Goal: Task Accomplishment & Management: Manage account settings

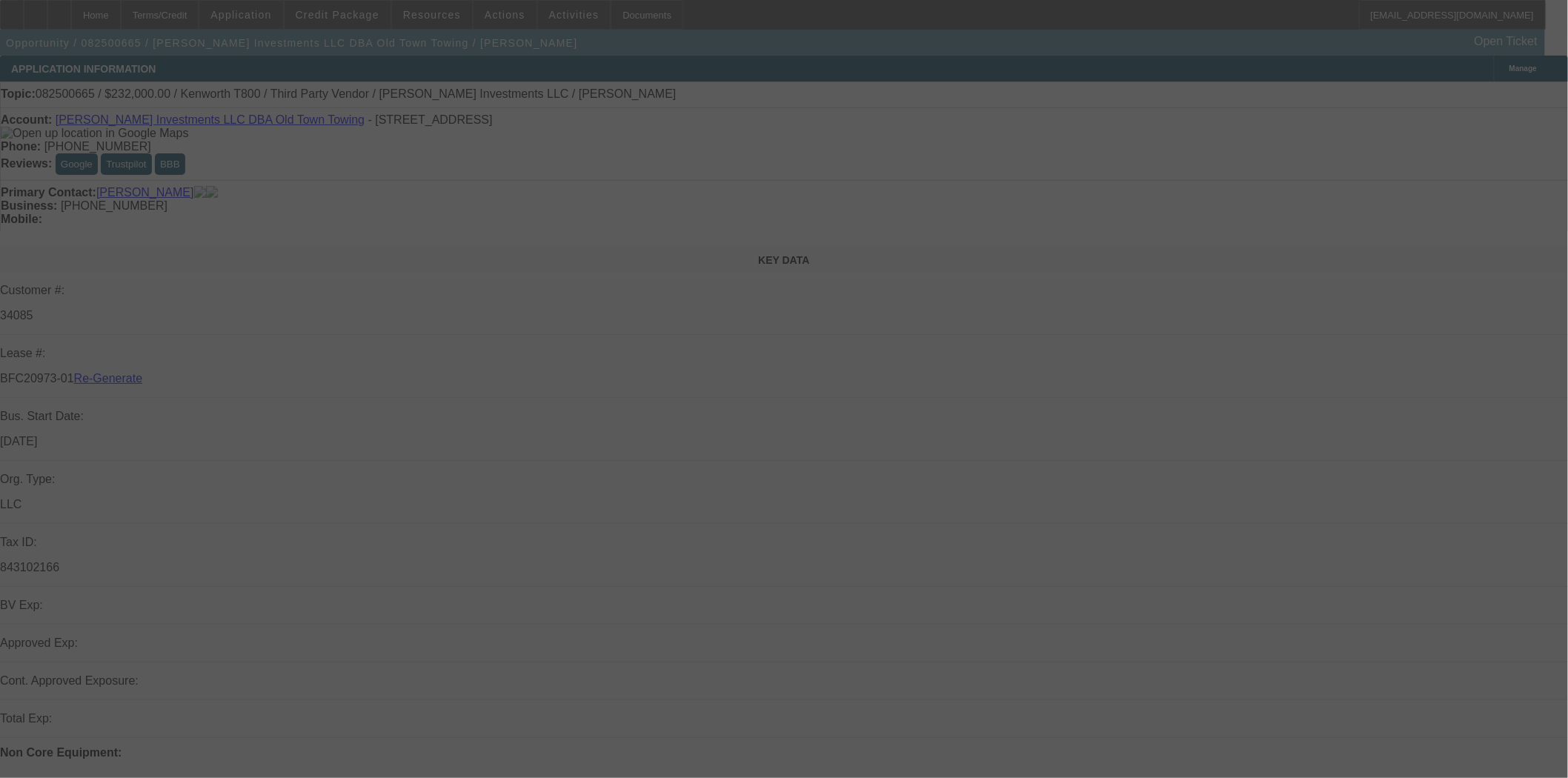
select select "3"
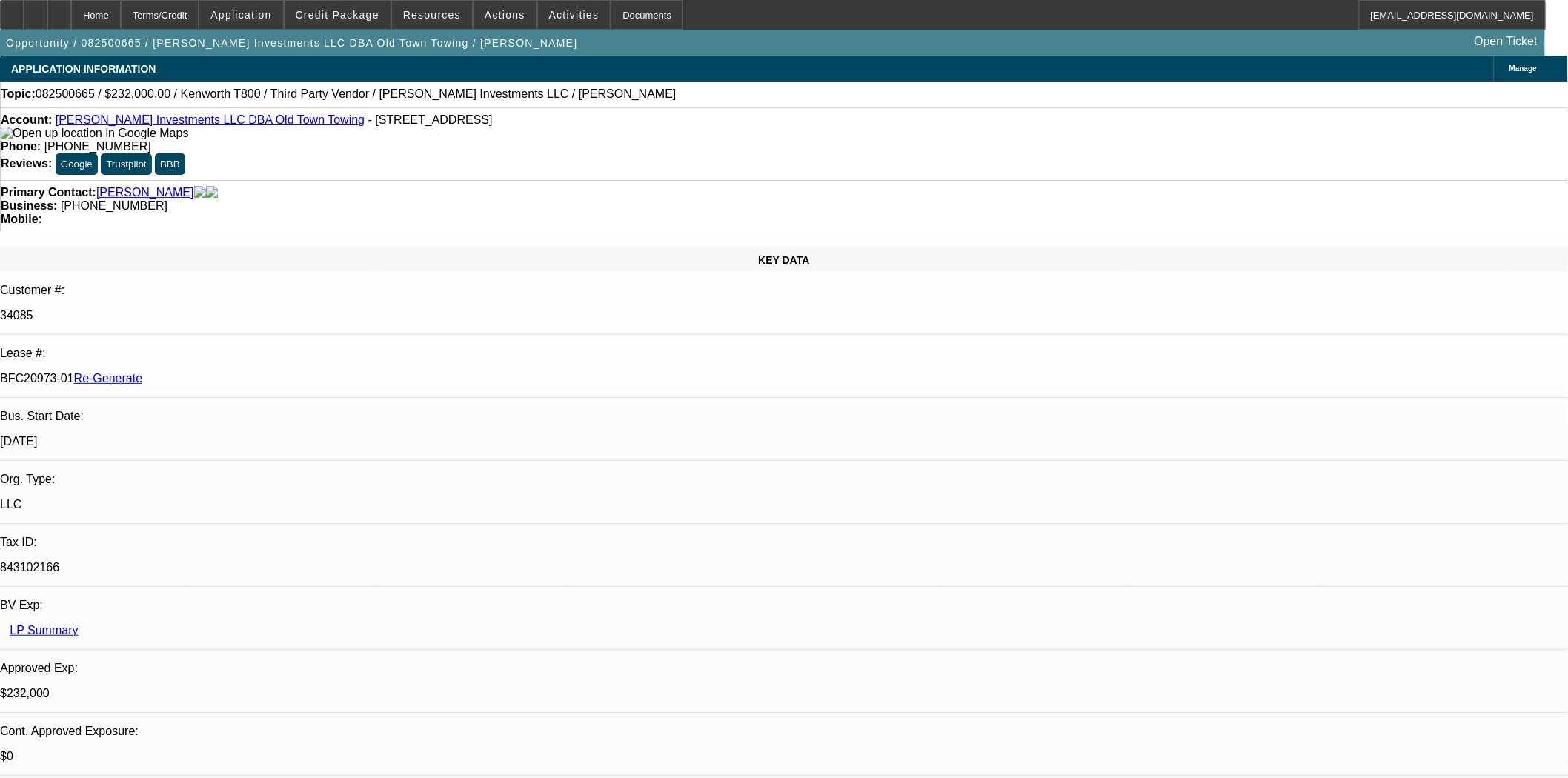
select select "0"
select select "2"
select select "0.1"
select select "4"
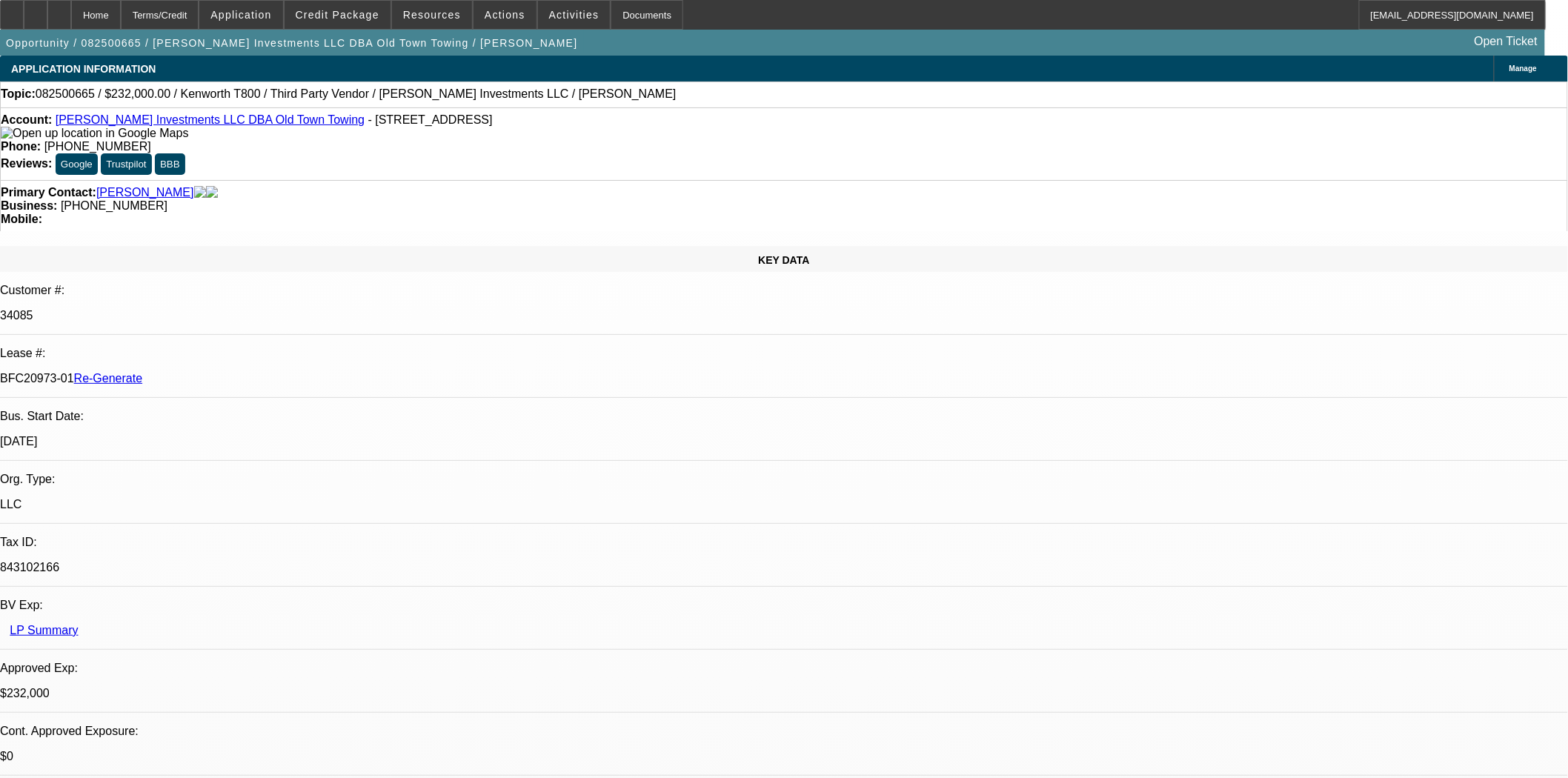
scroll to position [412, 0]
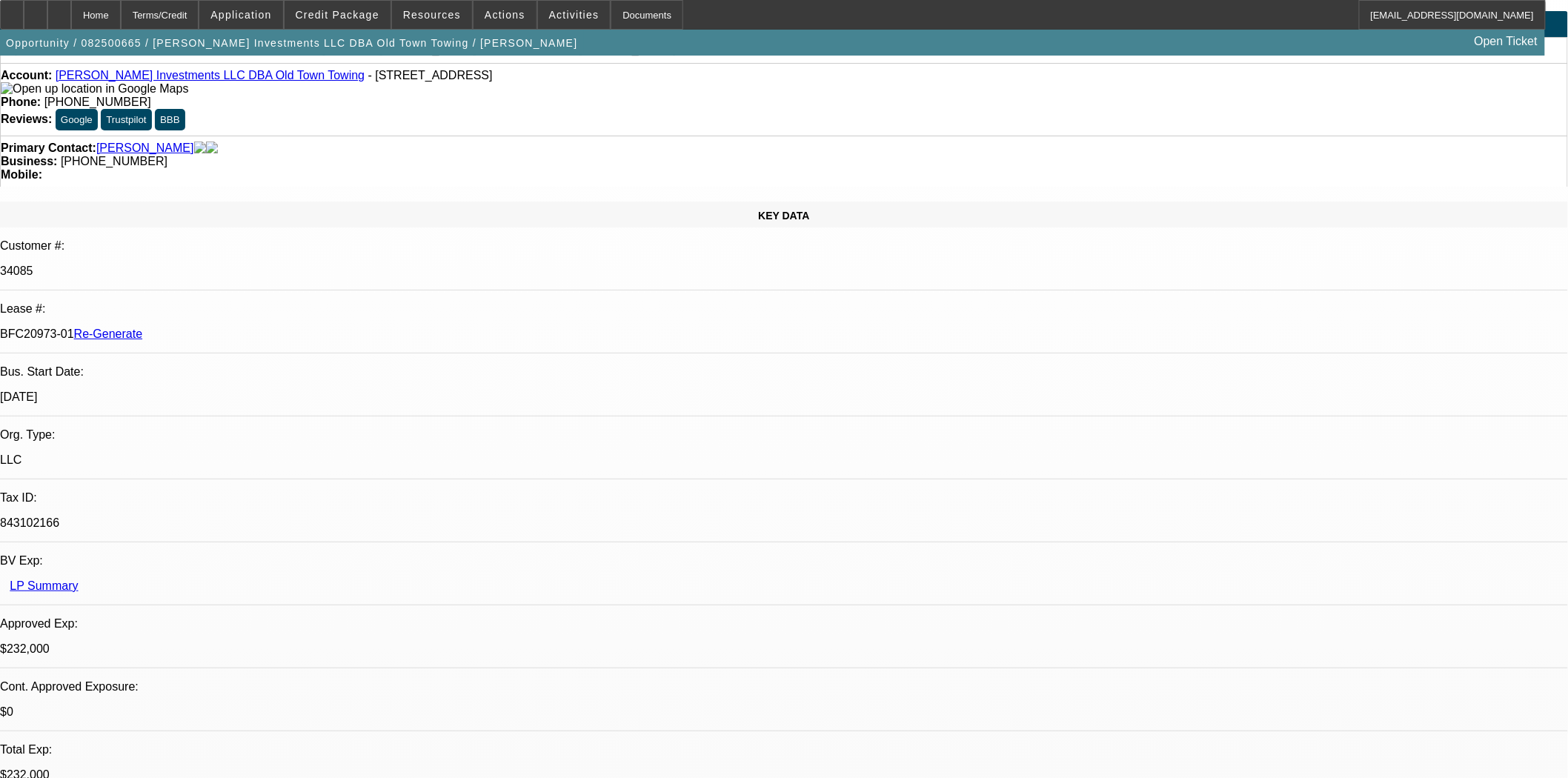
scroll to position [82, 0]
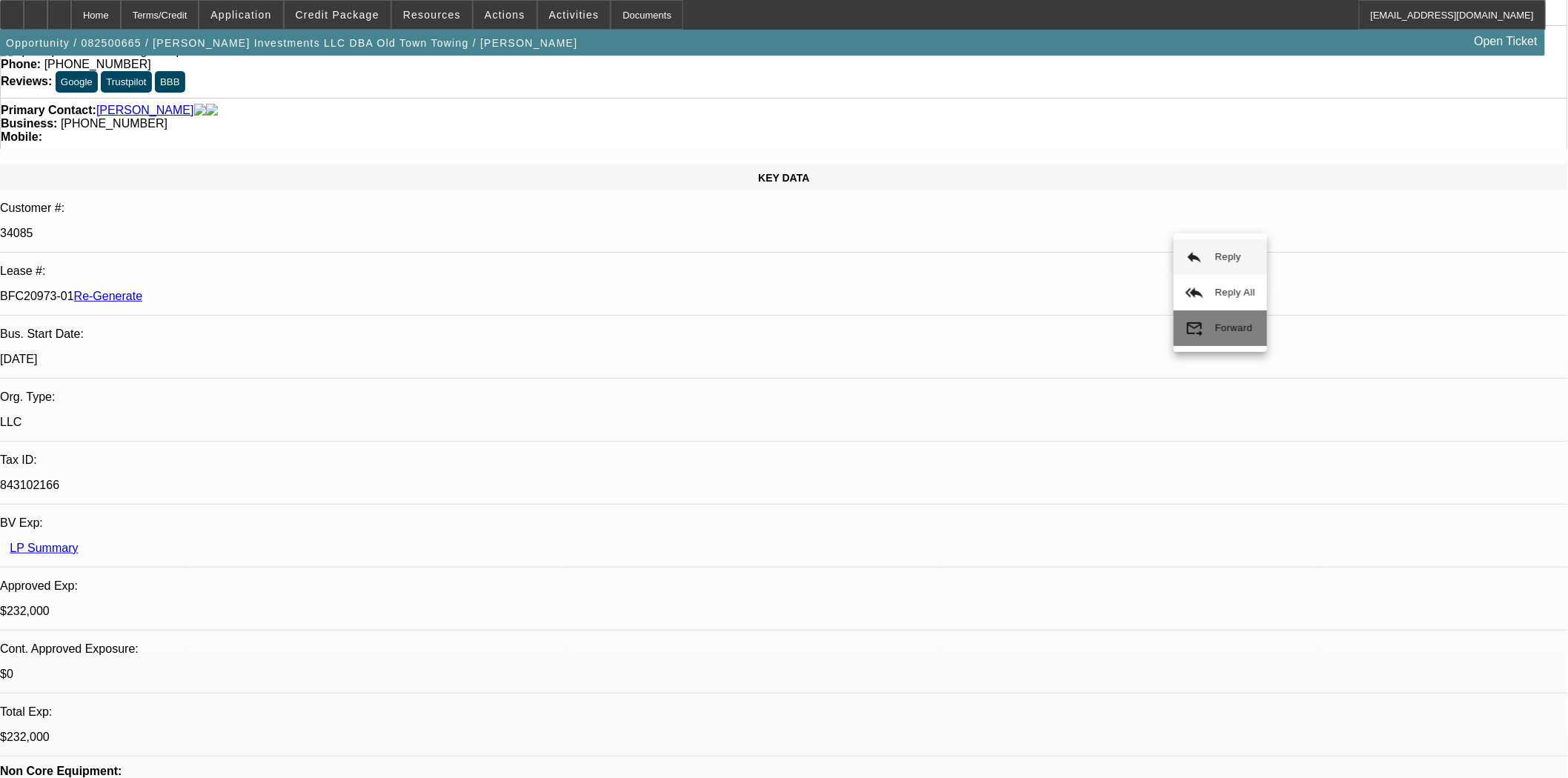
click at [1216, 334] on span "Forward" at bounding box center [1235, 328] width 40 height 18
click at [1194, 261] on button "reply Reply" at bounding box center [1202, 257] width 93 height 36
click at [643, 22] on div "Documents" at bounding box center [647, 15] width 73 height 30
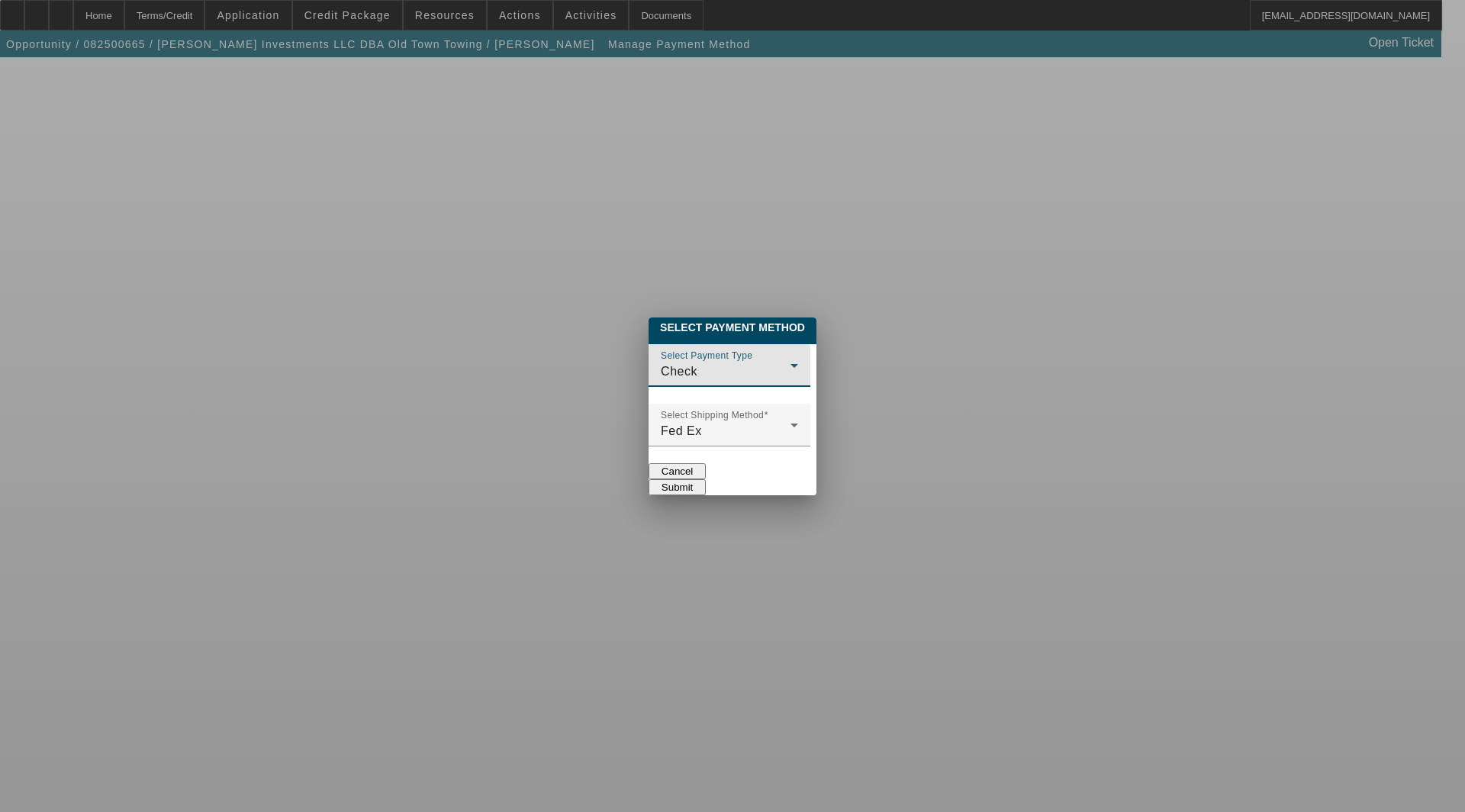
click at [667, 363] on div "Check" at bounding box center [725, 371] width 130 height 18
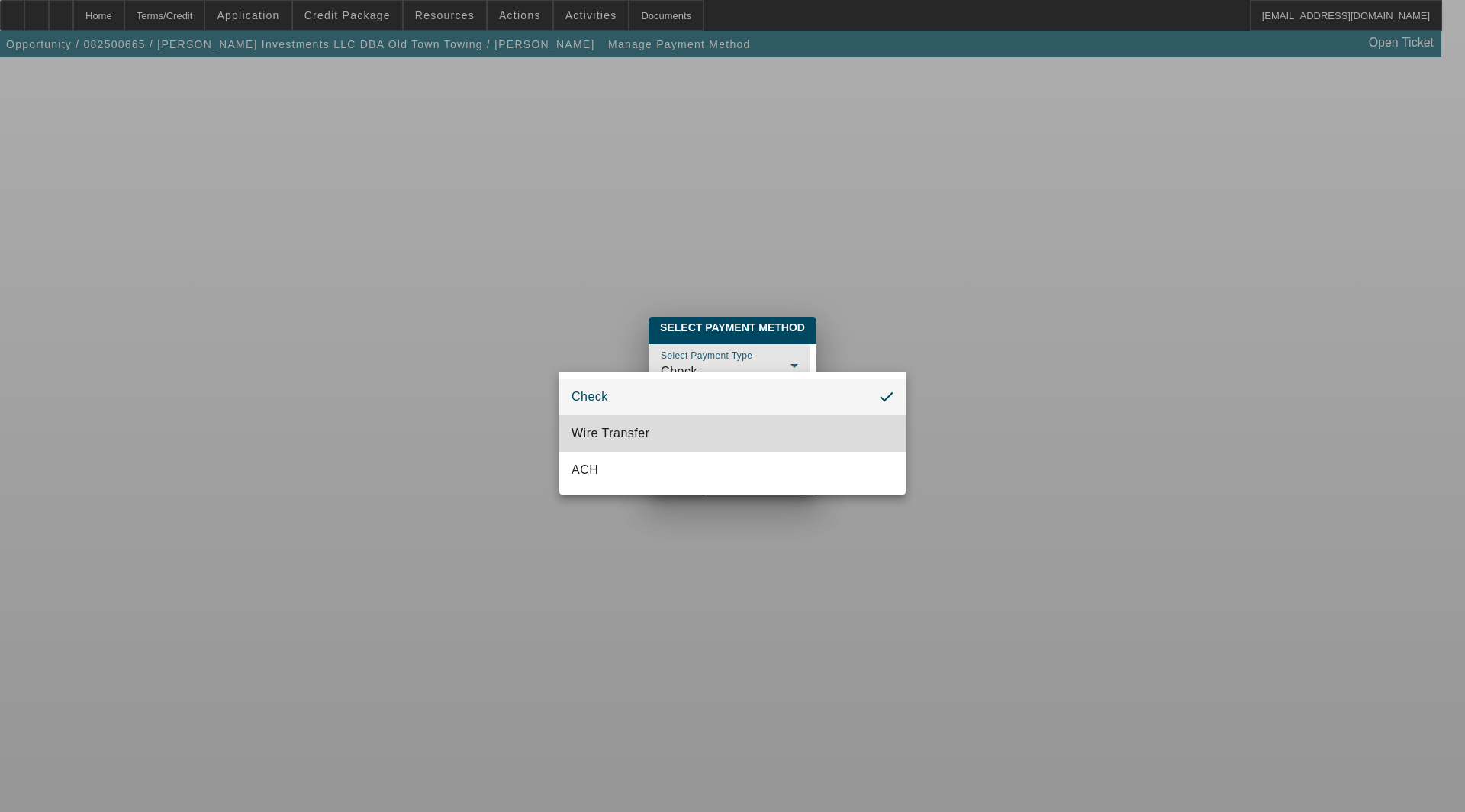
click at [642, 432] on span "Wire Transfer" at bounding box center [611, 433] width 79 height 18
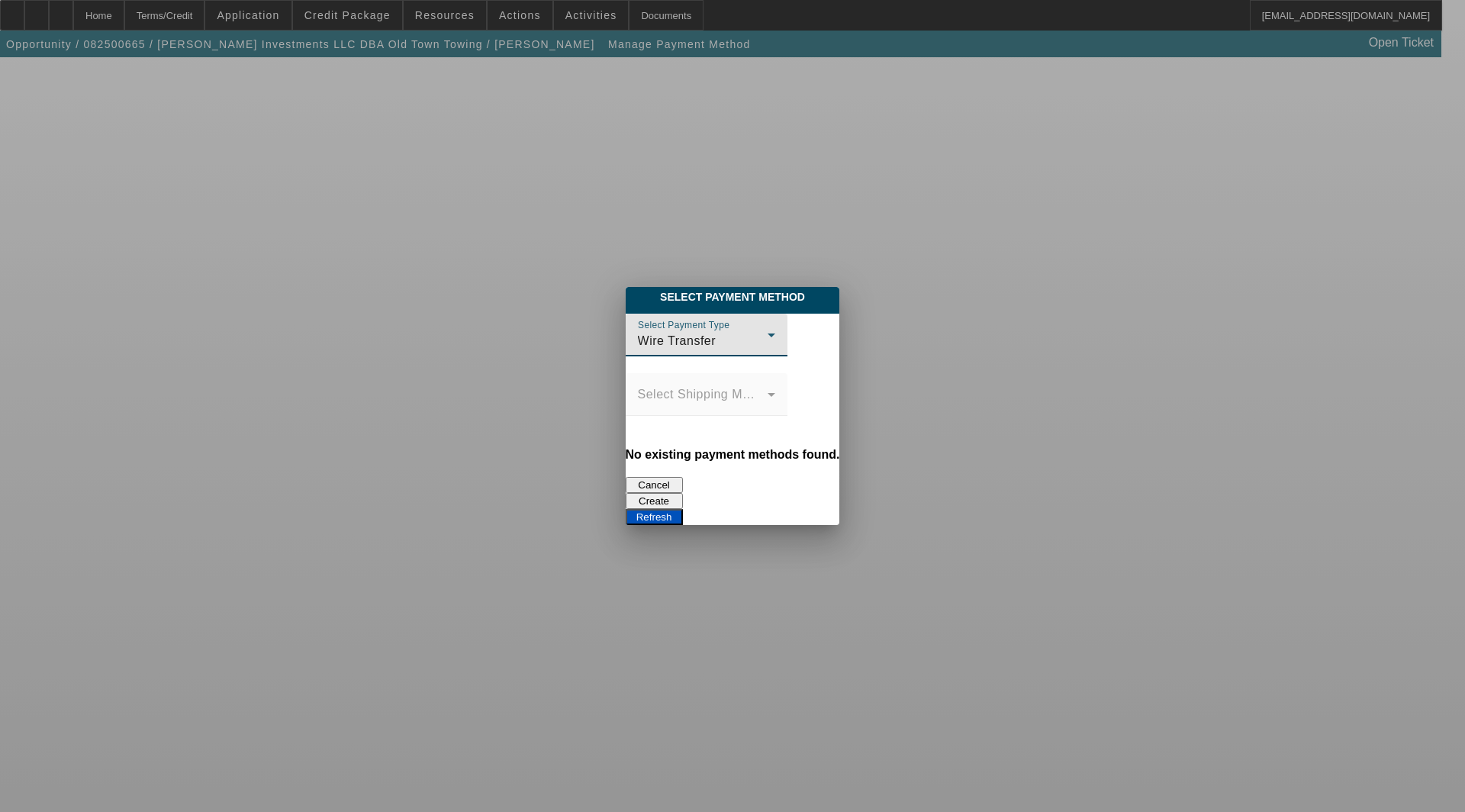
click at [683, 493] on button "Create" at bounding box center [654, 501] width 57 height 16
click at [683, 509] on button "Refresh" at bounding box center [654, 516] width 57 height 16
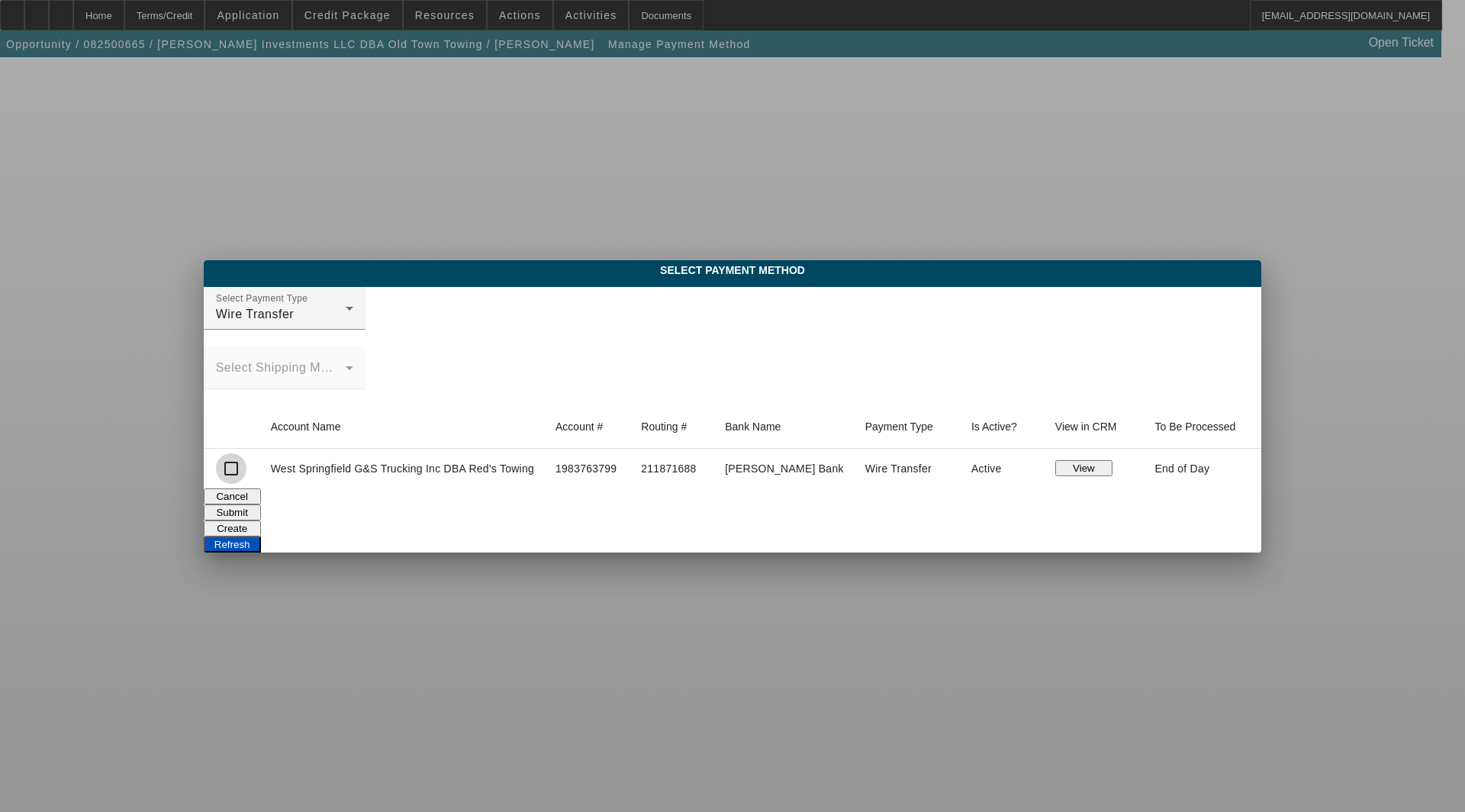
click at [246, 468] on input "checkbox" at bounding box center [231, 468] width 31 height 31
checkbox input "true"
click at [261, 504] on button "Submit" at bounding box center [232, 512] width 57 height 16
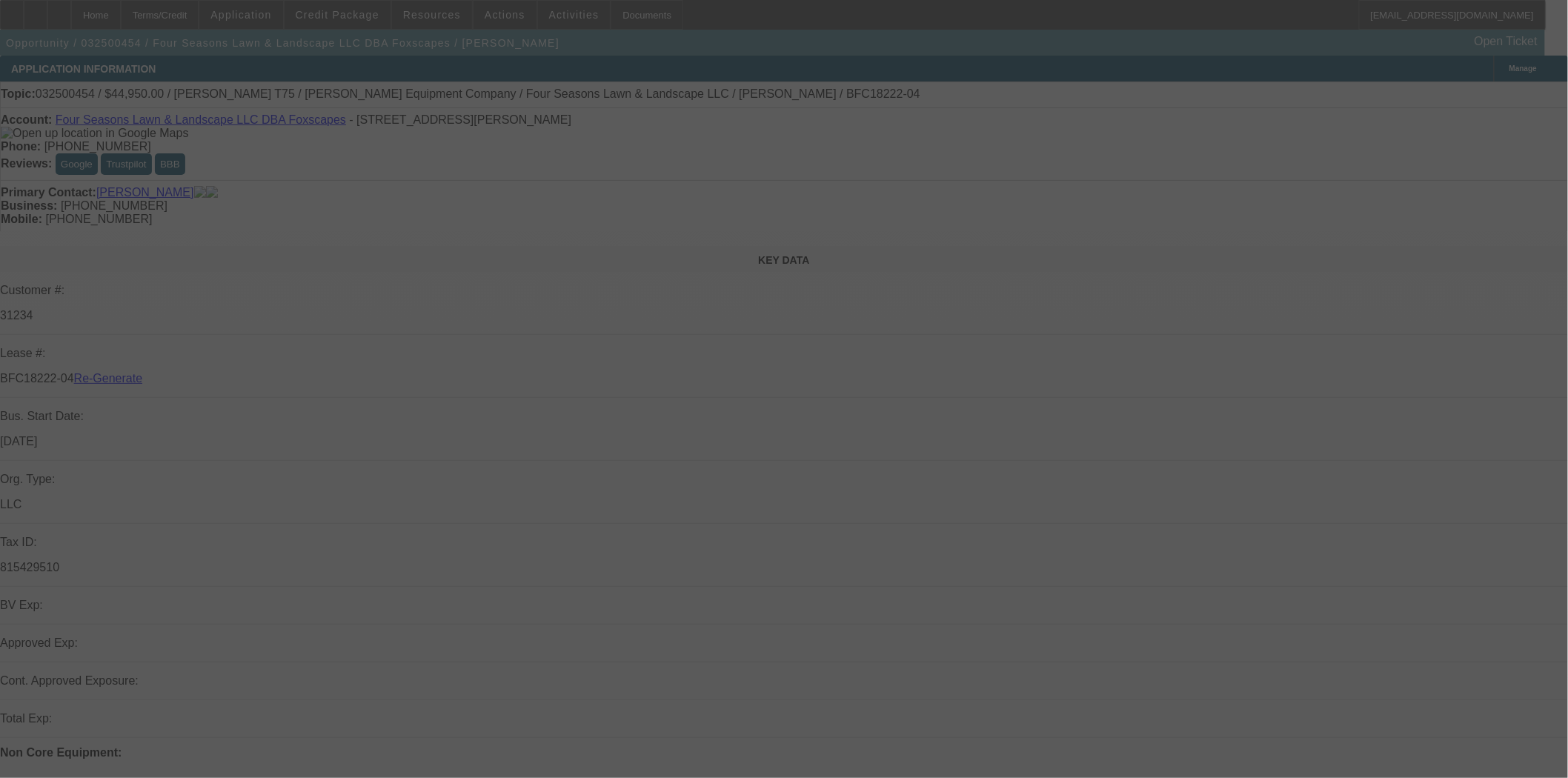
select select "3"
select select "0"
select select "6"
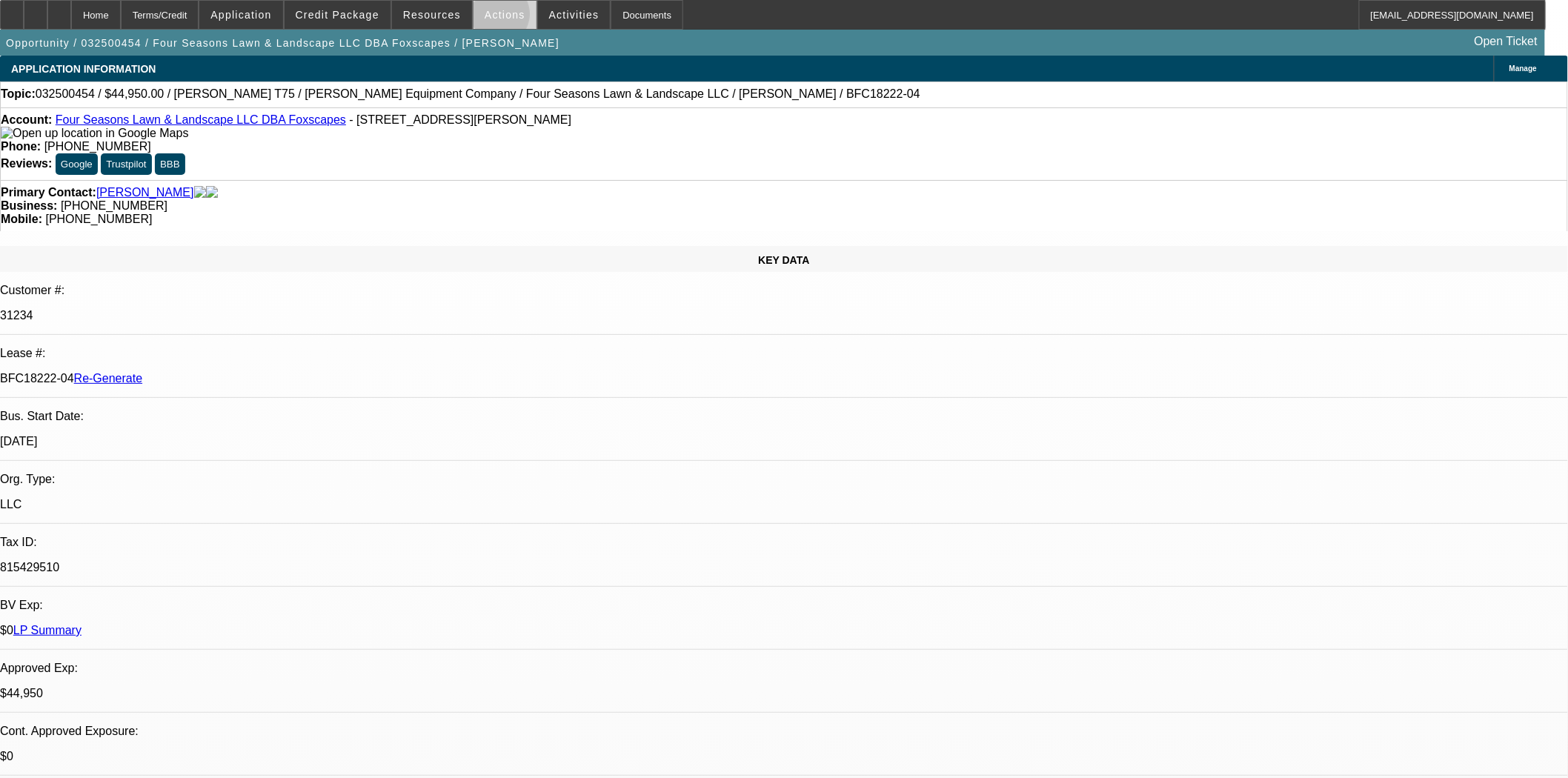
click at [490, 17] on span "Actions" at bounding box center [505, 15] width 40 height 12
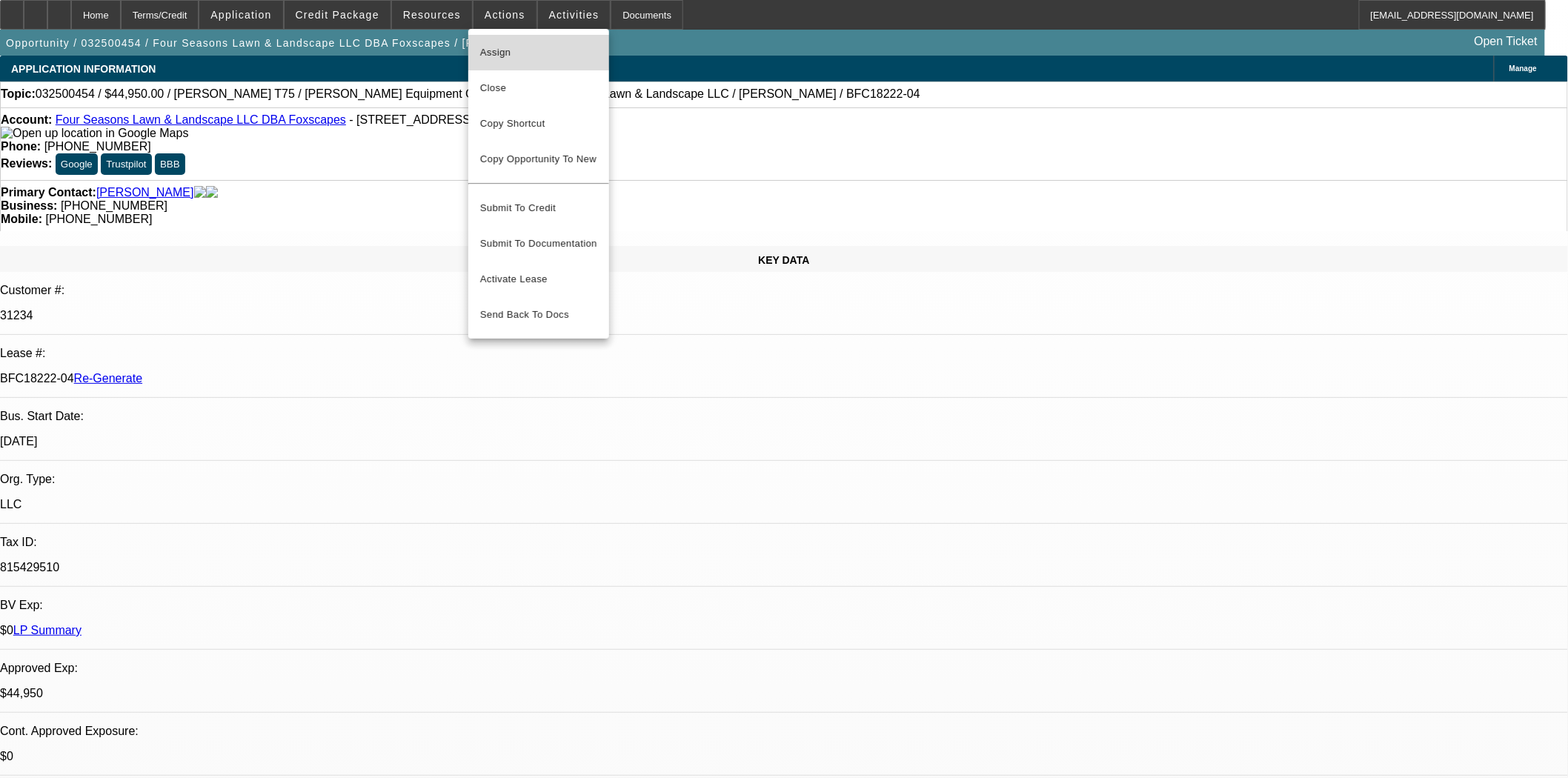
click at [496, 38] on button "Assign" at bounding box center [538, 53] width 140 height 36
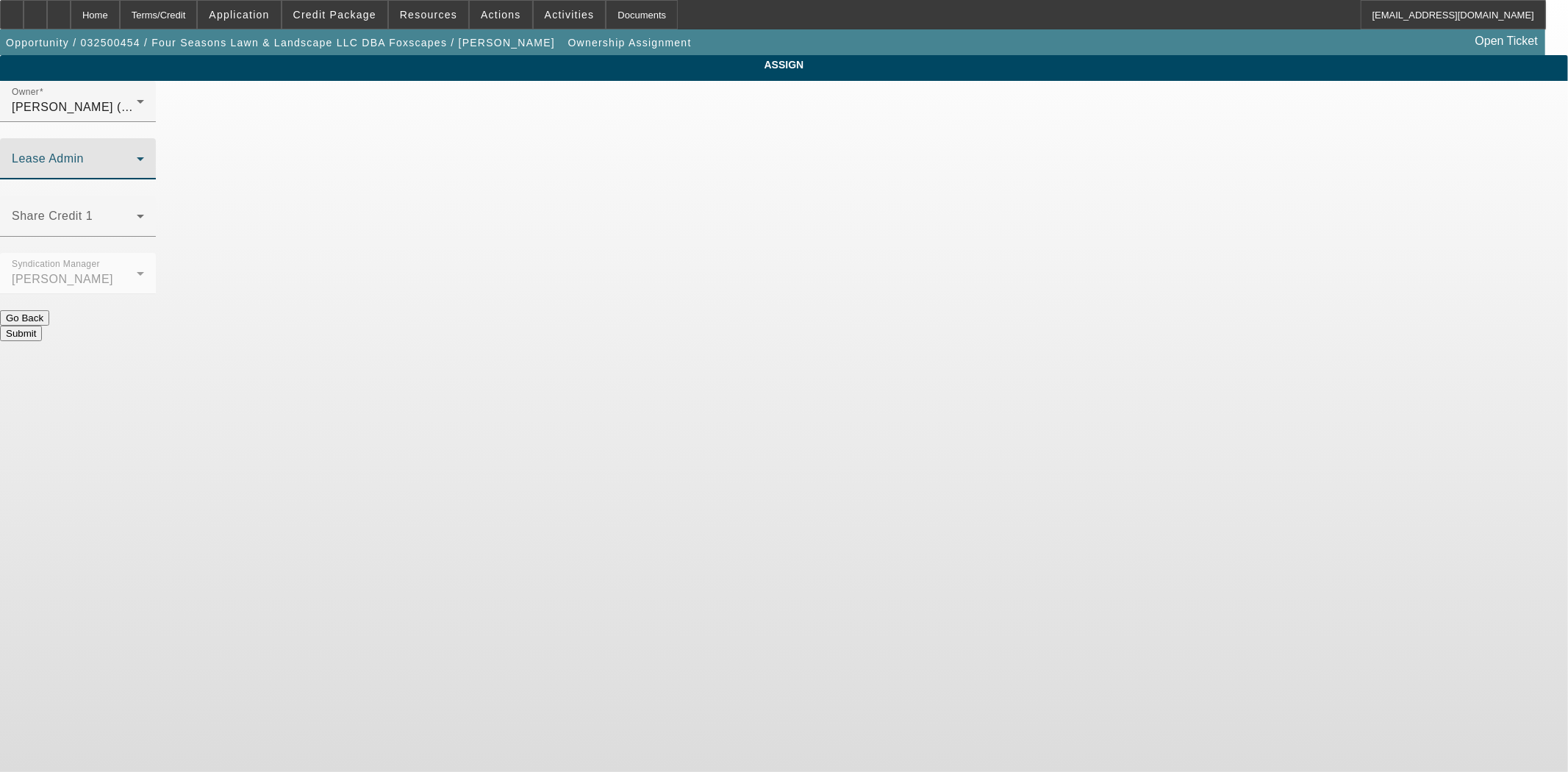
click at [137, 156] on span at bounding box center [74, 164] width 125 height 17
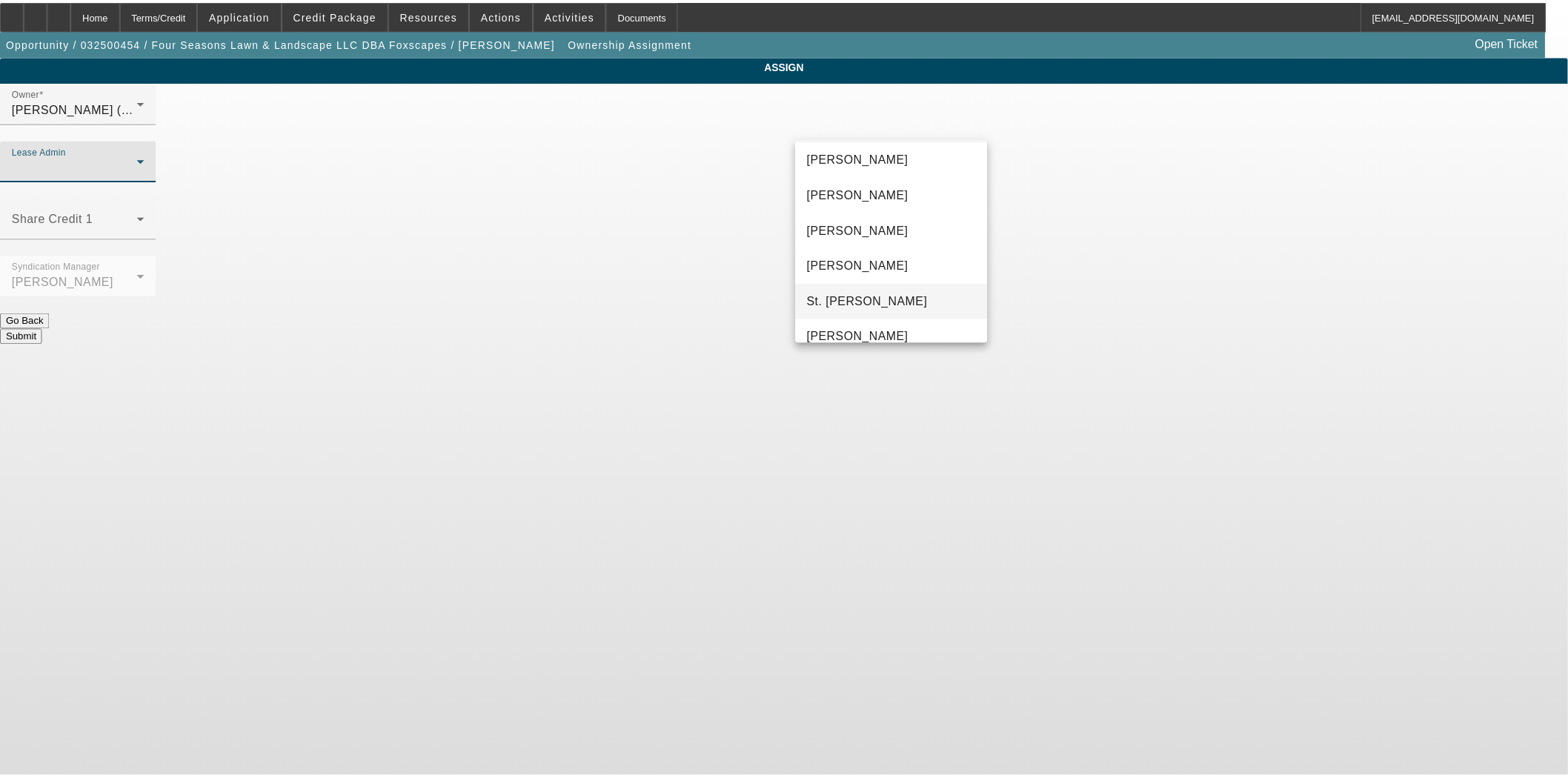
scroll to position [56, 0]
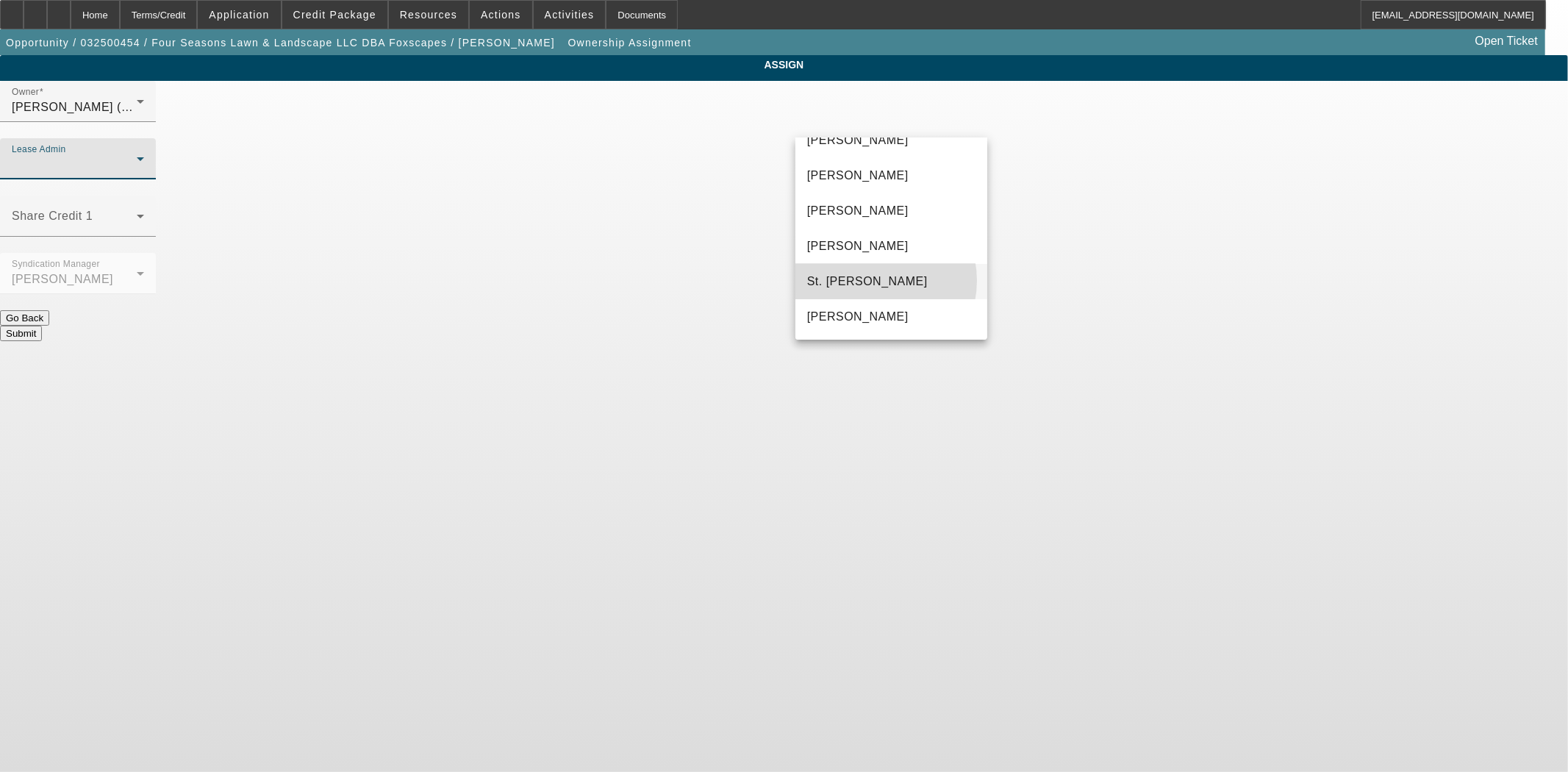
click at [871, 280] on span "St. [PERSON_NAME]" at bounding box center [867, 281] width 120 height 17
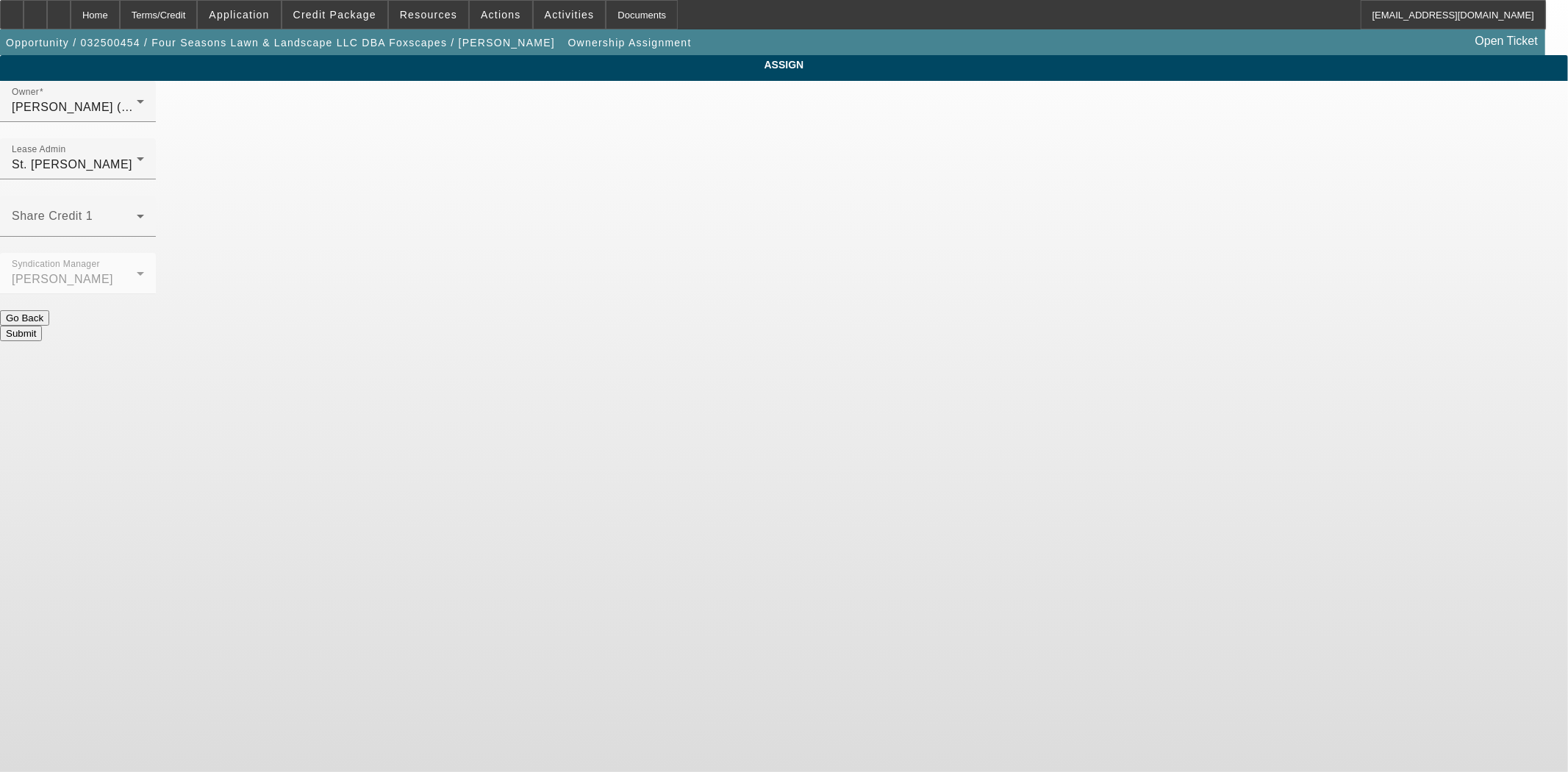
click at [853, 326] on div "Submit" at bounding box center [784, 333] width 1568 height 15
click at [42, 326] on button "Submit" at bounding box center [20, 333] width 42 height 15
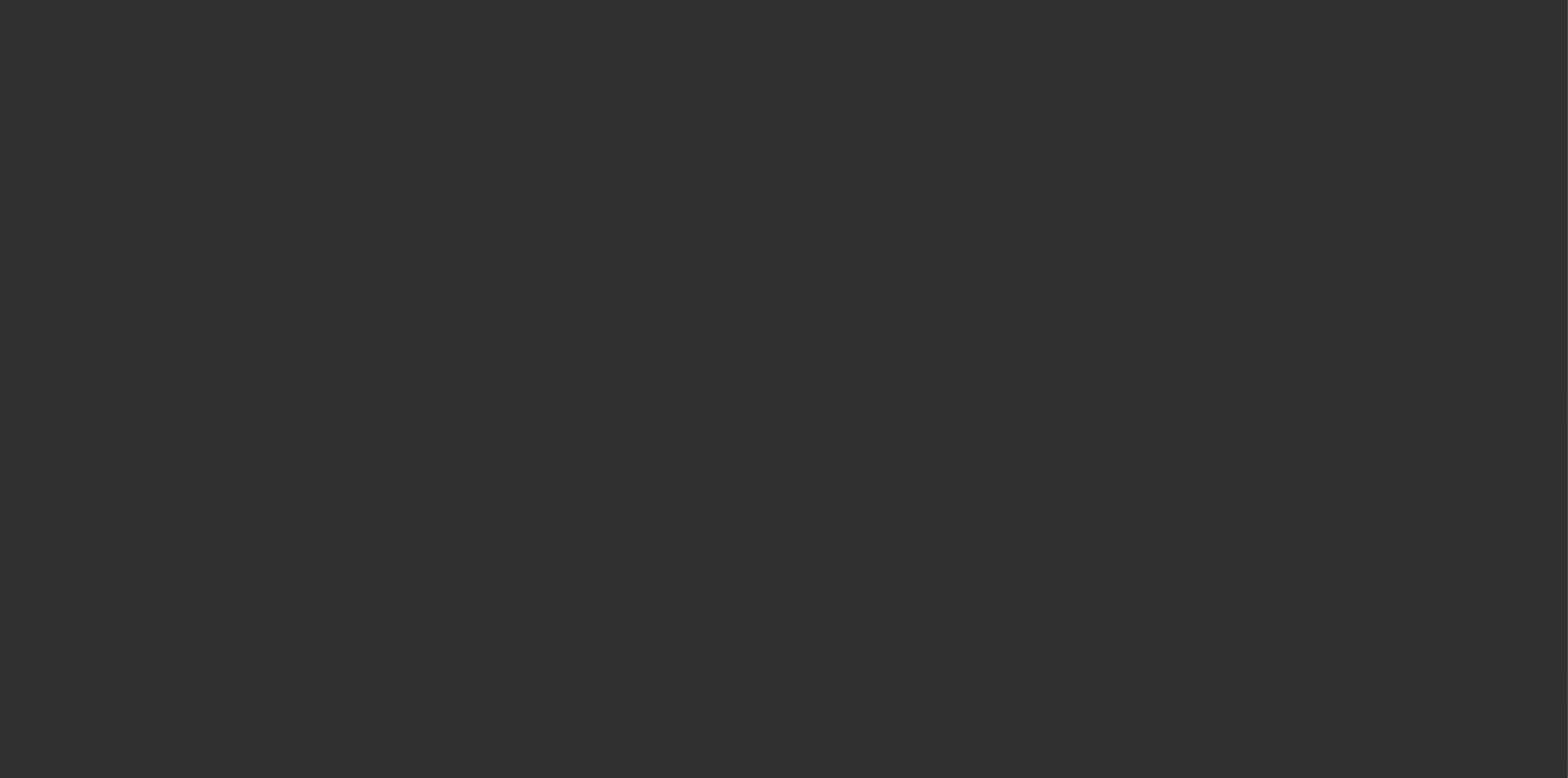
select select "3"
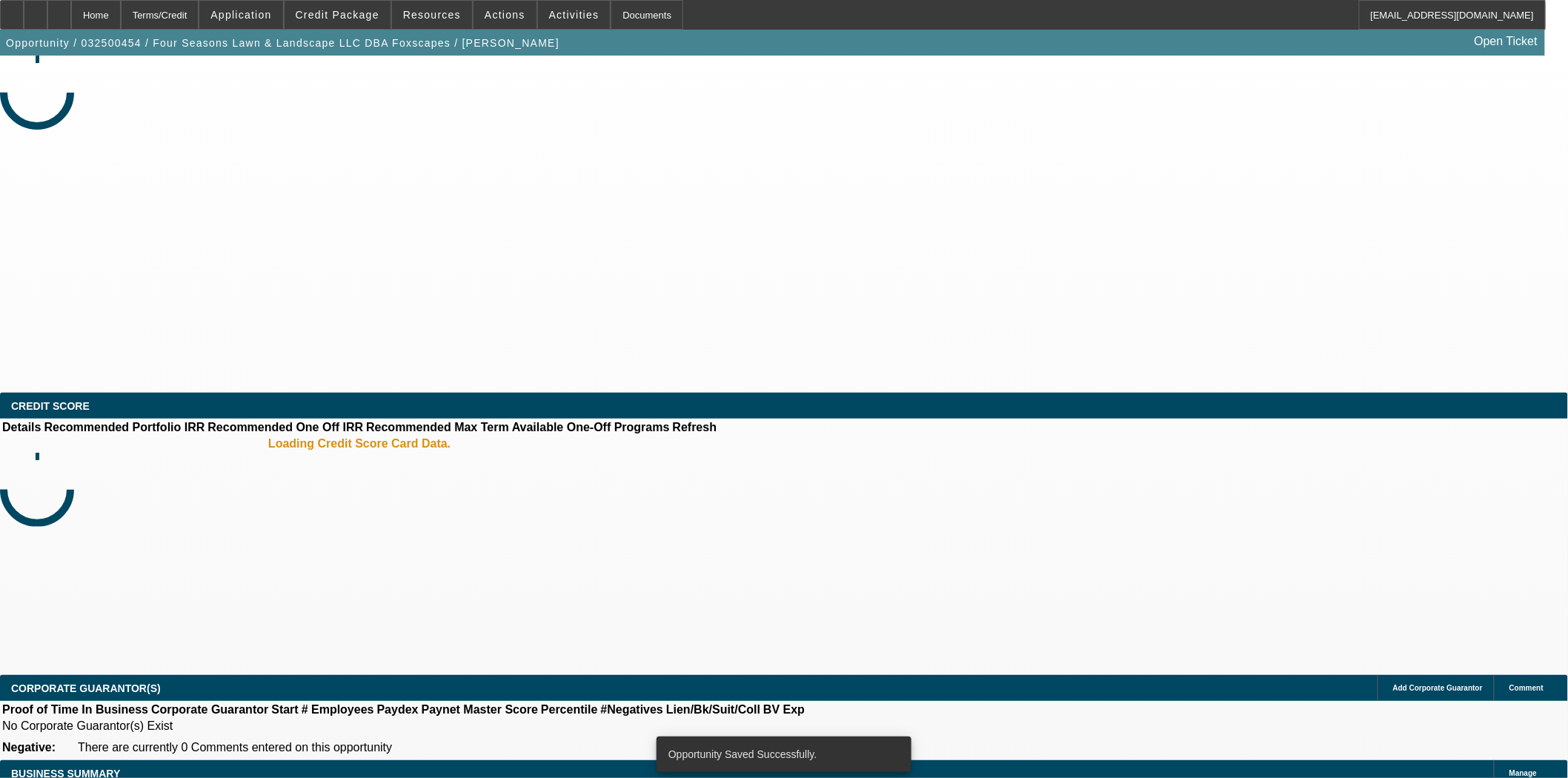
select select "0"
select select "6"
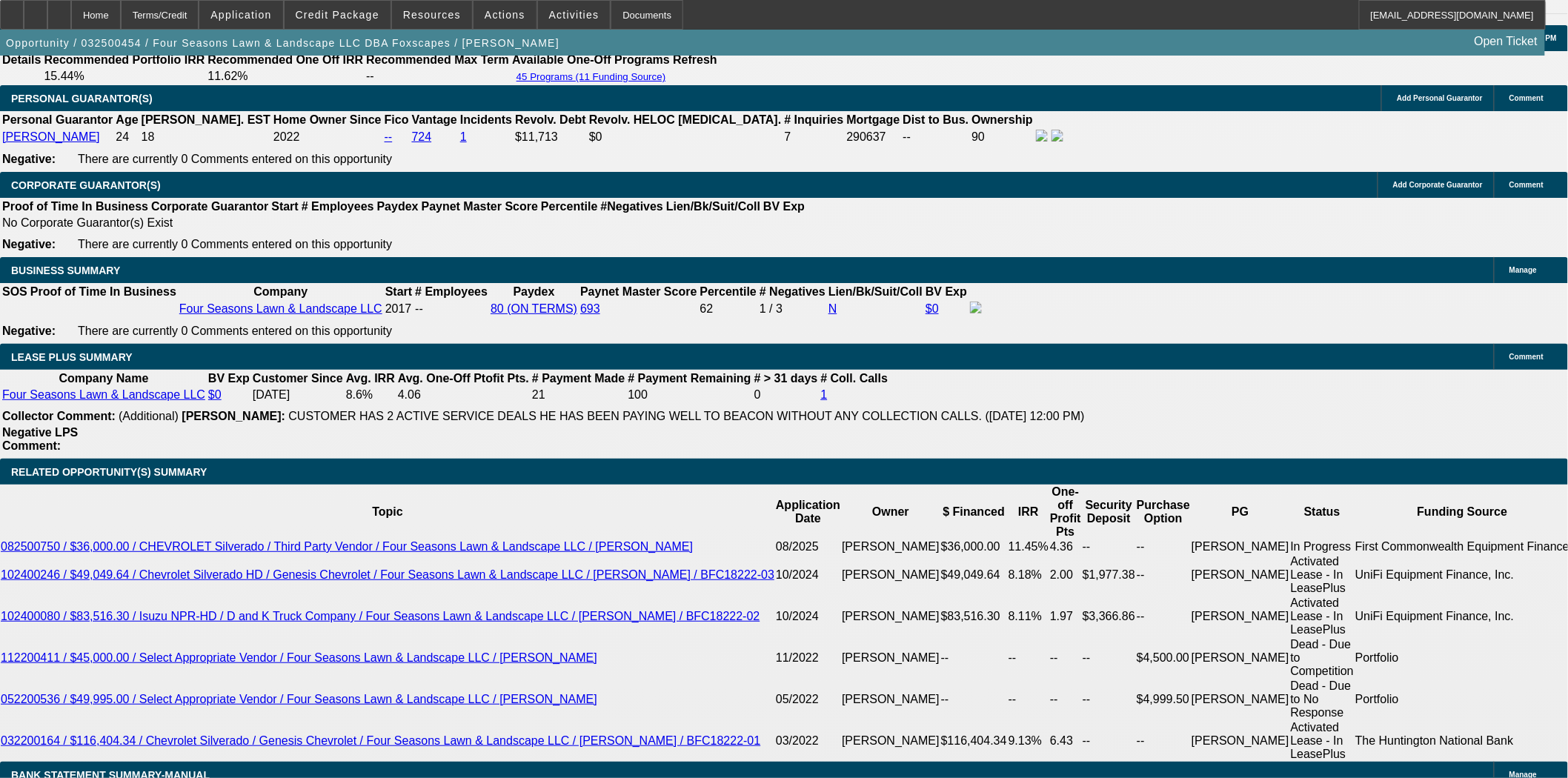
scroll to position [2387, 0]
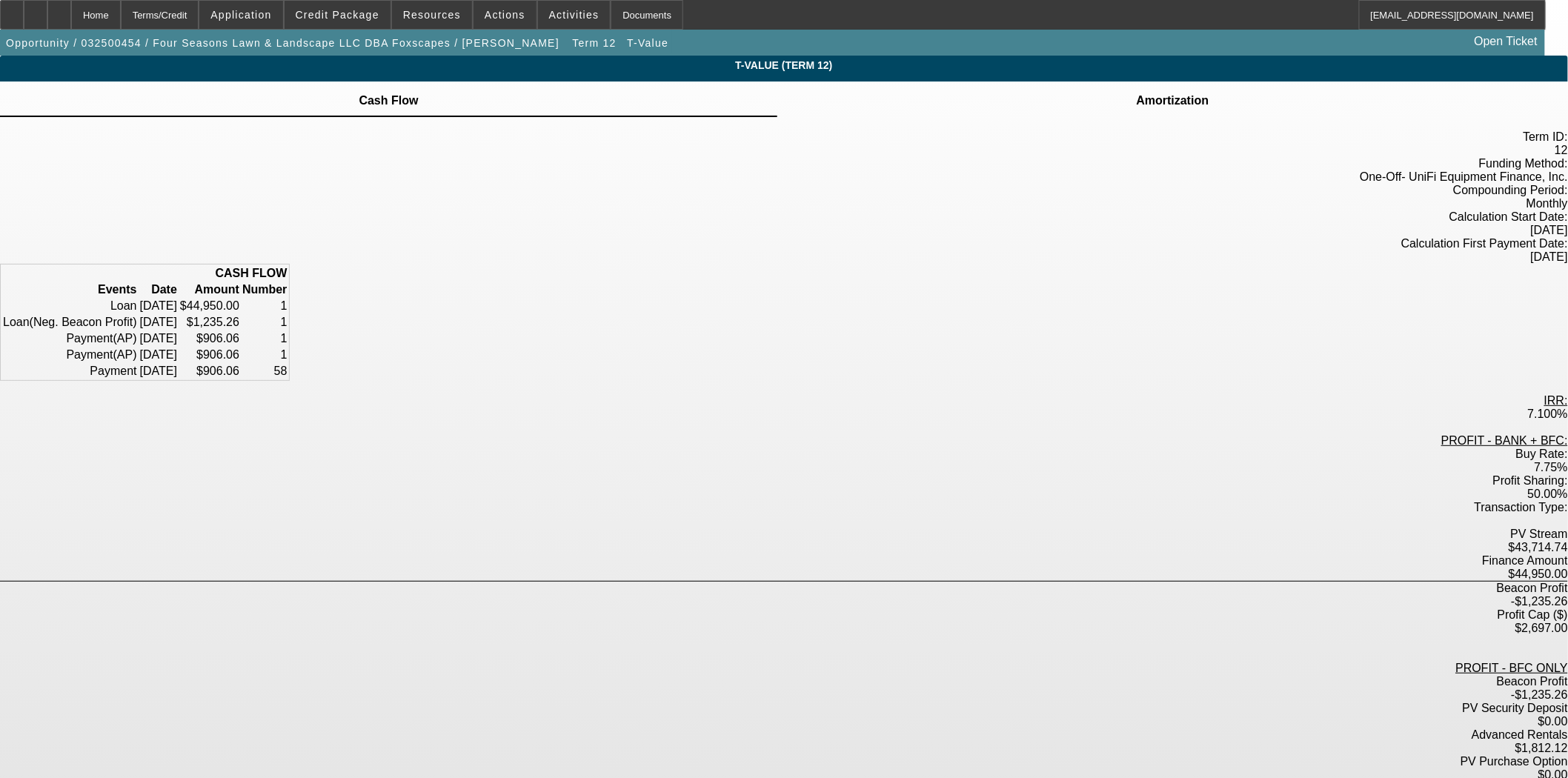
scroll to position [37, 0]
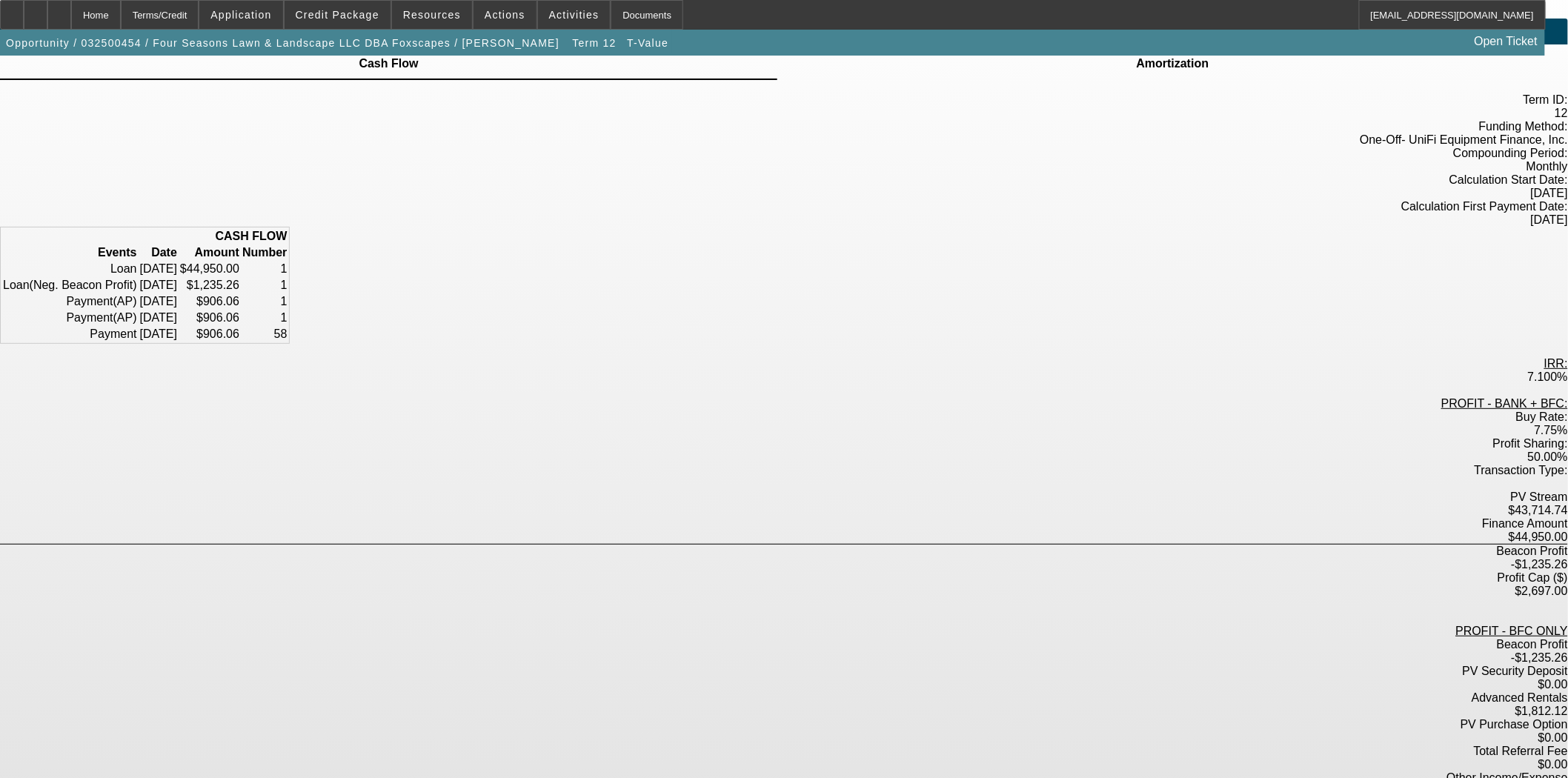
drag, startPoint x: 279, startPoint y: 182, endPoint x: 287, endPoint y: 167, distance: 17.0
click at [279, 182] on div "T-Value (Term 12) Cash Flow Amortization Term ID: 12 Funding Method:" at bounding box center [784, 531] width 1568 height 1026
click at [611, 12] on div "Documents" at bounding box center [647, 15] width 73 height 30
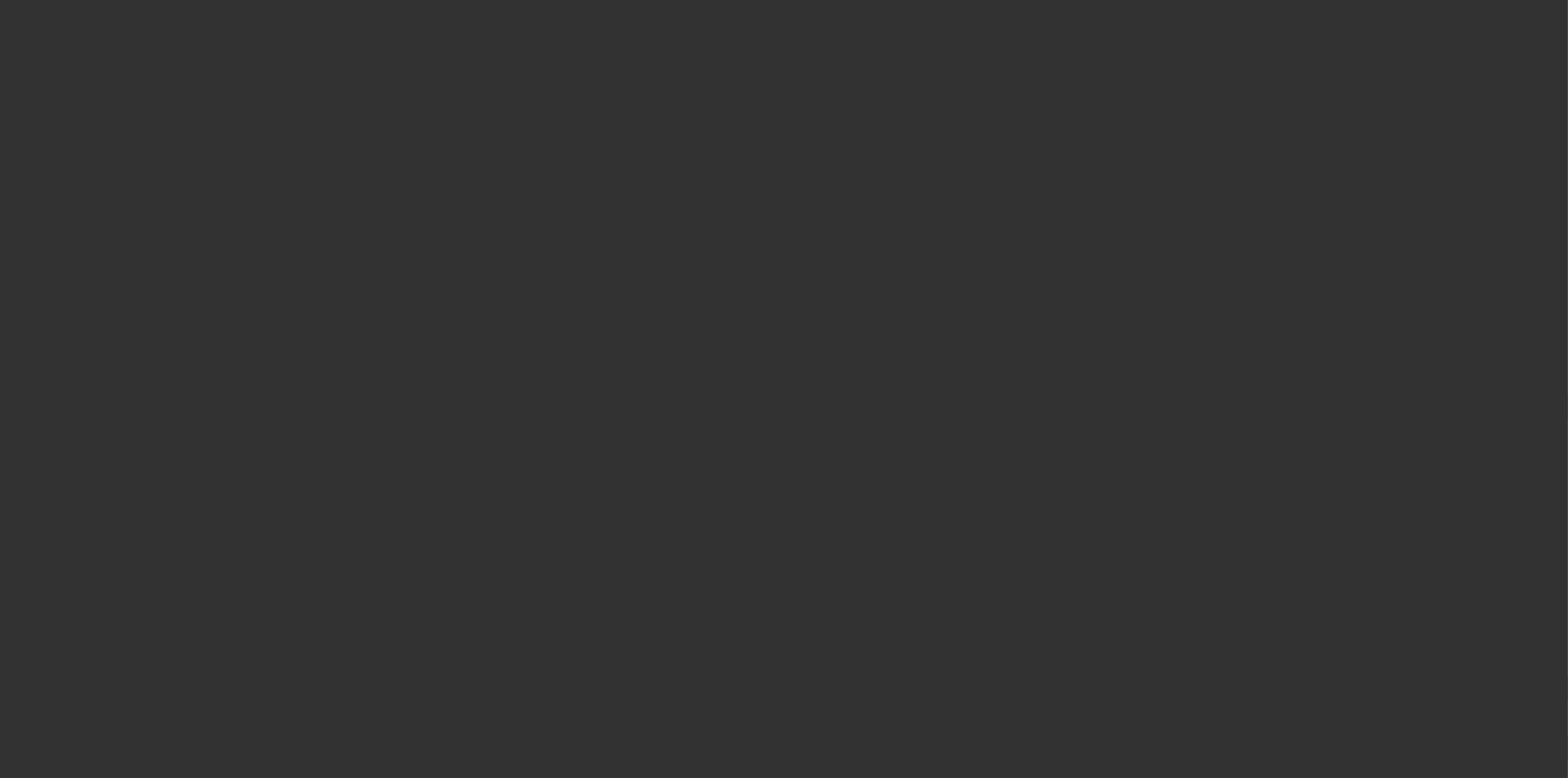
select select "4"
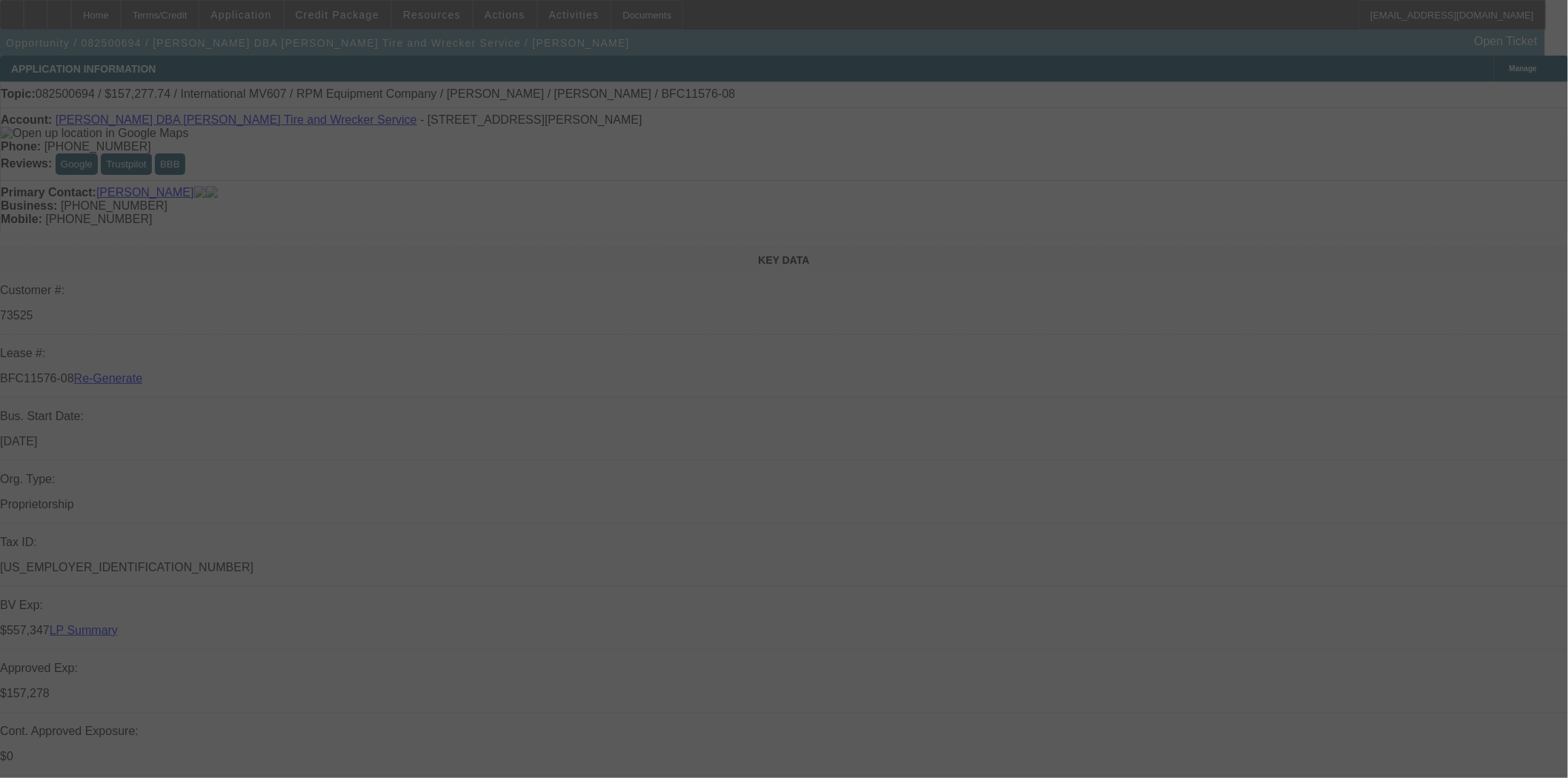
select select "0"
select select "2"
select select "0"
select select "6"
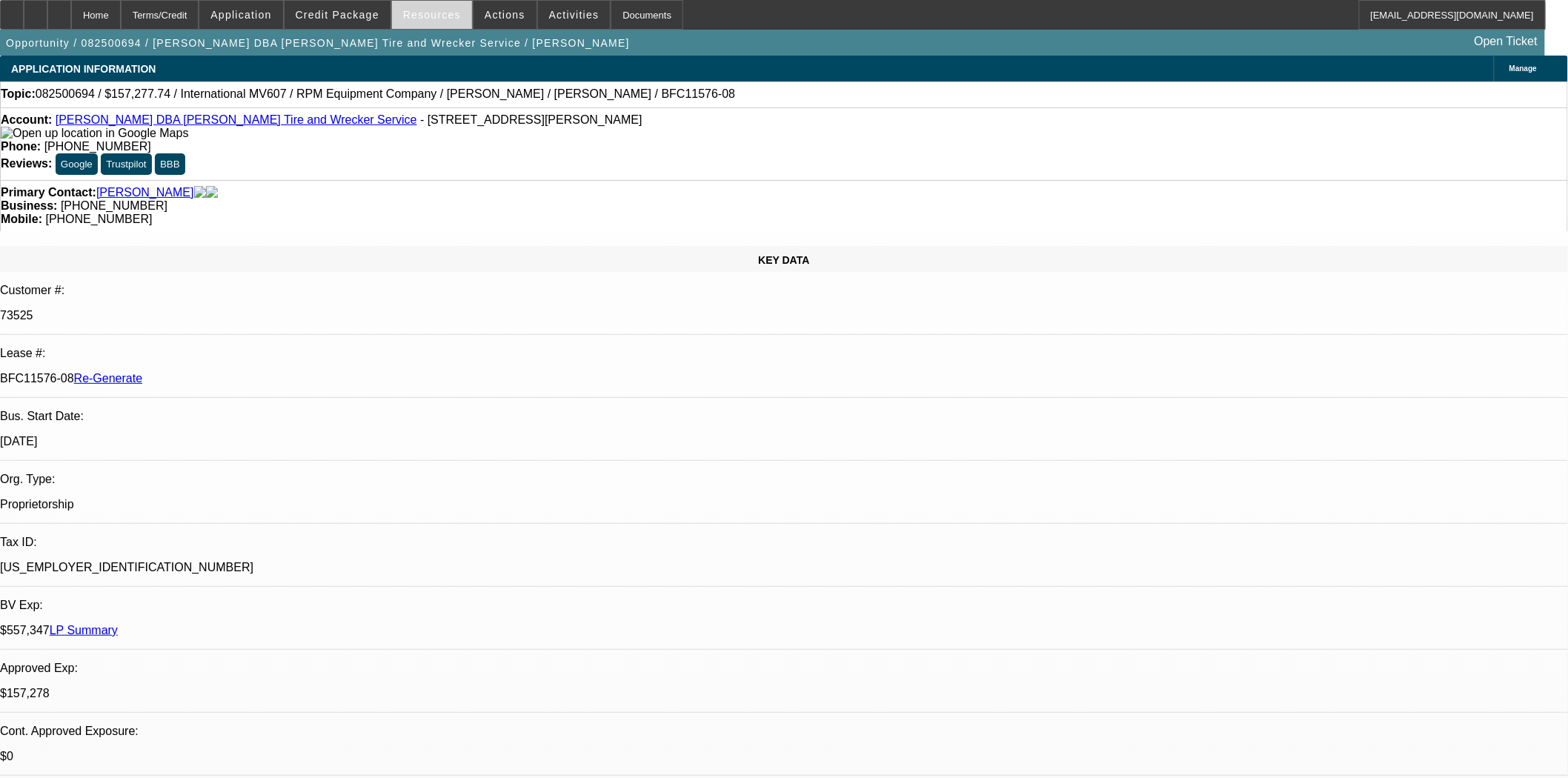
click at [409, 18] on span "Resources" at bounding box center [432, 15] width 58 height 12
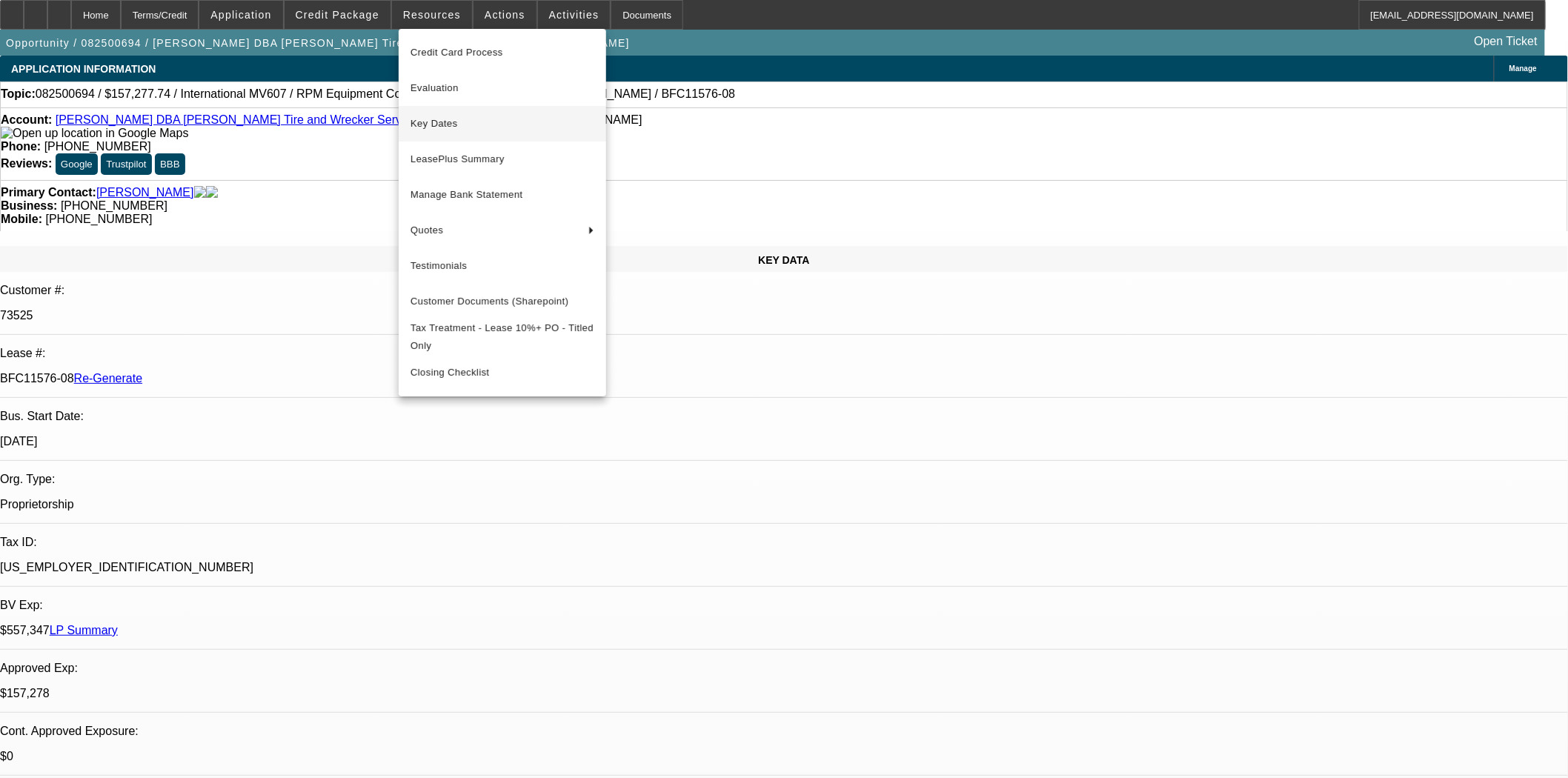
click at [431, 113] on button "Key Dates" at bounding box center [502, 124] width 208 height 36
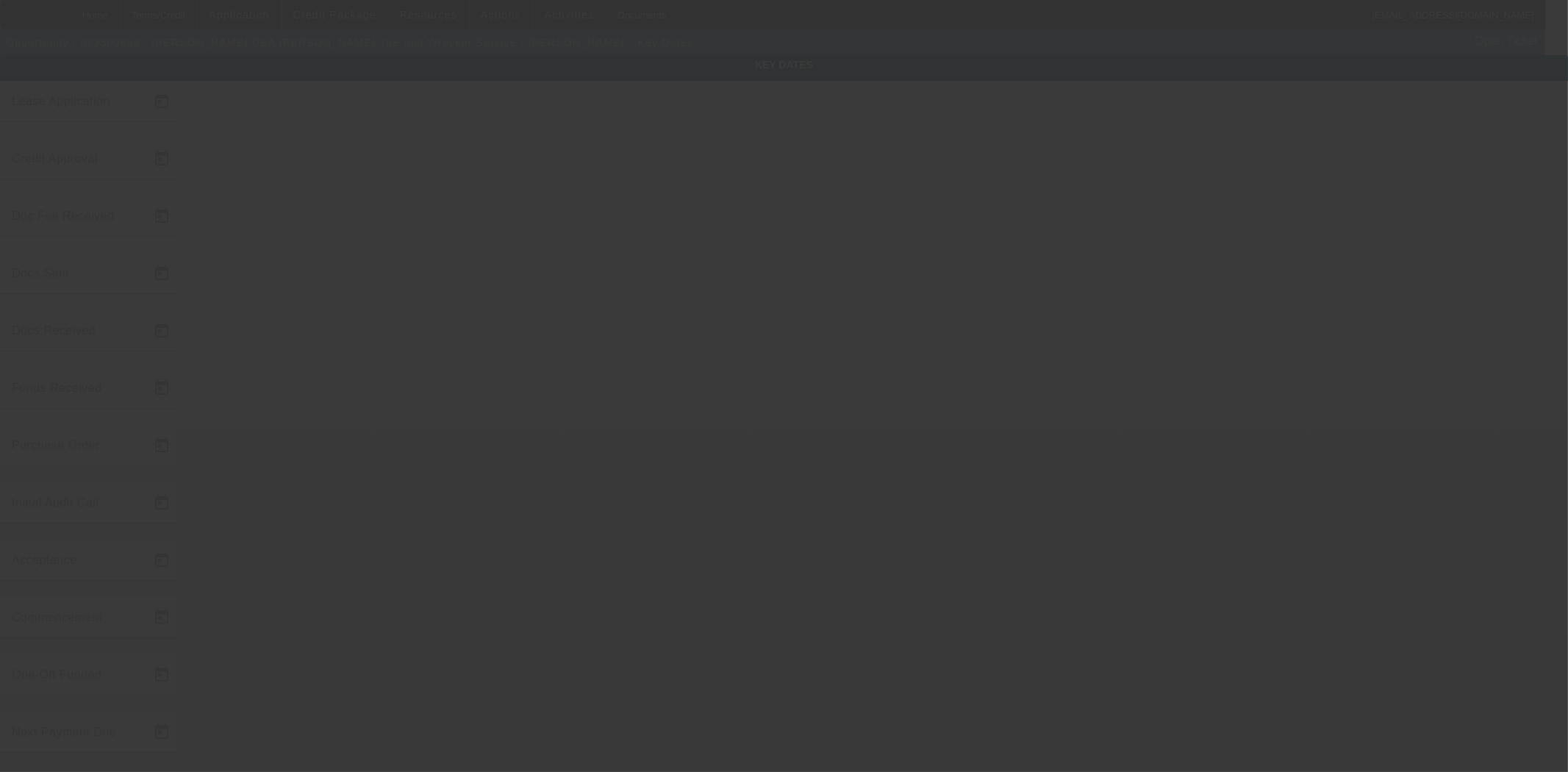
type input "8/26/2025"
type input "8/27/2025"
type input "9/5/2025"
type input "8/27/2025"
type input "8/28/2025"
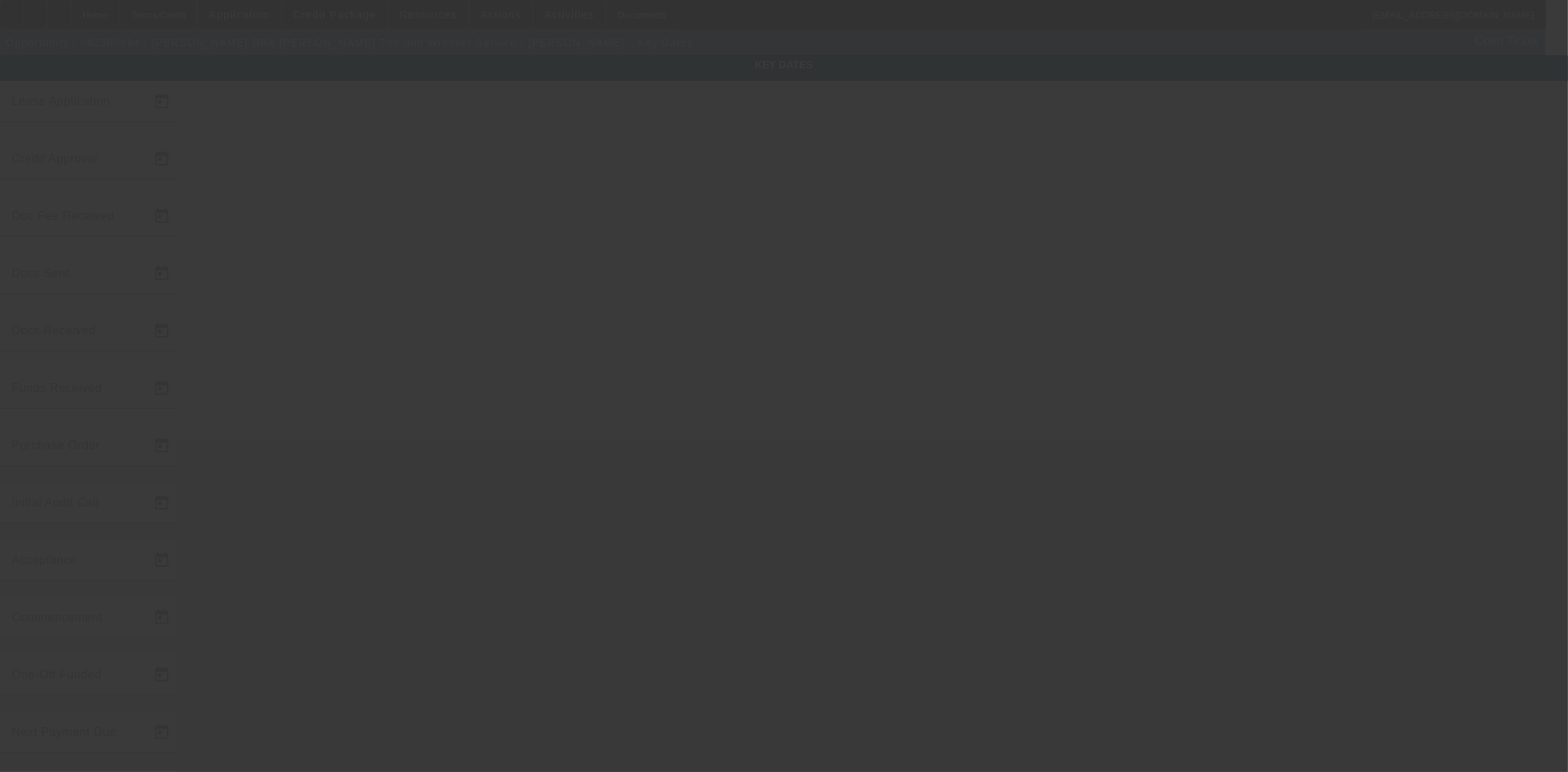
type input "9/5/2025"
type input "10/1/2025"
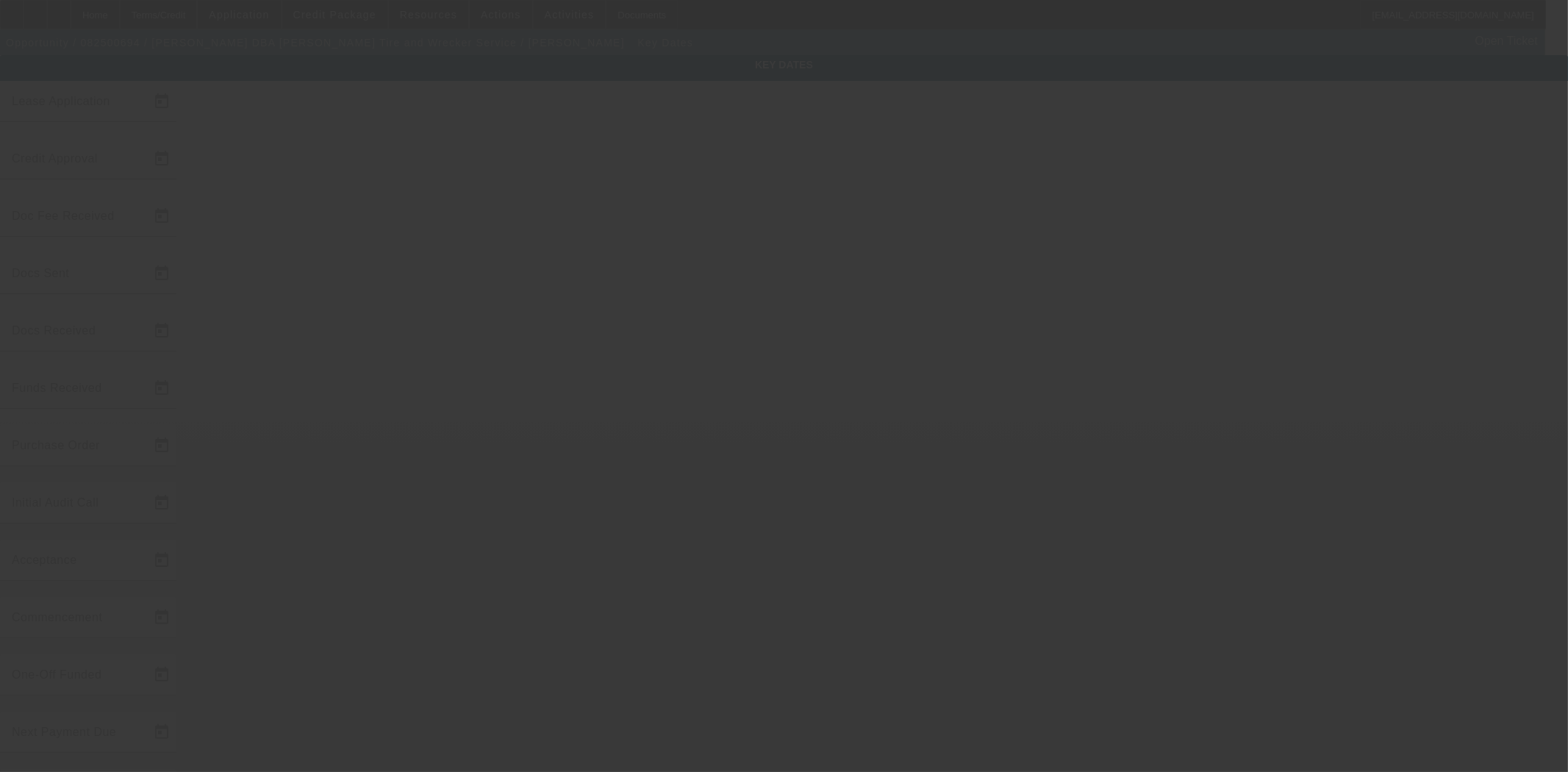
type input "11/1/2025"
type input "[DATE]"
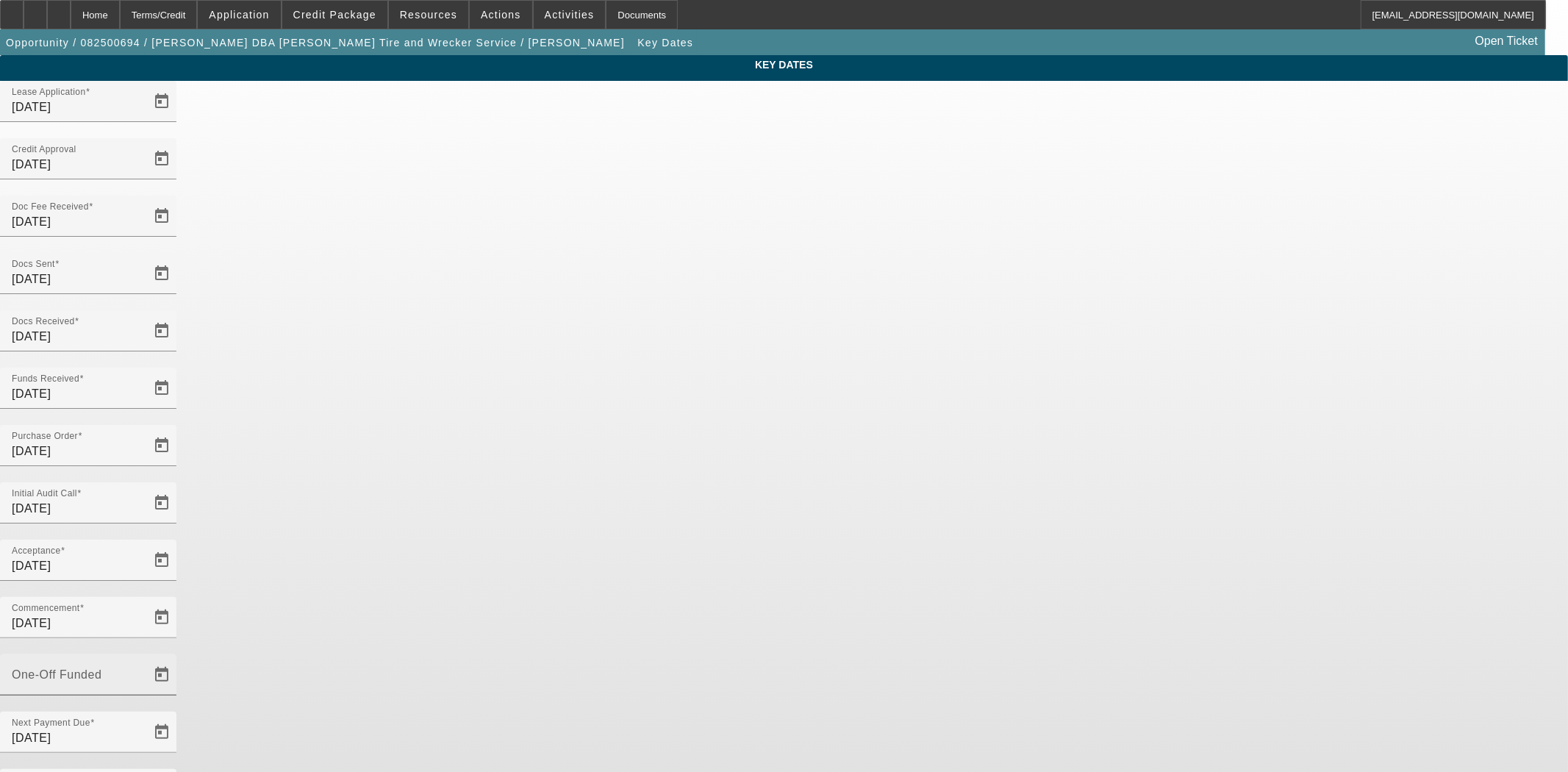
click at [102, 668] on mat-label "One-Off Funded" at bounding box center [57, 674] width 89 height 12
click at [144, 672] on input "One-Off Funded" at bounding box center [78, 680] width 133 height 17
type input "[DATE]"
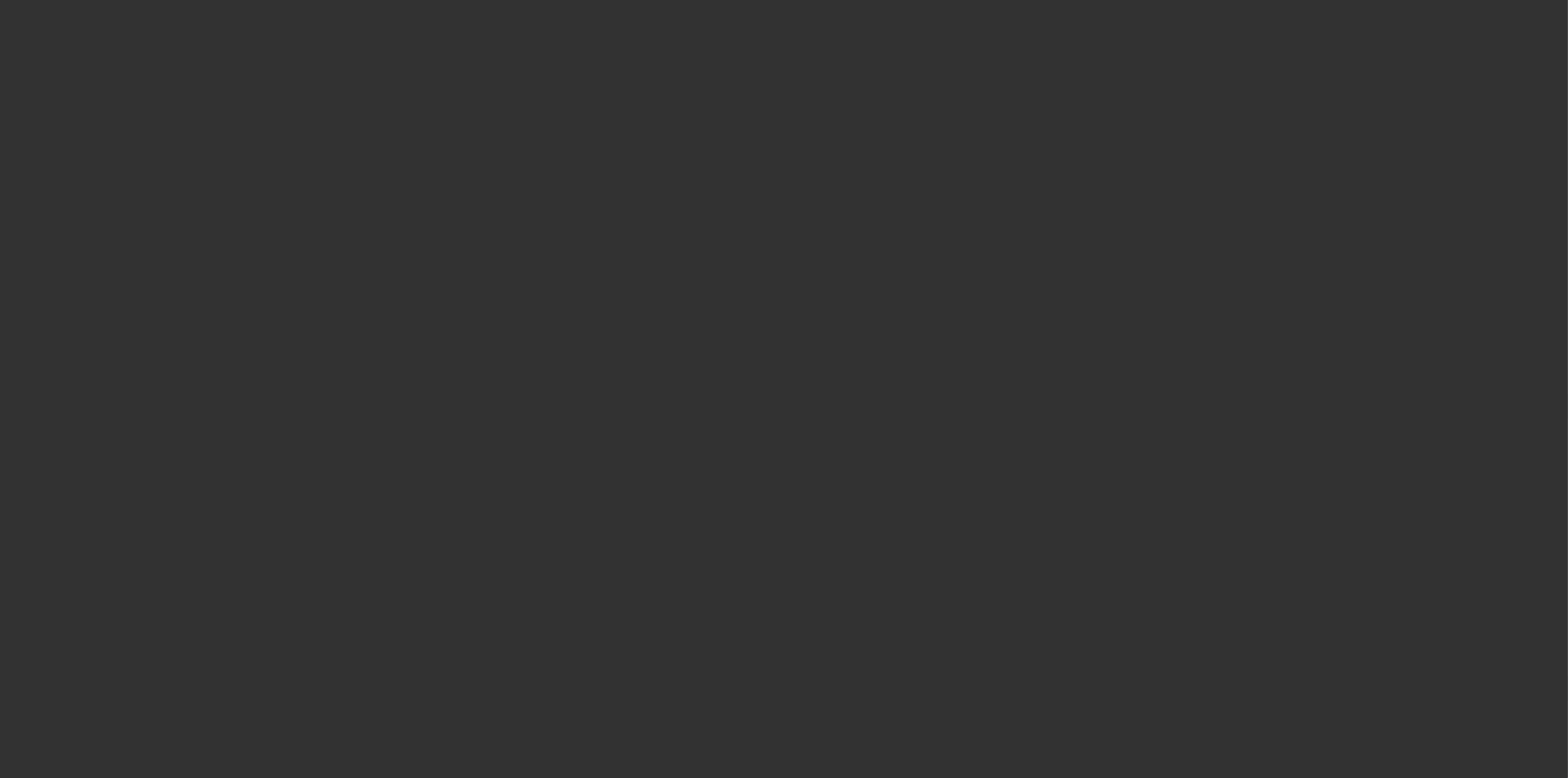
select select "4"
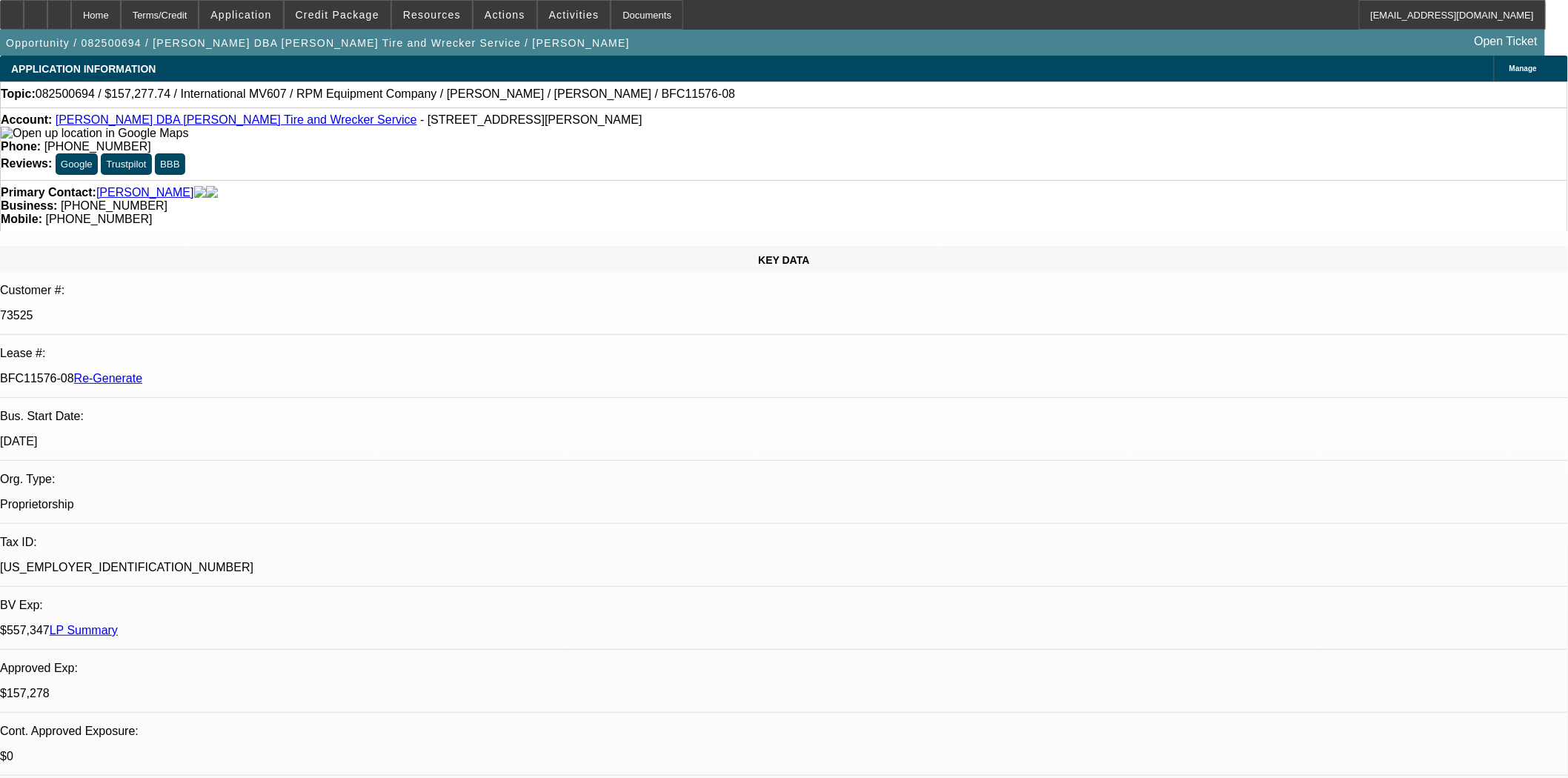
select select "0"
select select "2"
select select "0"
select select "6"
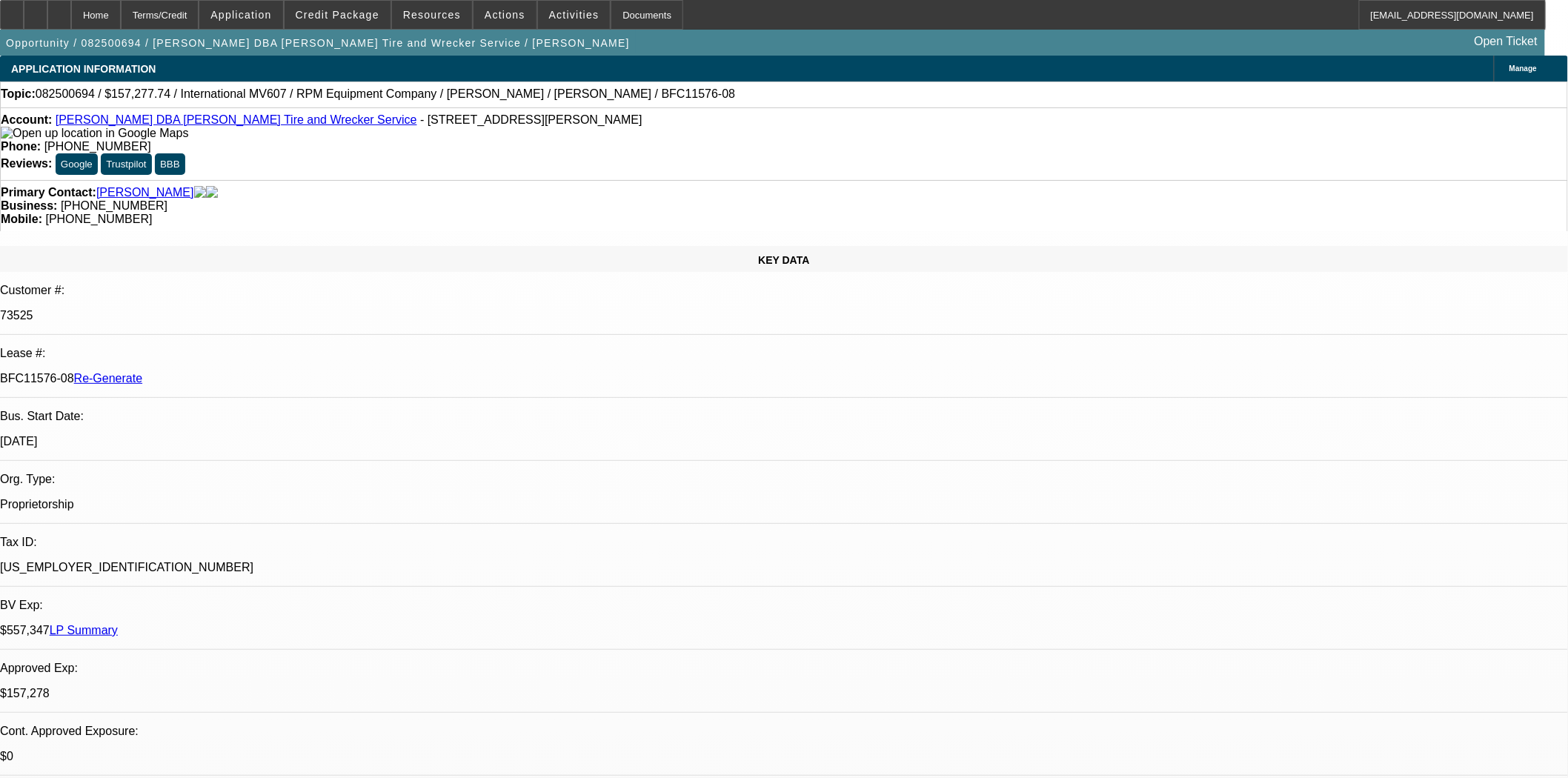
drag, startPoint x: 694, startPoint y: 126, endPoint x: 673, endPoint y: 121, distance: 21.6
click at [694, 140] on div "Phone: (830) 776-0770" at bounding box center [784, 146] width 1566 height 13
click at [499, 15] on span "Actions" at bounding box center [505, 15] width 40 height 12
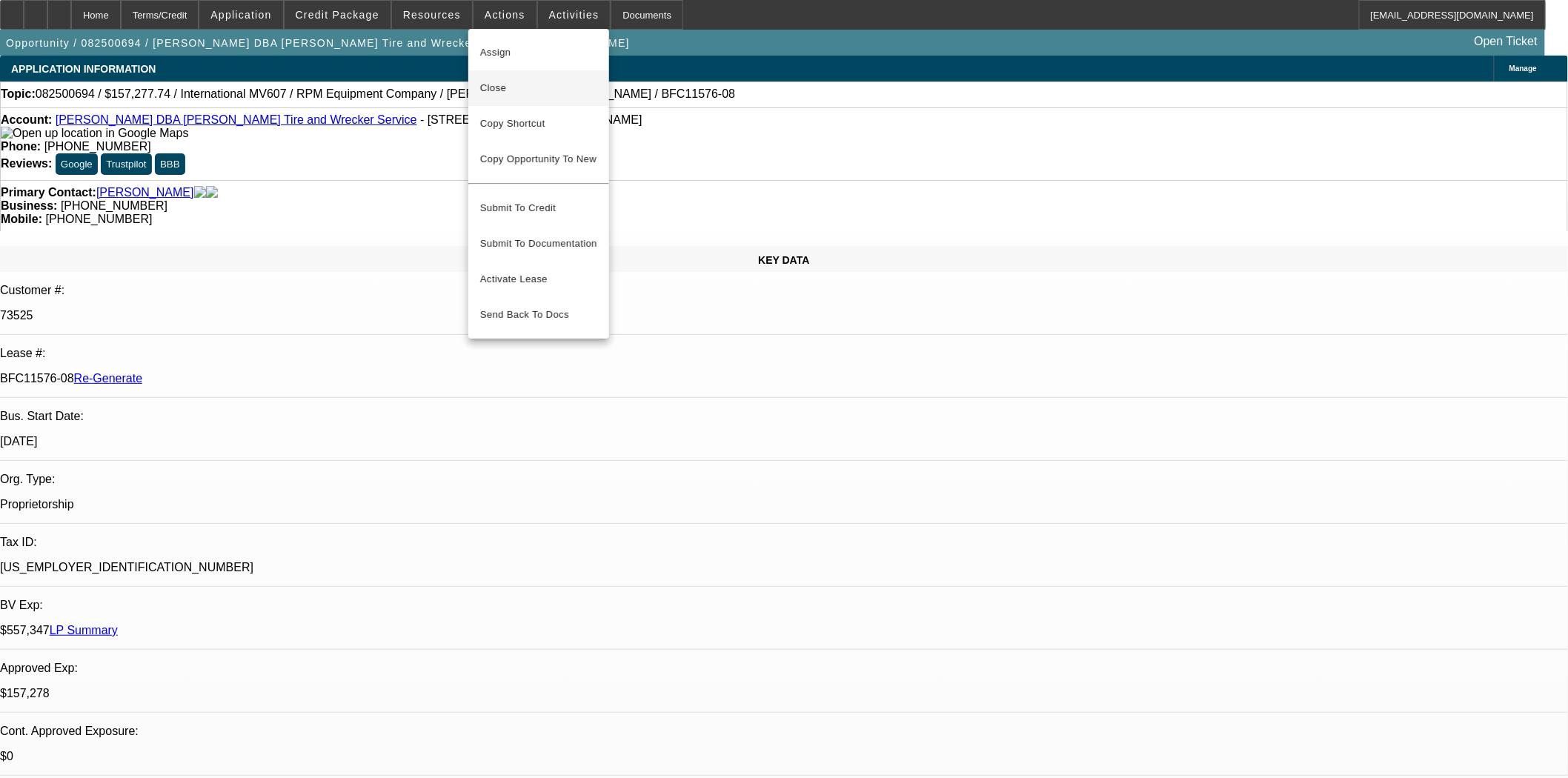
click at [502, 83] on span "Close" at bounding box center [538, 88] width 117 height 18
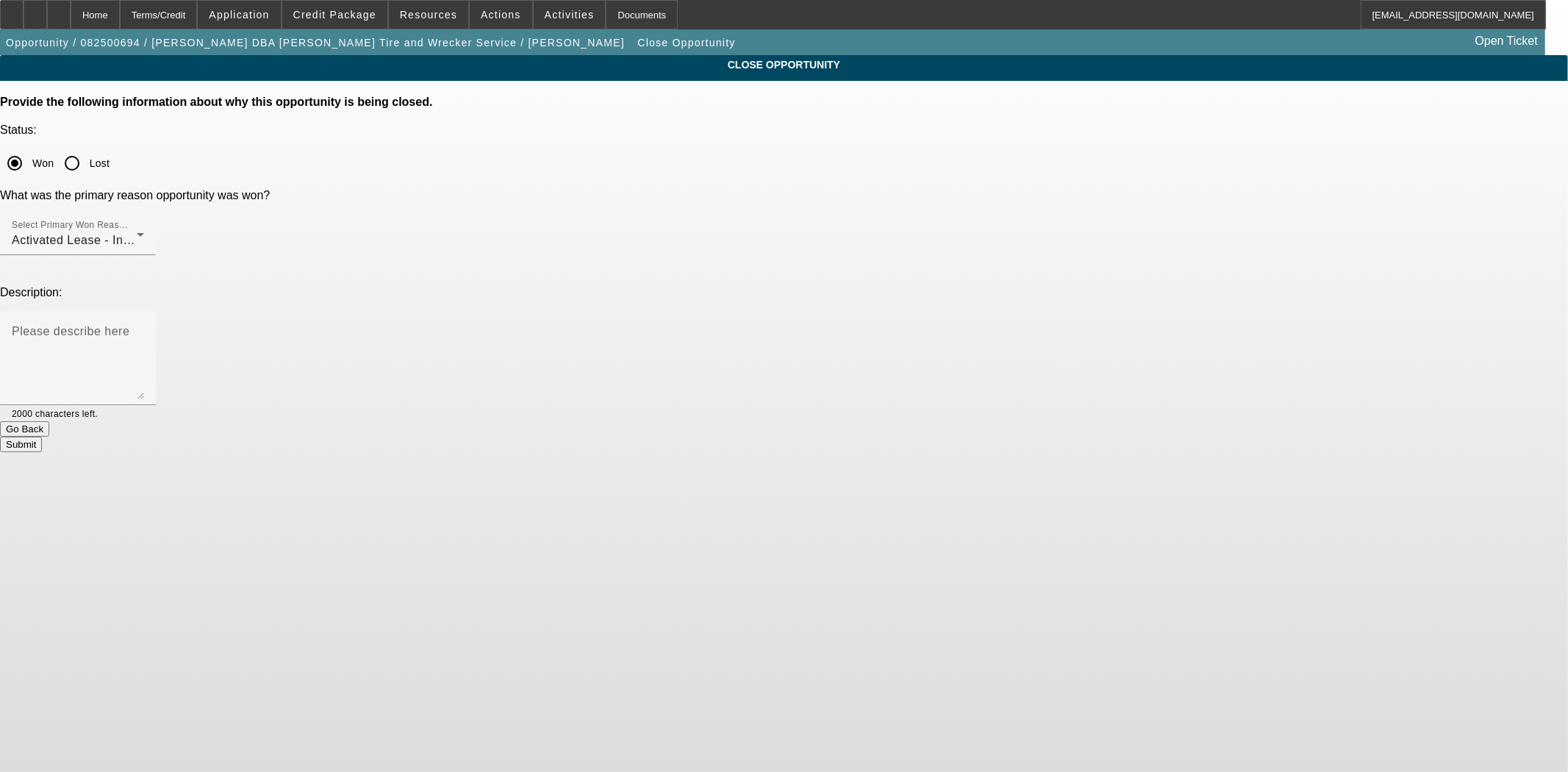
click at [851, 436] on div "Submit" at bounding box center [784, 444] width 1568 height 15
click at [42, 436] on button "Submit" at bounding box center [20, 444] width 42 height 15
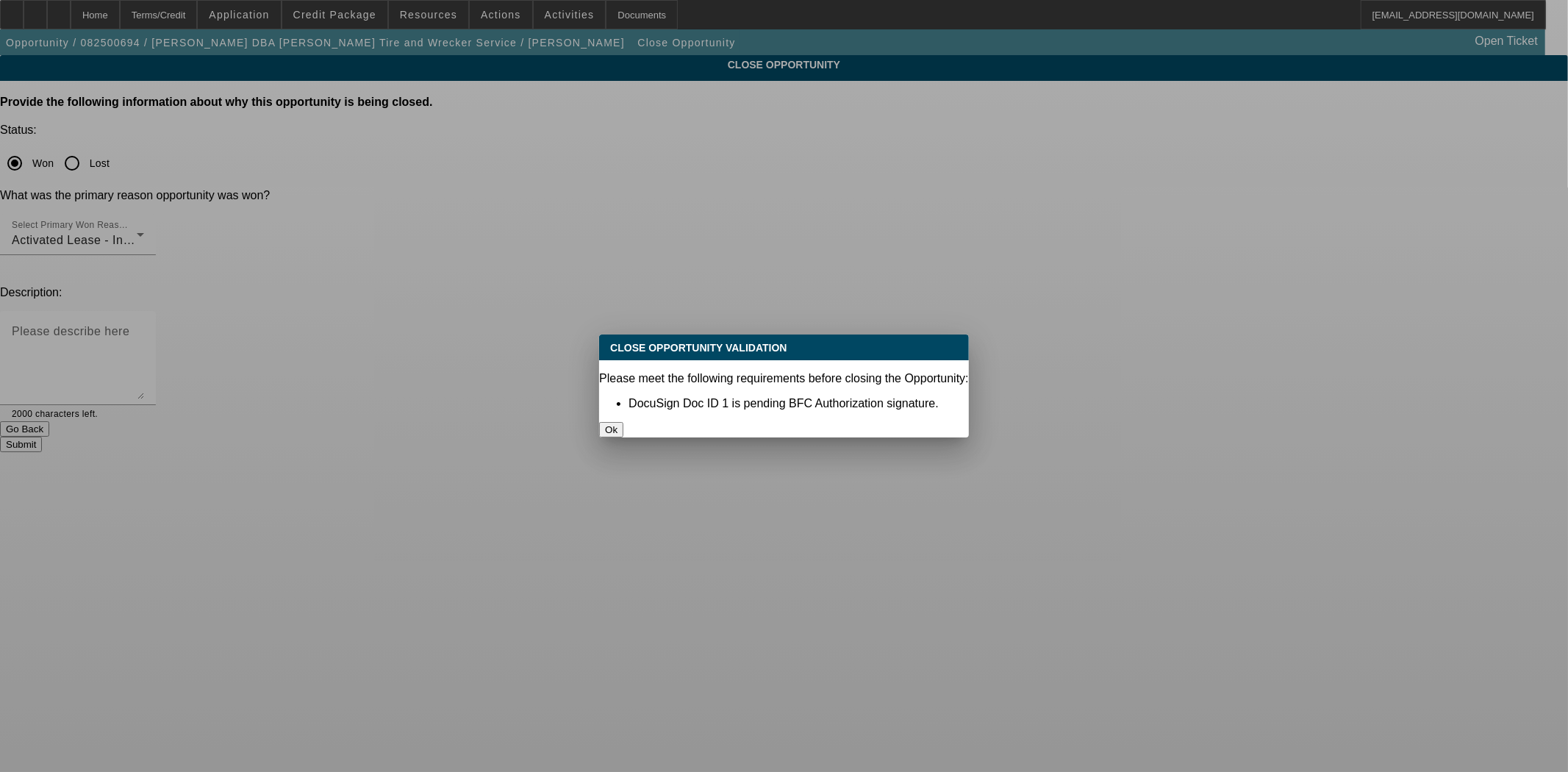
click at [623, 422] on button "Ok" at bounding box center [611, 430] width 24 height 15
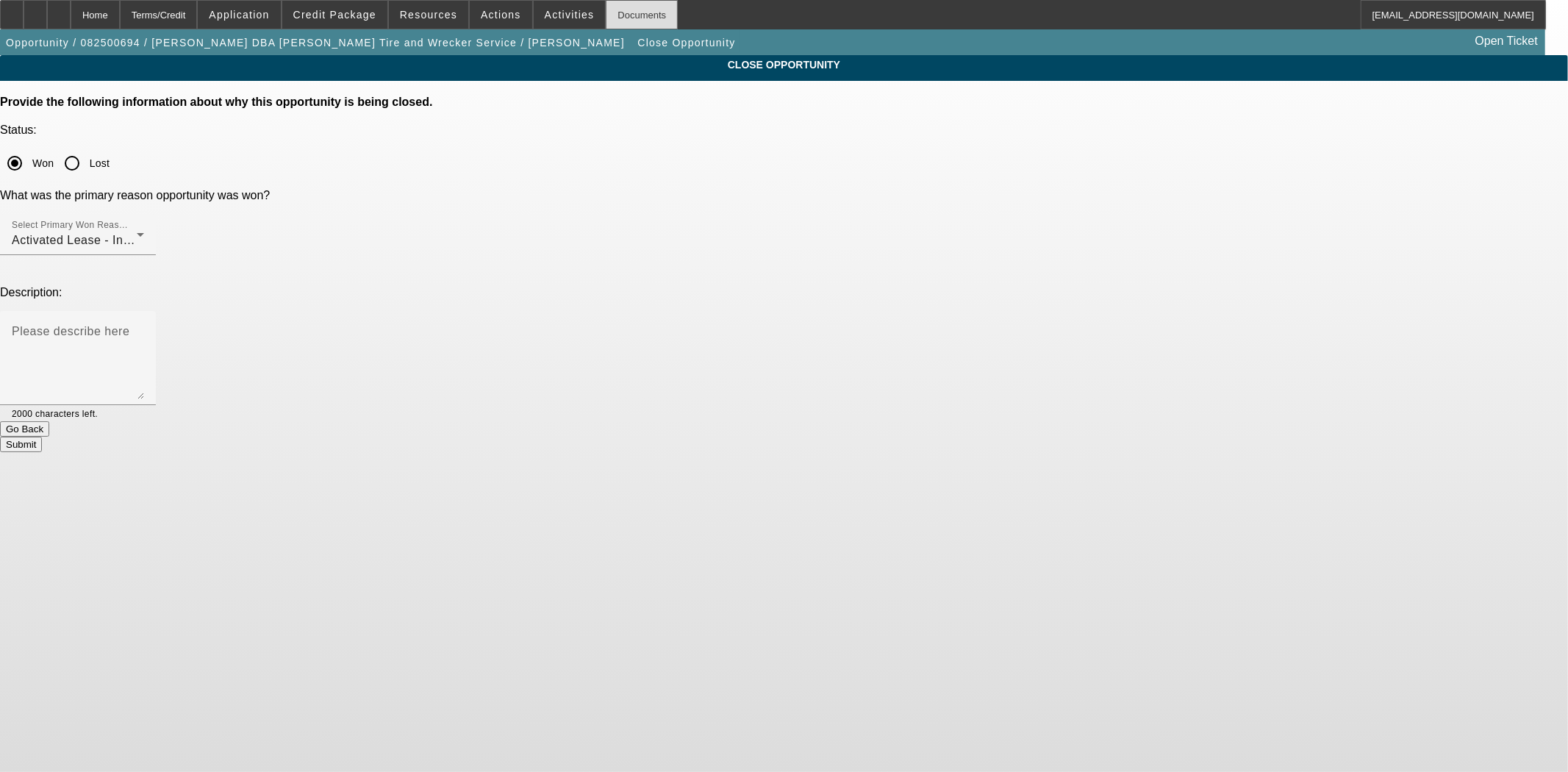
click at [607, 25] on div "Documents" at bounding box center [642, 14] width 72 height 30
click at [42, 436] on button "Submit" at bounding box center [20, 444] width 42 height 15
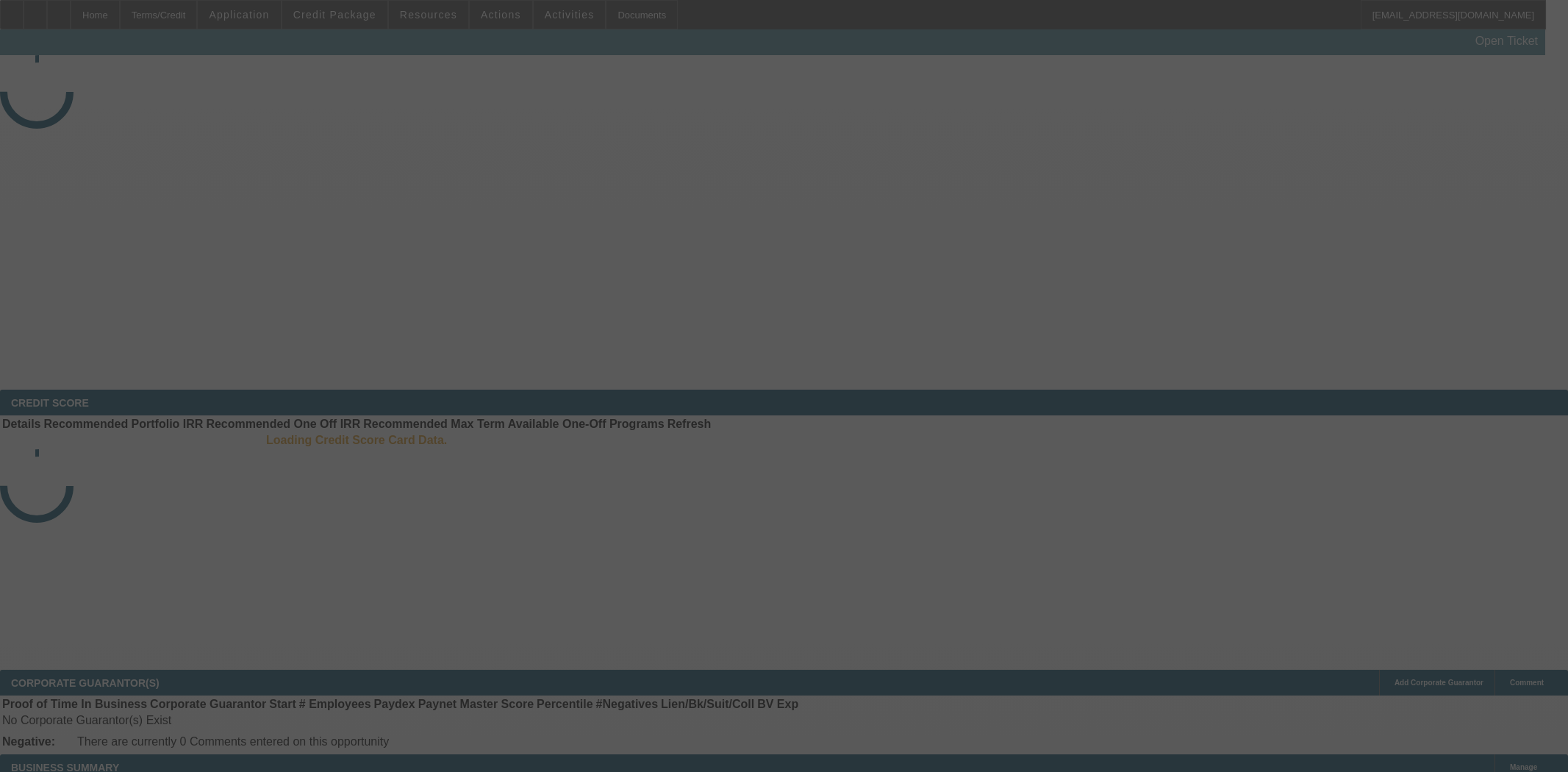
select select "4"
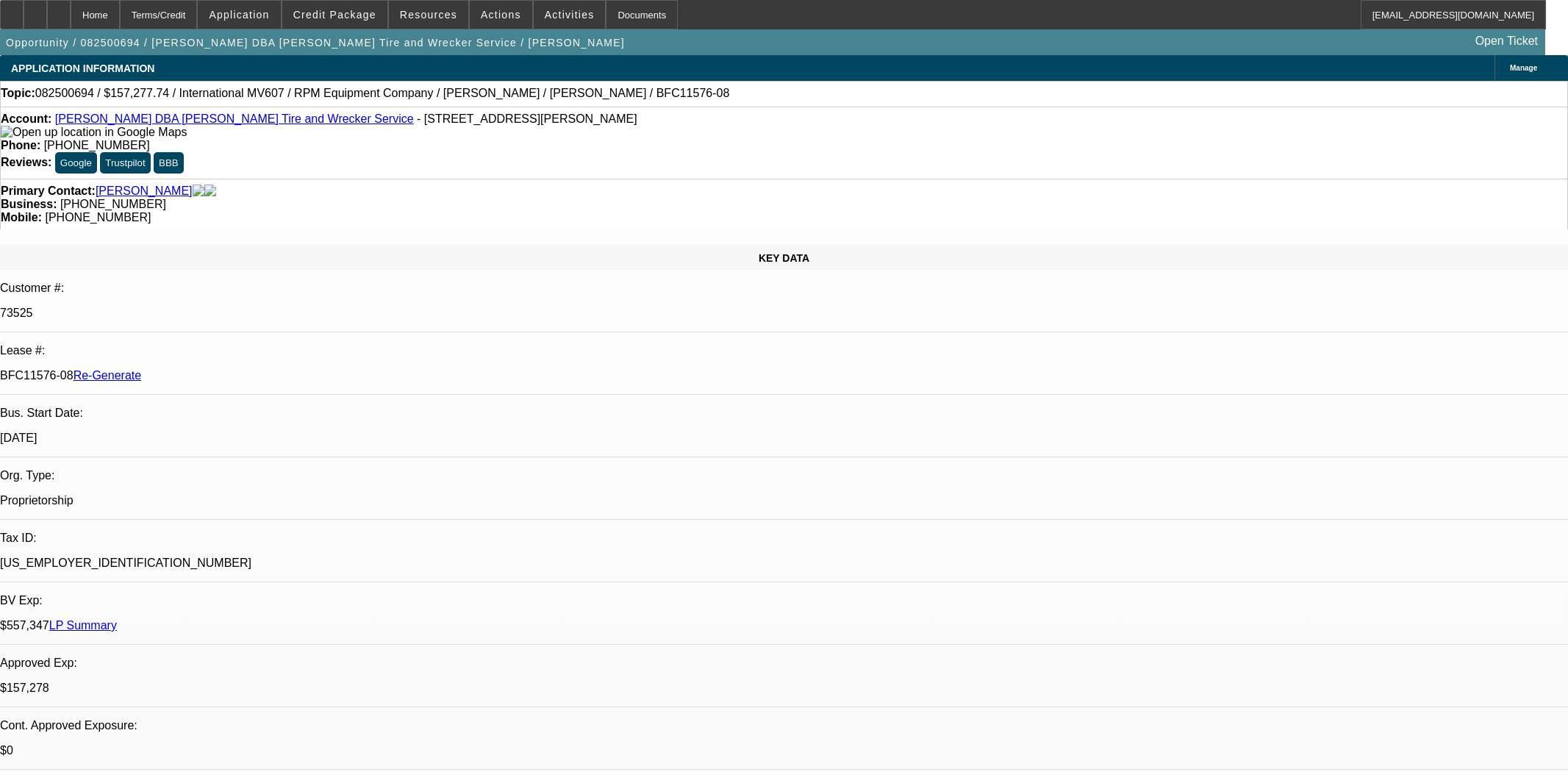
select select "0"
select select "2"
select select "0"
select select "6"
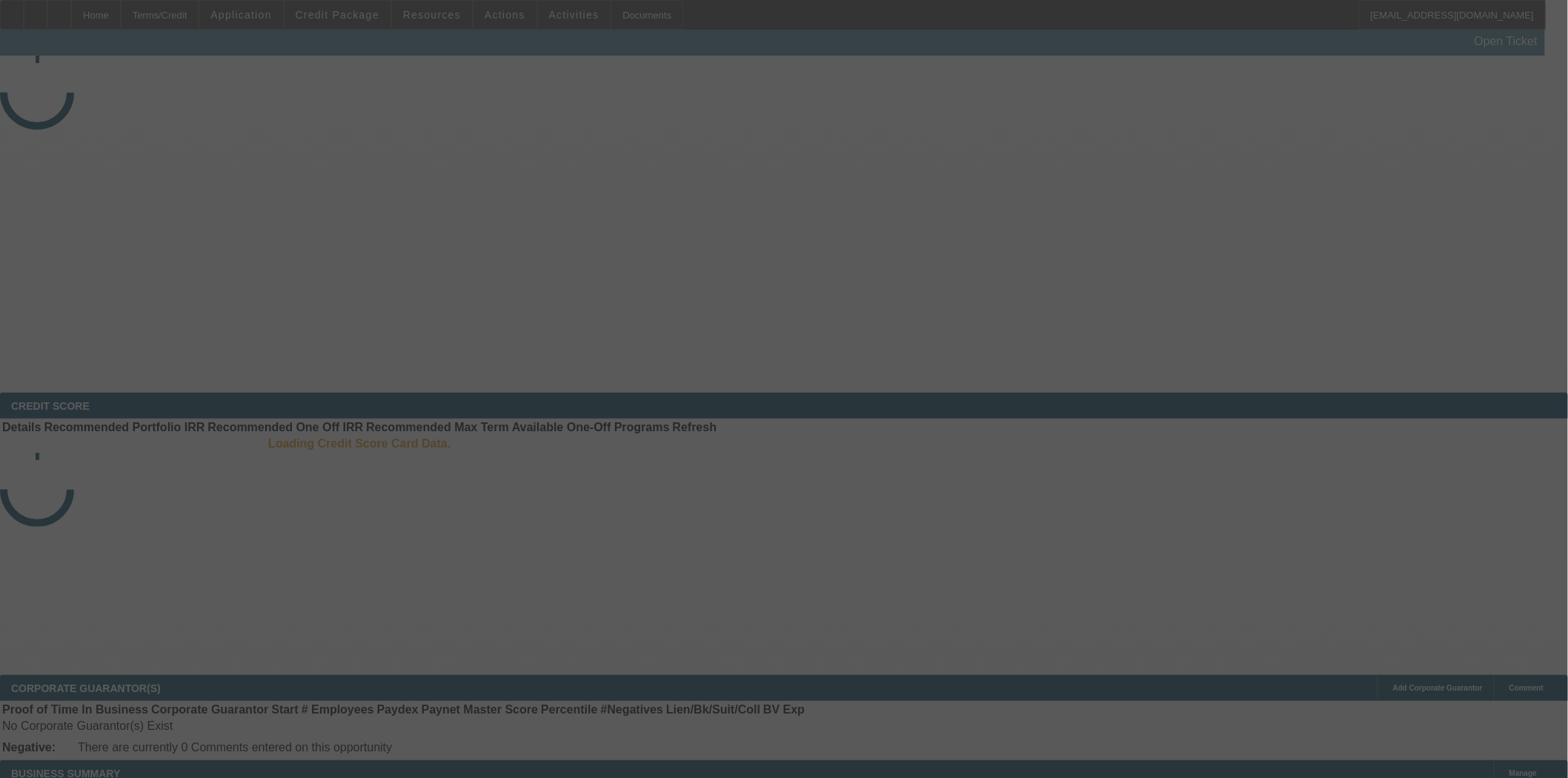
select select "3"
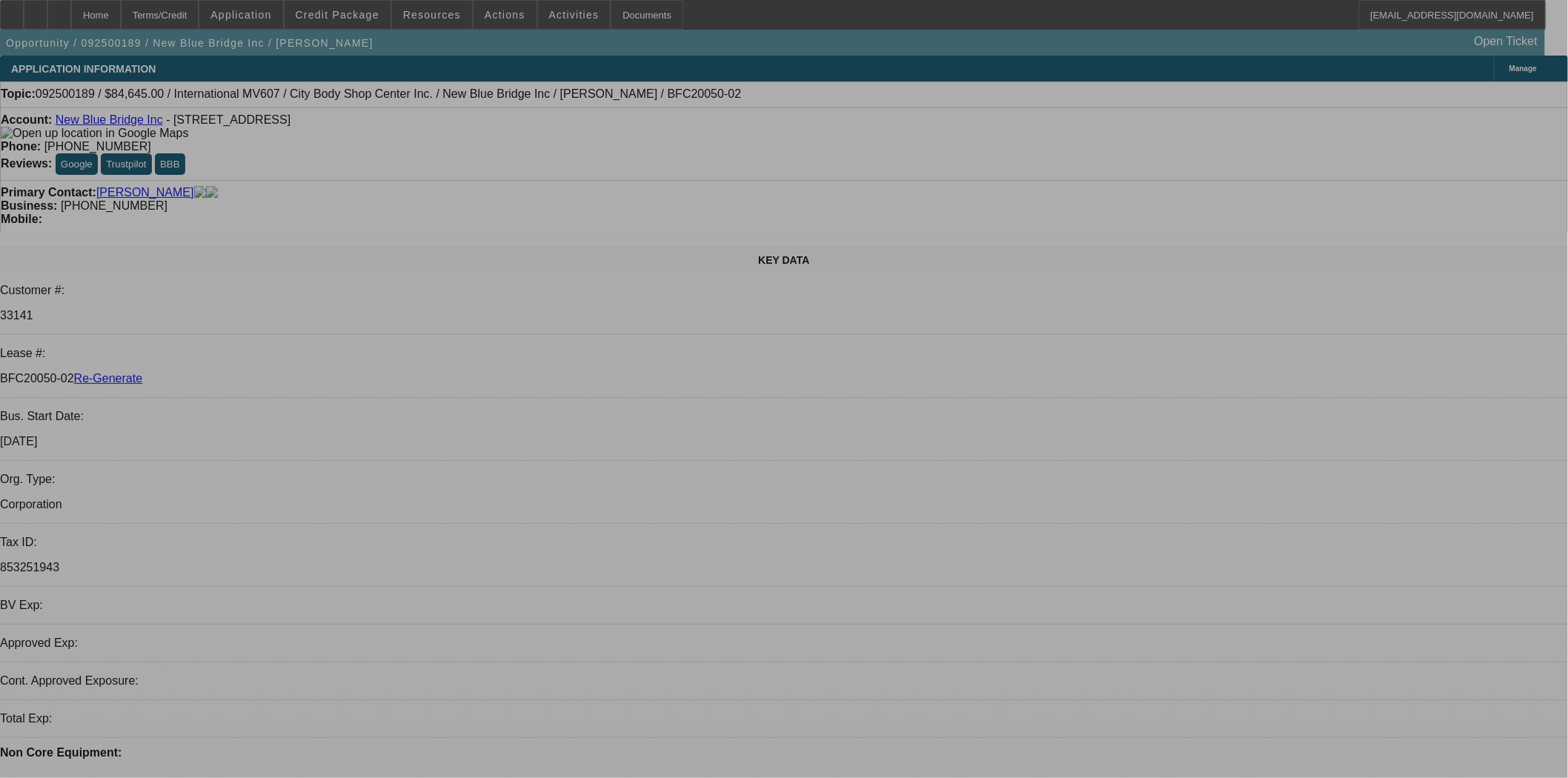
select select "0"
select select "2"
select select "0.1"
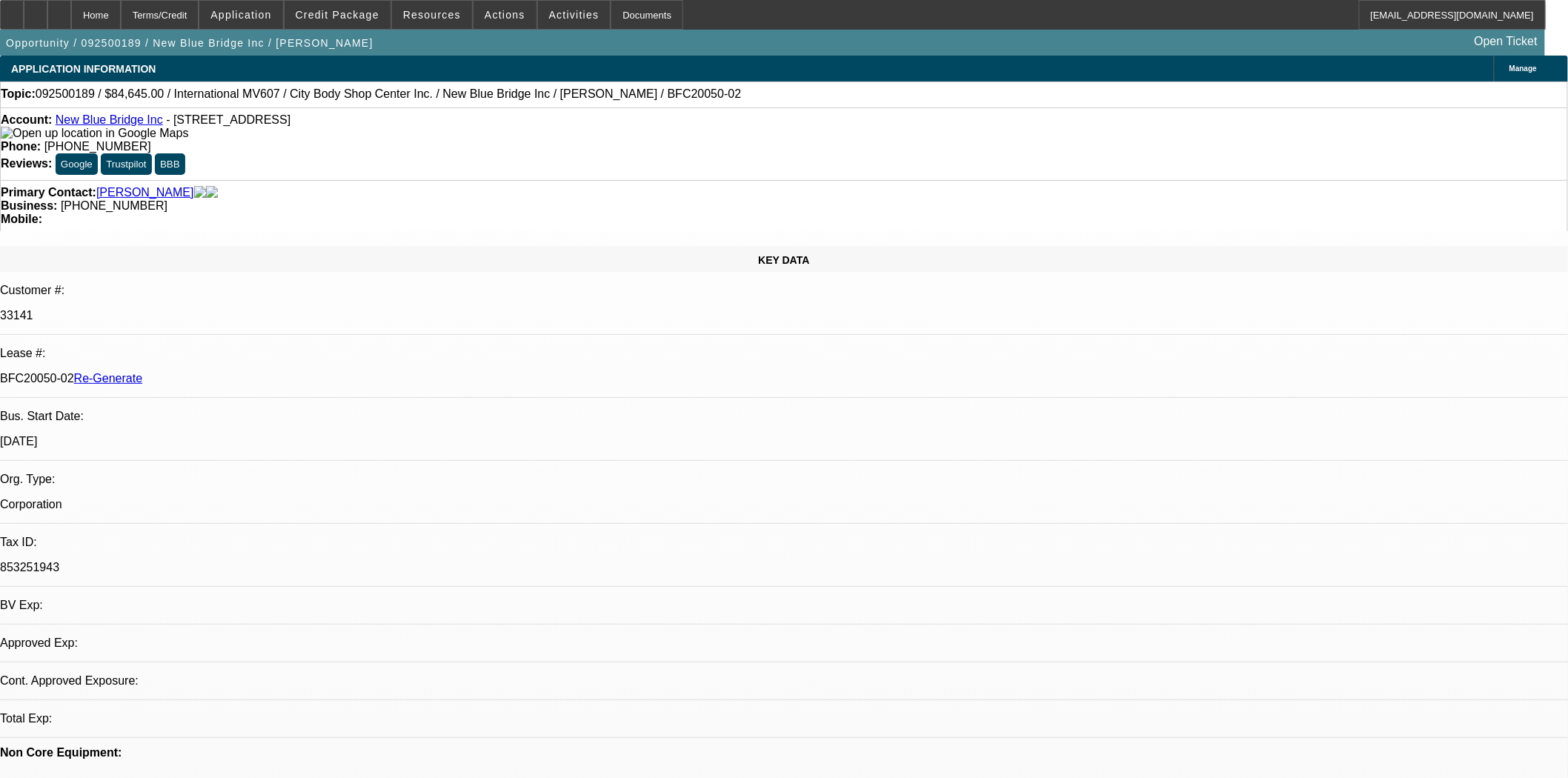
select select "4"
click at [350, 22] on span at bounding box center [337, 15] width 106 height 36
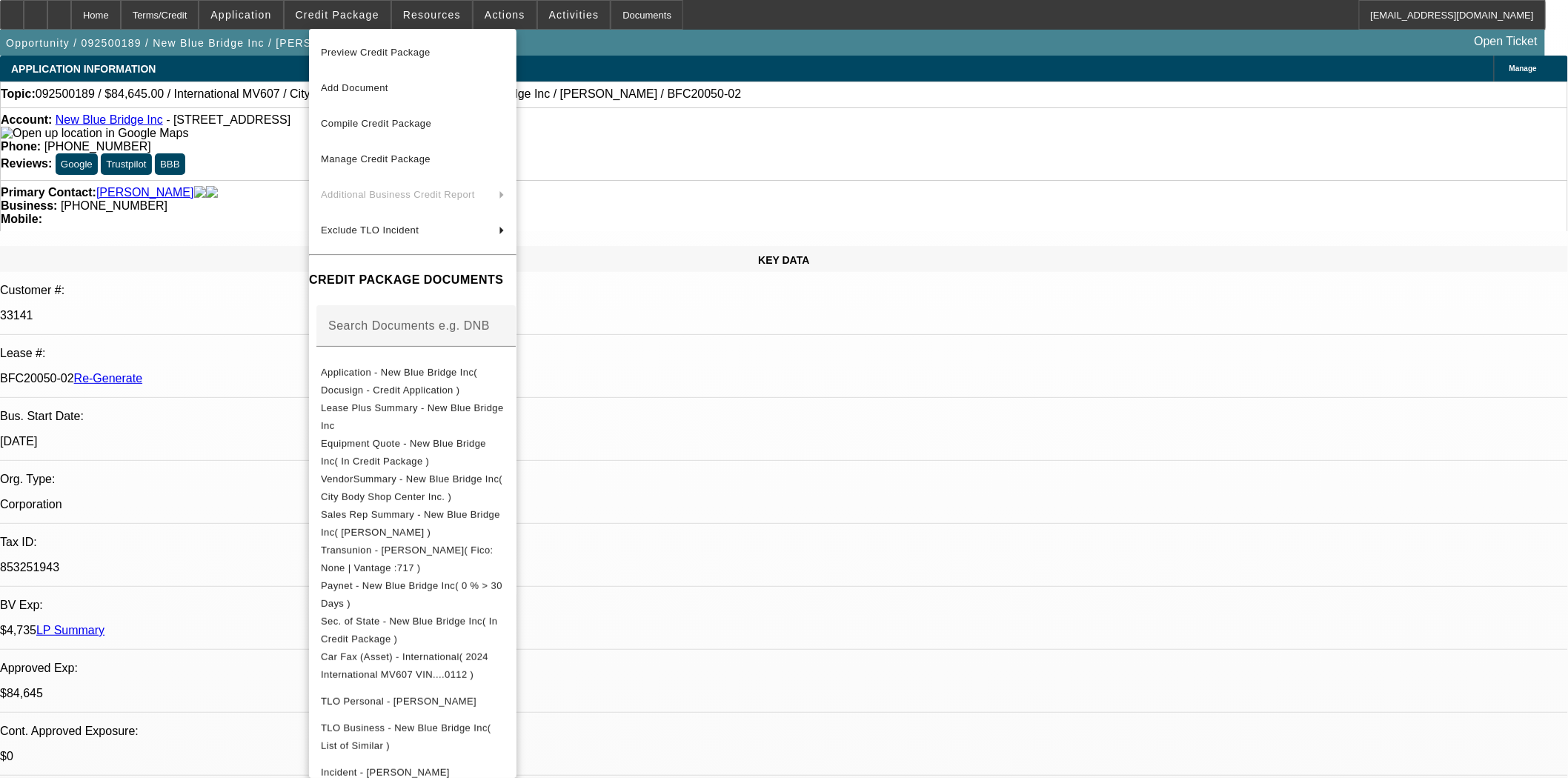
click at [374, 53] on span "Preview Credit Package" at bounding box center [376, 52] width 110 height 11
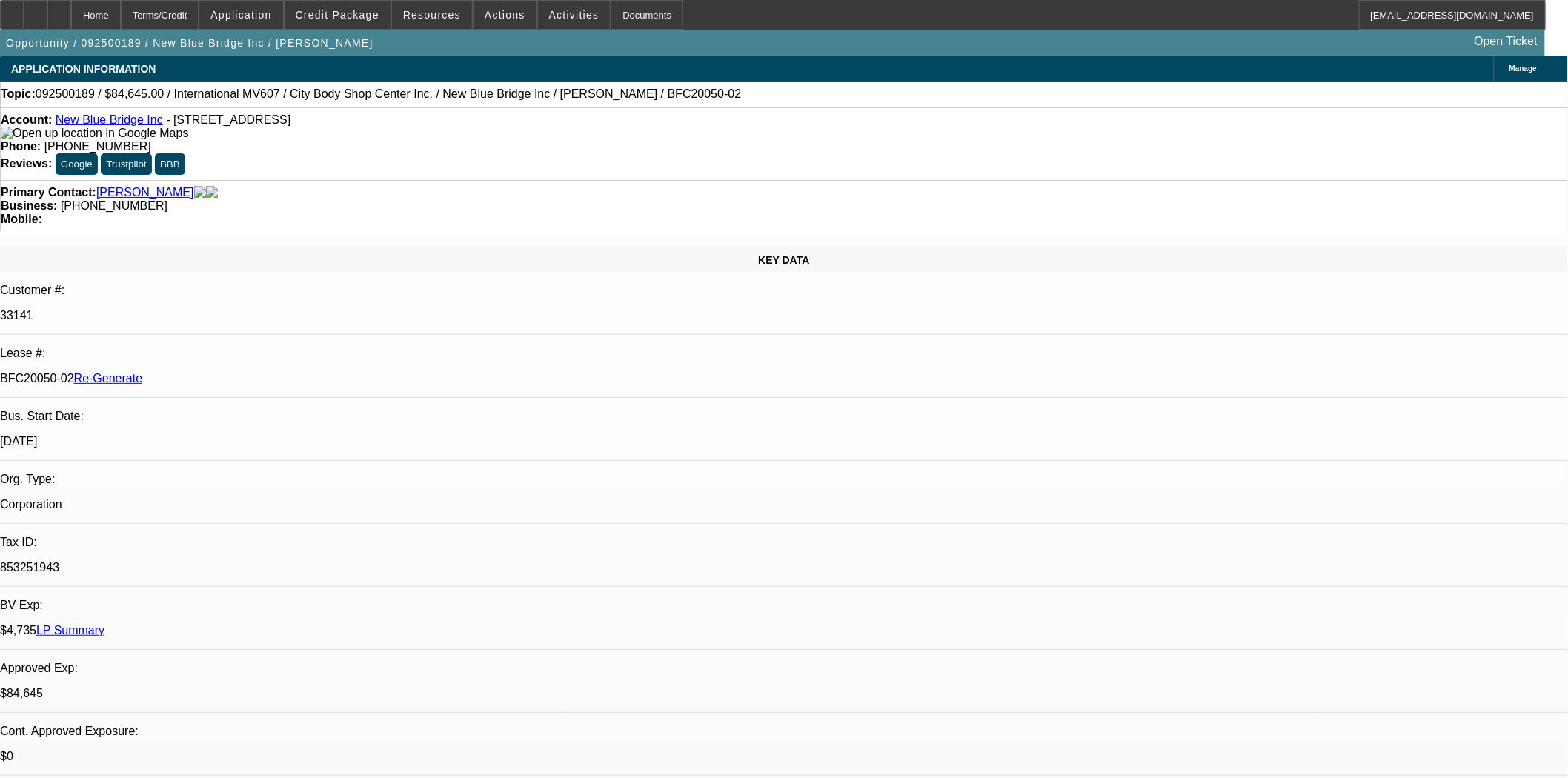
scroll to position [164, 0]
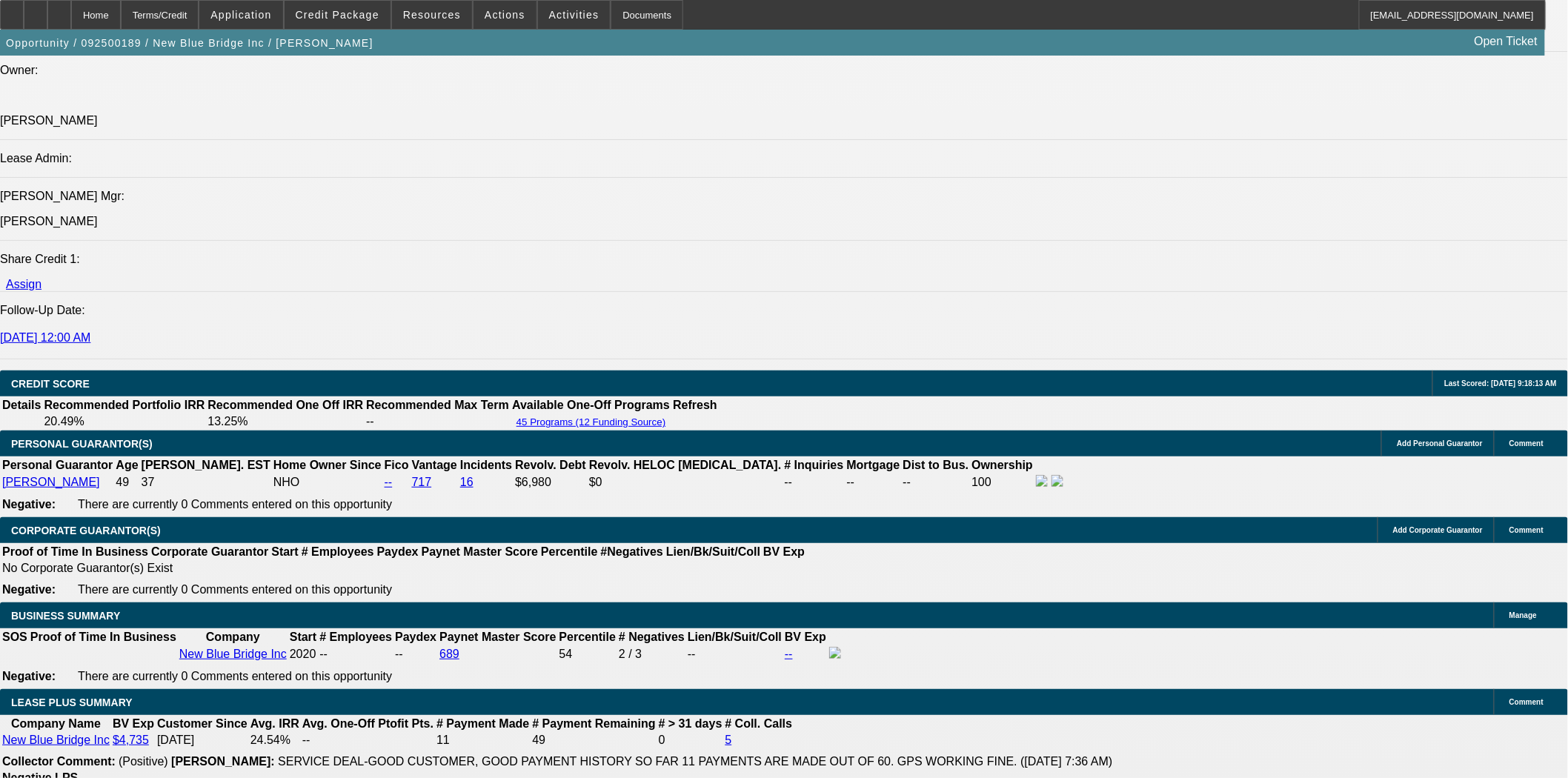
scroll to position [2058, 0]
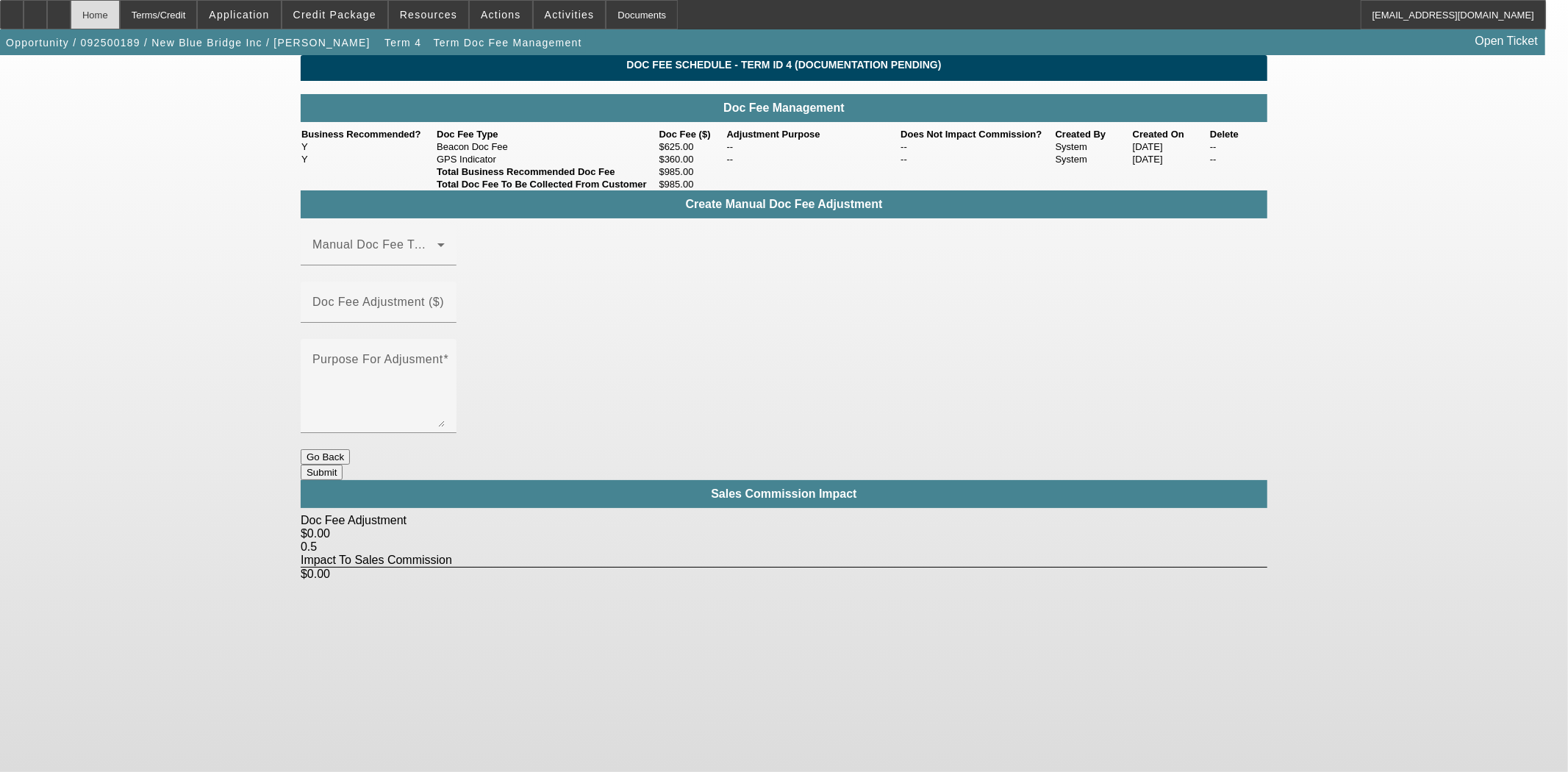
click at [116, 16] on div "Home" at bounding box center [95, 14] width 49 height 30
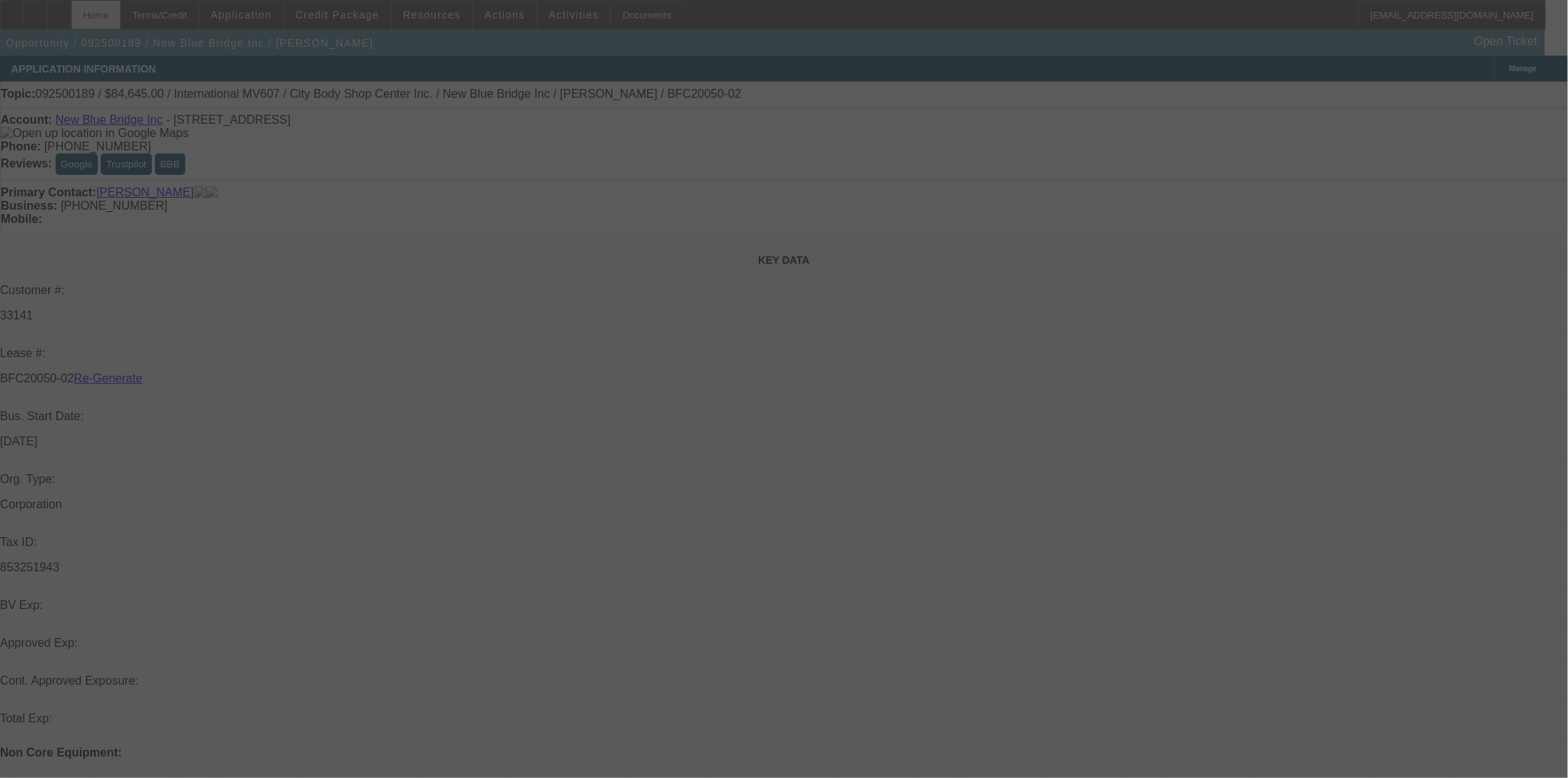
select select "3"
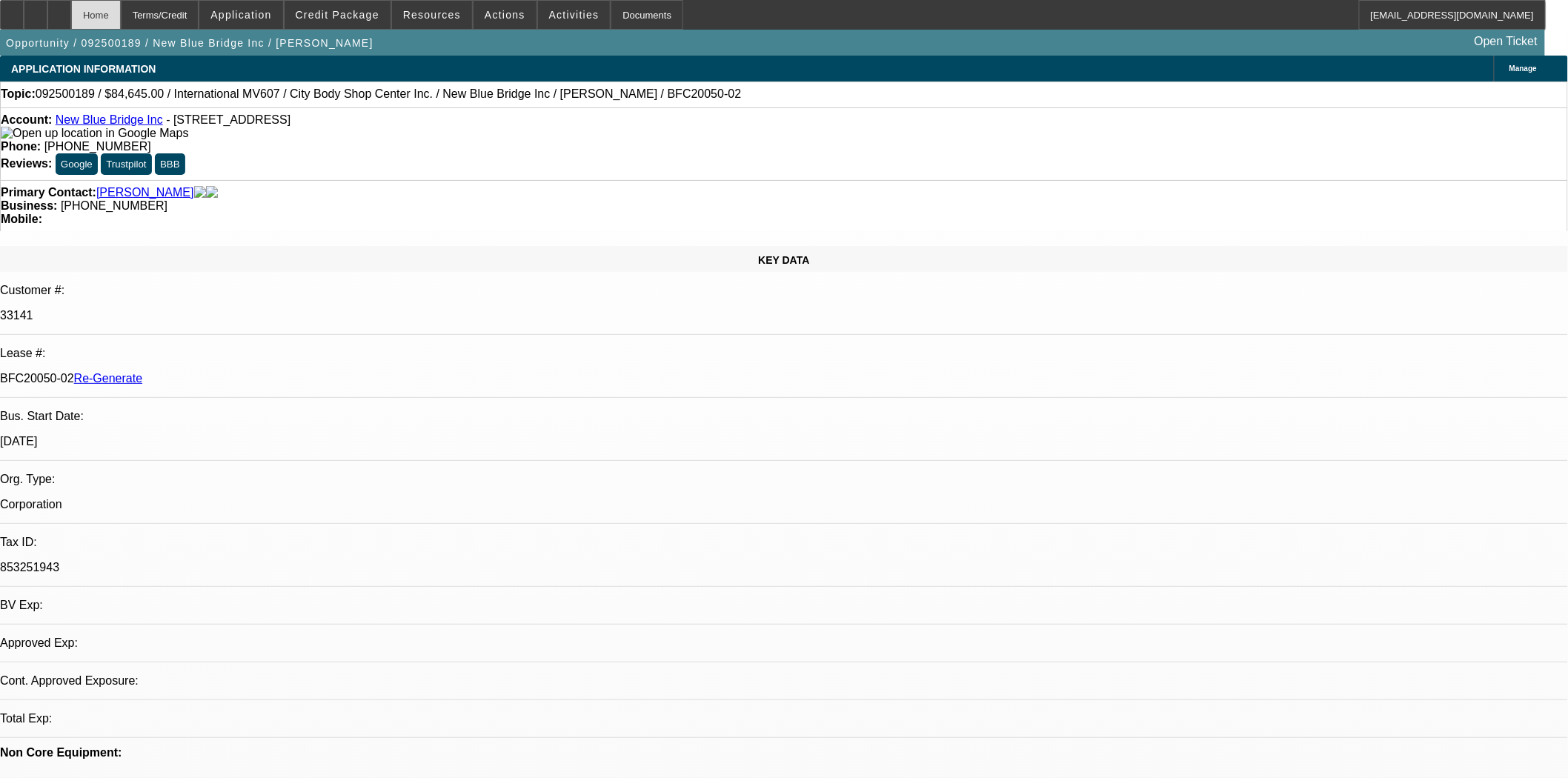
select select "0"
select select "2"
select select "0.1"
select select "4"
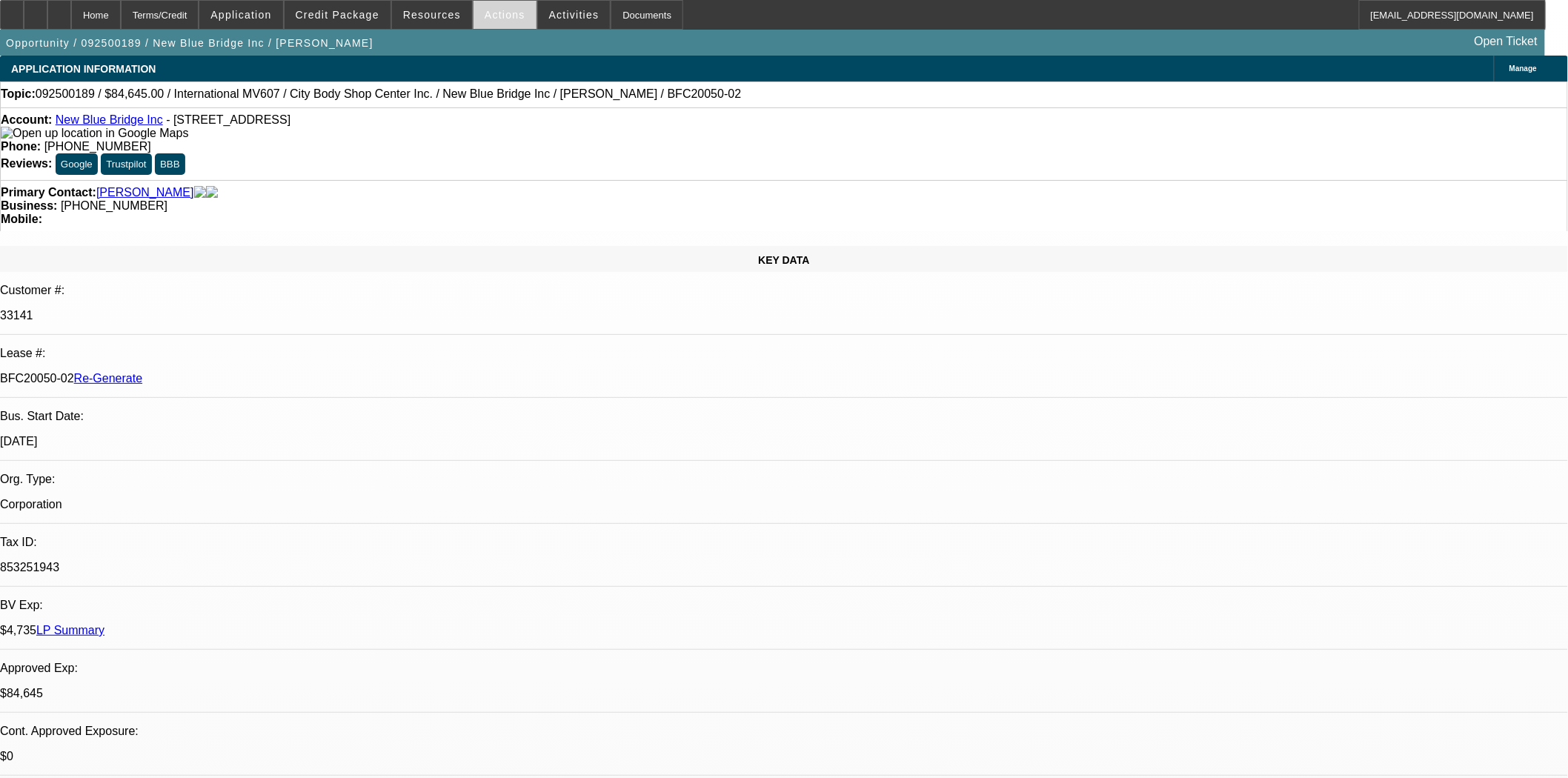
click at [498, 15] on span "Actions" at bounding box center [505, 15] width 40 height 12
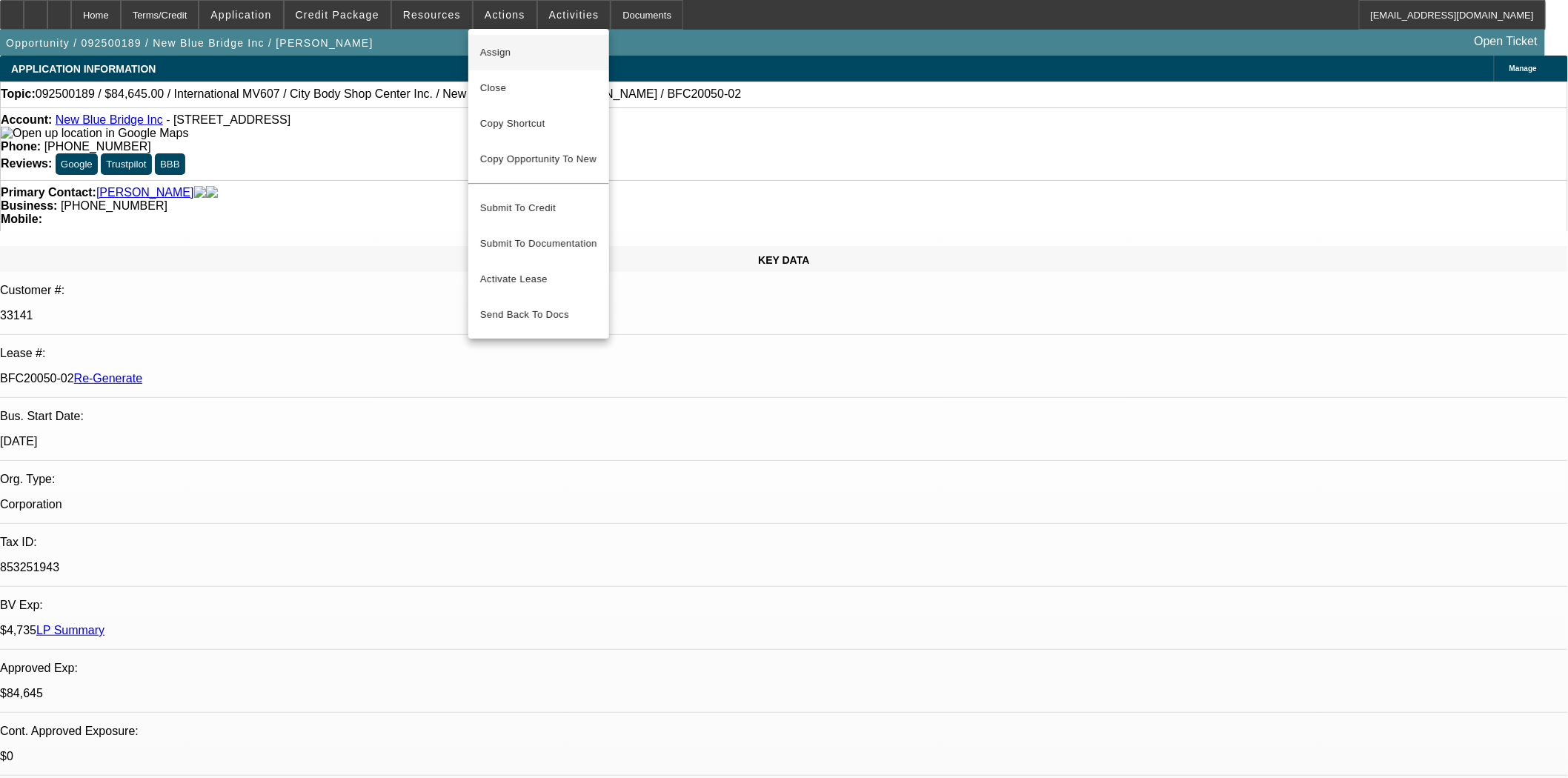
click at [509, 47] on span "Assign" at bounding box center [538, 52] width 117 height 18
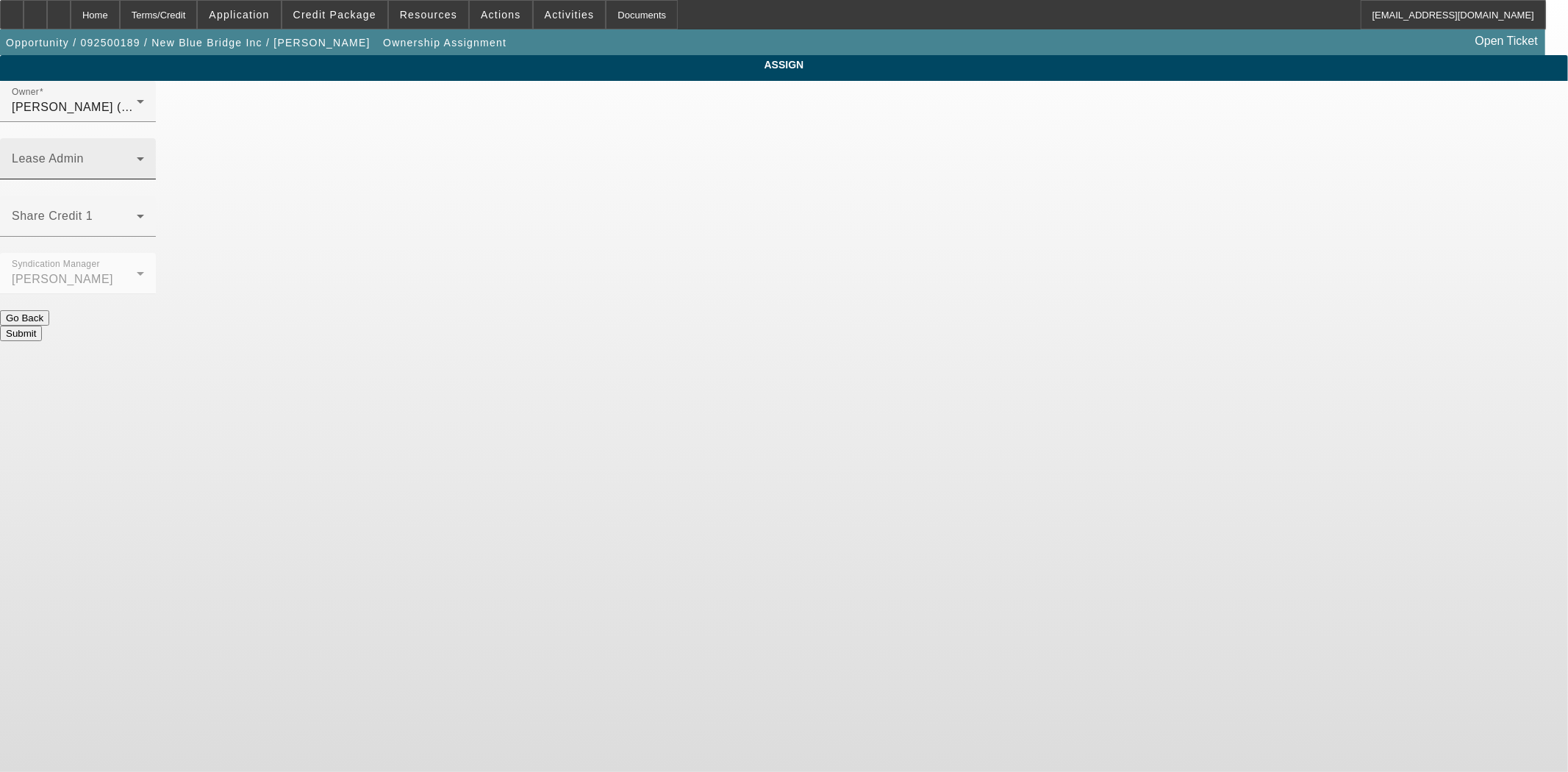
click at [144, 138] on div "Lease Admin" at bounding box center [78, 158] width 133 height 41
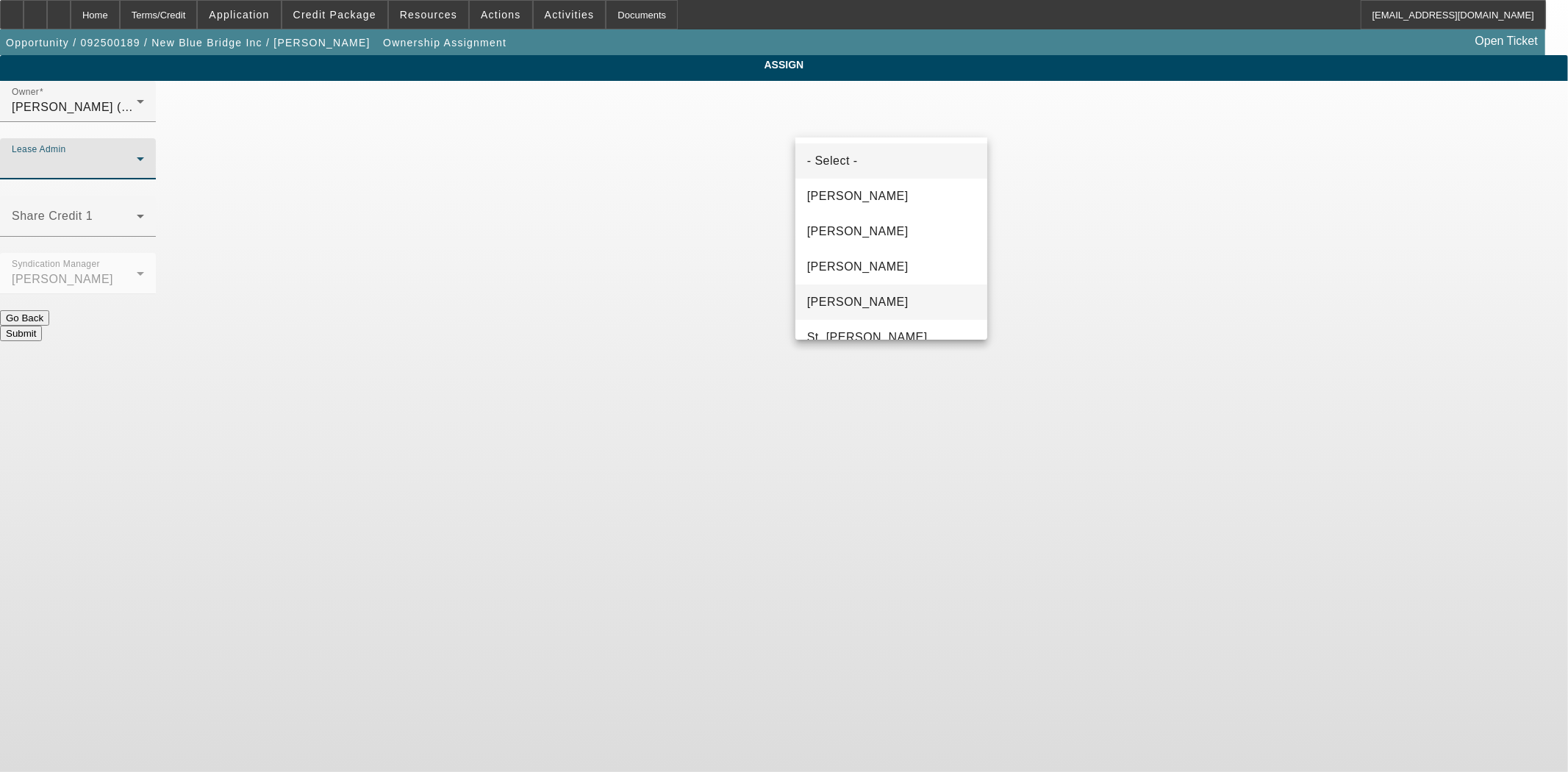
click at [910, 299] on mat-option "[PERSON_NAME]" at bounding box center [891, 302] width 192 height 36
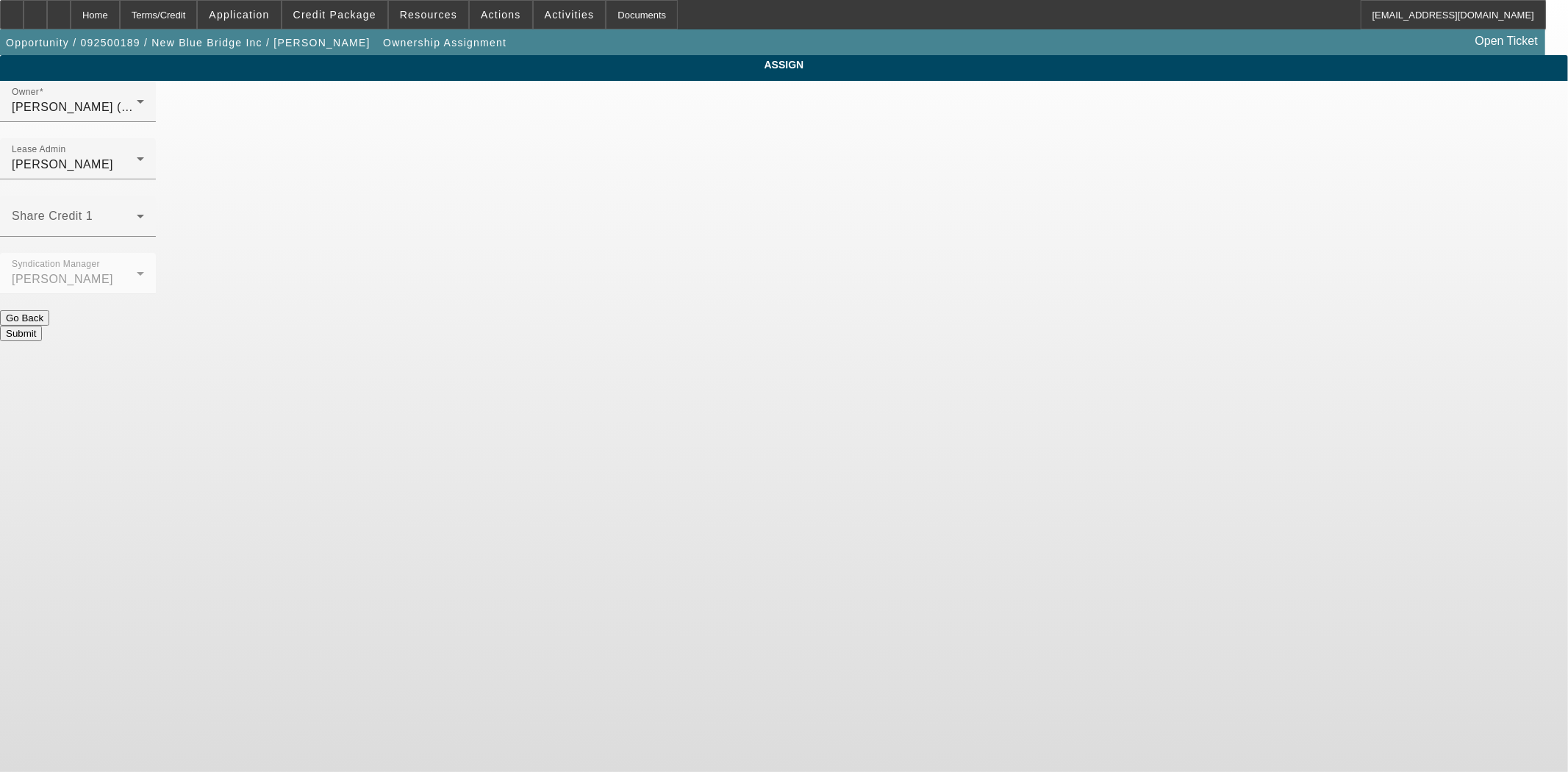
click at [42, 326] on button "Submit" at bounding box center [20, 333] width 42 height 15
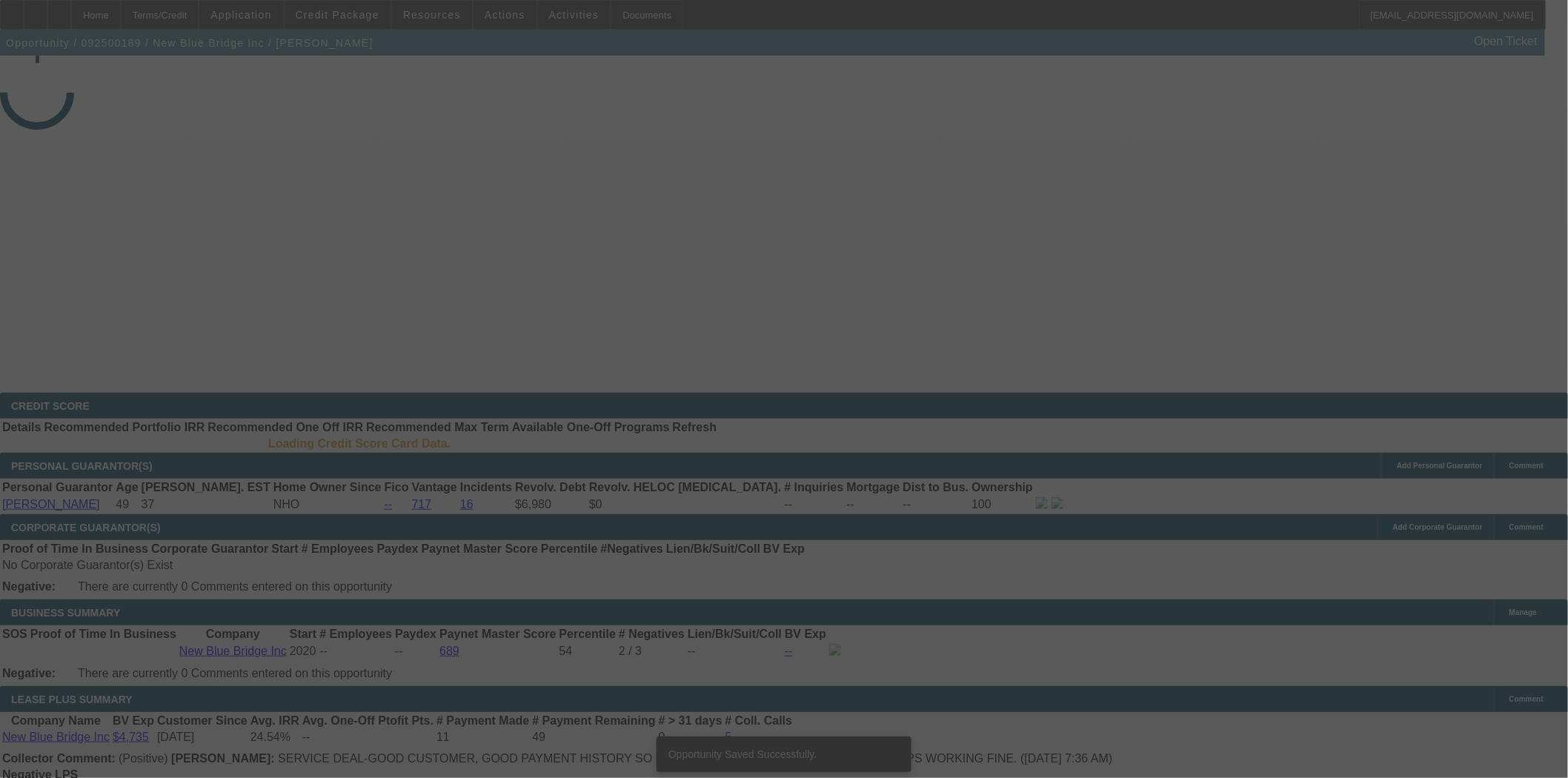
select select "3"
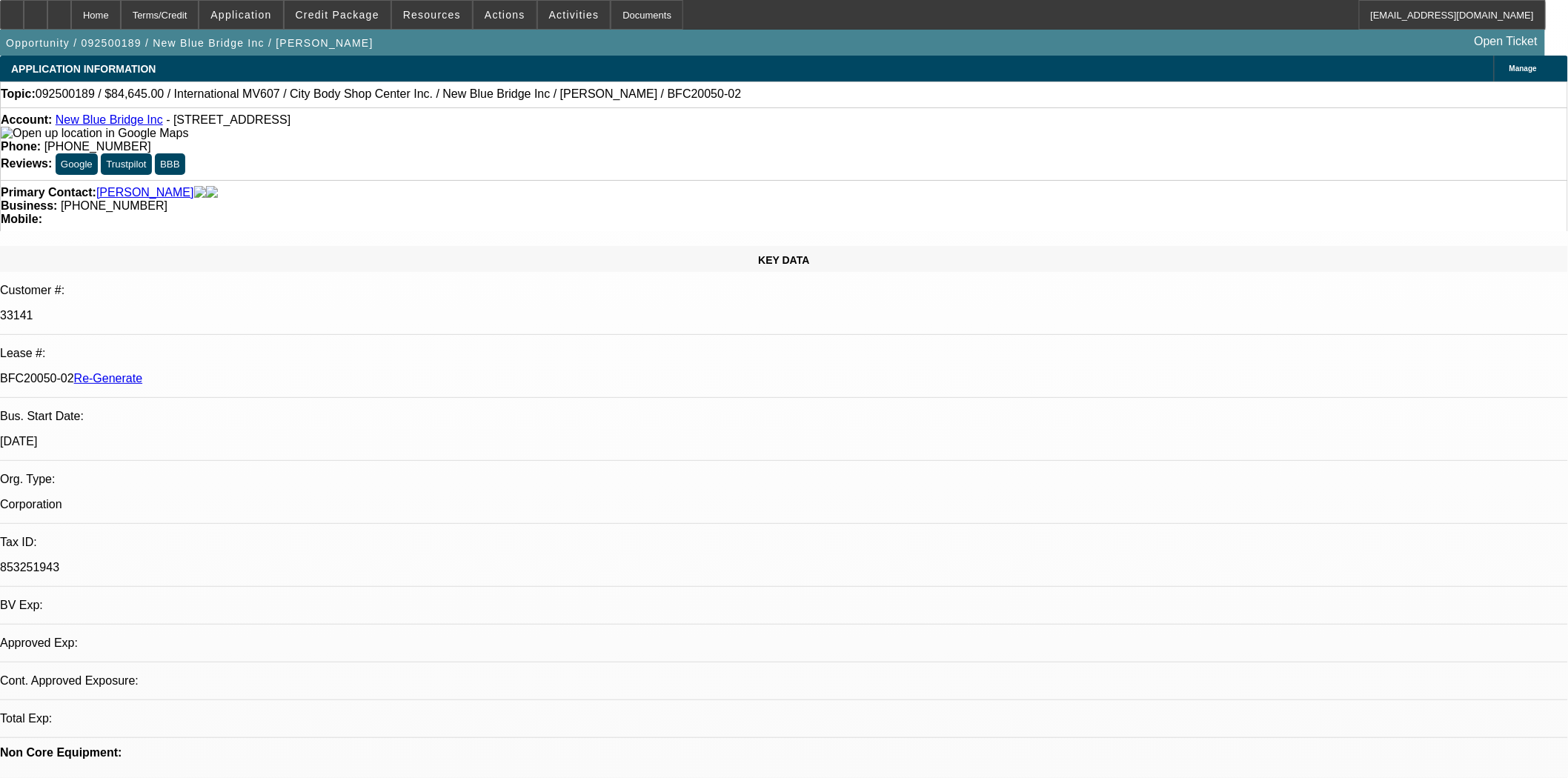
select select "0"
select select "2"
select select "0.1"
select select "4"
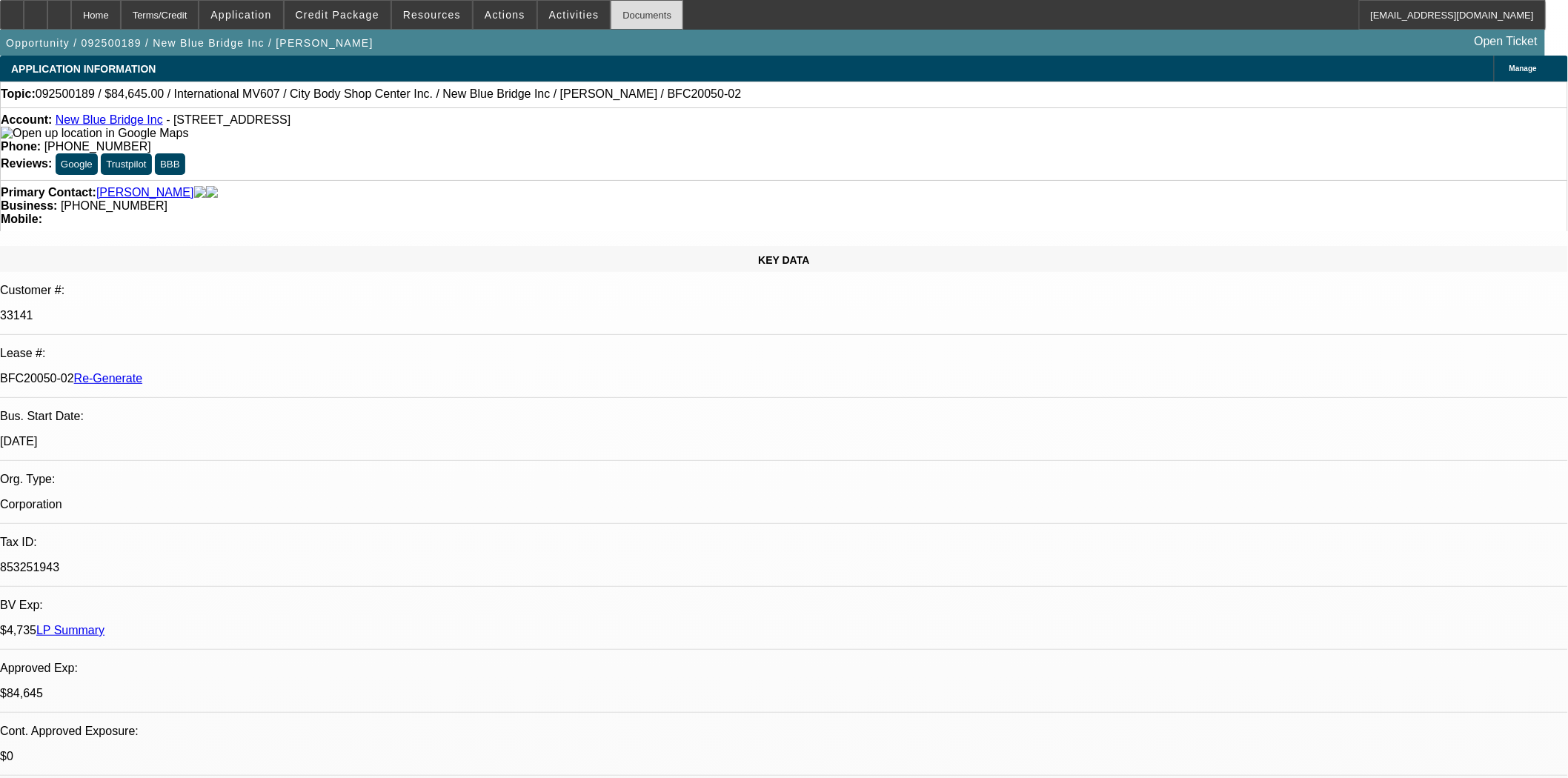
click at [612, 13] on div "Documents" at bounding box center [647, 15] width 73 height 30
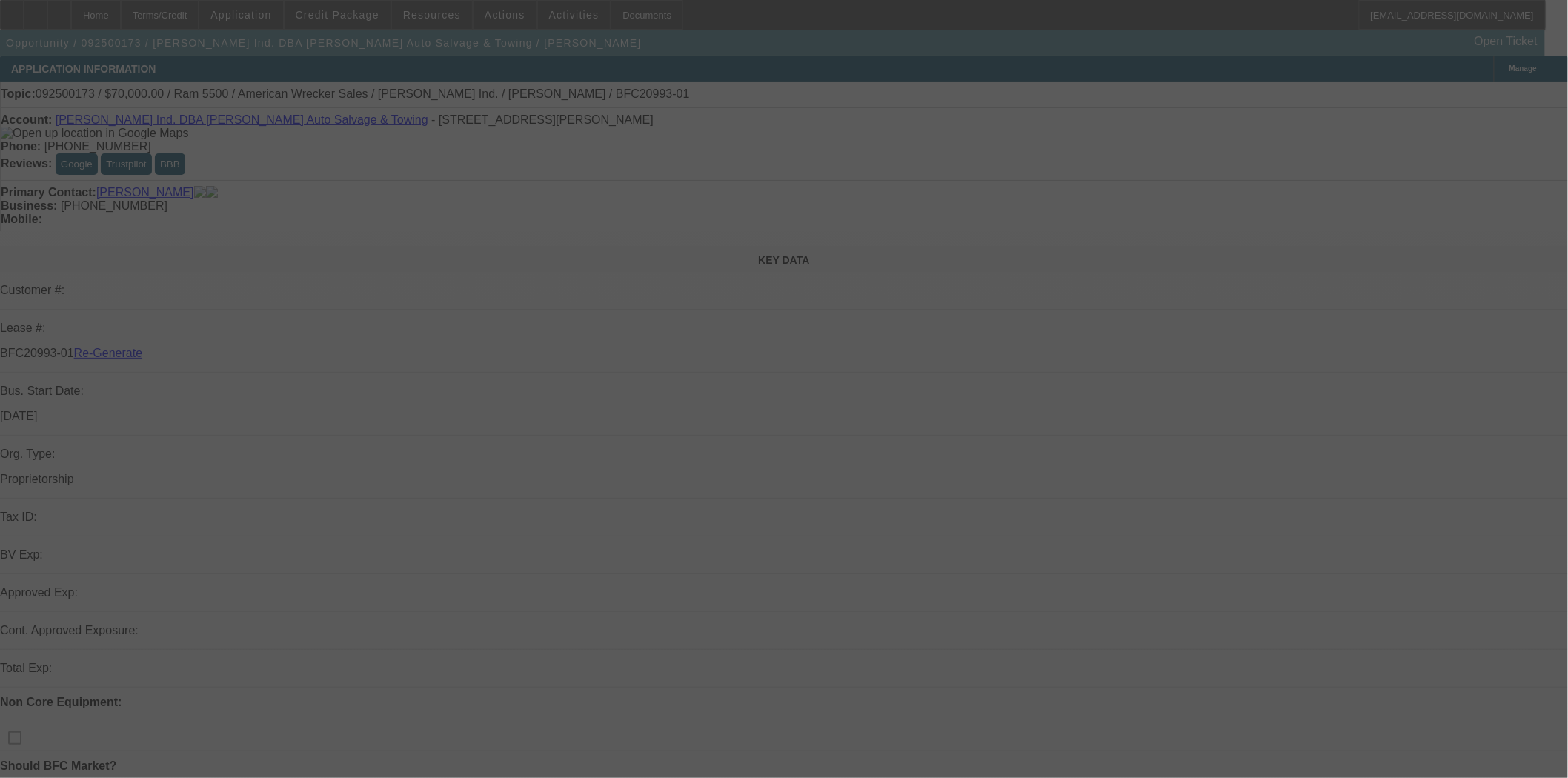
select select "3"
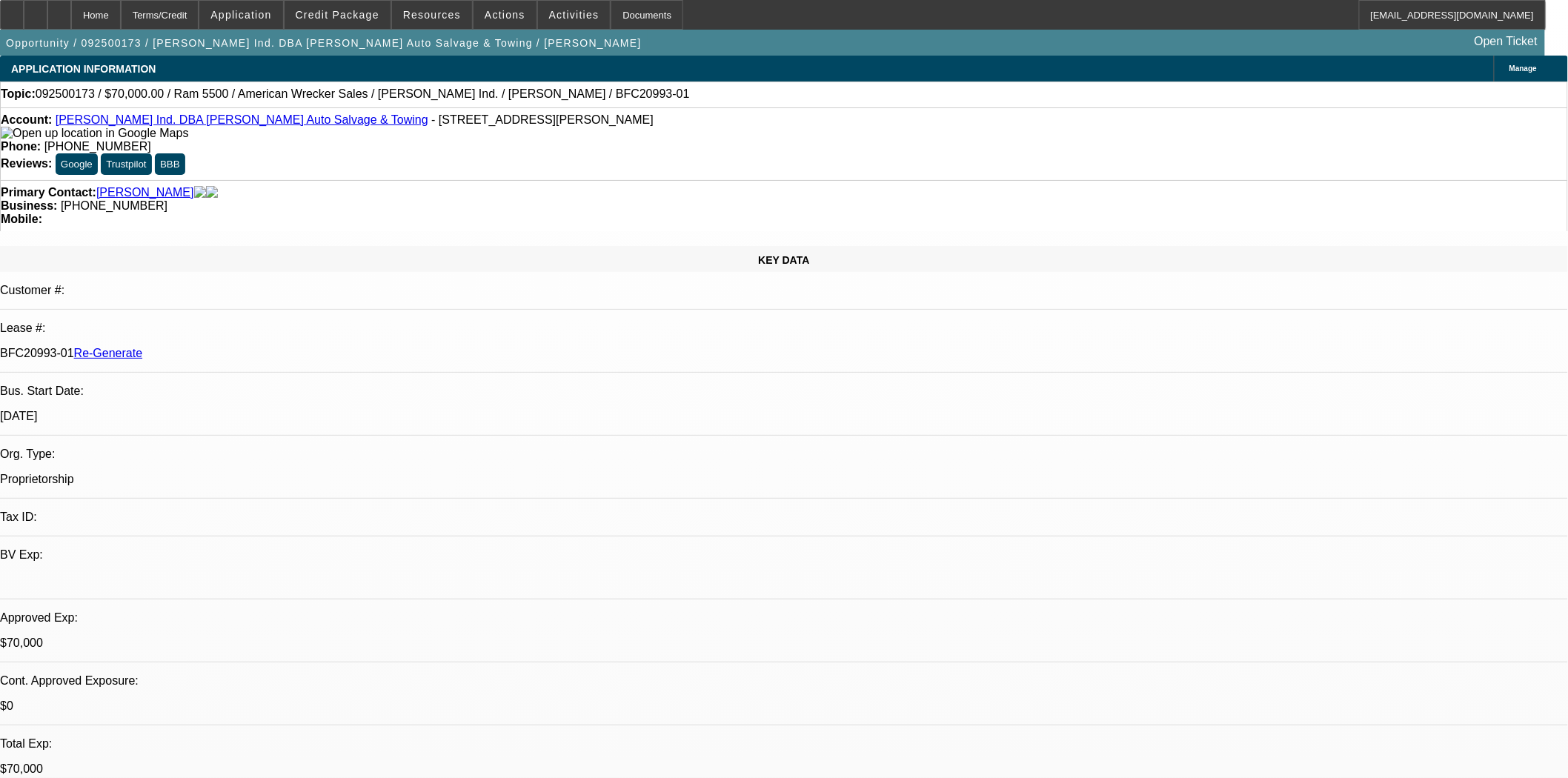
select select "0"
select select "2"
select select "0"
select select "2"
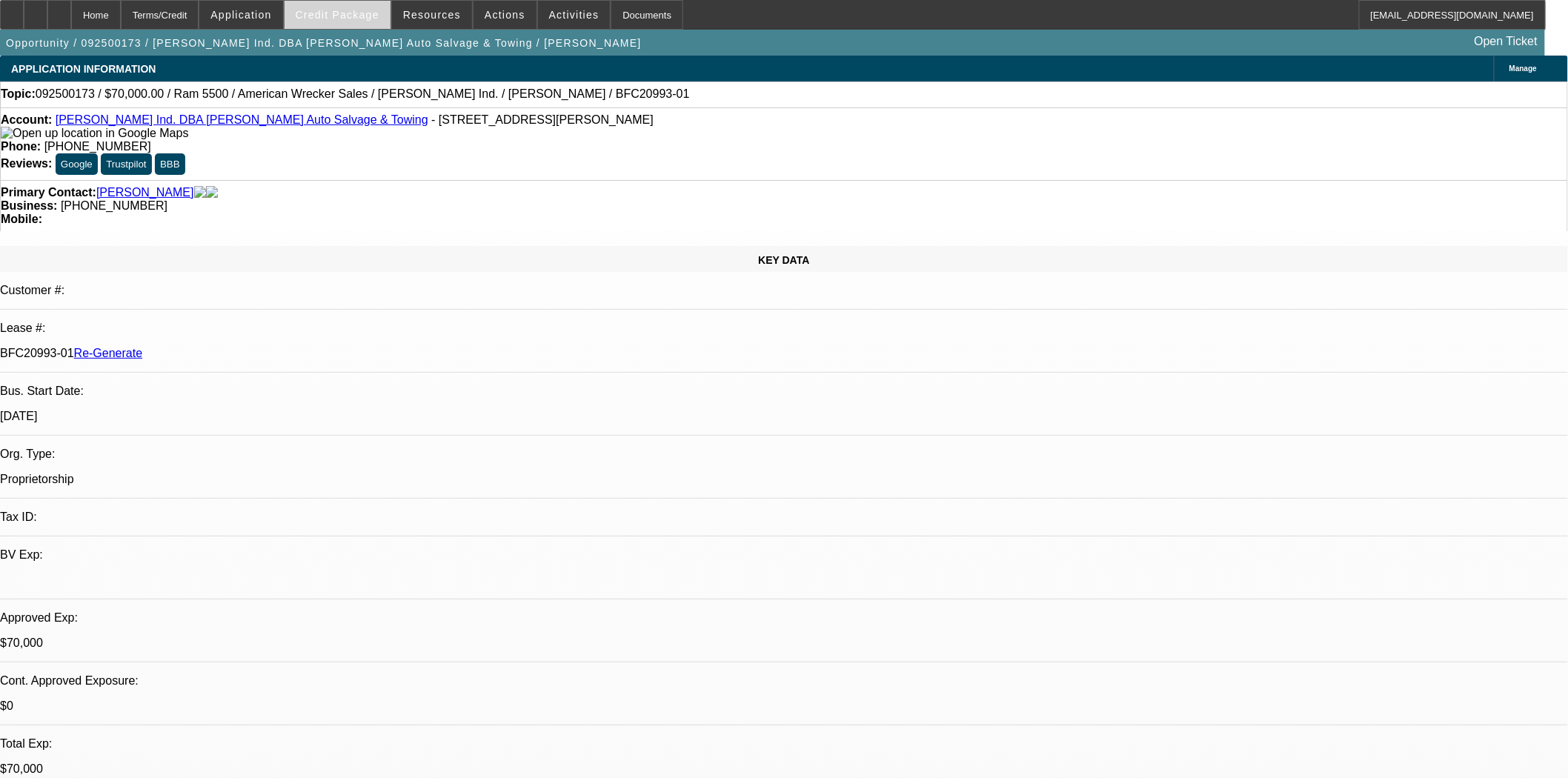
click at [353, 18] on span "Credit Package" at bounding box center [337, 15] width 84 height 12
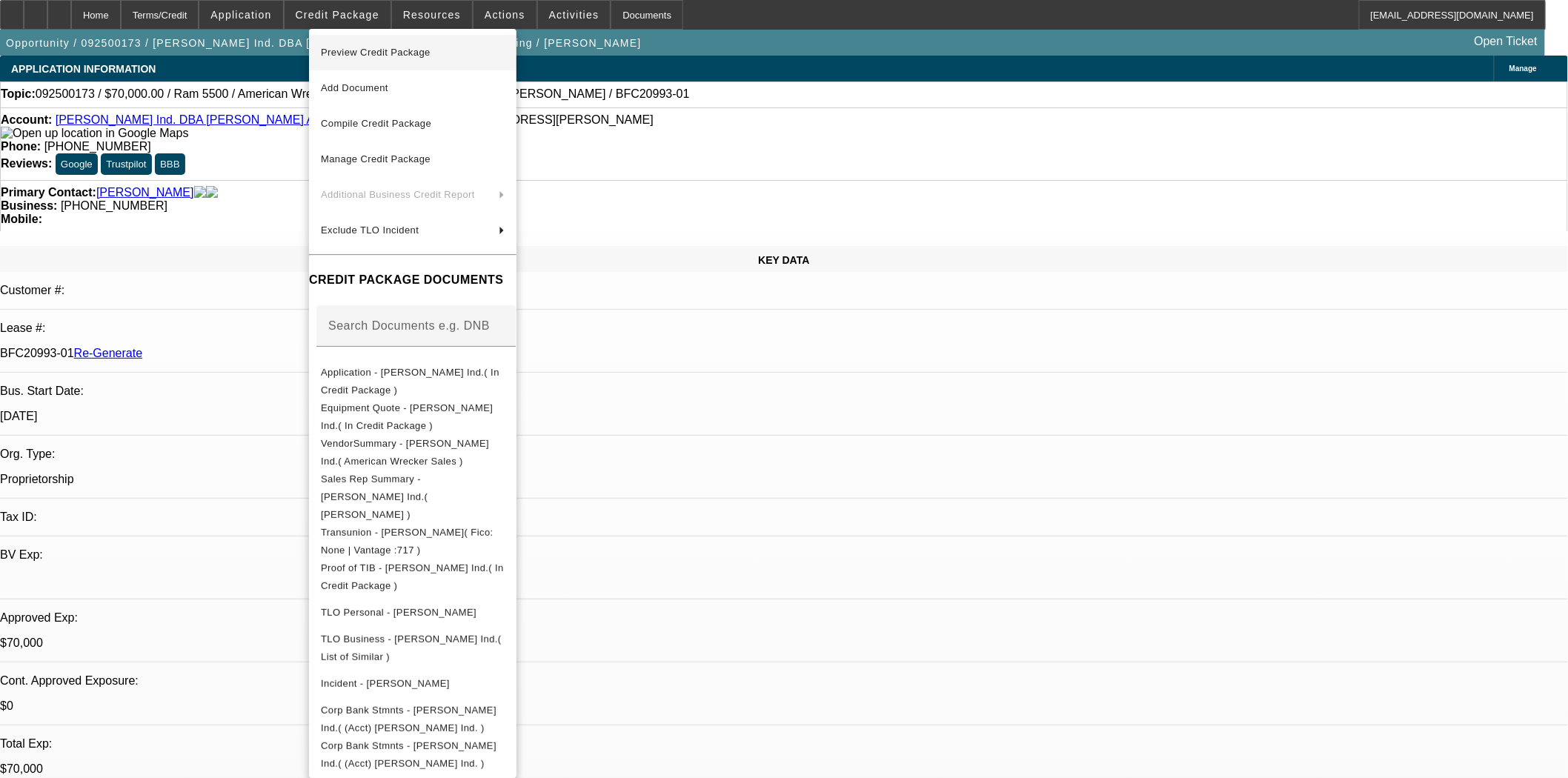
click at [362, 55] on span "Preview Credit Package" at bounding box center [376, 52] width 110 height 11
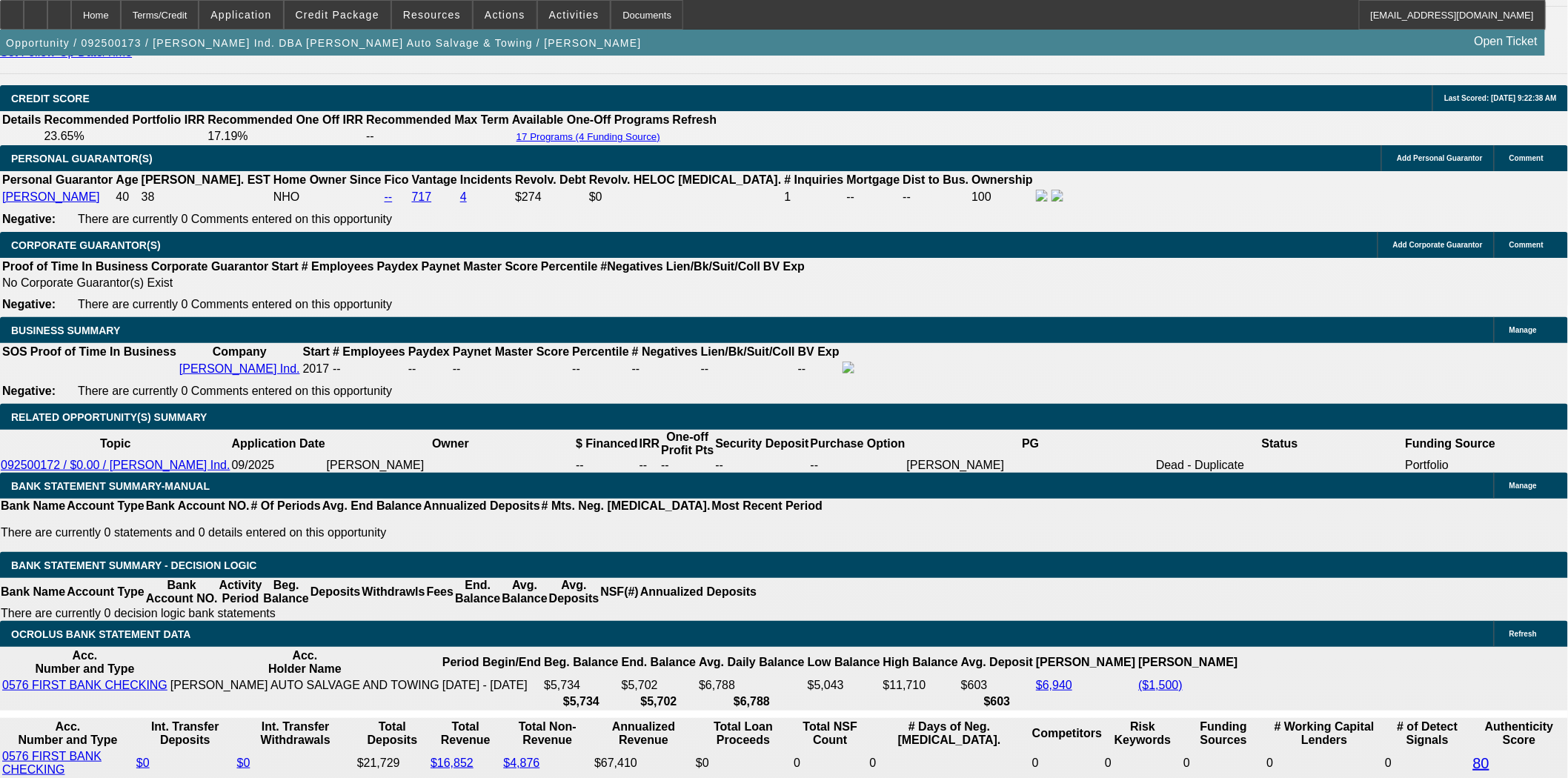
scroll to position [2058, 0]
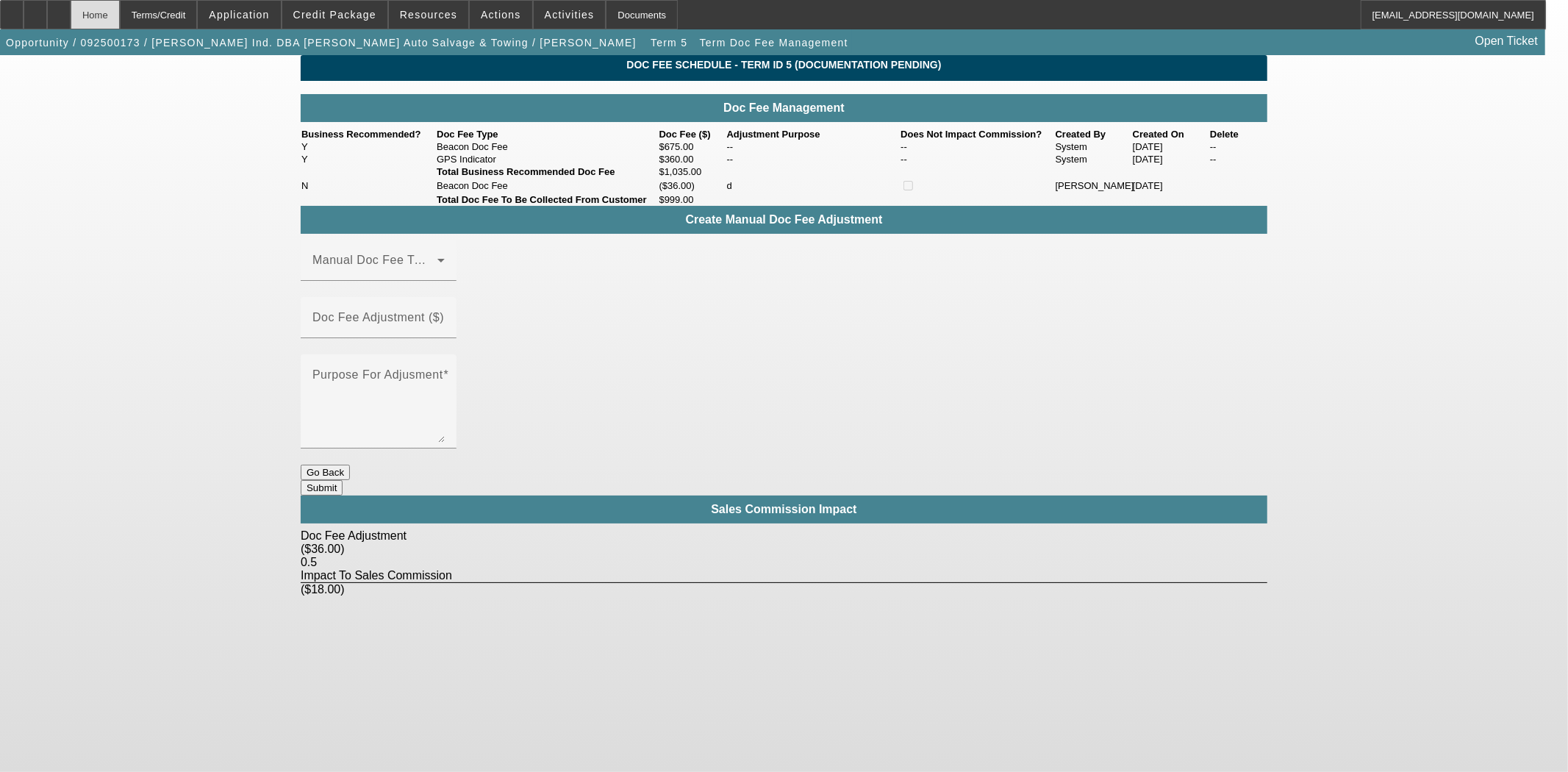
click at [120, 15] on div "Home" at bounding box center [95, 14] width 49 height 30
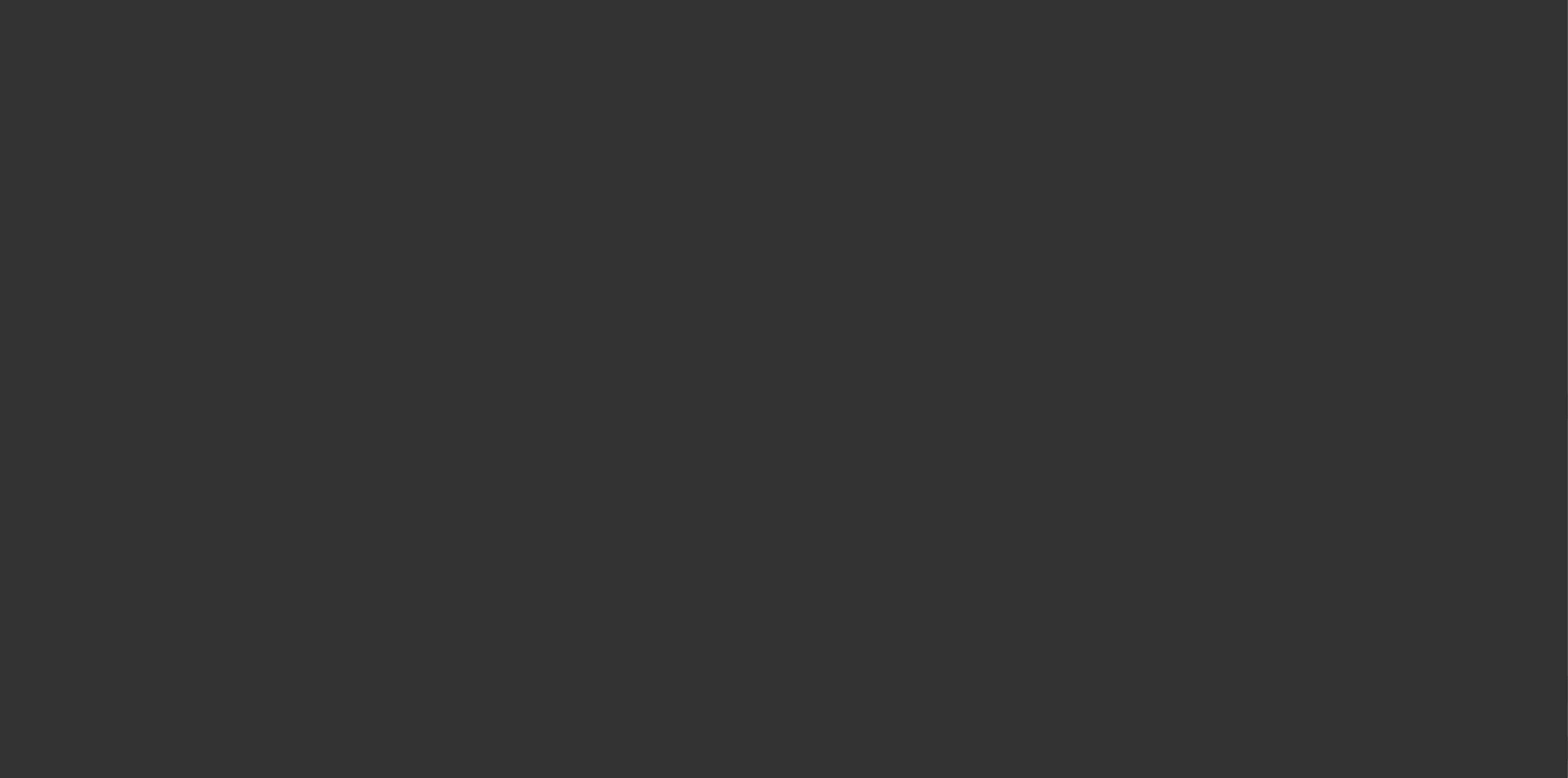
select select "3"
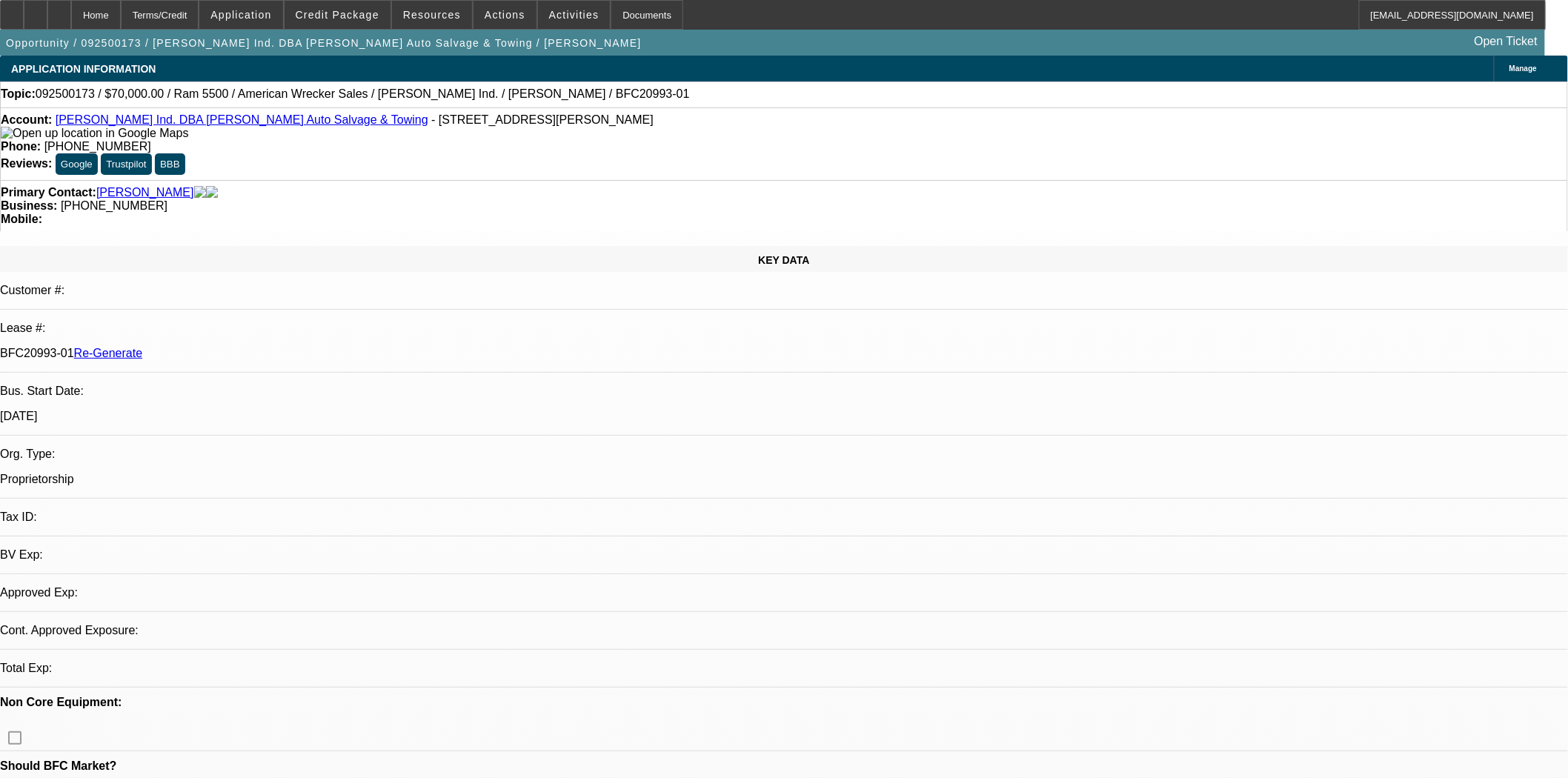
select select "0"
select select "2"
select select "0"
select select "2"
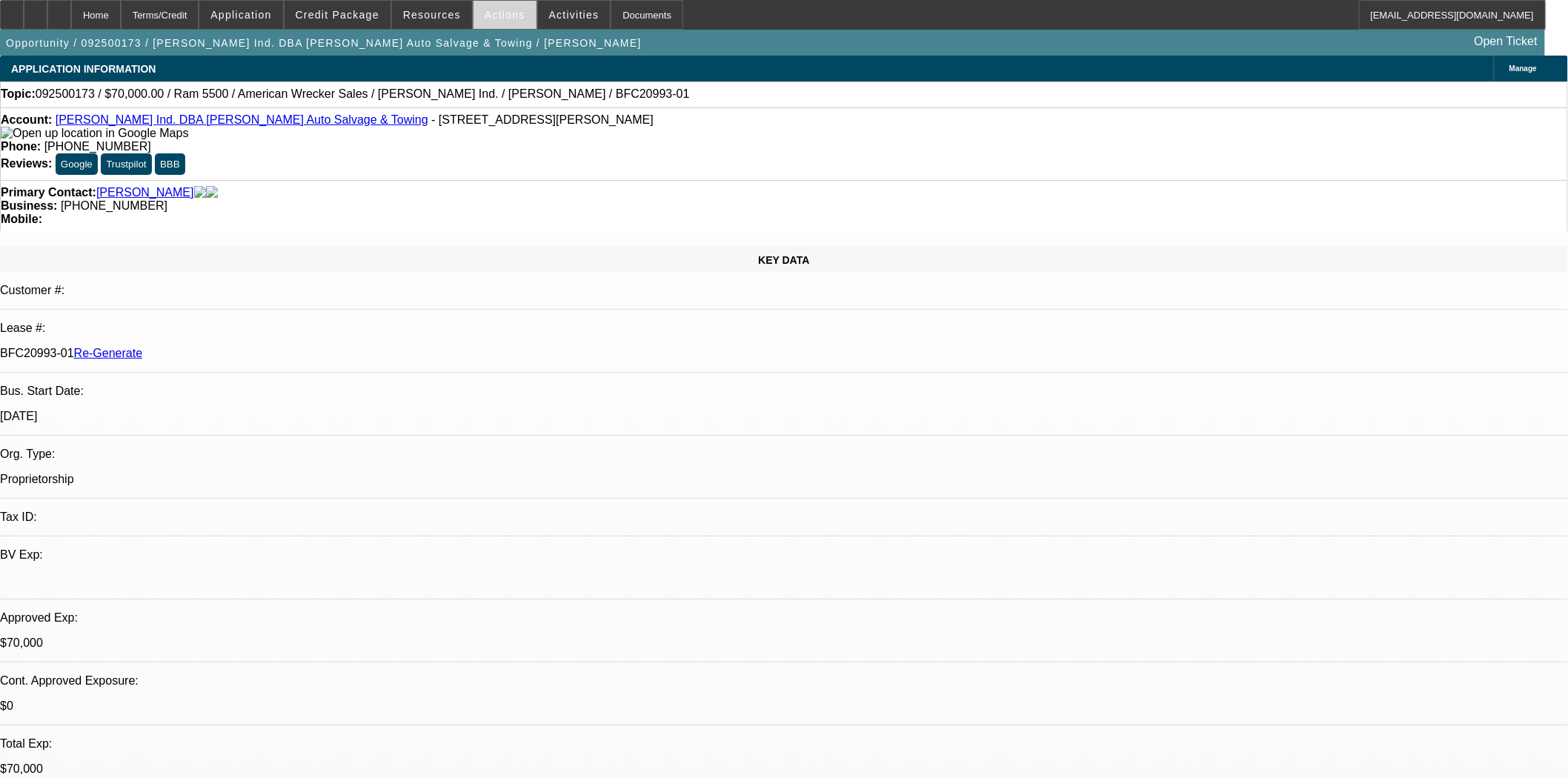
click at [492, 15] on span "Actions" at bounding box center [505, 15] width 40 height 12
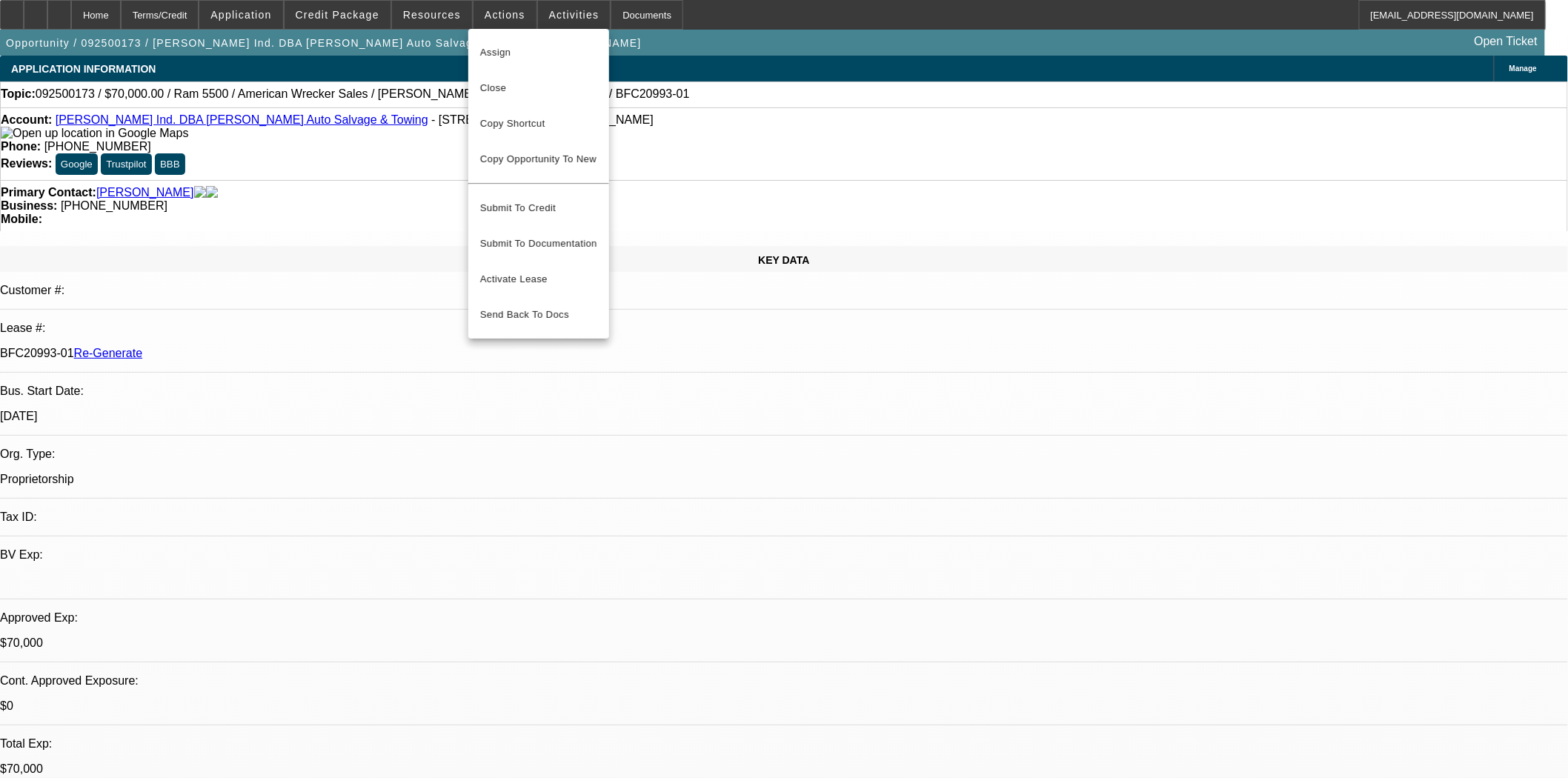
click at [500, 63] on button "Assign" at bounding box center [538, 53] width 140 height 36
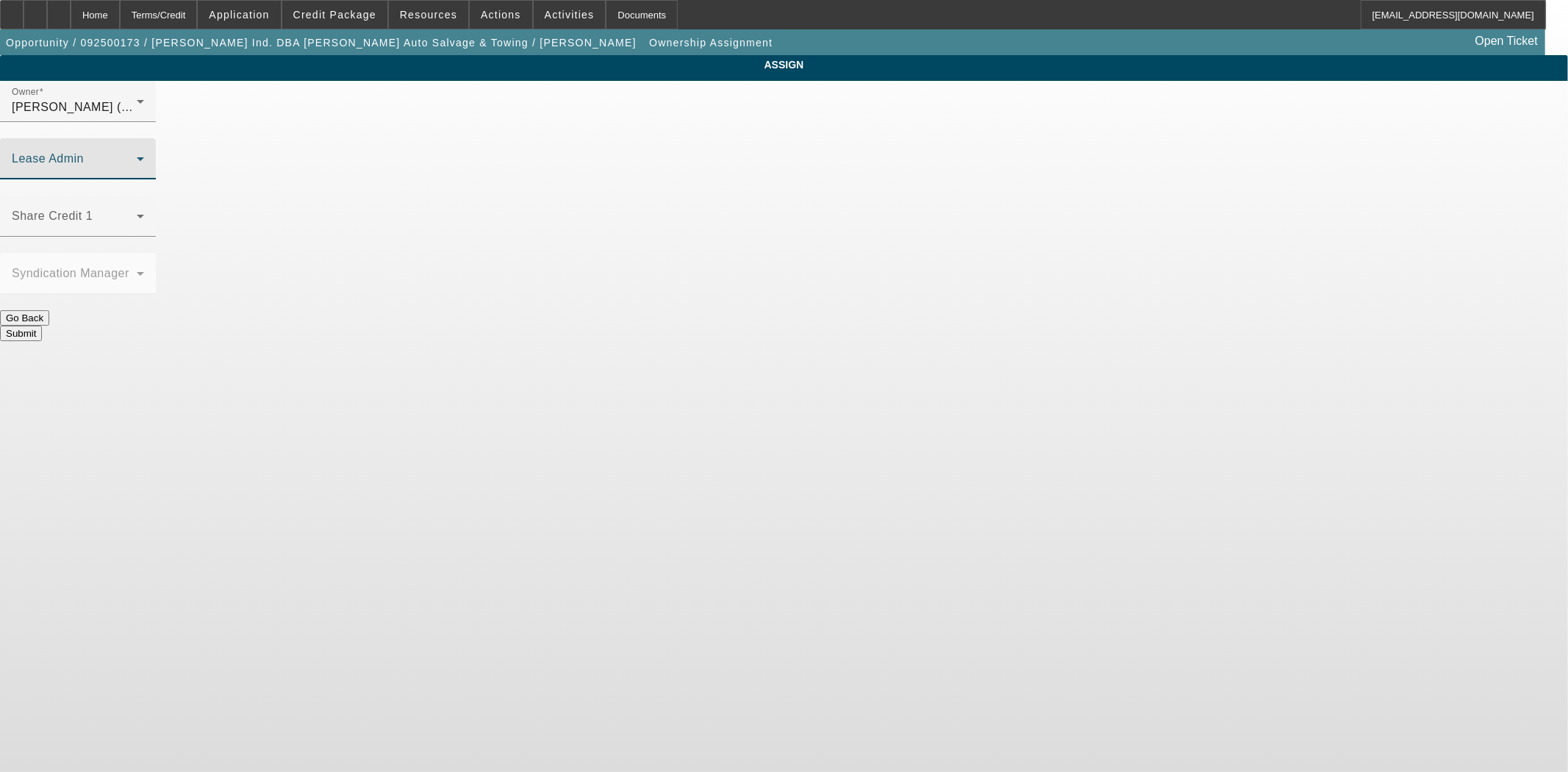
click at [137, 156] on span at bounding box center [74, 164] width 125 height 17
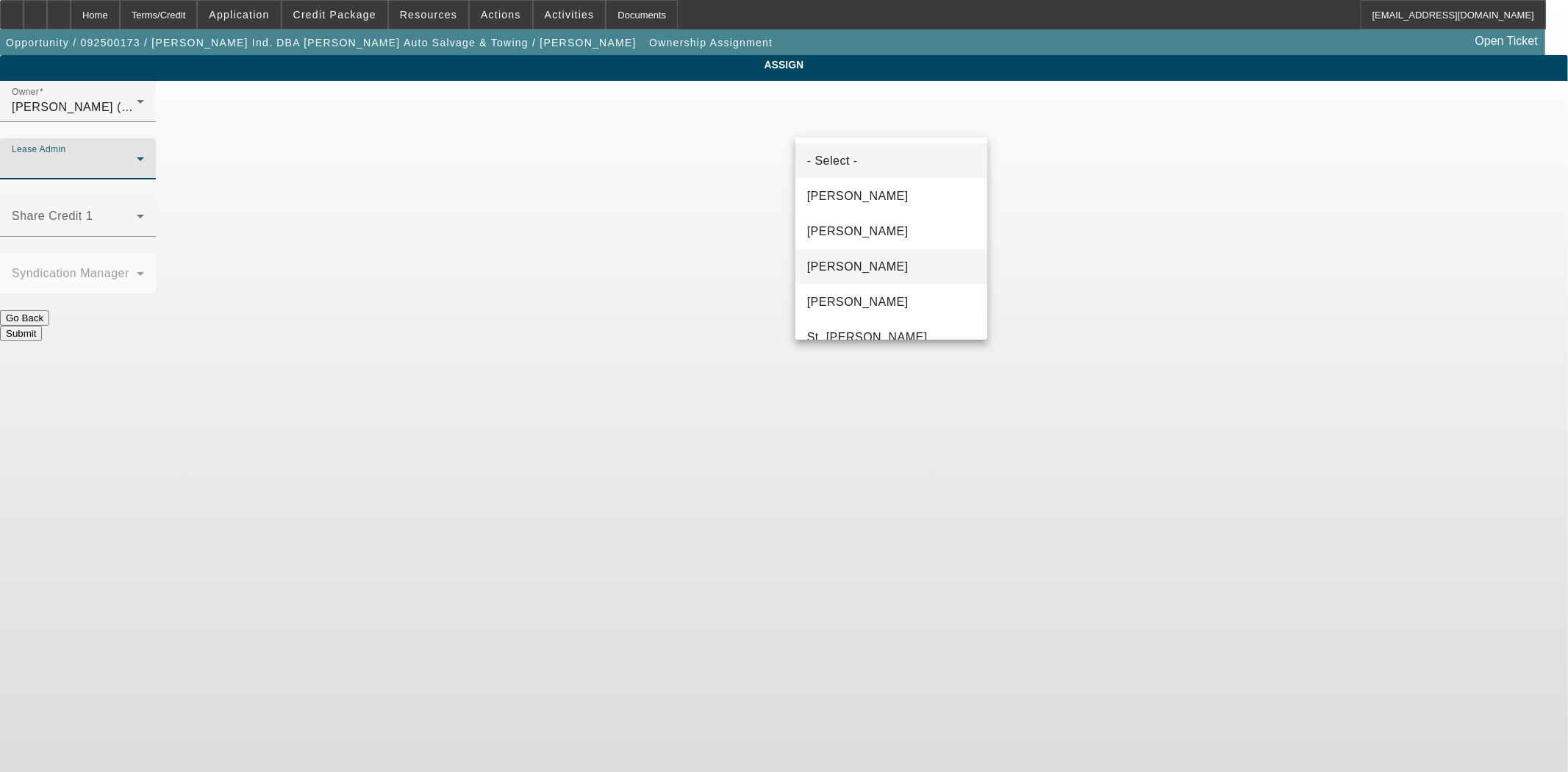
click at [842, 265] on span "Gonzalez, Amanda" at bounding box center [858, 267] width 102 height 17
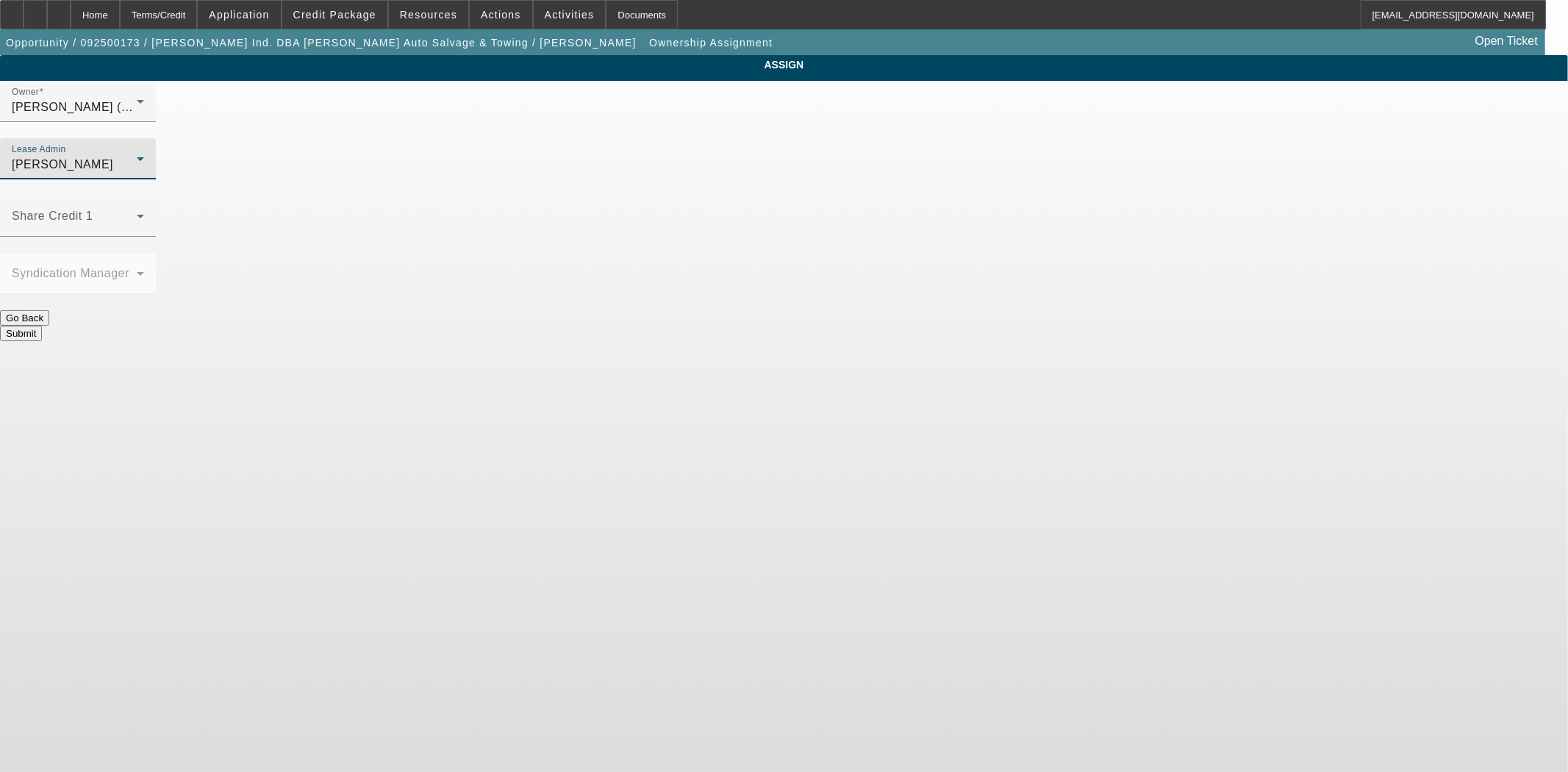
click at [42, 326] on button "Submit" at bounding box center [20, 333] width 42 height 15
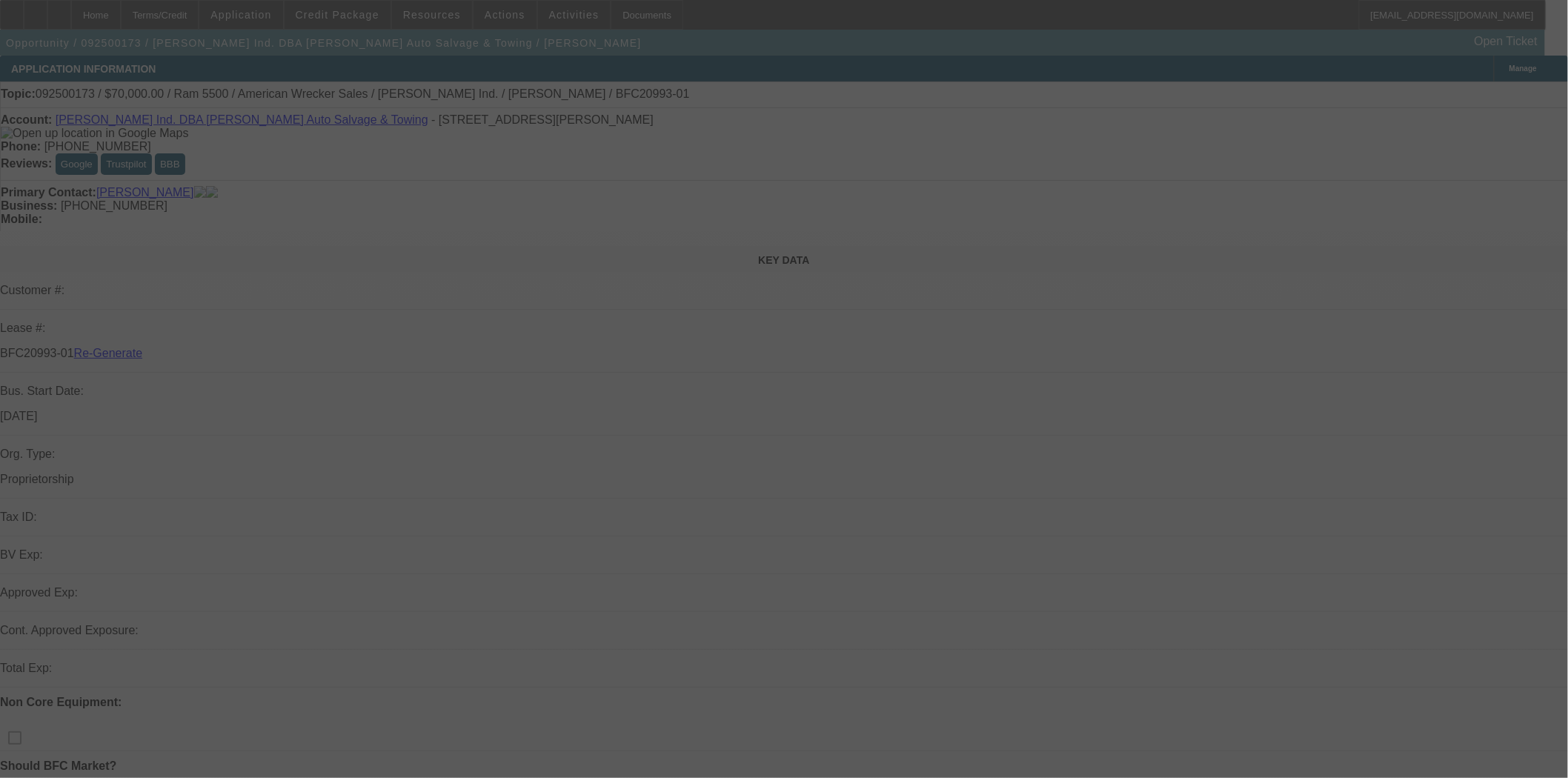
select select "3"
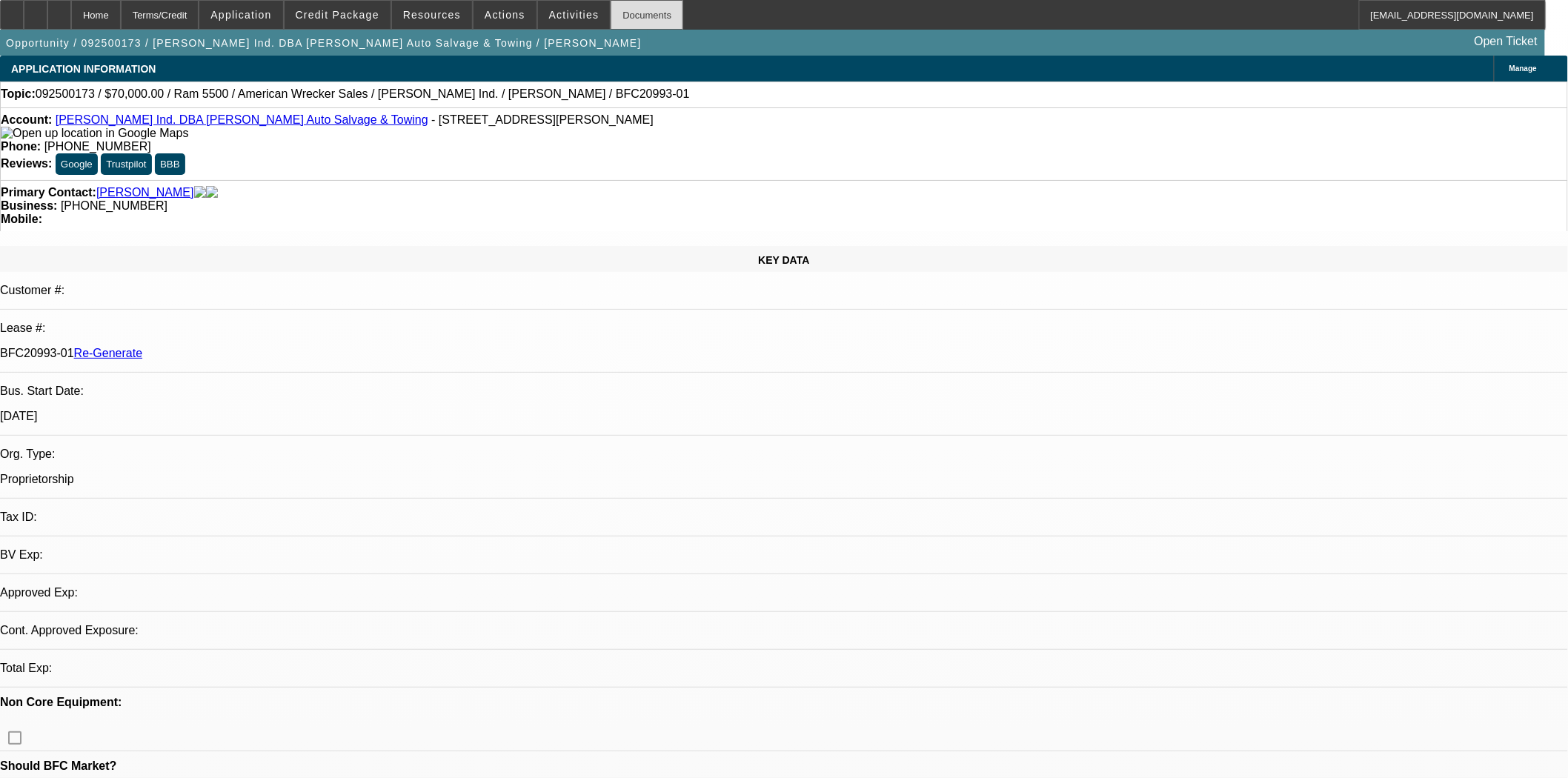
select select "0"
select select "2"
select select "0"
select select "2"
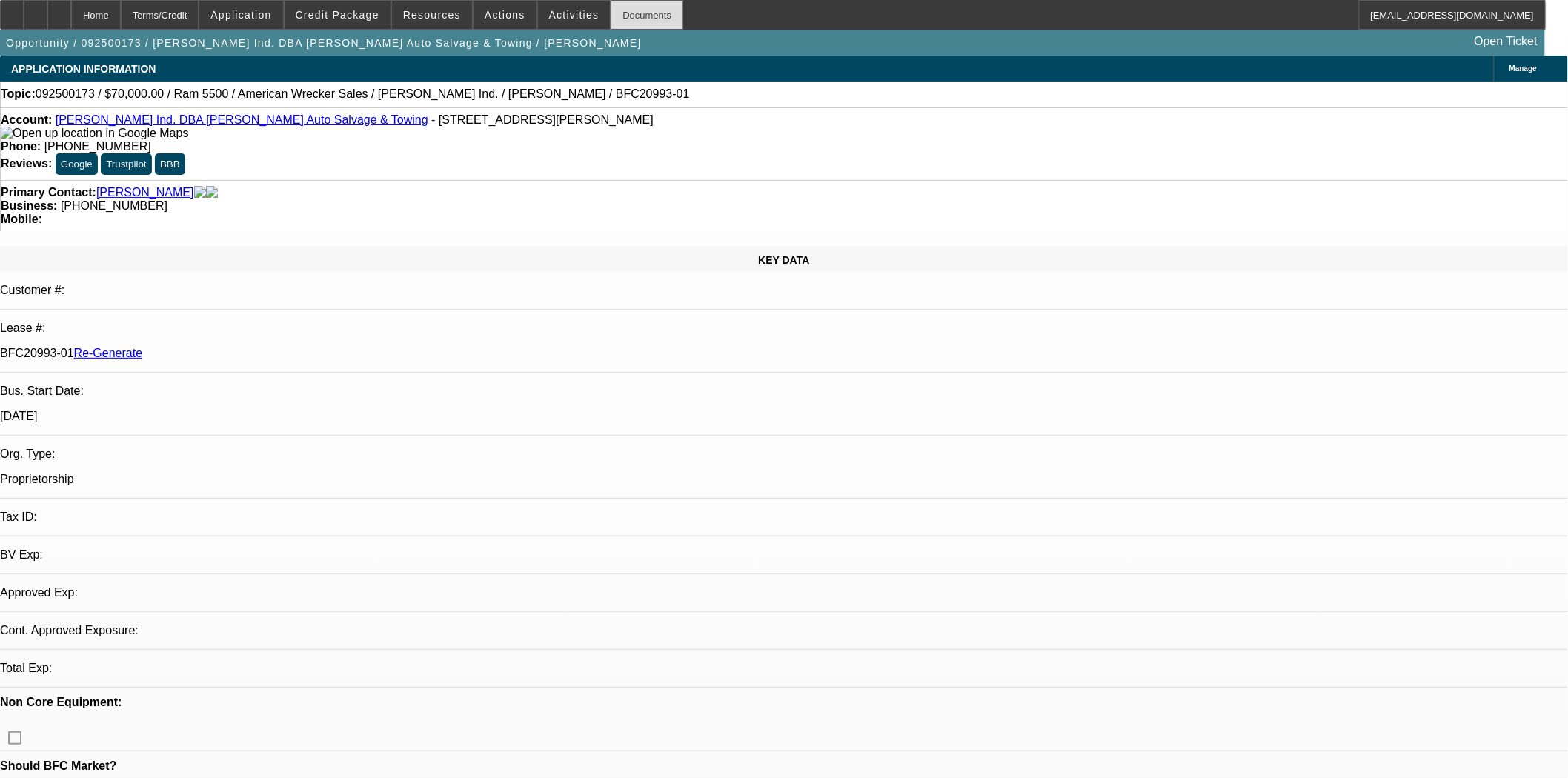
click at [618, 18] on div "Documents" at bounding box center [647, 15] width 73 height 30
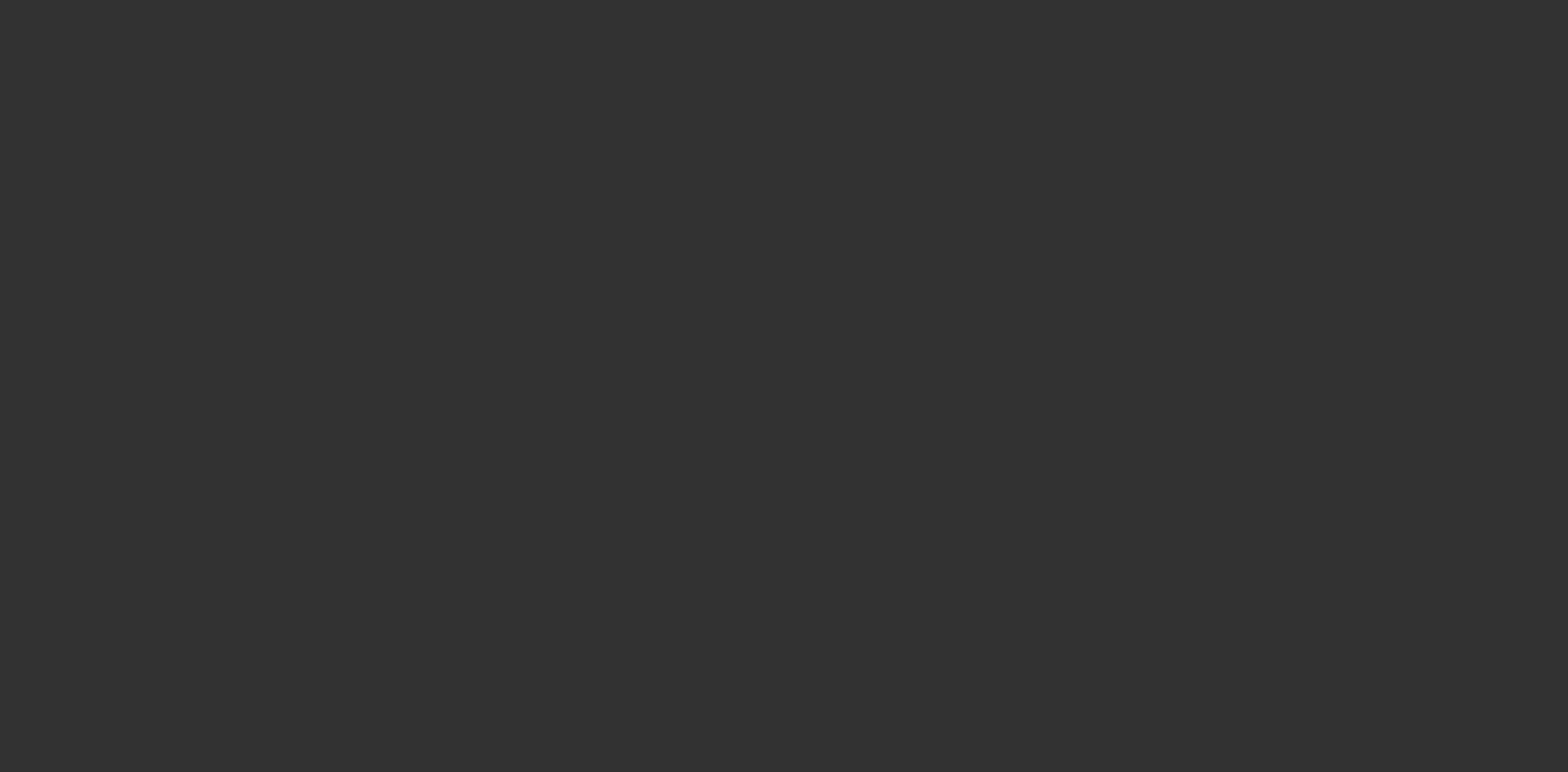
select select "3"
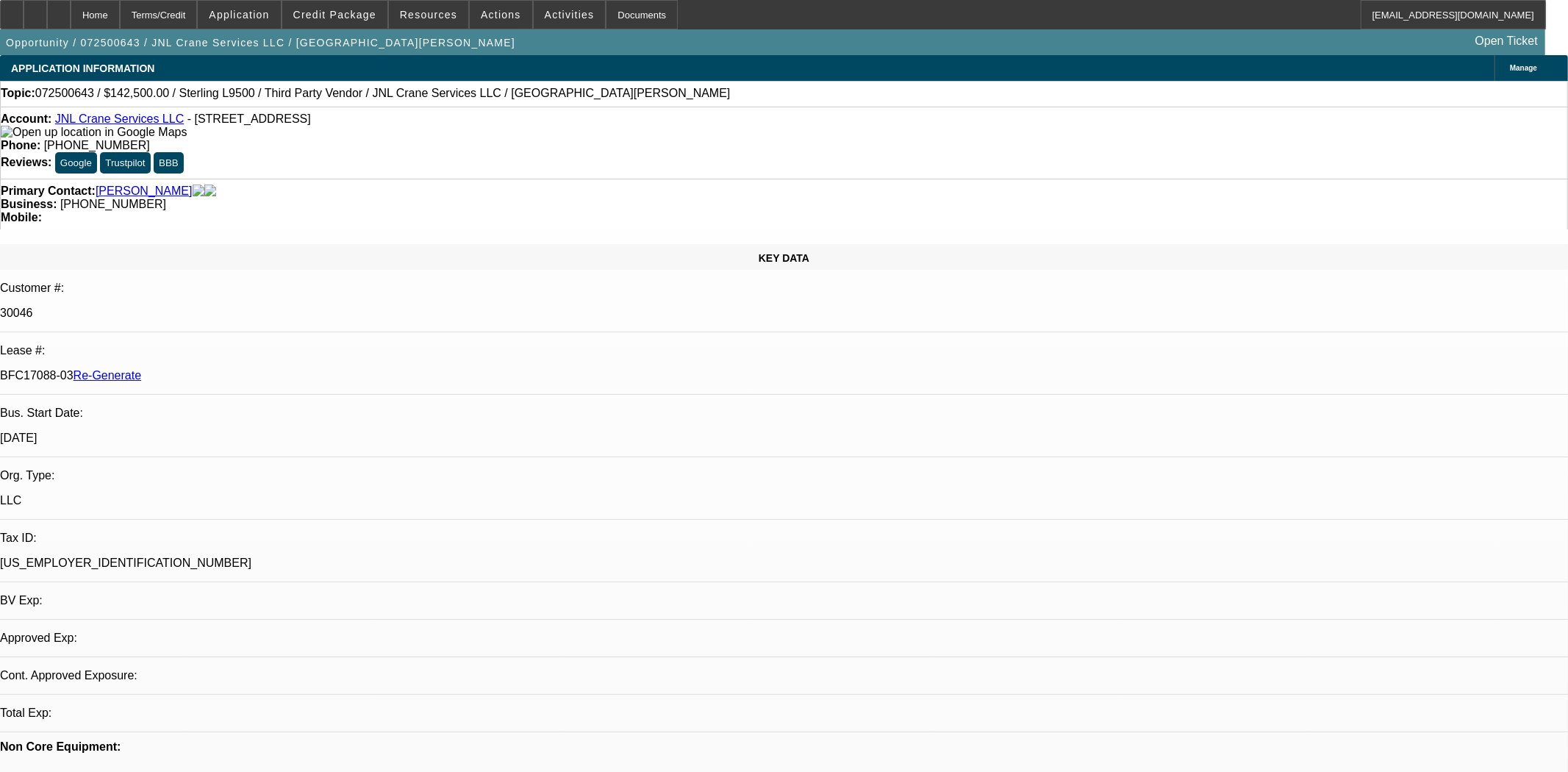
select select "0"
select select "2"
select select "0"
select select "6"
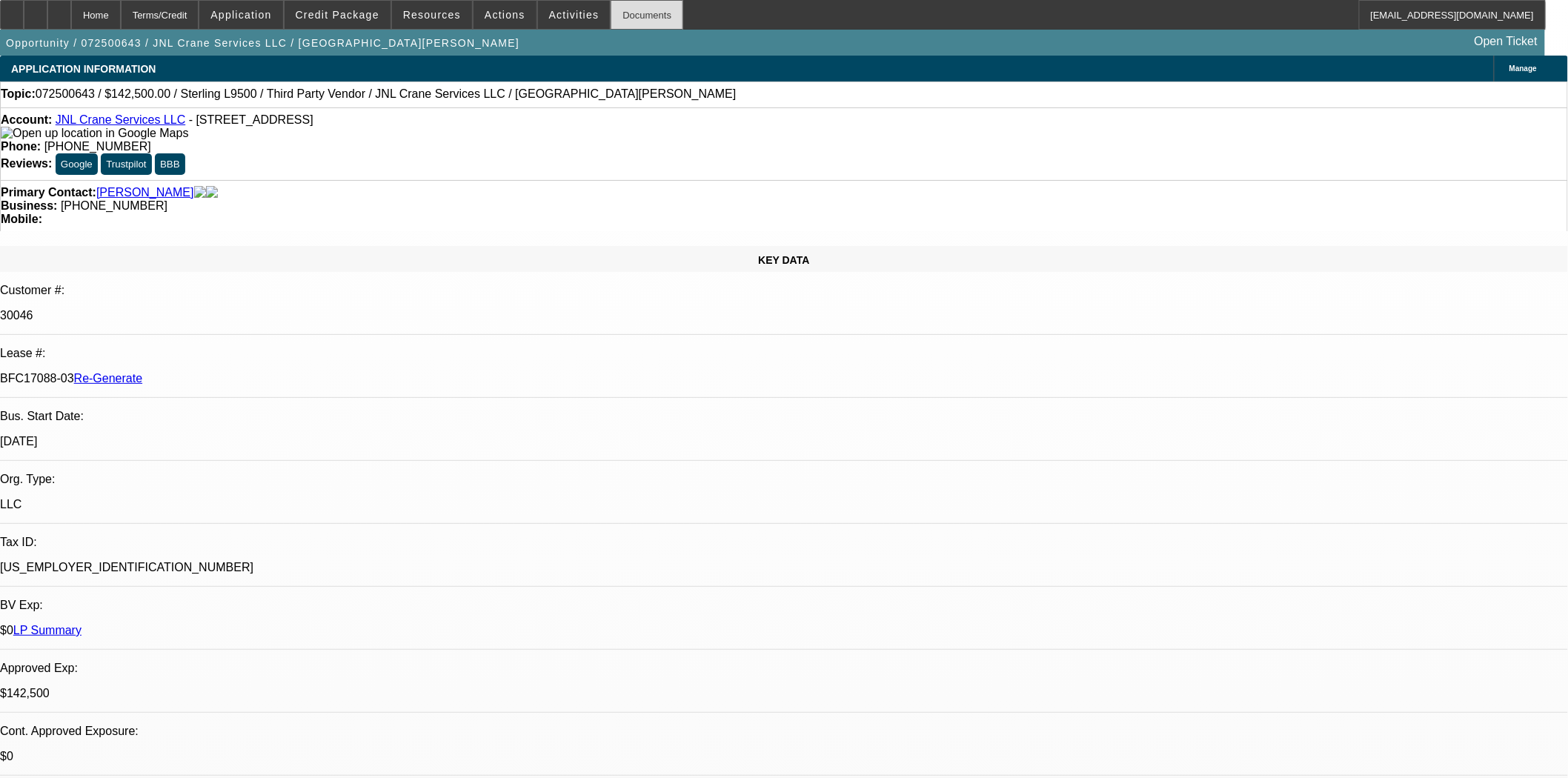
click at [630, 18] on div "Documents" at bounding box center [647, 15] width 73 height 30
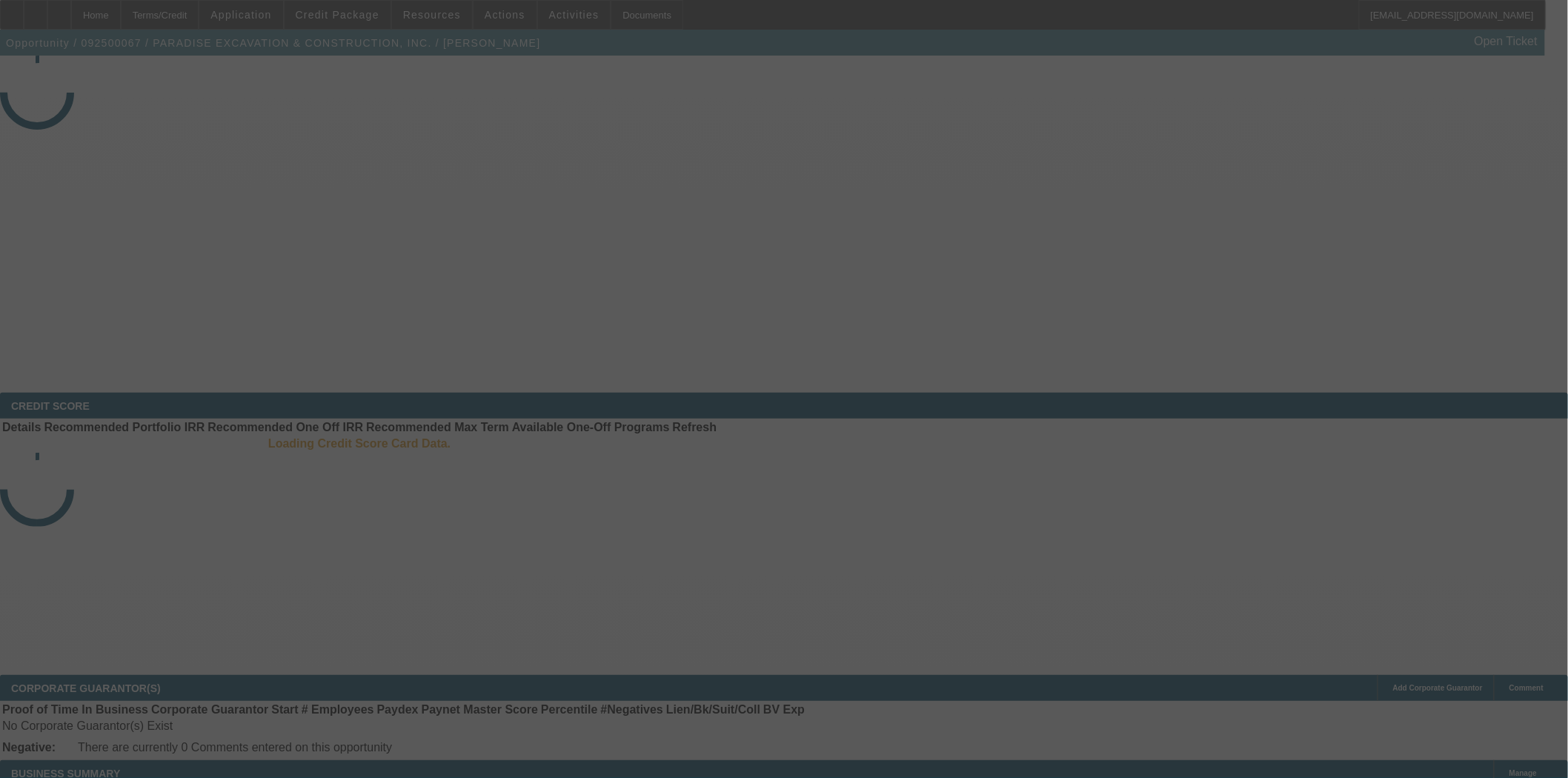
select select "3"
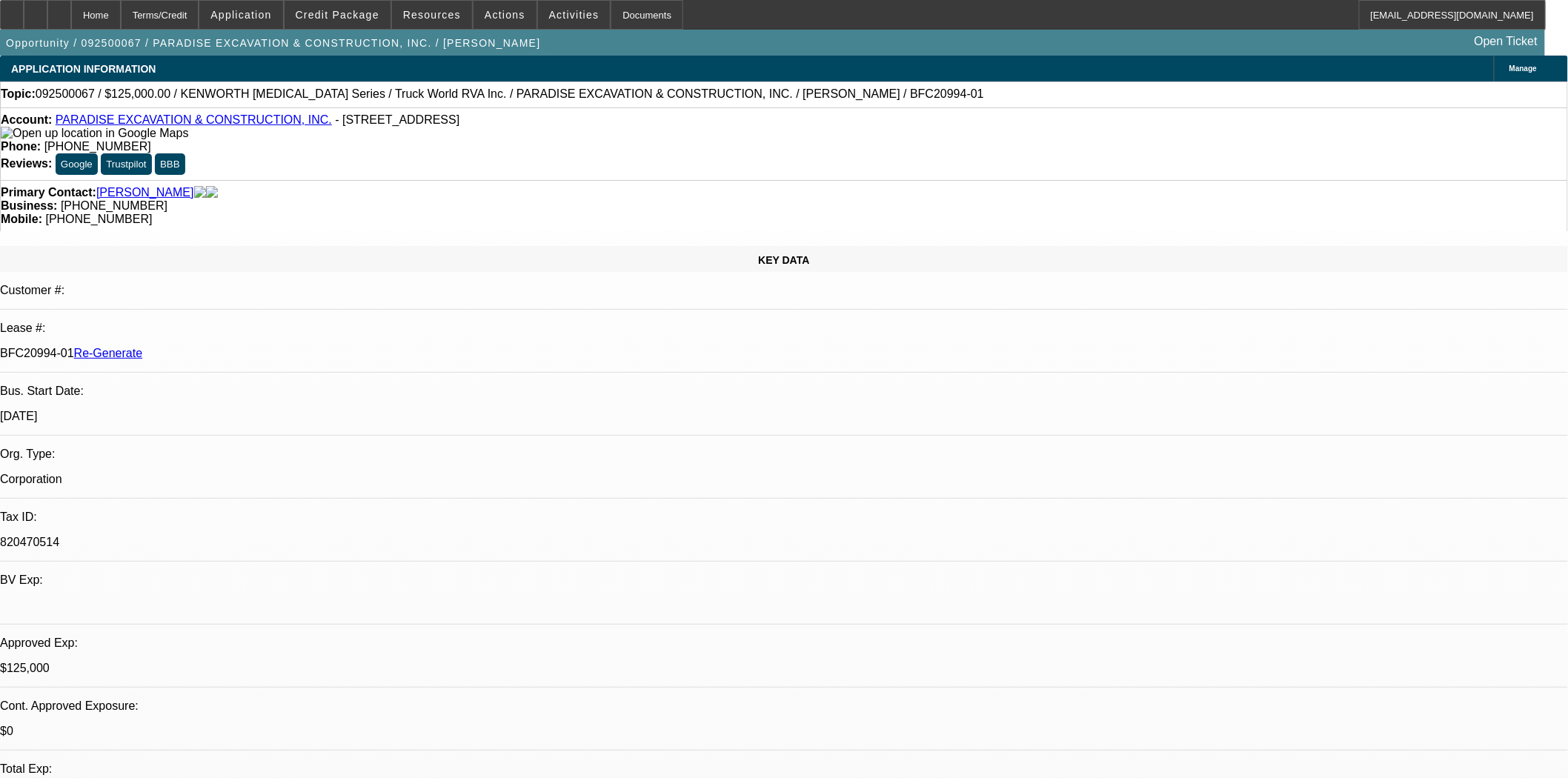
select select "0"
select select "6"
click at [345, 17] on span "Credit Package" at bounding box center [337, 15] width 84 height 12
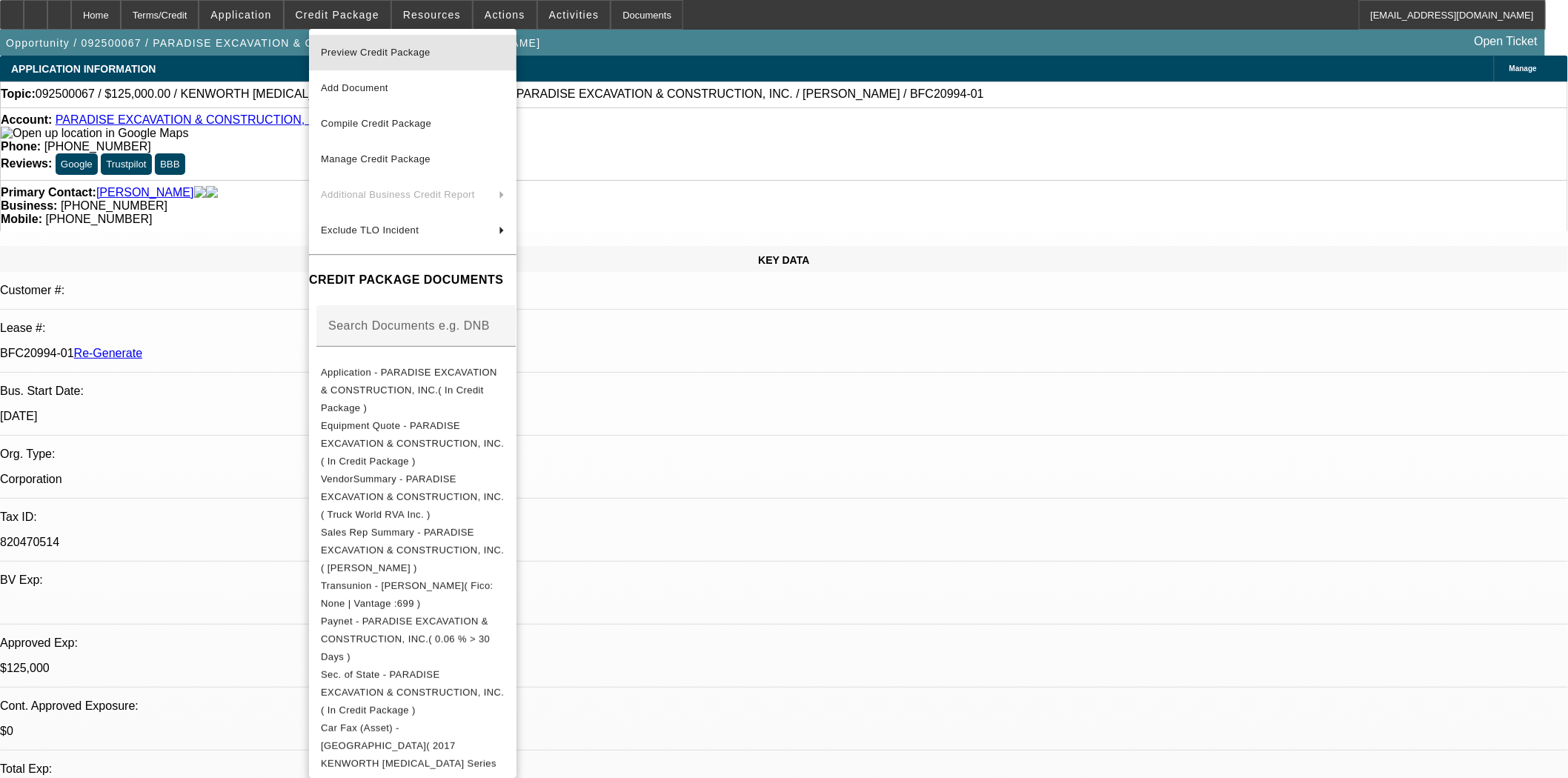
click at [356, 49] on span "Preview Credit Package" at bounding box center [376, 52] width 110 height 11
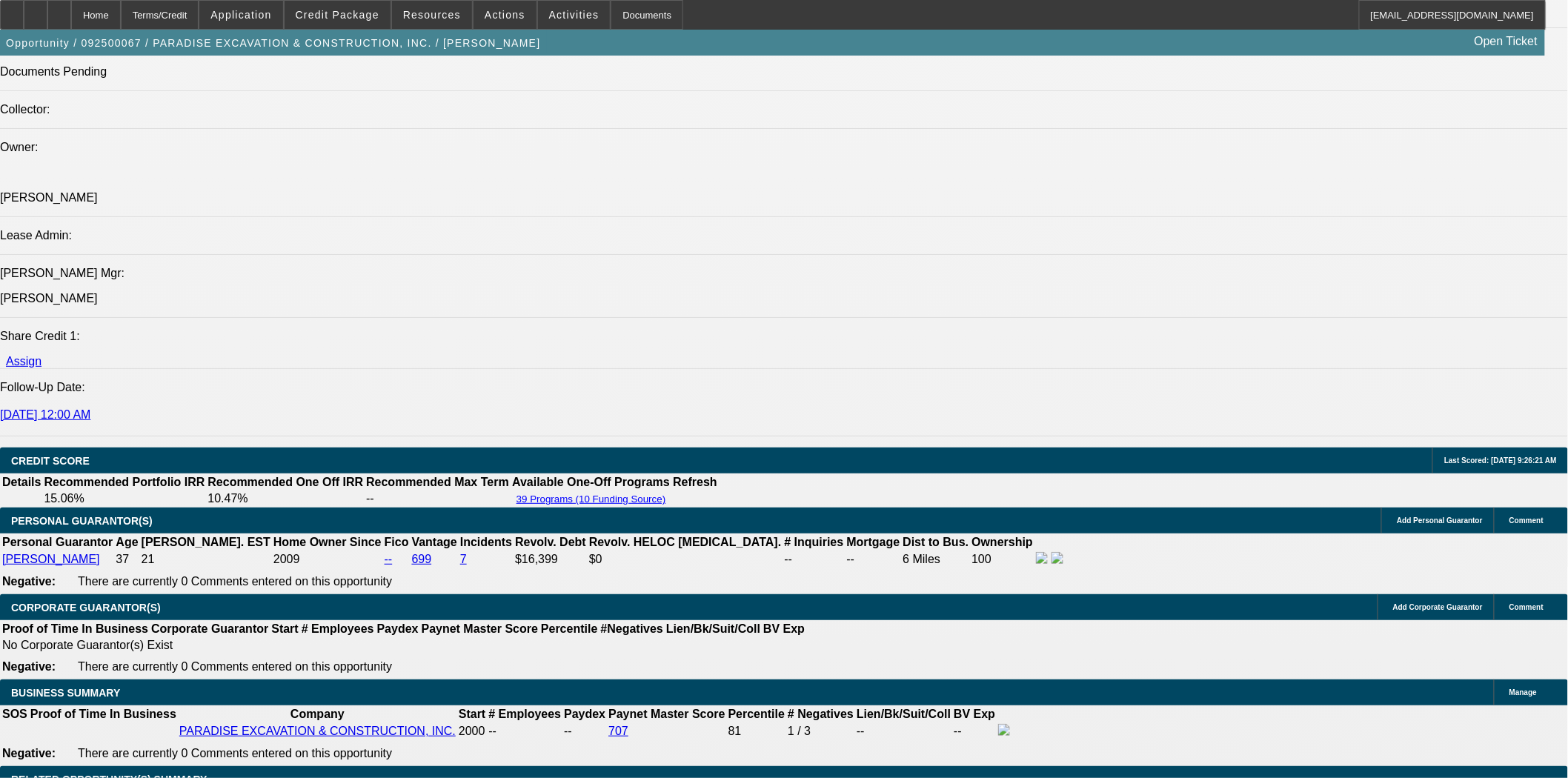
scroll to position [1482, 0]
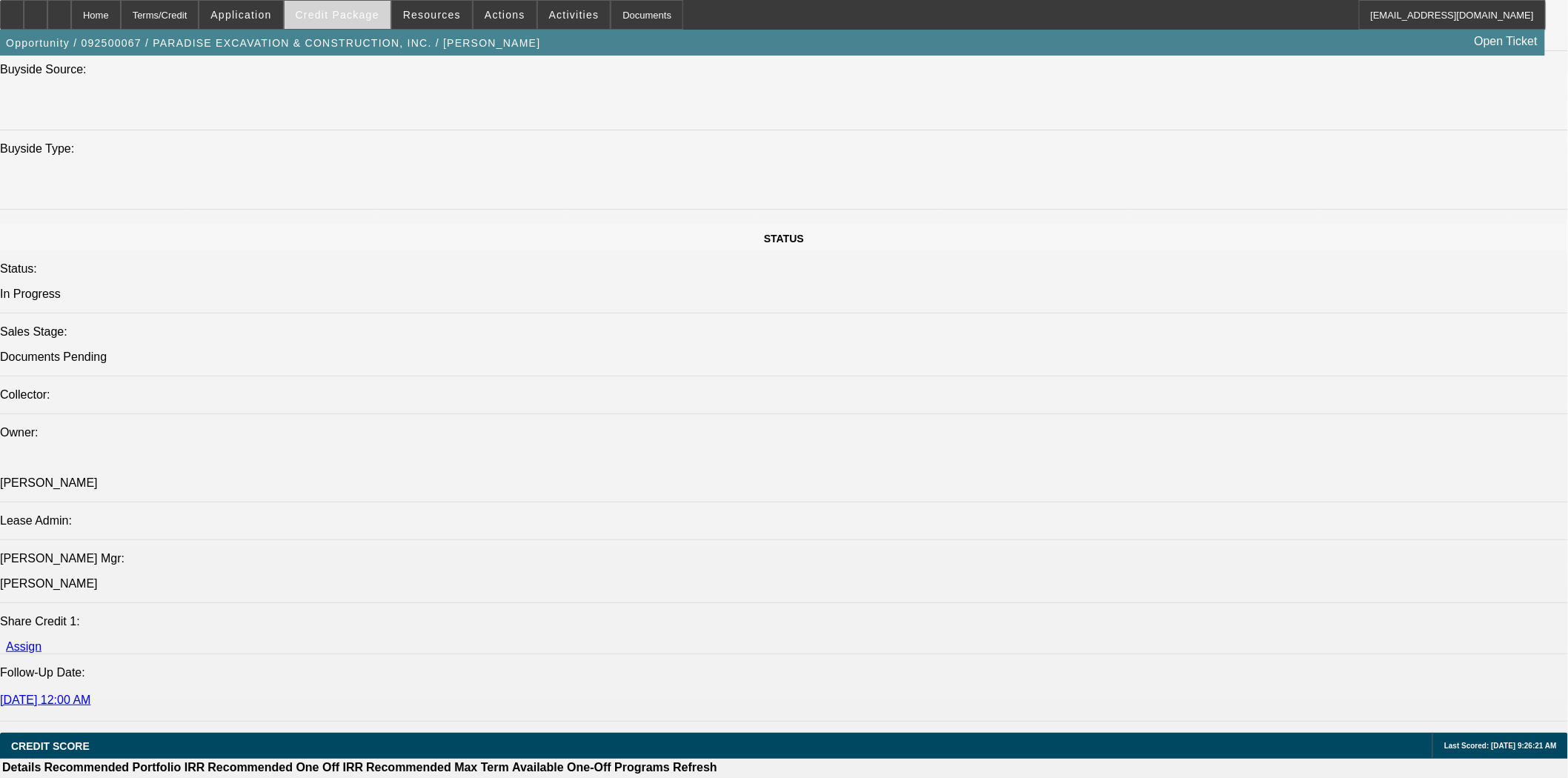
click at [353, 21] on span at bounding box center [337, 15] width 106 height 36
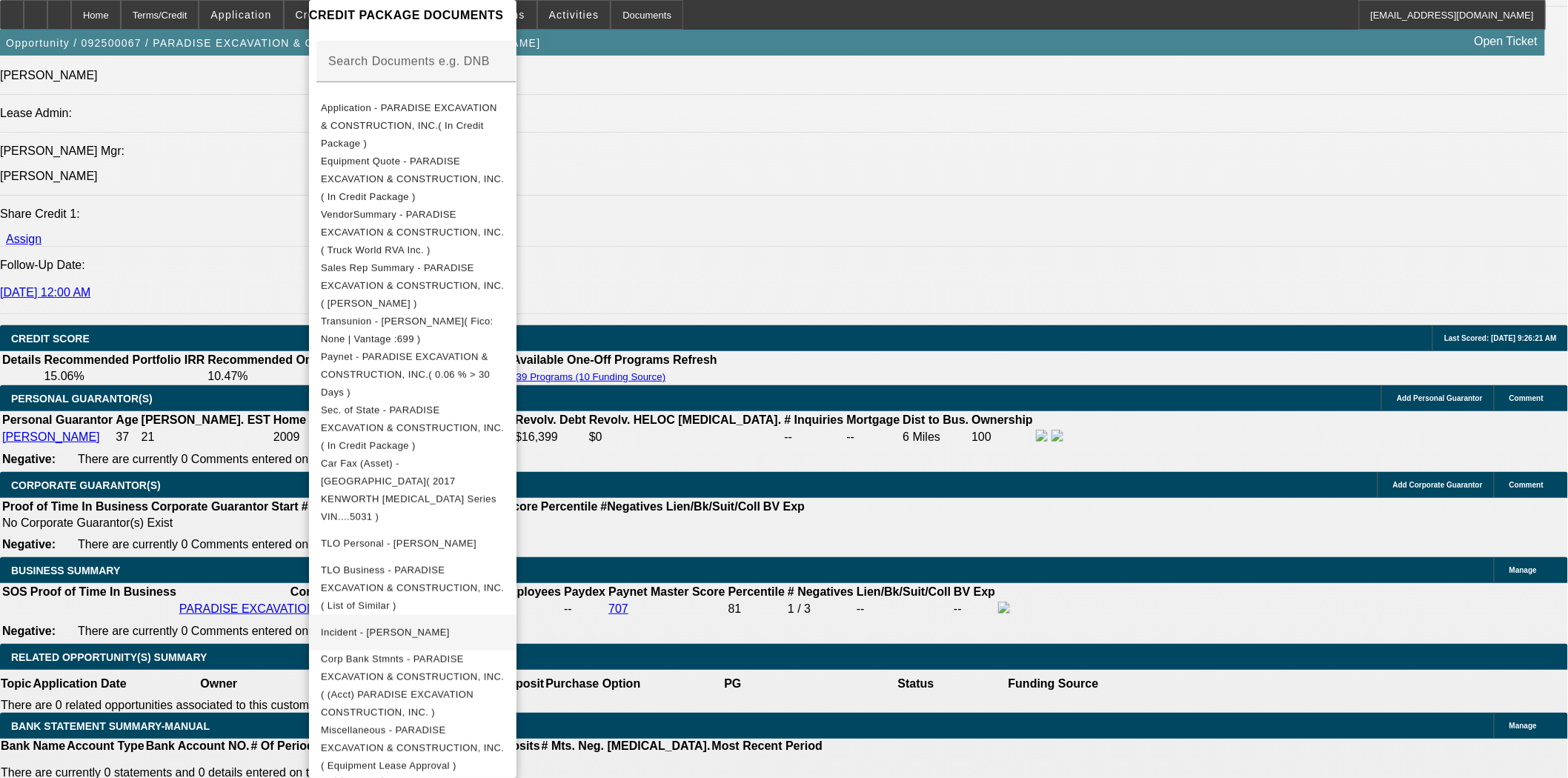
scroll to position [2140, 0]
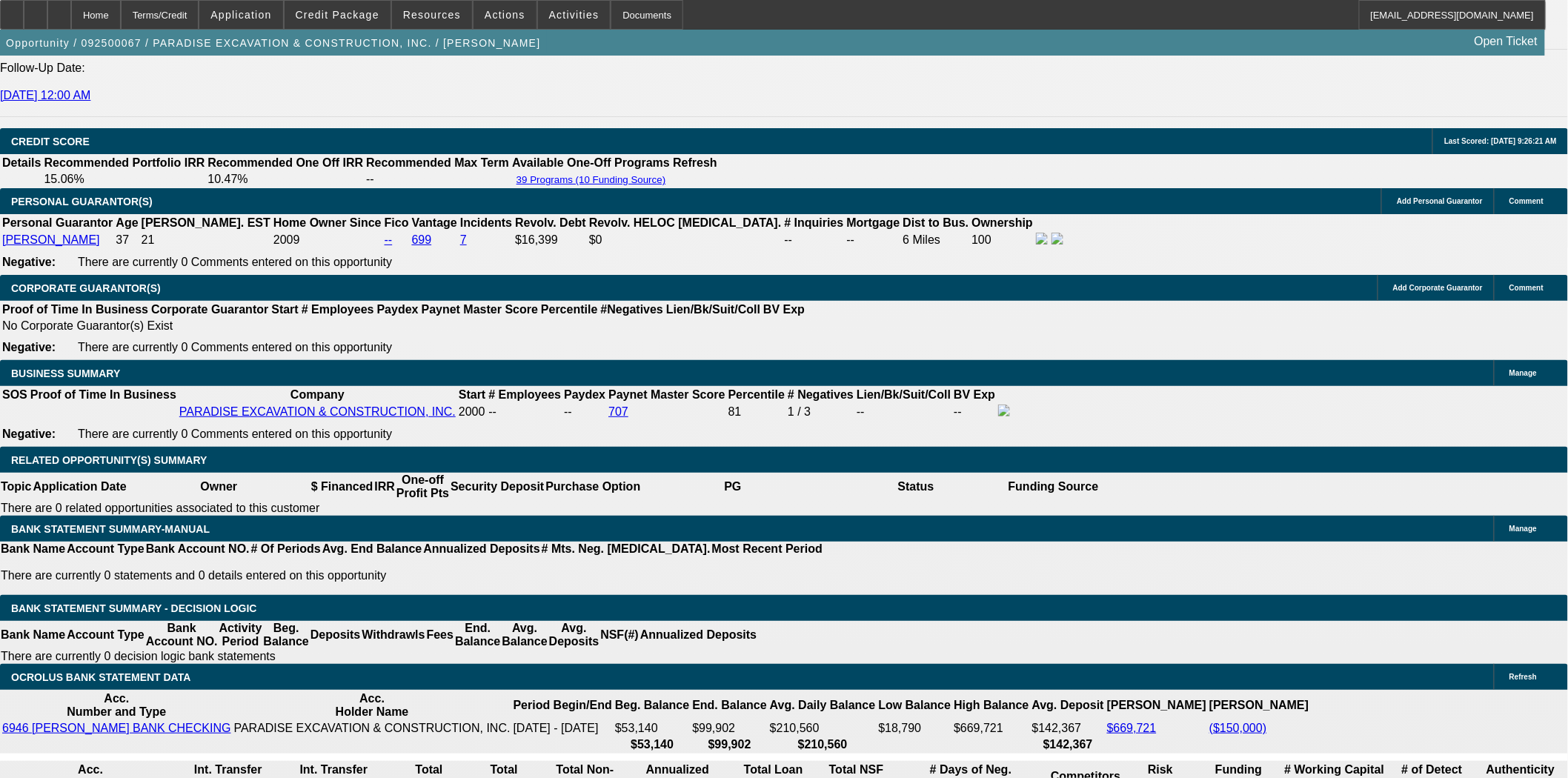
scroll to position [2305, 0]
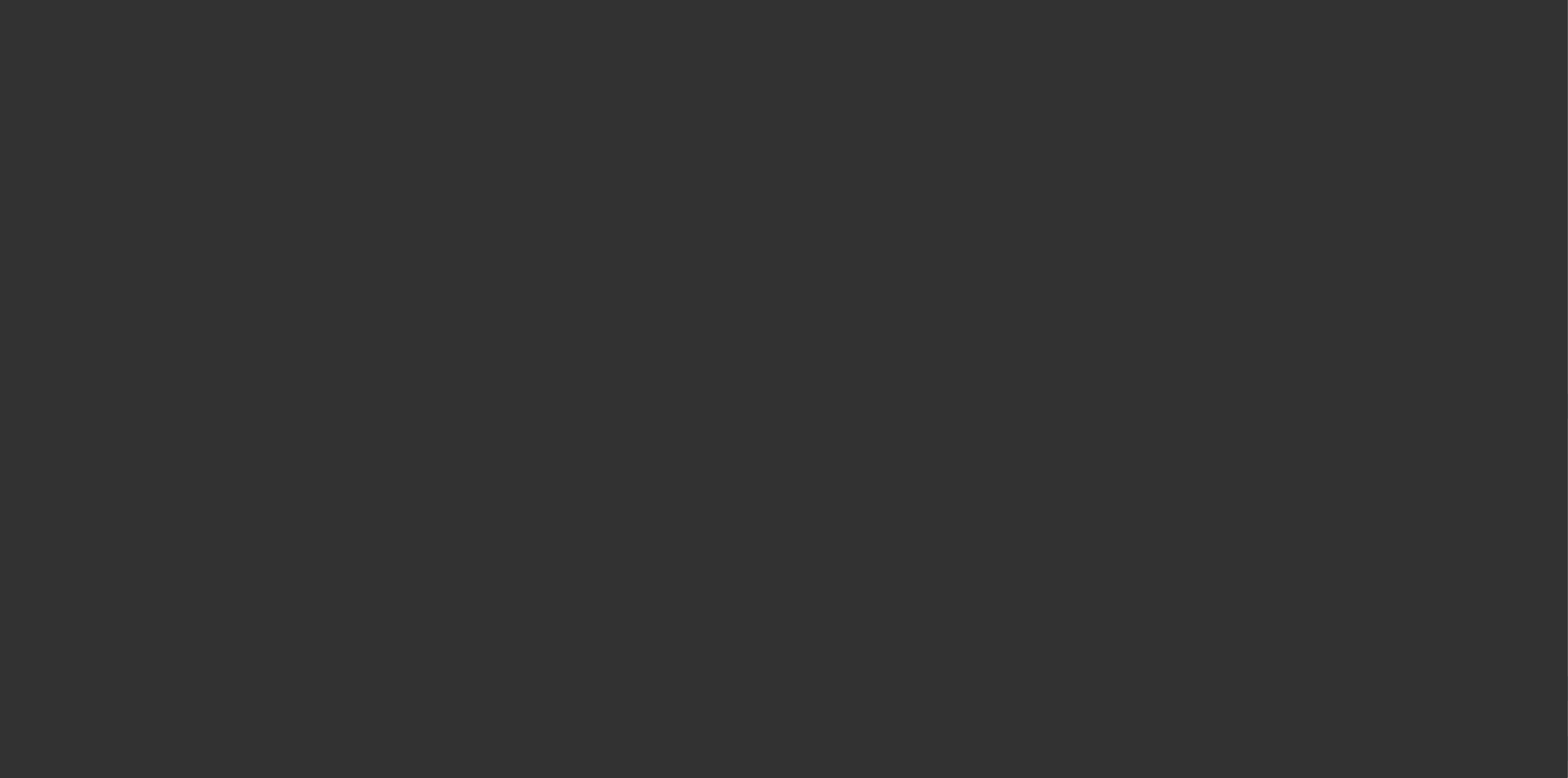
select select "3"
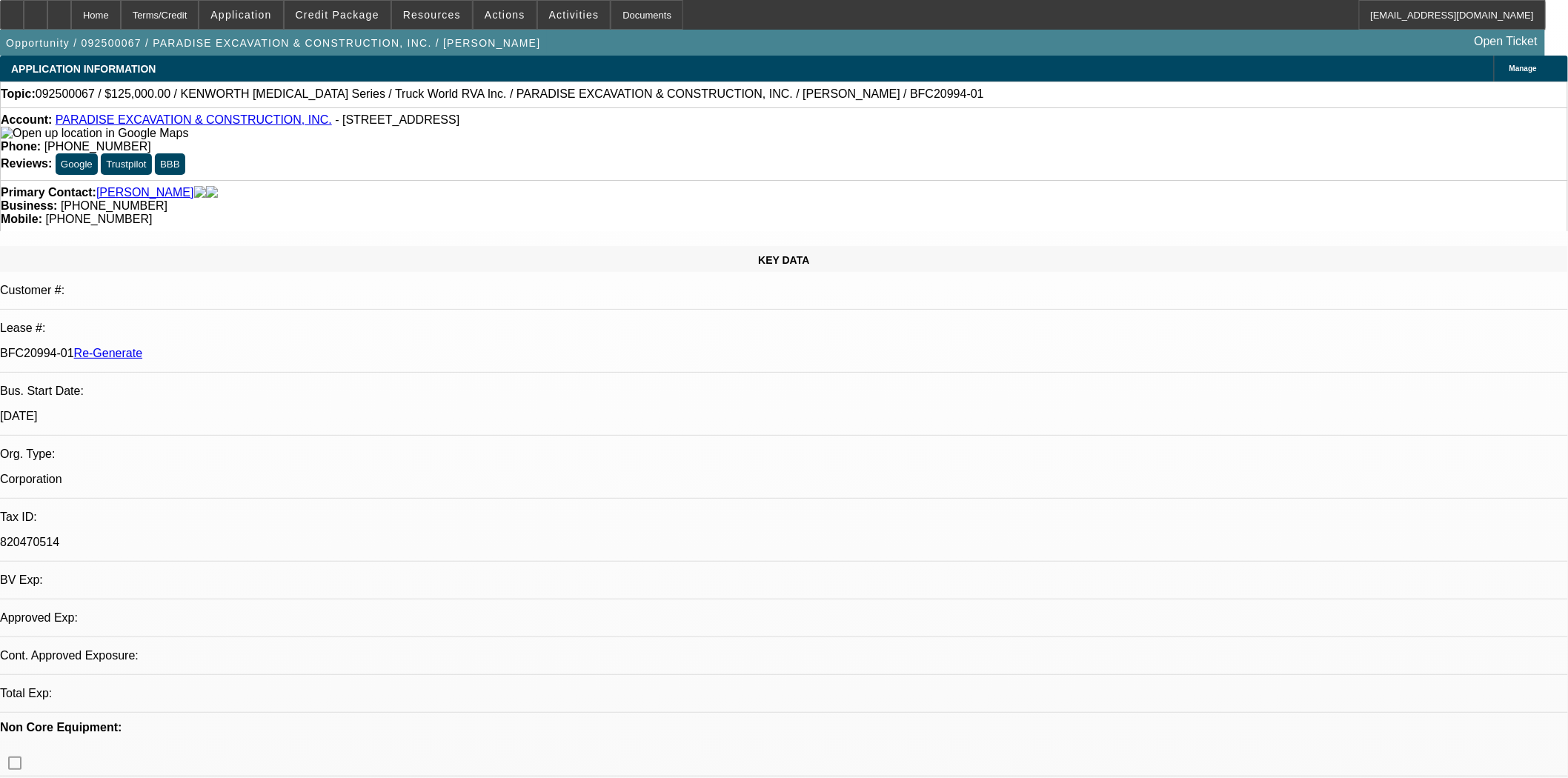
select select "0"
select select "6"
click at [473, 9] on span at bounding box center [505, 15] width 63 height 36
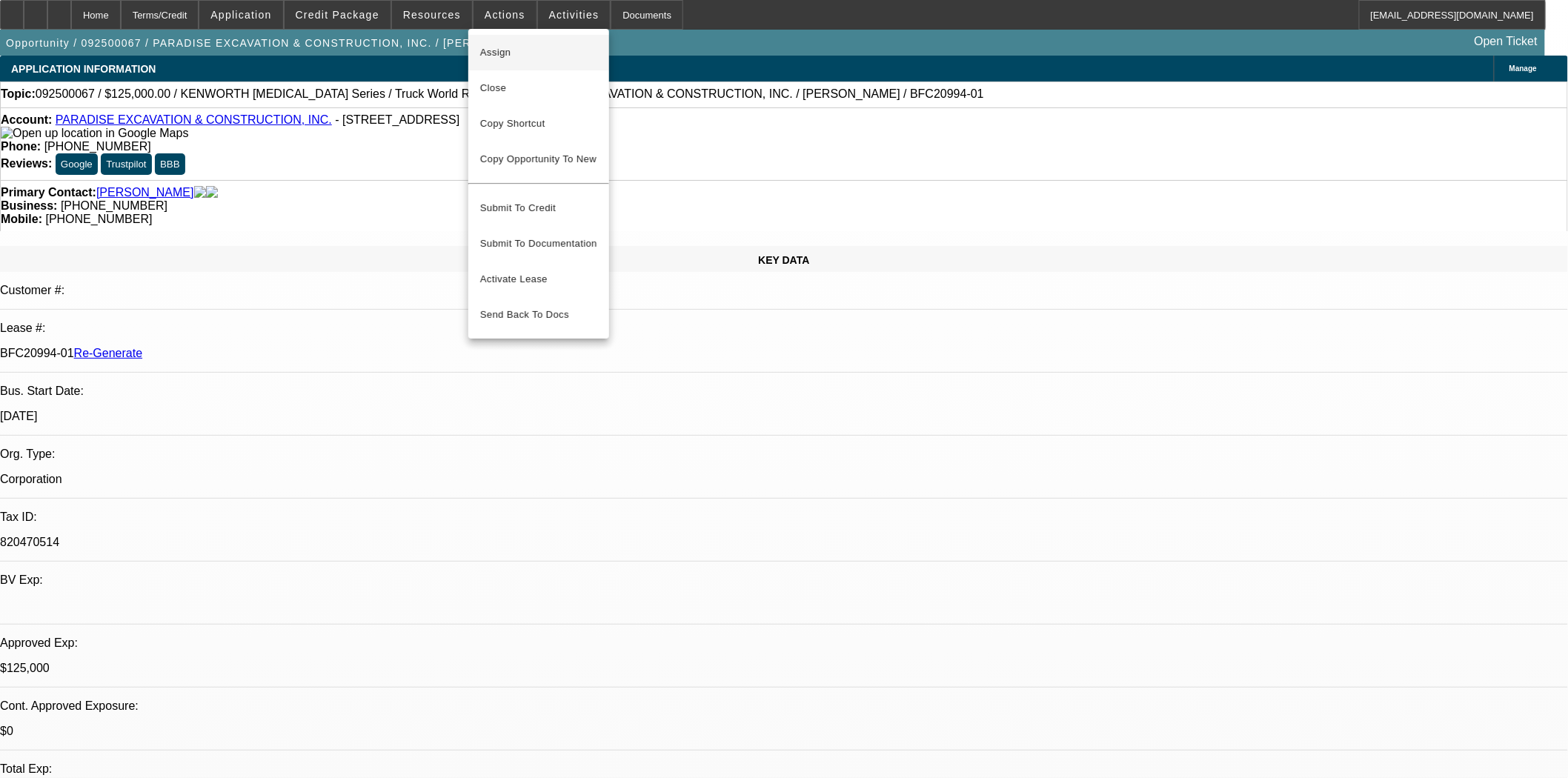
click at [506, 56] on span "Assign" at bounding box center [538, 52] width 117 height 18
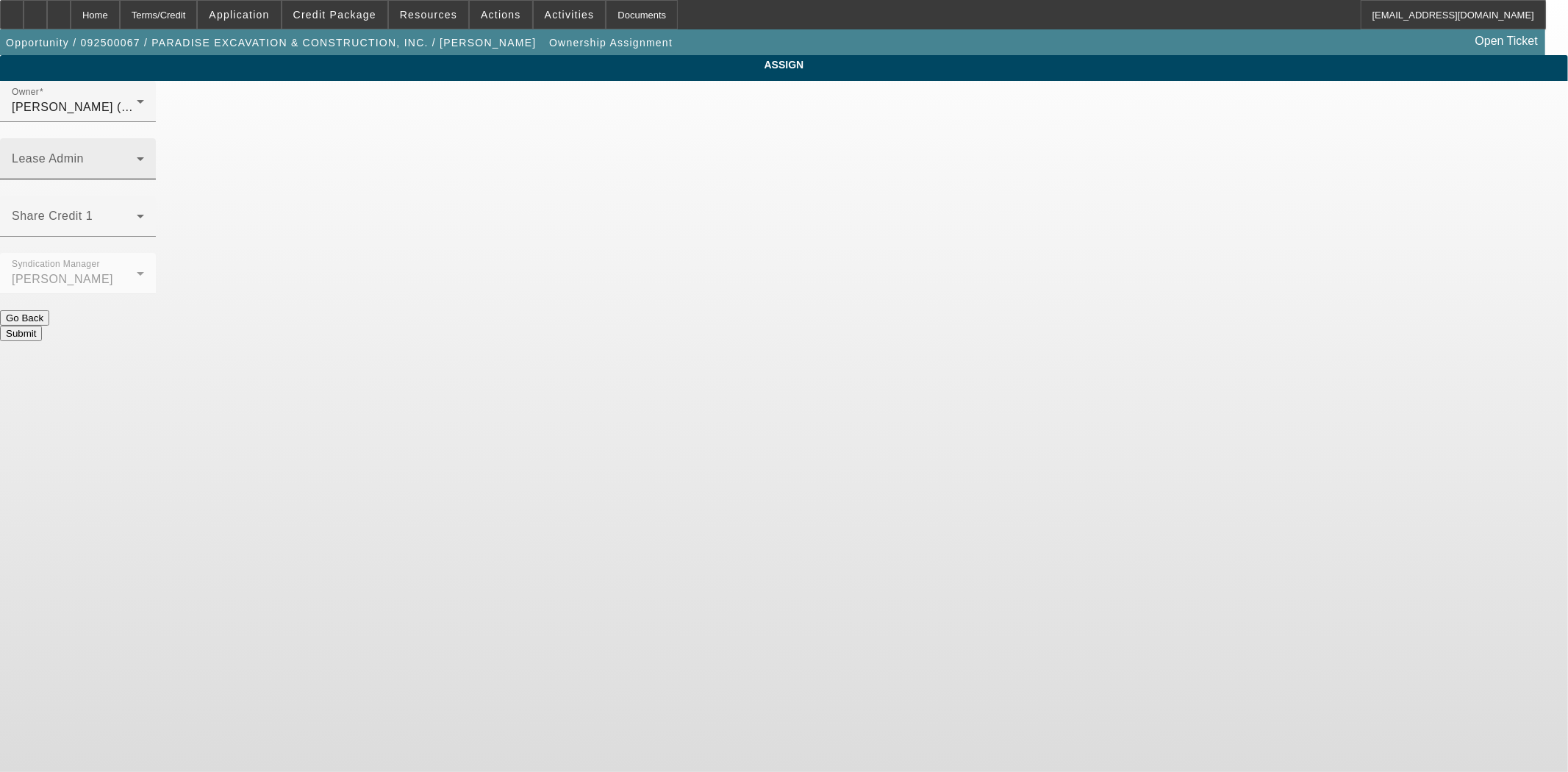
click at [84, 152] on mat-label "Lease Admin" at bounding box center [48, 158] width 72 height 12
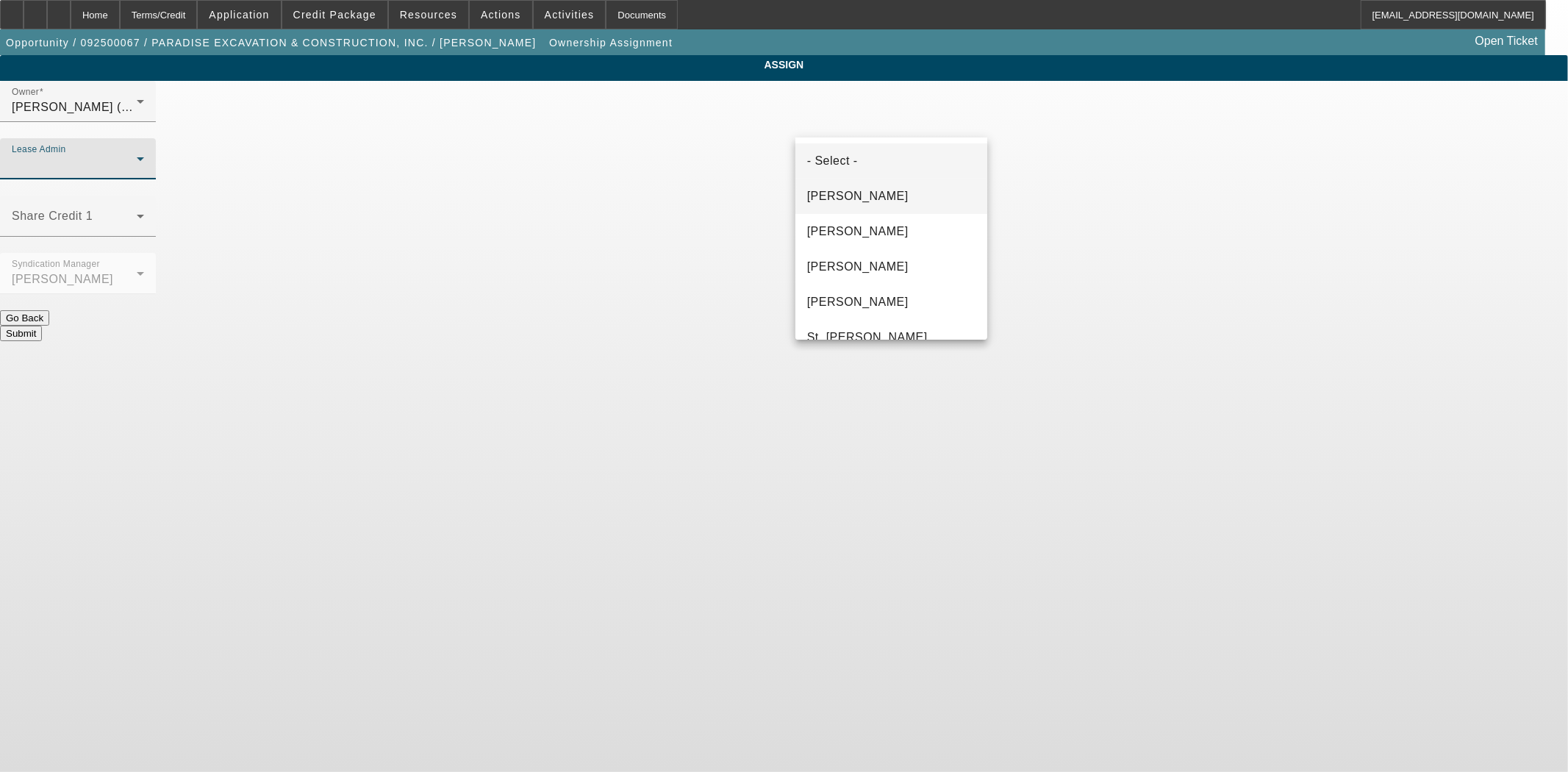
click at [843, 206] on mat-option "Byrne, Mark" at bounding box center [891, 196] width 192 height 36
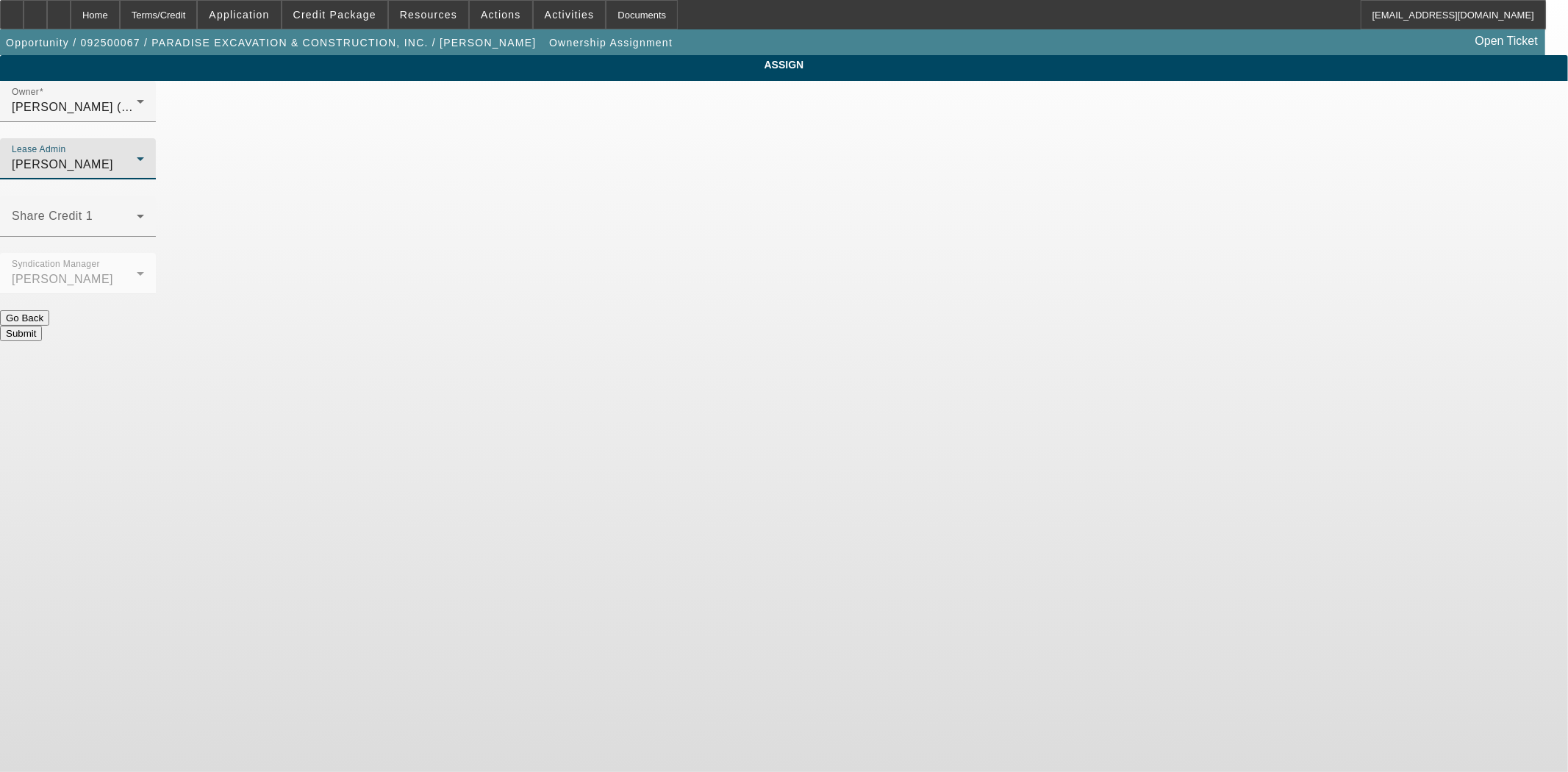
click at [42, 326] on button "Submit" at bounding box center [20, 333] width 42 height 15
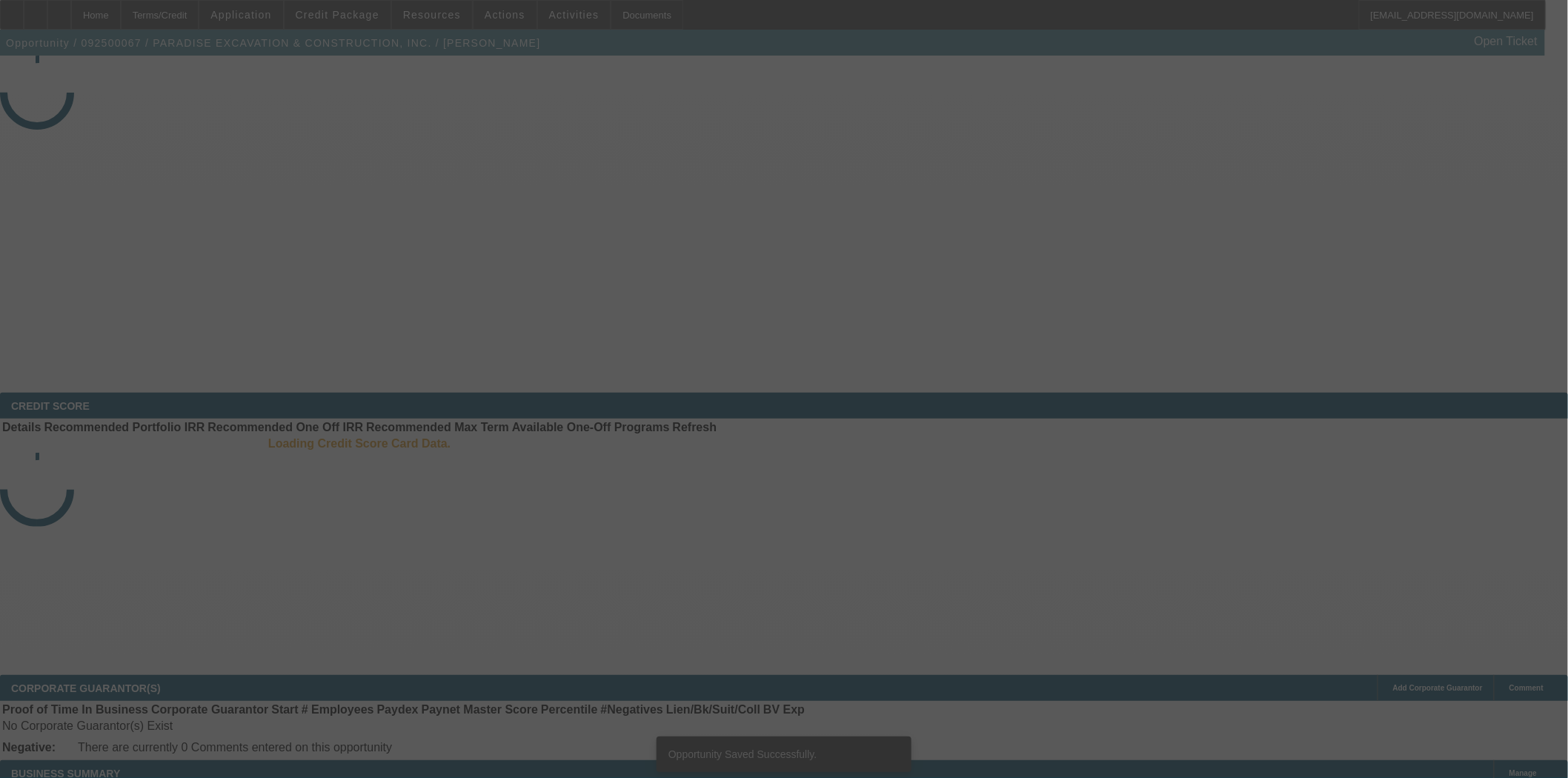
select select "3"
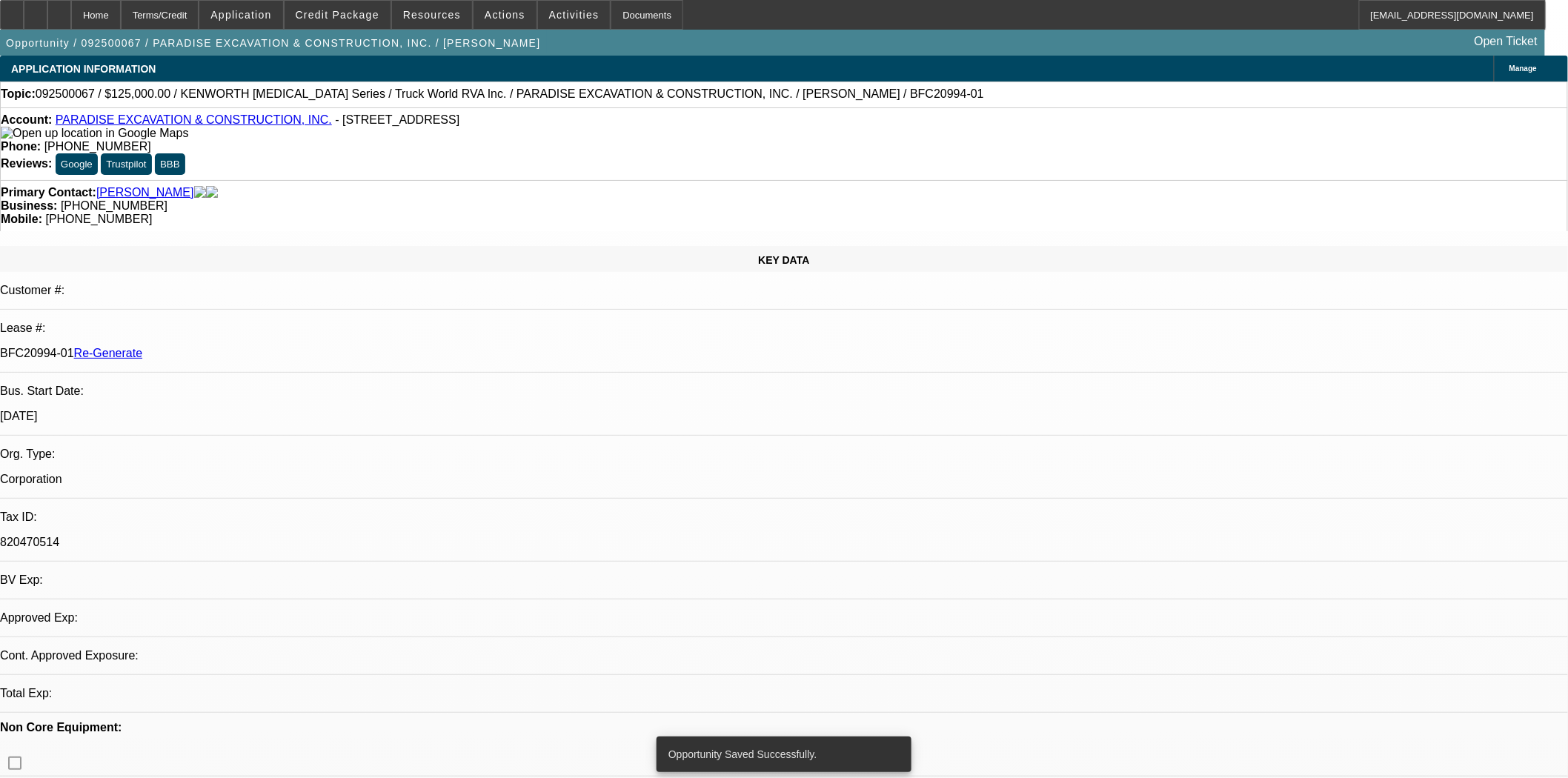
select select "0"
select select "6"
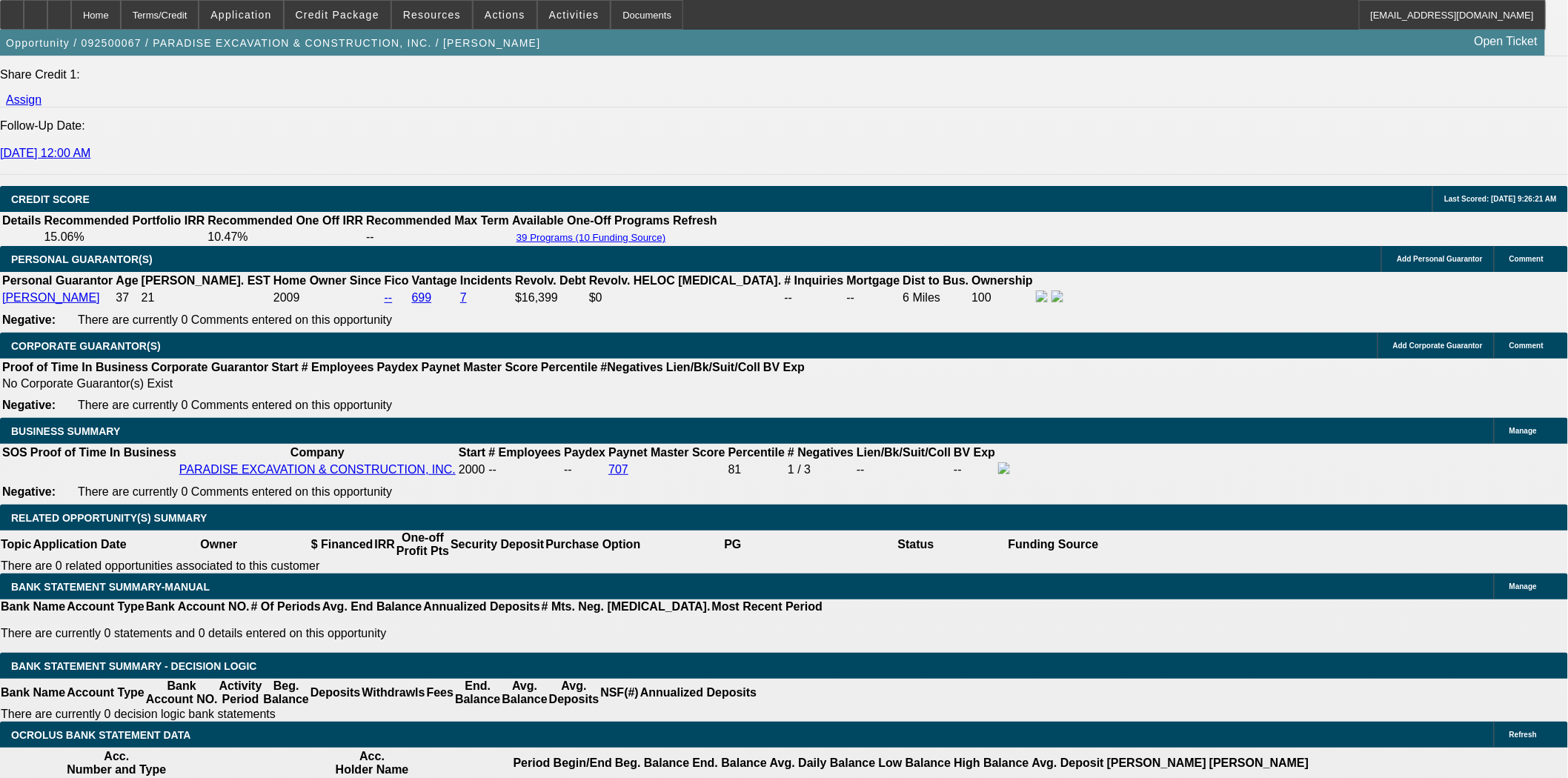
scroll to position [2140, 0]
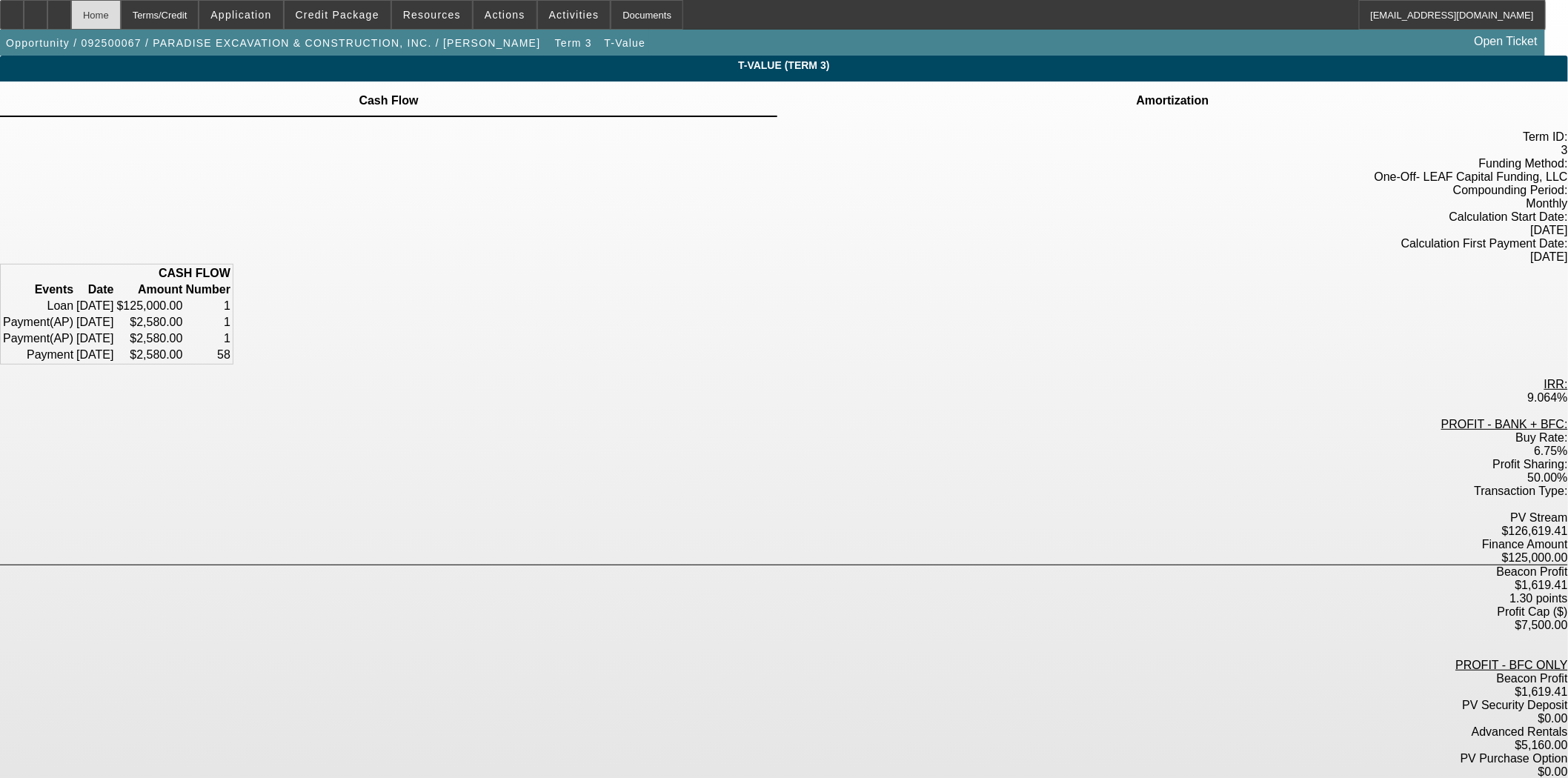
click at [121, 5] on div "Home" at bounding box center [95, 15] width 50 height 30
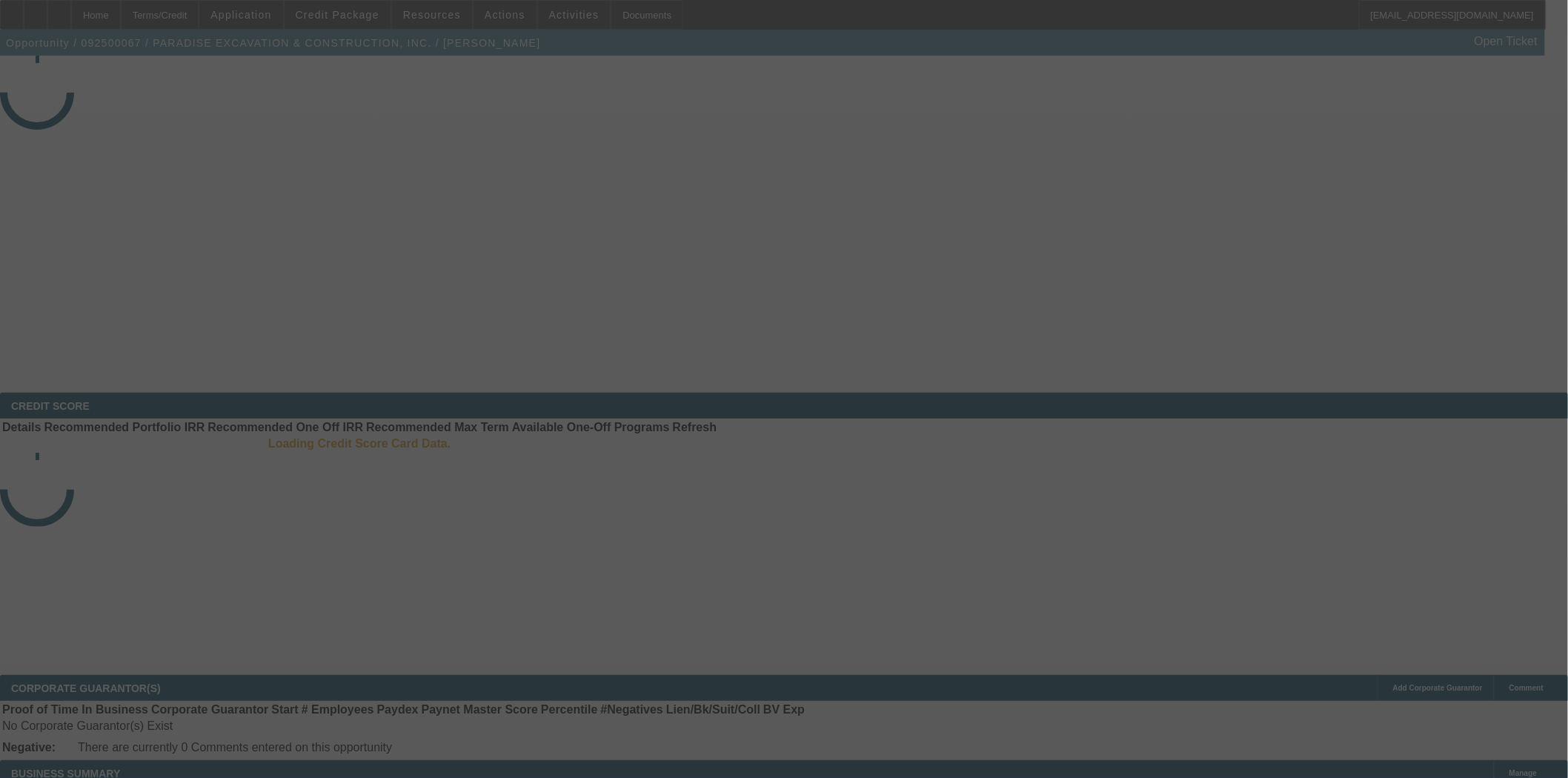
select select "3"
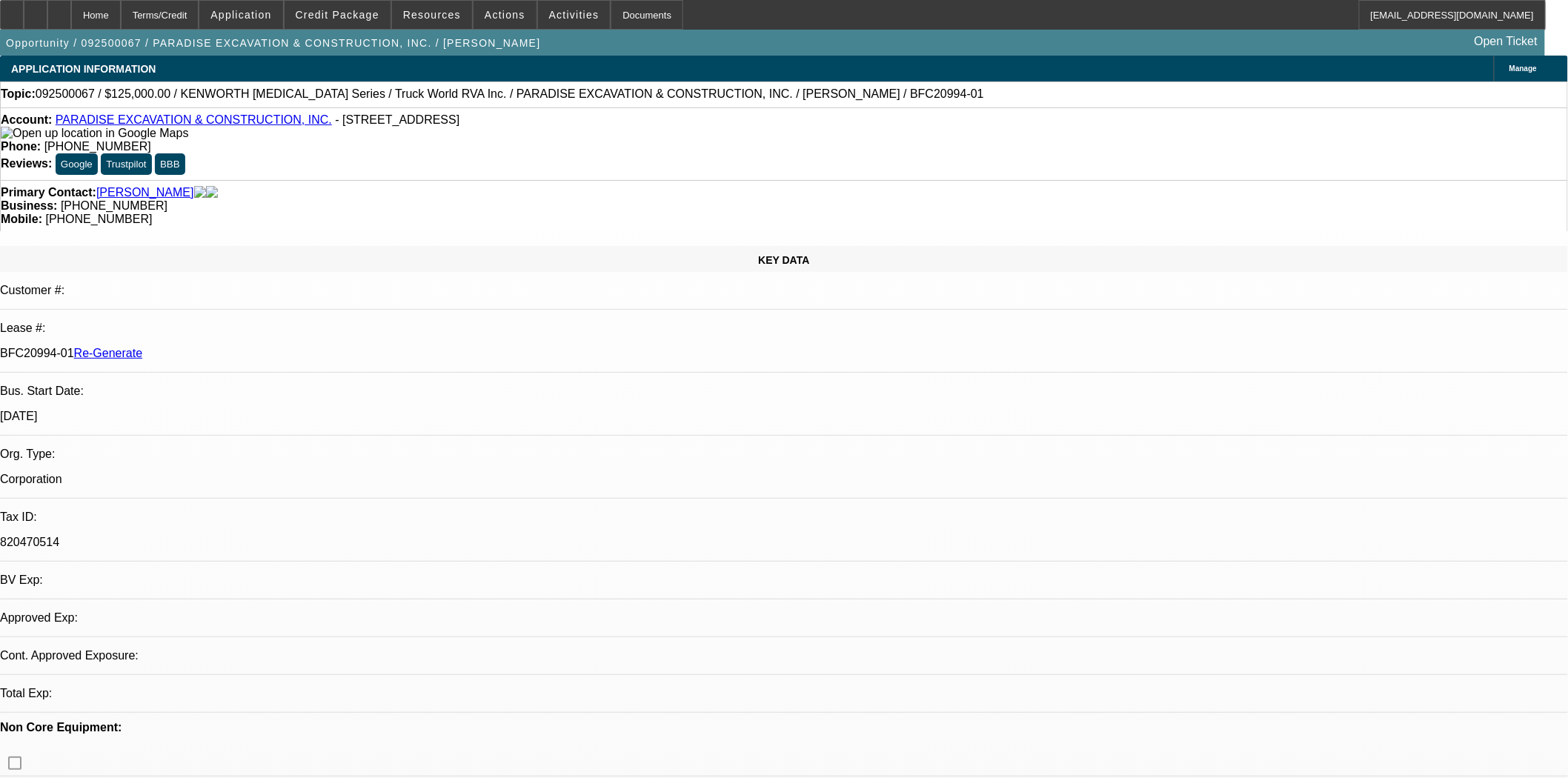
select select "0"
select select "6"
click at [638, 10] on div "Documents" at bounding box center [647, 15] width 73 height 30
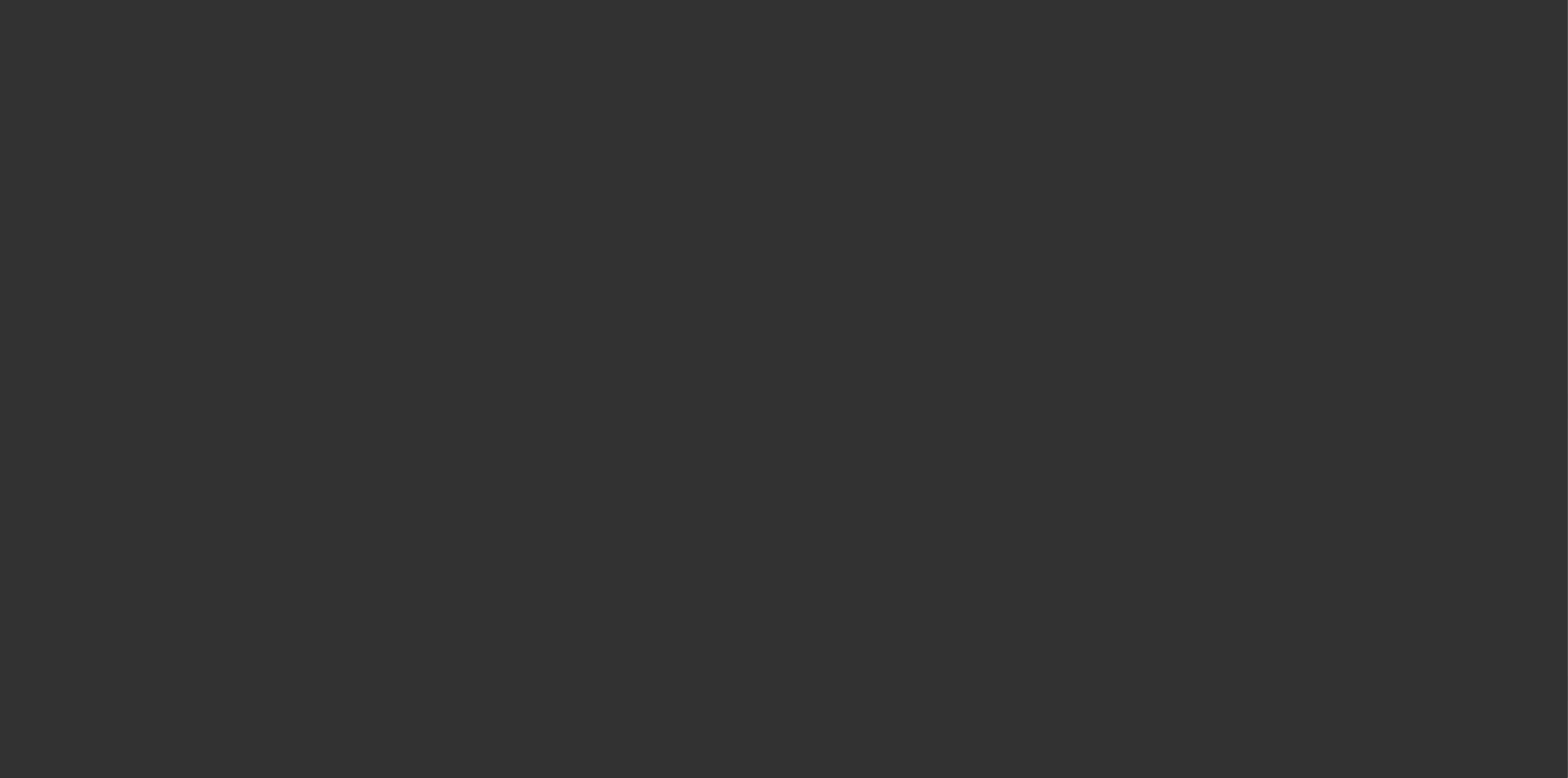
select select "3"
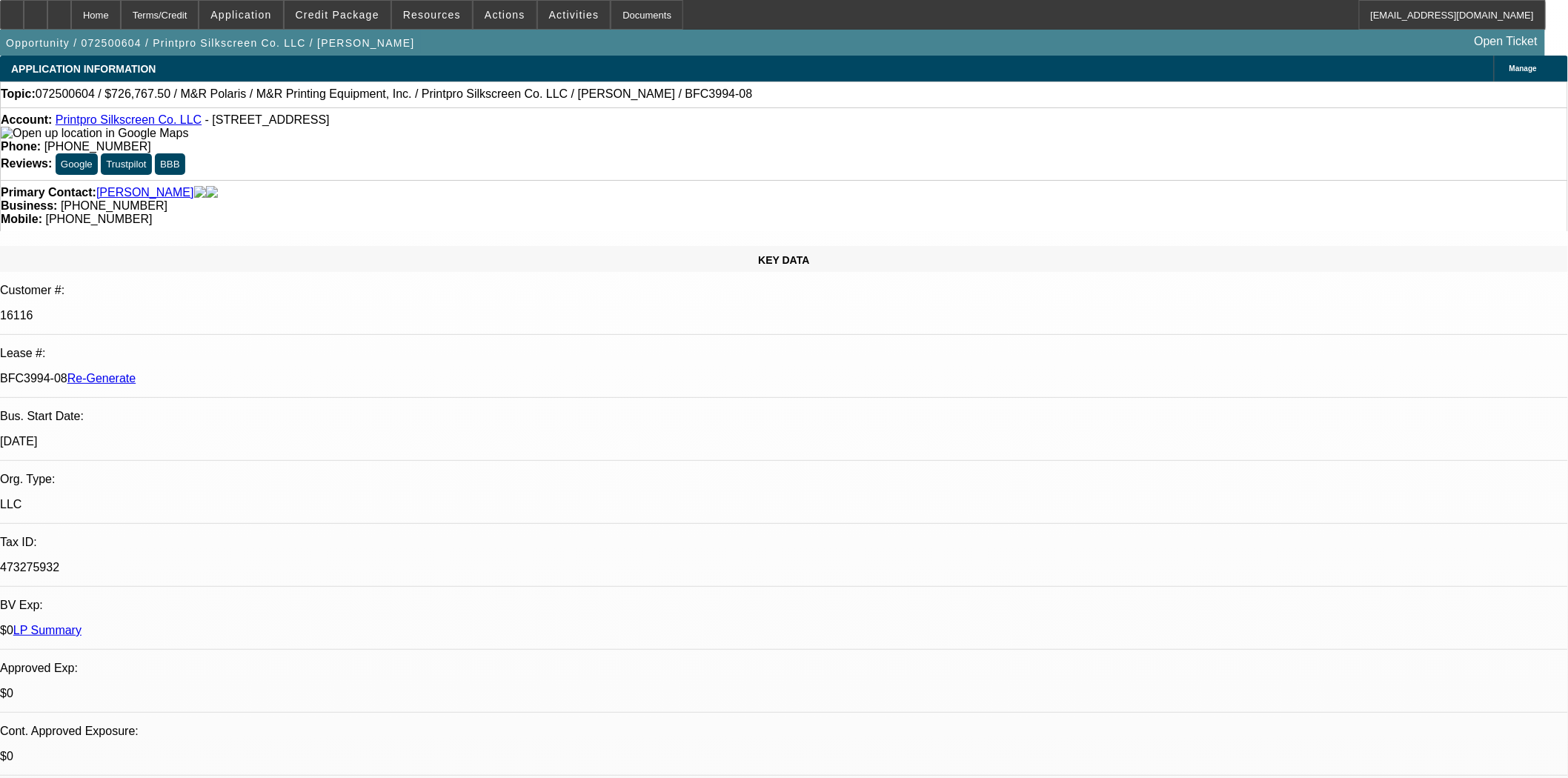
select select "0"
select select "6"
click at [339, 13] on span "Credit Package" at bounding box center [337, 15] width 84 height 12
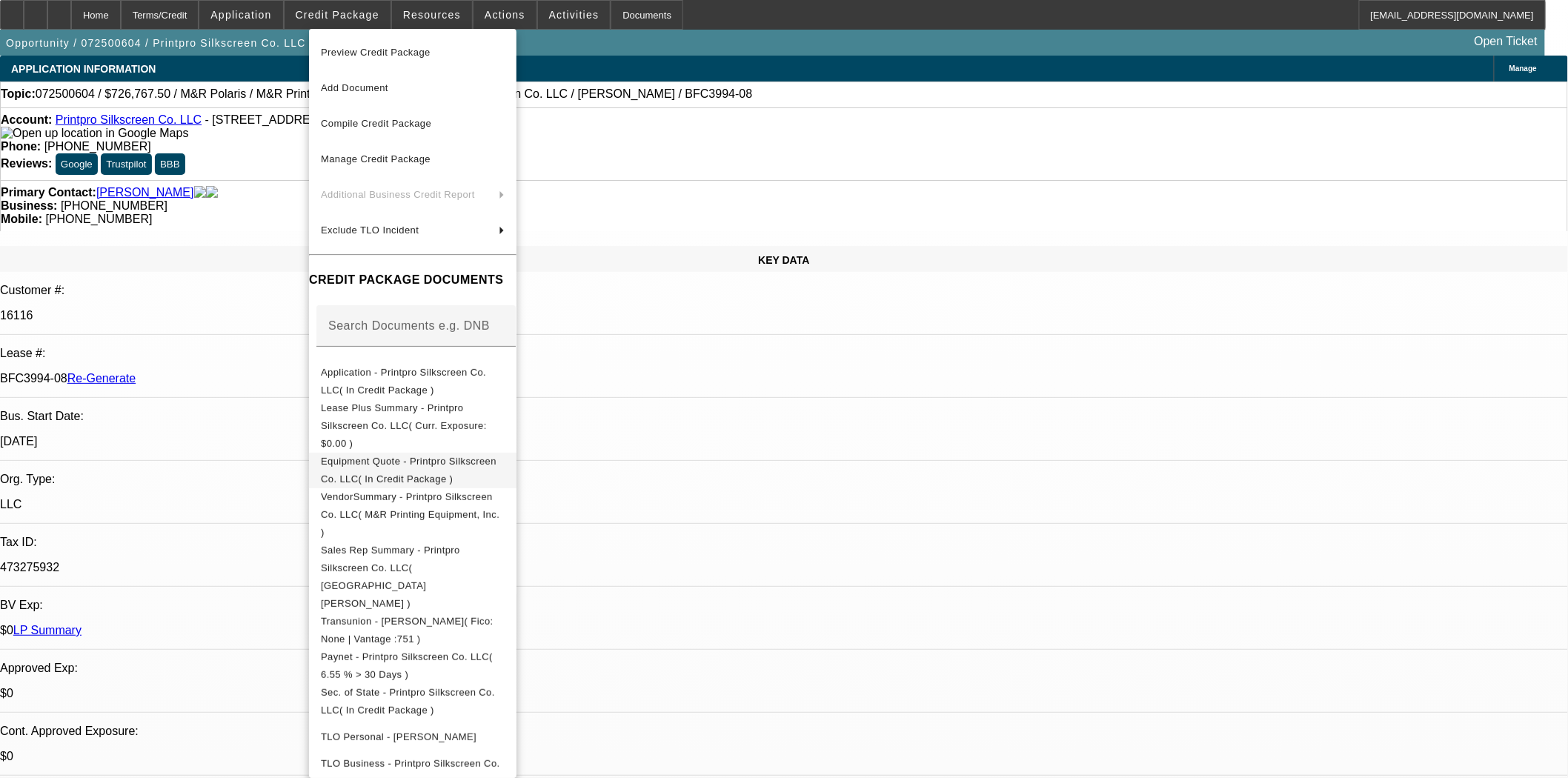
click at [443, 455] on span "Equipment Quote - Printpro Silkscreen Co. LLC( In Credit Package )" at bounding box center [408, 470] width 176 height 29
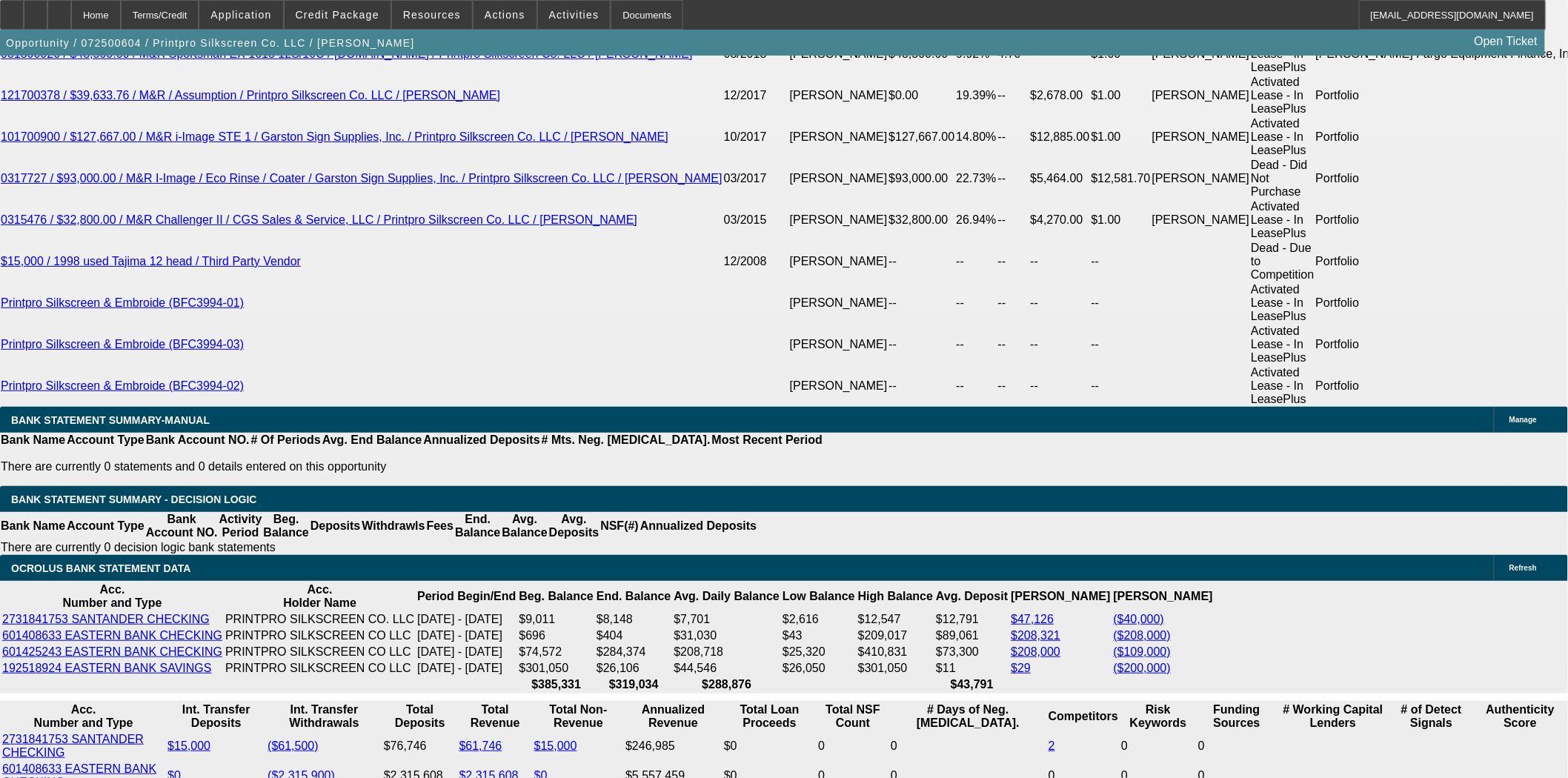
scroll to position [2799, 0]
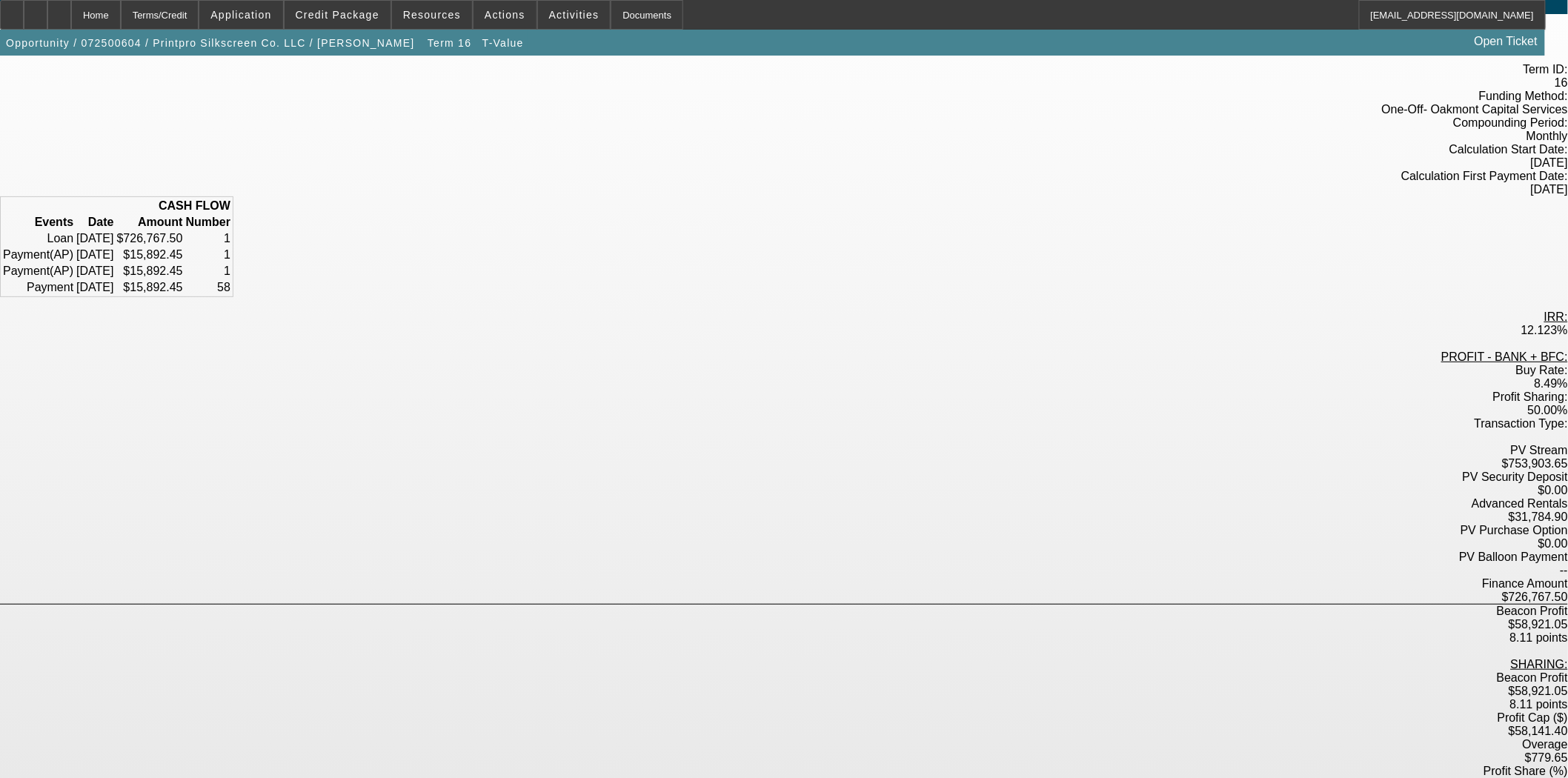
scroll to position [147, 0]
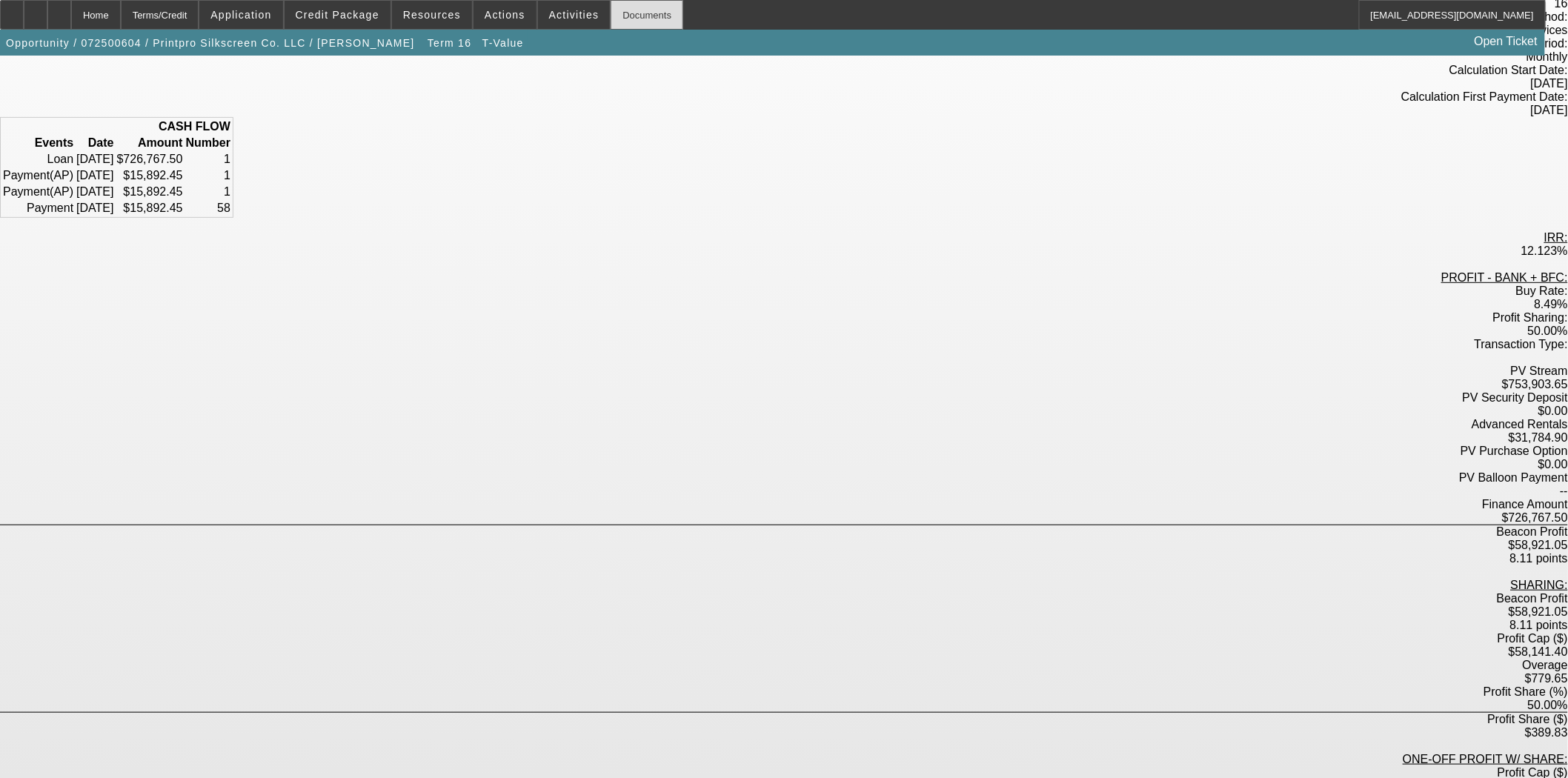
click at [611, 21] on div "Documents" at bounding box center [647, 15] width 73 height 30
click at [121, 27] on div "Home" at bounding box center [95, 15] width 50 height 30
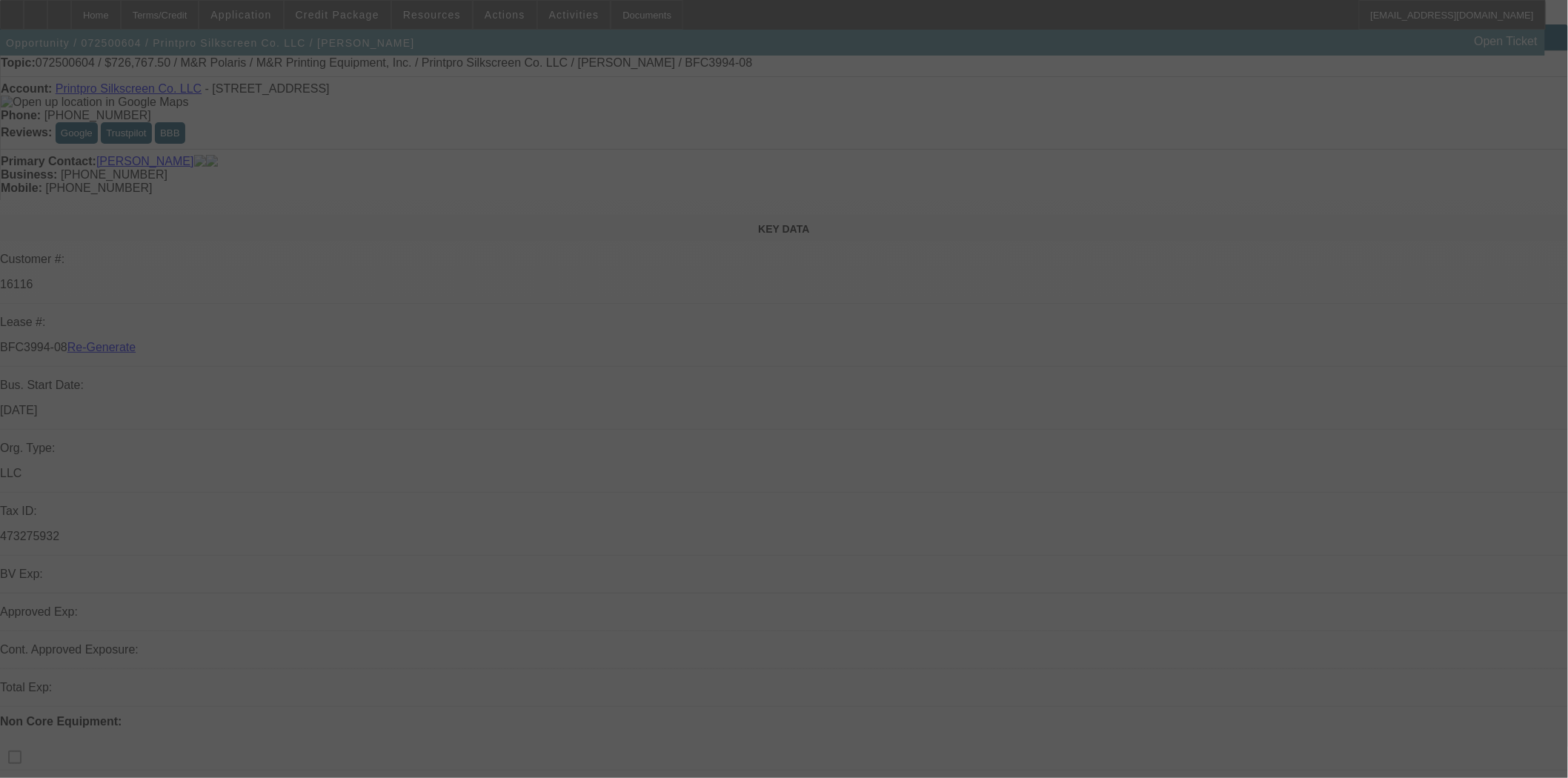
select select "3"
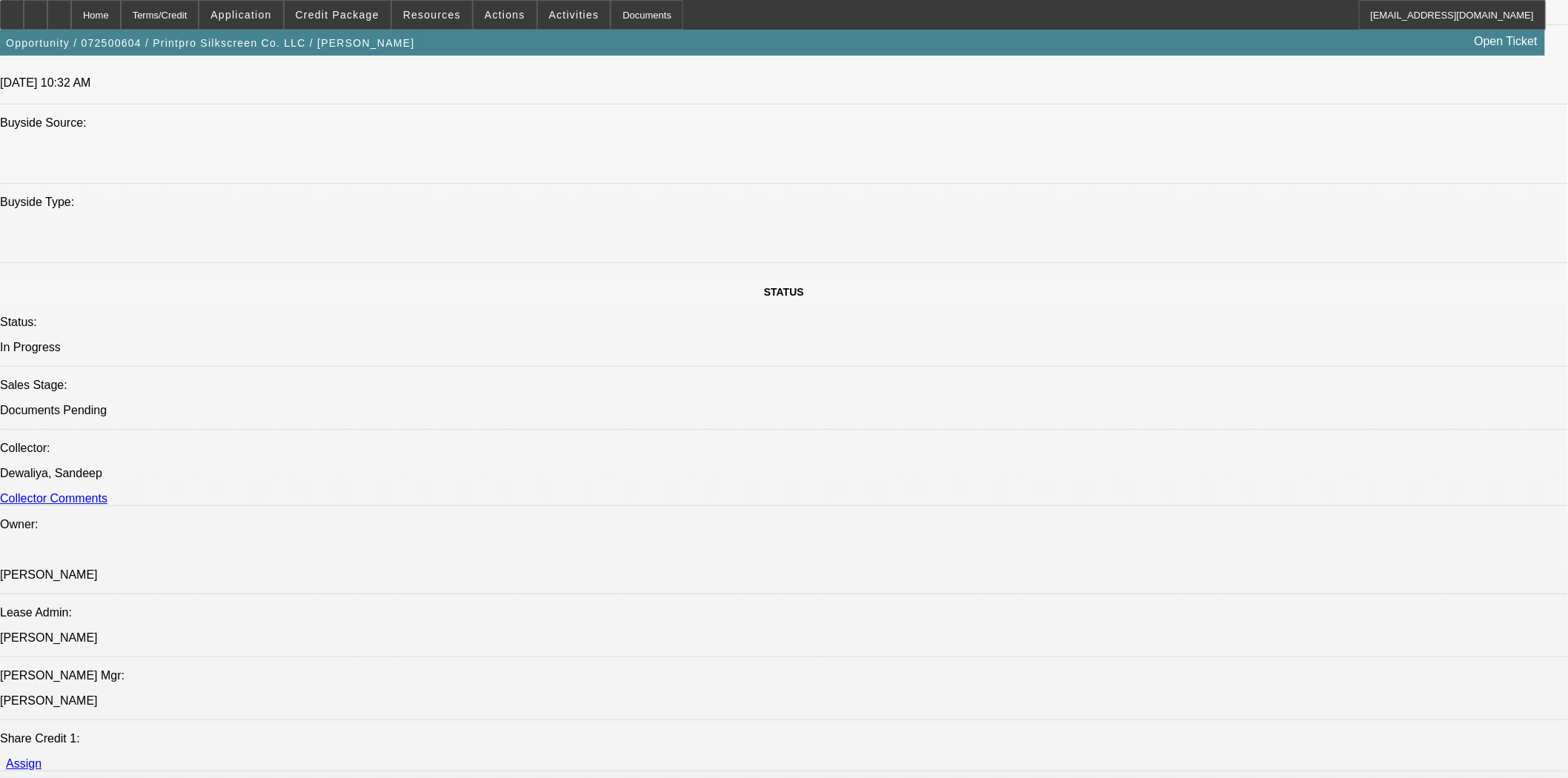
select select "0"
select select "6"
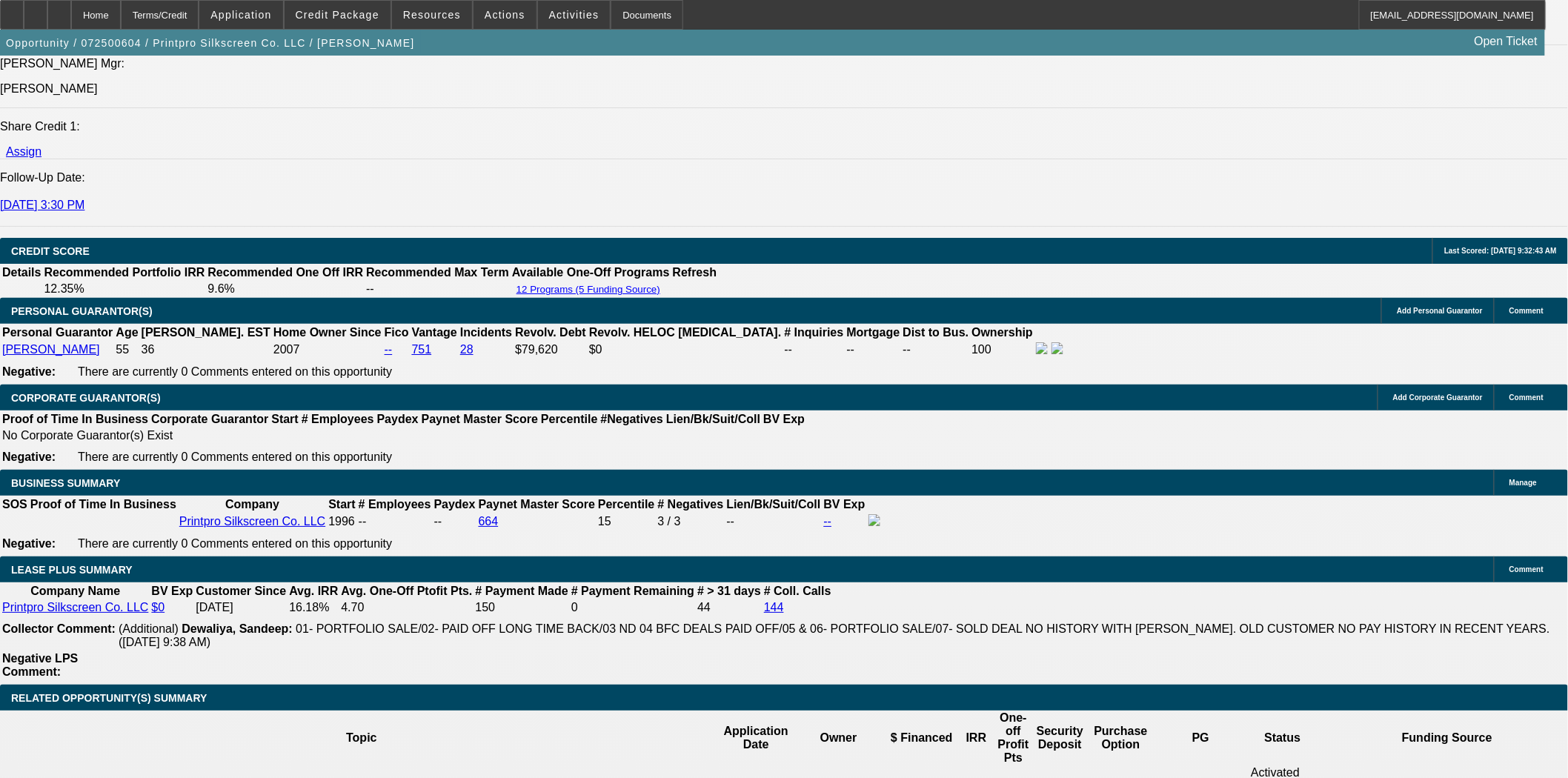
scroll to position [2381, 0]
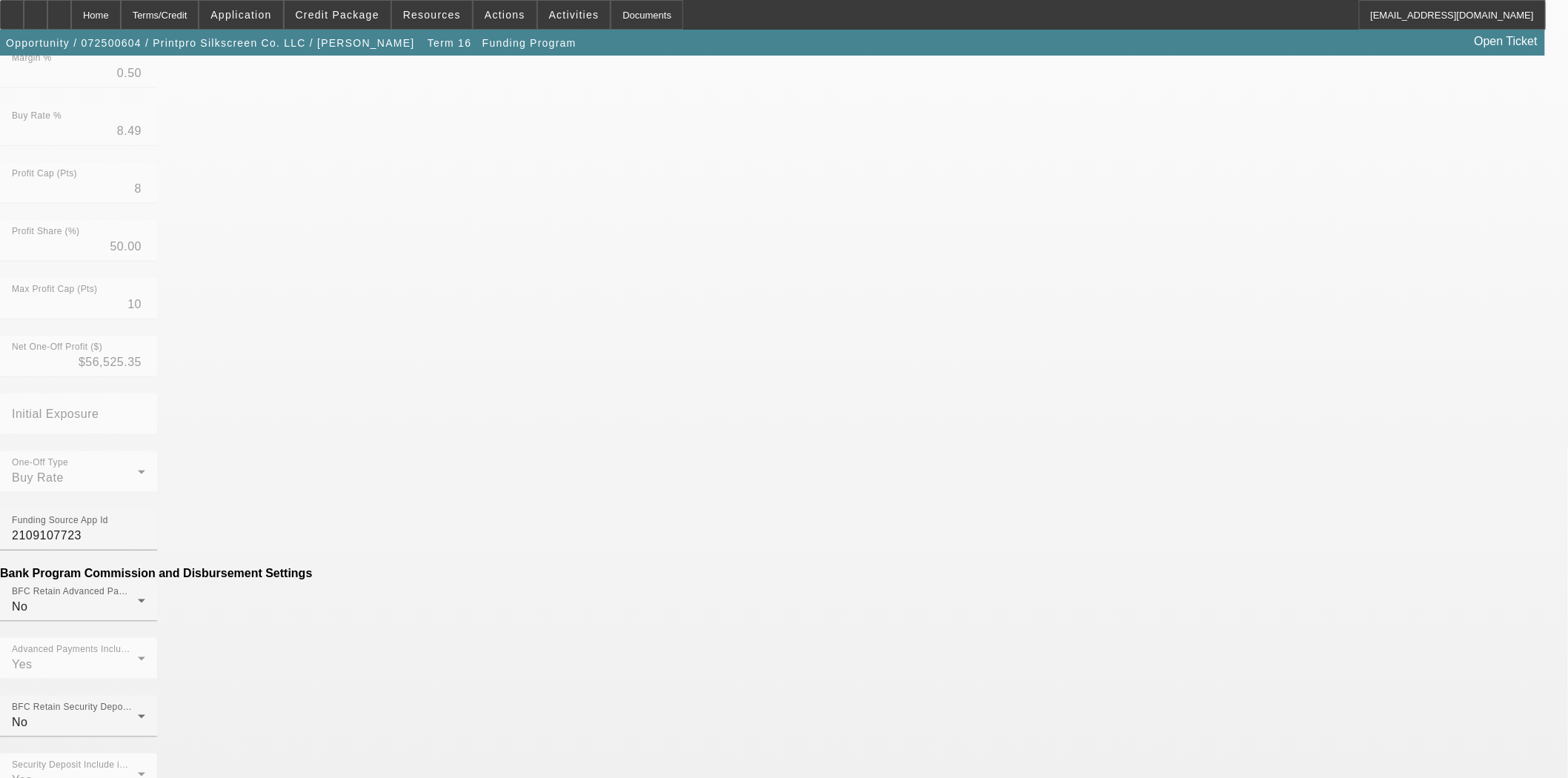
scroll to position [441, 0]
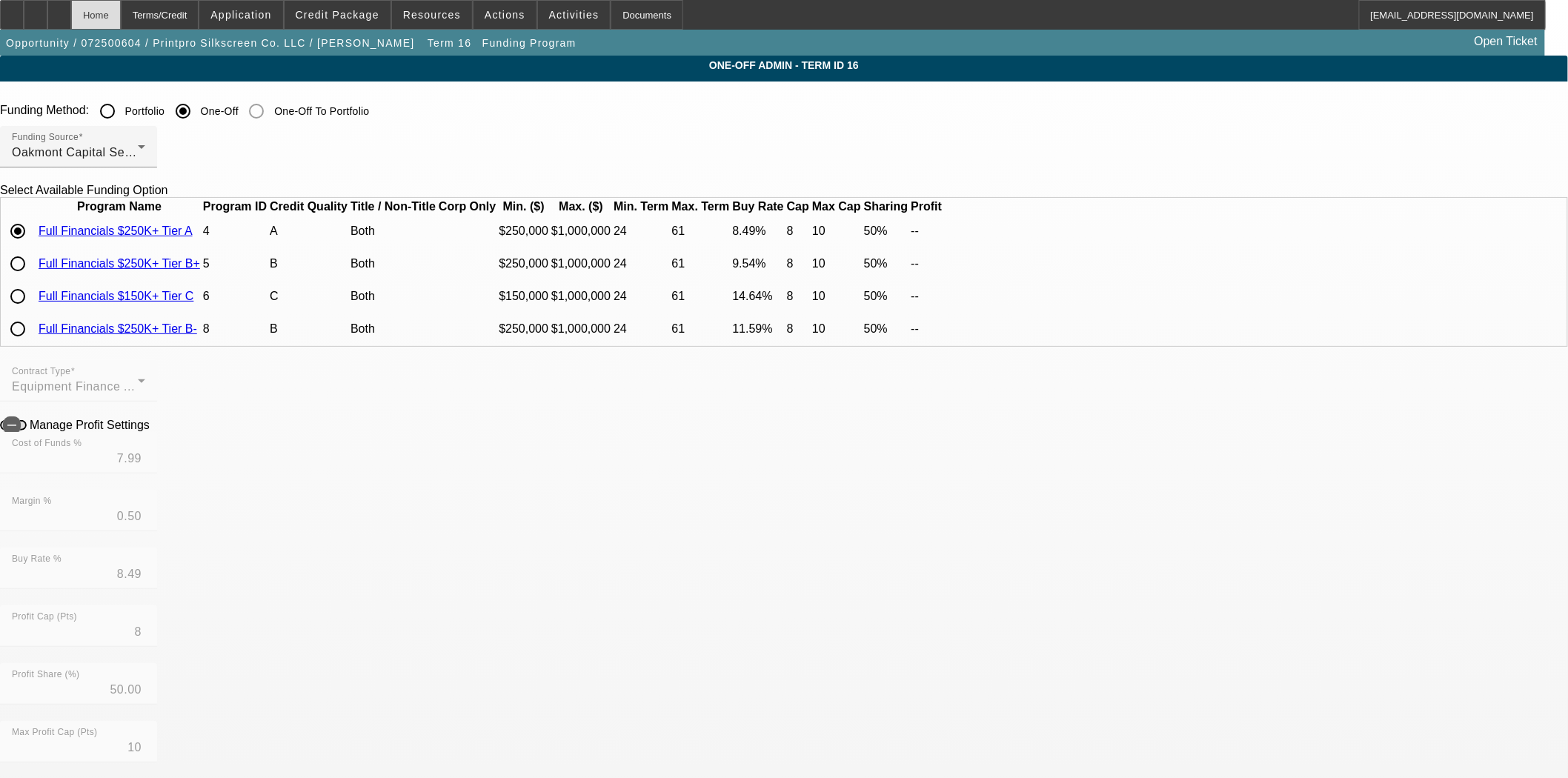
click at [121, 23] on div "Home" at bounding box center [95, 15] width 50 height 30
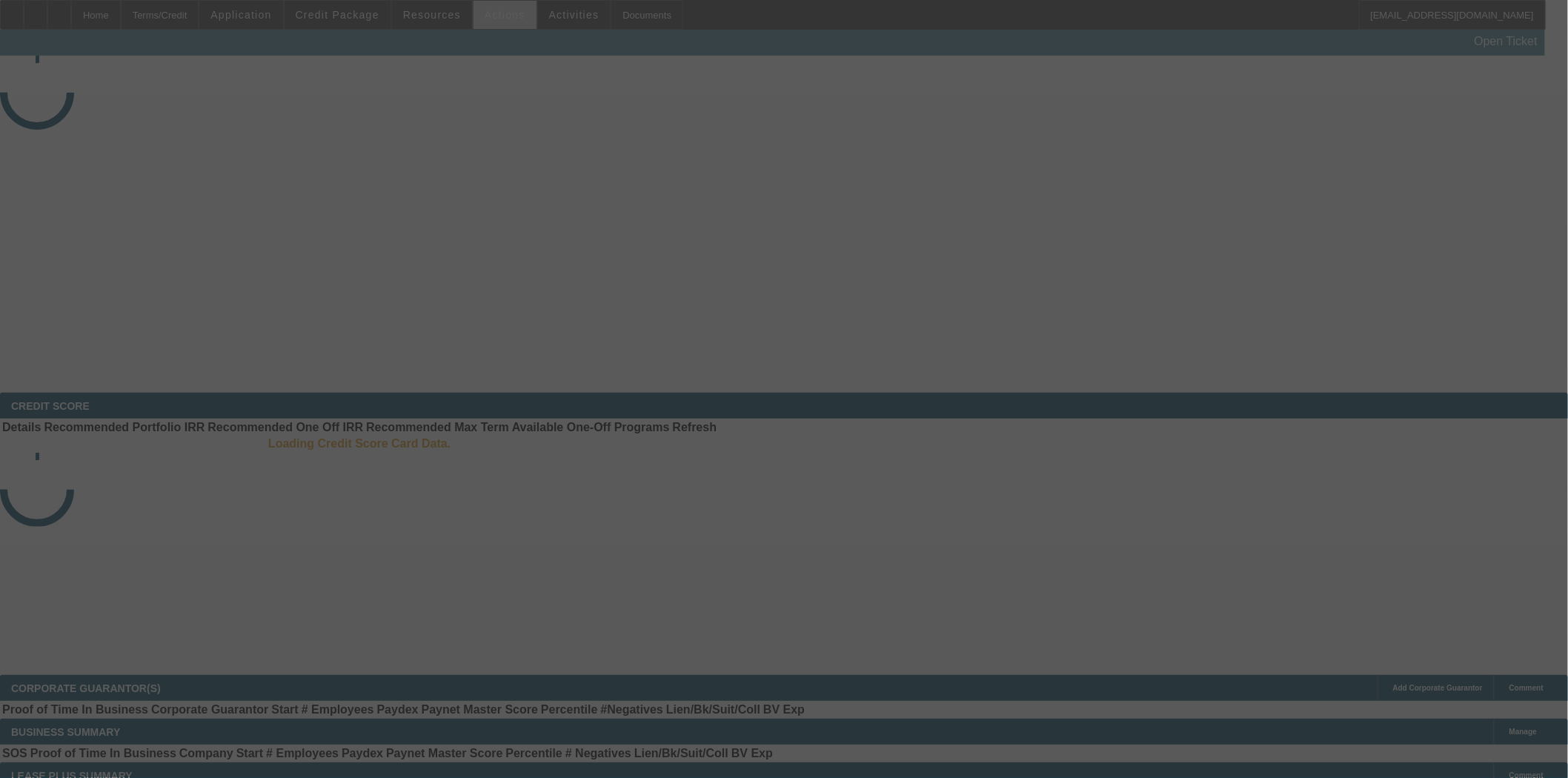
select select "3"
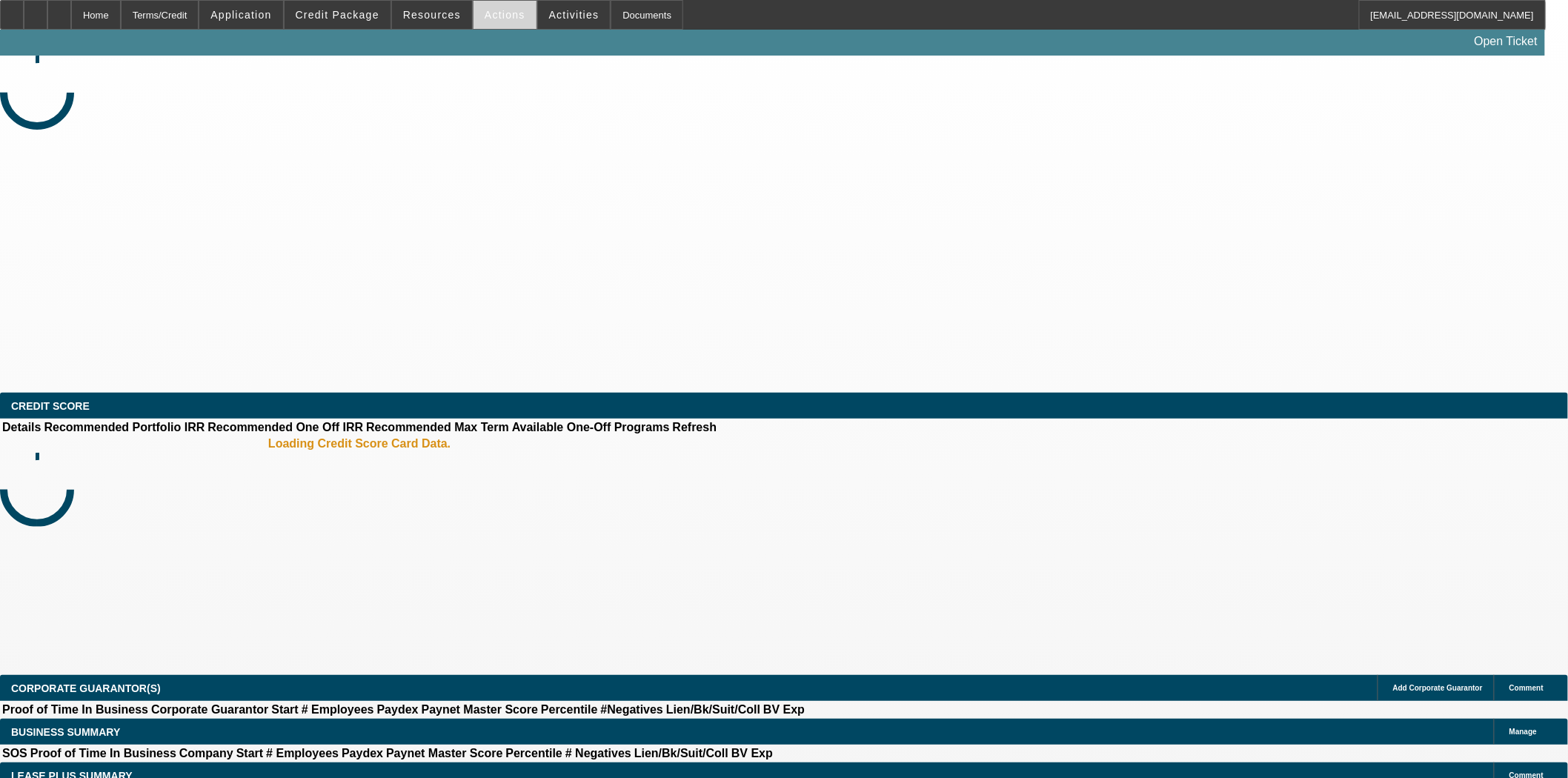
select select "0"
select select "6"
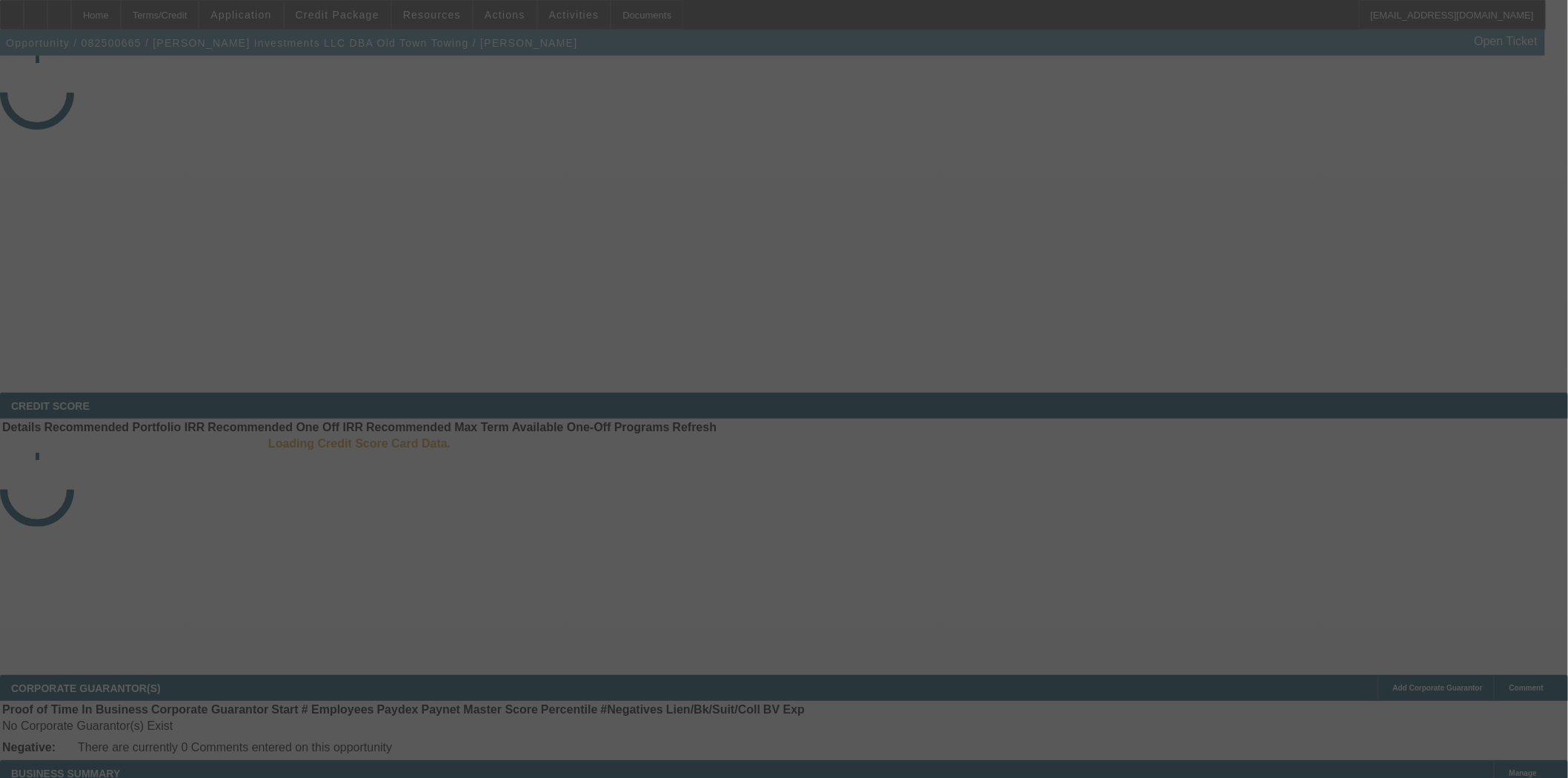
select select "3"
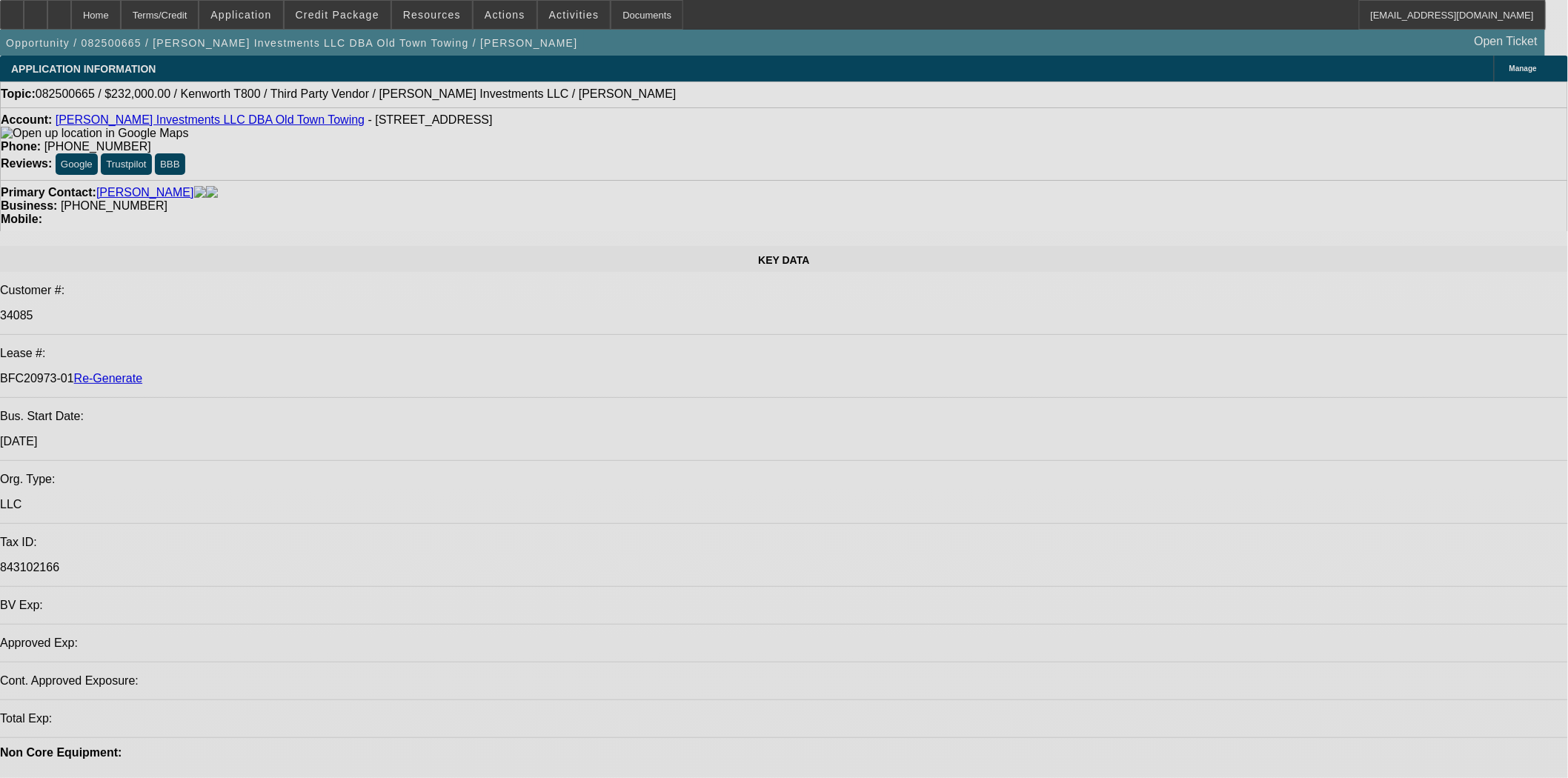
select select "0"
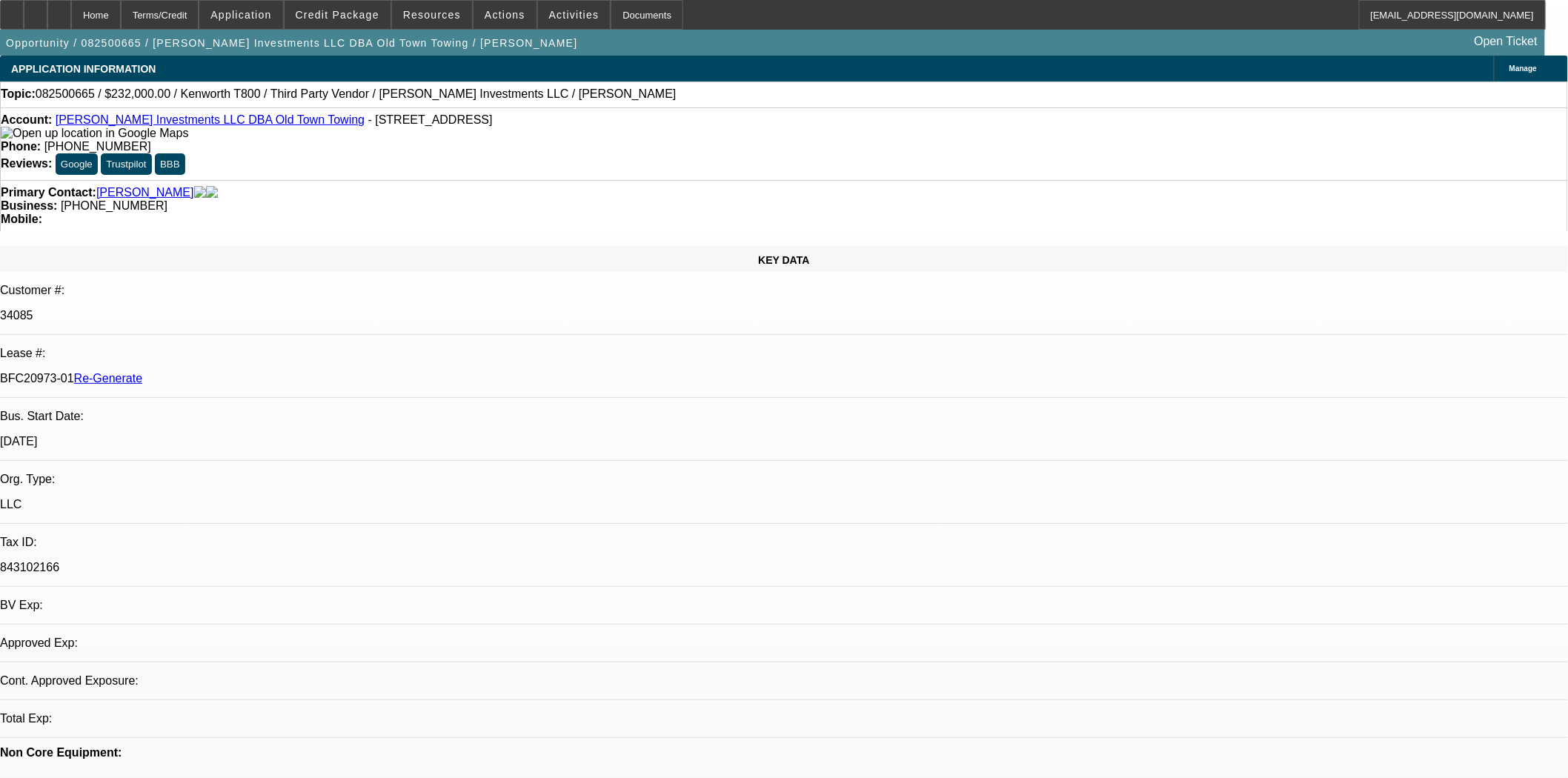
select select "0"
select select "2"
select select "0.1"
select select "4"
click at [513, 23] on span at bounding box center [505, 15] width 63 height 36
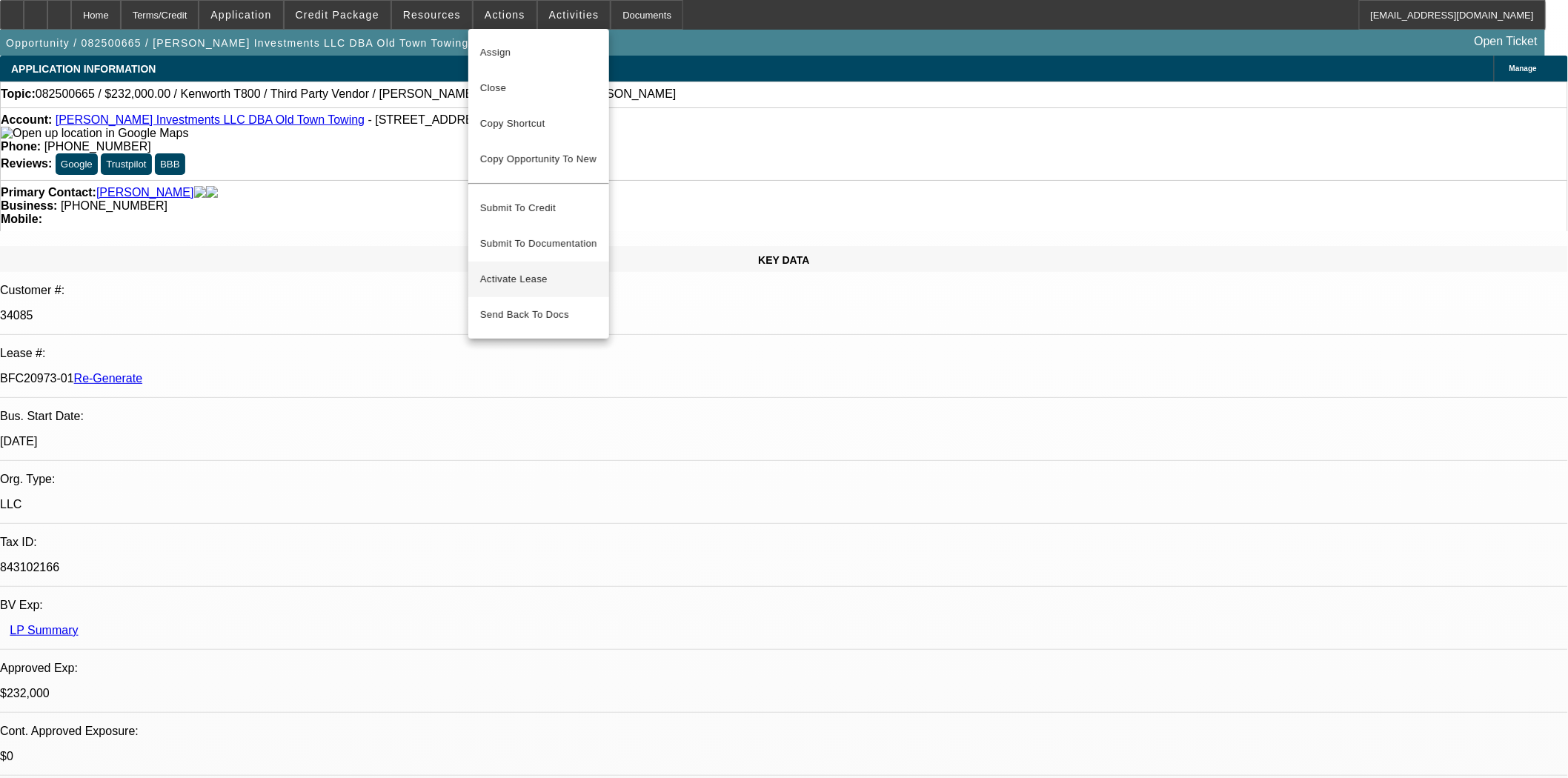
click at [534, 262] on button "Activate Lease" at bounding box center [538, 279] width 140 height 36
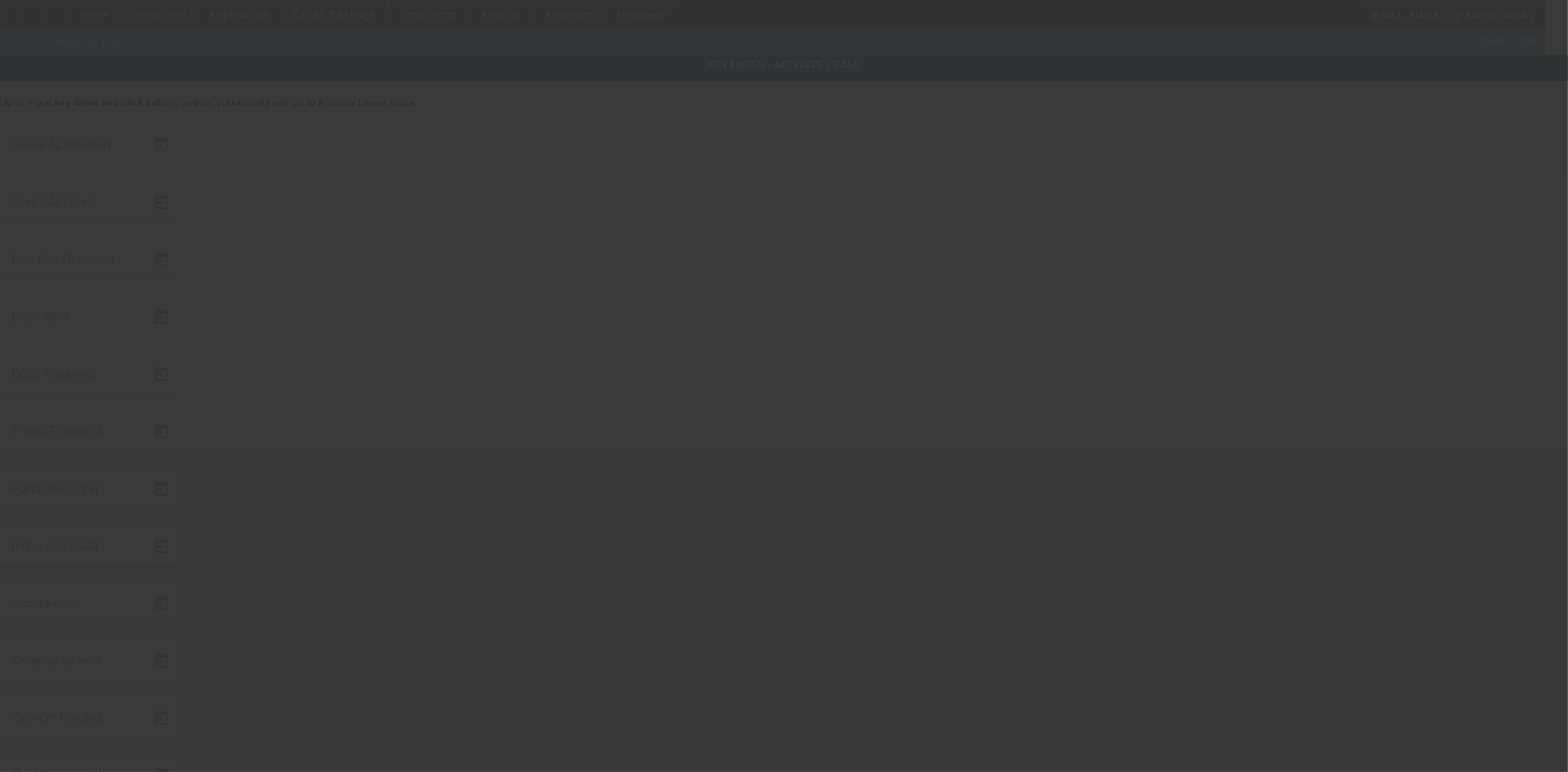
type input "8/25/2025"
type input "8/26/2025"
type input "9/2/2025"
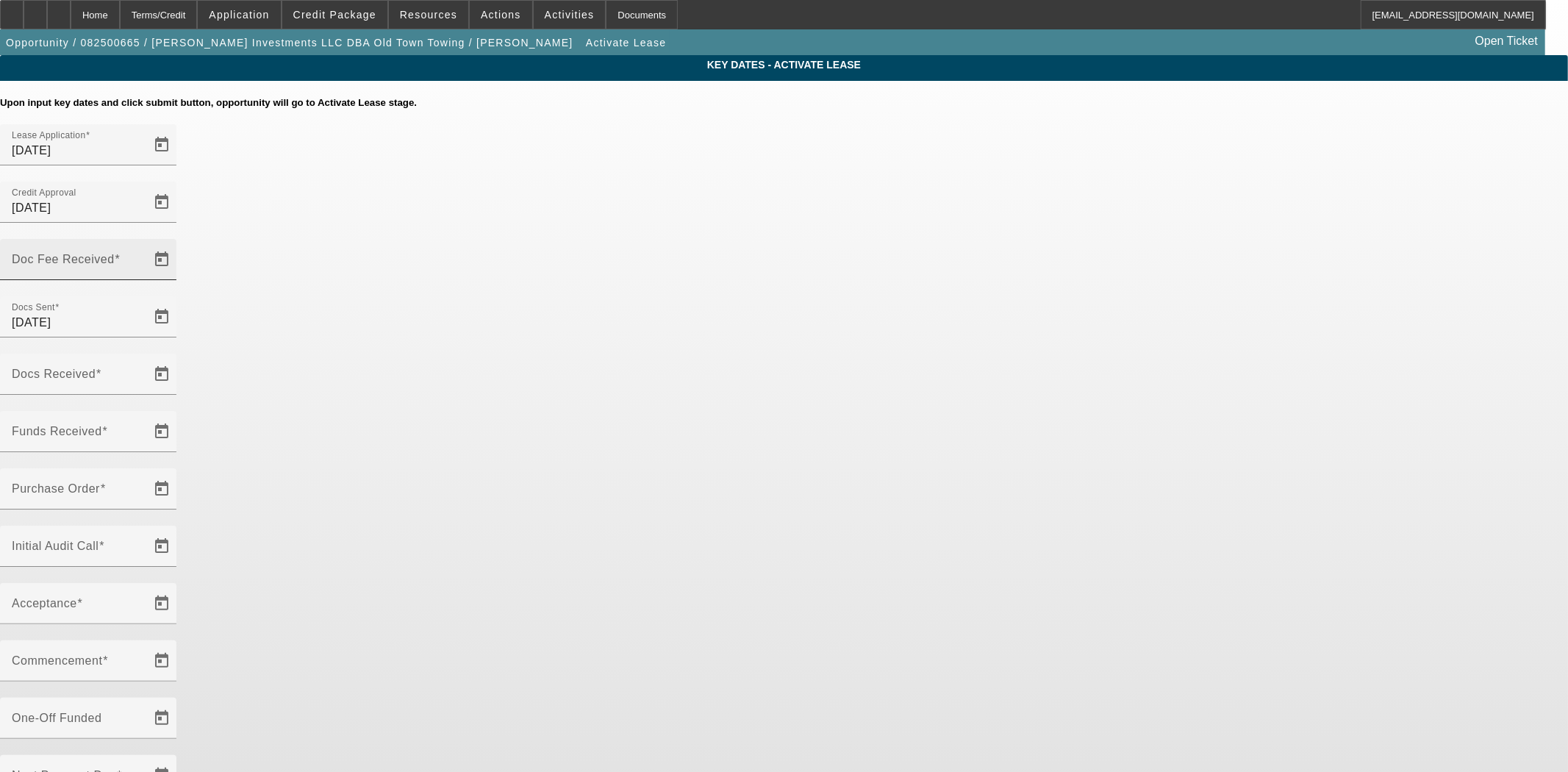
click at [114, 253] on mat-label "Doc Fee Received" at bounding box center [64, 259] width 103 height 12
click at [144, 257] on input "Doc Fee Received" at bounding box center [78, 265] width 133 height 17
type input "9/11/2025"
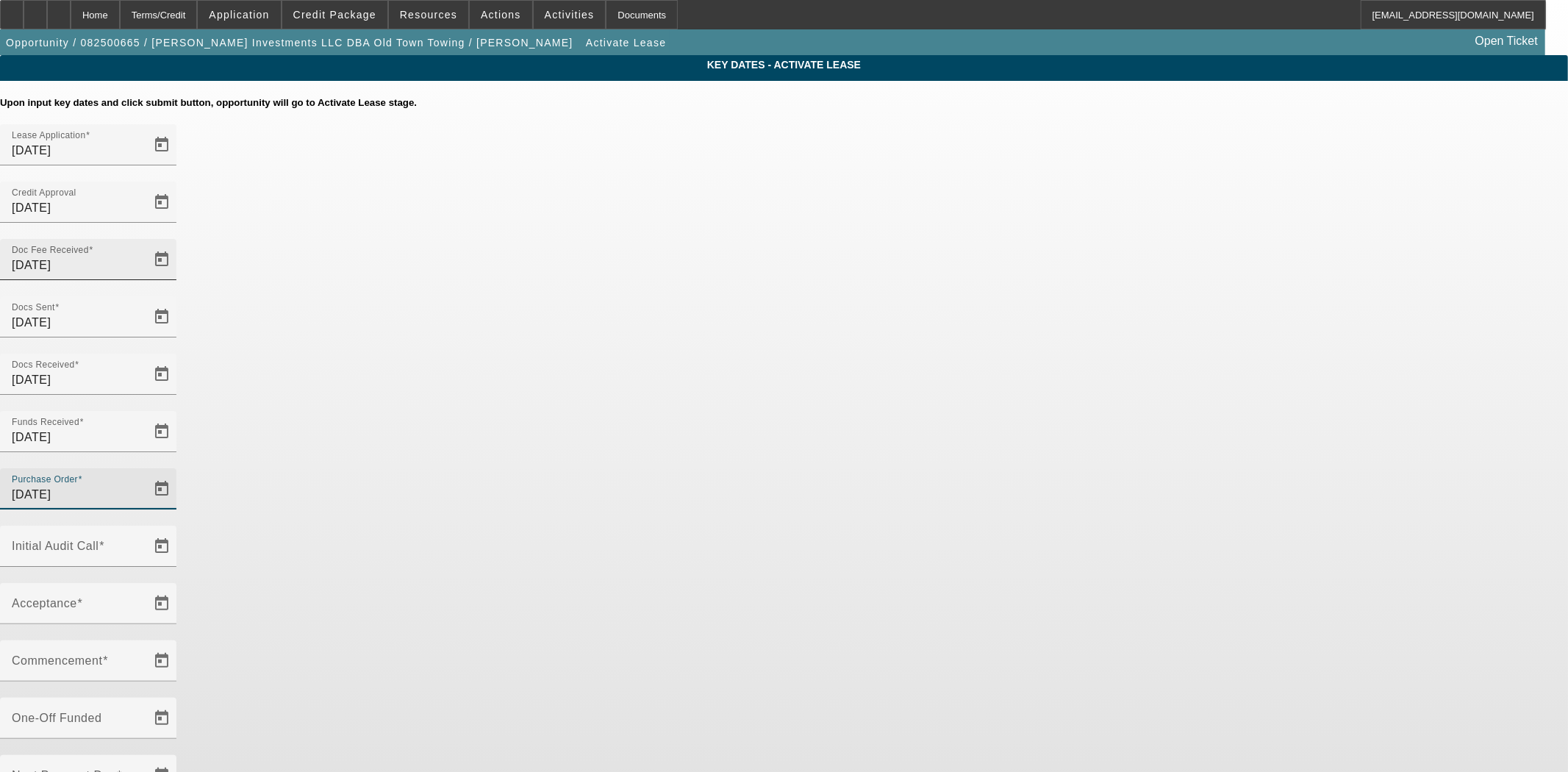
type input "9/11/2025"
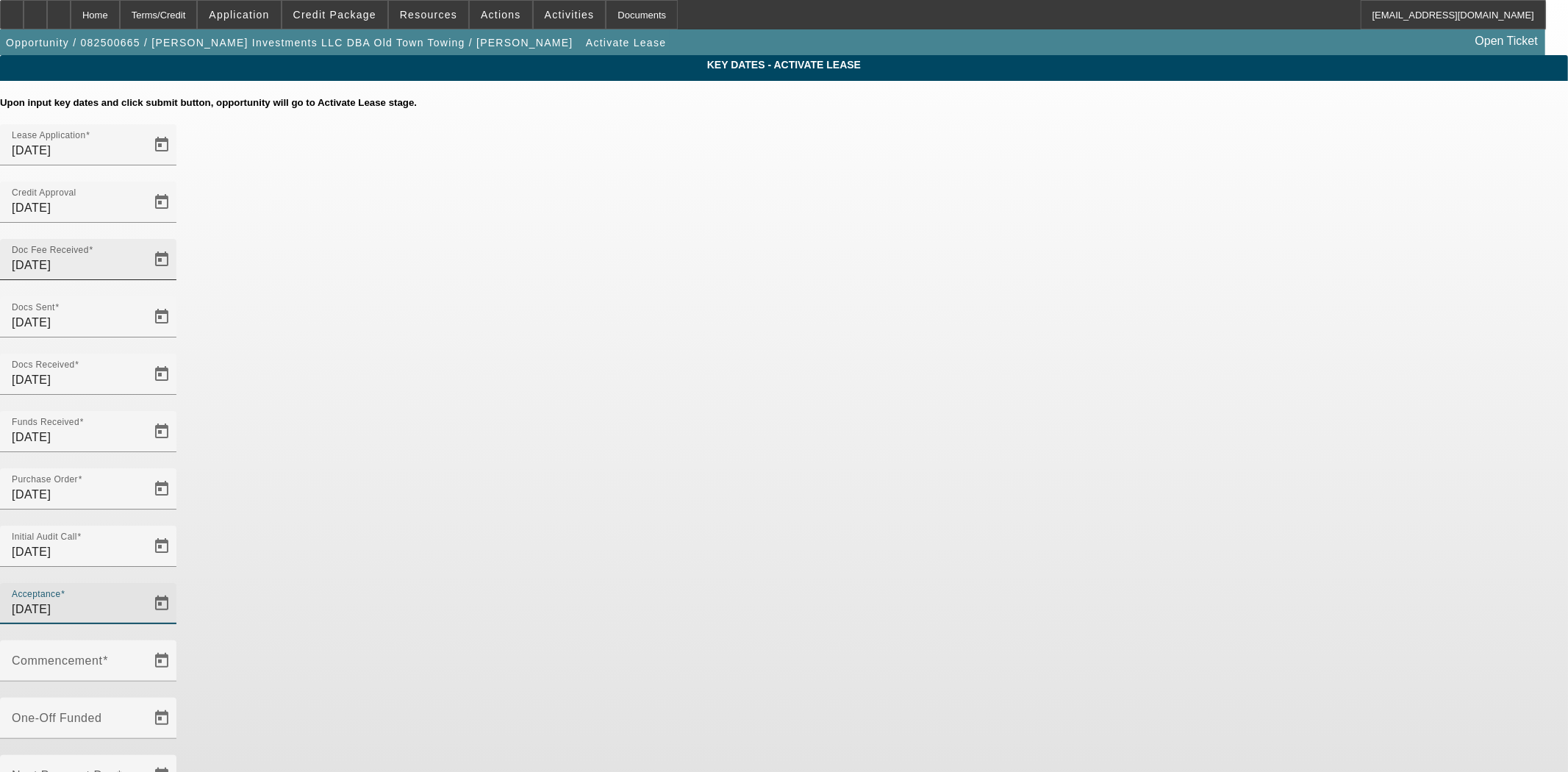
type input "9/11/2025"
type input "10/1/2025"
type input "11/1/2025"
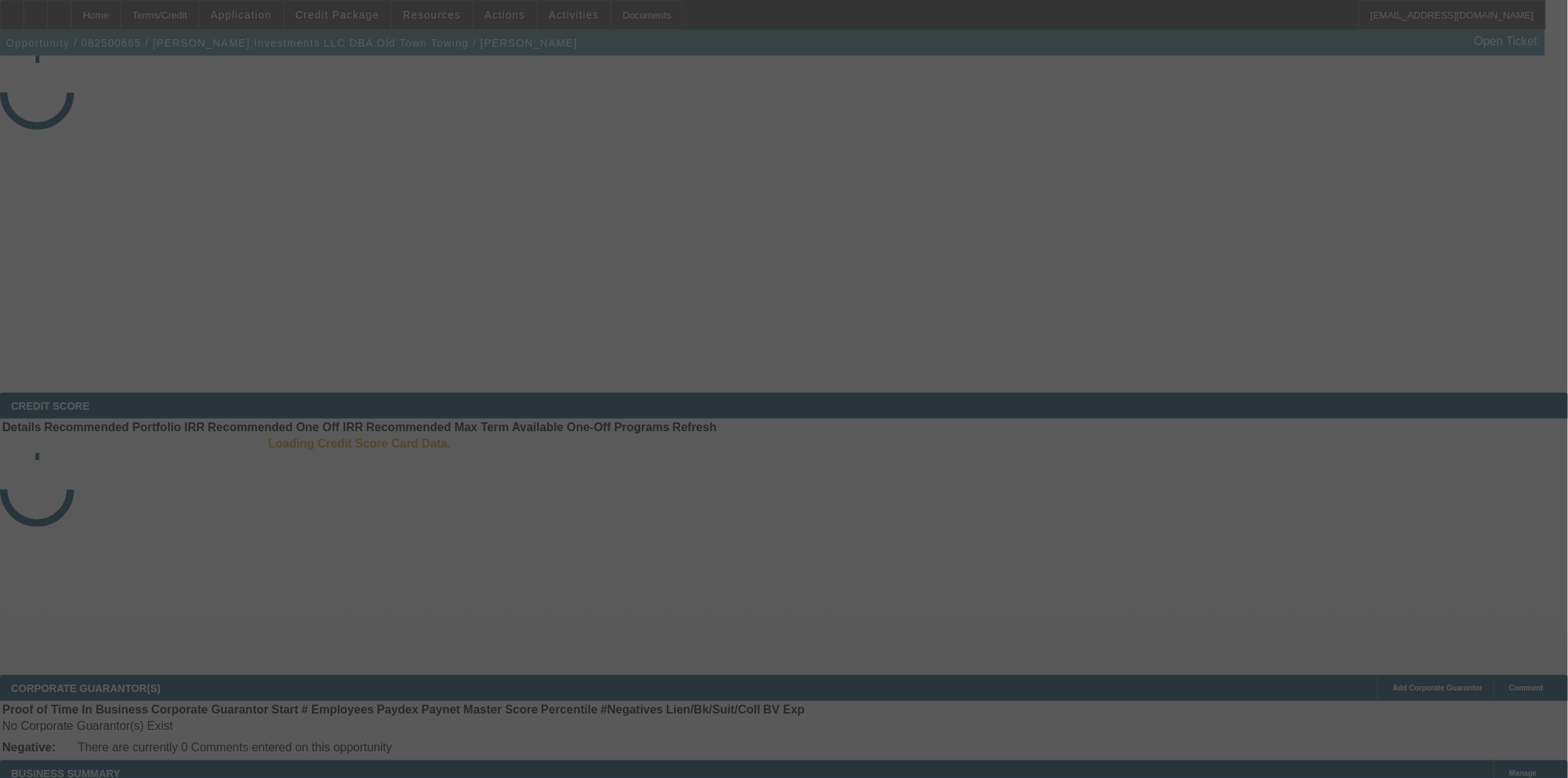
select select "4"
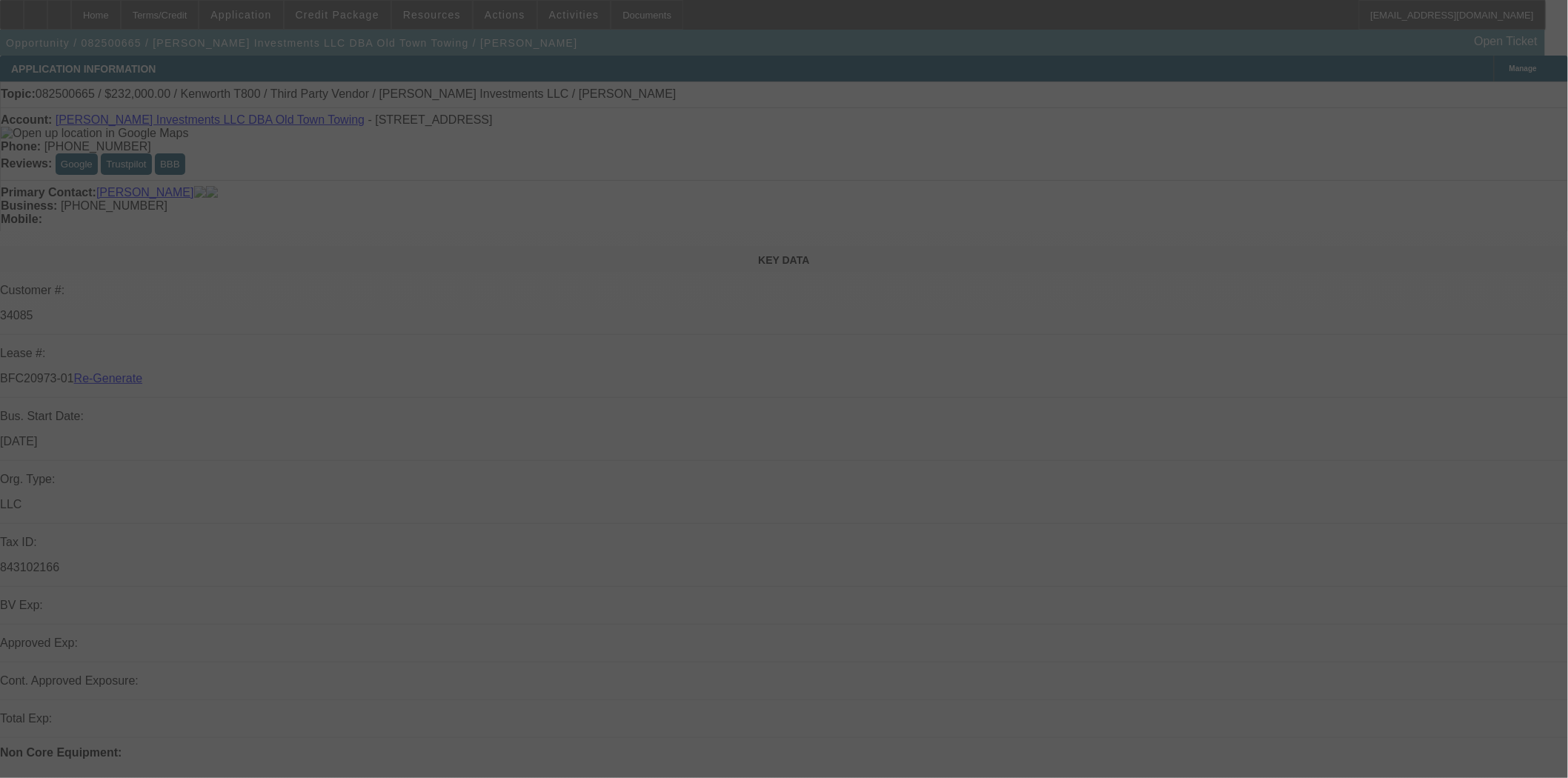
select select "0"
select select "2"
select select "0.1"
select select "4"
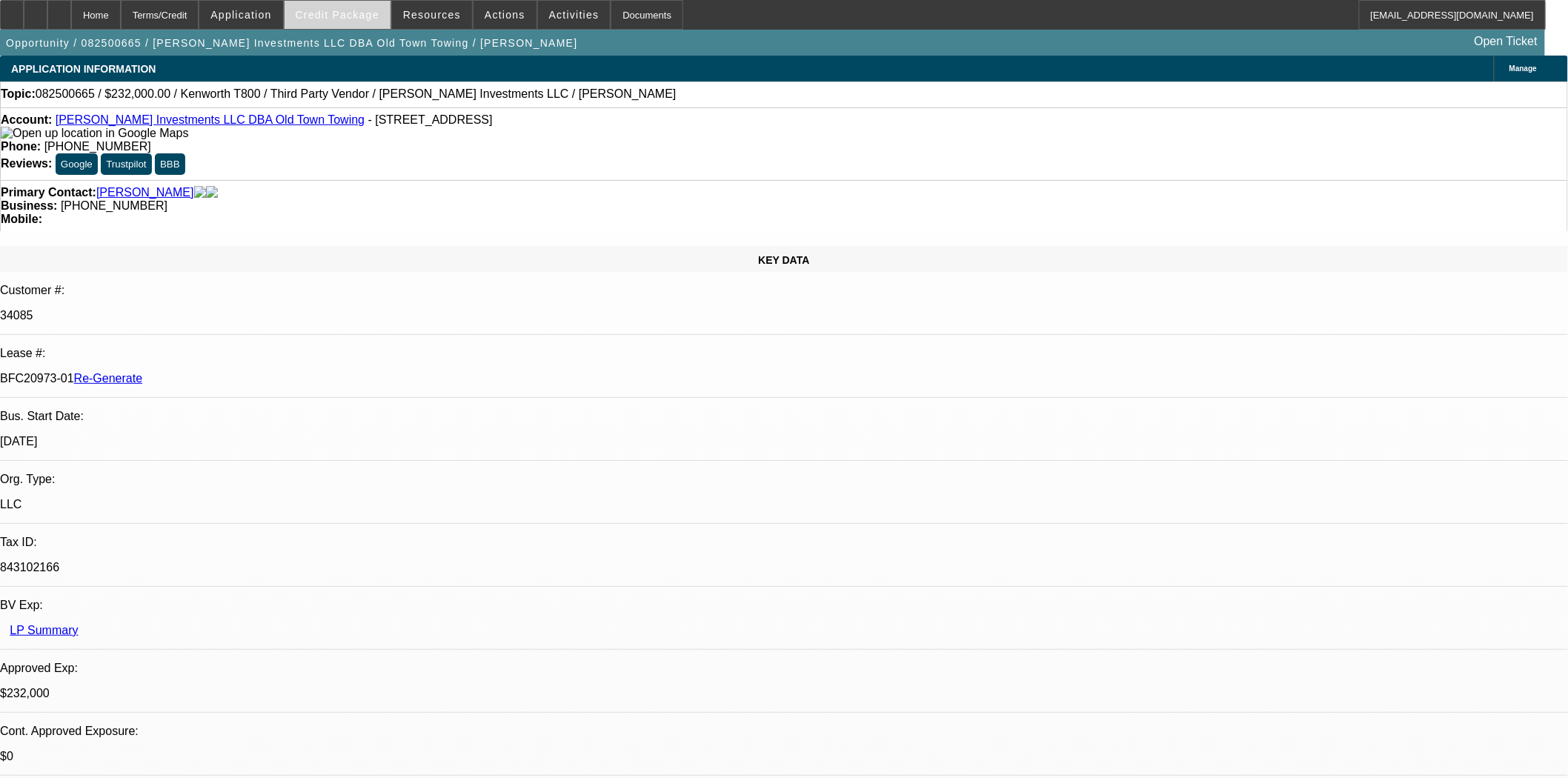
click at [344, 24] on span at bounding box center [337, 15] width 106 height 36
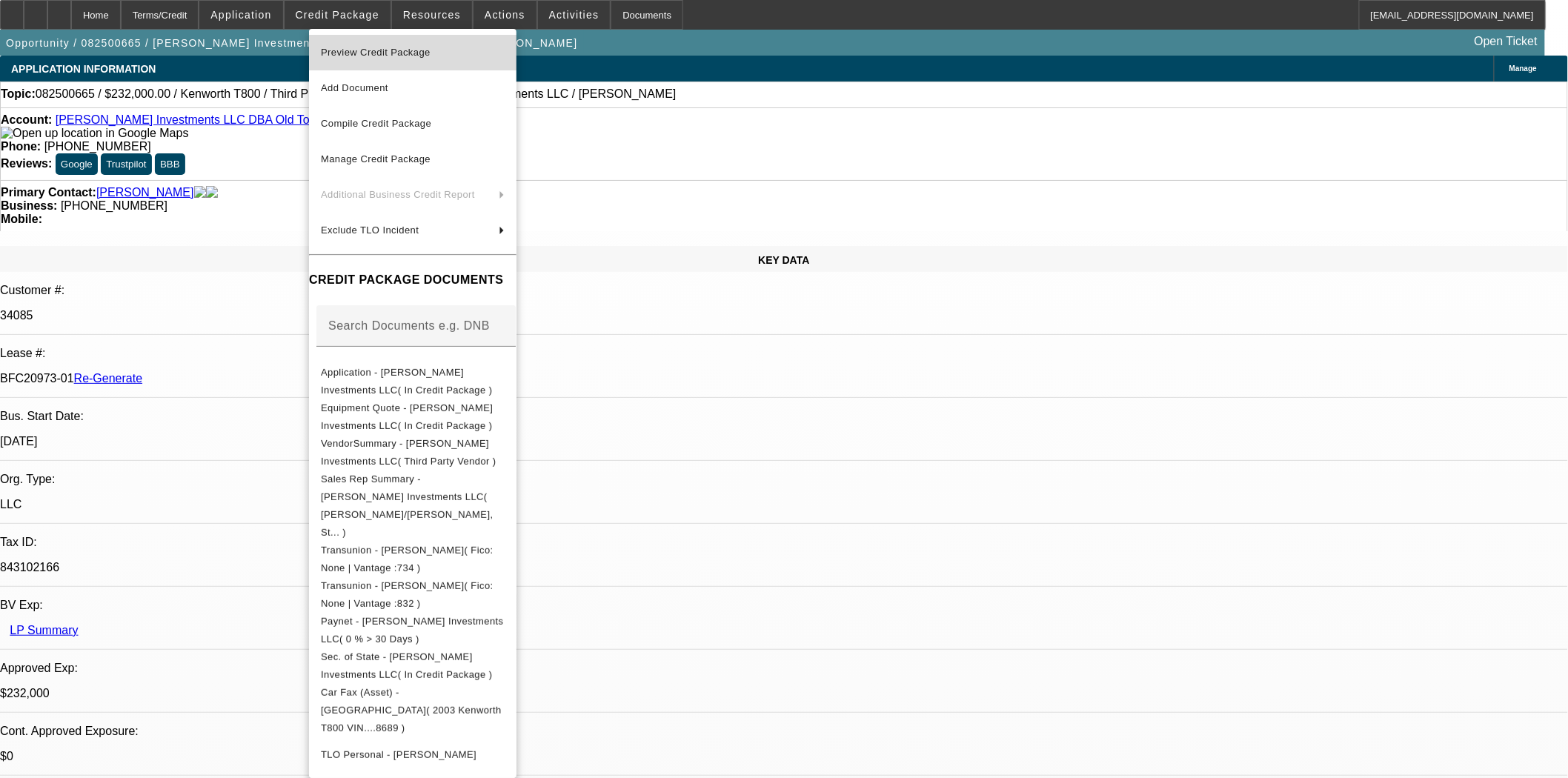
click at [370, 57] on span "Preview Credit Package" at bounding box center [412, 52] width 184 height 18
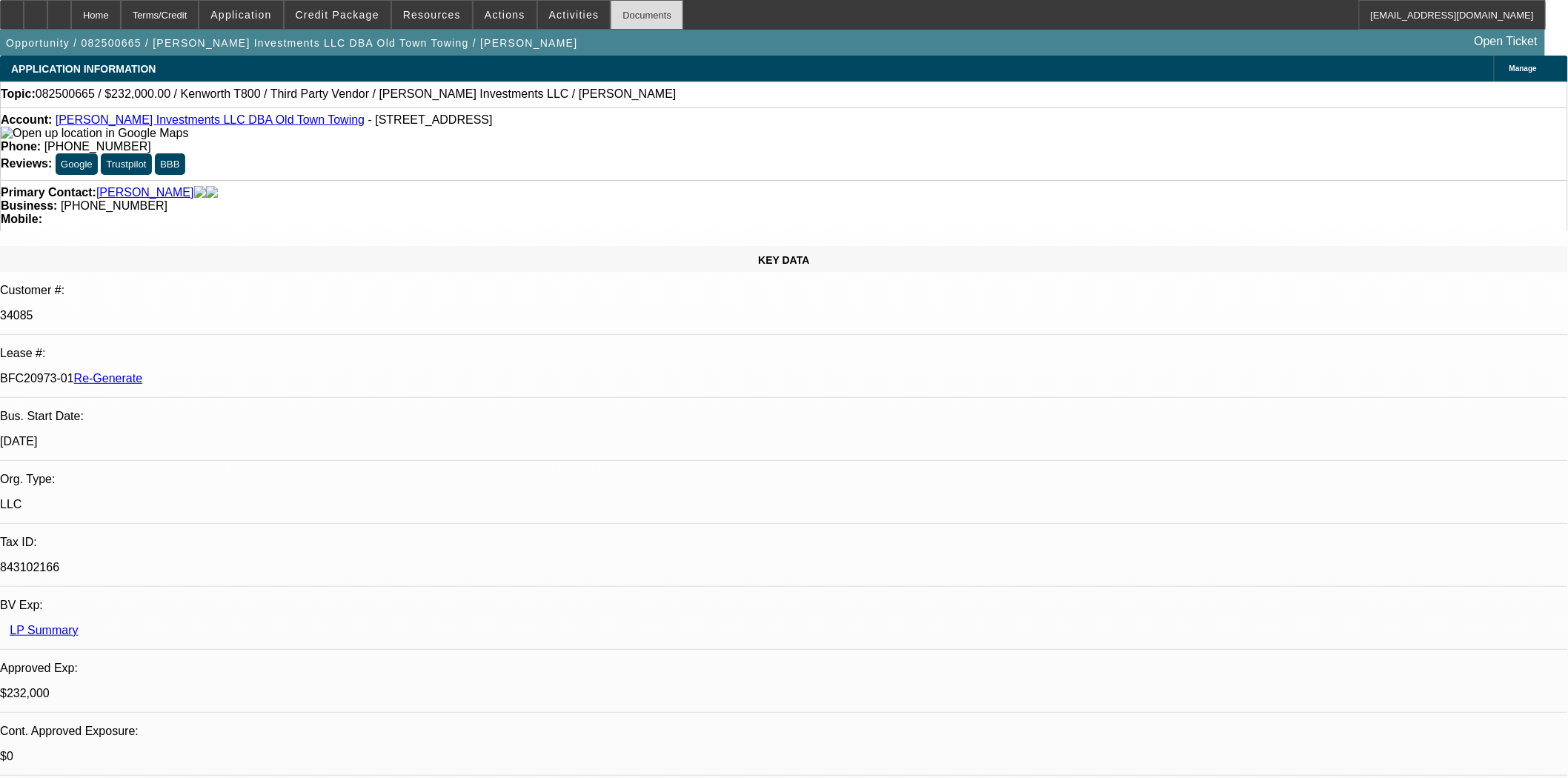
click at [611, 13] on div "Documents" at bounding box center [647, 15] width 73 height 30
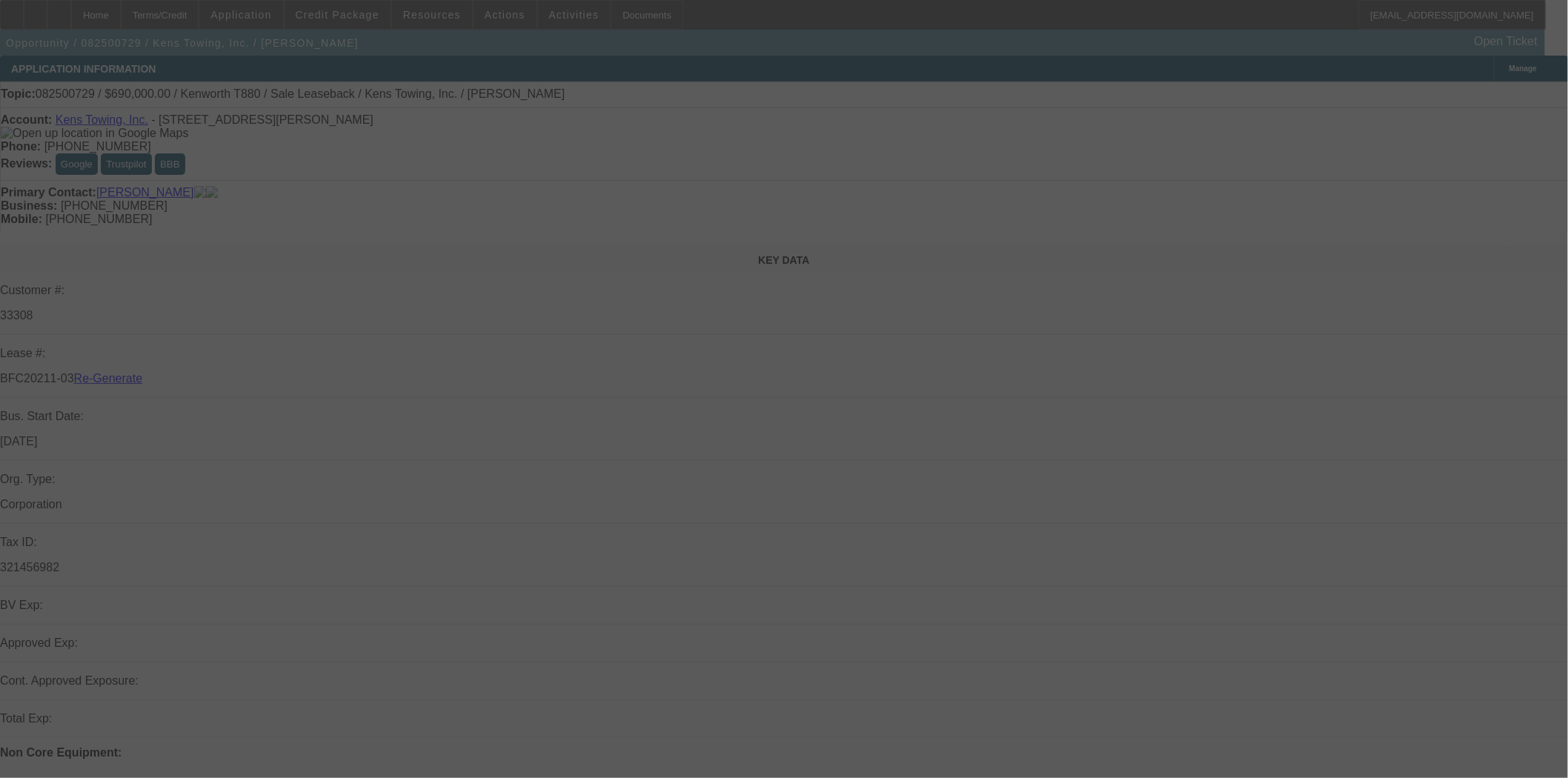
select select "3"
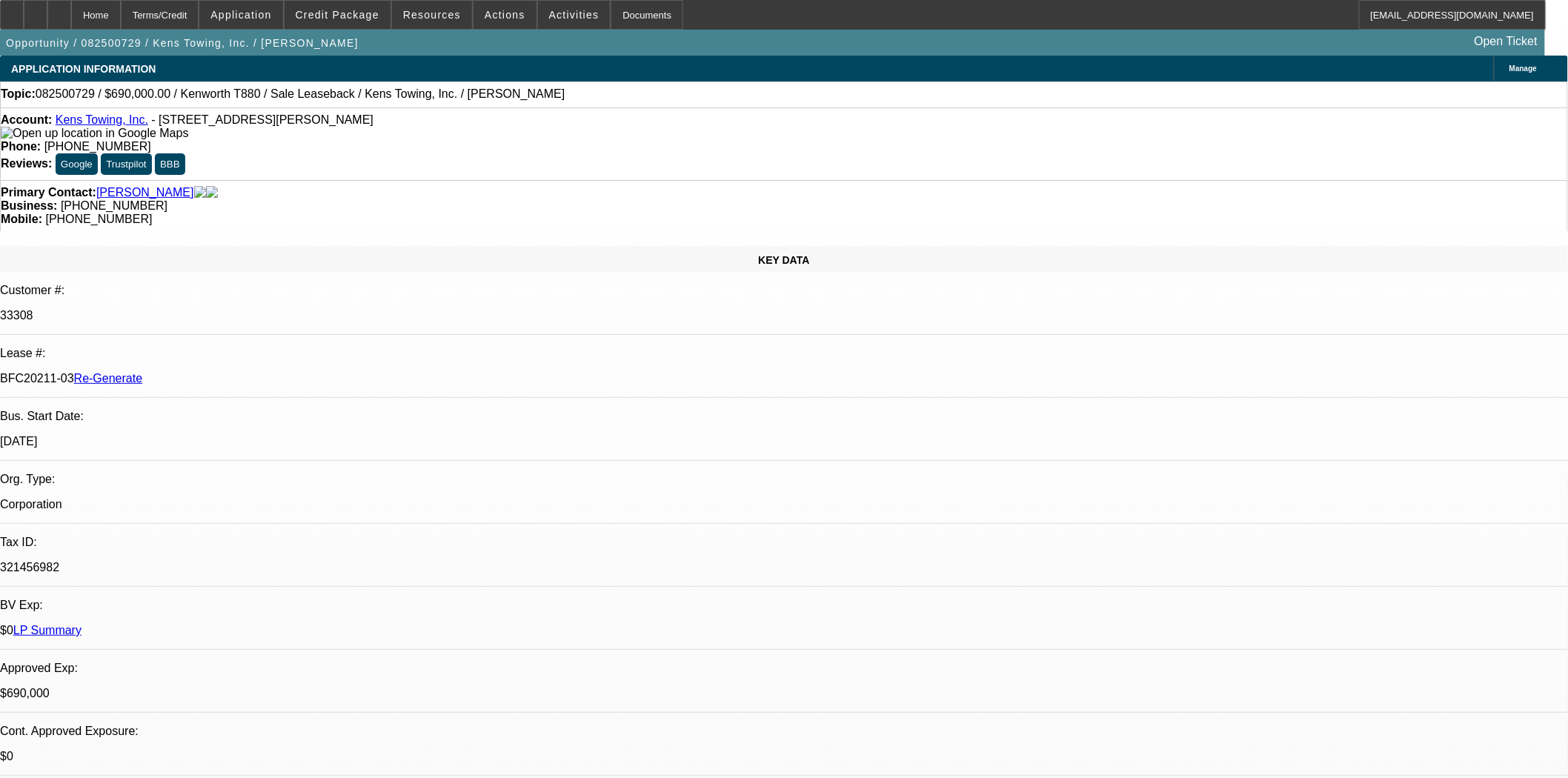
select select "0"
select select "2"
select select "0"
select select "6"
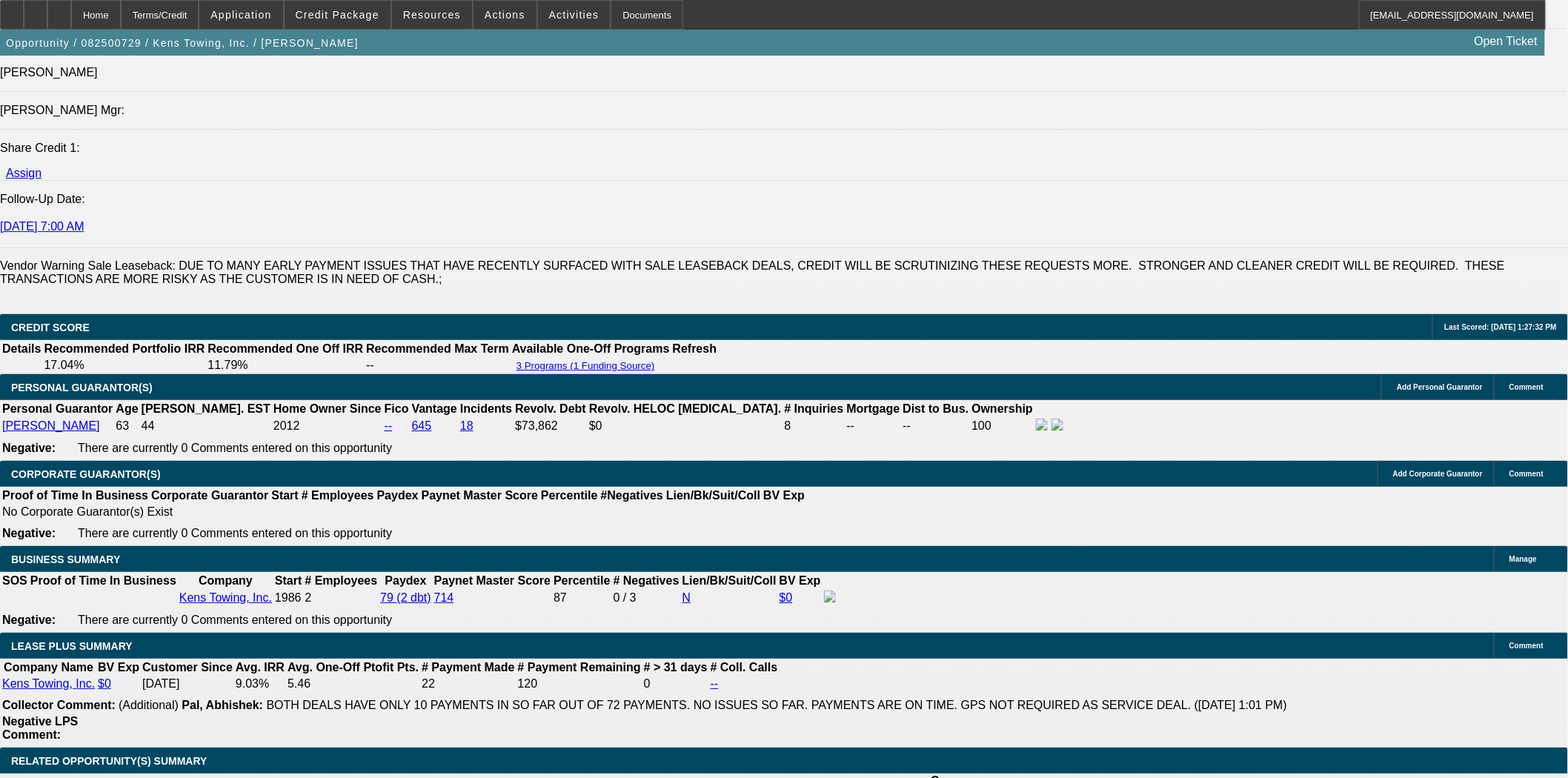
scroll to position [1975, 0]
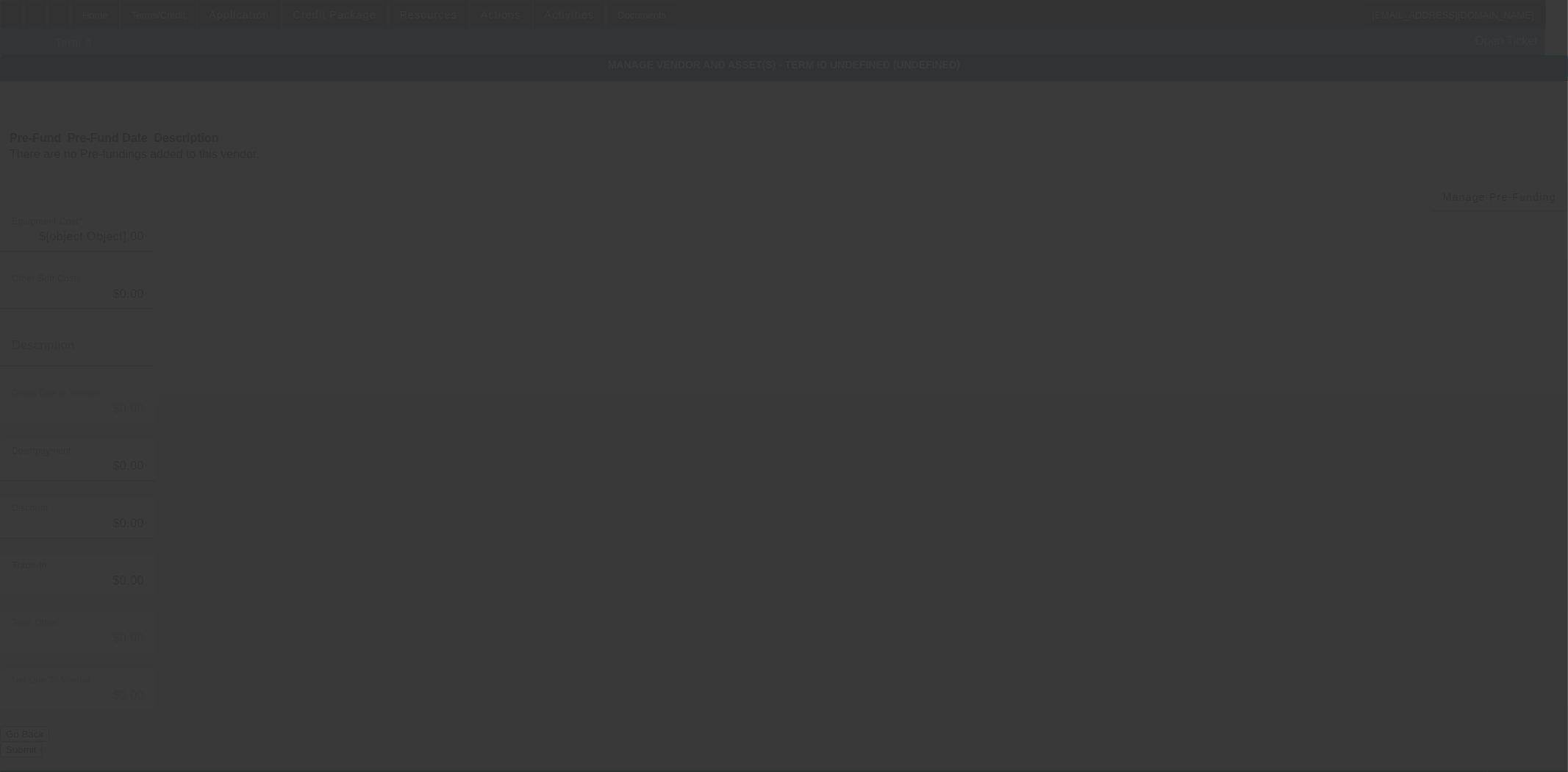
type input "$164,205.09"
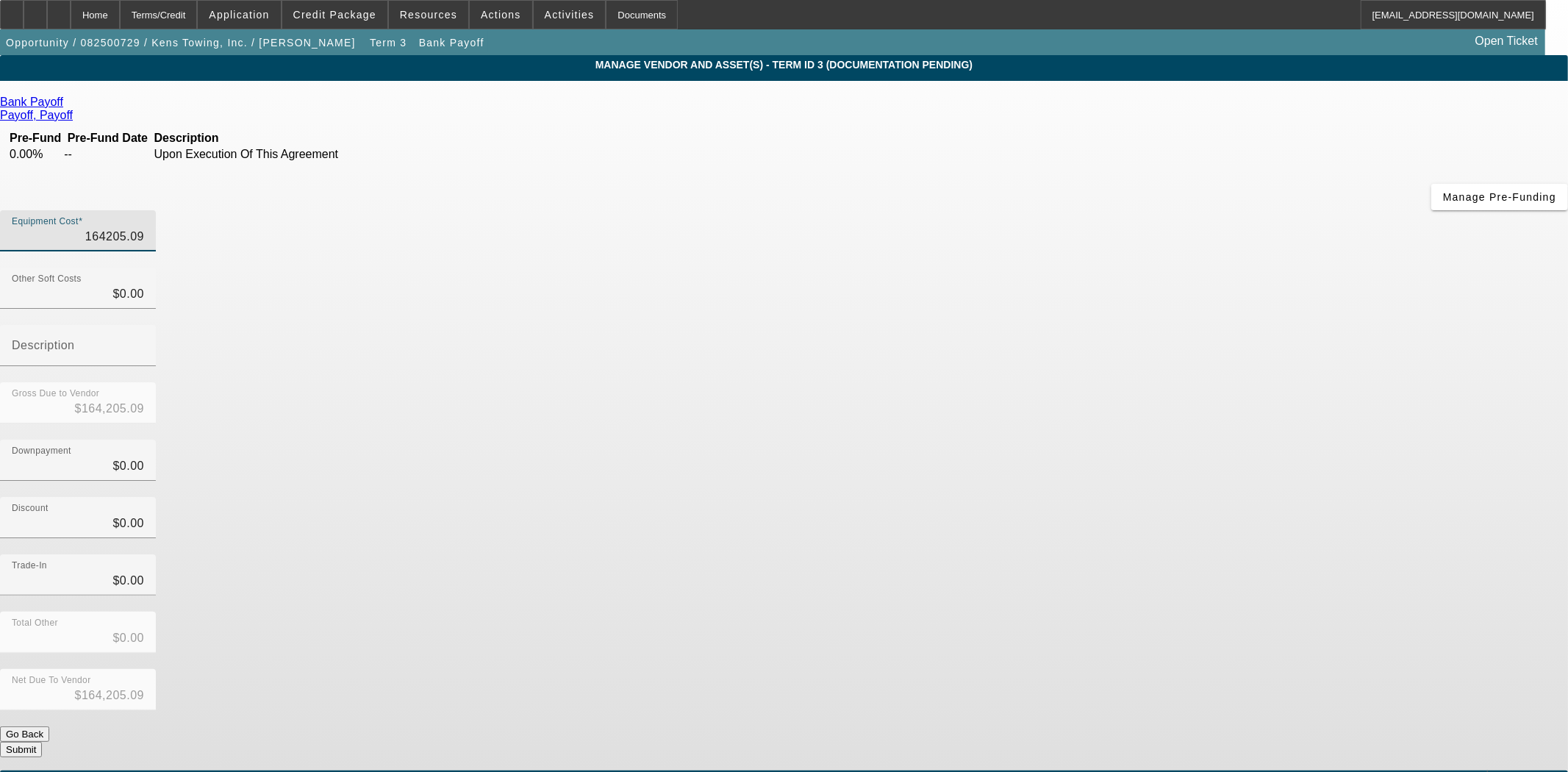
drag, startPoint x: 864, startPoint y: 123, endPoint x: 1064, endPoint y: 123, distance: 200.0
click at [1064, 211] on div "Equipment Cost 164205.09" at bounding box center [784, 239] width 1568 height 58
type input "1"
type input "$1.00"
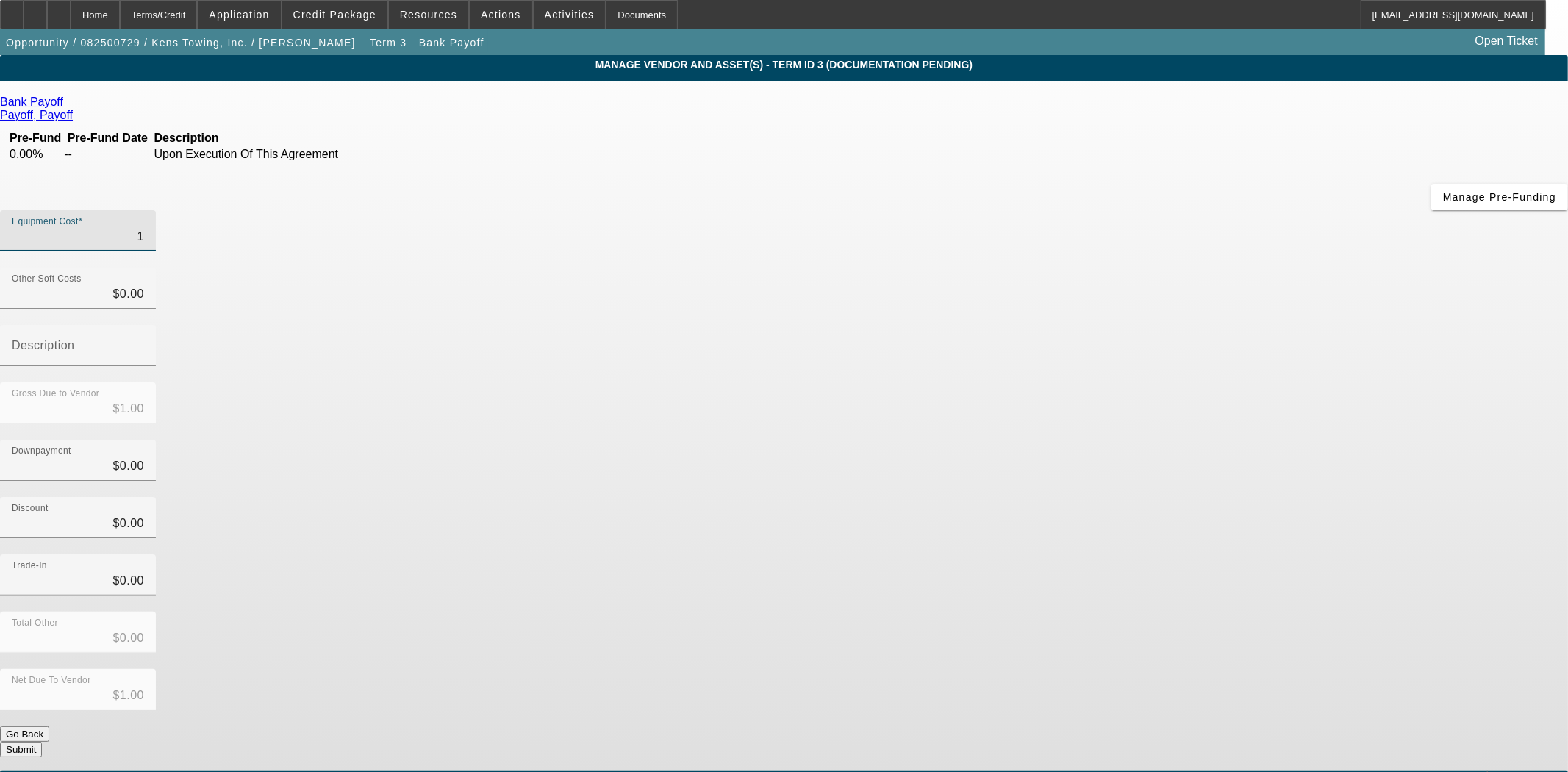
type input "16"
type input "$16.00"
type input "161"
type input "$161.00"
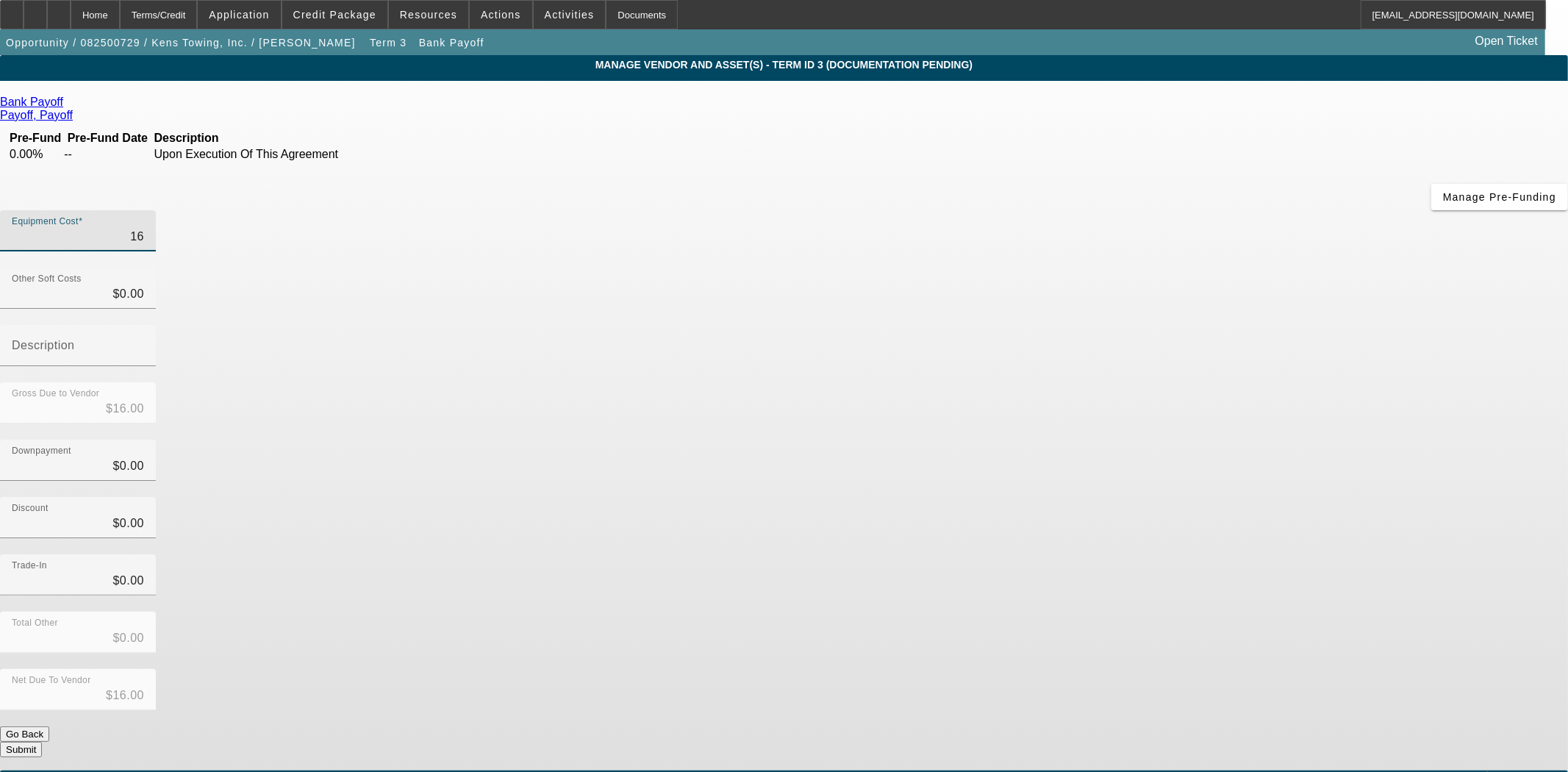
type input "$161.00"
type input "1617"
type input "$1,617.00"
type input "16170"
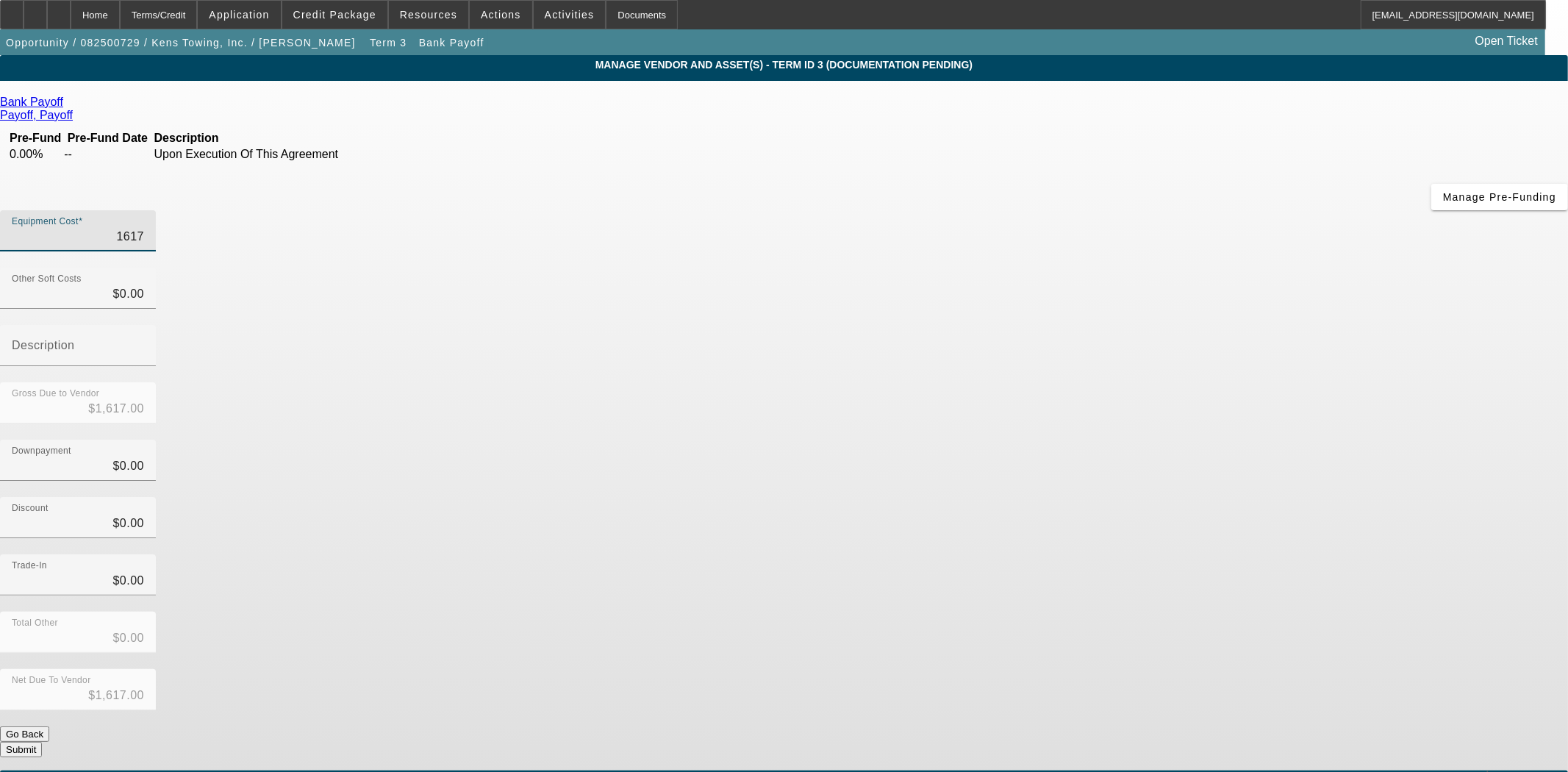
type input "$16,170.00"
type input "161707"
type input "$161,707.00"
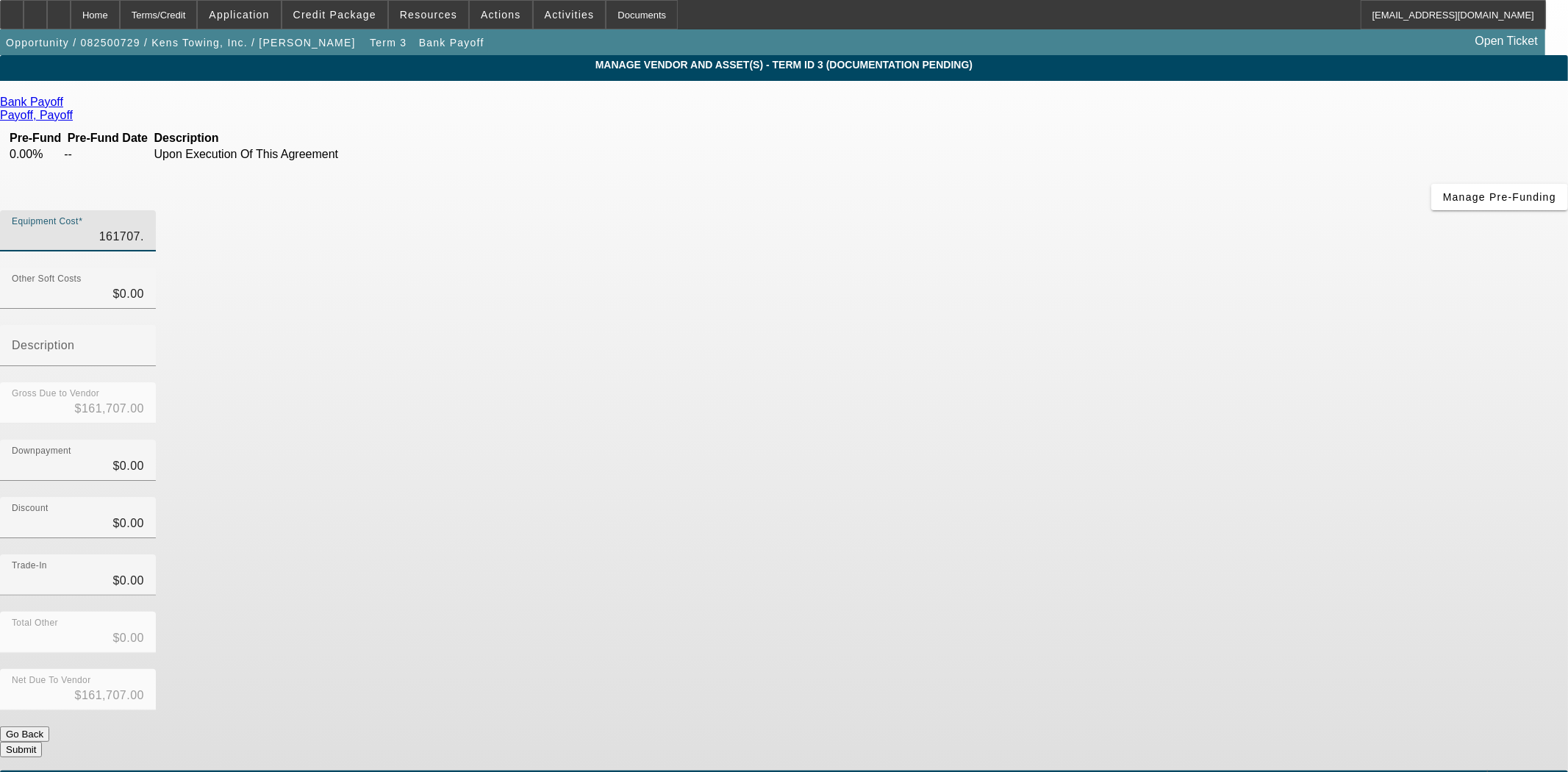
type input "161707.6"
type input "$161,707.60"
type input "161707.66"
type input "$161,707.66"
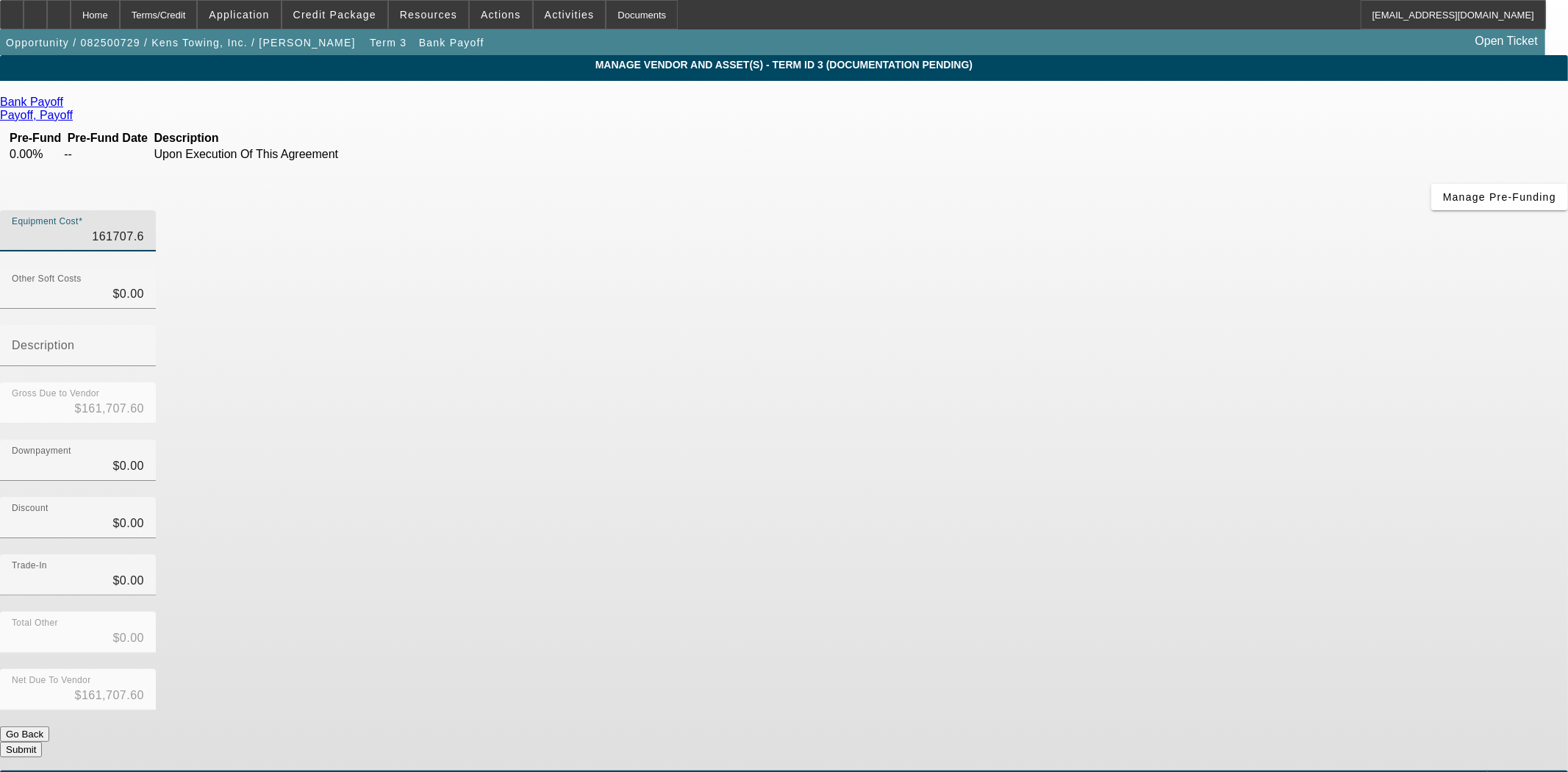
type input "$161,707.66"
type input "$161,707.67"
type input "0"
type input "$161,707.67"
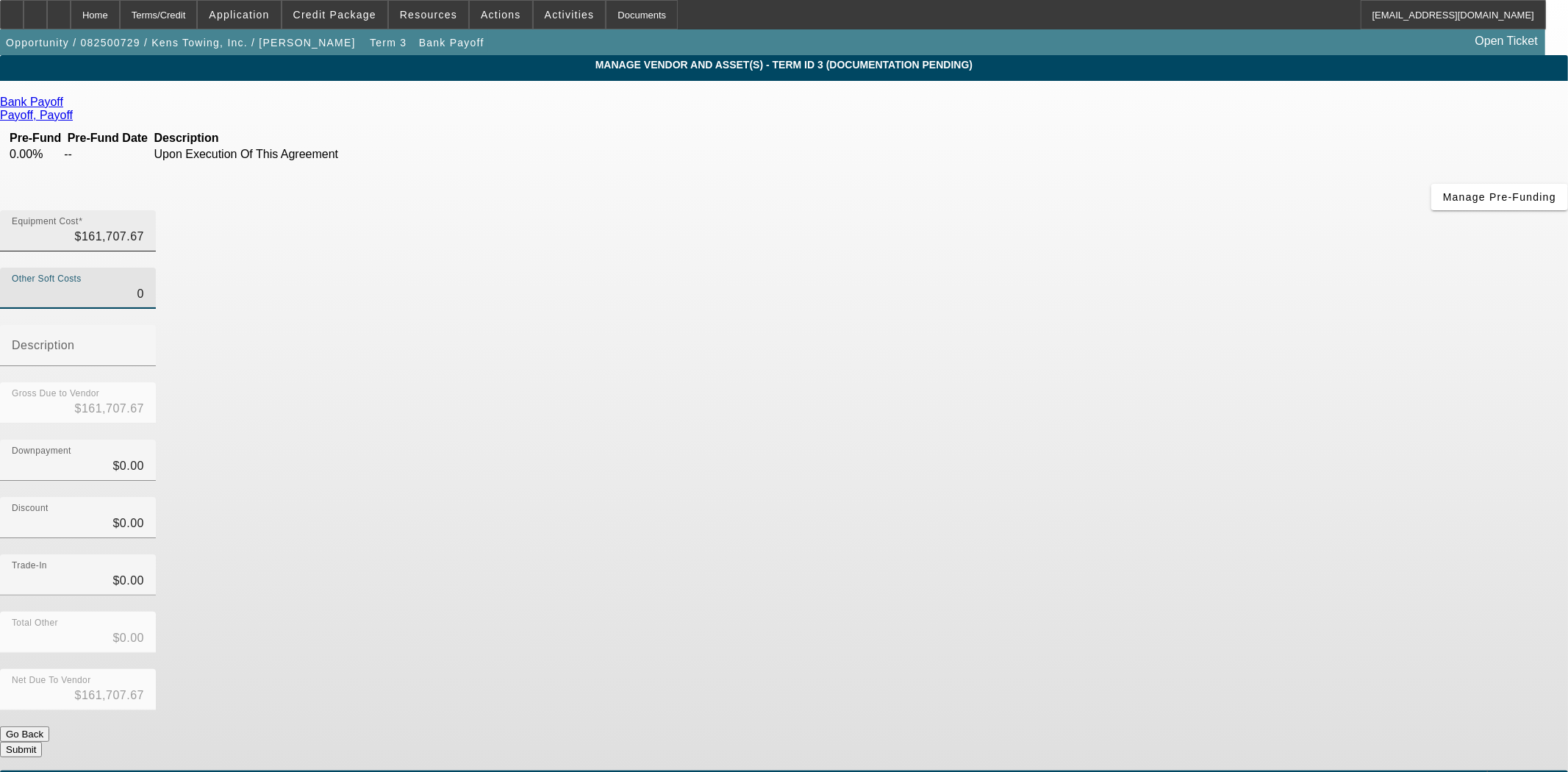
type input "161707.67"
type input "$0.00"
drag, startPoint x: 928, startPoint y: 123, endPoint x: 1085, endPoint y: 101, distance: 158.5
click at [1085, 211] on div "Equipment Cost 161707.67" at bounding box center [784, 239] width 1568 height 58
type input "1"
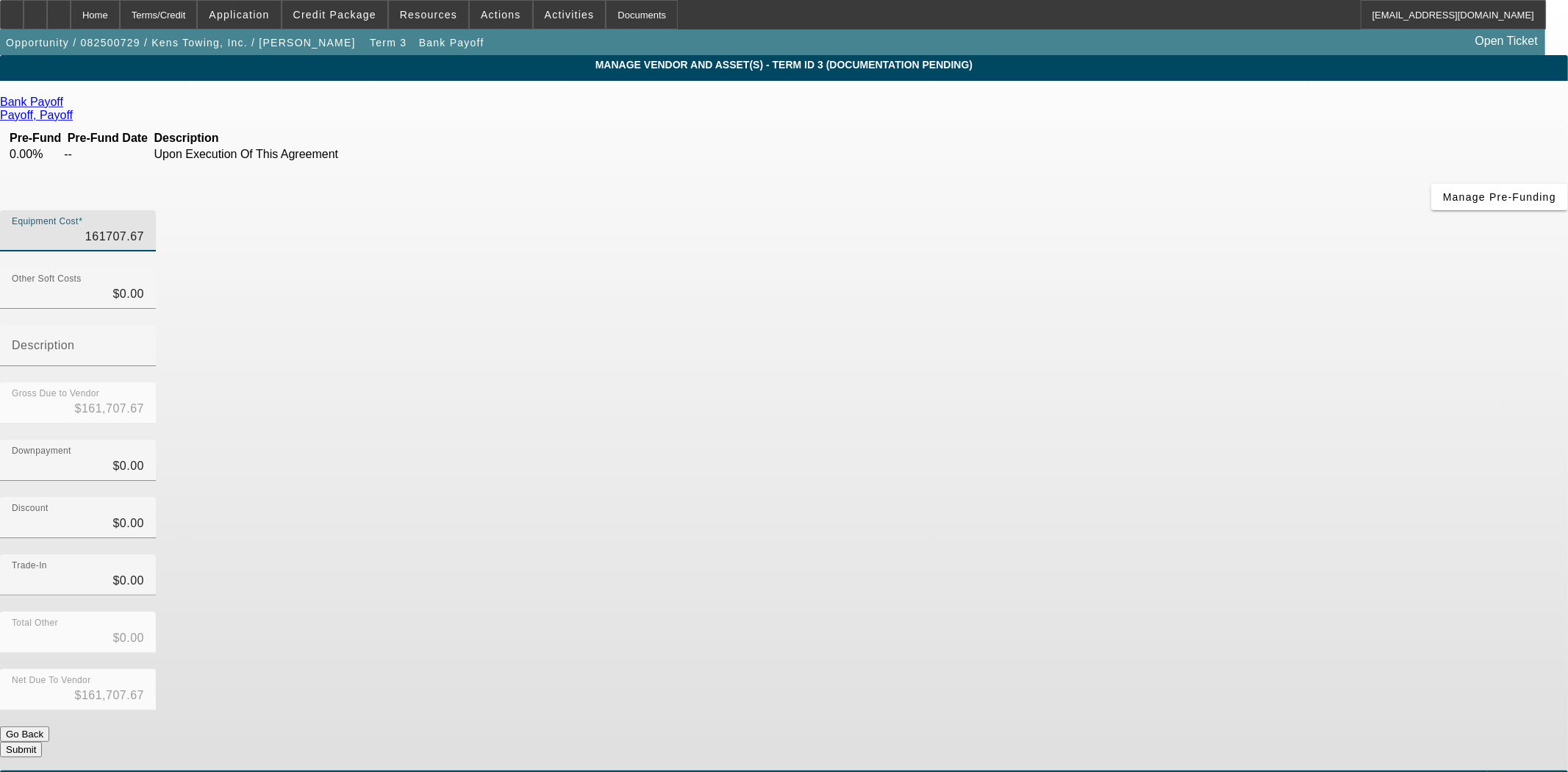
type input "$1.00"
type input "16"
type input "$16.00"
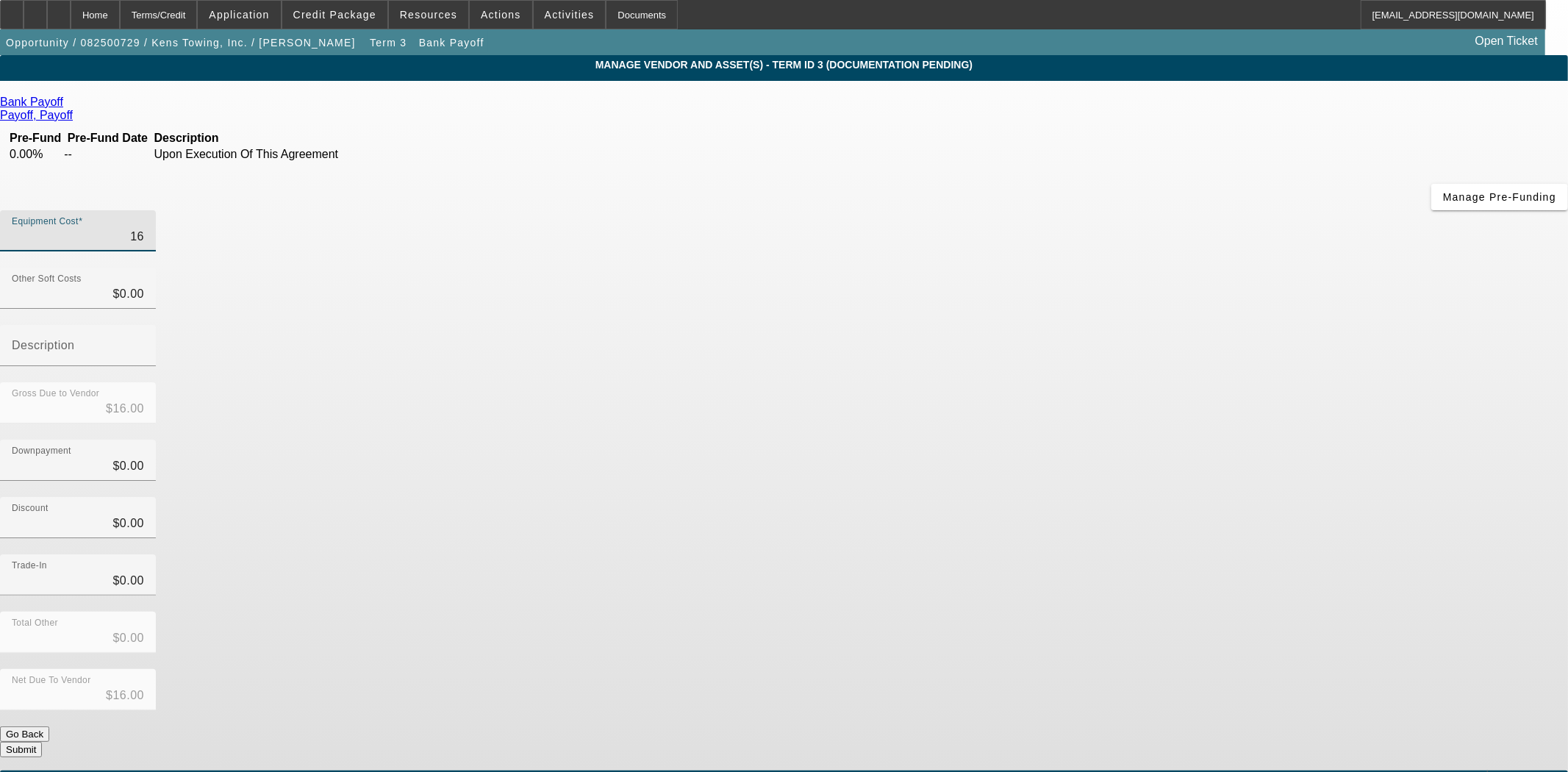
type input "161"
type input "$161.00"
type input "1617"
type input "$1,617.00"
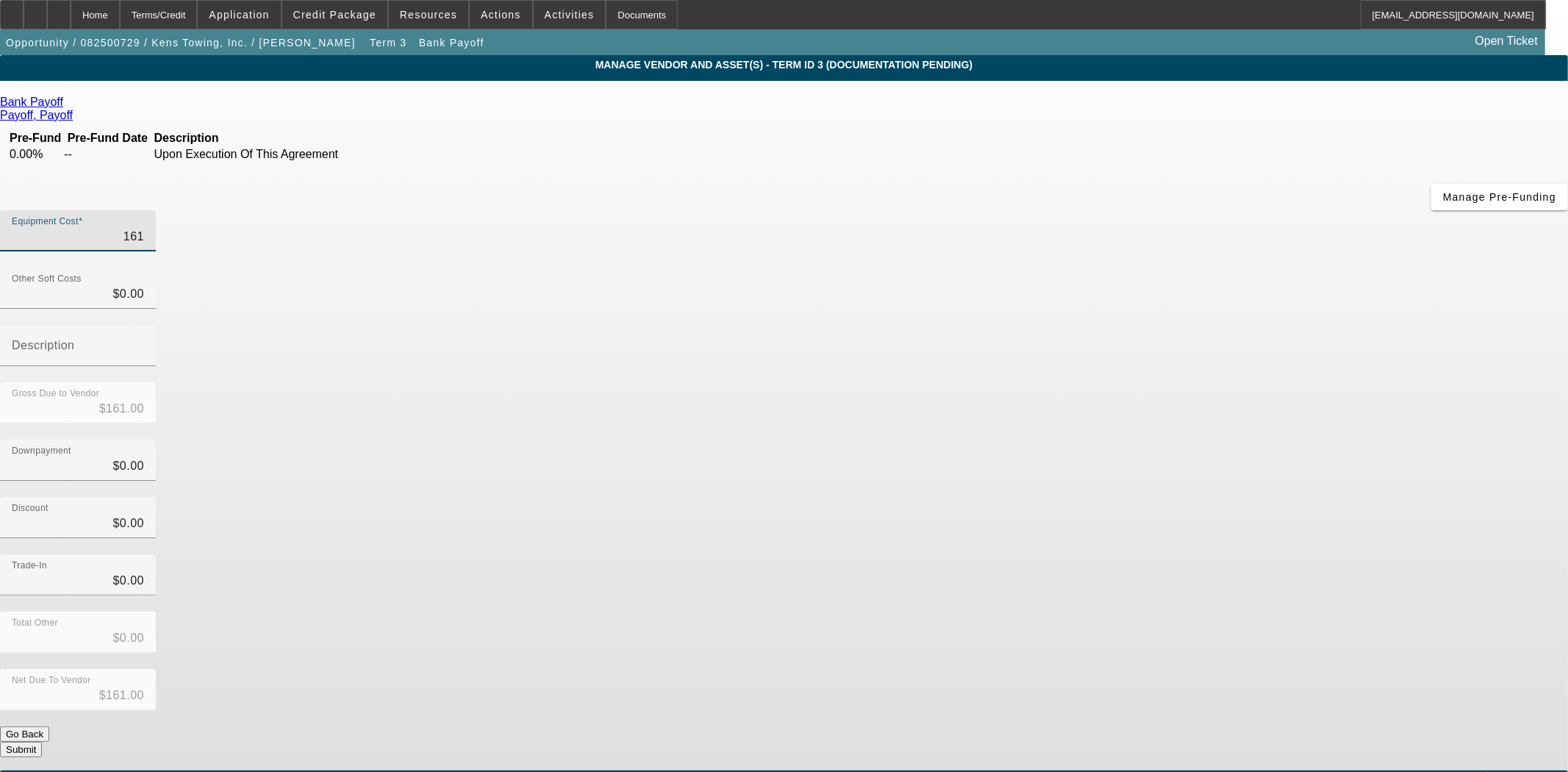
type input "$1,617.00"
type input "16170"
type input "$16,170.00"
type input "161707"
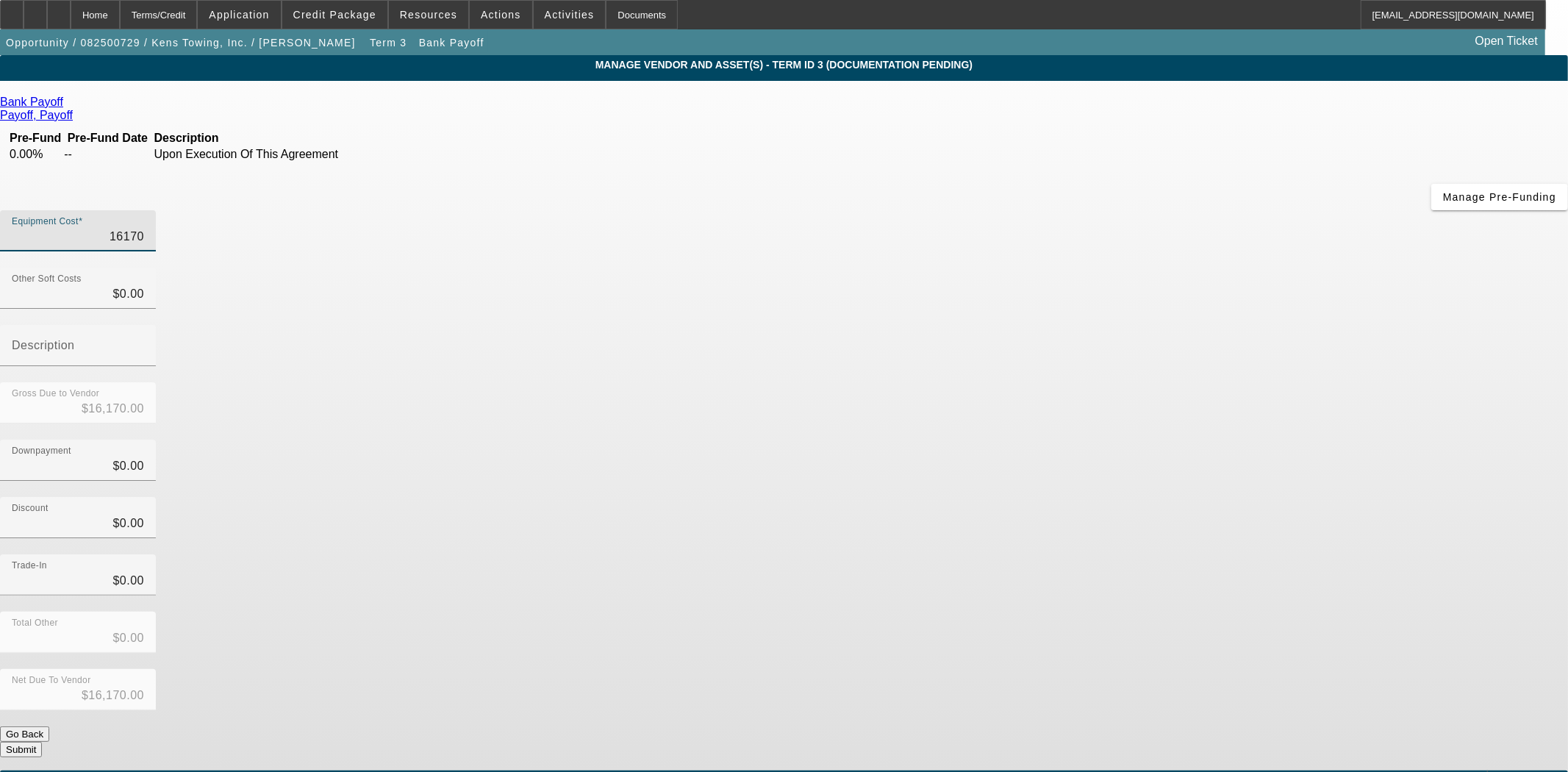
type input "$161,707.00"
type input "161707.6"
type input "$161,707.60"
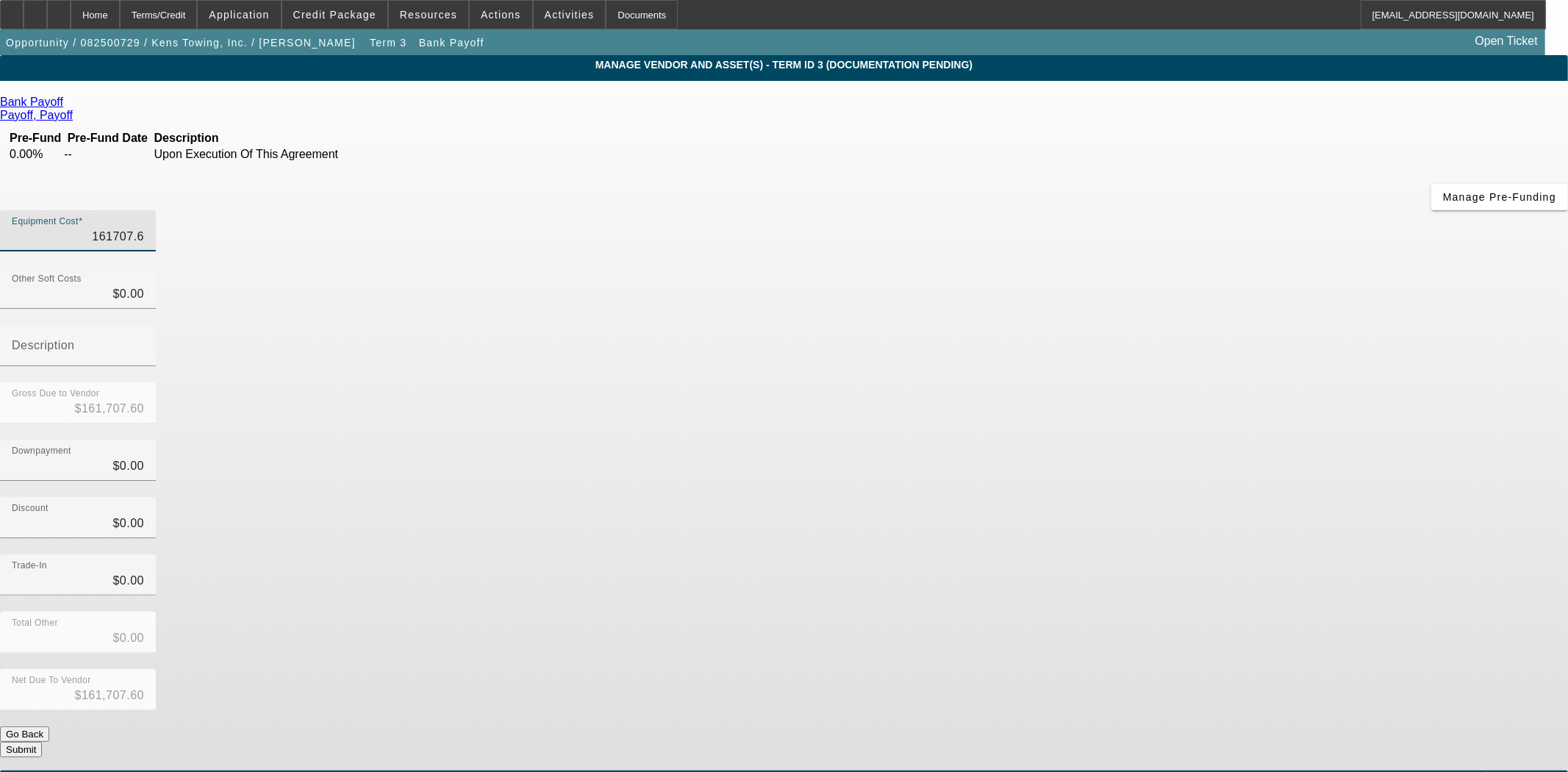
type input "161707.66"
type input "$161,707.66"
type input "$0.00"
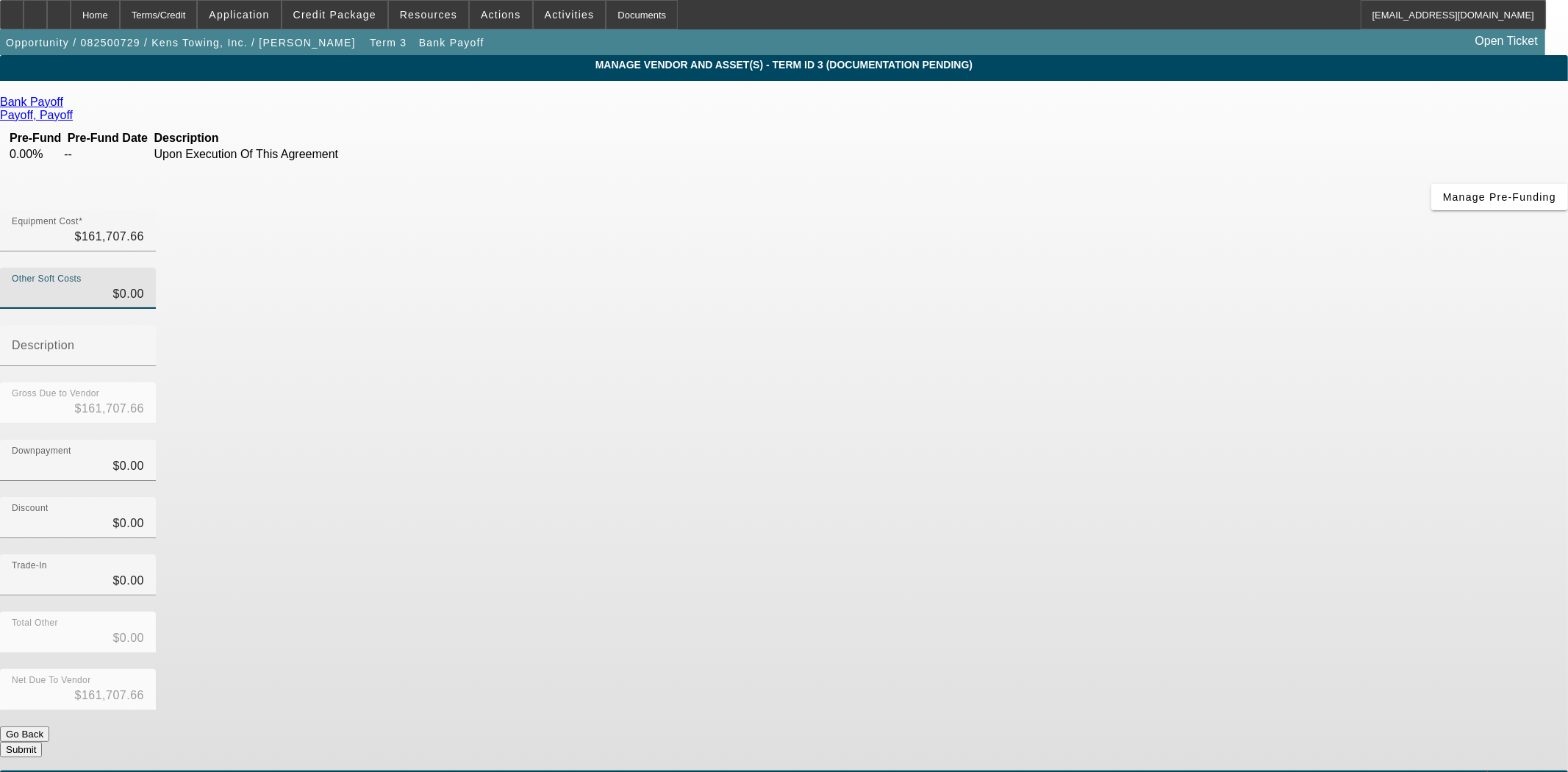
click at [42, 742] on button "Submit" at bounding box center [20, 749] width 42 height 15
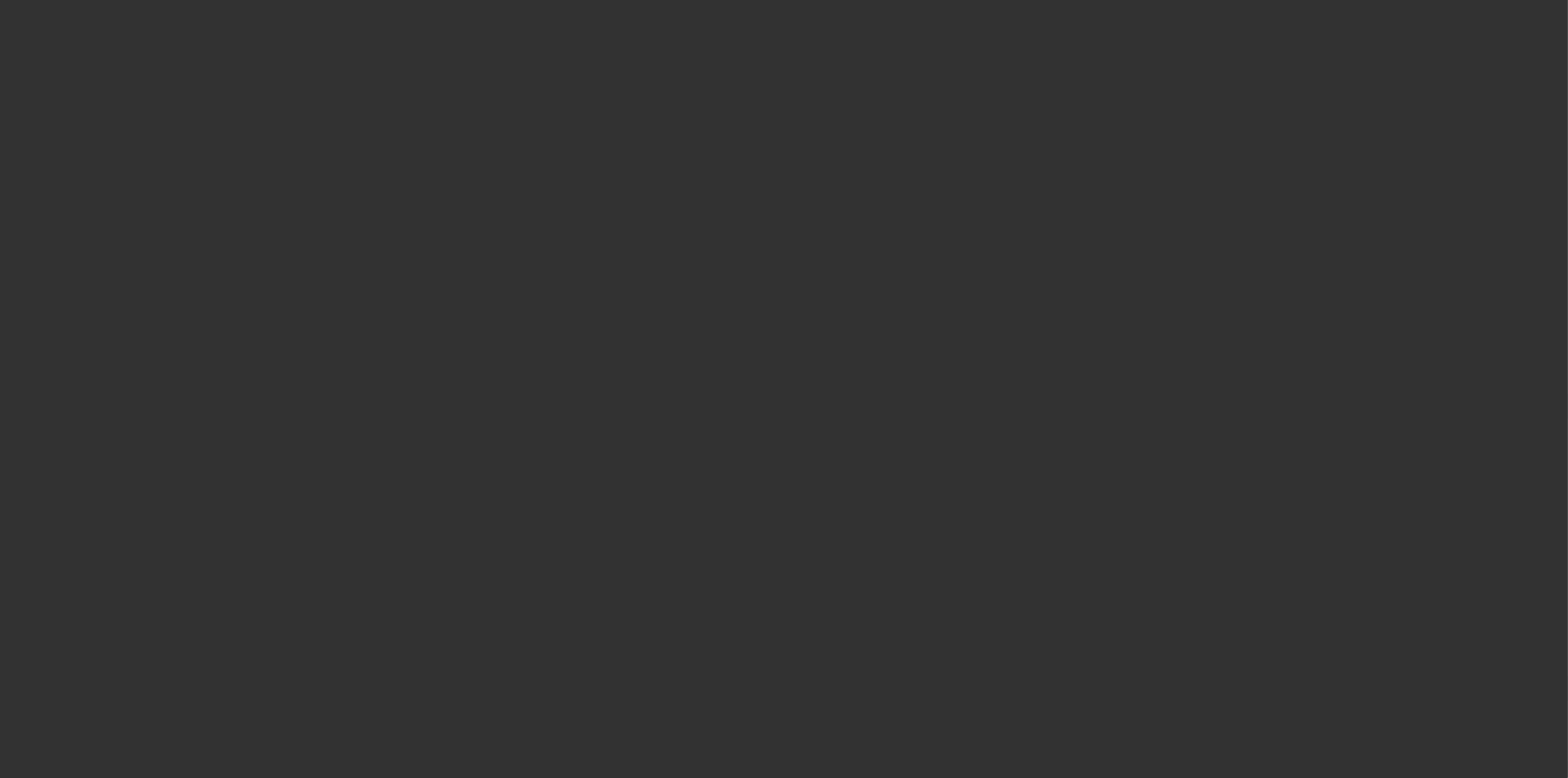
select select "3"
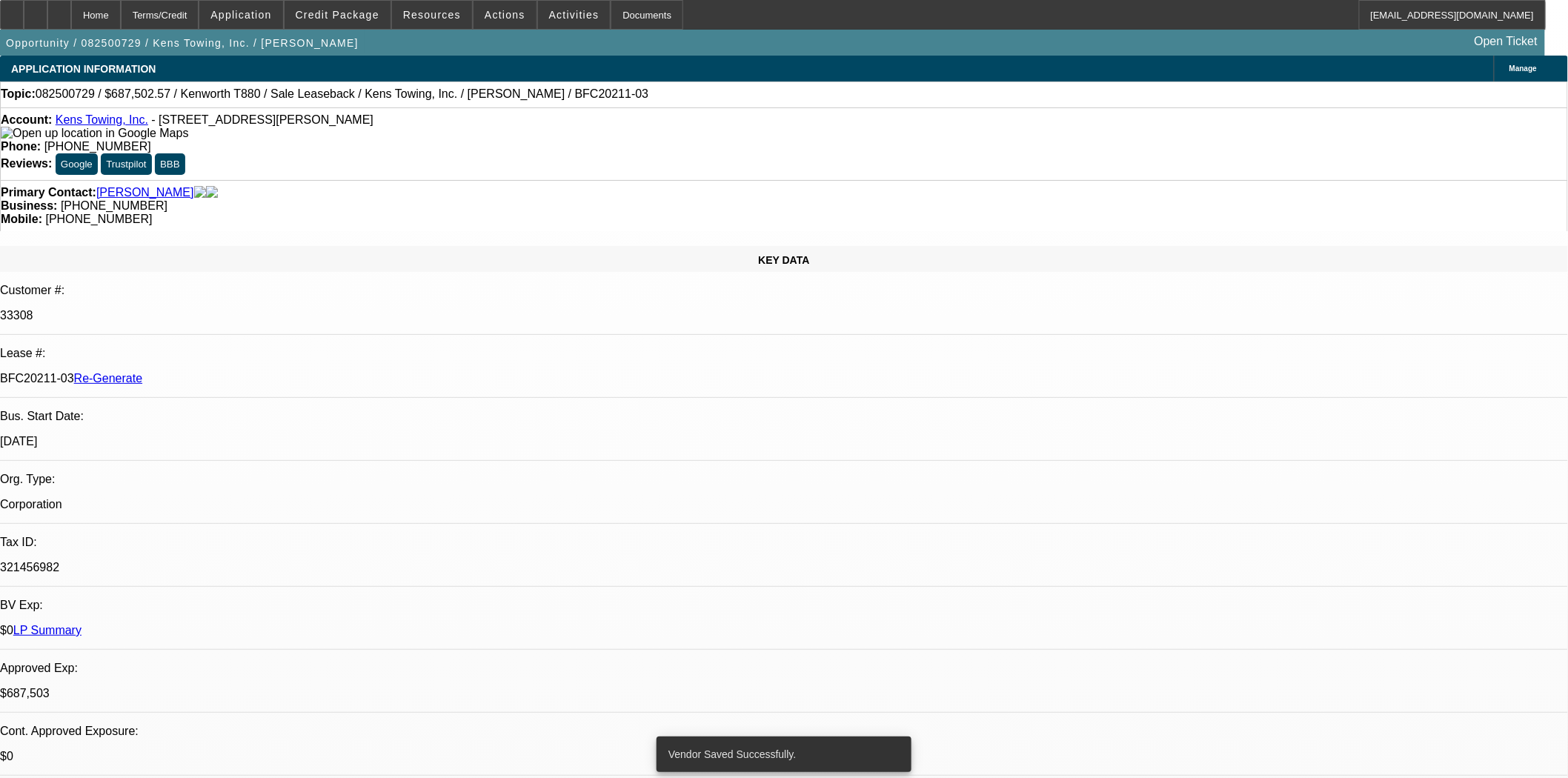
select select "0"
select select "2"
select select "0"
select select "6"
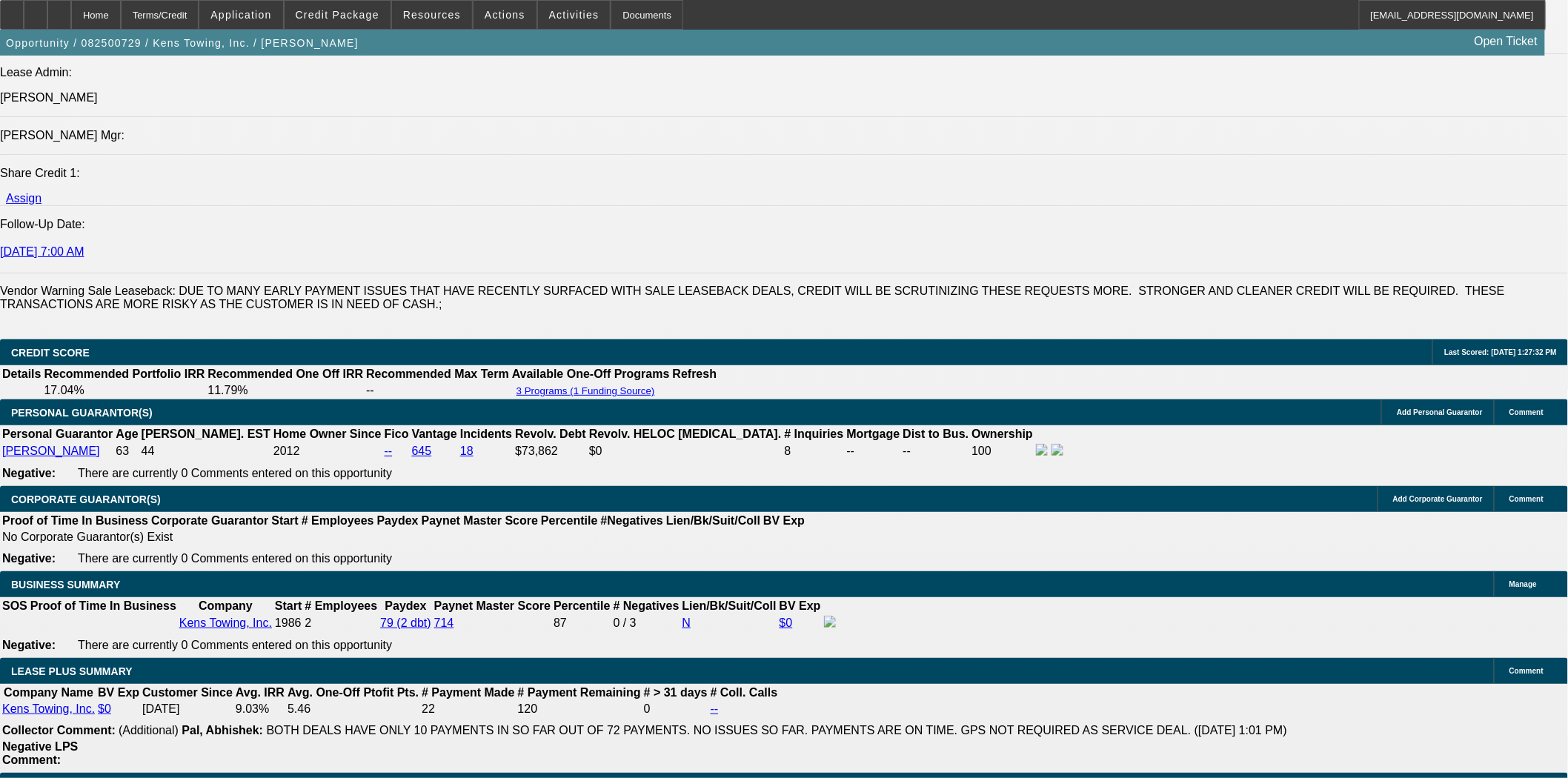
scroll to position [2058, 0]
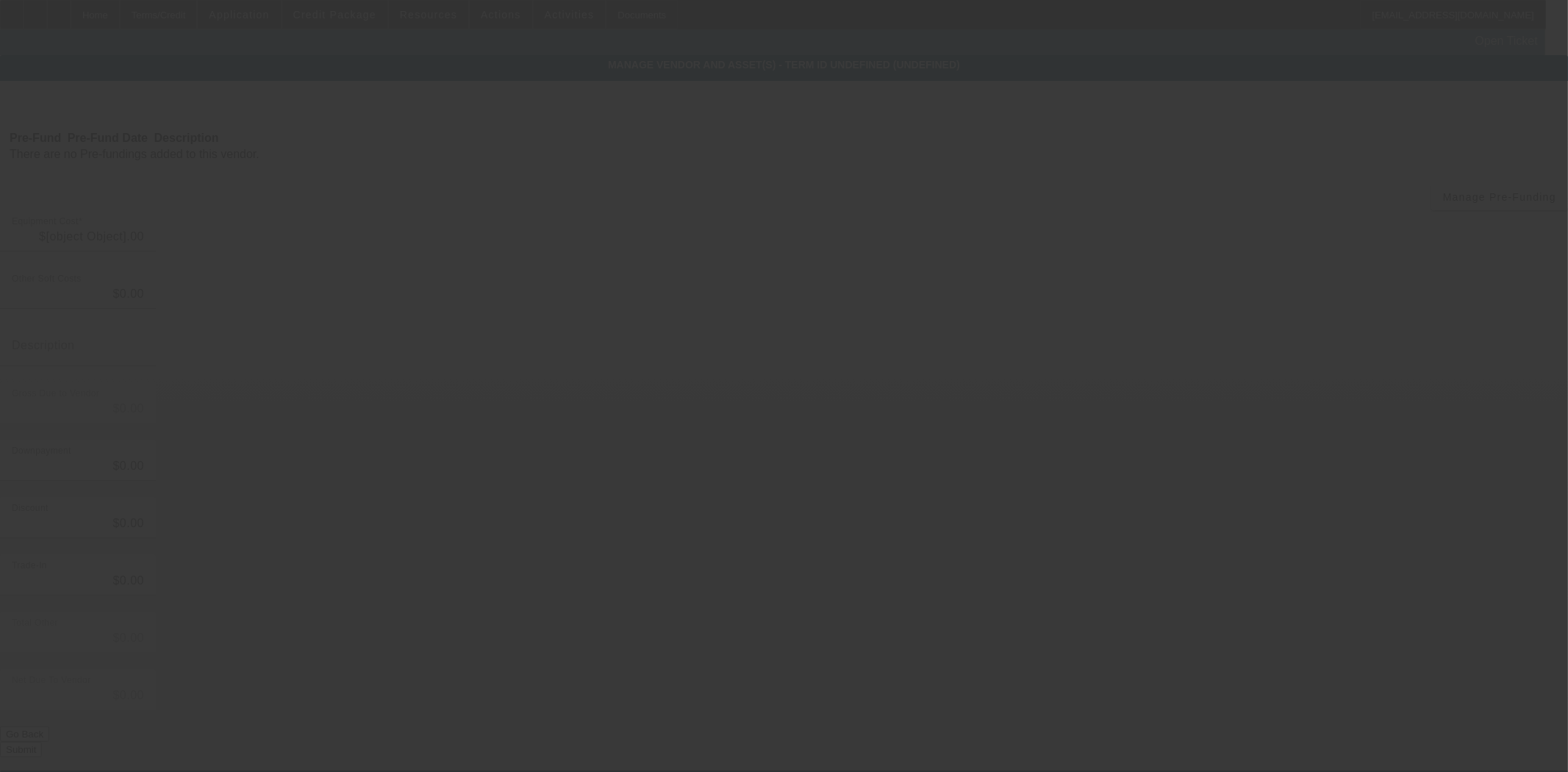
type input "$525,794.91"
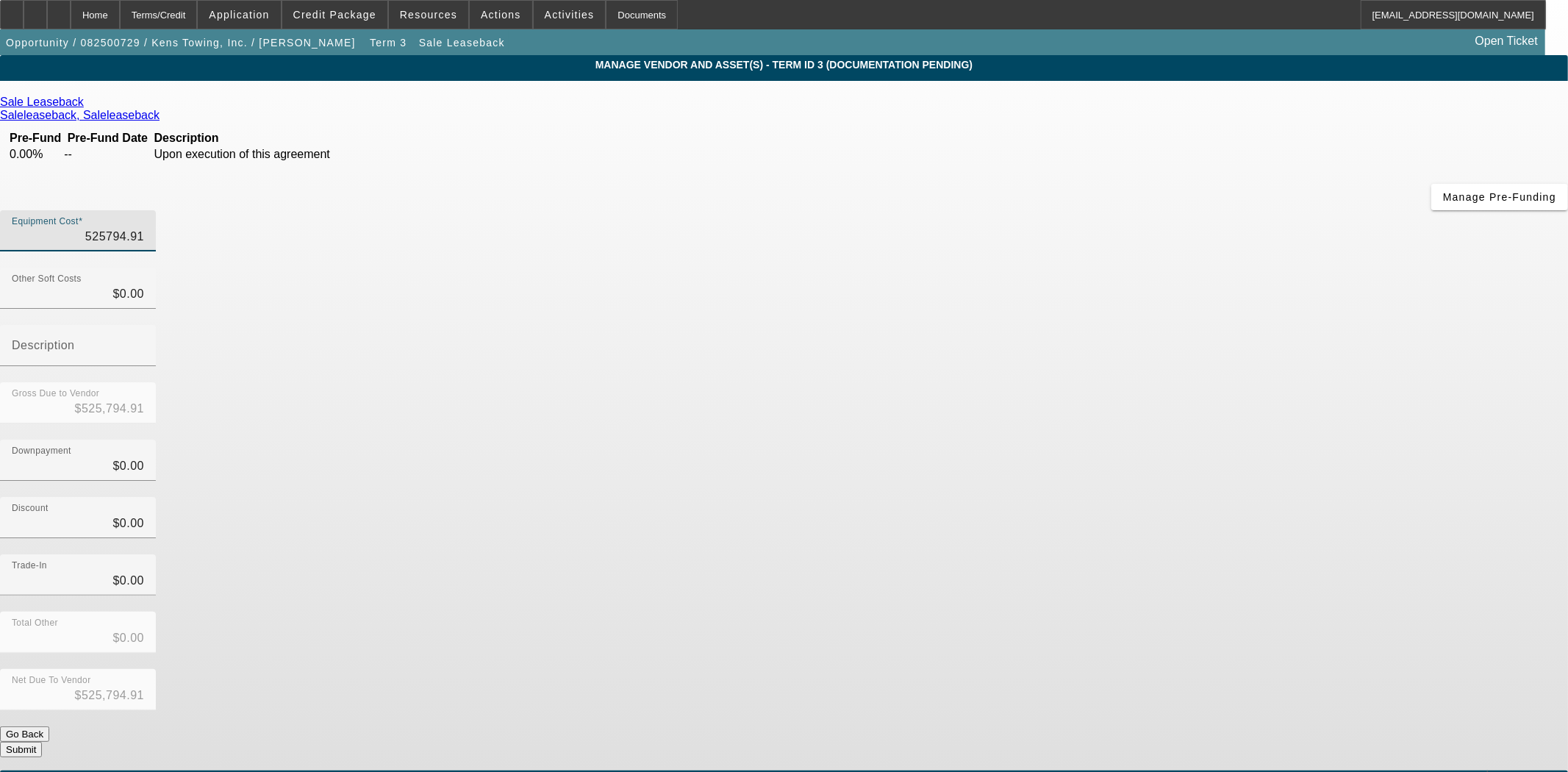
drag, startPoint x: 895, startPoint y: 127, endPoint x: 1147, endPoint y: 108, distance: 252.7
click at [1147, 211] on div "Equipment Cost 525794.91" at bounding box center [784, 239] width 1568 height 58
type input "5"
type input "$5.00"
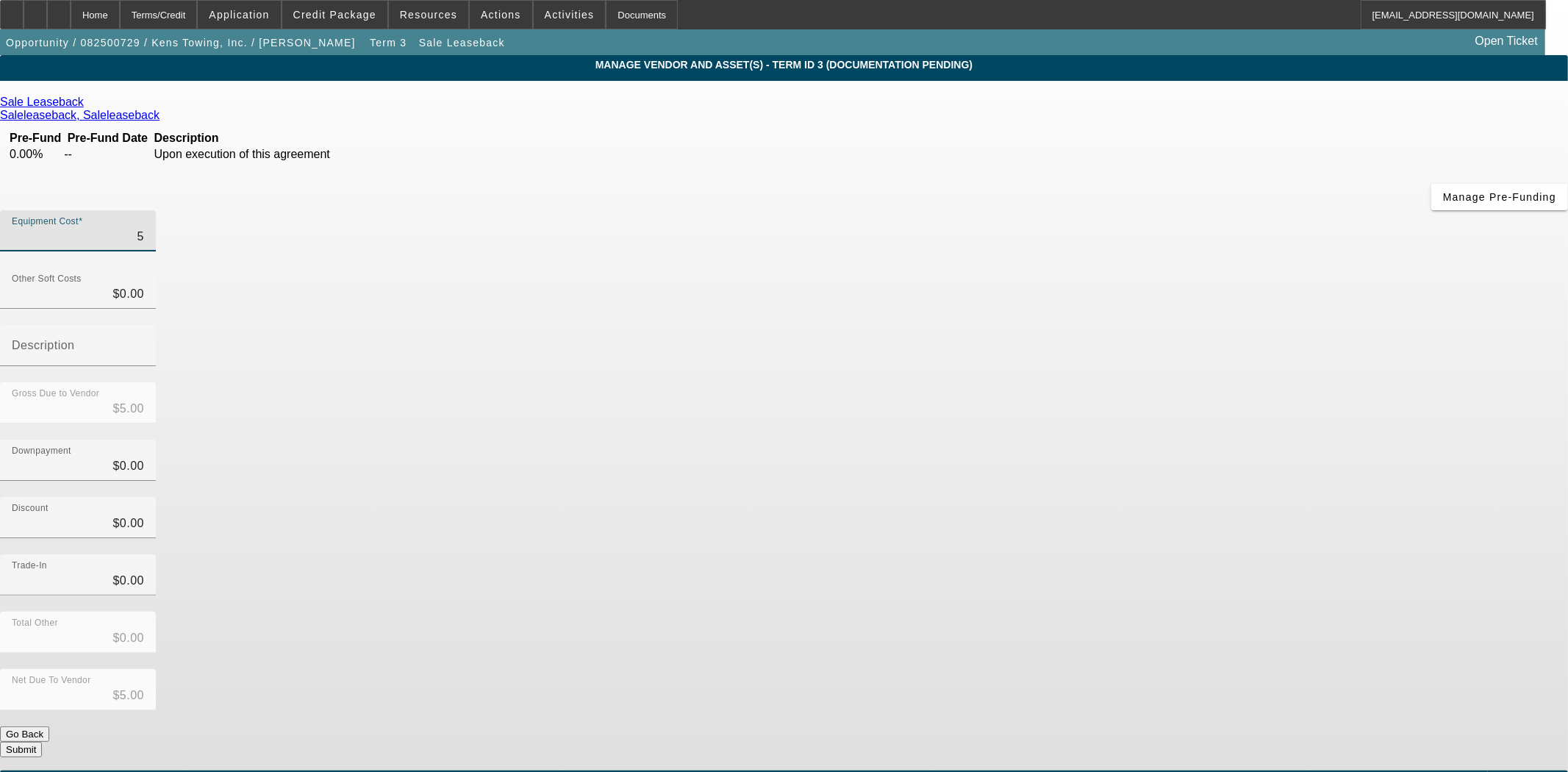
type input "52"
type input "$52.00"
type input "528"
type input "$528.00"
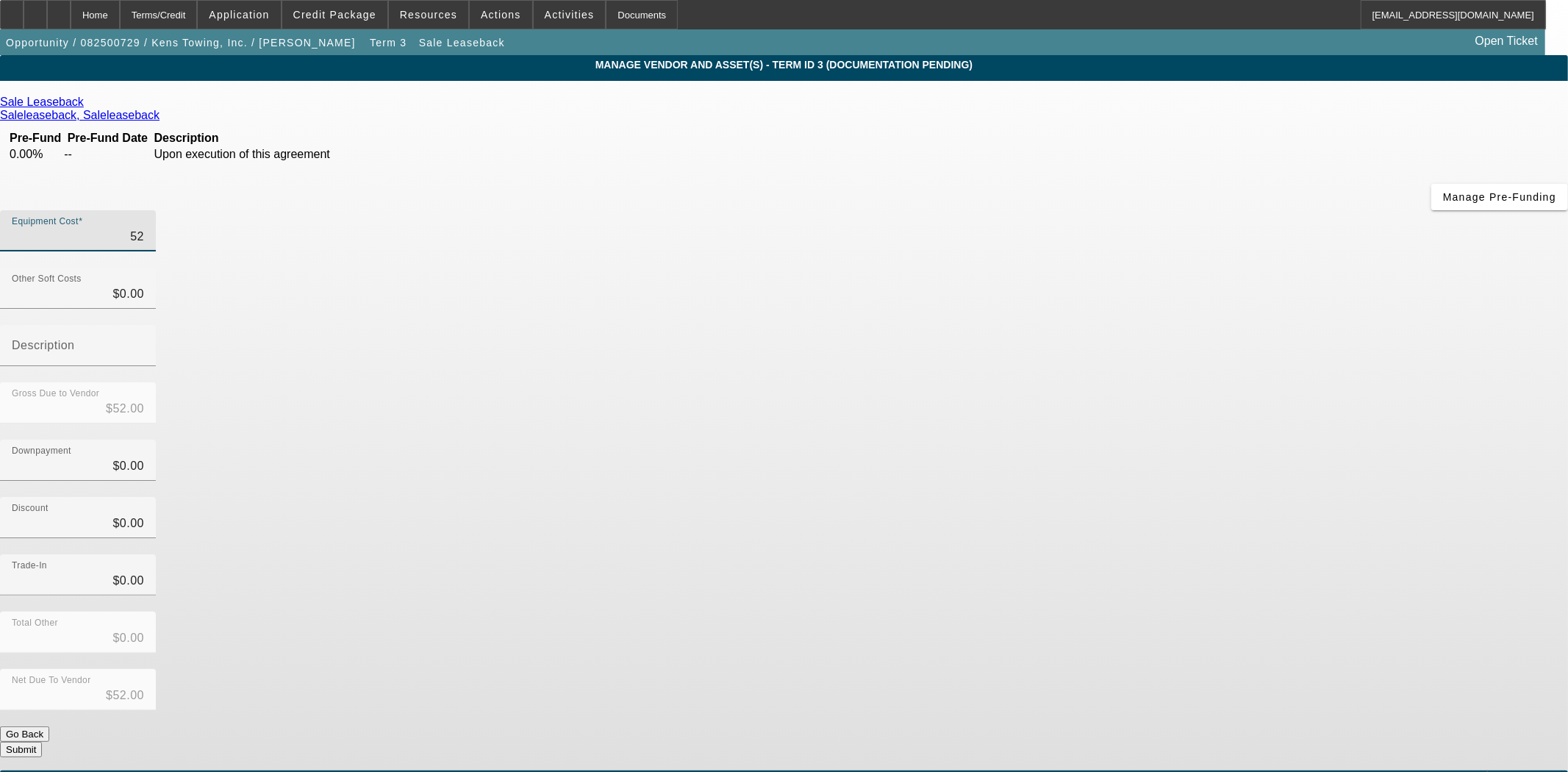
type input "$528.00"
type input "5282"
type input "$5,282.00"
type input "52829"
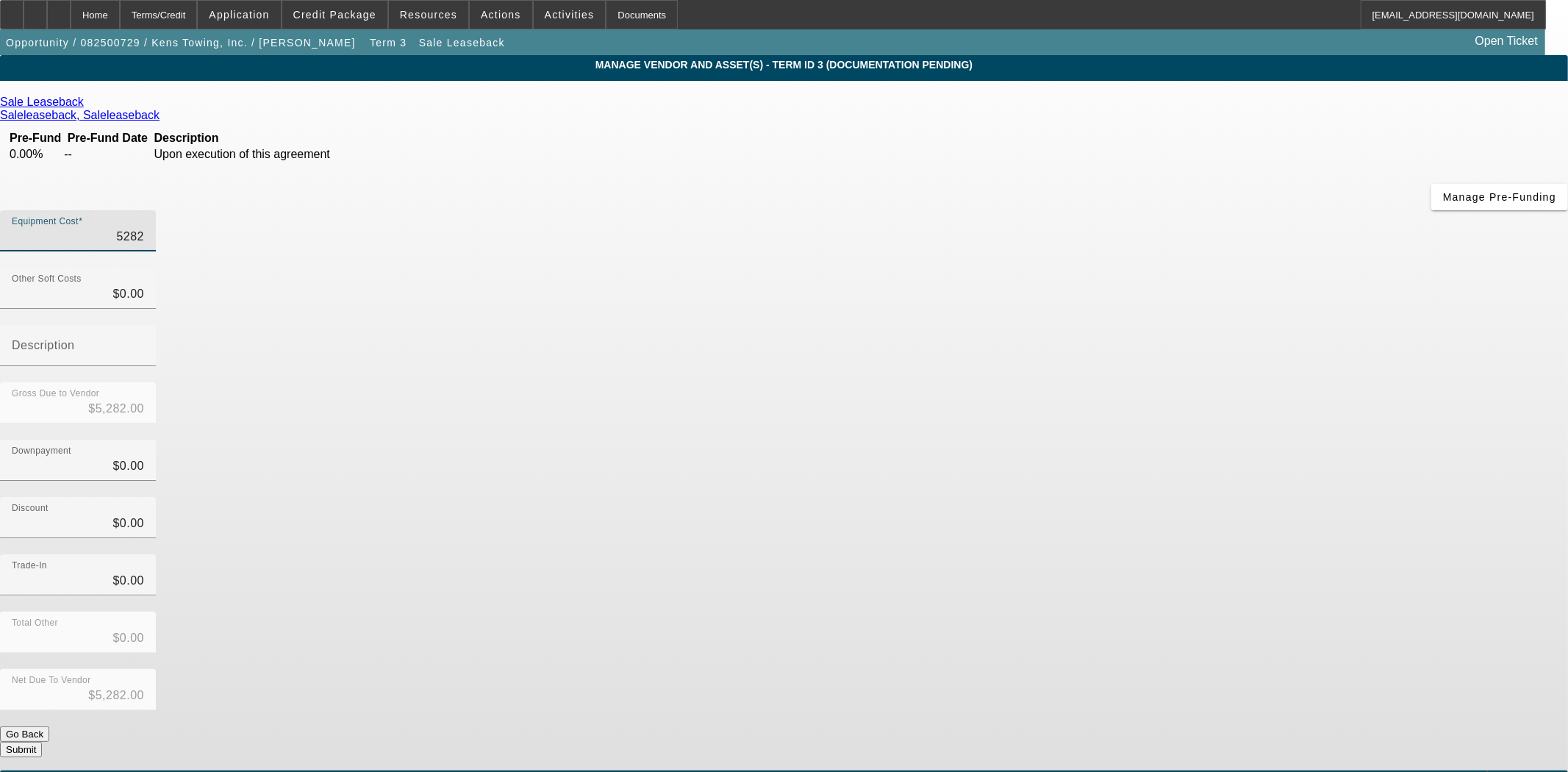
type input "$52,829.00"
type input "528292"
type input "$528,292.00"
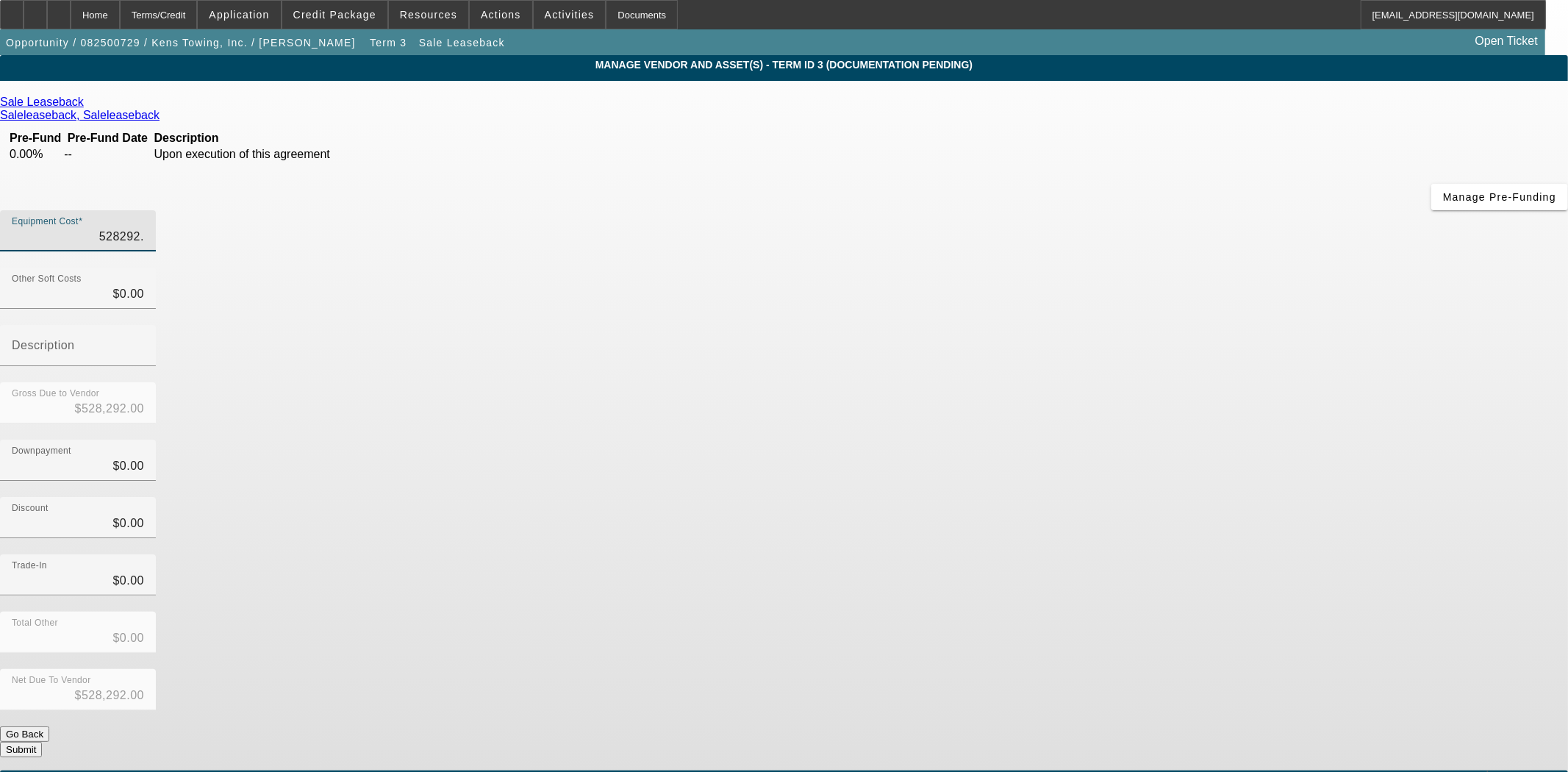
type input "528292.3"
type input "$528,292.30"
type input "528292.34"
type input "$528,292.34"
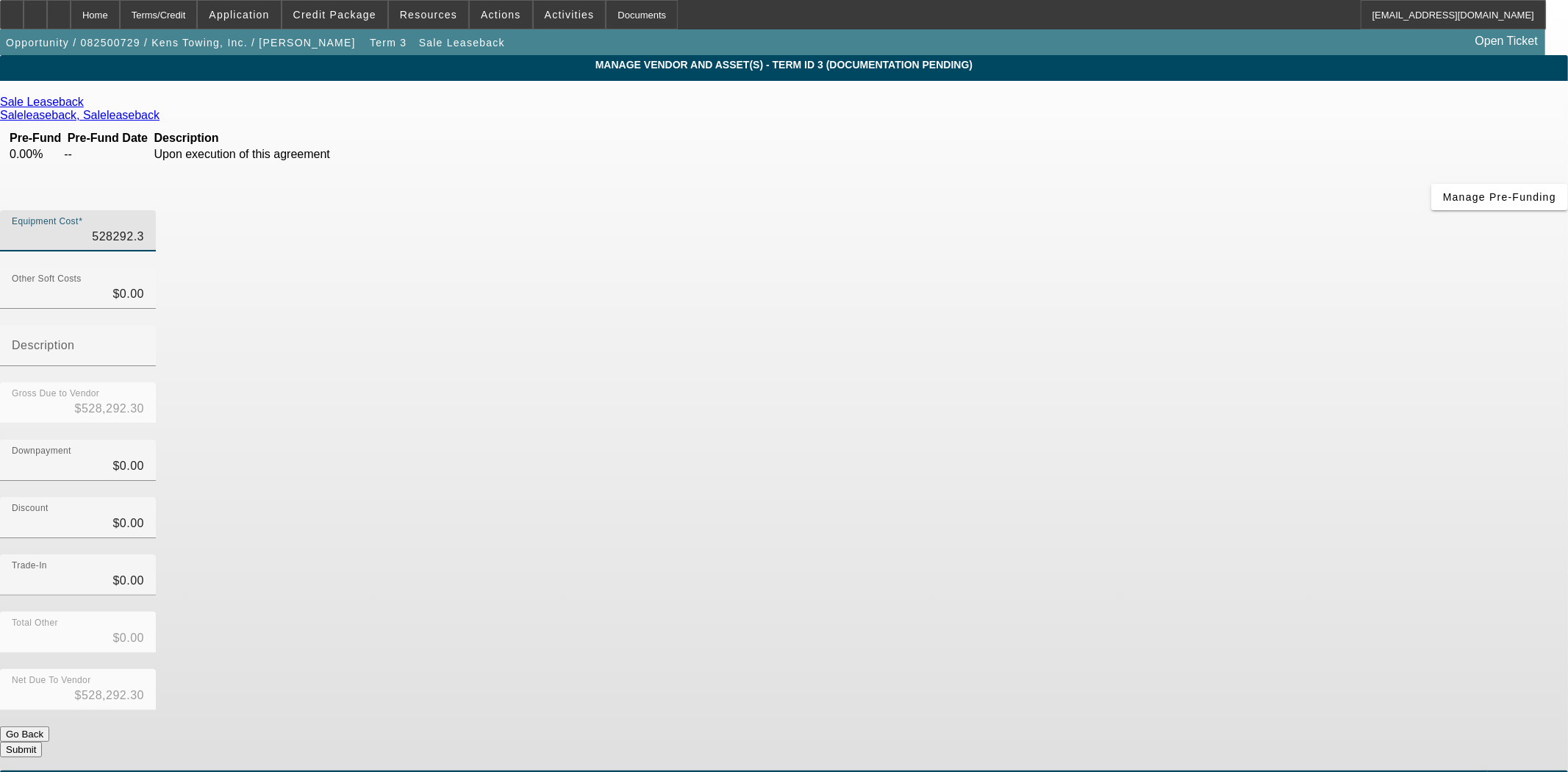
type input "$528,292.34"
type input "$0.00"
click at [42, 742] on button "Submit" at bounding box center [20, 749] width 42 height 15
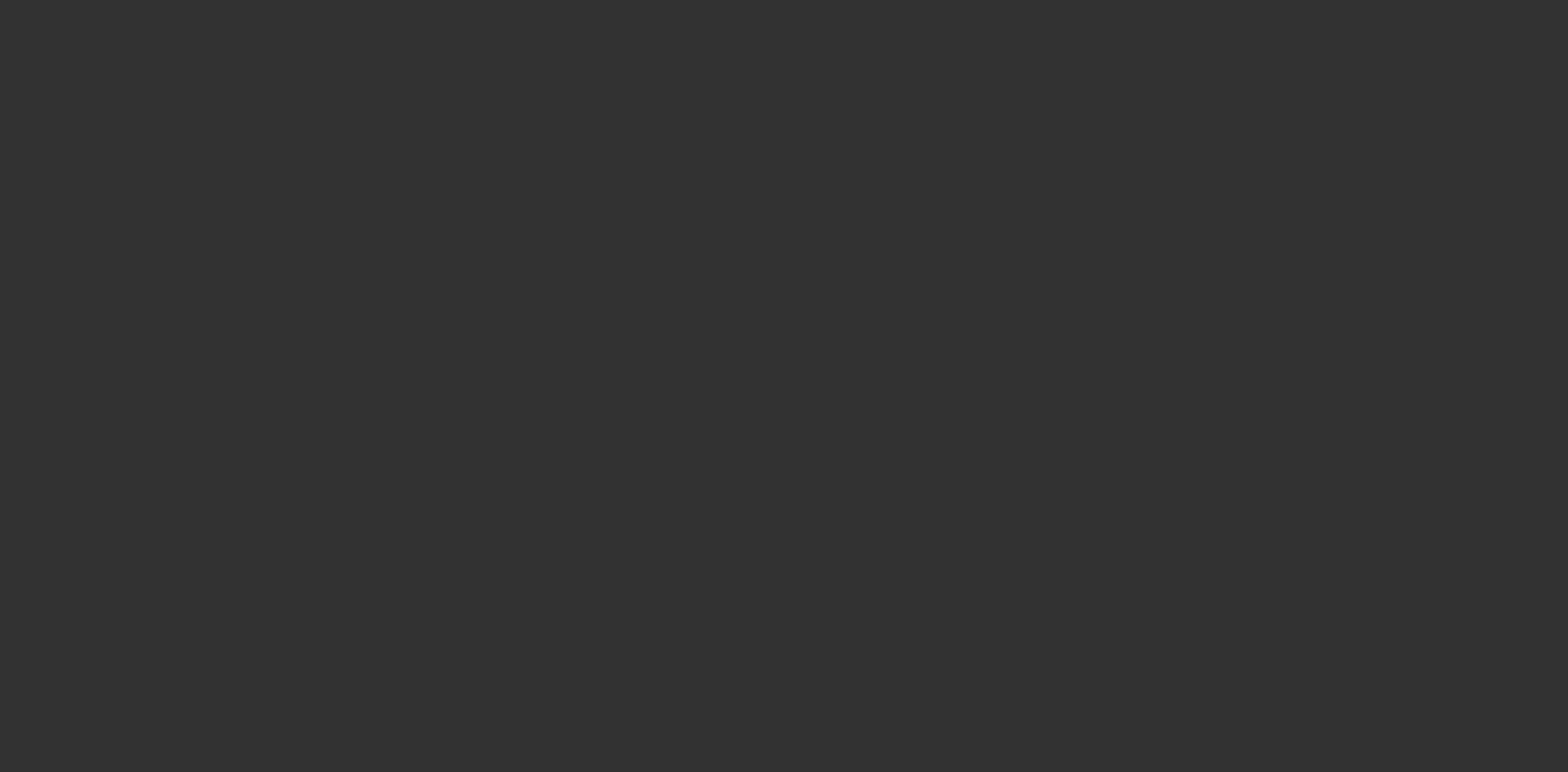
select select "3"
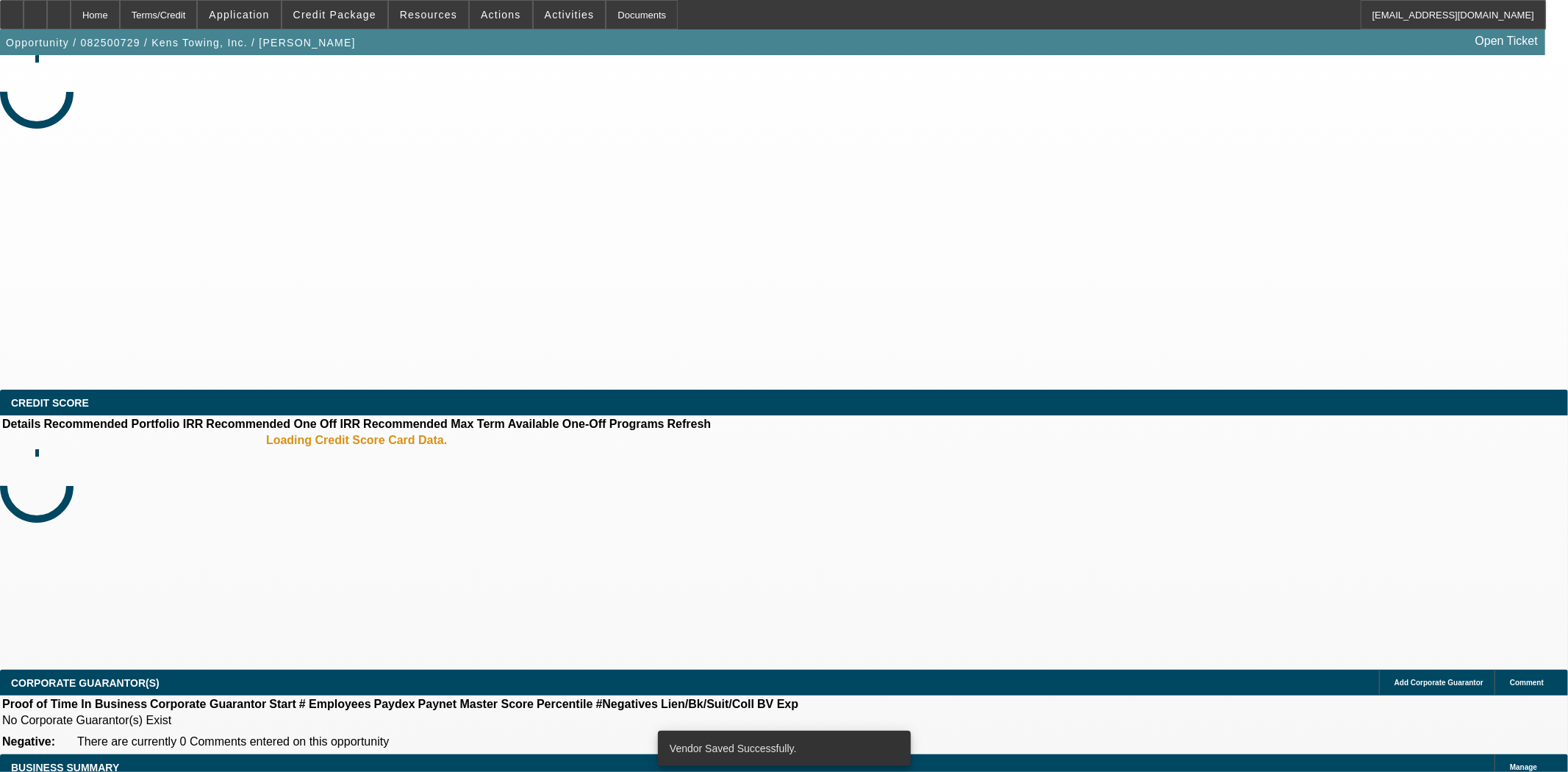
select select "0"
select select "2"
select select "0"
select select "6"
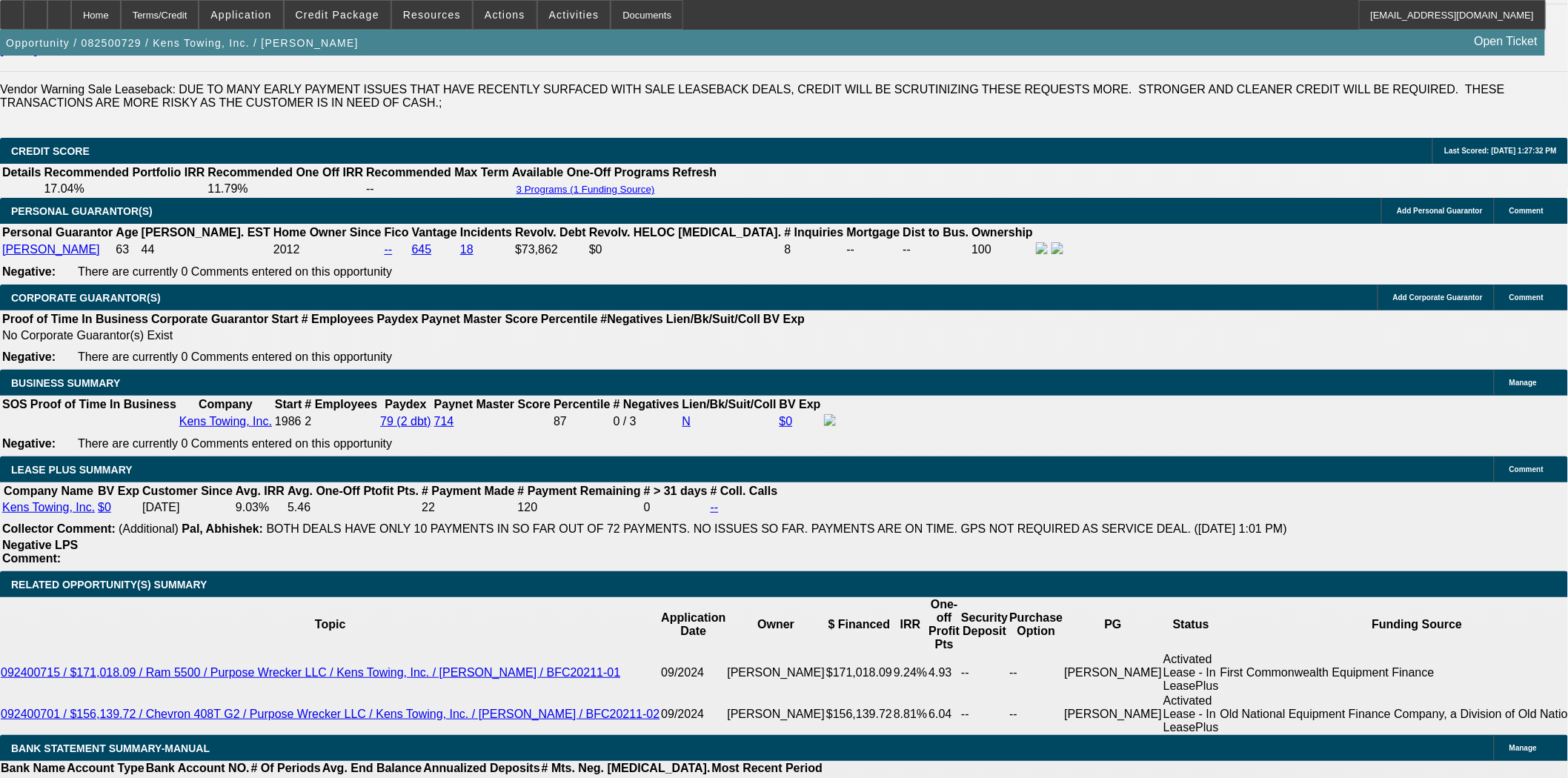
scroll to position [2223, 0]
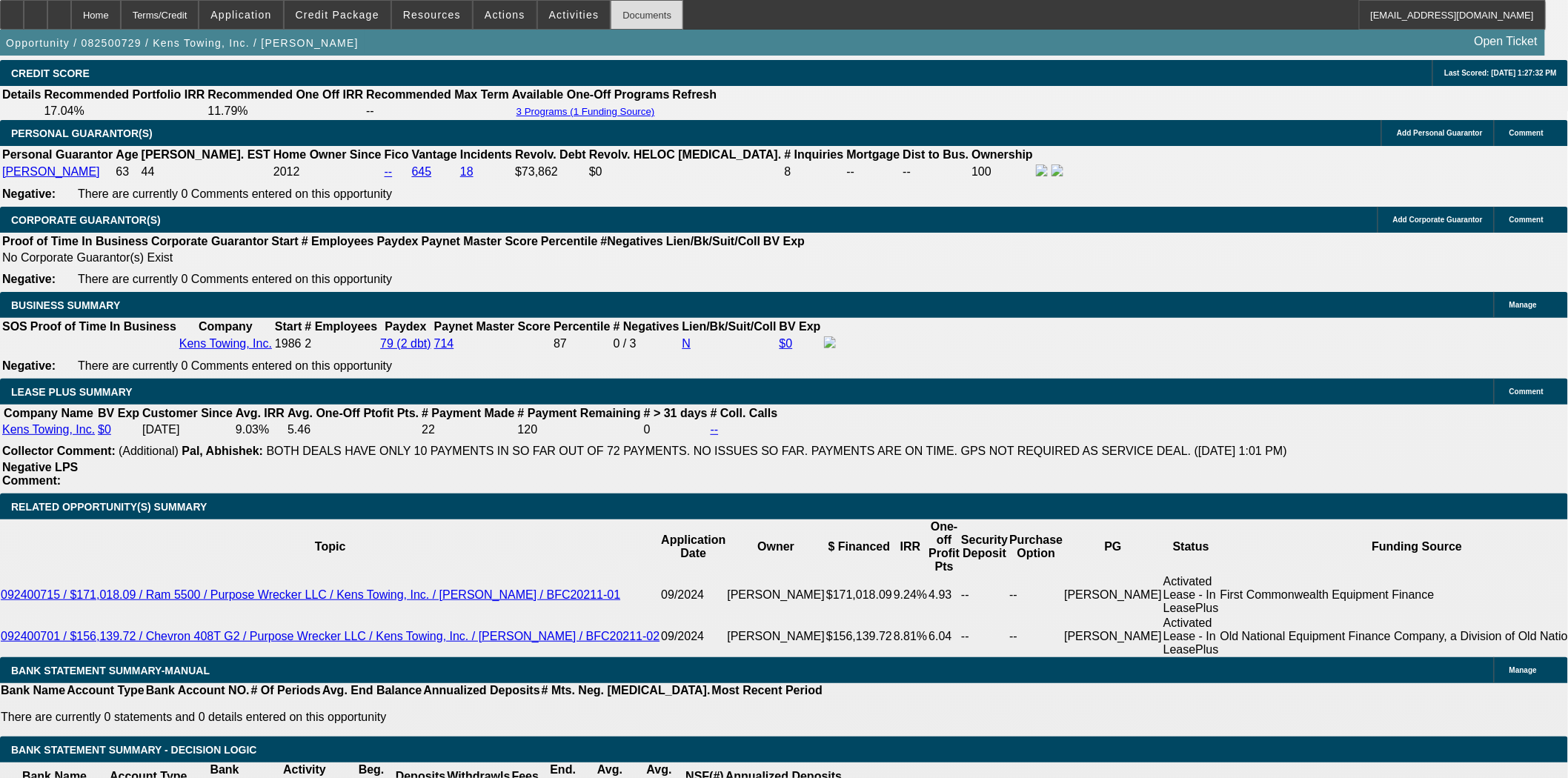
click at [611, 15] on div "Documents" at bounding box center [647, 15] width 73 height 30
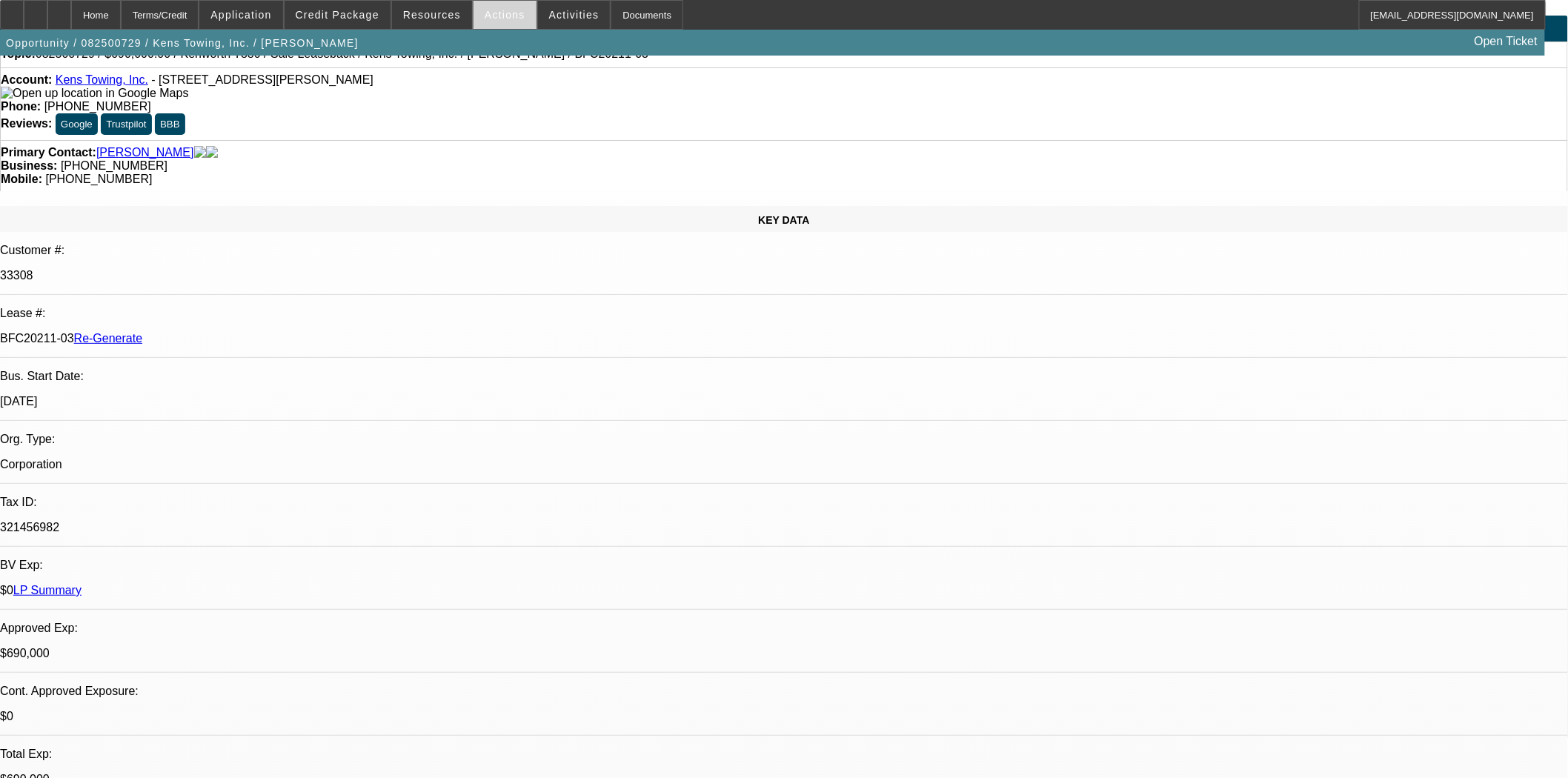
scroll to position [0, 0]
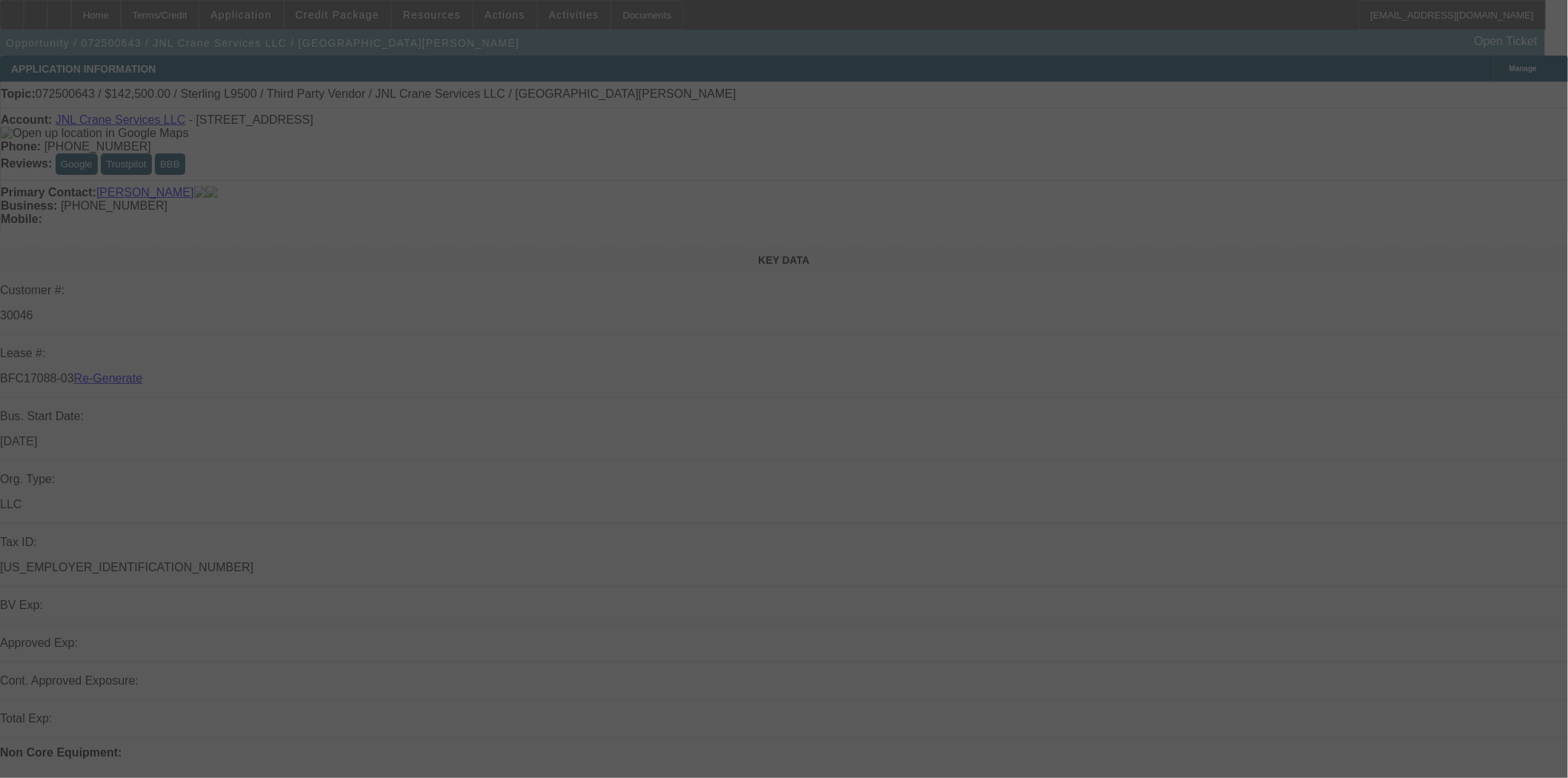
select select "3"
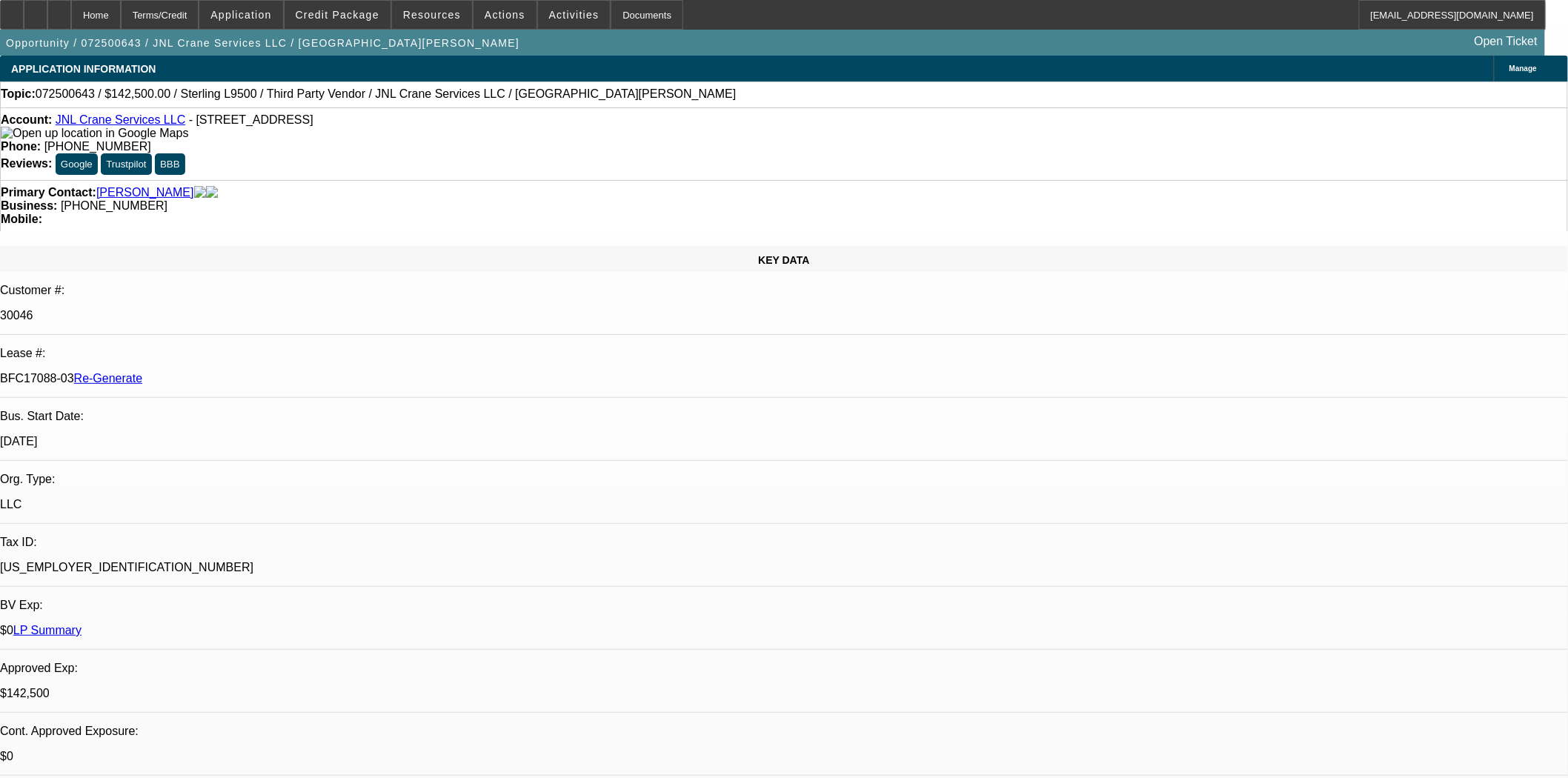
select select "0"
select select "2"
select select "0"
select select "6"
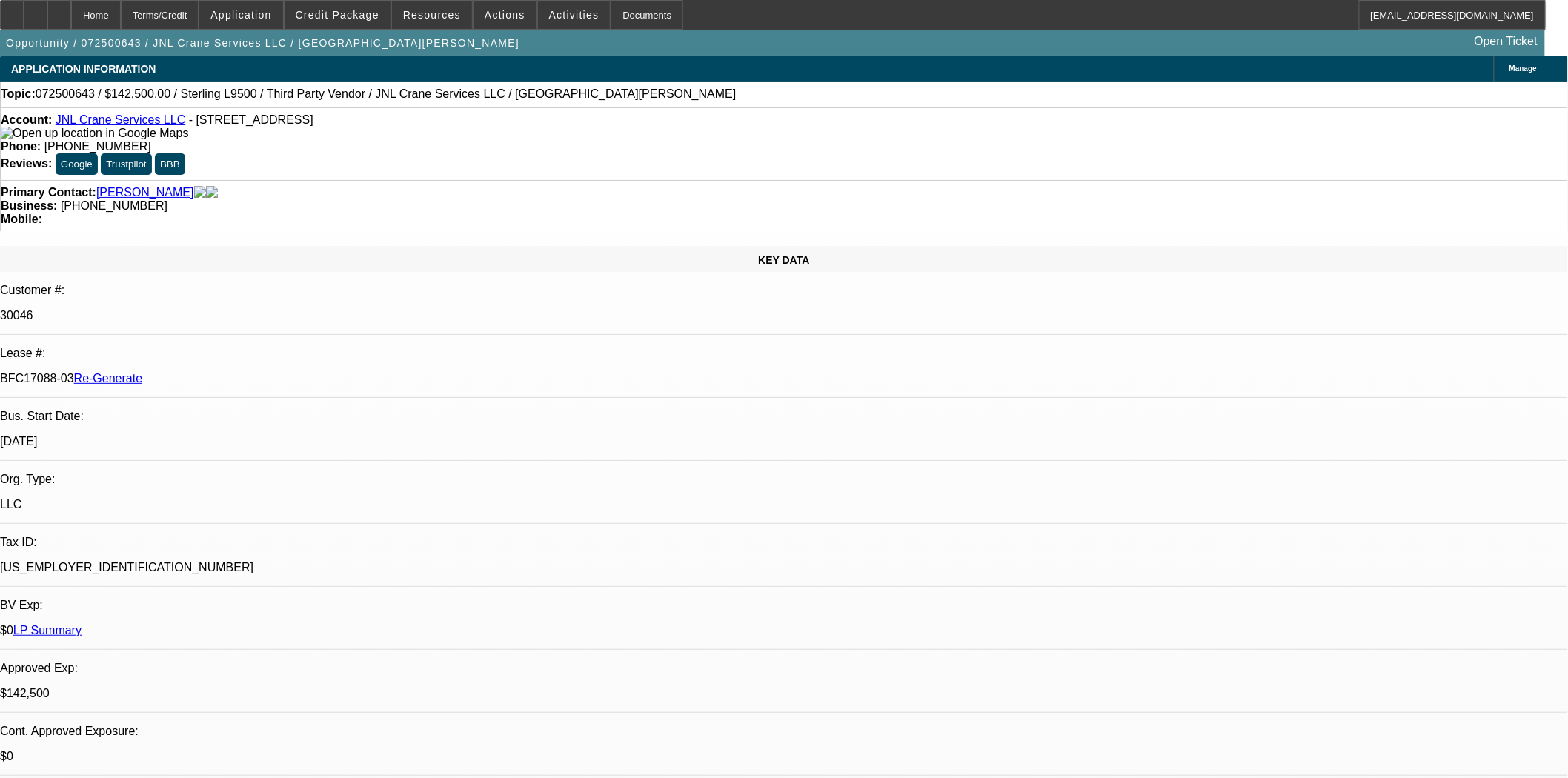
scroll to position [247, 0]
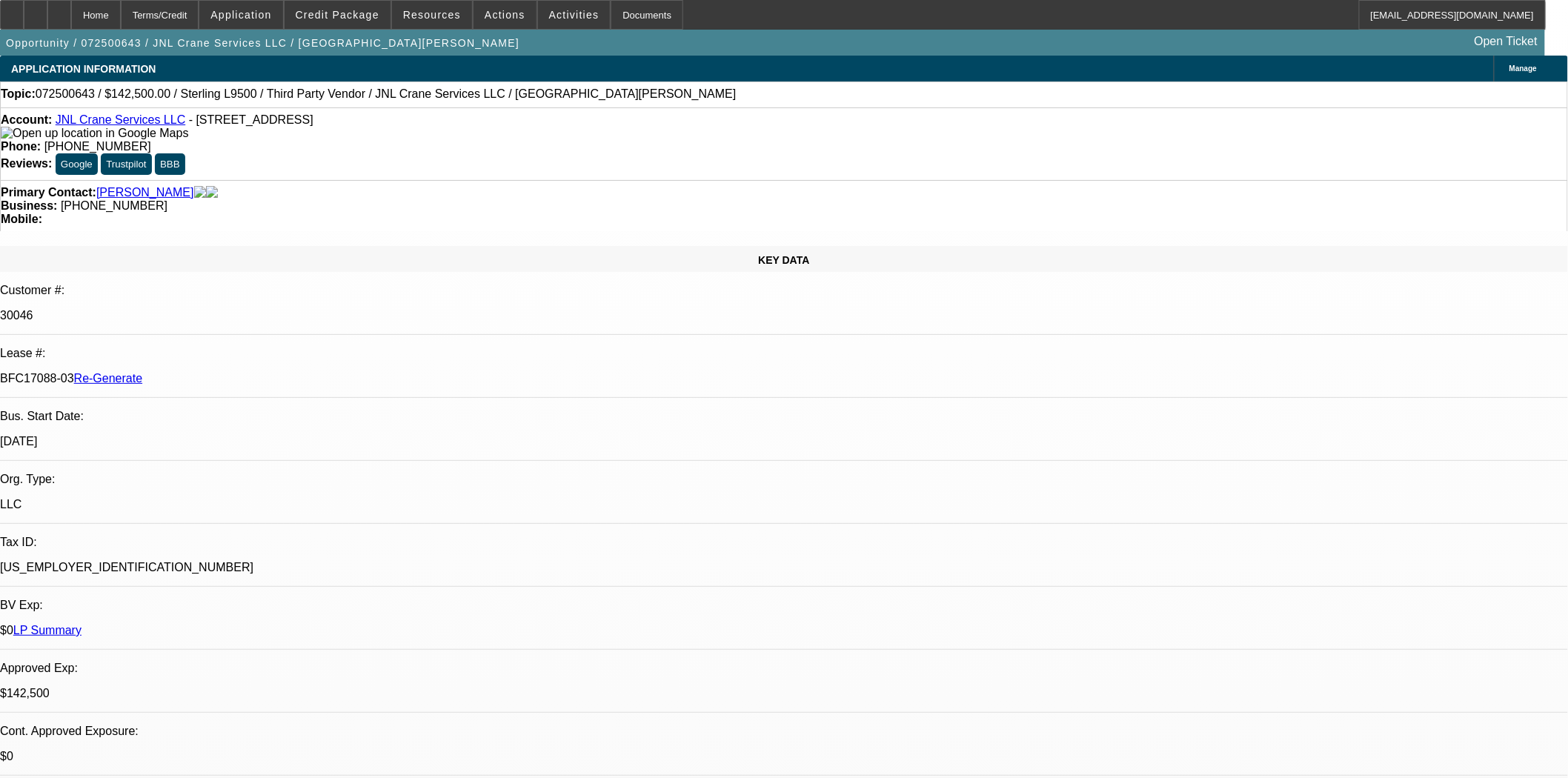
click at [338, 12] on span "Credit Package" at bounding box center [337, 15] width 84 height 12
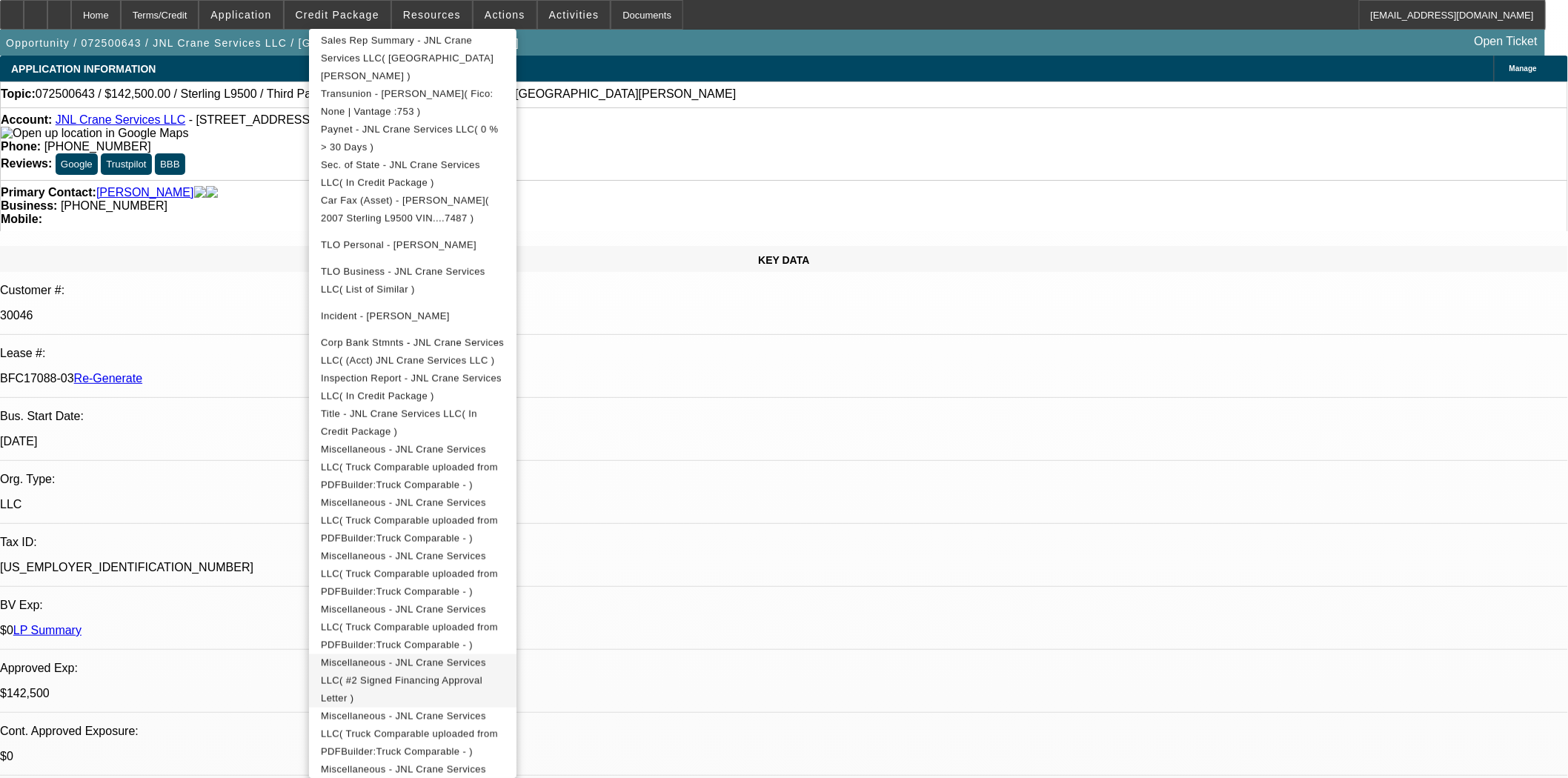
scroll to position [493, 0]
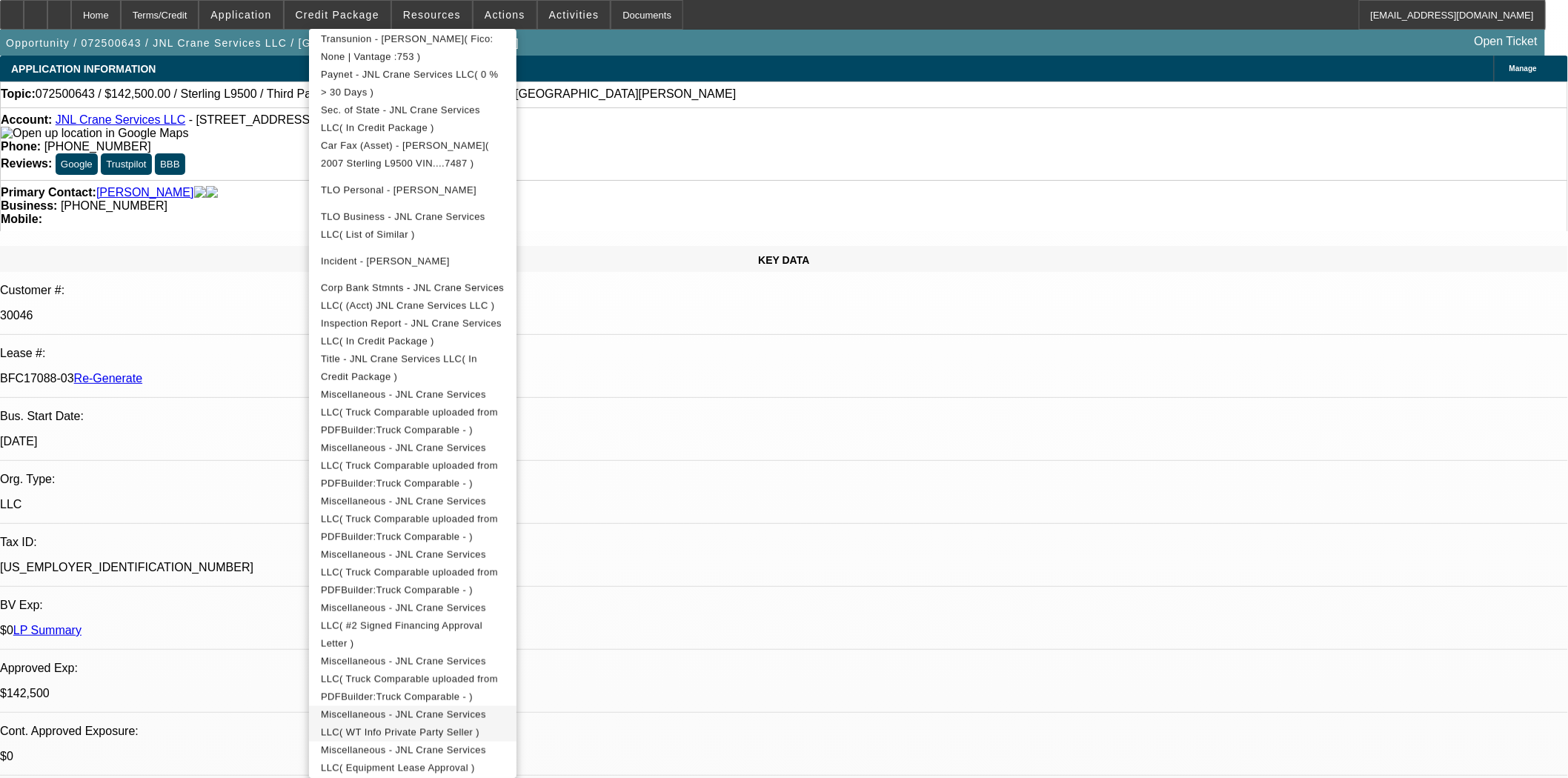
click at [486, 709] on span "Miscellaneous - JNL Crane Services LLC( WT Info Private Party Seller )" at bounding box center [403, 723] width 165 height 29
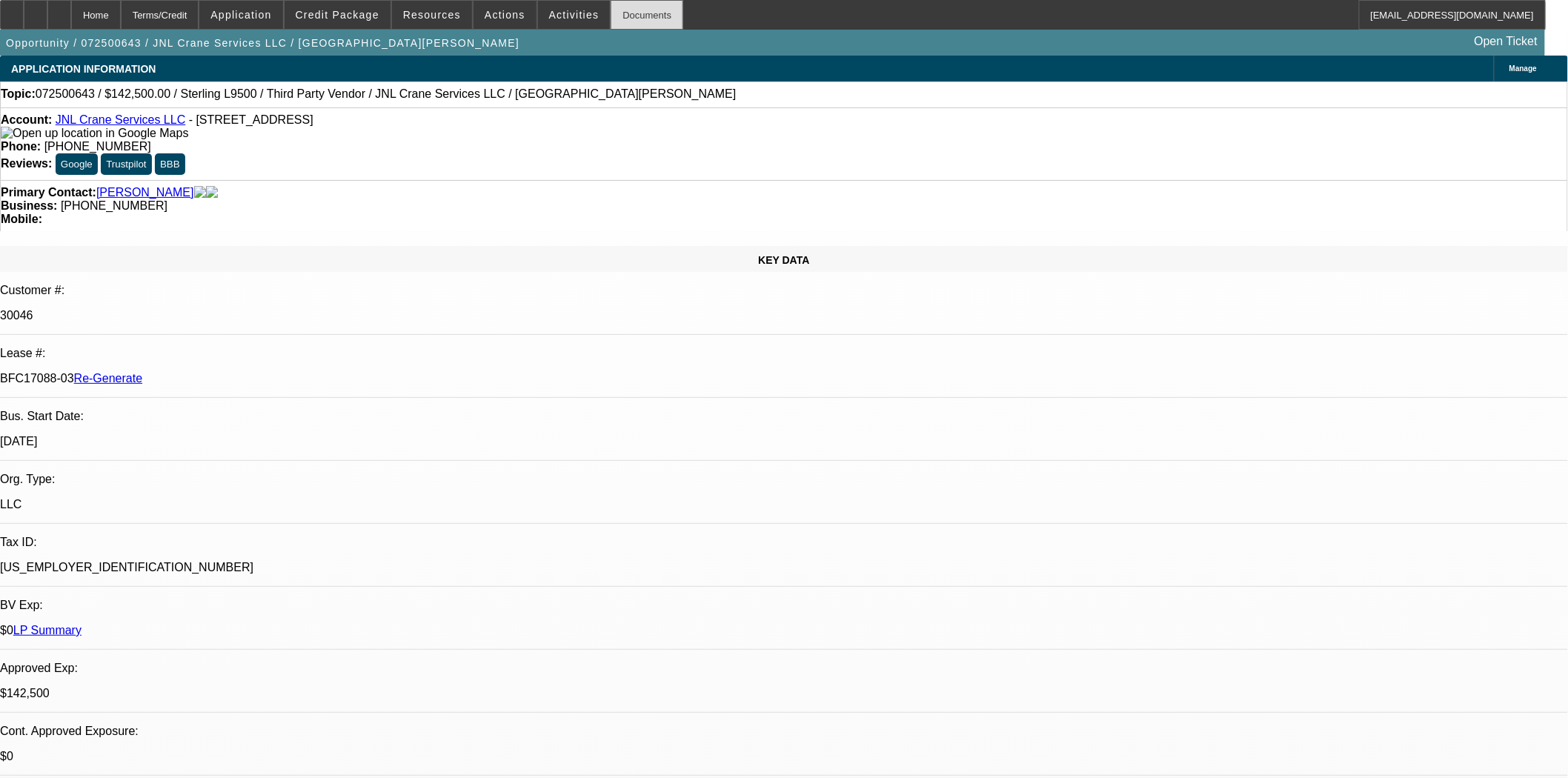
click at [611, 18] on div "Documents" at bounding box center [647, 15] width 73 height 30
click at [498, 18] on span "Actions" at bounding box center [505, 15] width 40 height 12
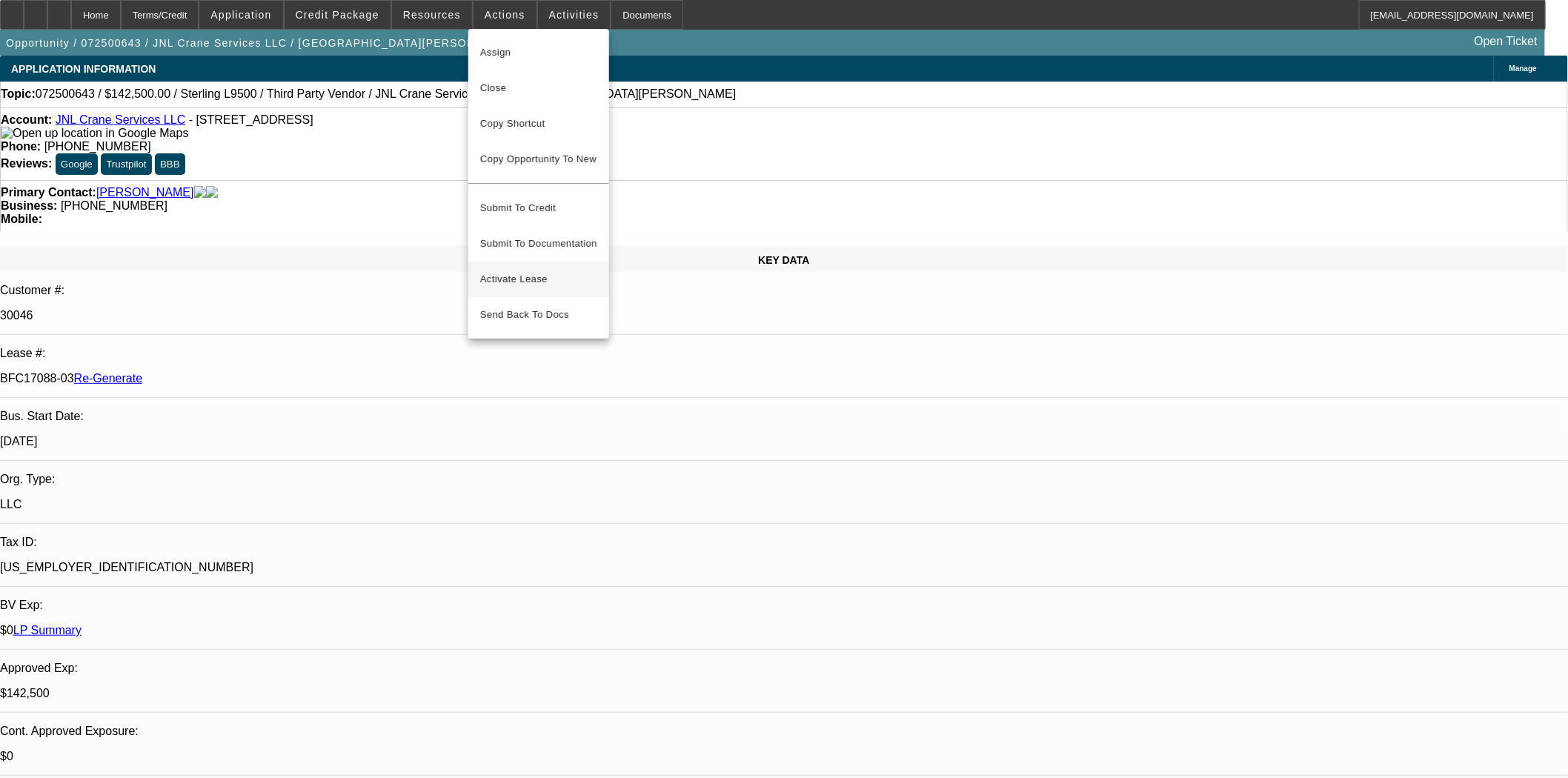
click at [523, 270] on span "Activate Lease" at bounding box center [538, 279] width 117 height 18
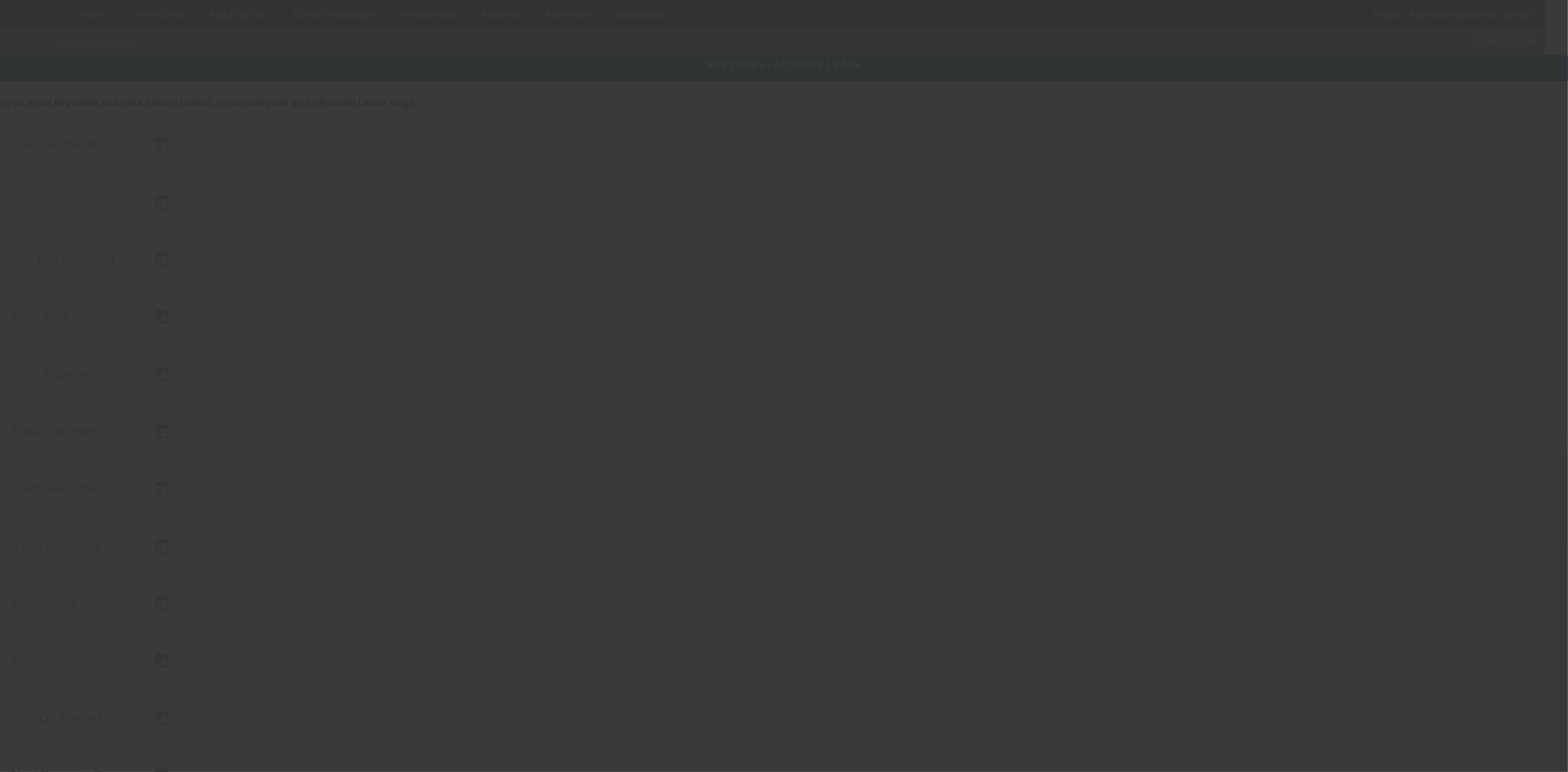
type input "7/28/2025"
type input "9/4/2025"
type input "9/10/2025"
type input "9/11/2025"
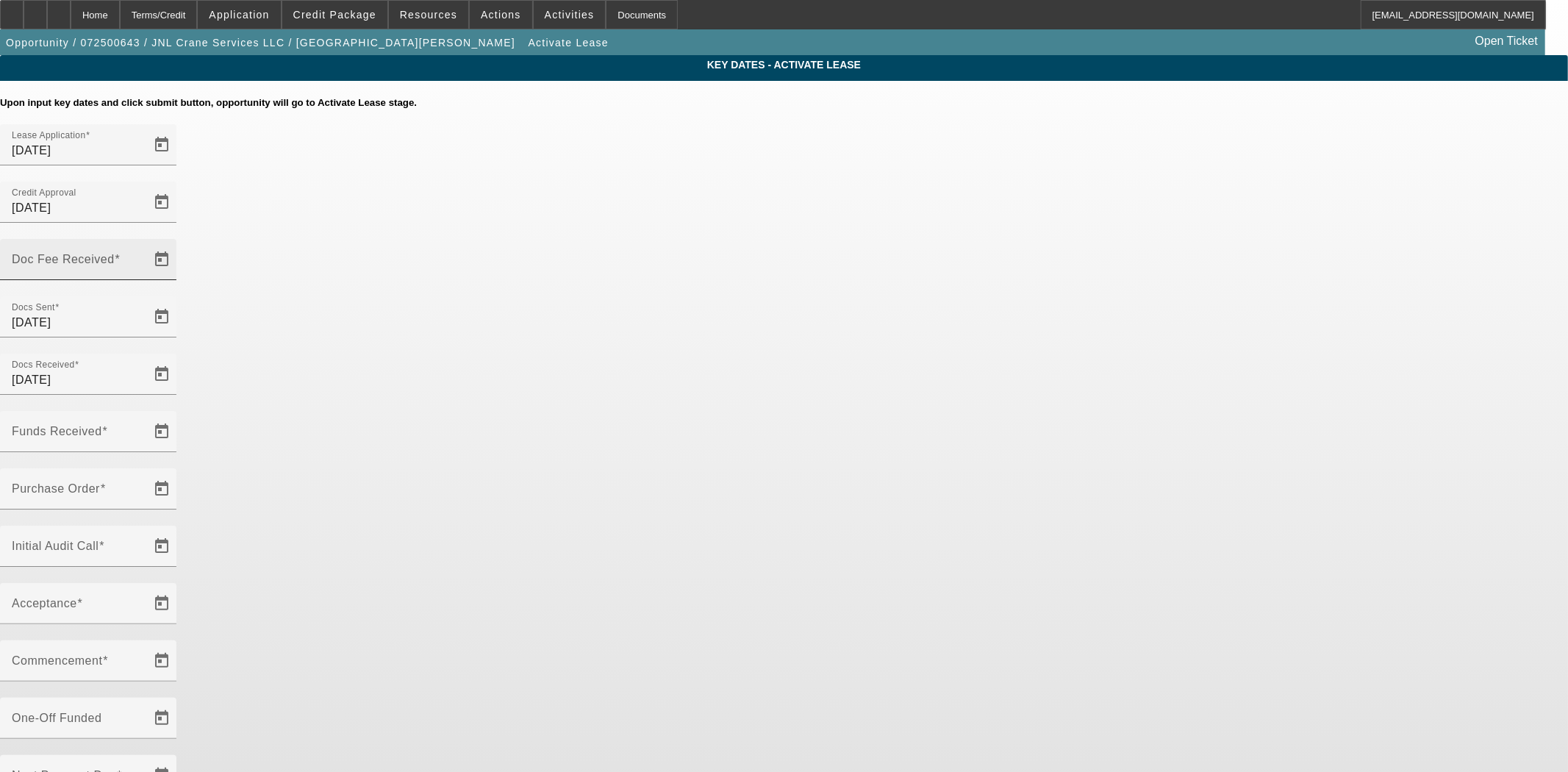
click at [144, 239] on div "Doc Fee Received" at bounding box center [78, 259] width 133 height 41
type input "9/11/2025"
type input "09/11/2025"
type input "9/11/2025"
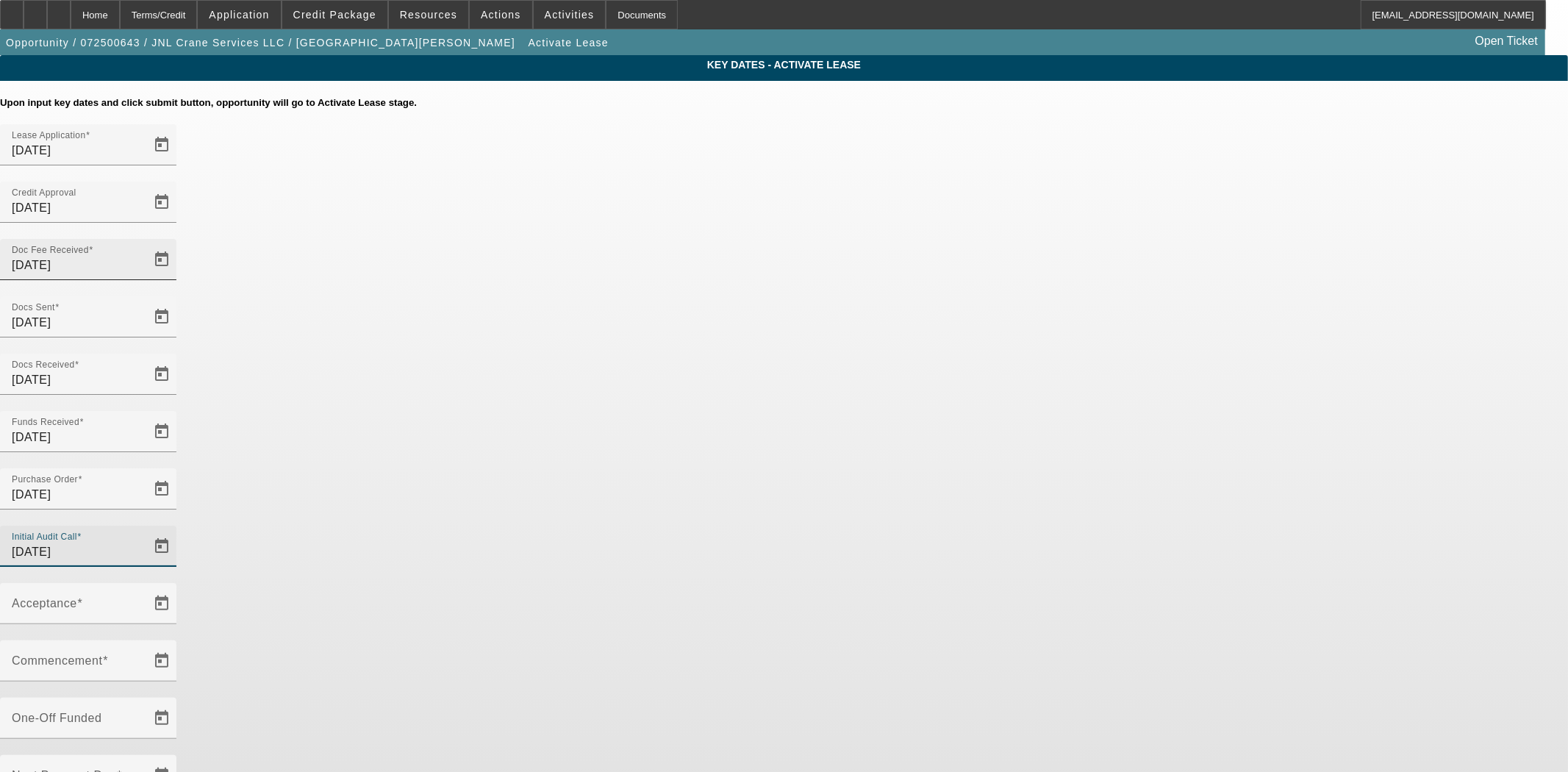
type input "9/11/2025"
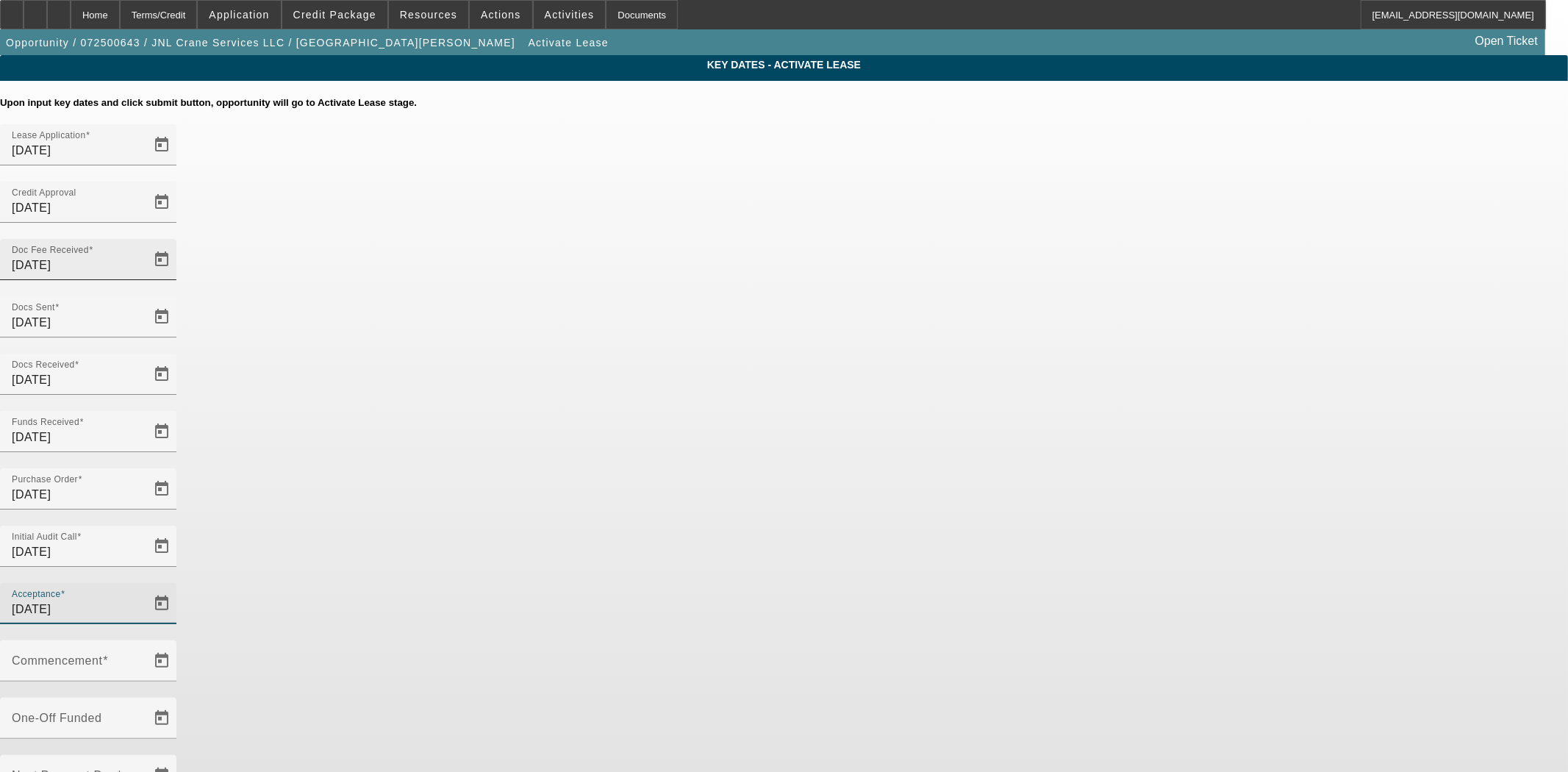
type input "[DATE]"
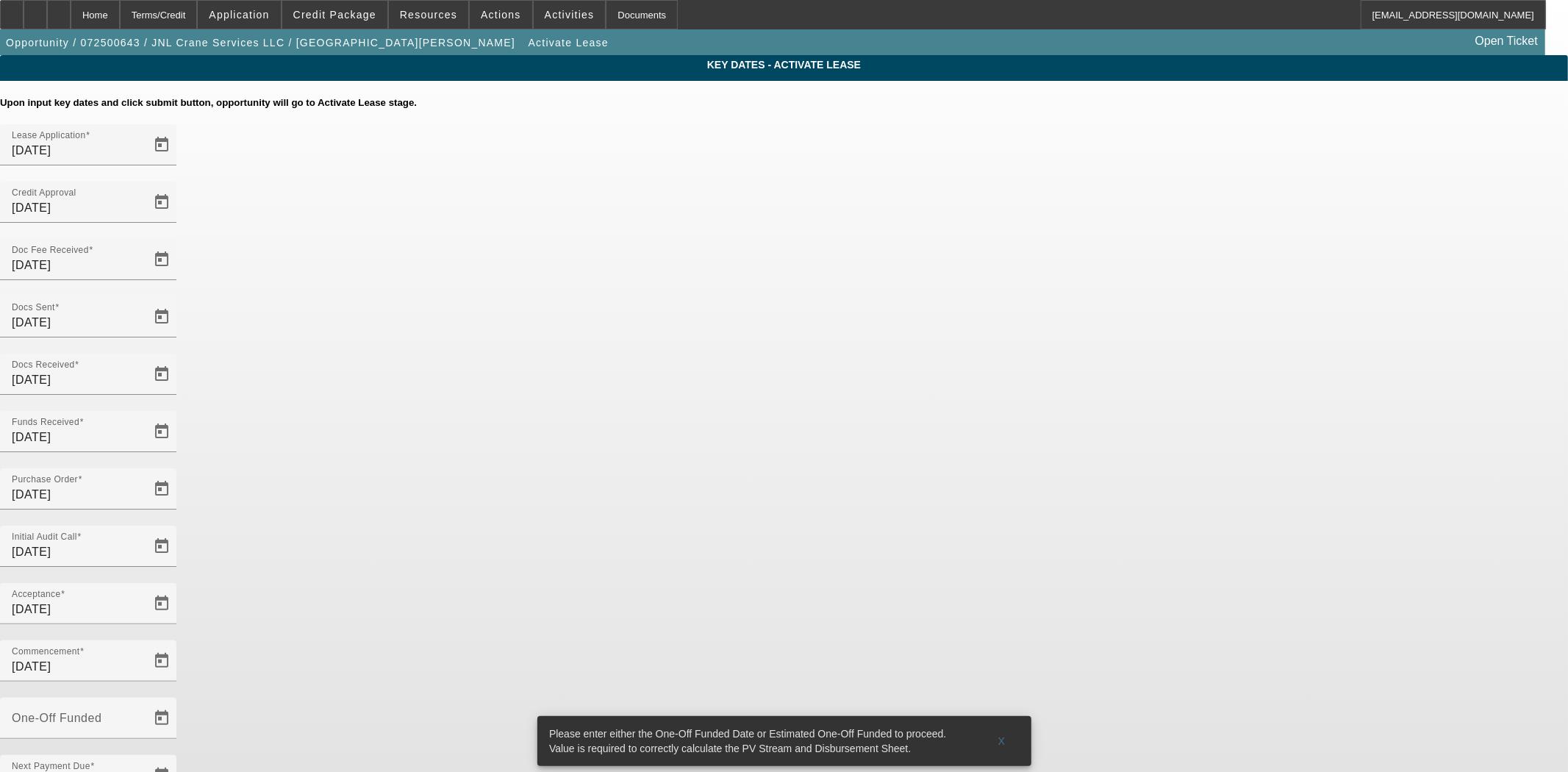
type input "[DATE]"
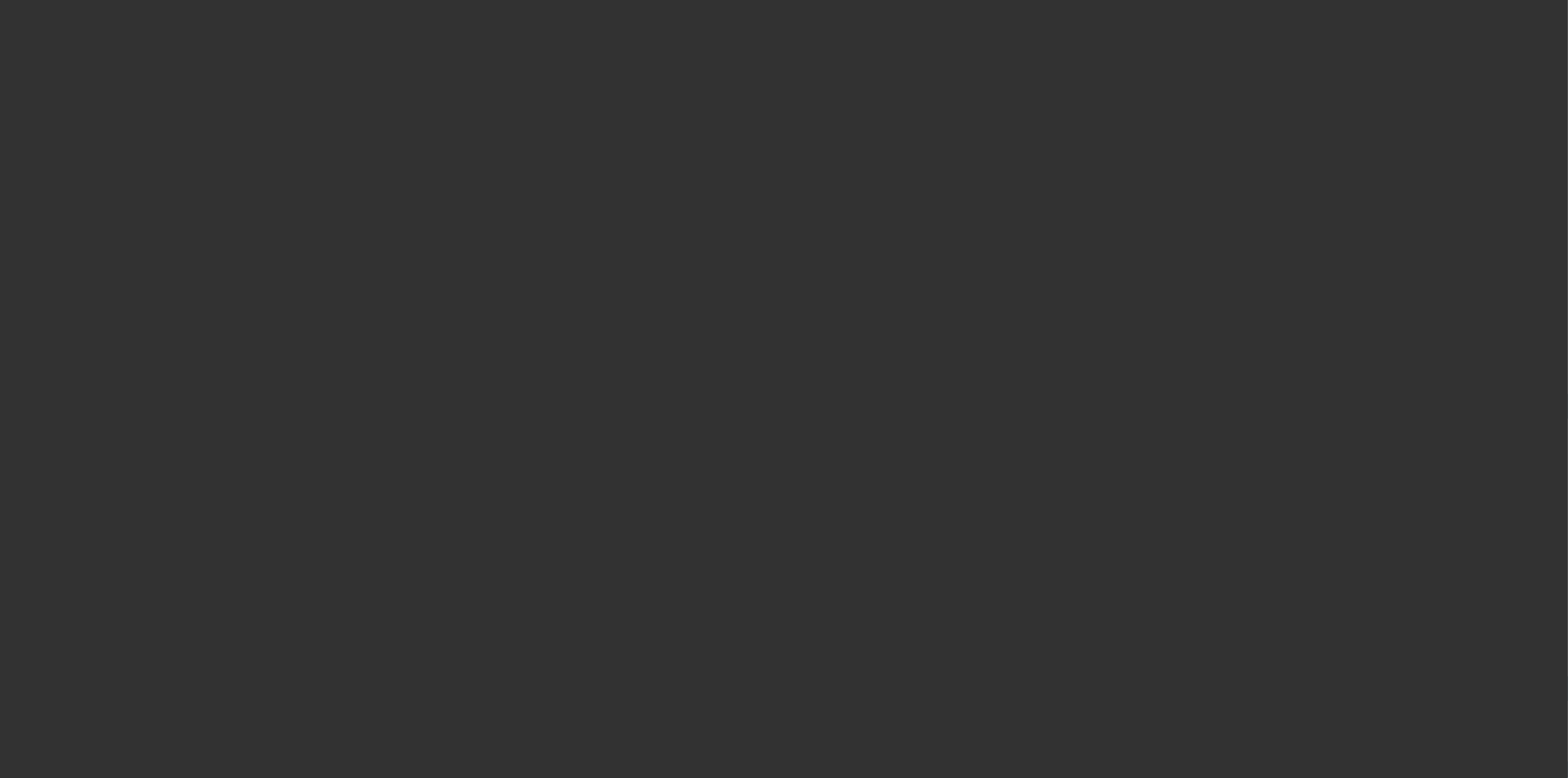
select select "4"
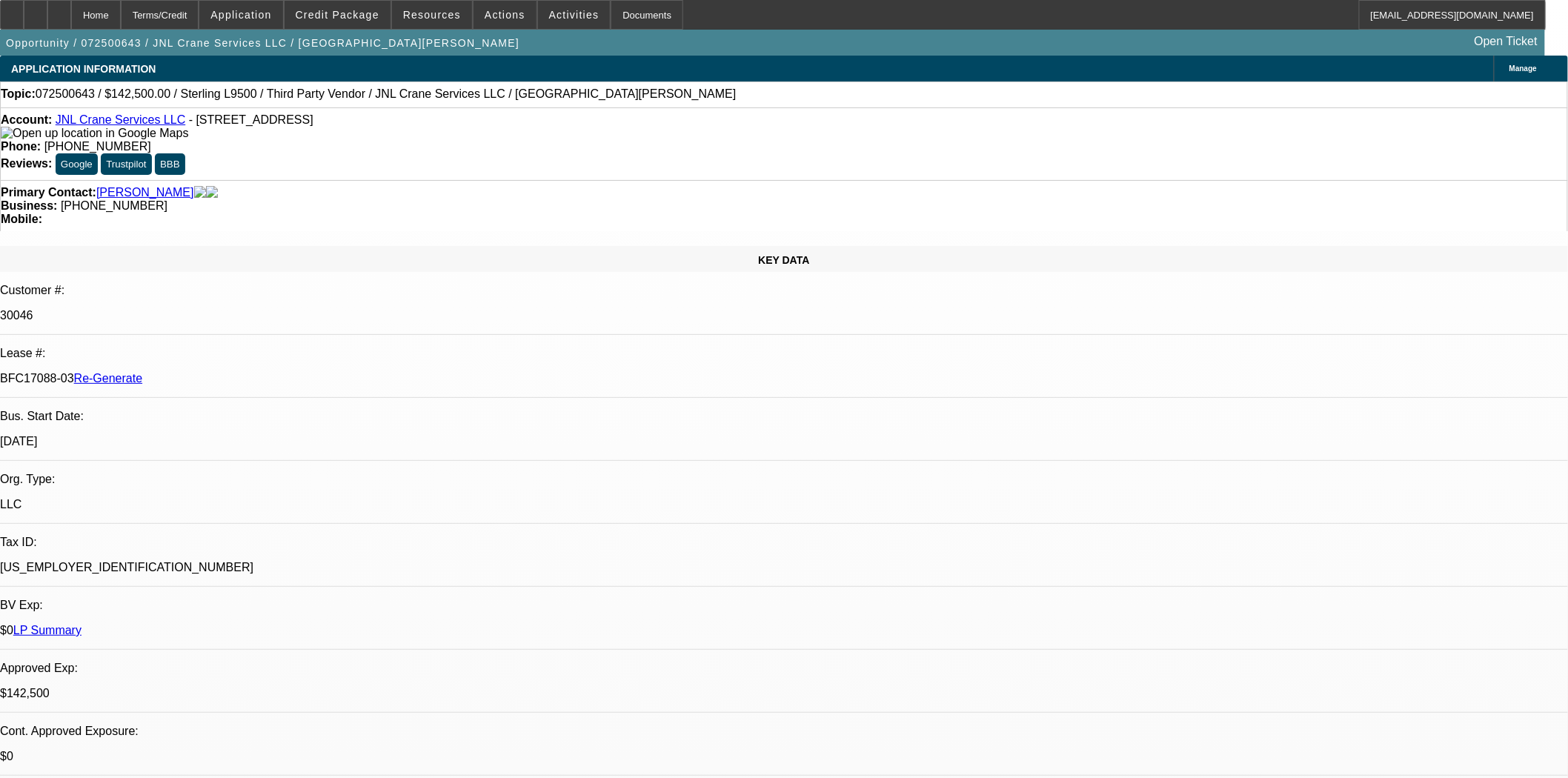
select select "0"
select select "2"
select select "0"
select select "6"
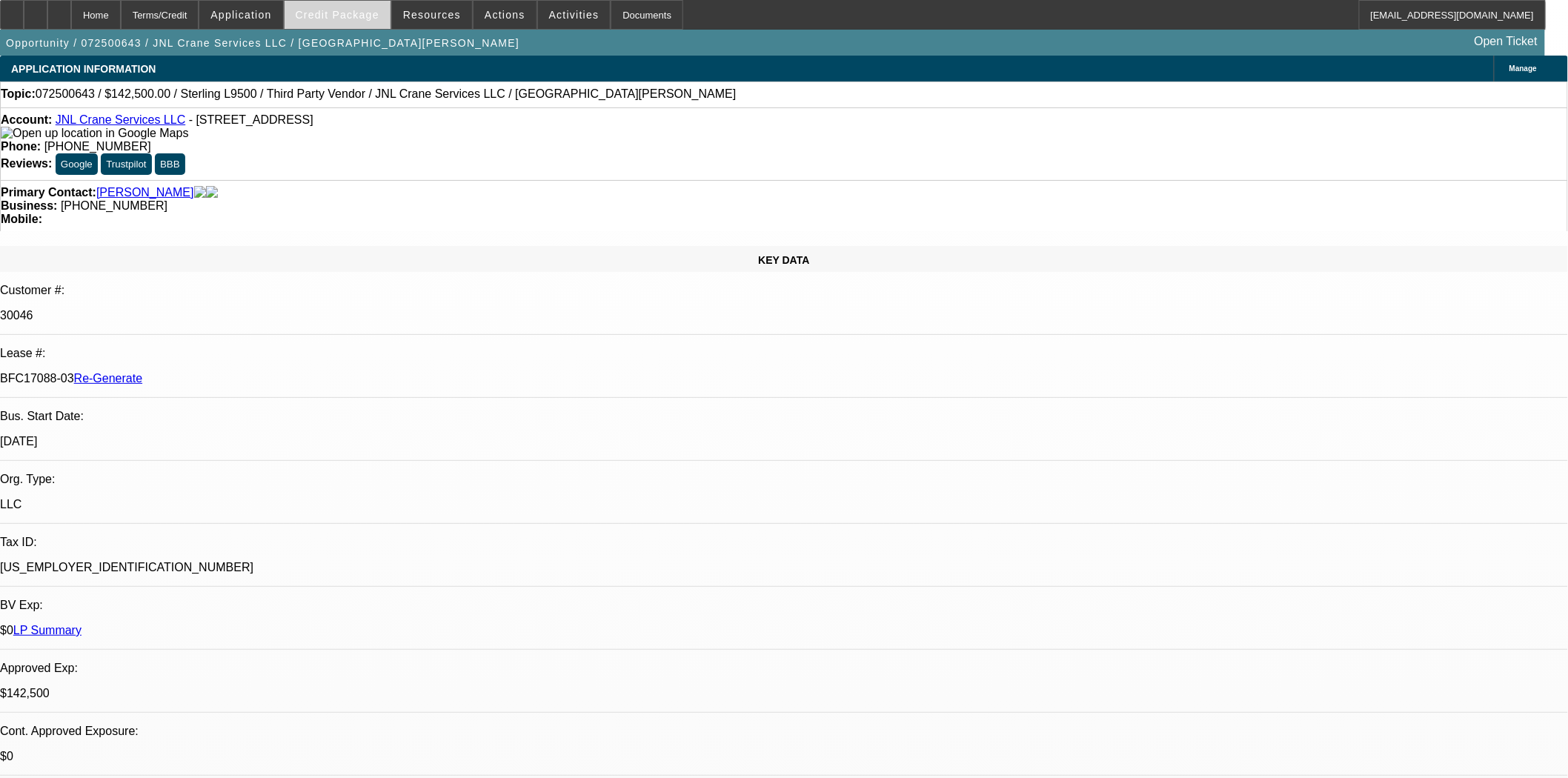
click at [350, 17] on span "Credit Package" at bounding box center [337, 15] width 84 height 12
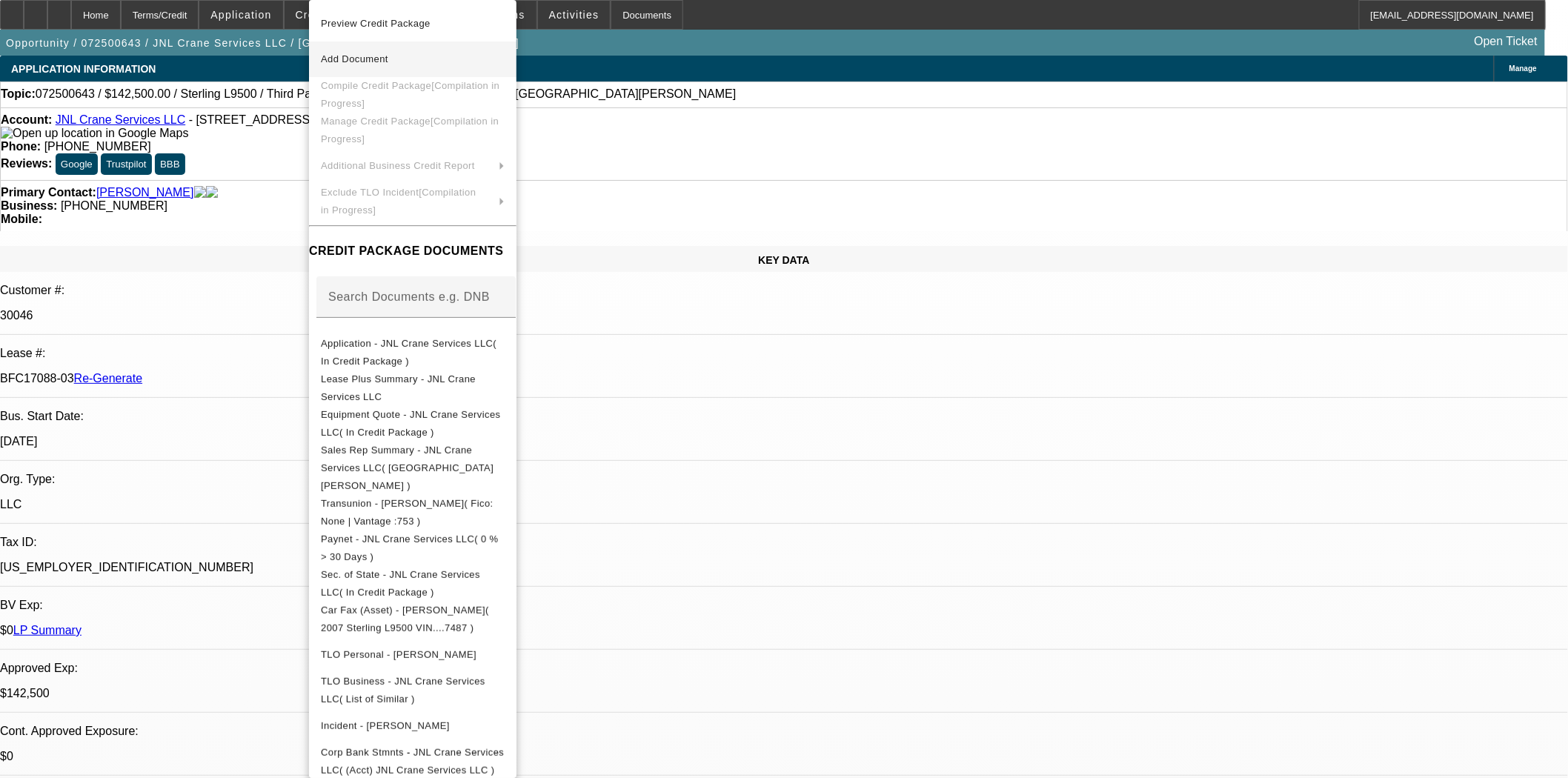
click at [374, 50] on span "Add Document" at bounding box center [412, 59] width 184 height 18
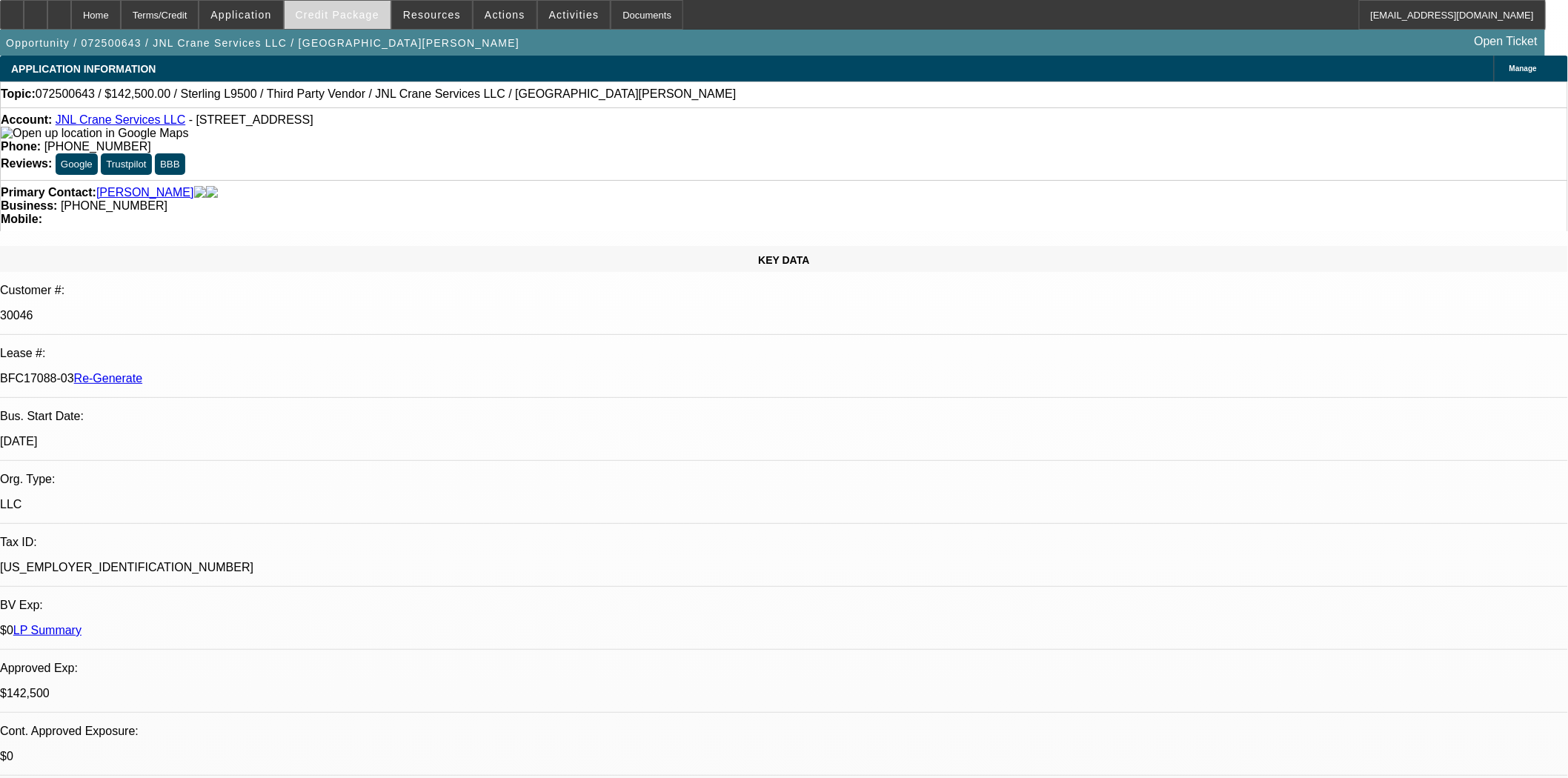
click at [371, 12] on span "Credit Package" at bounding box center [337, 15] width 84 height 12
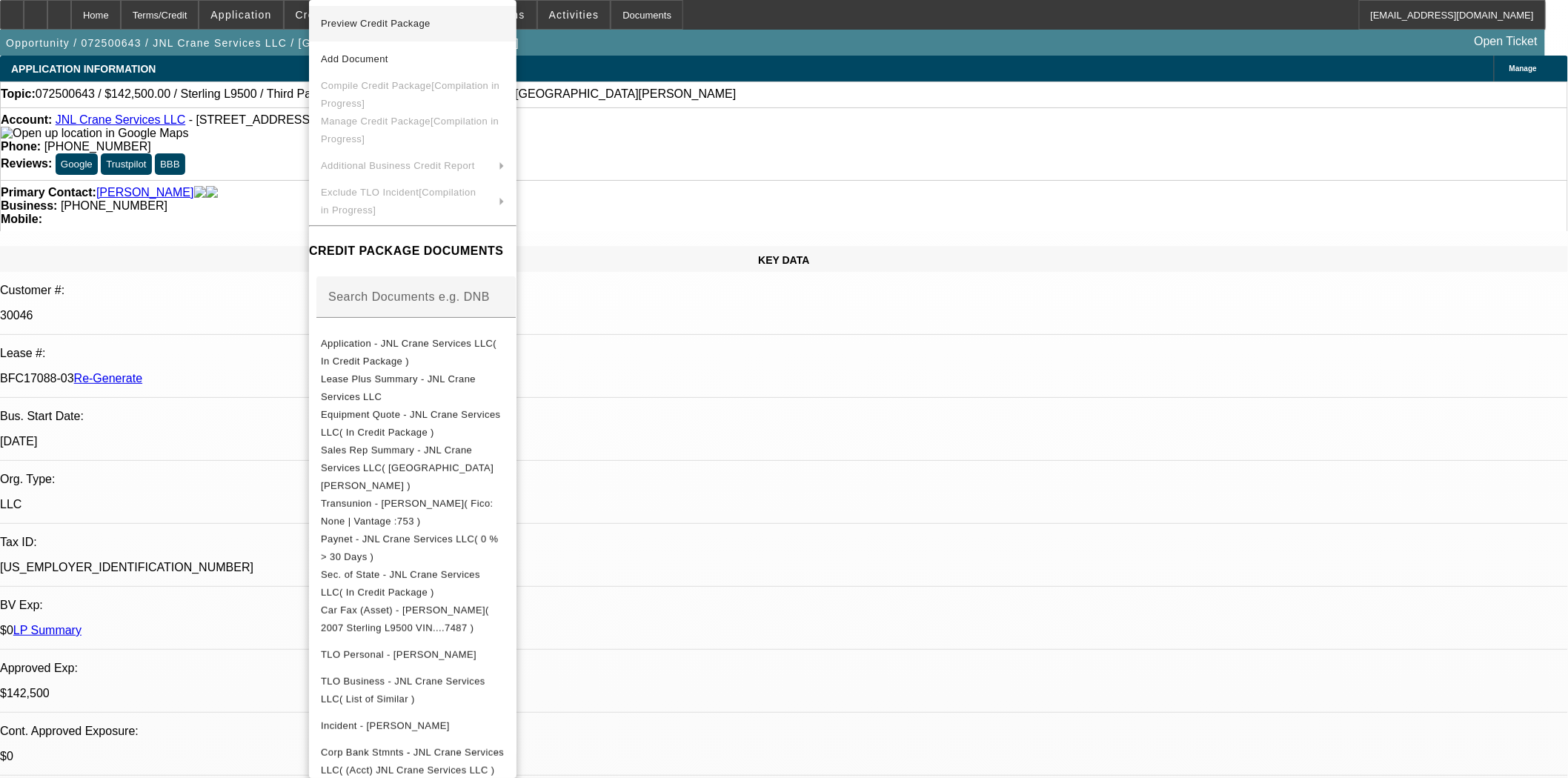
click at [384, 37] on button "Preview Credit Package" at bounding box center [413, 24] width 208 height 36
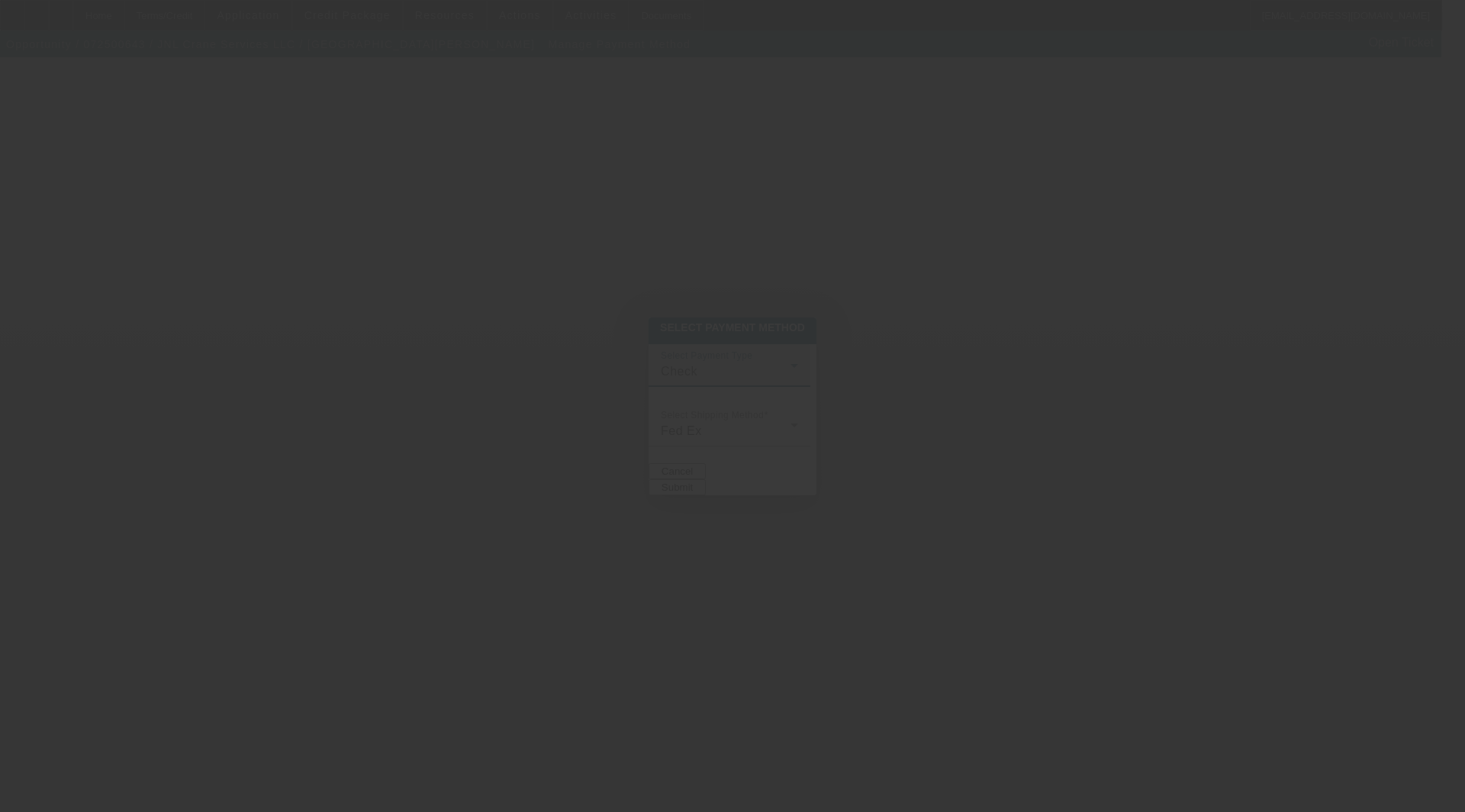
click at [661, 362] on div "Check" at bounding box center [725, 371] width 130 height 18
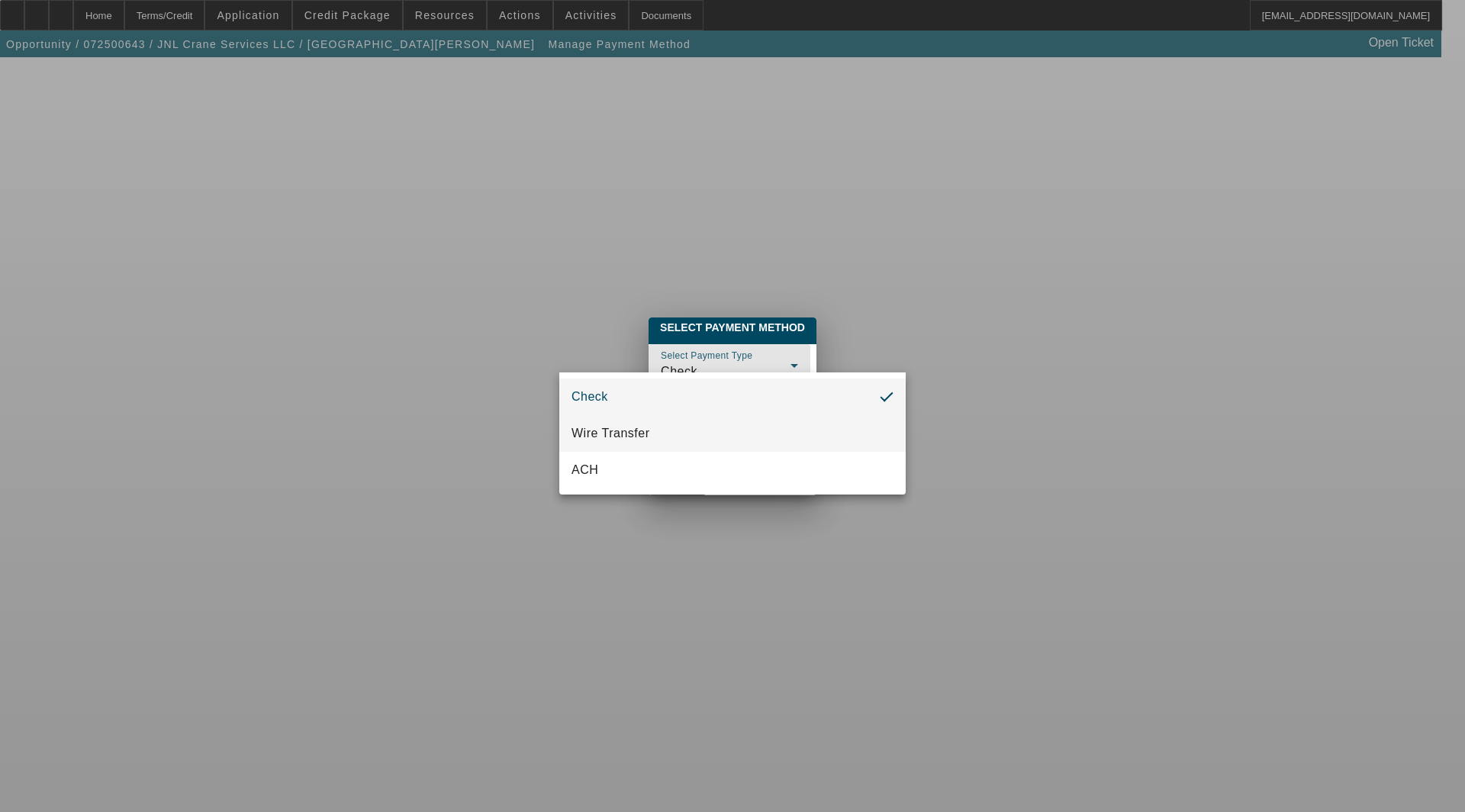
click at [630, 429] on span "Wire Transfer" at bounding box center [611, 433] width 79 height 18
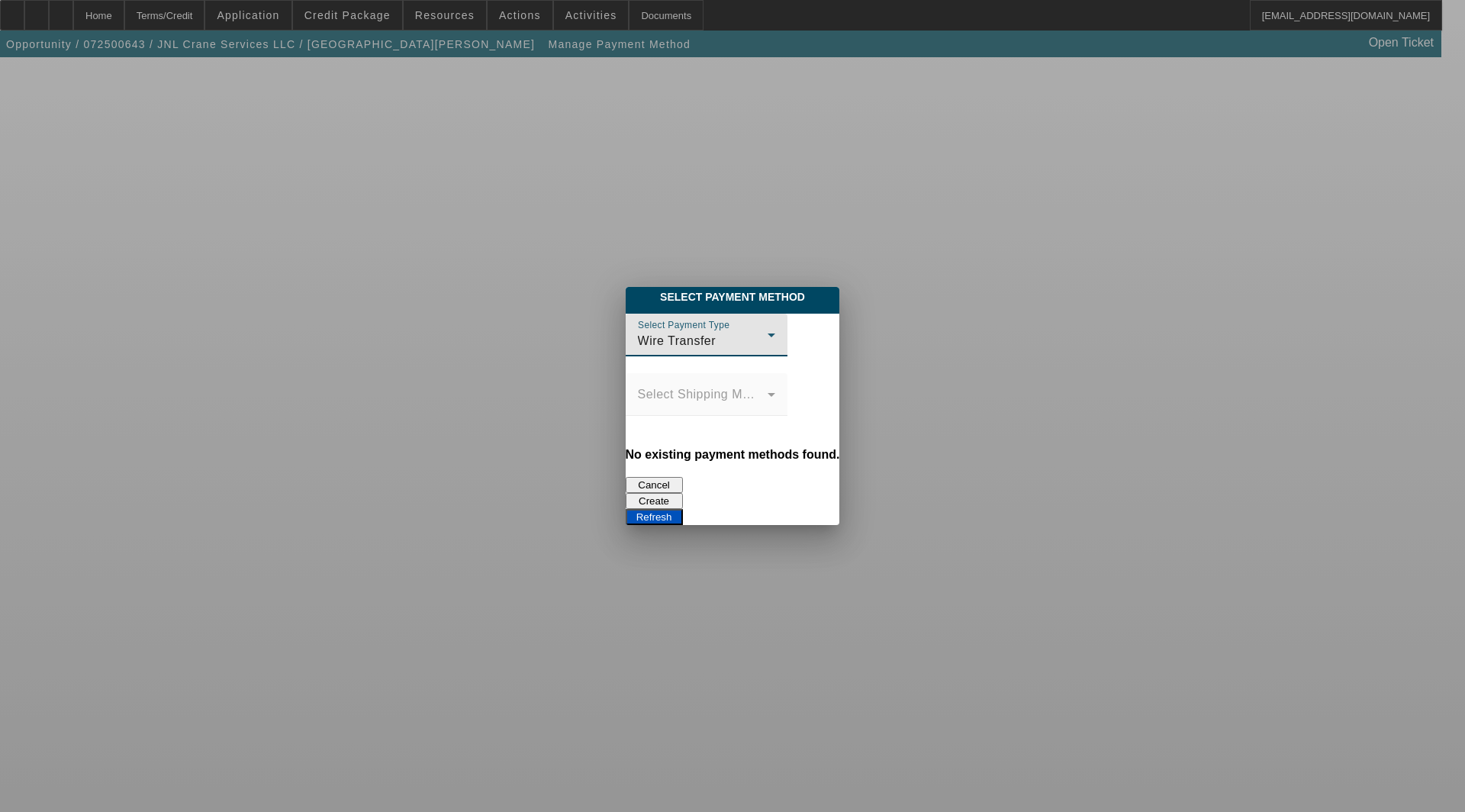
click at [683, 493] on button "Create" at bounding box center [654, 501] width 57 height 16
click at [683, 509] on button "Refresh" at bounding box center [654, 516] width 57 height 16
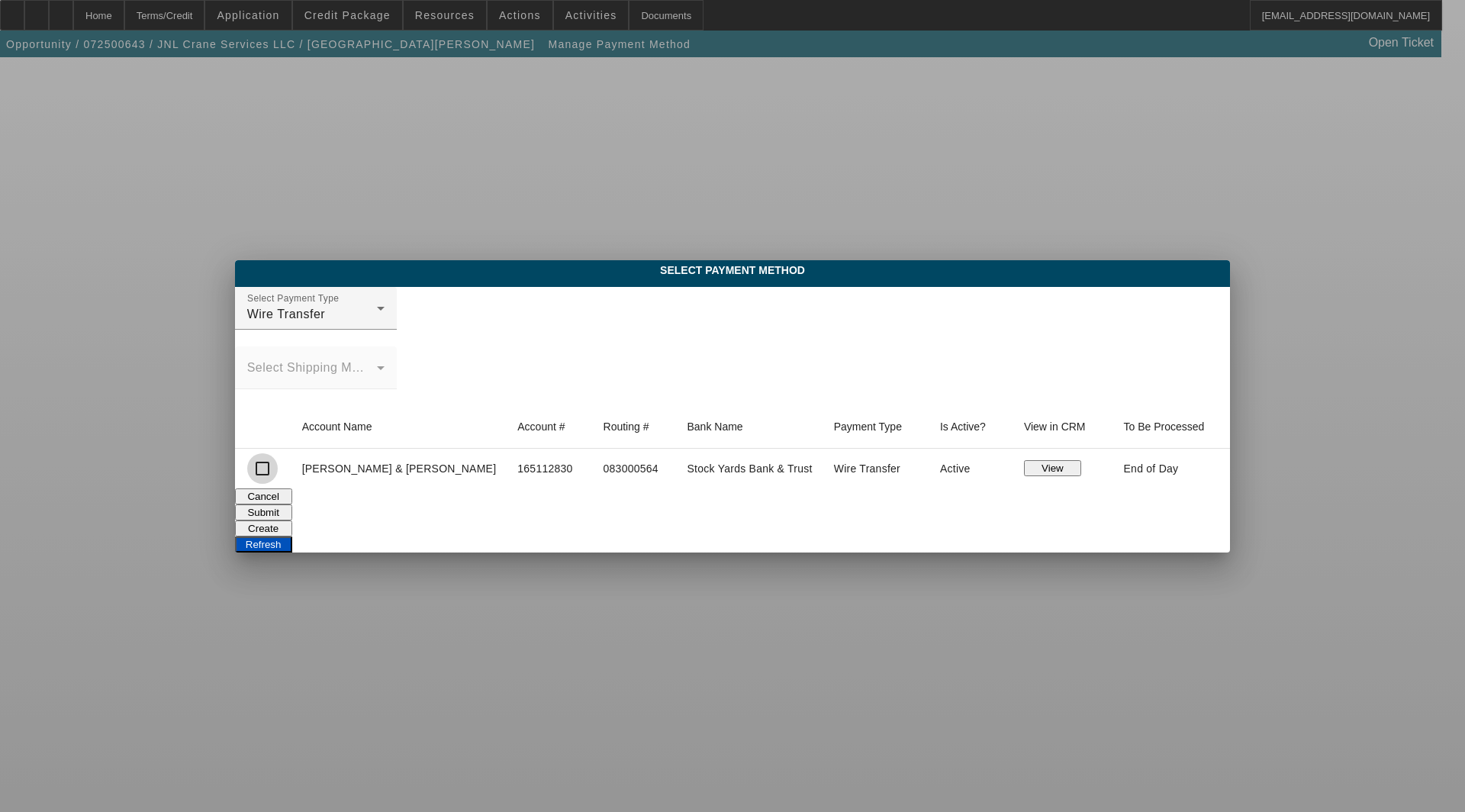
click at [278, 468] on input "checkbox" at bounding box center [262, 468] width 31 height 31
checkbox input "true"
click at [293, 506] on button "Submit" at bounding box center [263, 512] width 57 height 16
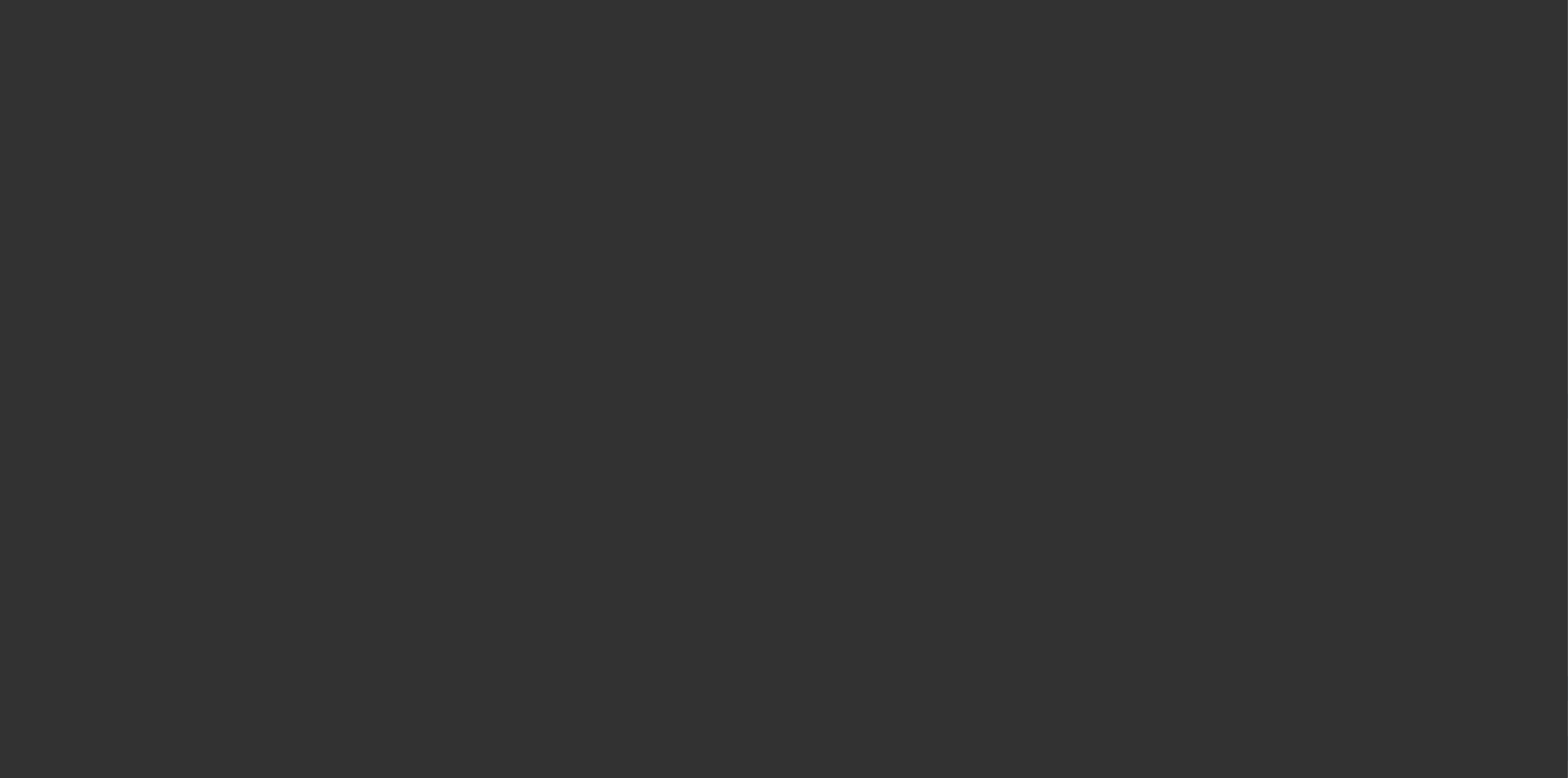
select select "3"
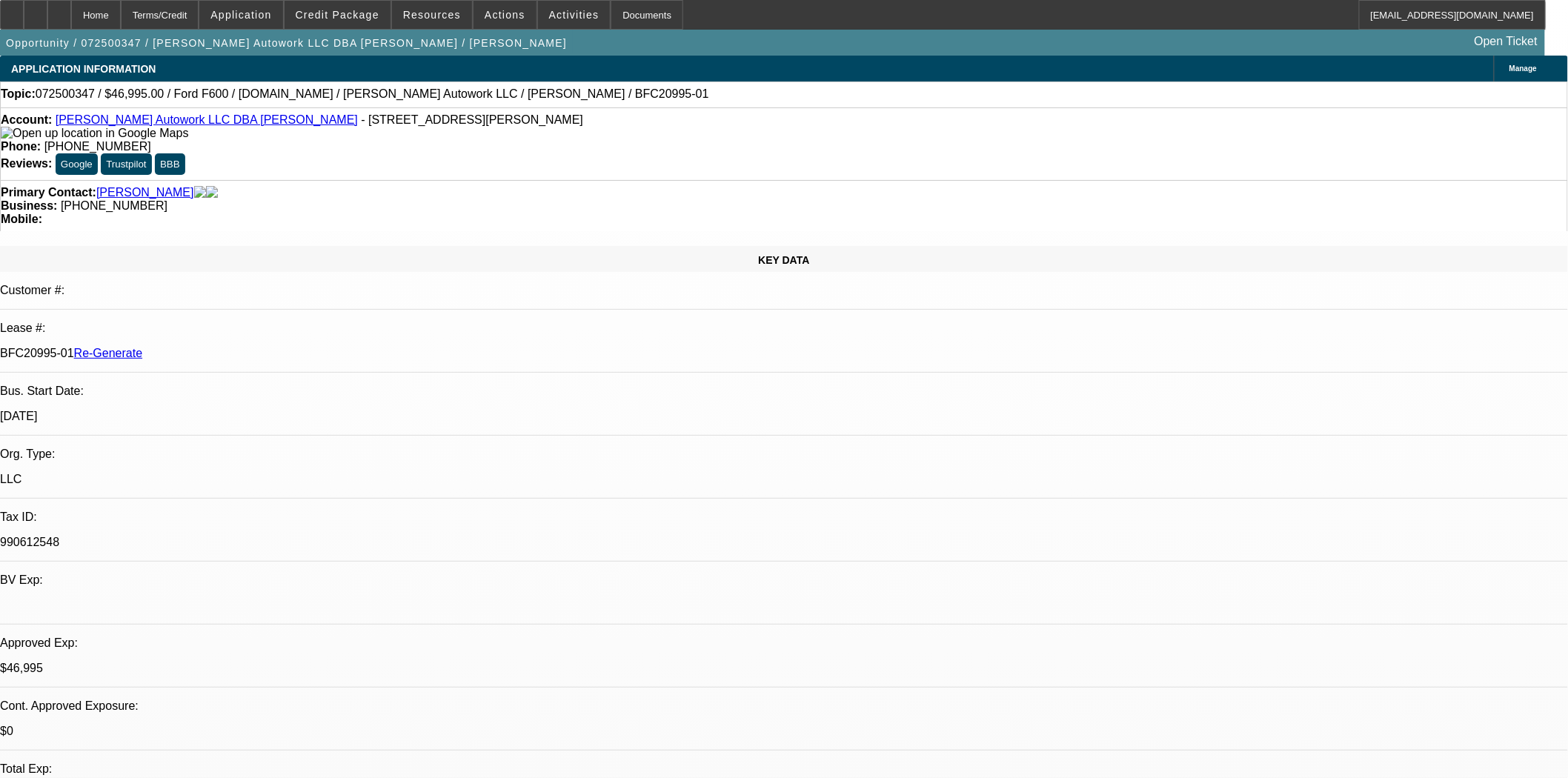
select select "0"
select select "2"
select select "0.1"
select select "4"
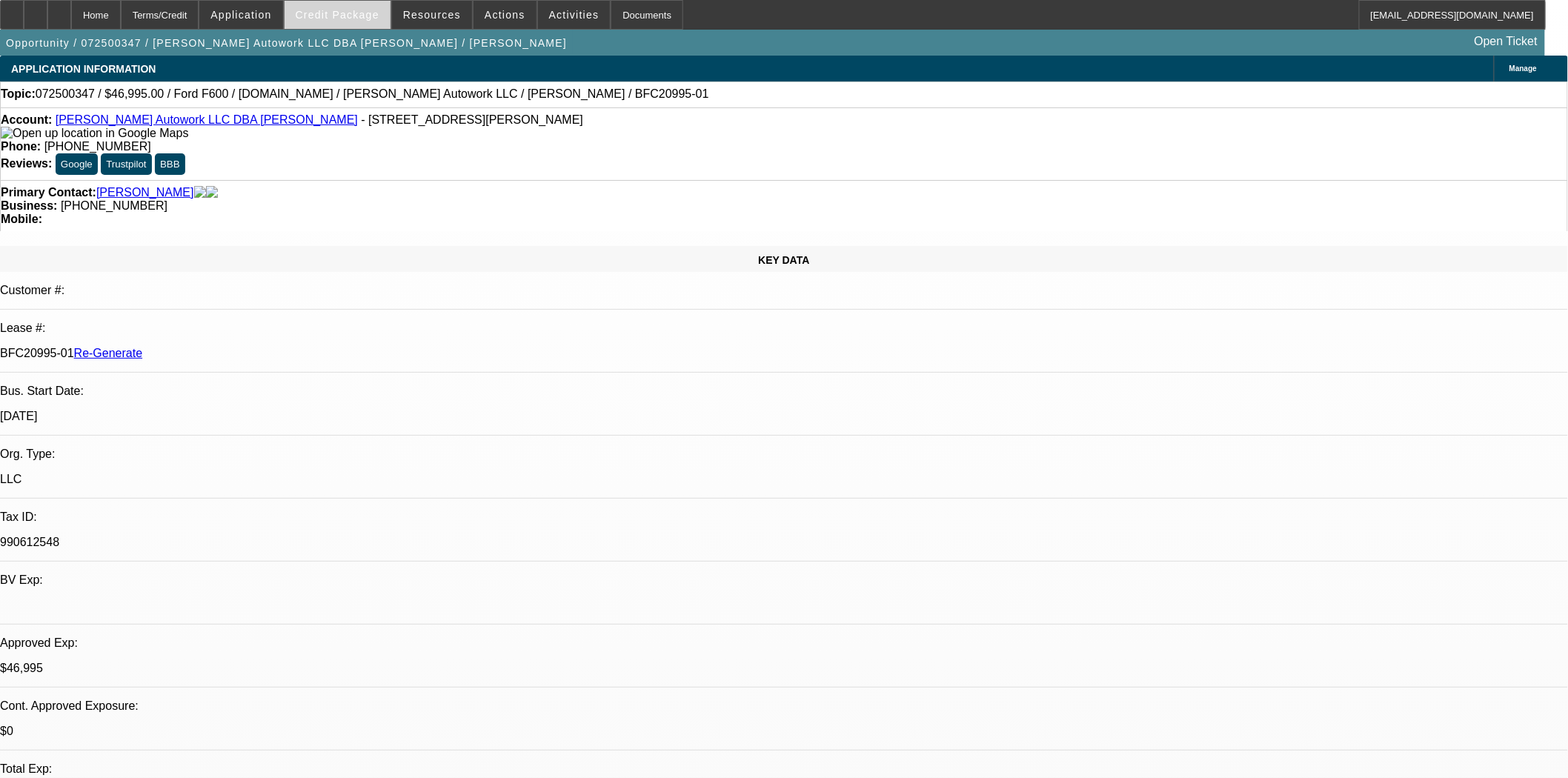
click at [366, 13] on span "Credit Package" at bounding box center [337, 15] width 84 height 12
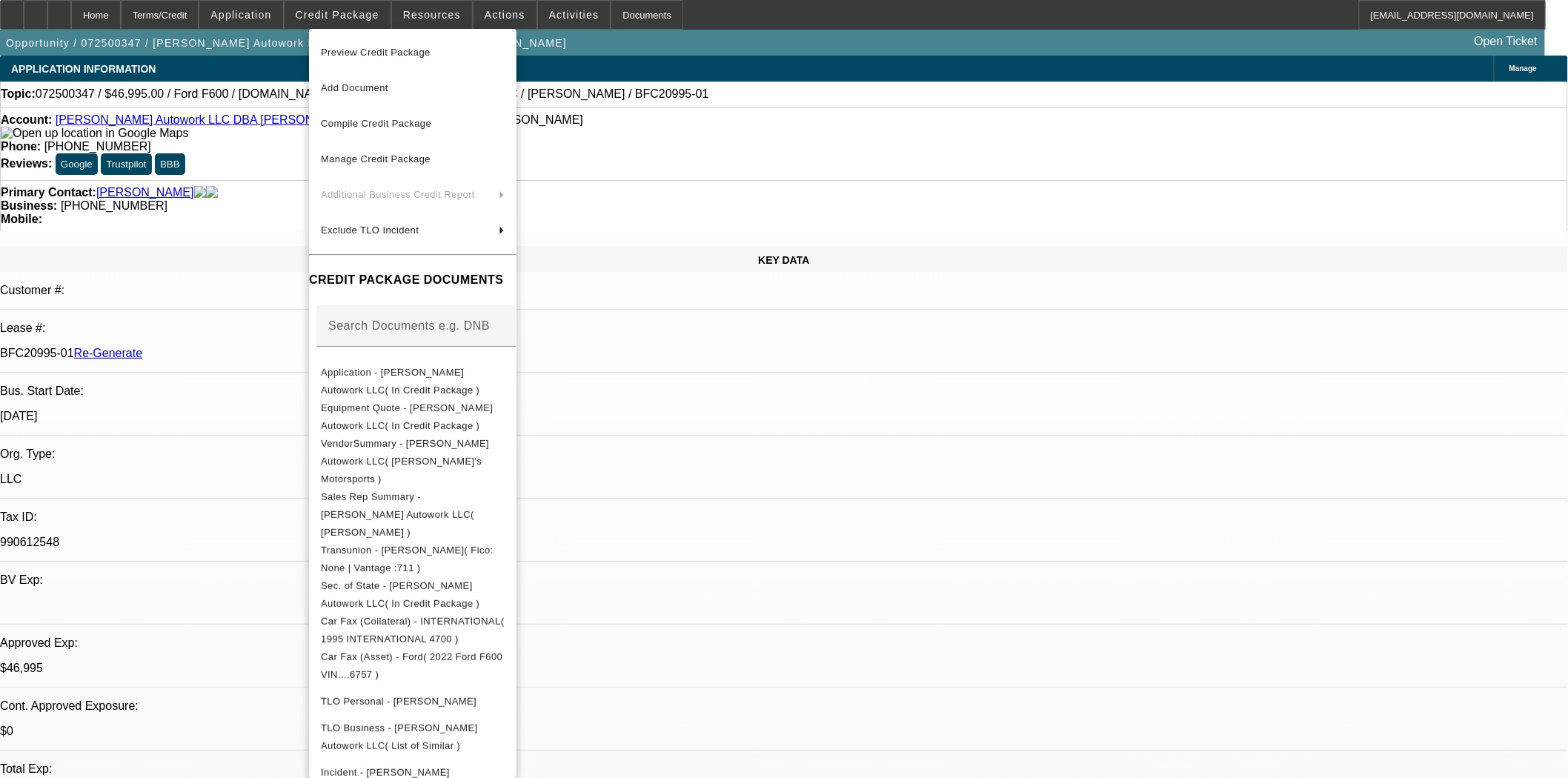
click at [394, 53] on span "Preview Credit Package" at bounding box center [376, 52] width 110 height 11
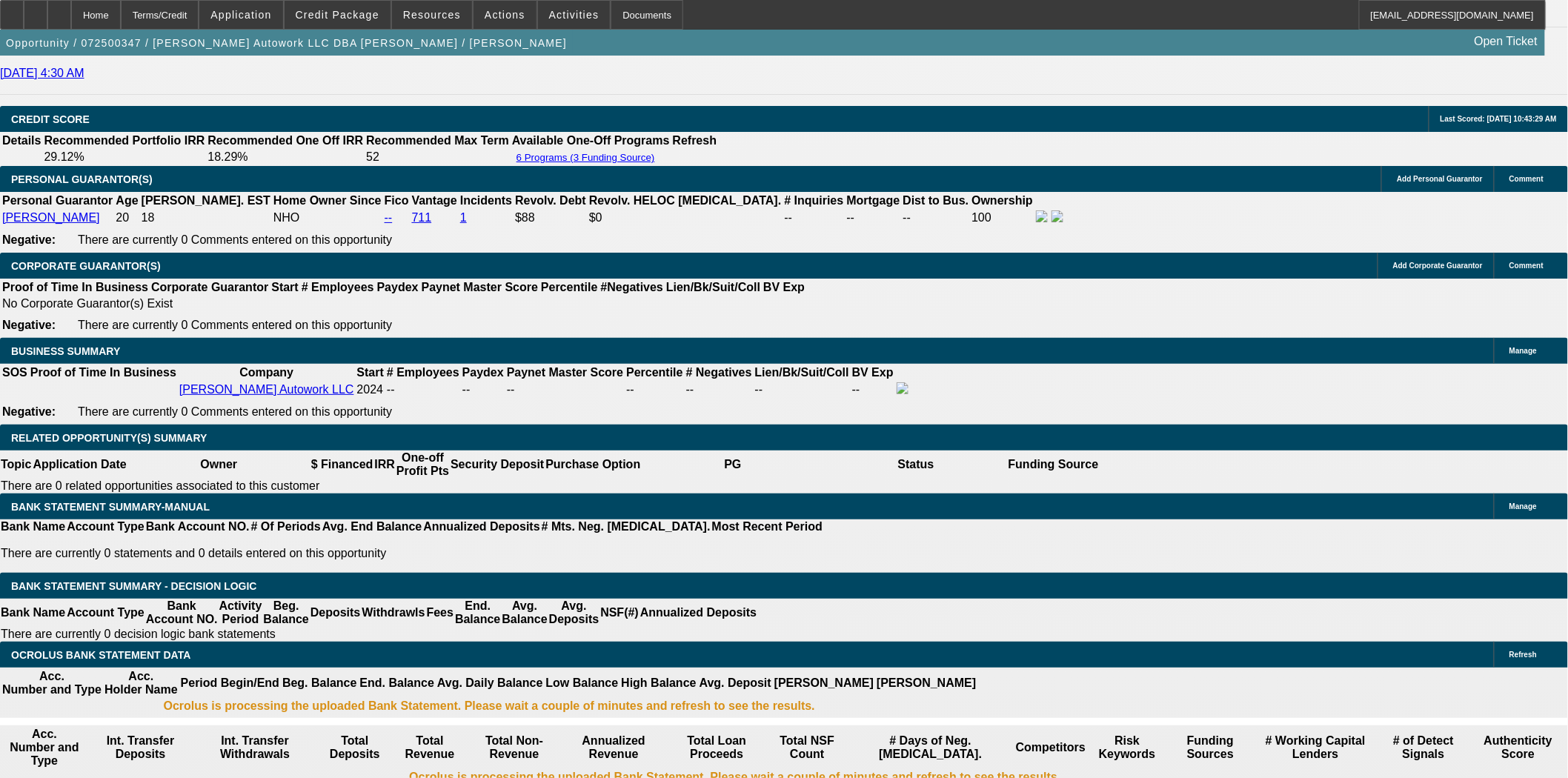
scroll to position [2140, 0]
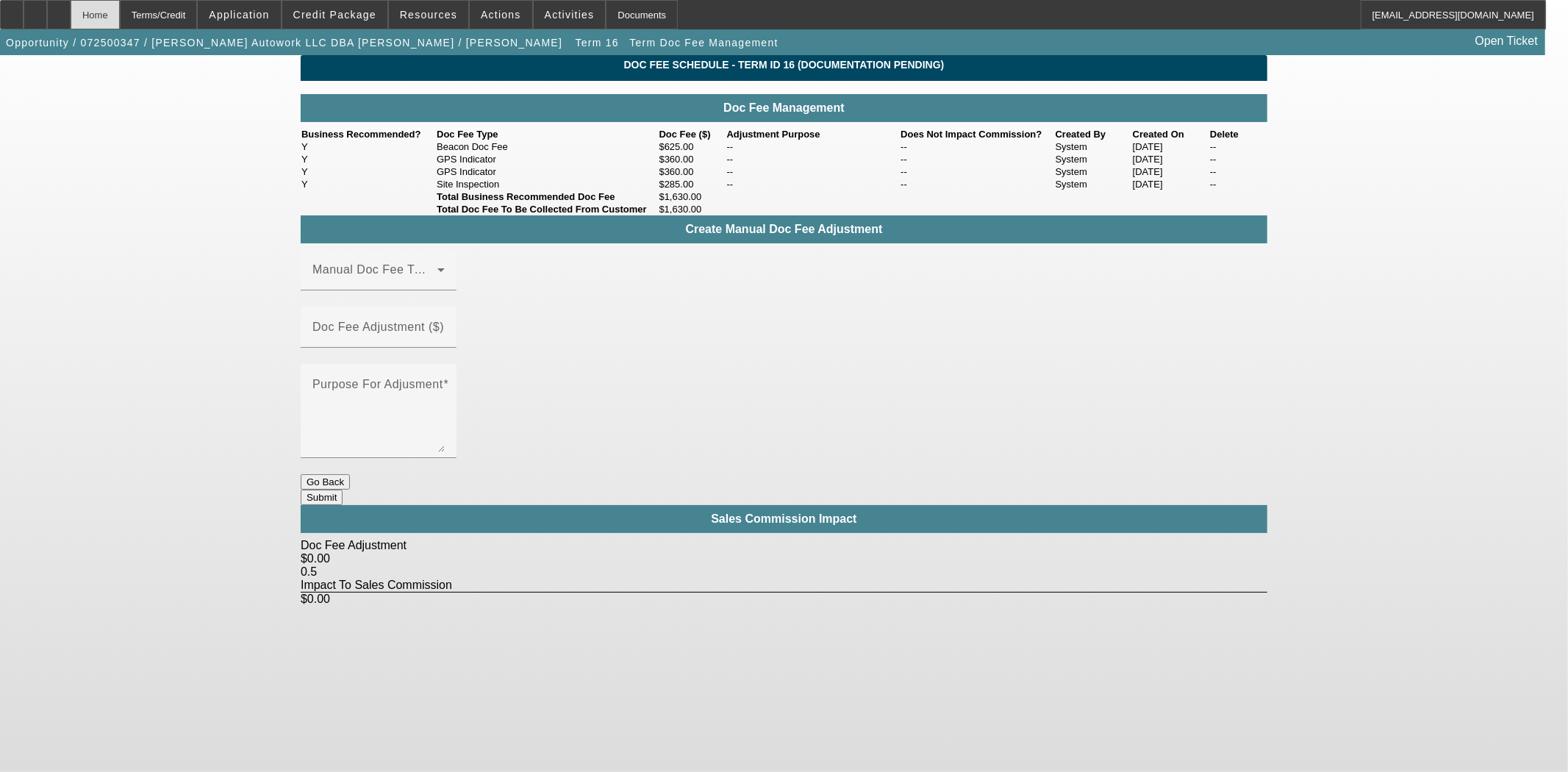
click at [120, 6] on div "Home" at bounding box center [95, 14] width 49 height 30
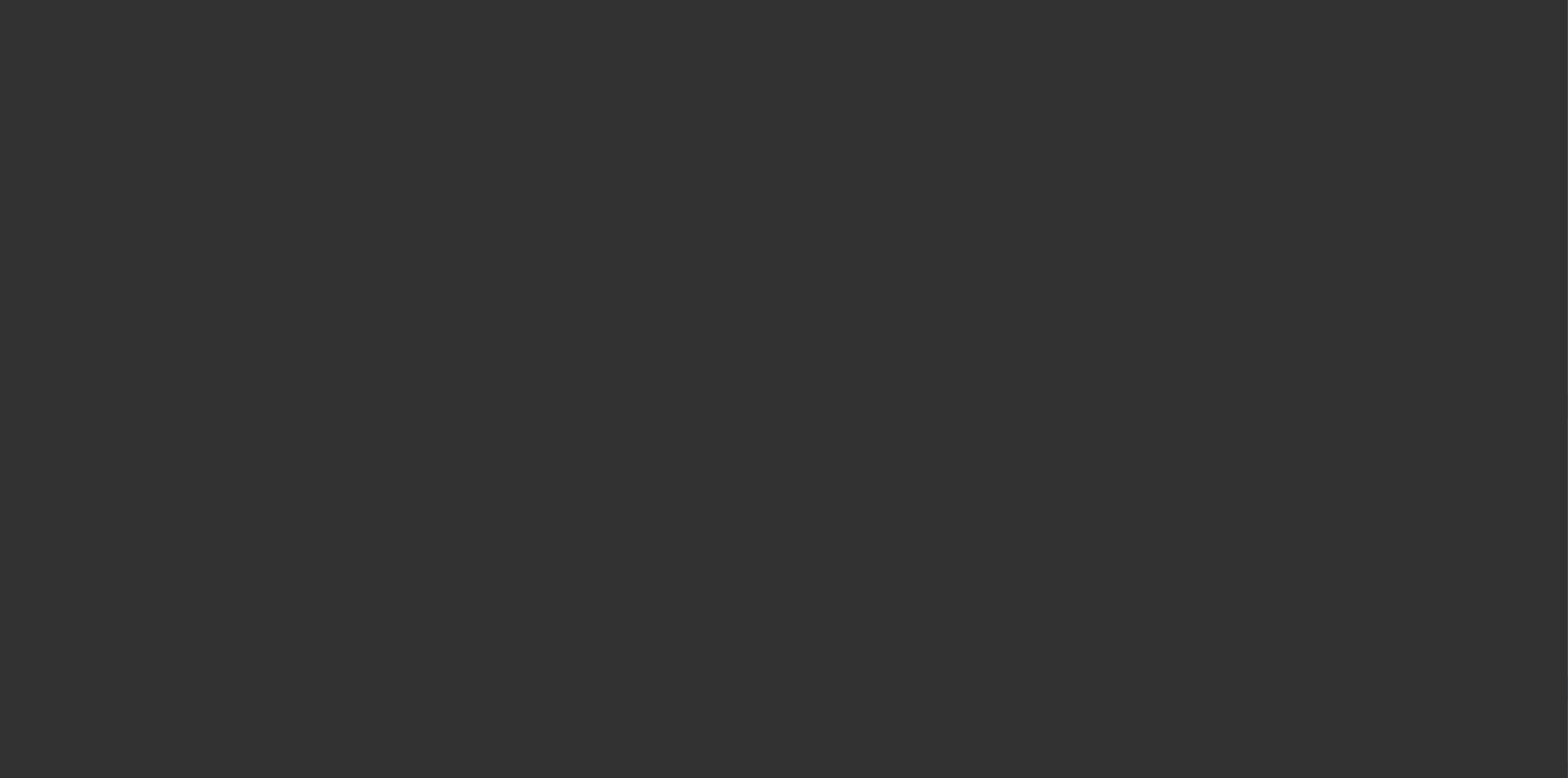
select select "3"
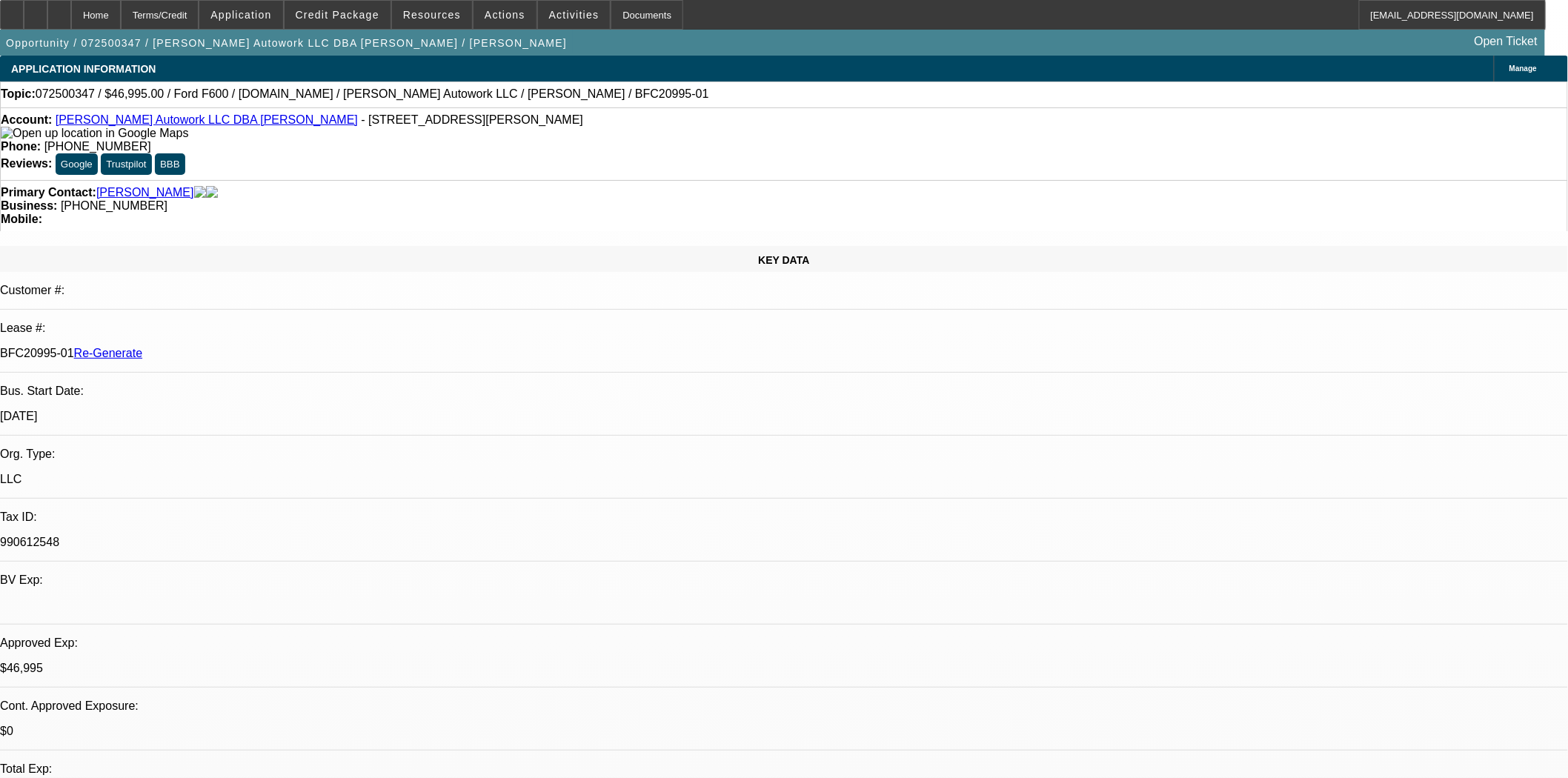
select select "0"
select select "2"
select select "0.1"
select select "4"
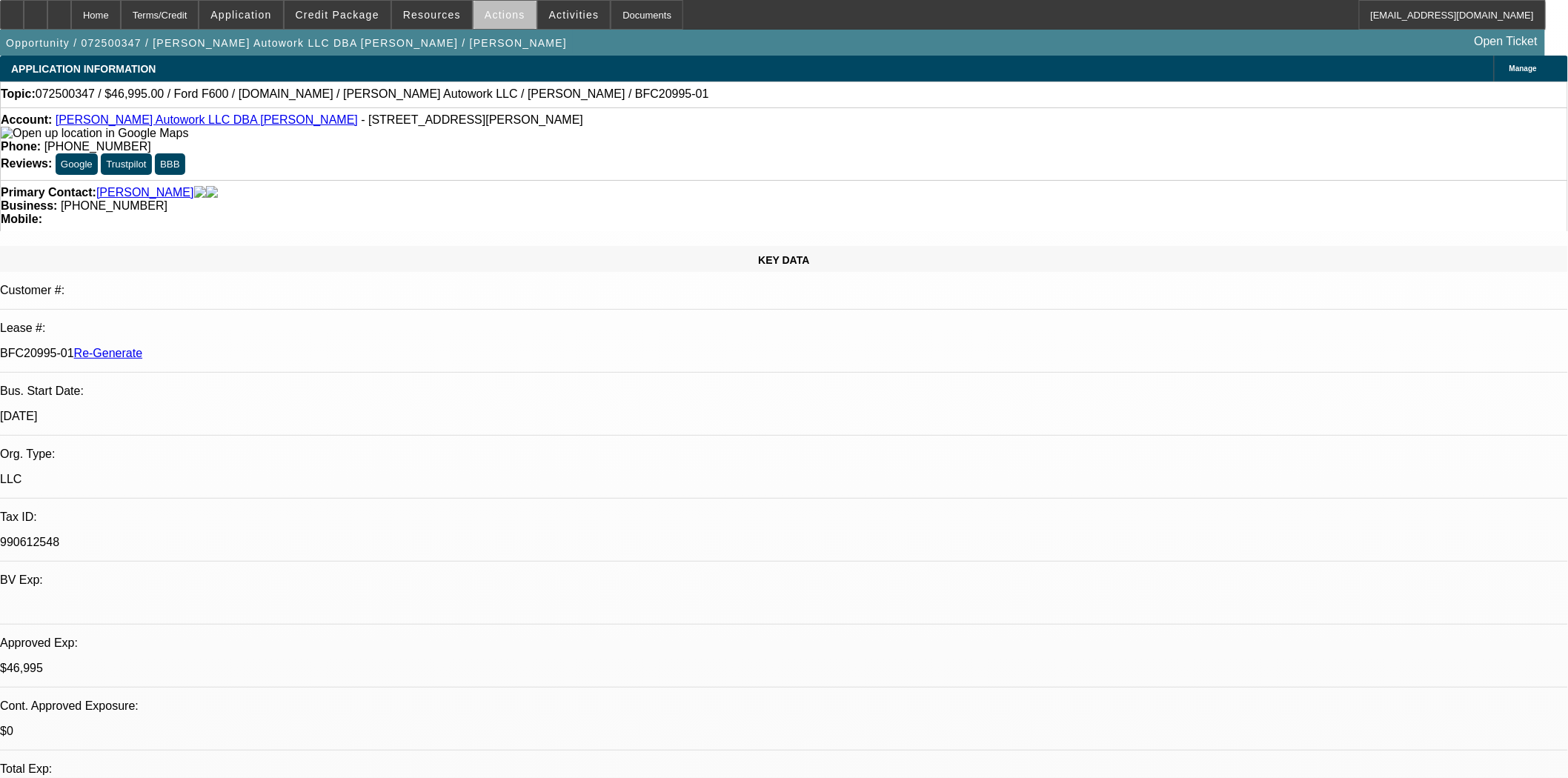
click at [509, 17] on span "Actions" at bounding box center [505, 15] width 40 height 12
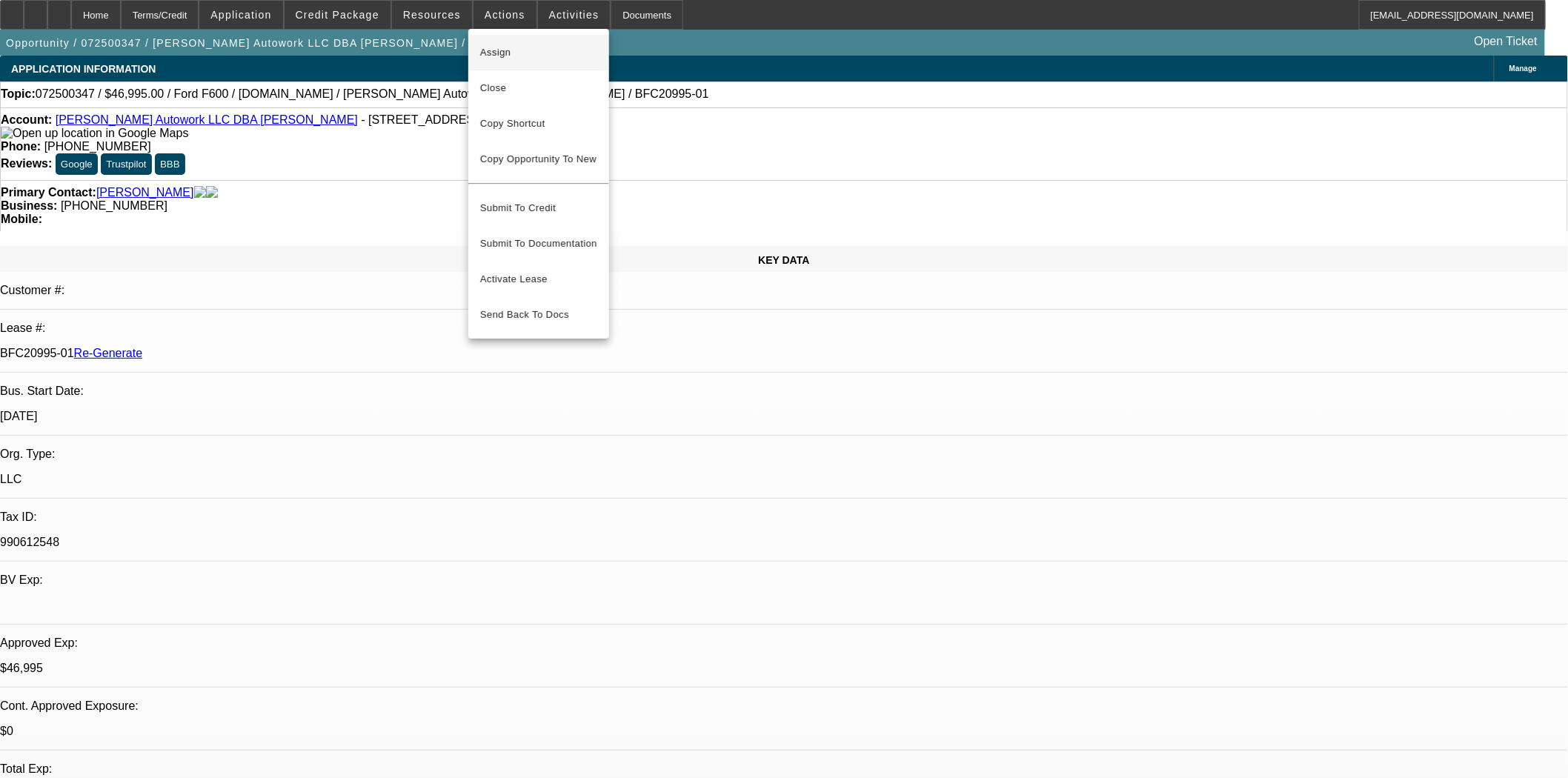
click at [487, 50] on span "Assign" at bounding box center [538, 52] width 117 height 18
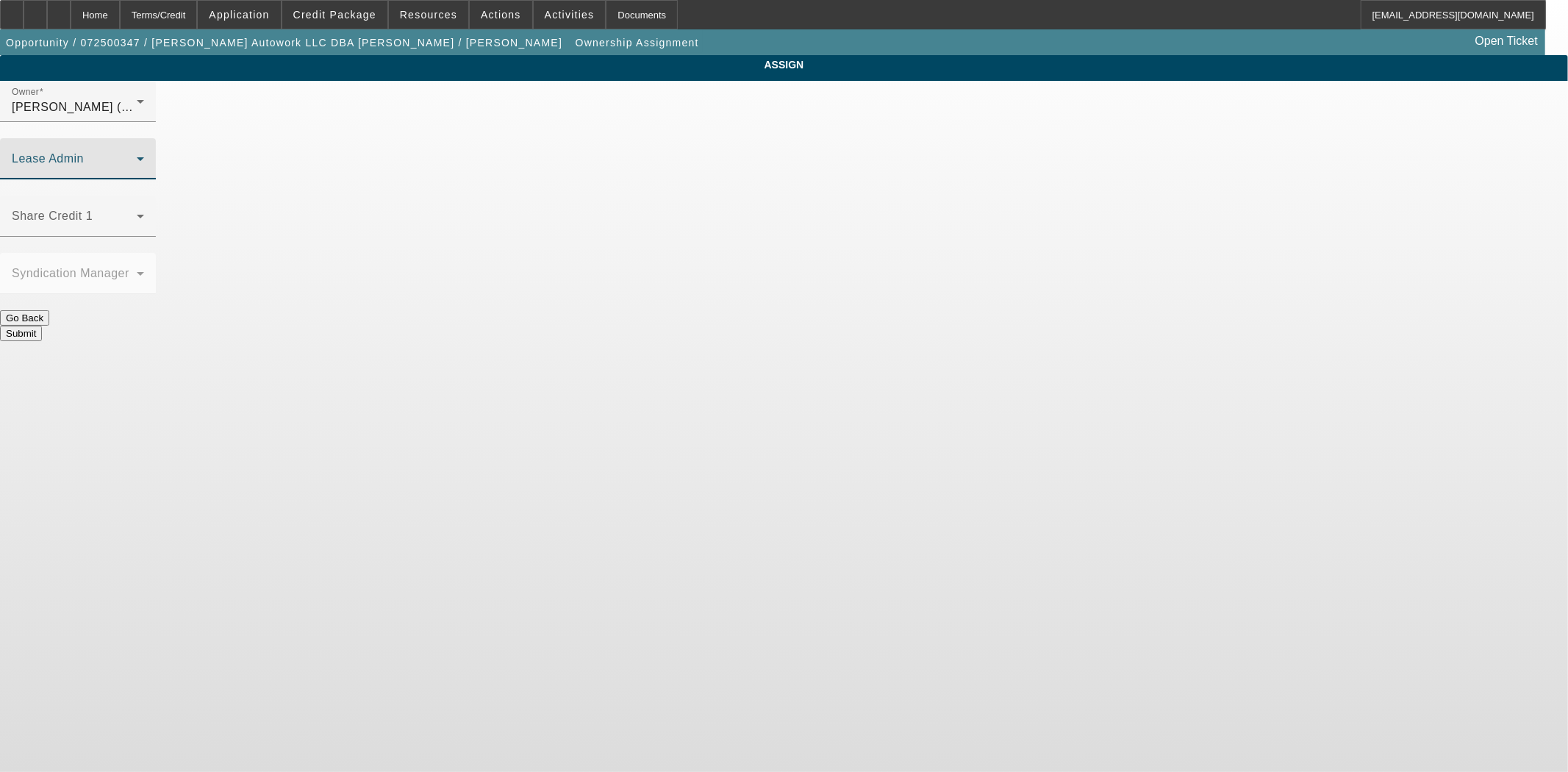
click at [137, 156] on span at bounding box center [74, 164] width 125 height 17
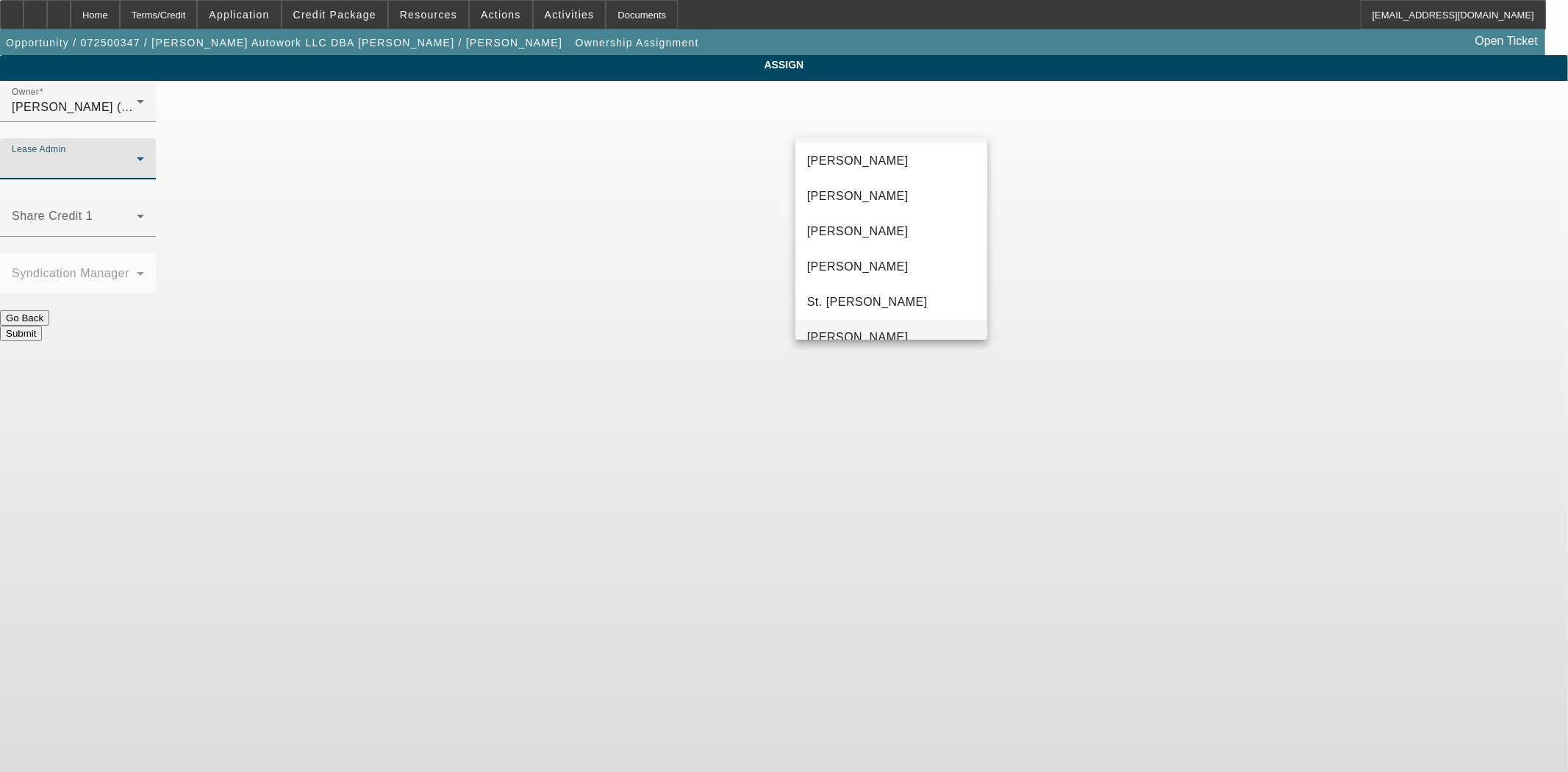
scroll to position [56, 0]
click at [879, 320] on span "[PERSON_NAME]" at bounding box center [858, 317] width 102 height 17
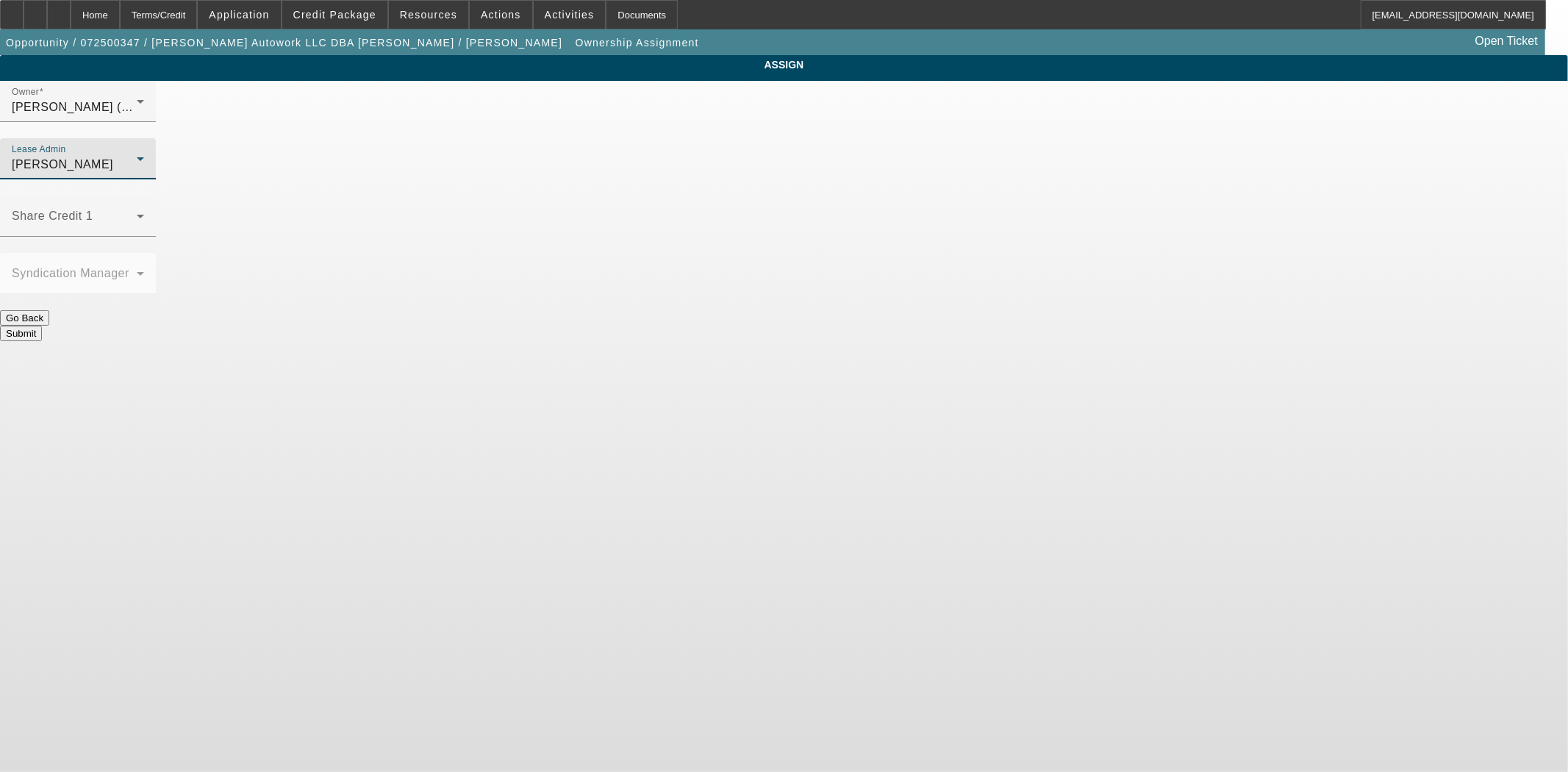
click at [113, 158] on span "[PERSON_NAME]" at bounding box center [63, 164] width 102 height 12
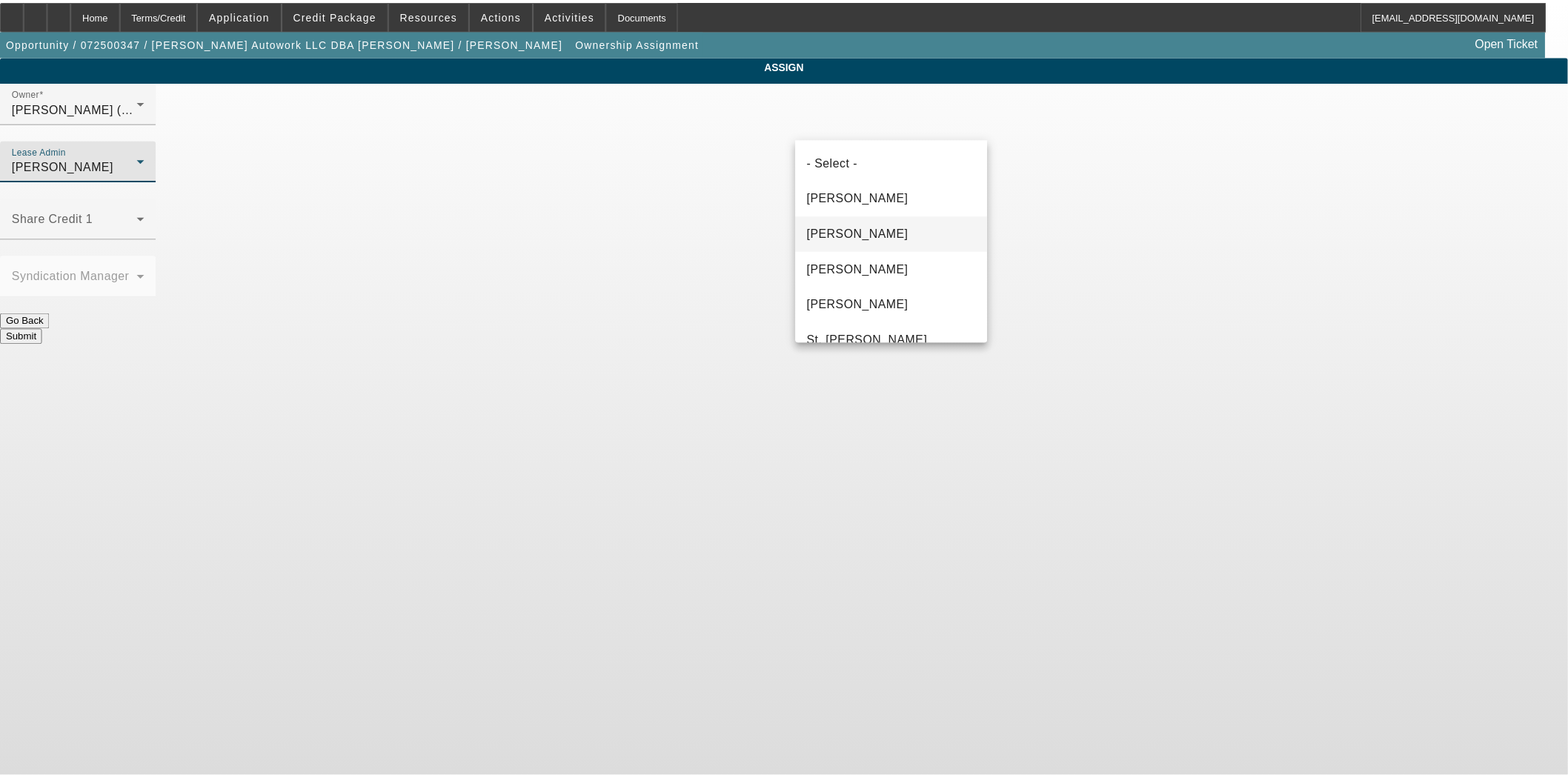
scroll to position [50, 0]
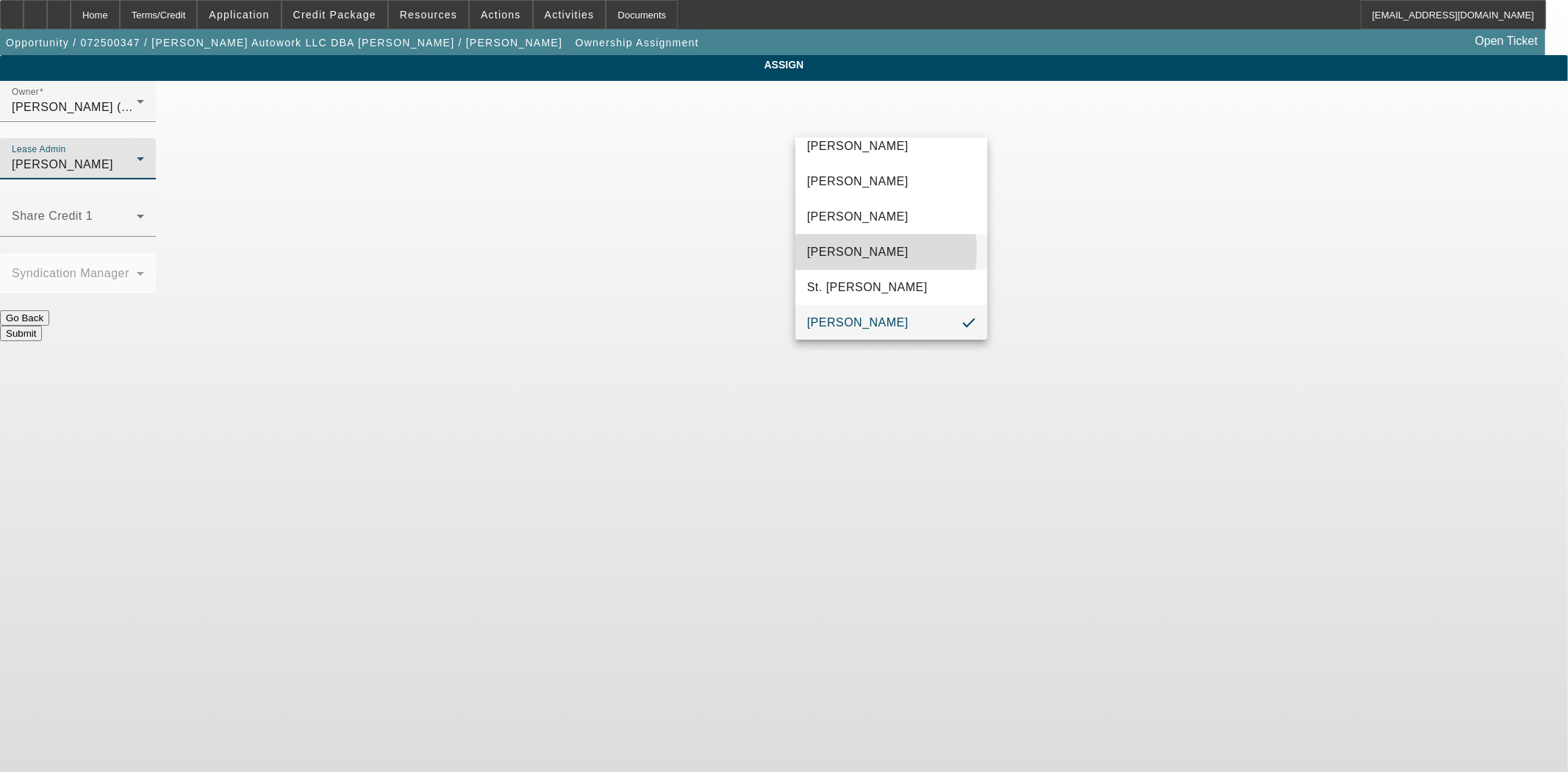
click at [863, 250] on span "Solis, Monica" at bounding box center [858, 252] width 102 height 17
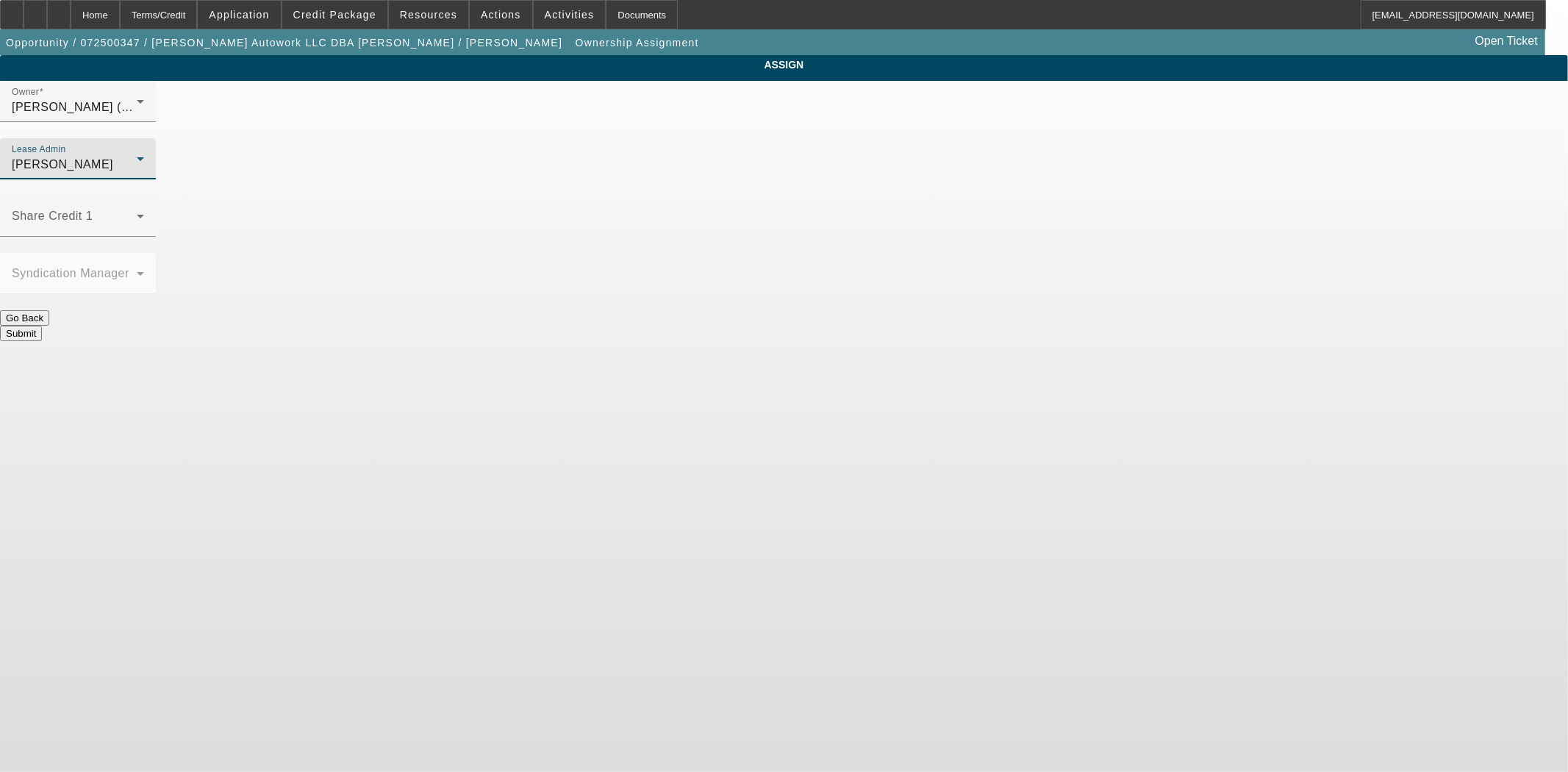
click at [863, 326] on div "Submit" at bounding box center [784, 333] width 1568 height 15
click at [42, 326] on button "Submit" at bounding box center [20, 333] width 42 height 15
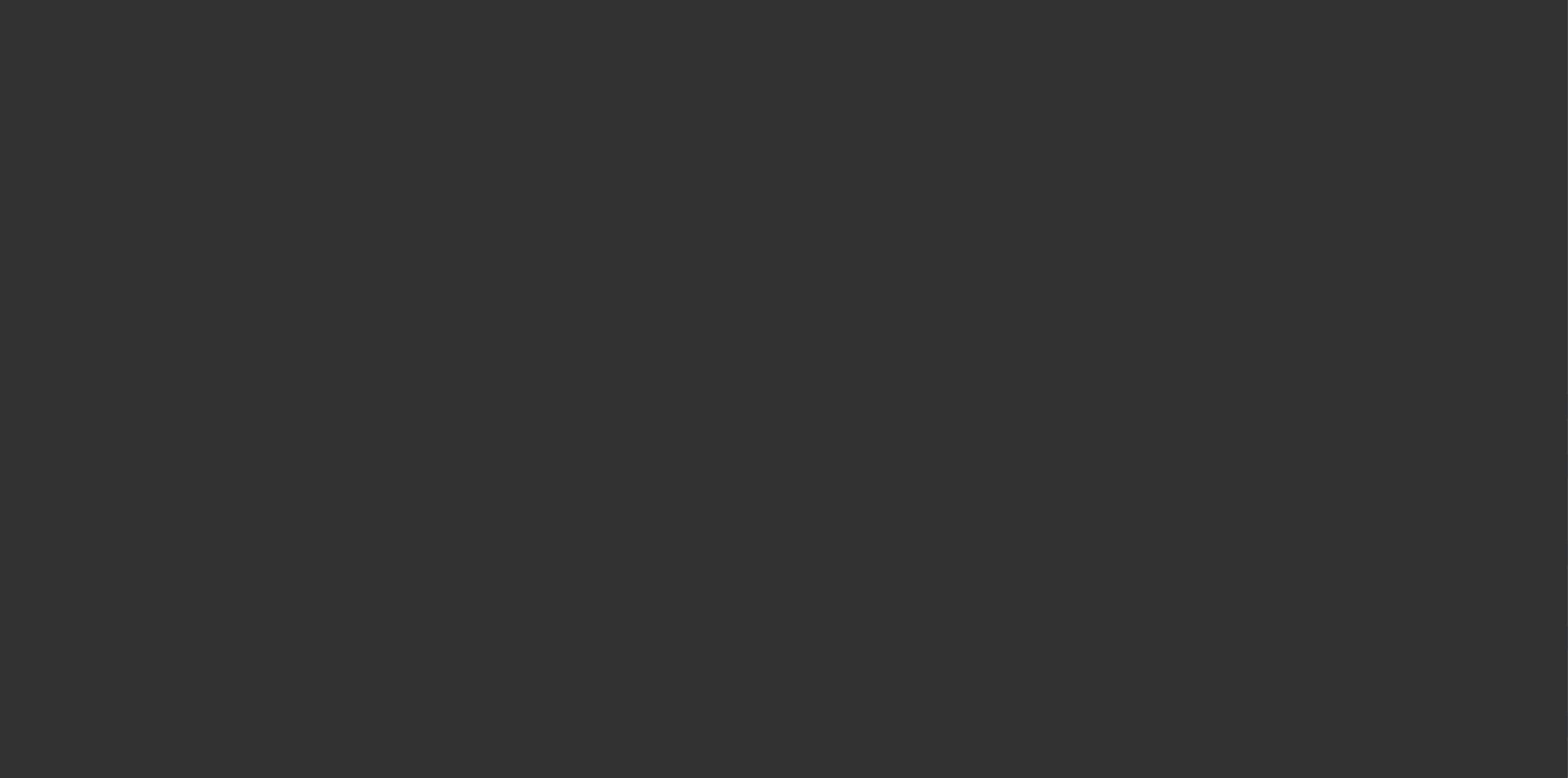
select select "3"
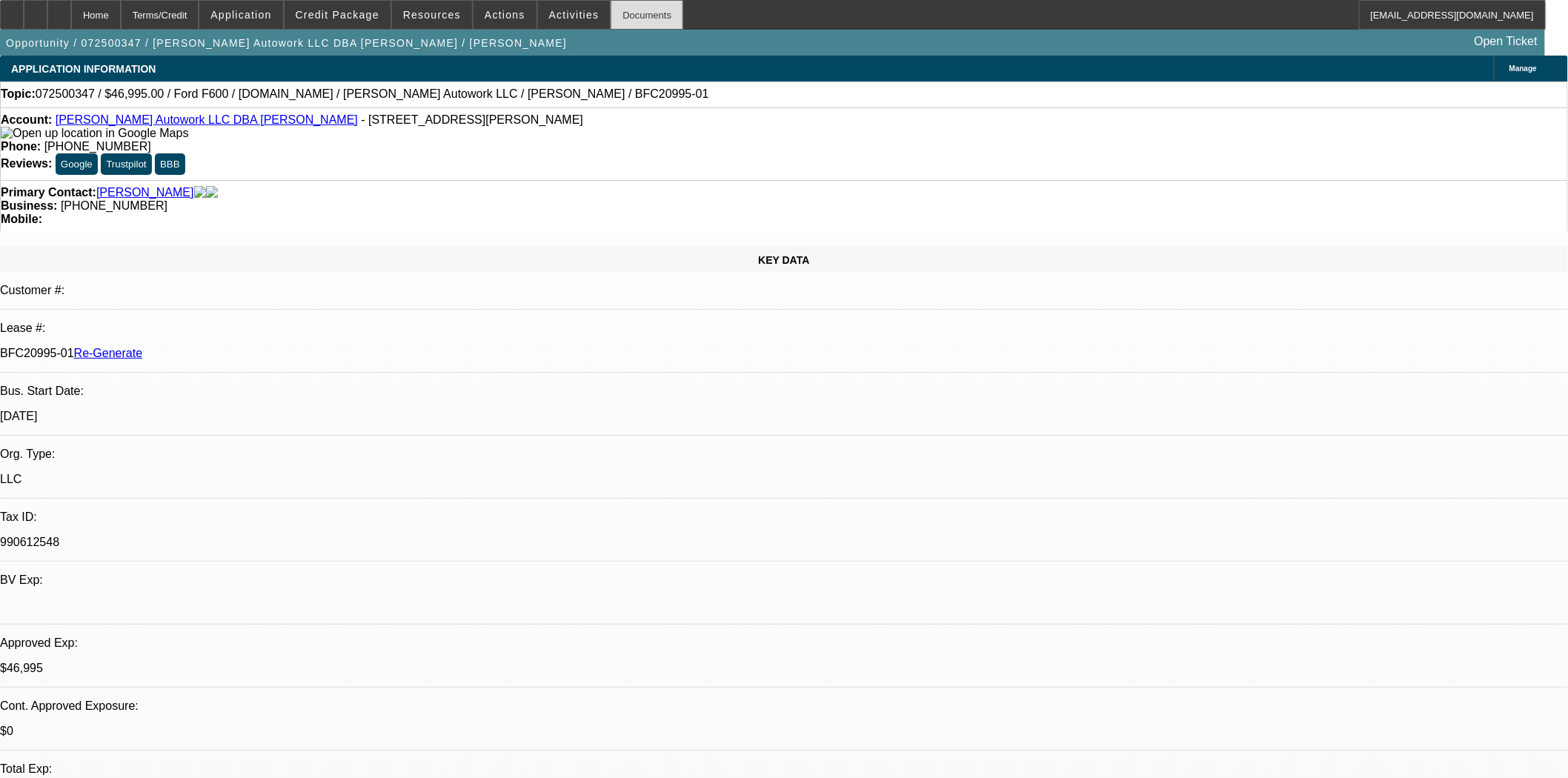
select select "0"
select select "2"
select select "0.1"
select select "4"
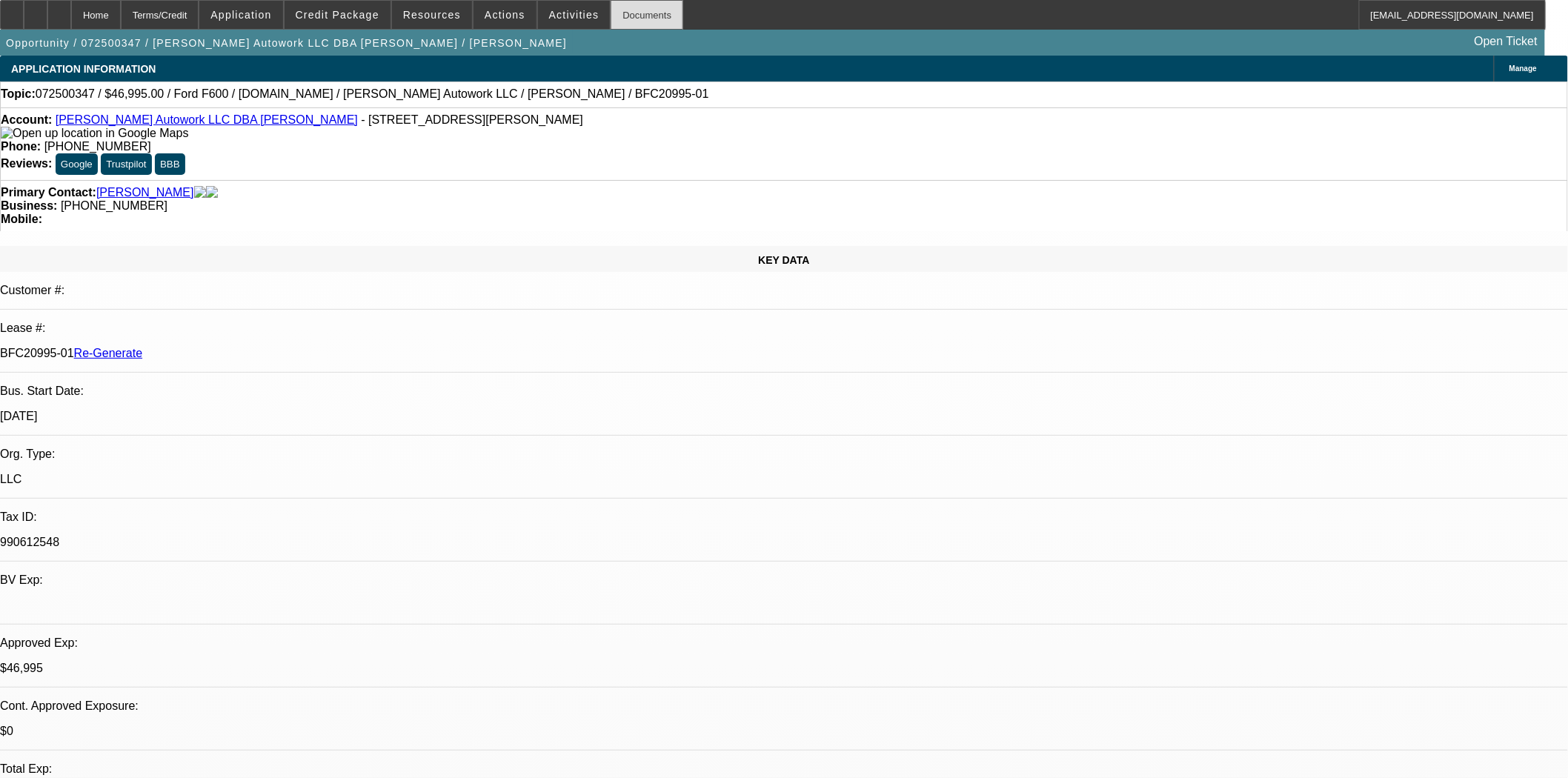
click at [621, 19] on div "Documents" at bounding box center [647, 15] width 73 height 30
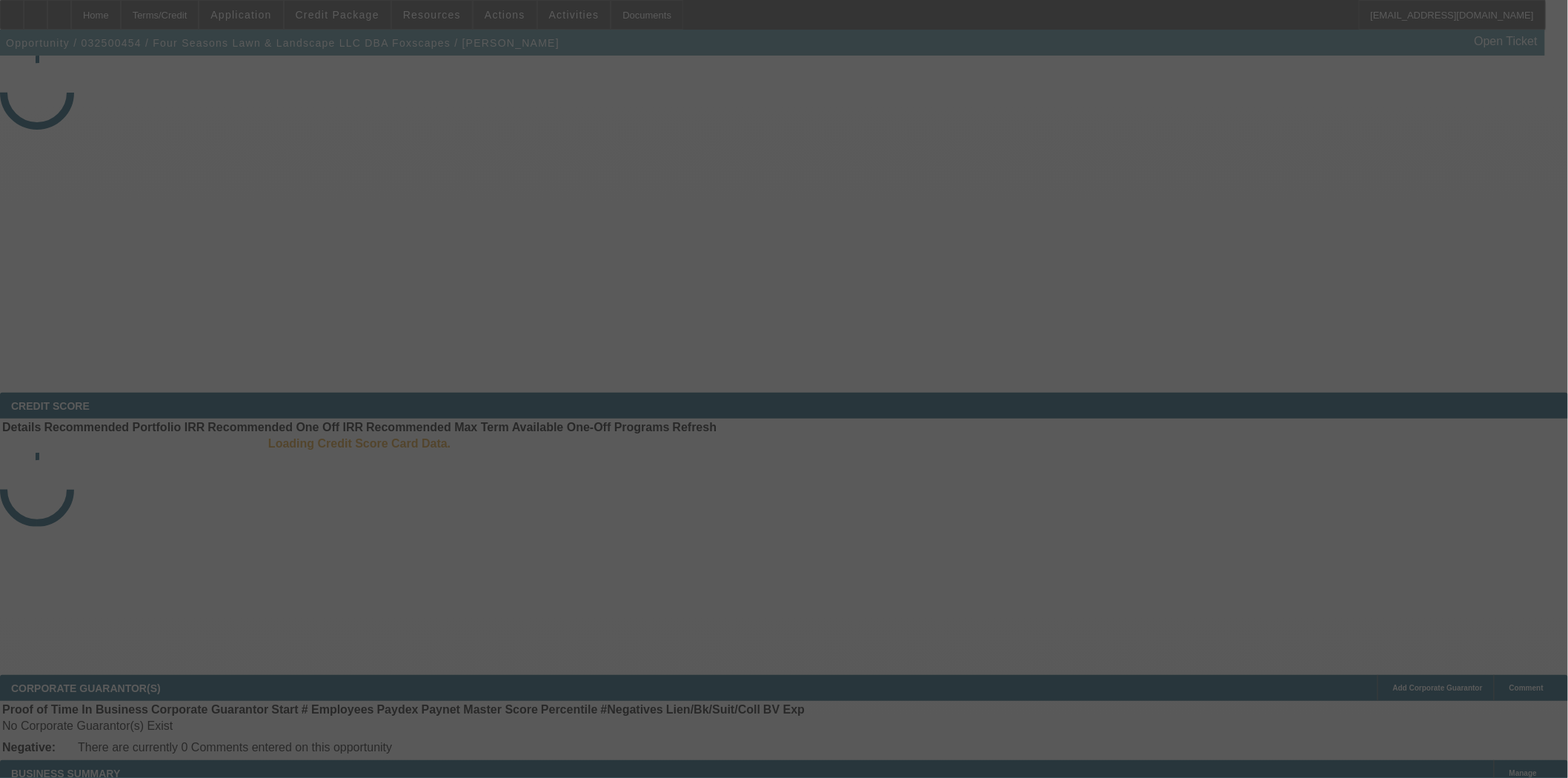
select select "3"
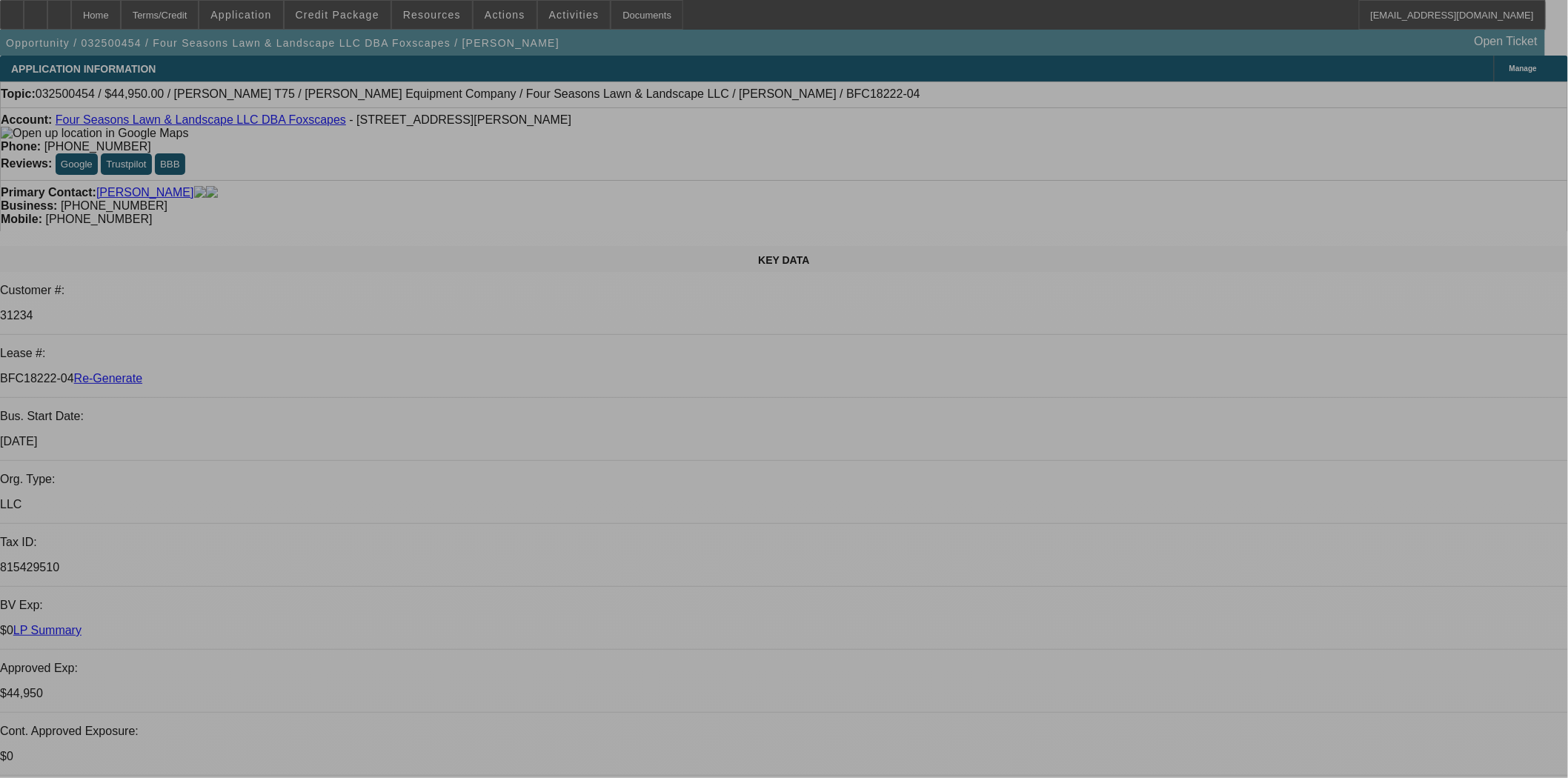
select select "0"
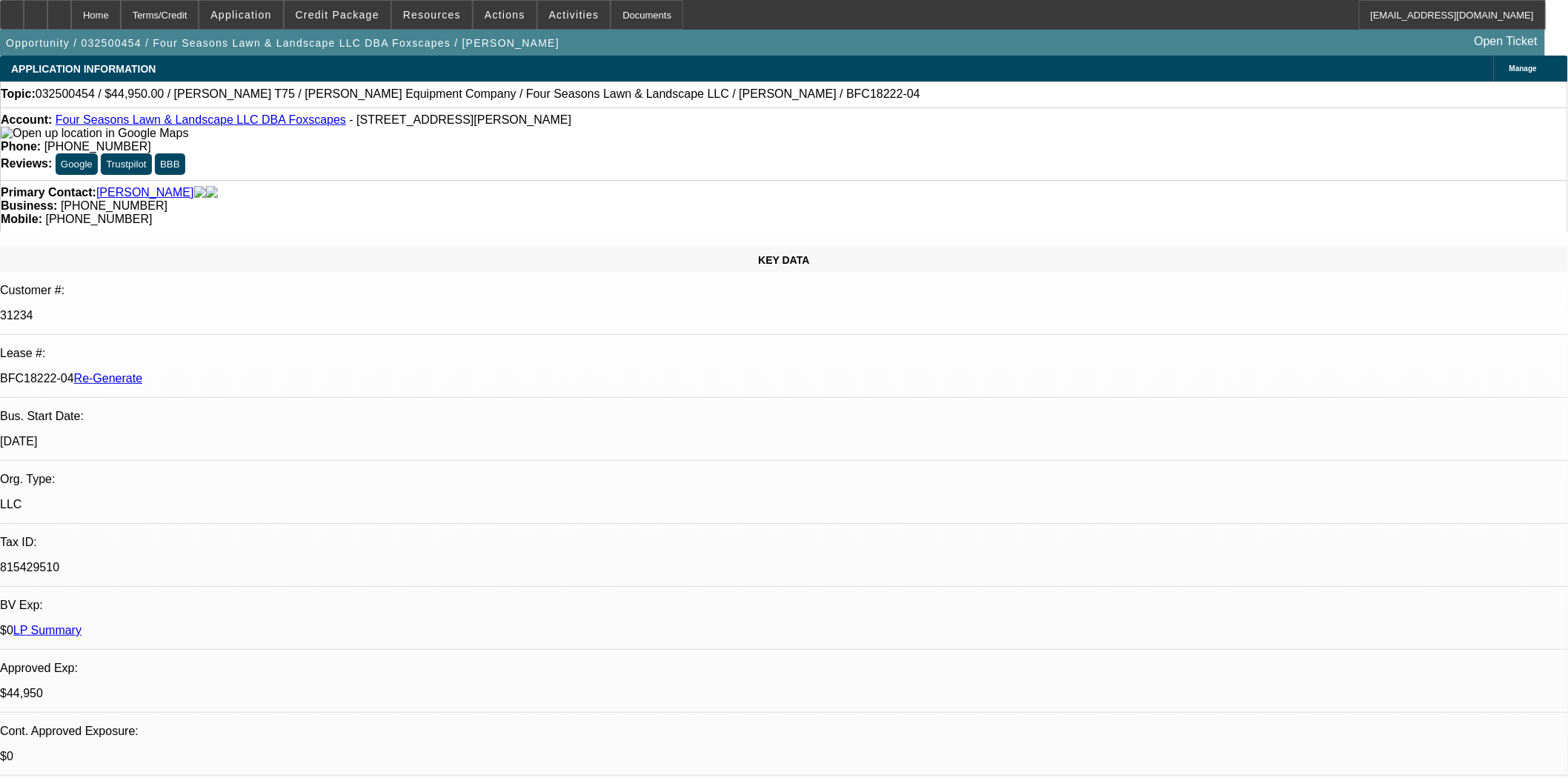
select select "0"
select select "6"
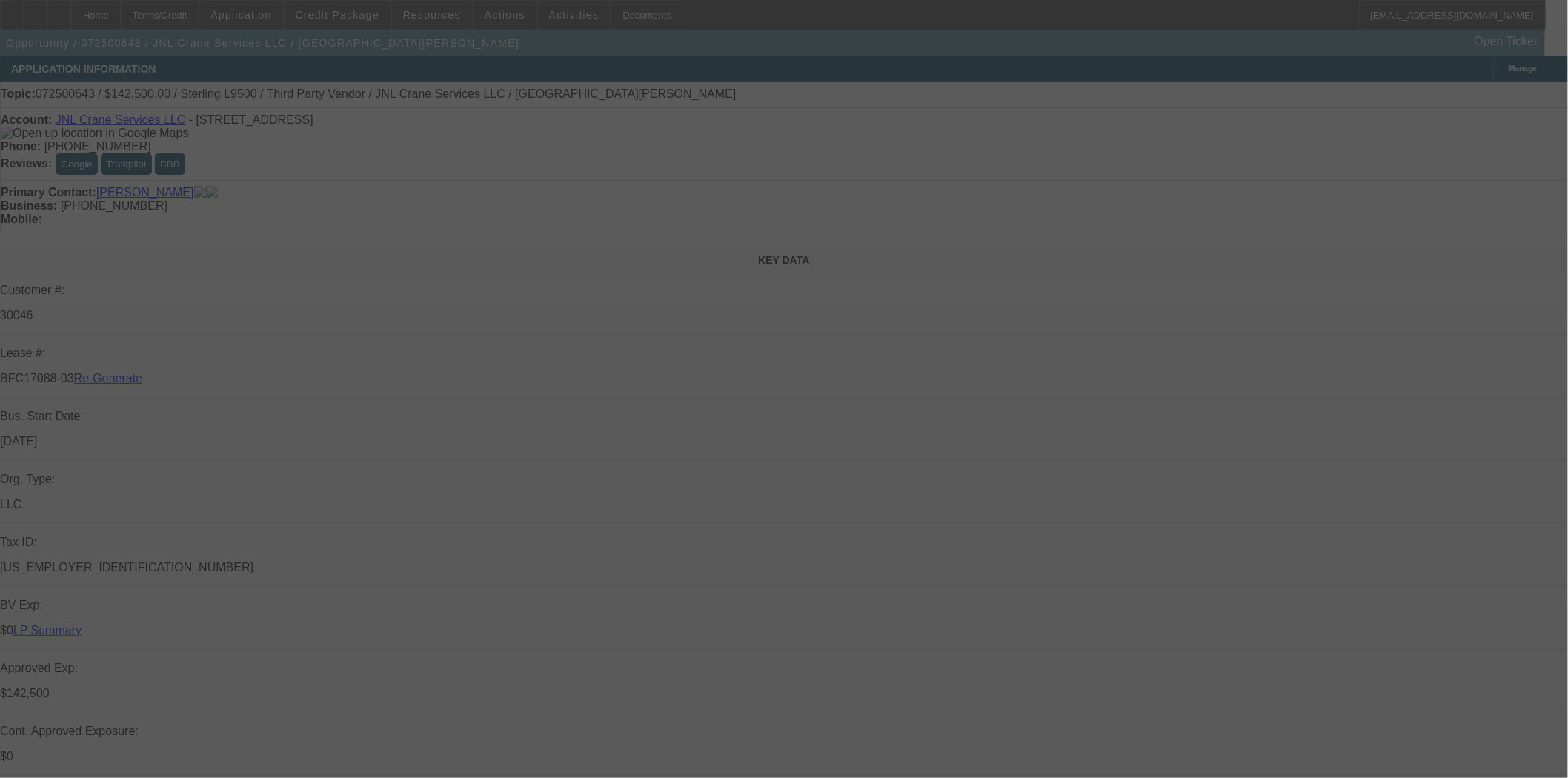
select select "4"
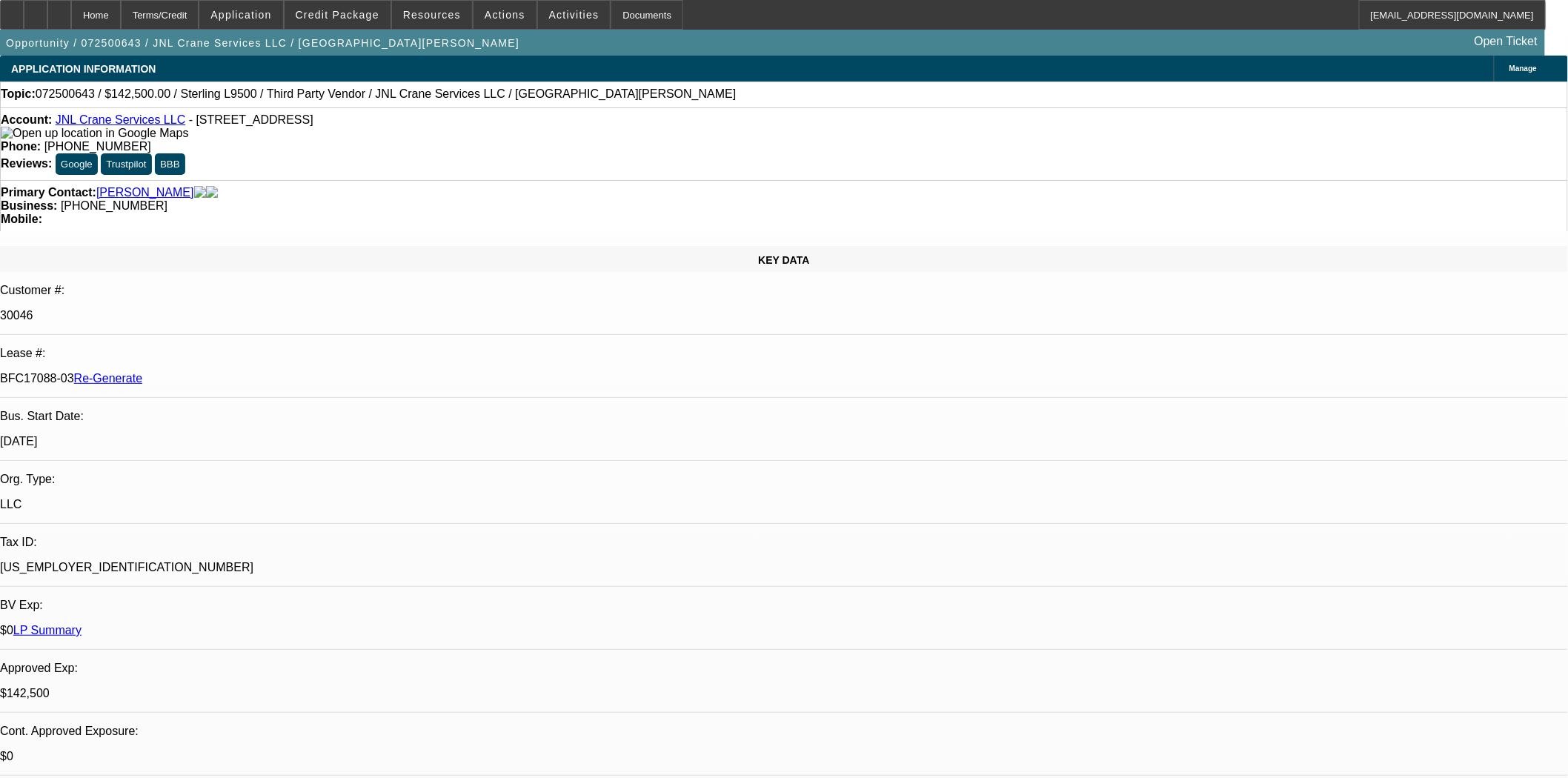
select select "0"
select select "2"
select select "0"
select select "6"
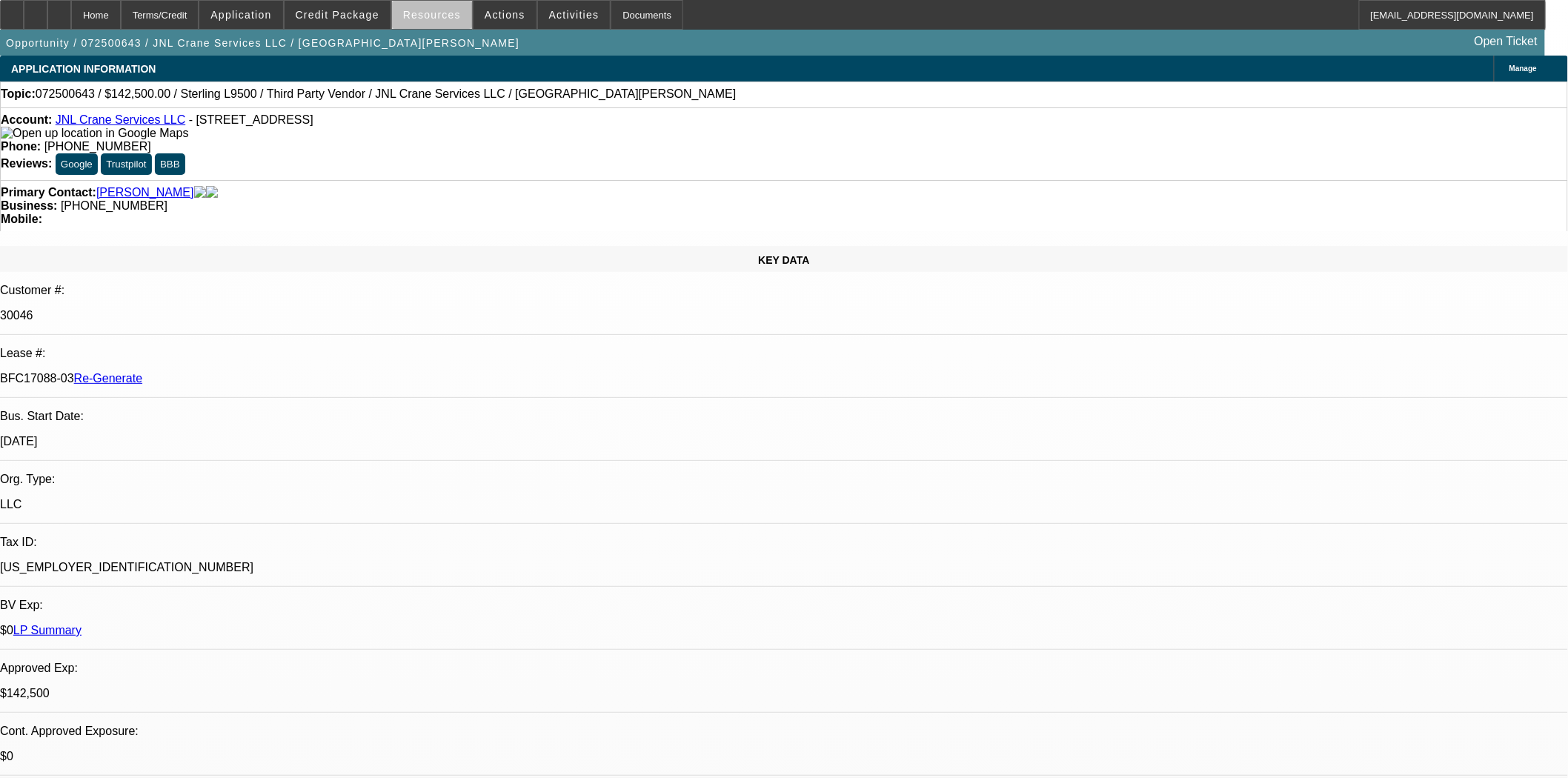
click at [463, 22] on span at bounding box center [431, 15] width 80 height 36
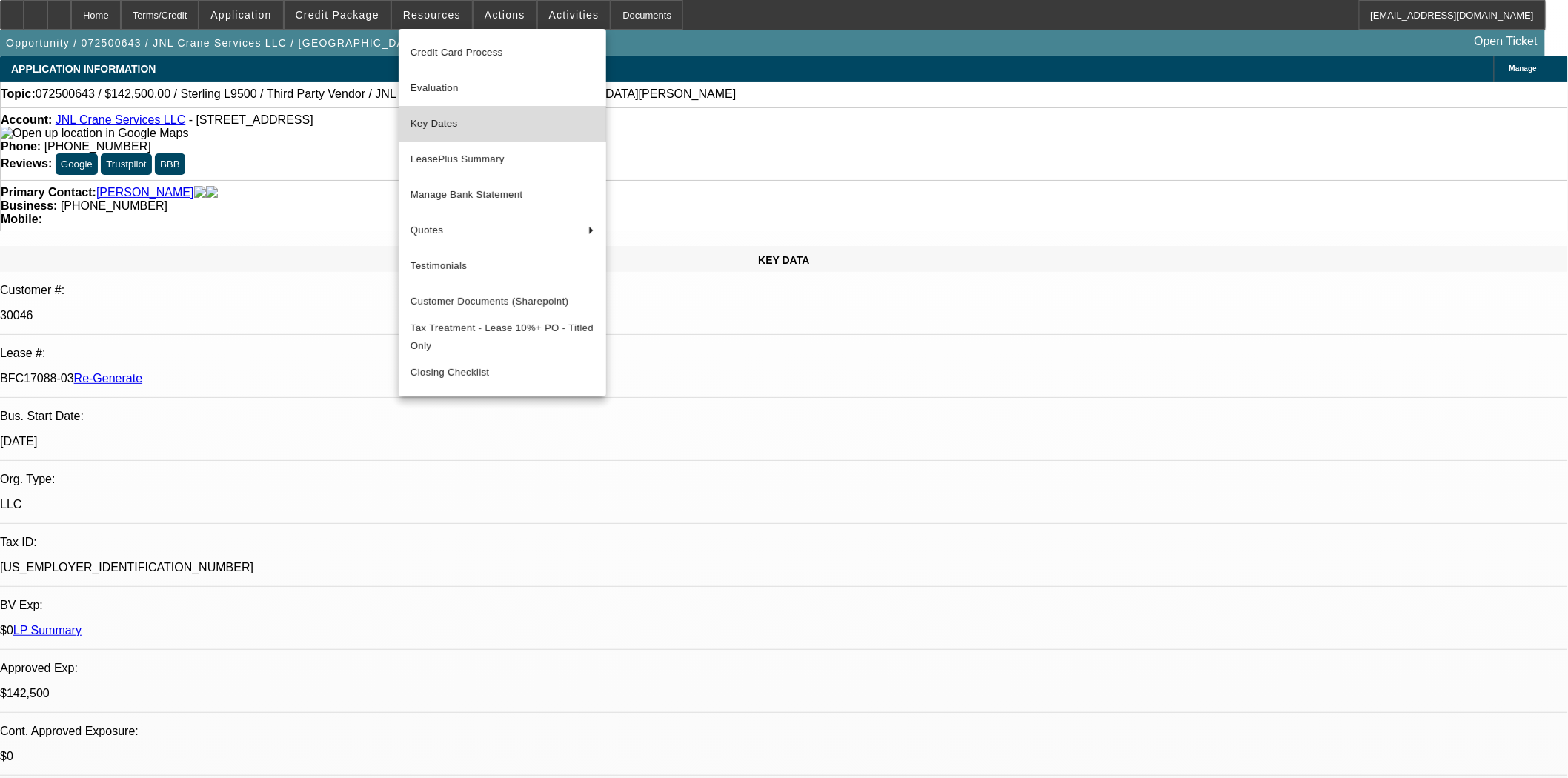
click at [449, 122] on span "Key Dates" at bounding box center [502, 123] width 184 height 18
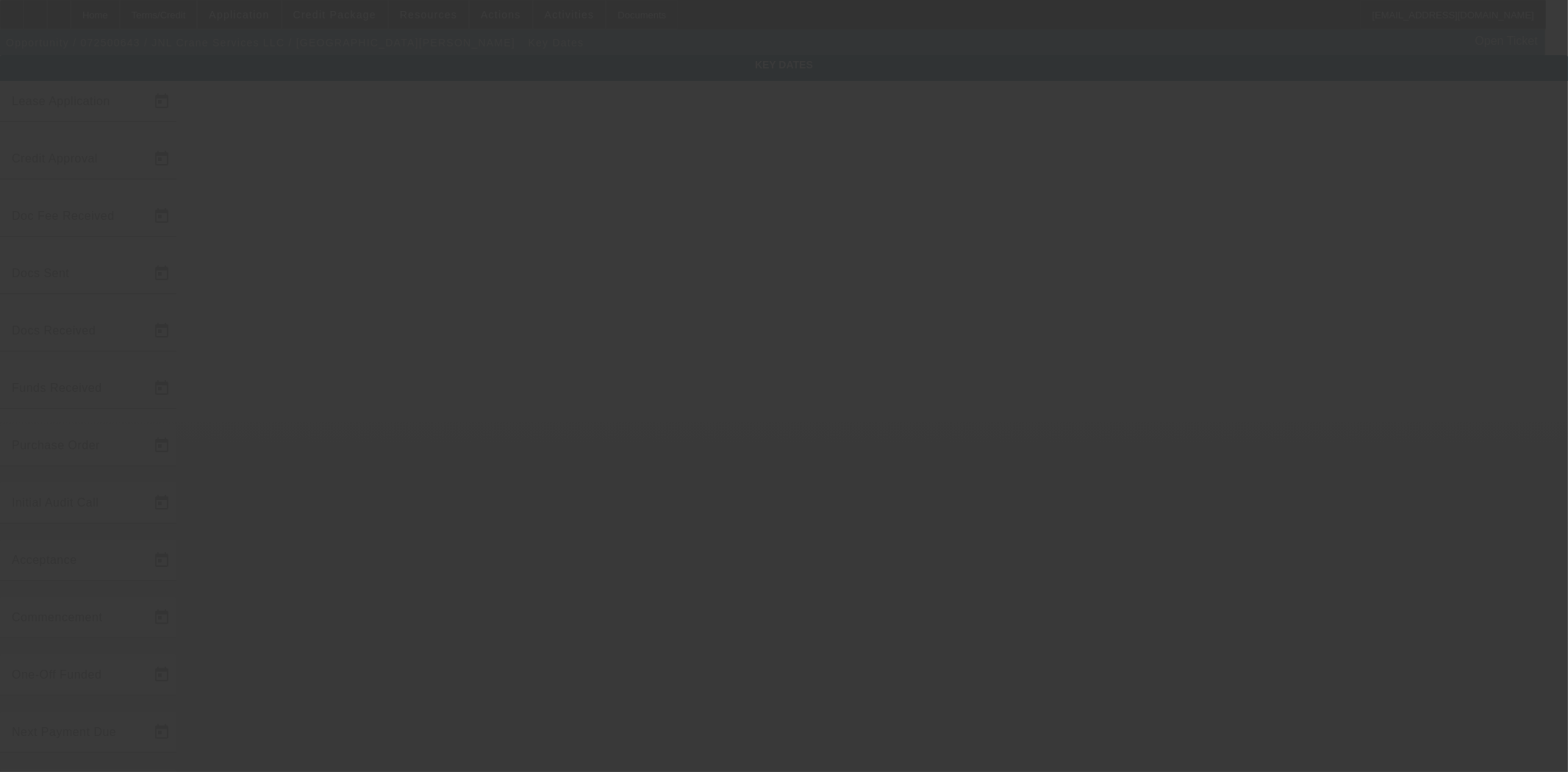
type input "7/28/2025"
type input "9/4/2025"
type input "9/11/2025"
type input "9/10/2025"
type input "9/11/2025"
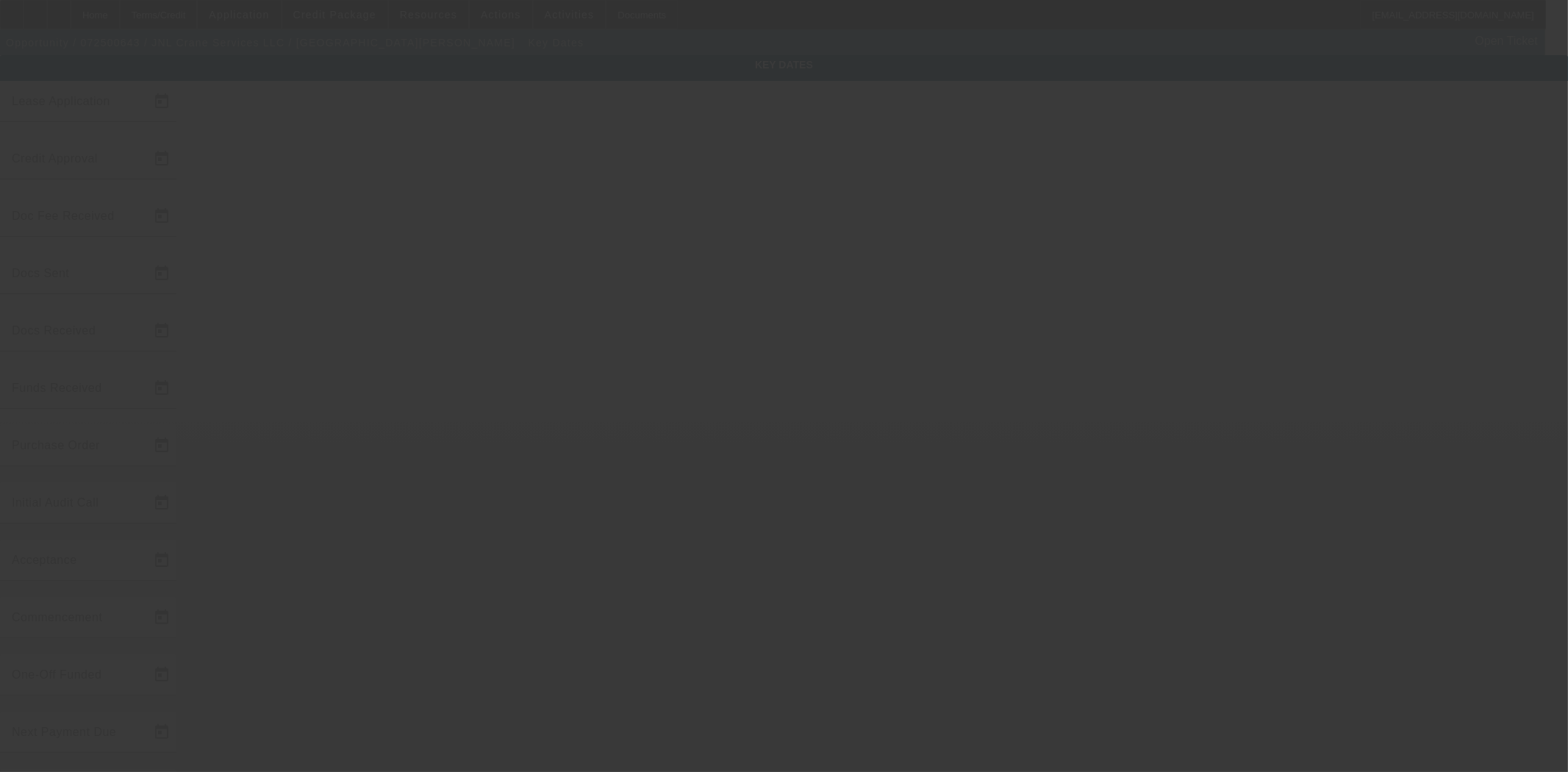
type input "9/11/2025"
type input "10/1/2025"
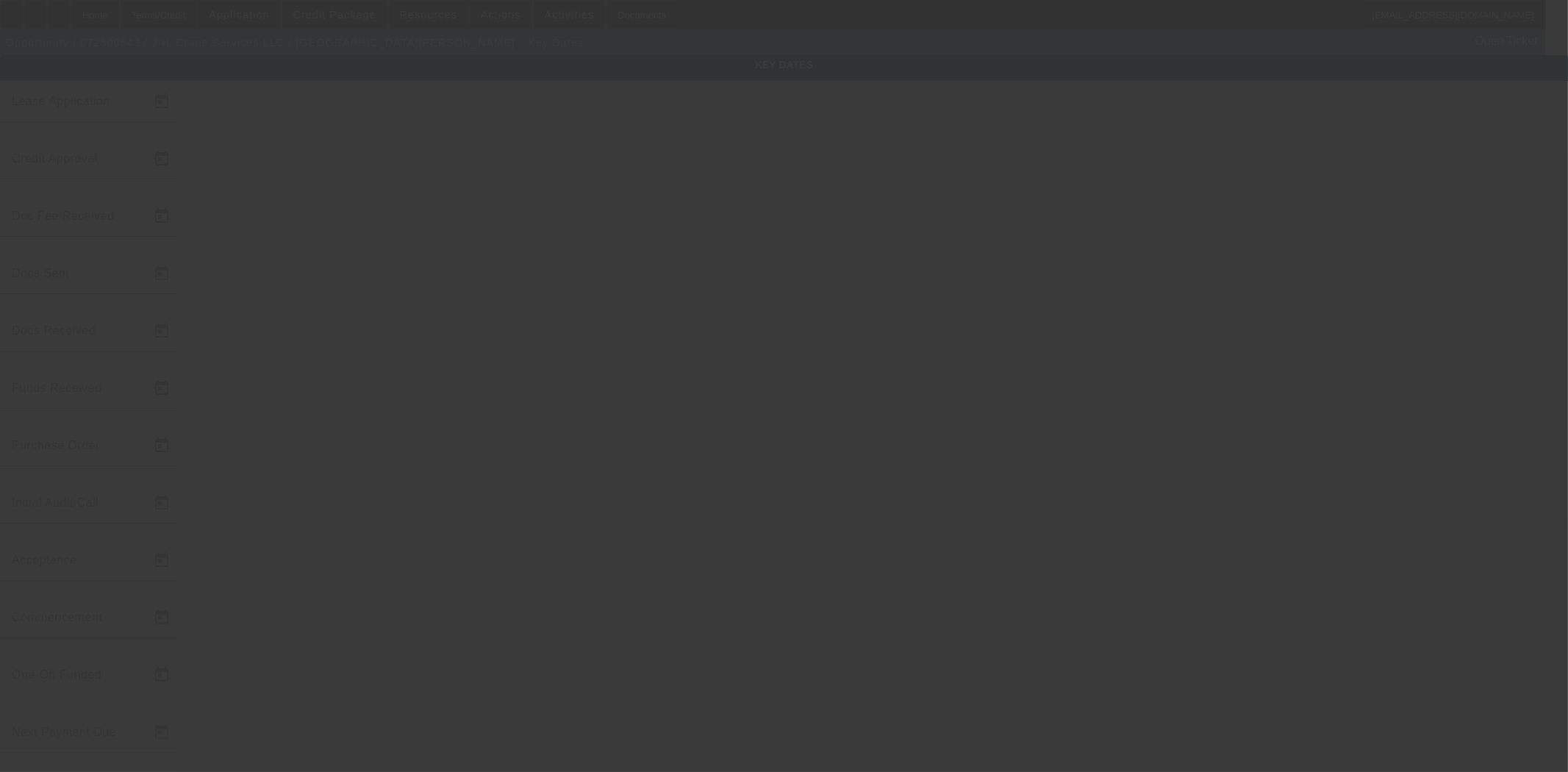
type input "11/1/2025"
type input "9/15/2025"
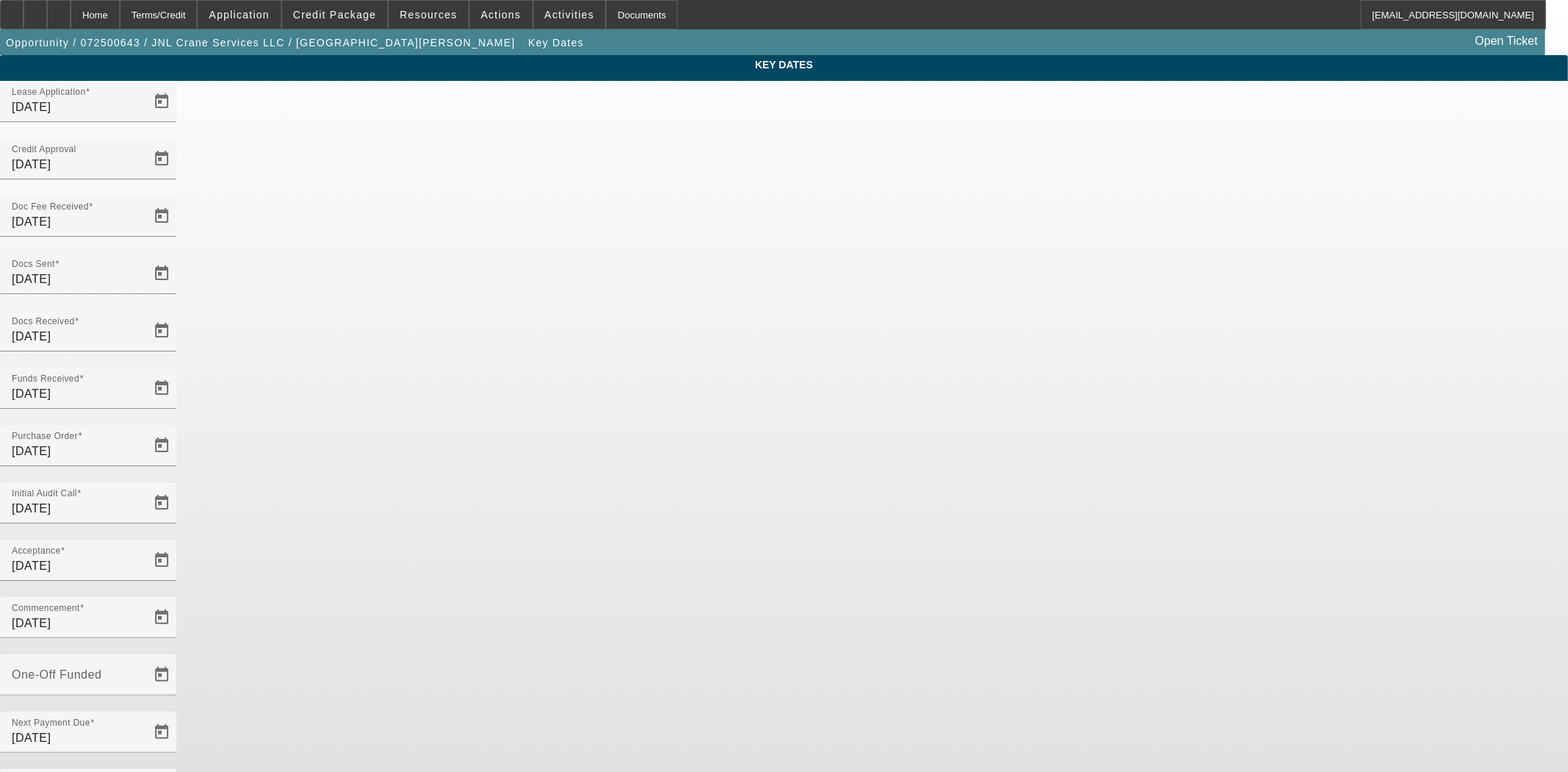
drag, startPoint x: 873, startPoint y: 354, endPoint x: 769, endPoint y: 346, distance: 104.3
click at [769, 539] on div "Acceptance 9/11/2025 Commencement 10/1/2025" at bounding box center [784, 596] width 1568 height 114
type input "9/15/2025"
type input "10/15/2025"
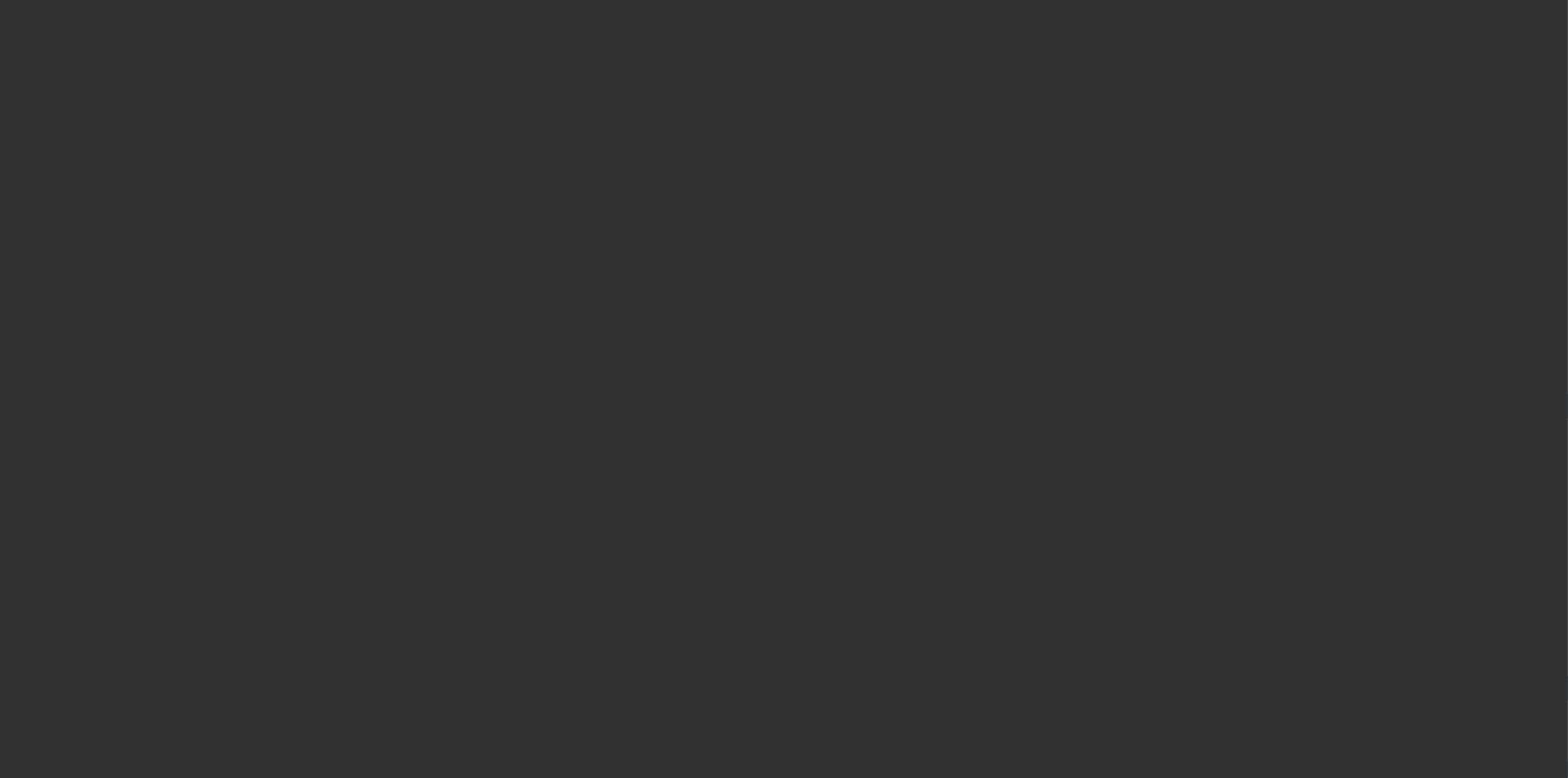
select select "4"
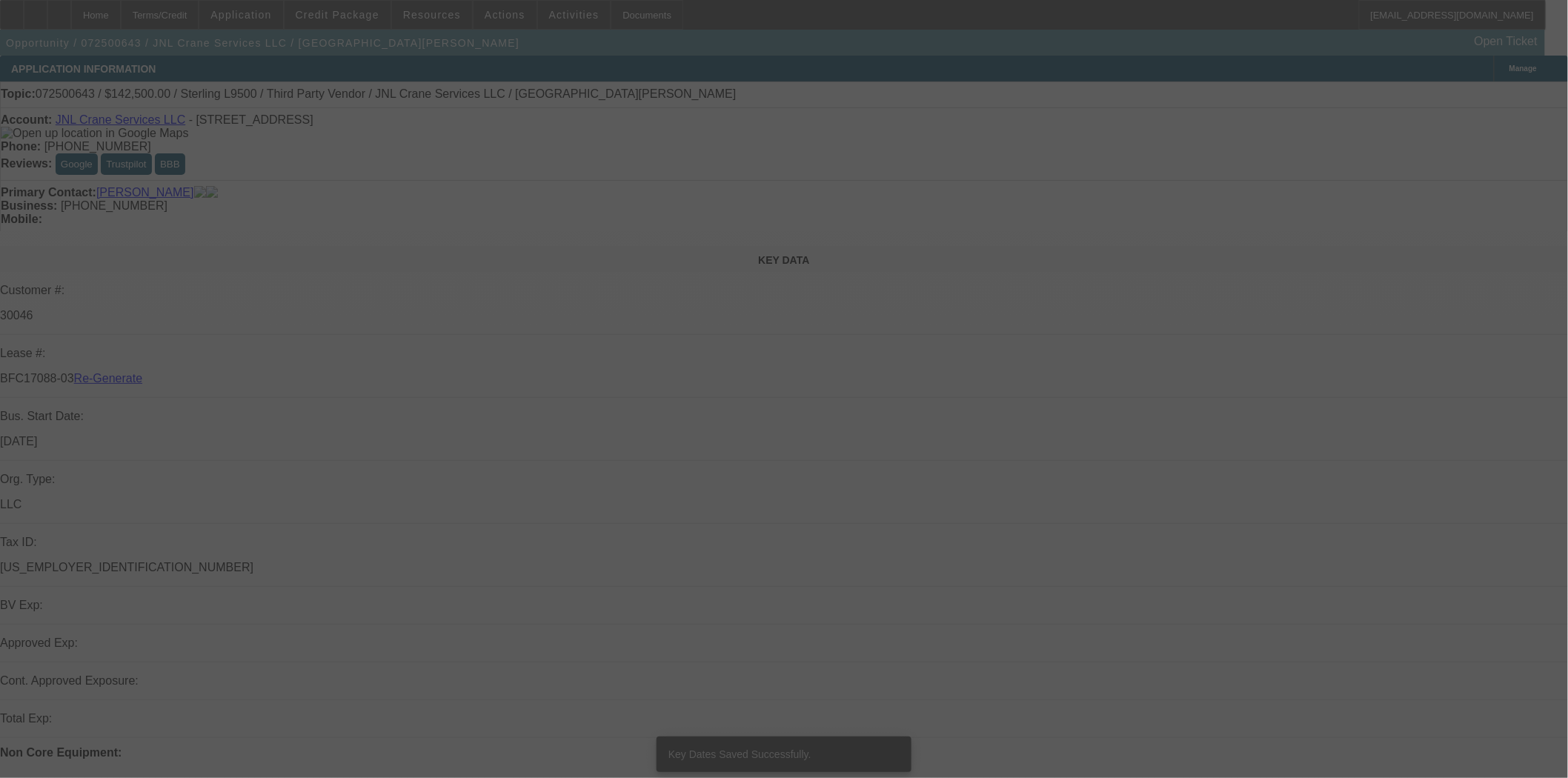
select select "0"
select select "2"
select select "0"
select select "6"
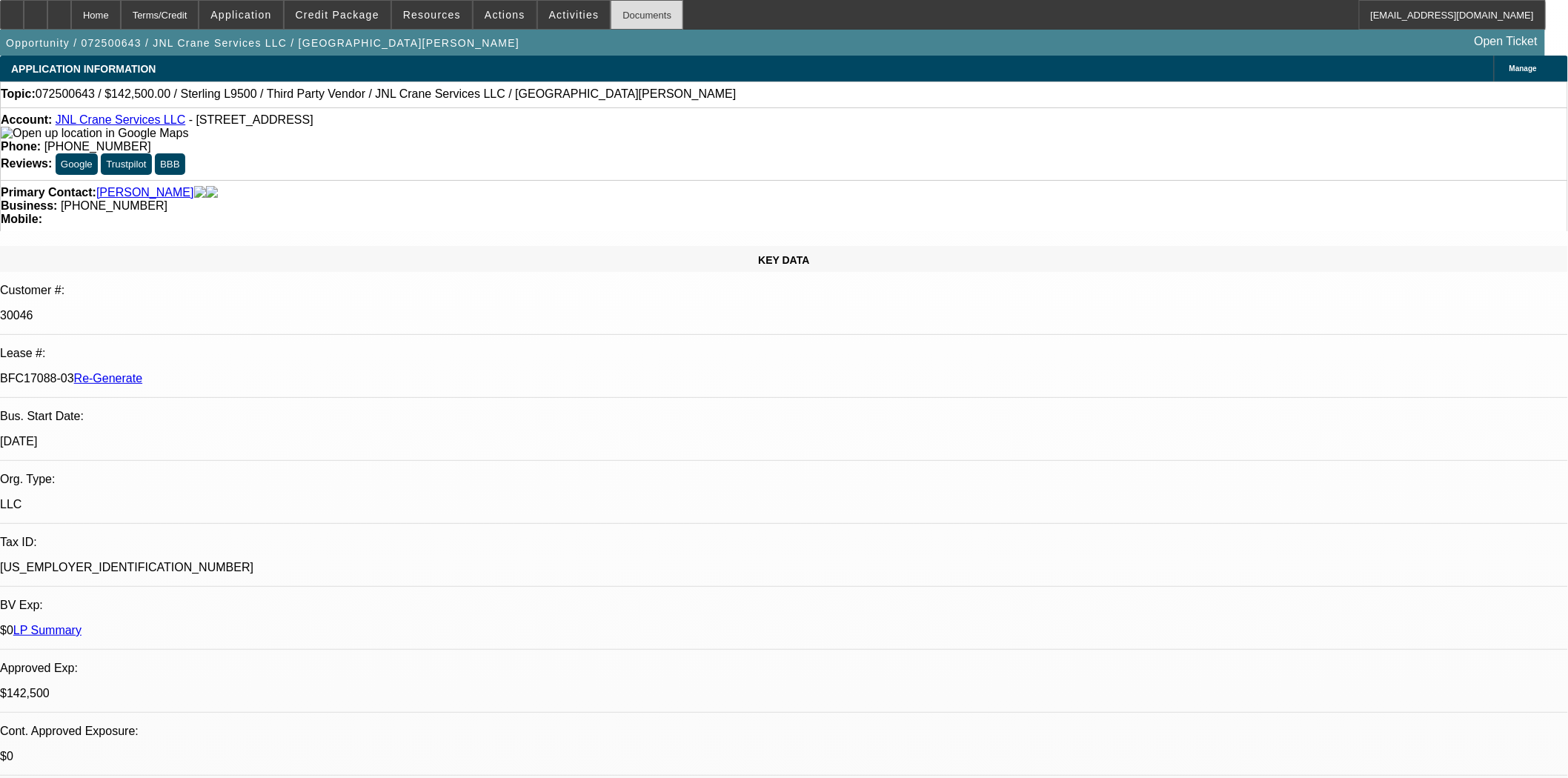
click at [633, 18] on div "Documents" at bounding box center [647, 15] width 73 height 30
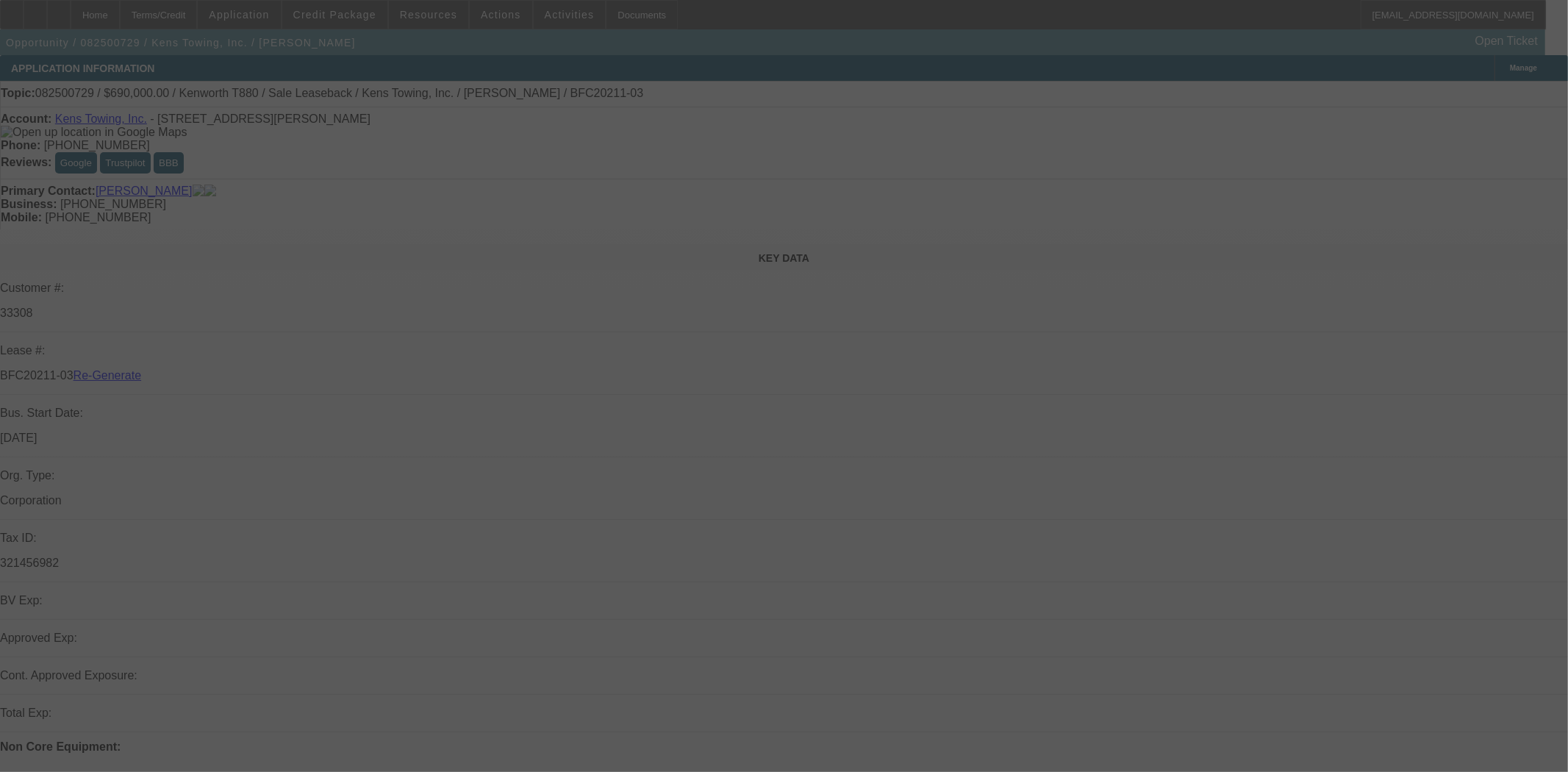
select select "3"
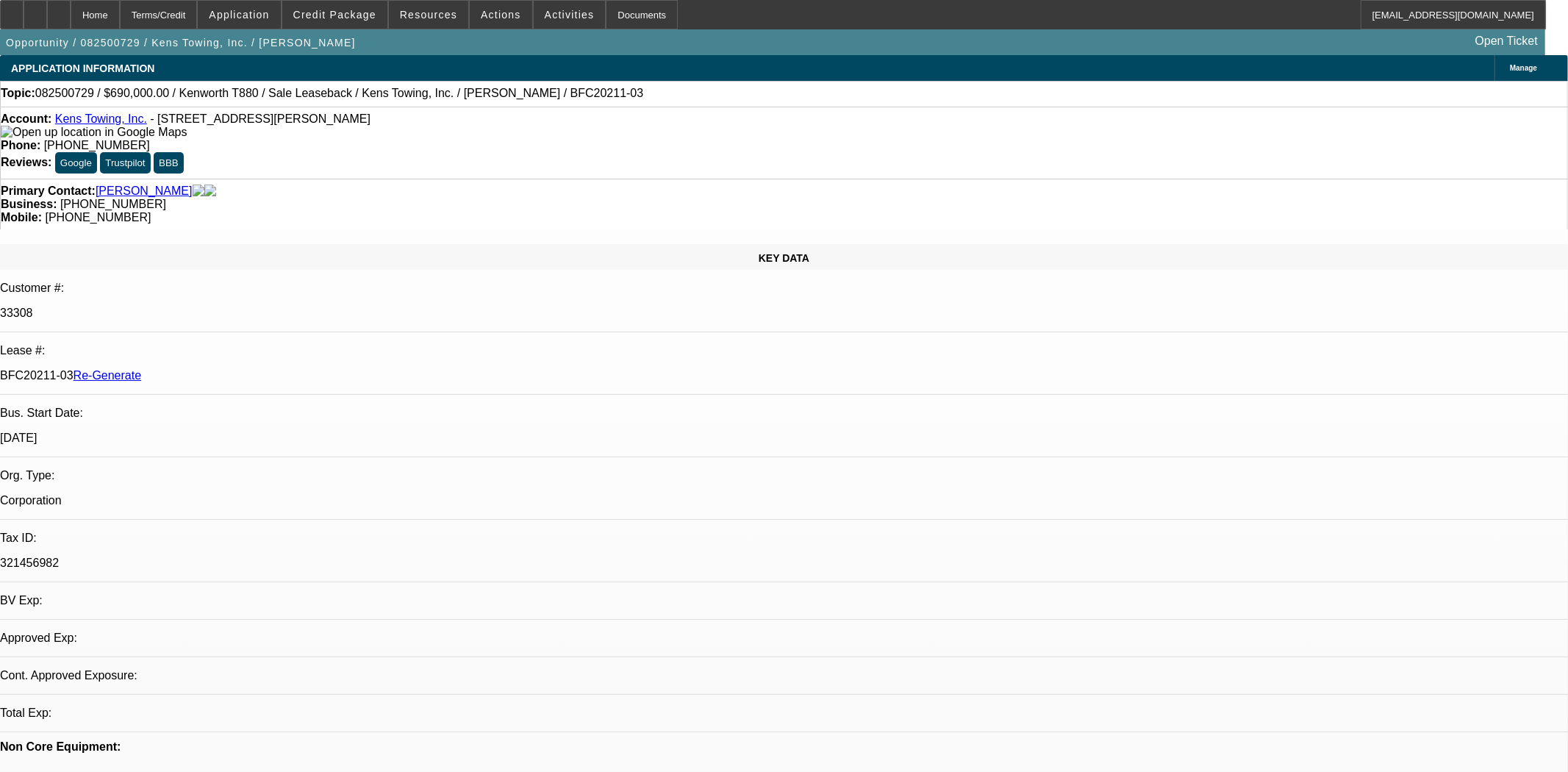
select select "0"
select select "2"
select select "0"
select select "6"
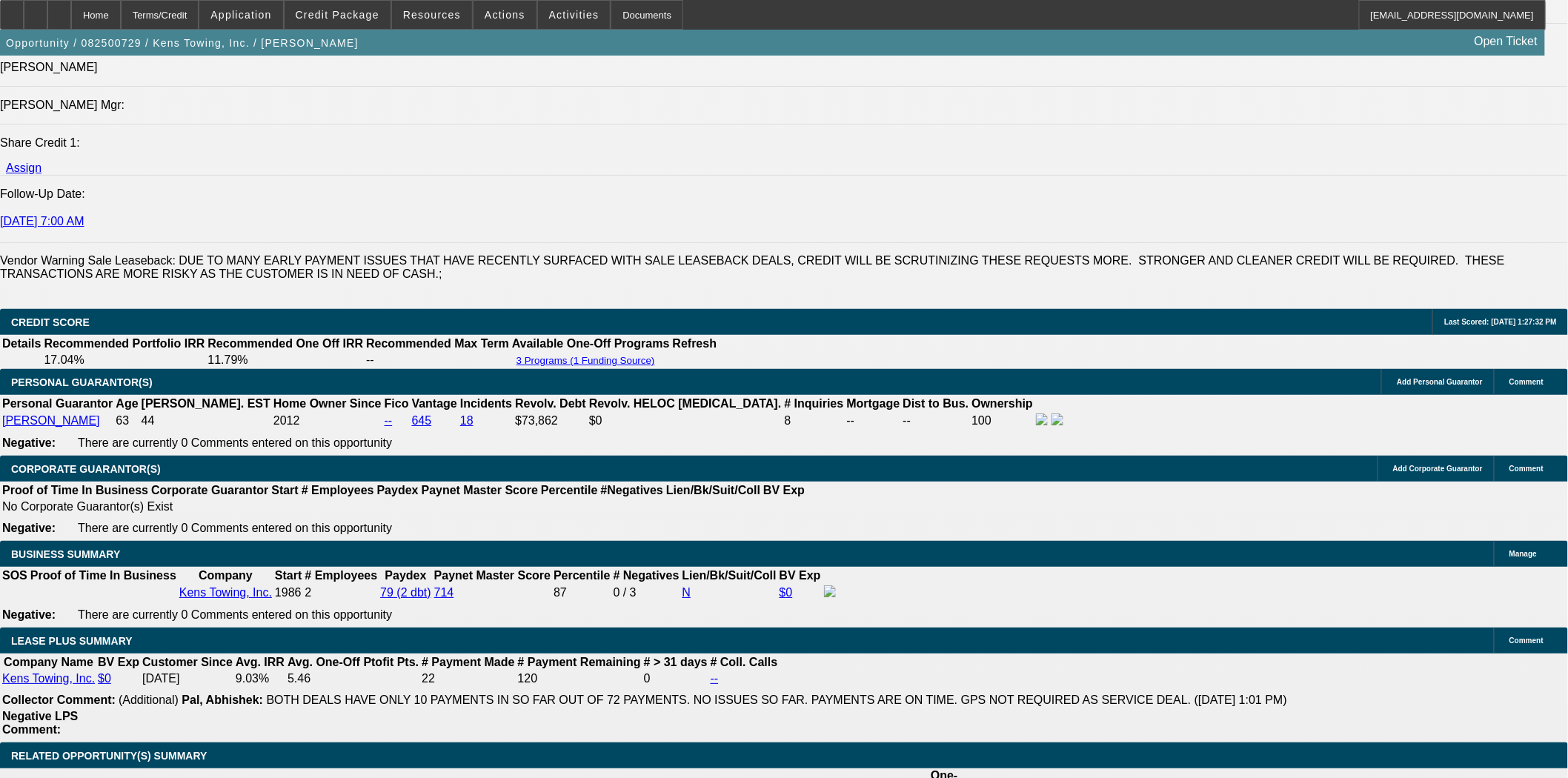
scroll to position [1975, 0]
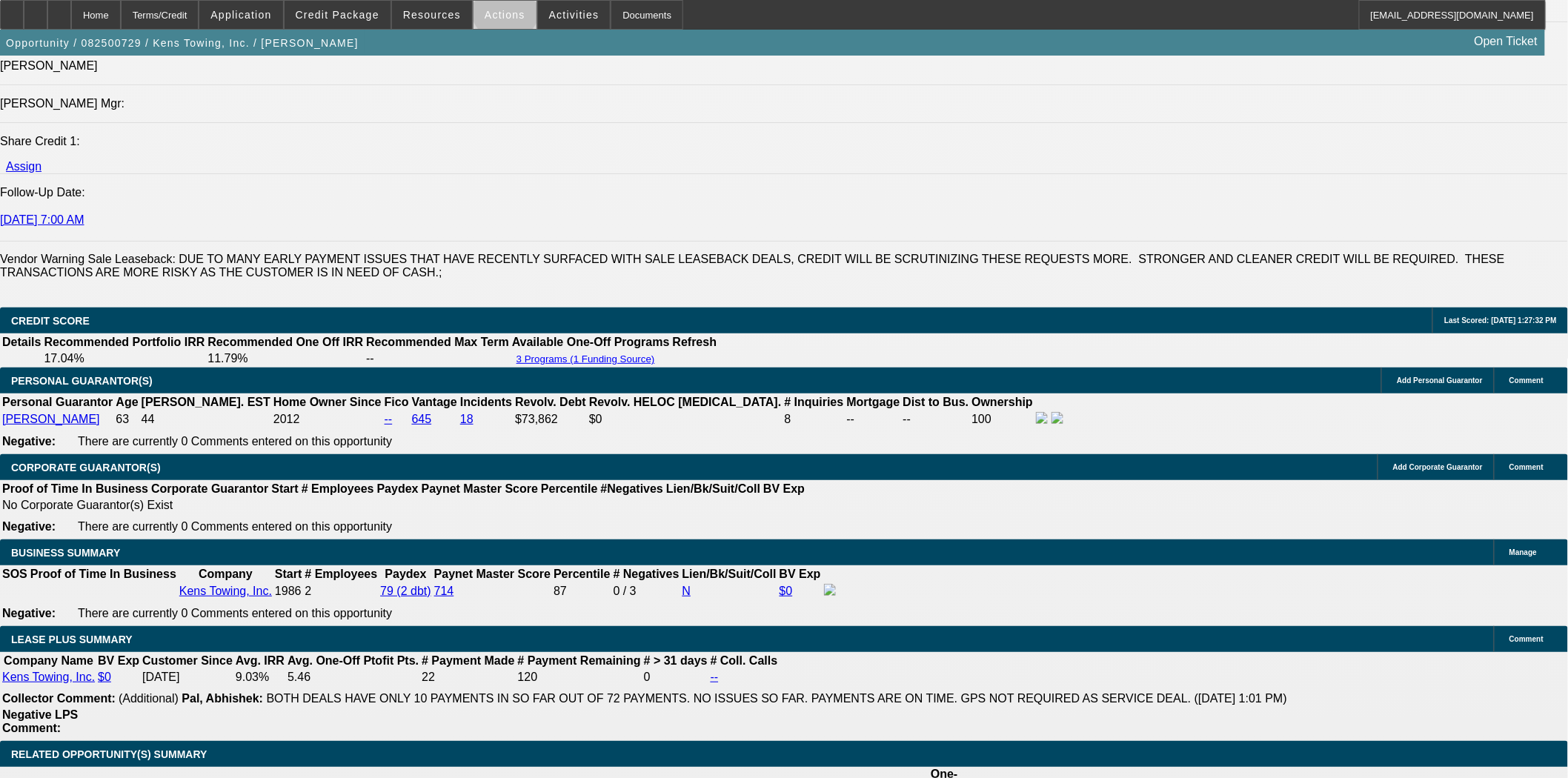
click at [500, 11] on span "Actions" at bounding box center [505, 15] width 40 height 12
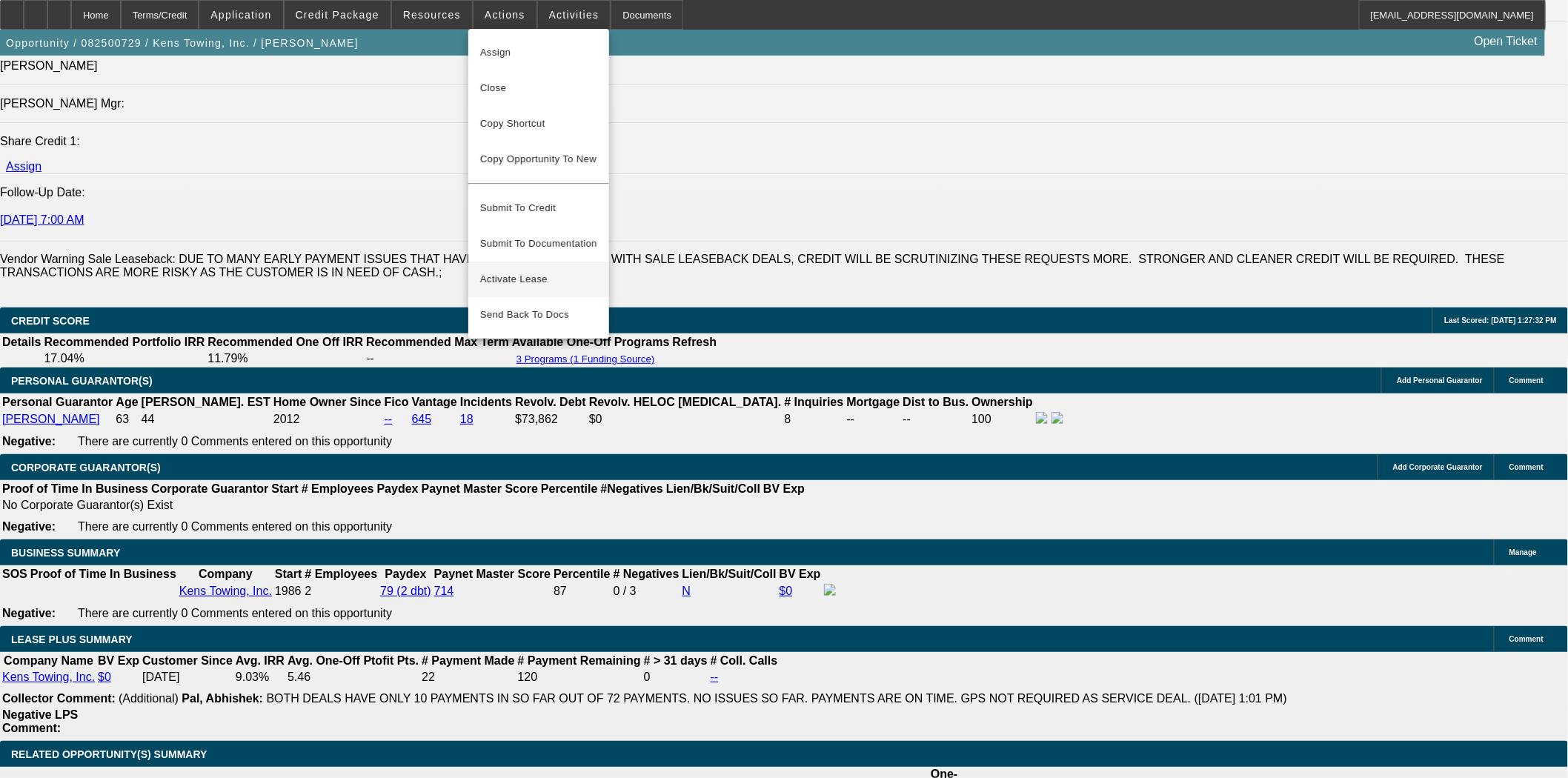
click at [511, 270] on span "Activate Lease" at bounding box center [538, 279] width 117 height 18
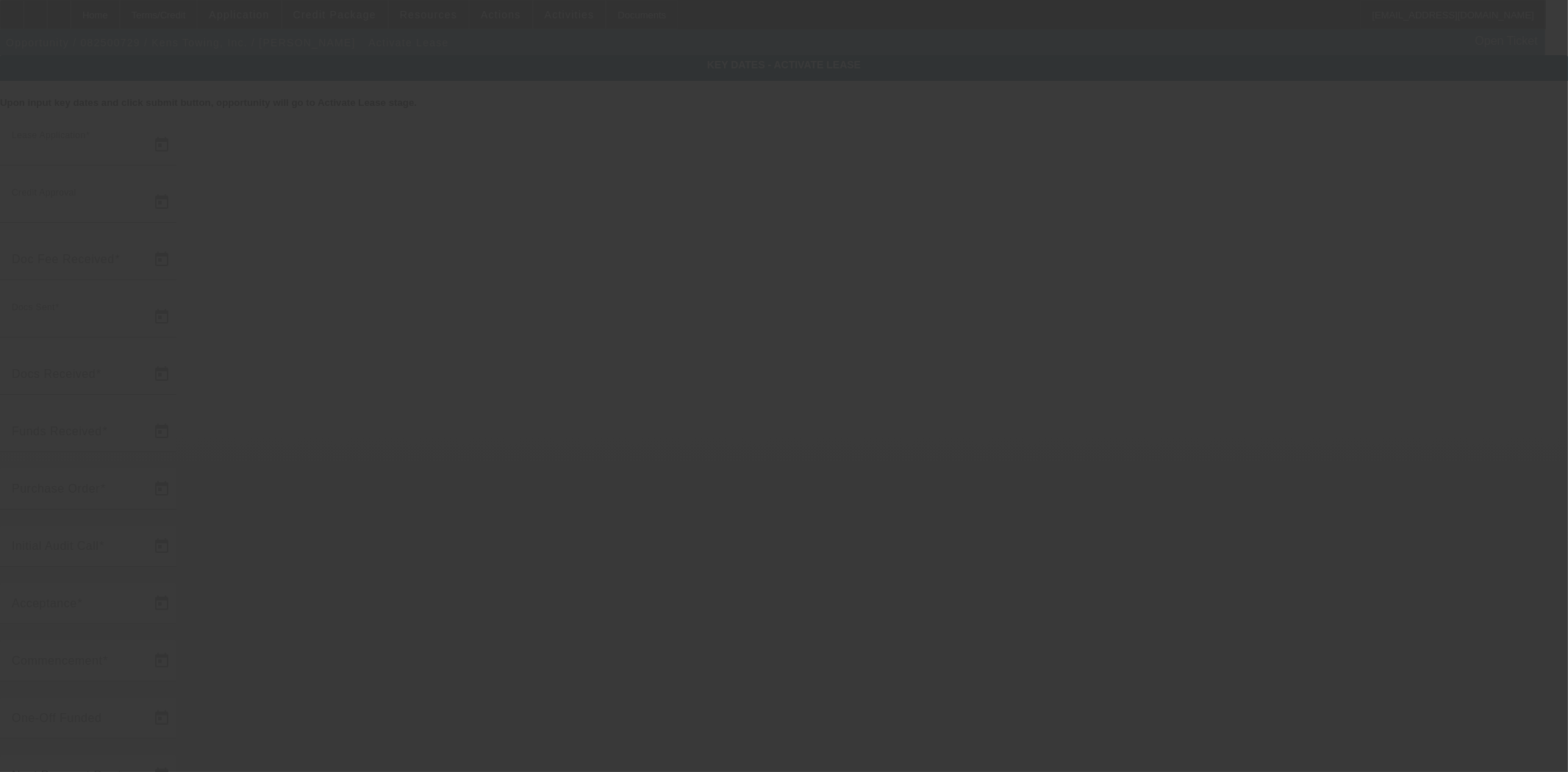
type input "8/27/2025"
type input "8/28/2025"
type input "9/3/2025"
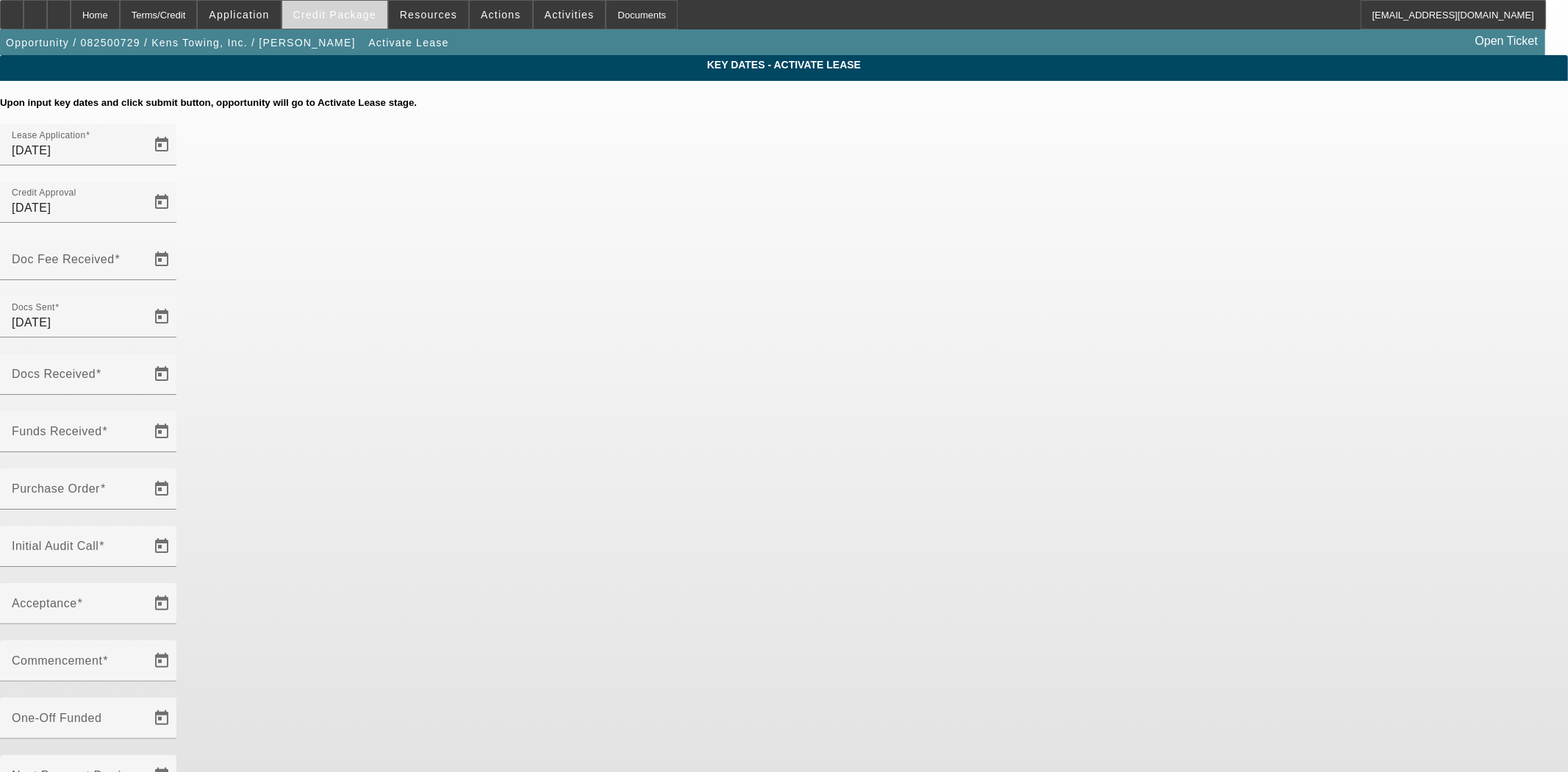
click at [361, 11] on span "Credit Package" at bounding box center [335, 15] width 83 height 12
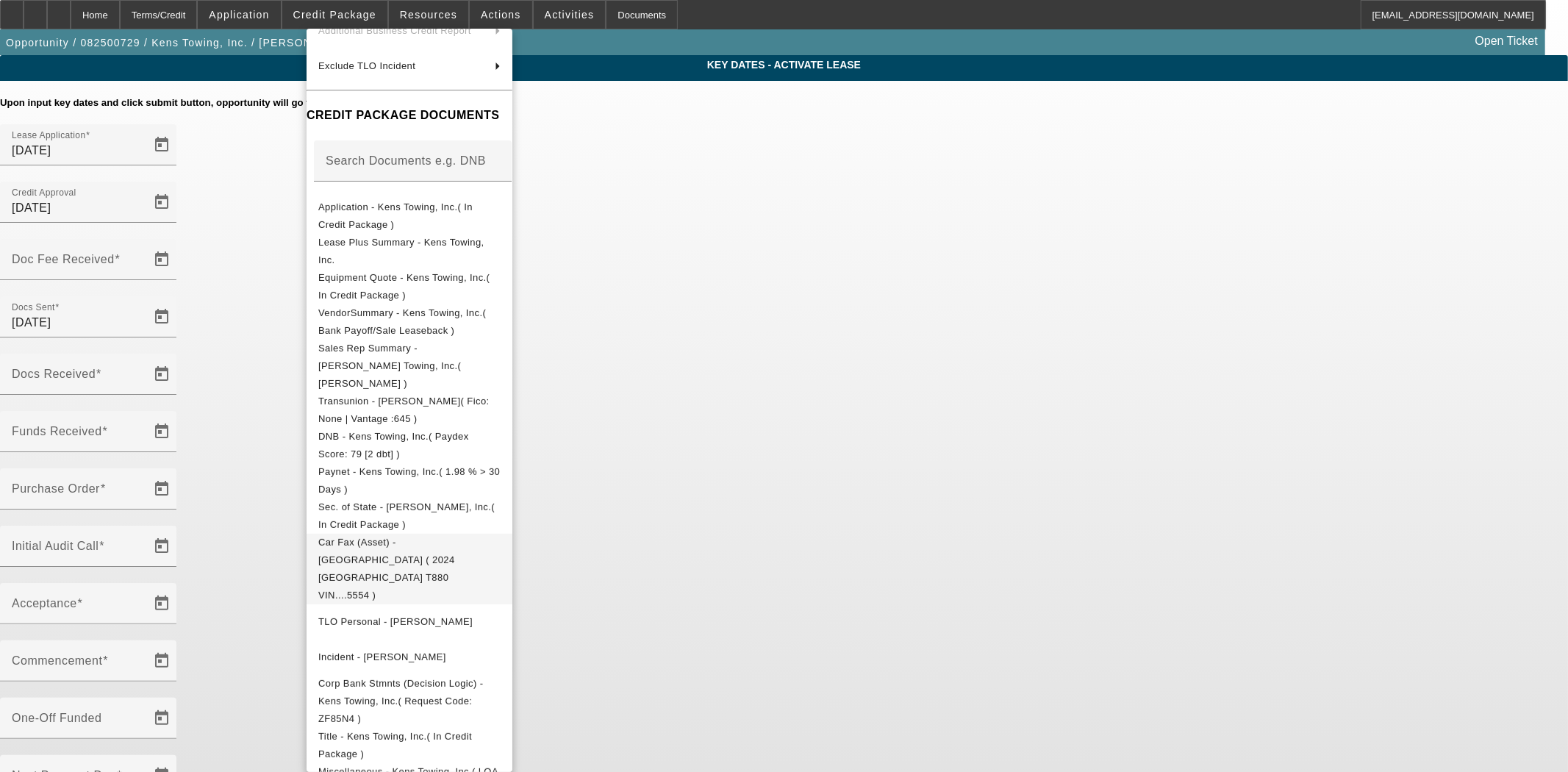
scroll to position [163, 0]
click at [408, 674] on button "Corp Bank Stmnts (Decision Logic) - Kens Towing, Inc.( Request Code: ZF85N4 )" at bounding box center [410, 700] width 206 height 53
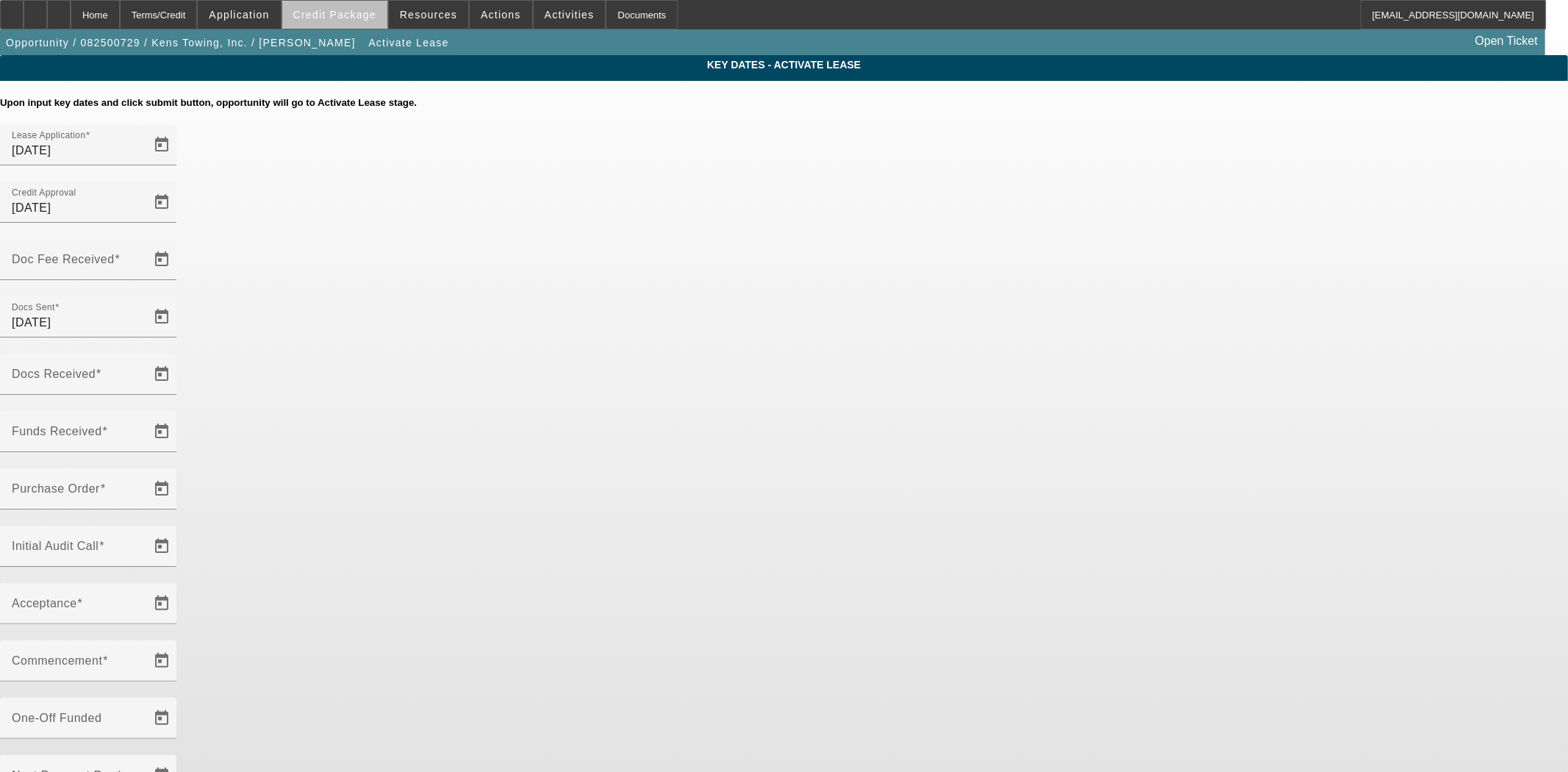
click at [373, 16] on span "Credit Package" at bounding box center [335, 15] width 83 height 12
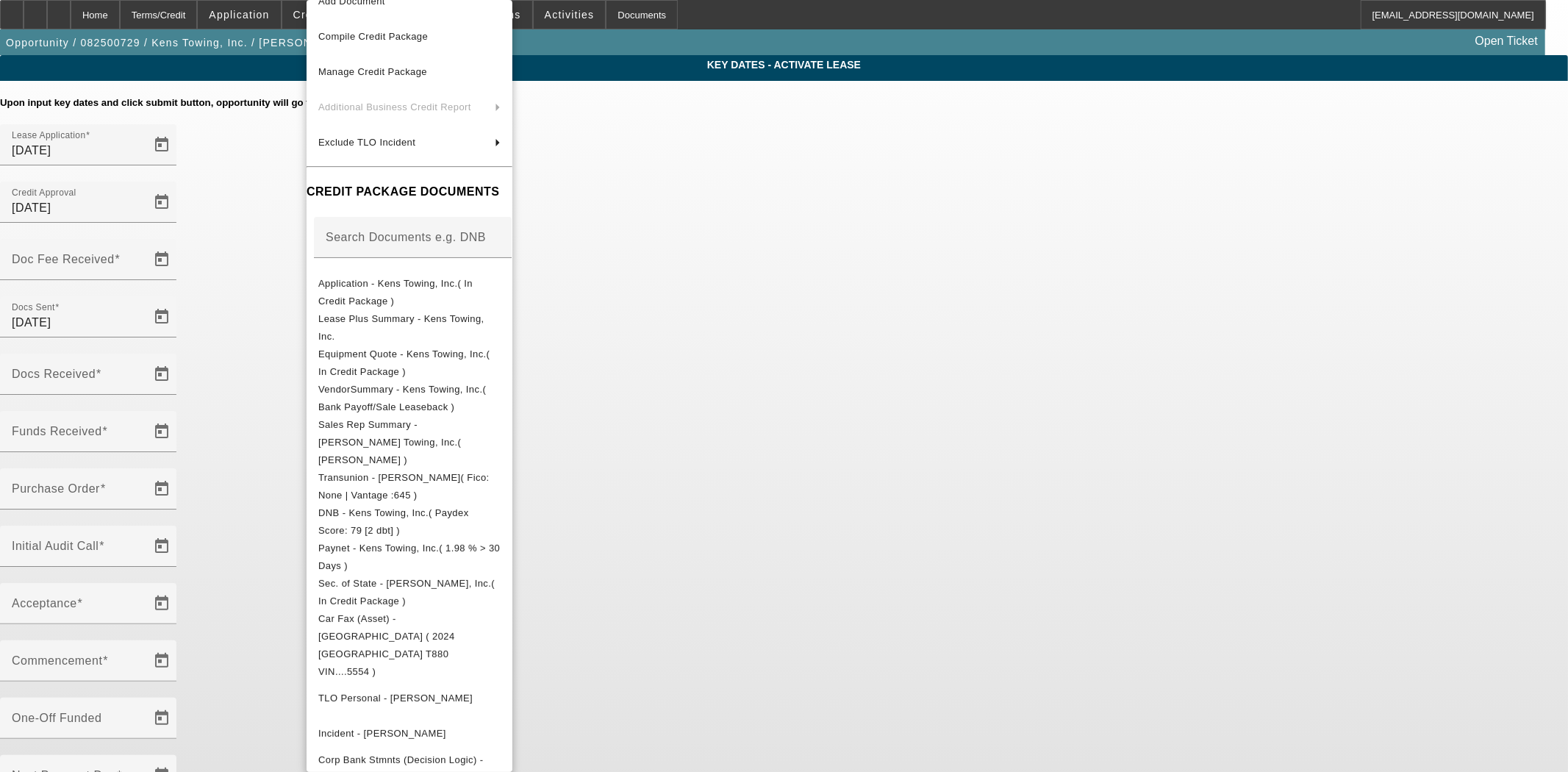
scroll to position [237, 0]
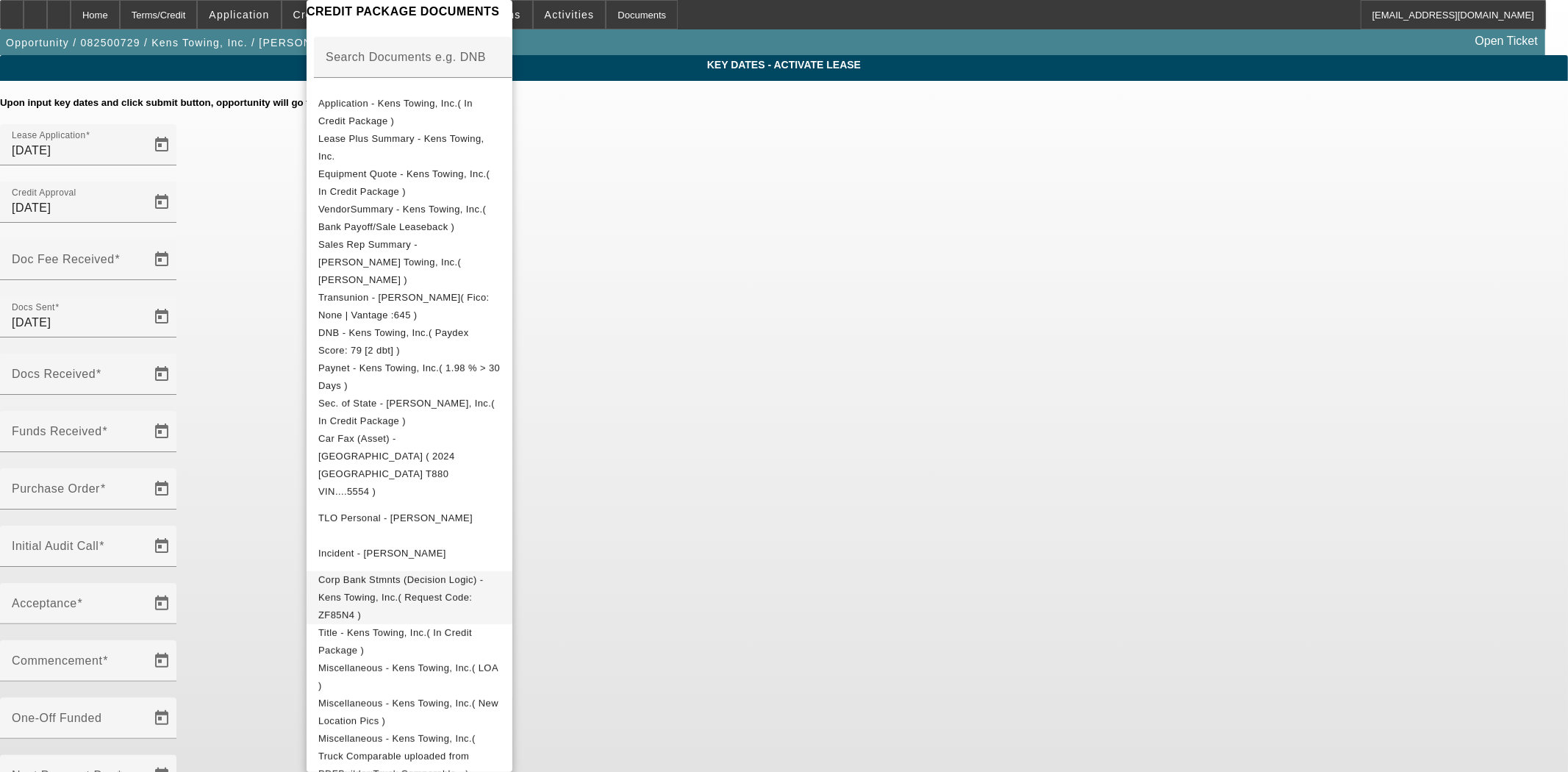
click at [417, 571] on button "Corp Bank Stmnts (Decision Logic) - Kens Towing, Inc.( Request Code: ZF85N4 )" at bounding box center [410, 598] width 206 height 53
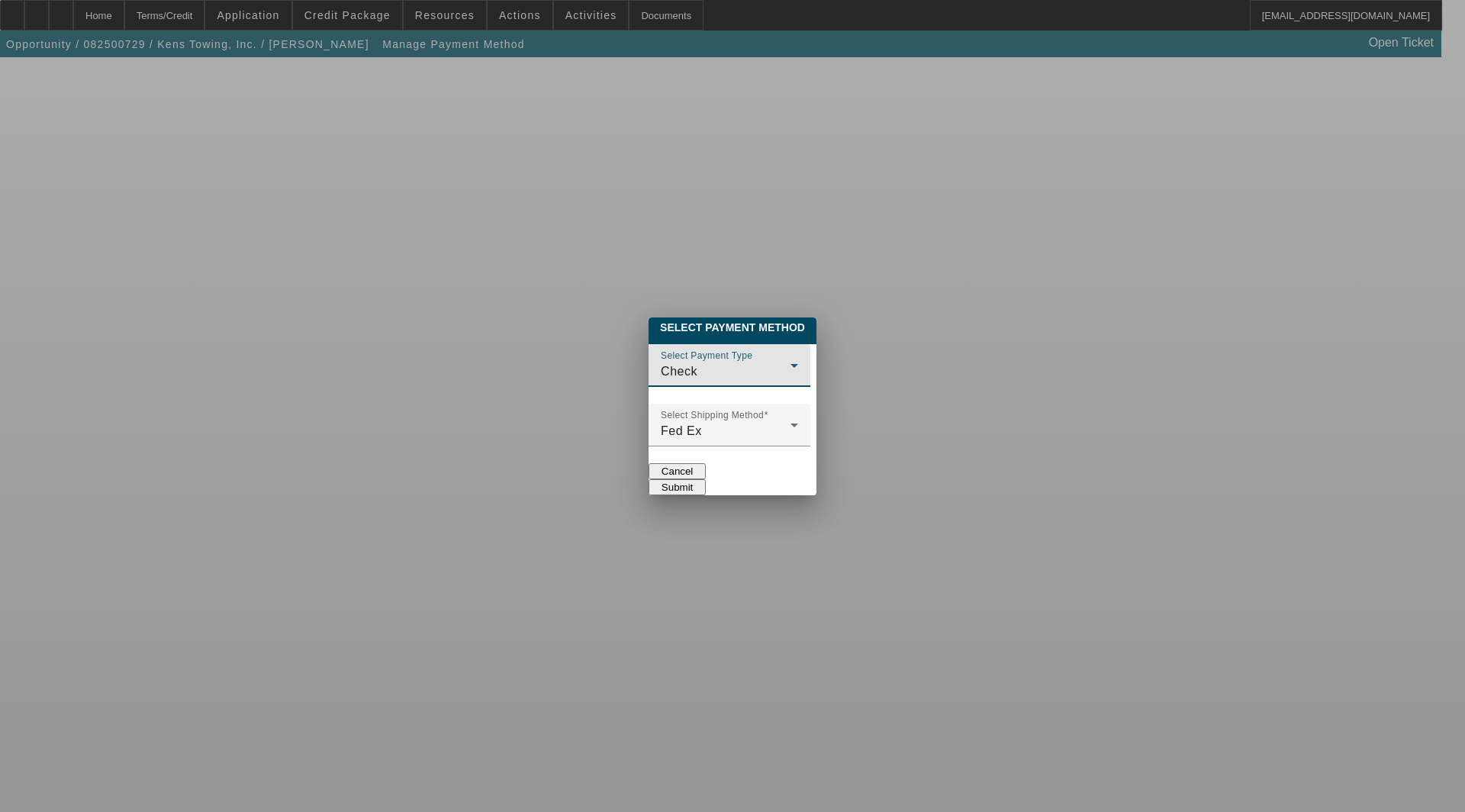
click at [661, 362] on div "Check" at bounding box center [725, 371] width 130 height 18
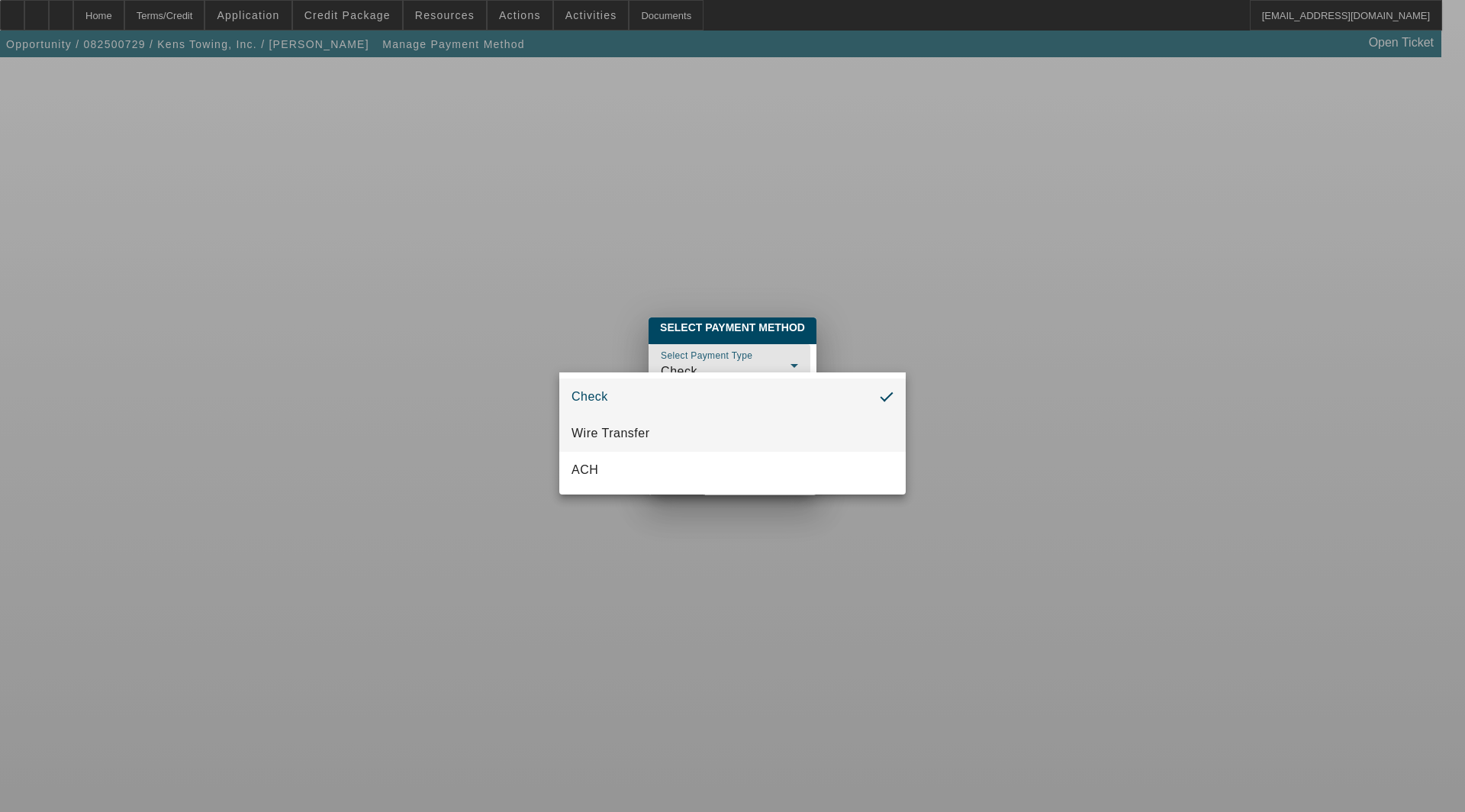
click at [618, 429] on span "Wire Transfer" at bounding box center [611, 433] width 79 height 18
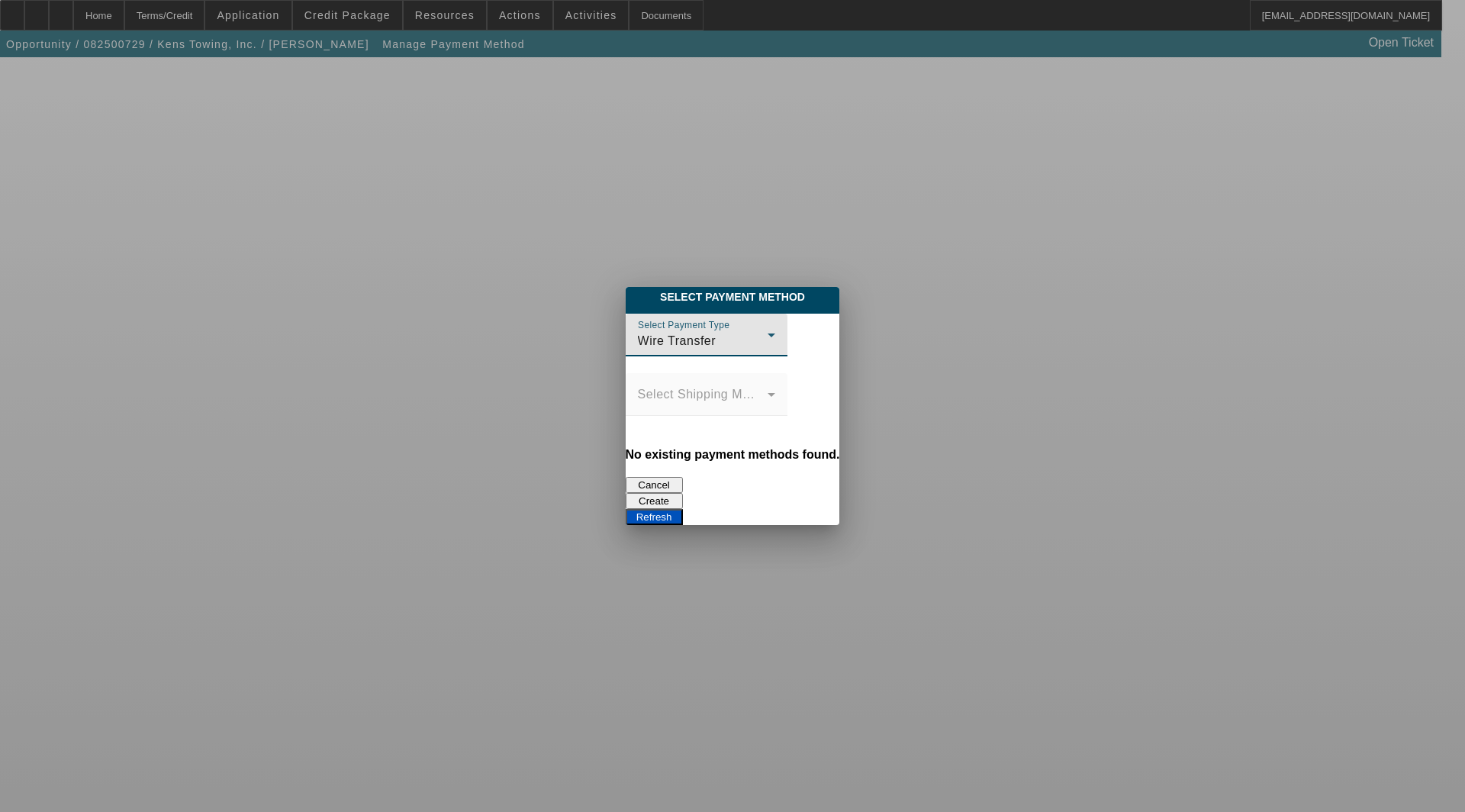
click at [683, 493] on button "Create" at bounding box center [654, 501] width 57 height 16
click at [683, 509] on button "Refresh" at bounding box center [654, 516] width 57 height 16
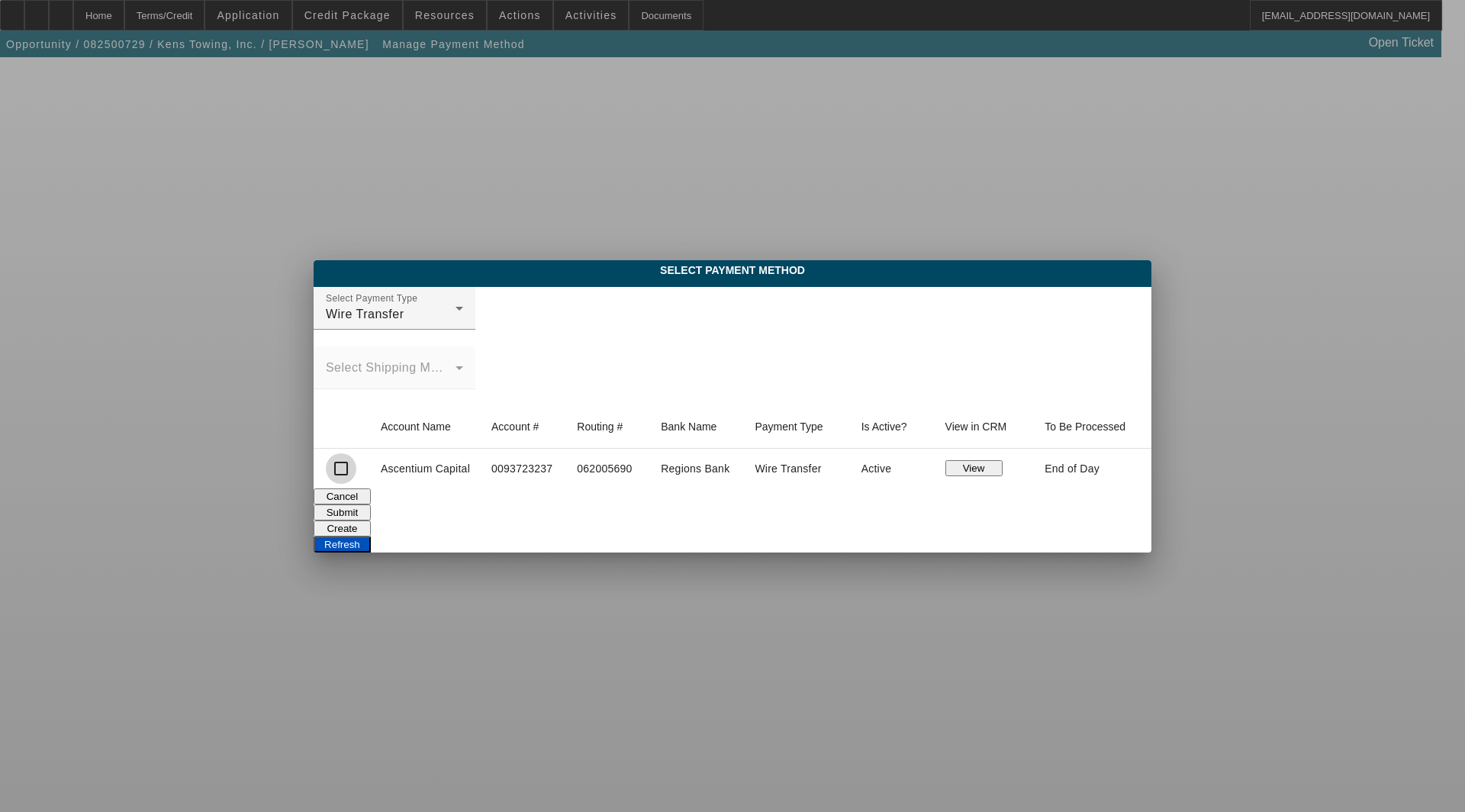
click at [331, 471] on input "checkbox" at bounding box center [340, 468] width 31 height 31
checkbox input "true"
click at [371, 507] on button "Submit" at bounding box center [342, 512] width 57 height 16
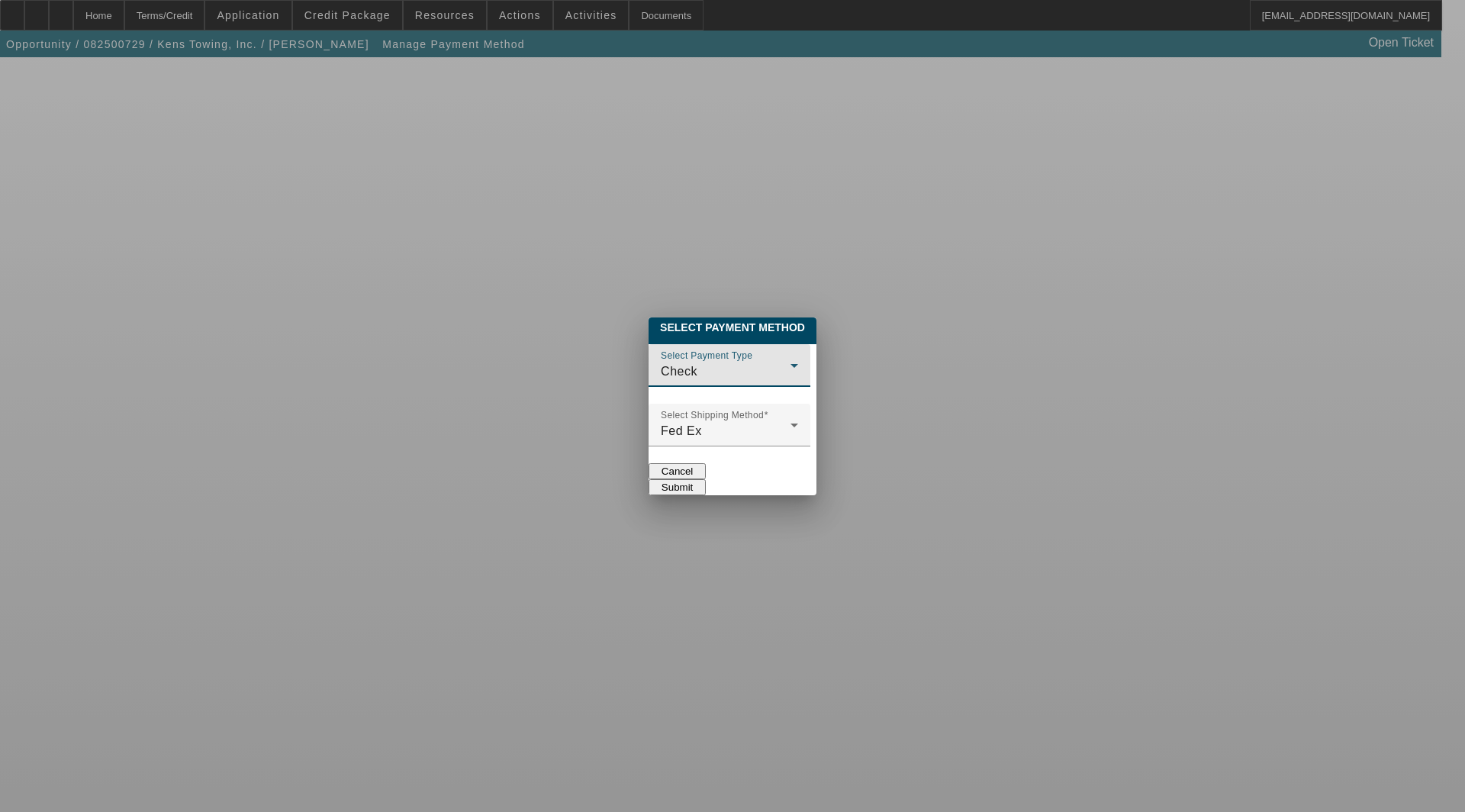
click at [661, 364] on div "Check" at bounding box center [725, 371] width 130 height 18
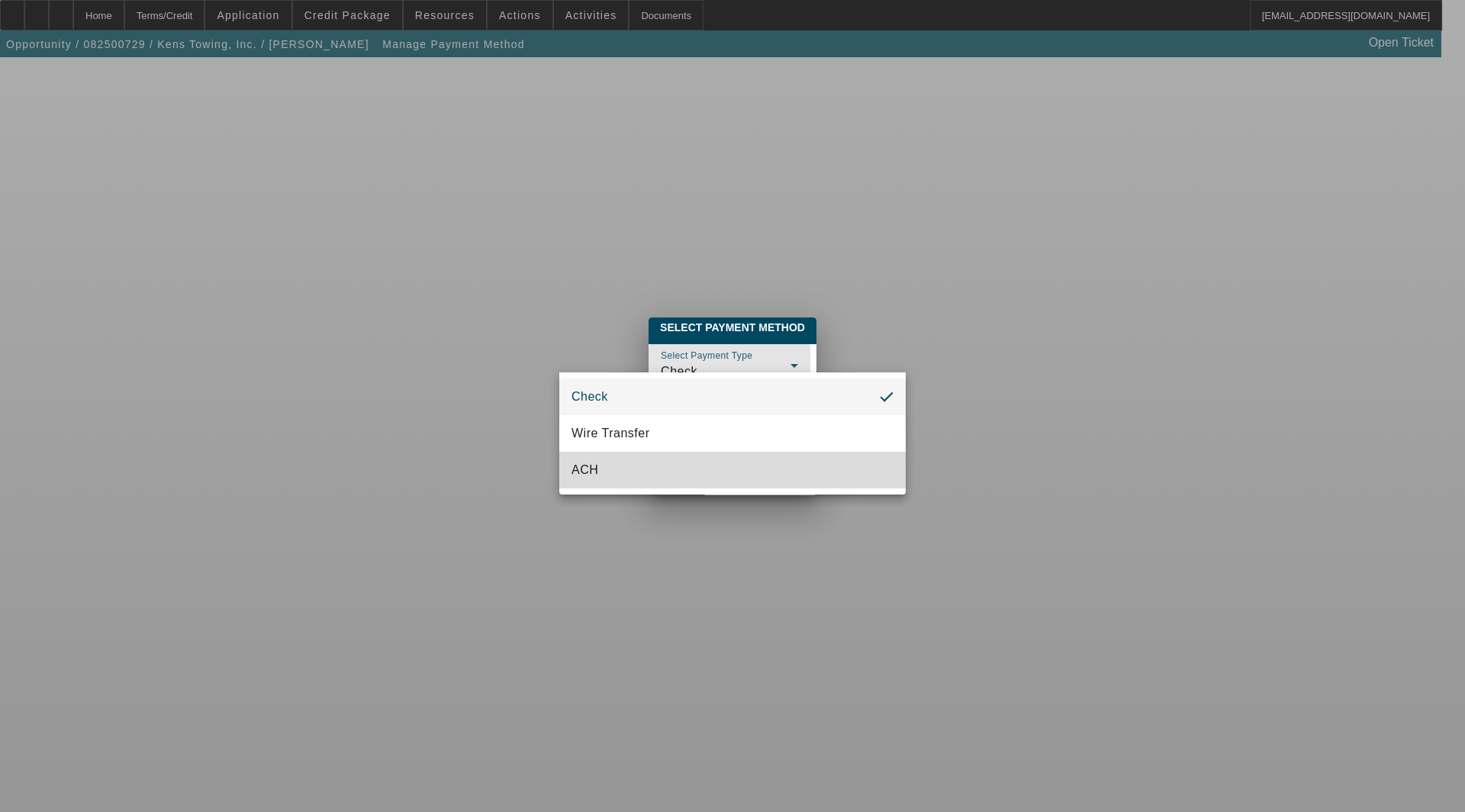
click at [598, 458] on mat-option "ACH" at bounding box center [732, 470] width 347 height 37
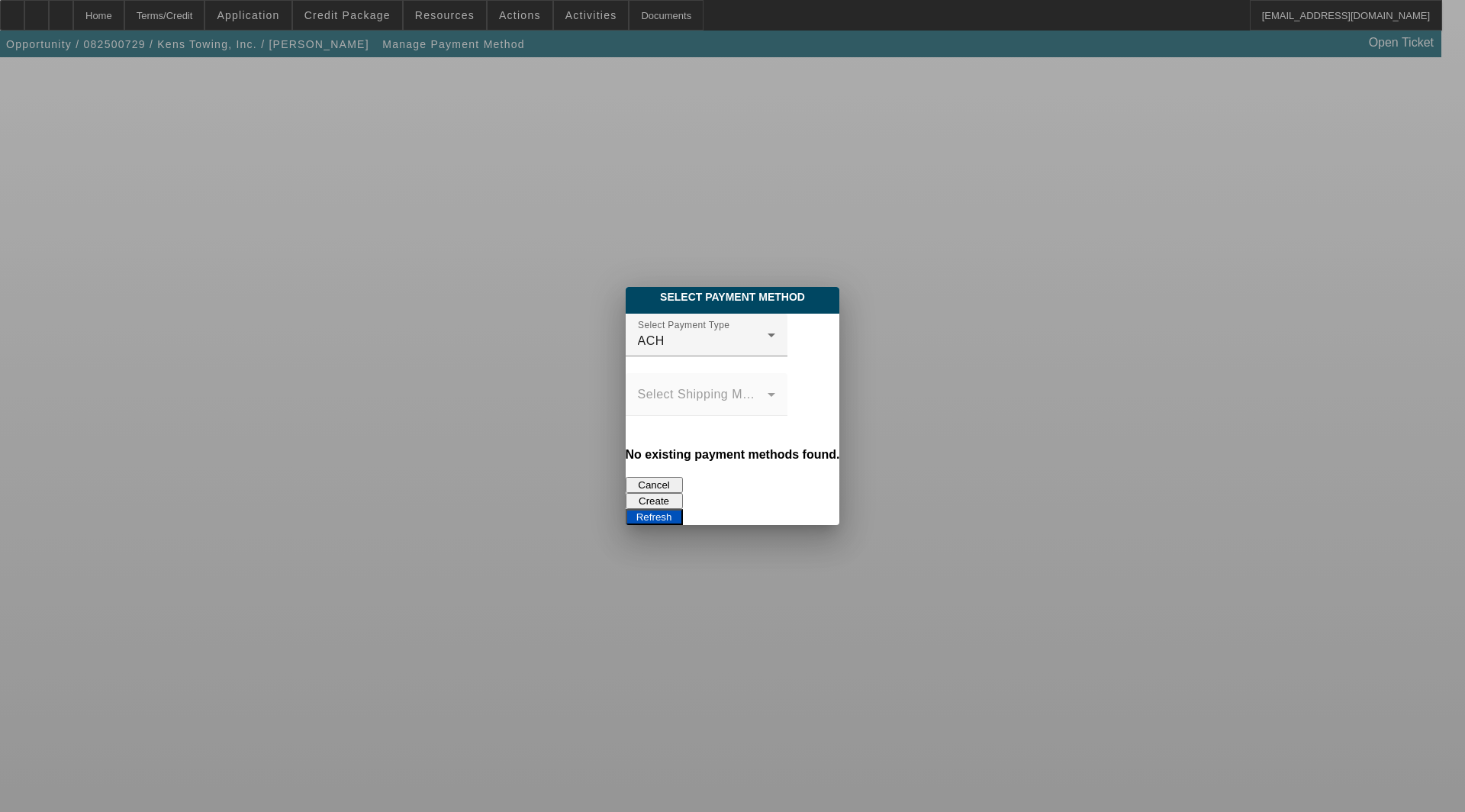
click at [683, 493] on button "Create" at bounding box center [654, 501] width 57 height 16
click at [841, 509] on div "Refresh" at bounding box center [733, 516] width 215 height 16
click at [683, 509] on button "Refresh" at bounding box center [654, 516] width 57 height 16
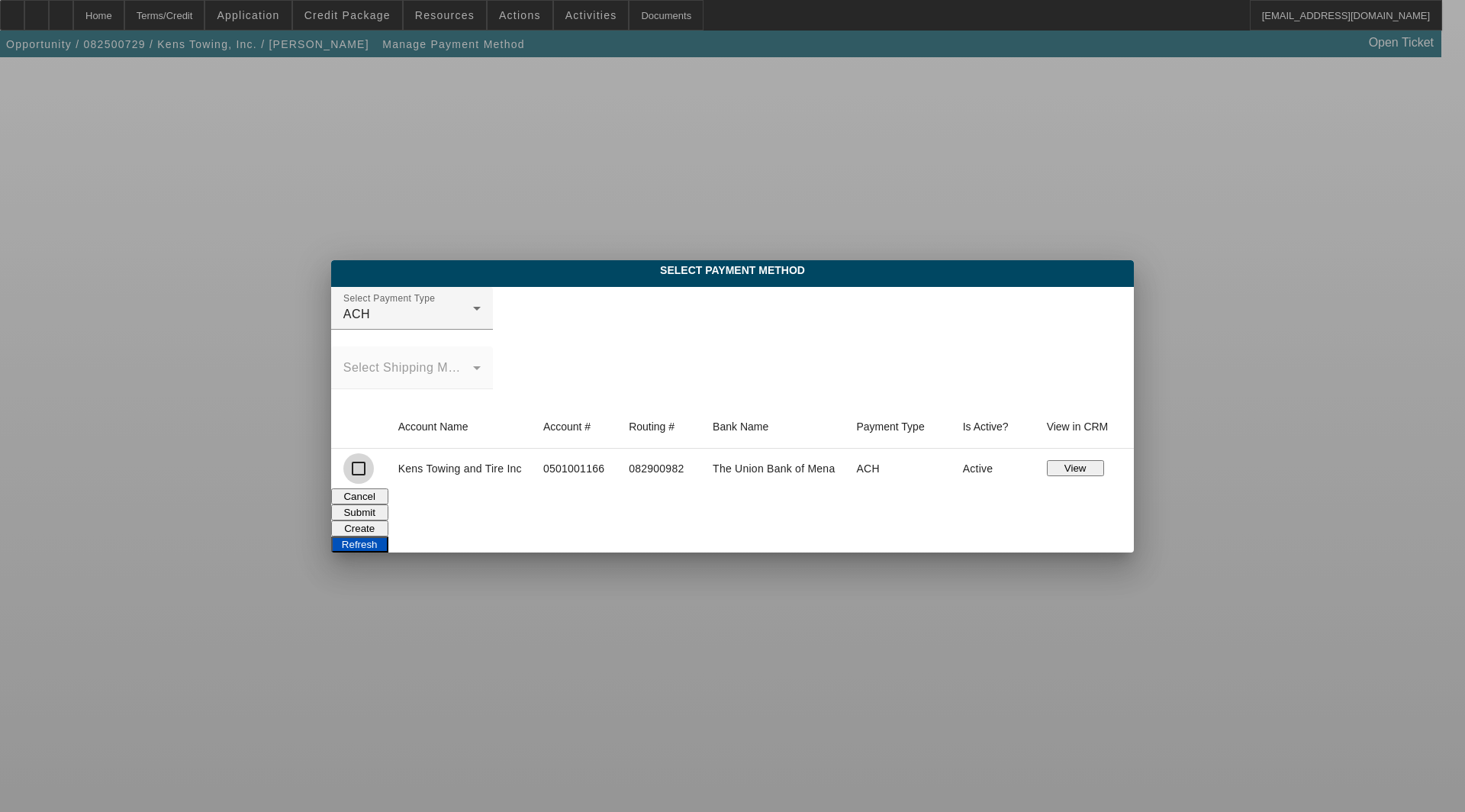
click at [364, 463] on input "checkbox" at bounding box center [359, 468] width 31 height 31
checkbox input "true"
click at [388, 516] on button "Submit" at bounding box center [359, 512] width 57 height 16
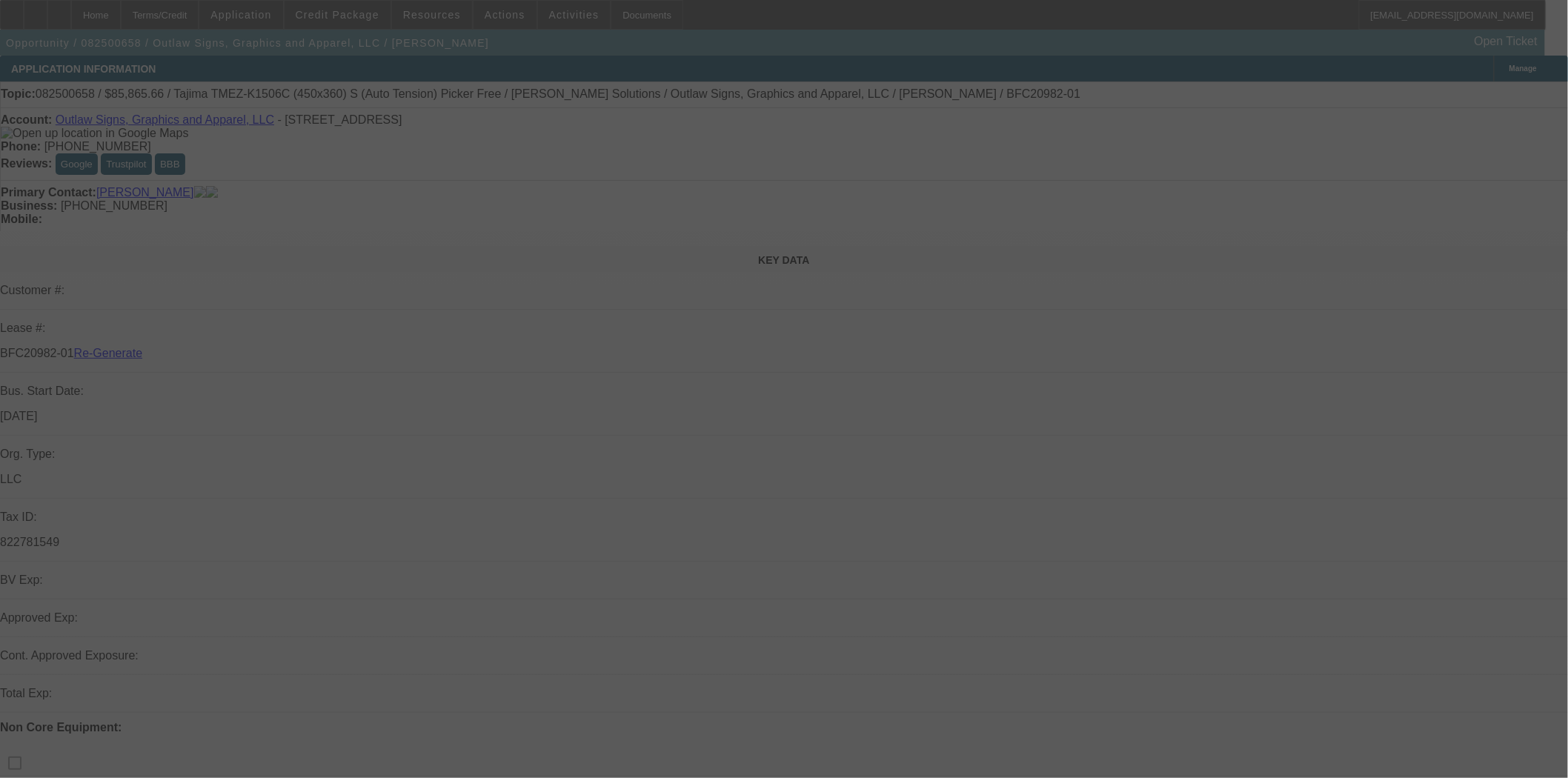
select select "3"
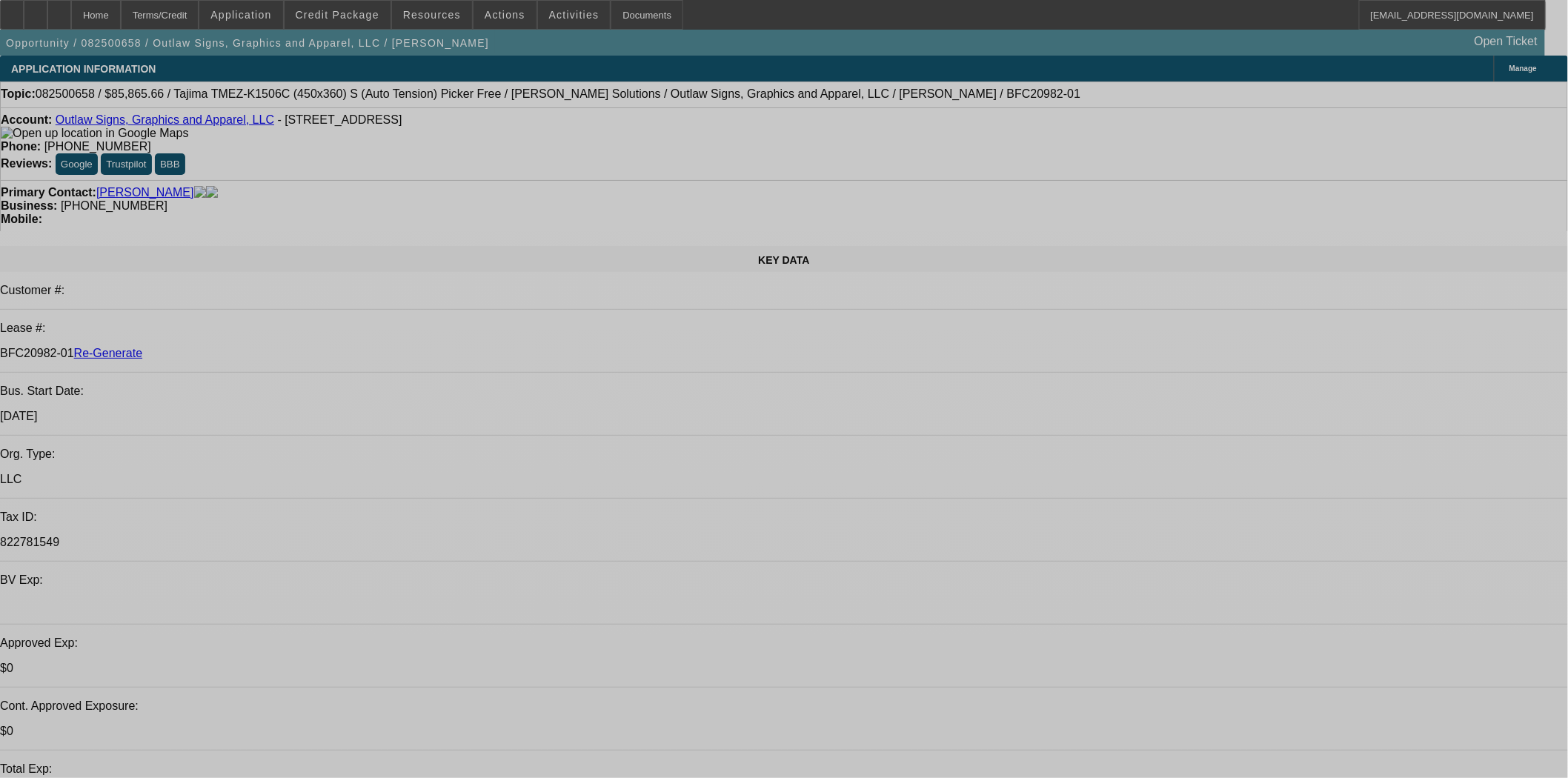
select select "0"
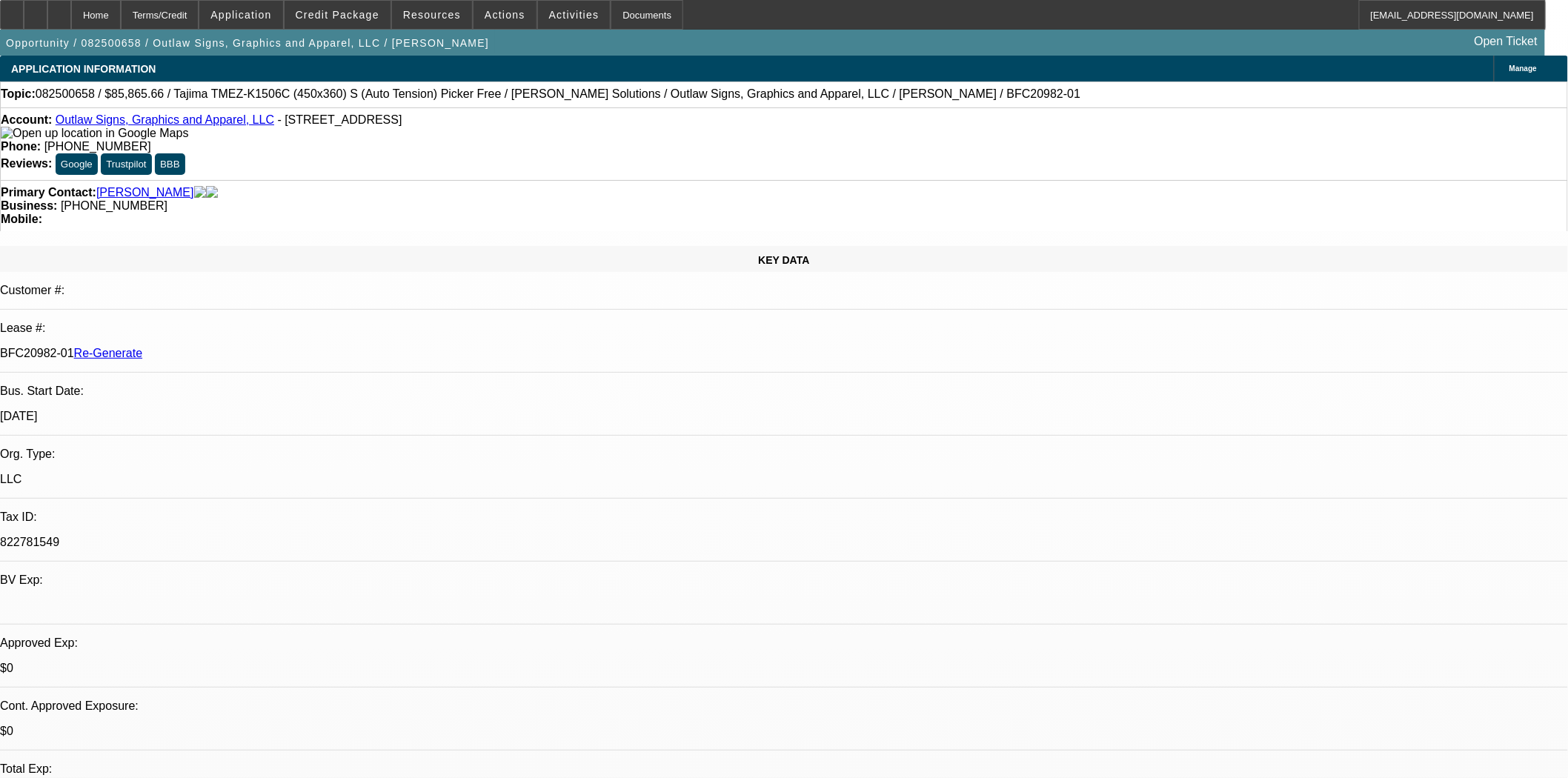
select select "0"
select select "6"
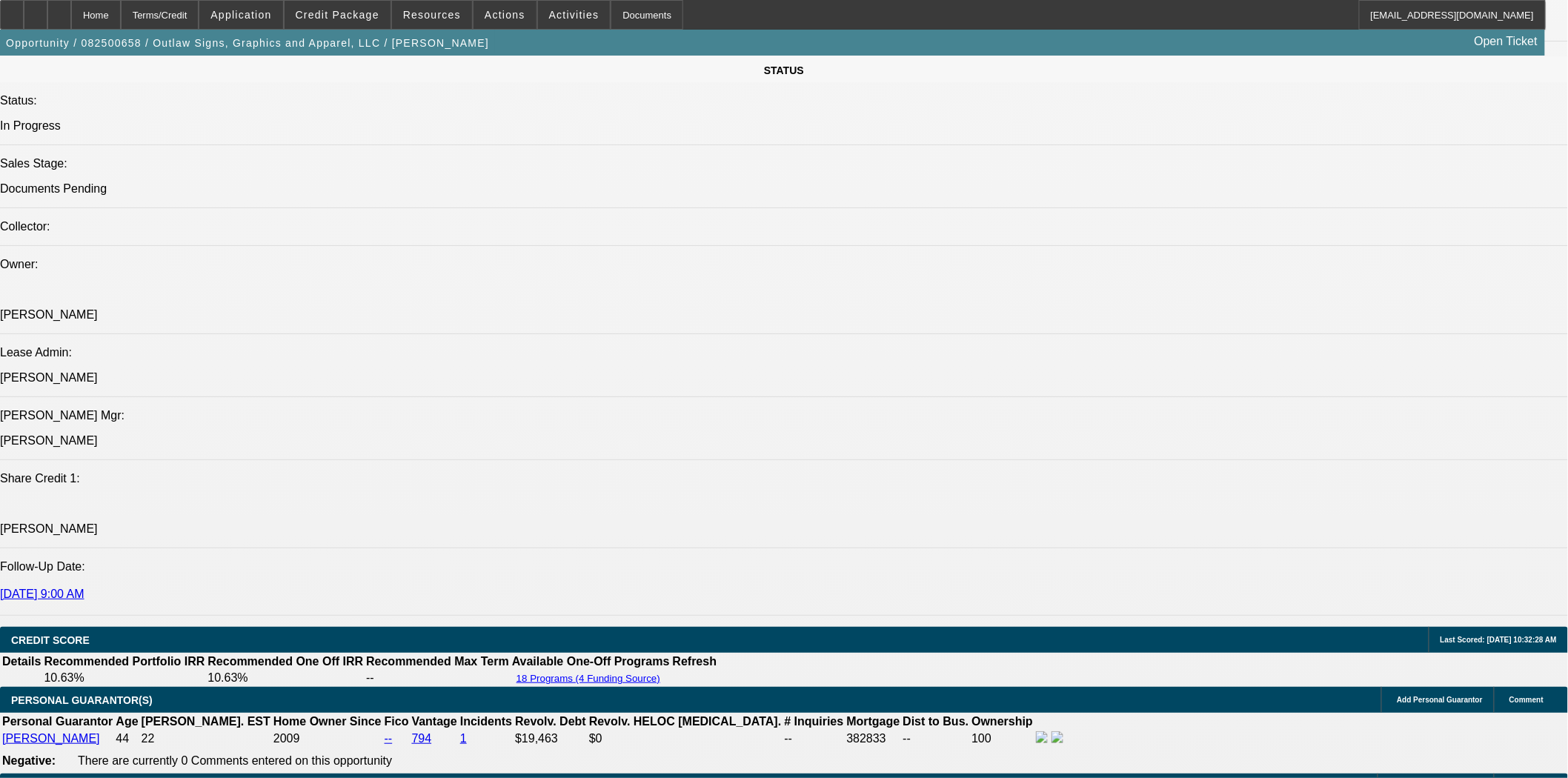
scroll to position [1729, 0]
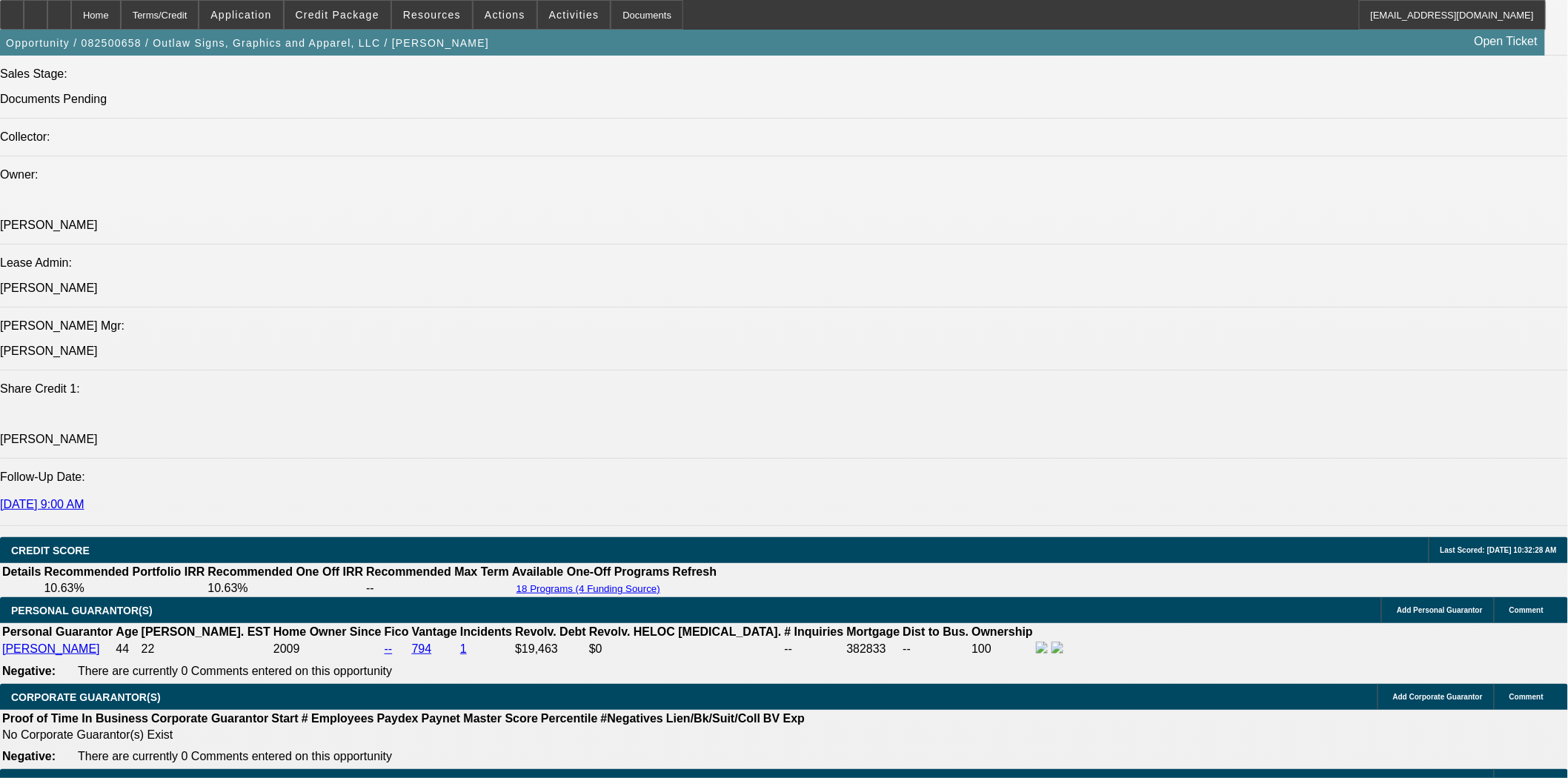
drag, startPoint x: 1194, startPoint y: 299, endPoint x: 1214, endPoint y: 344, distance: 49.2
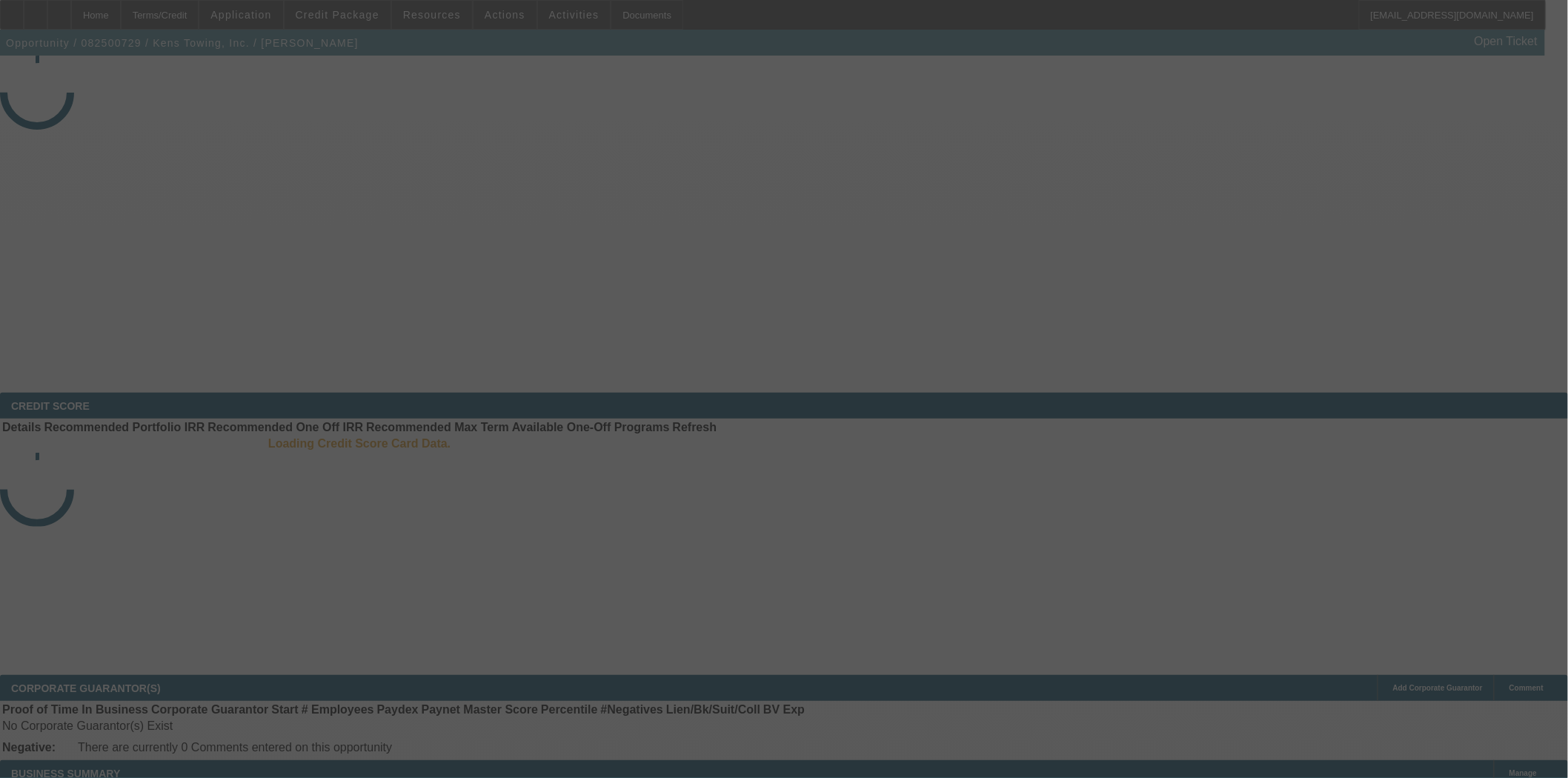
select select "3"
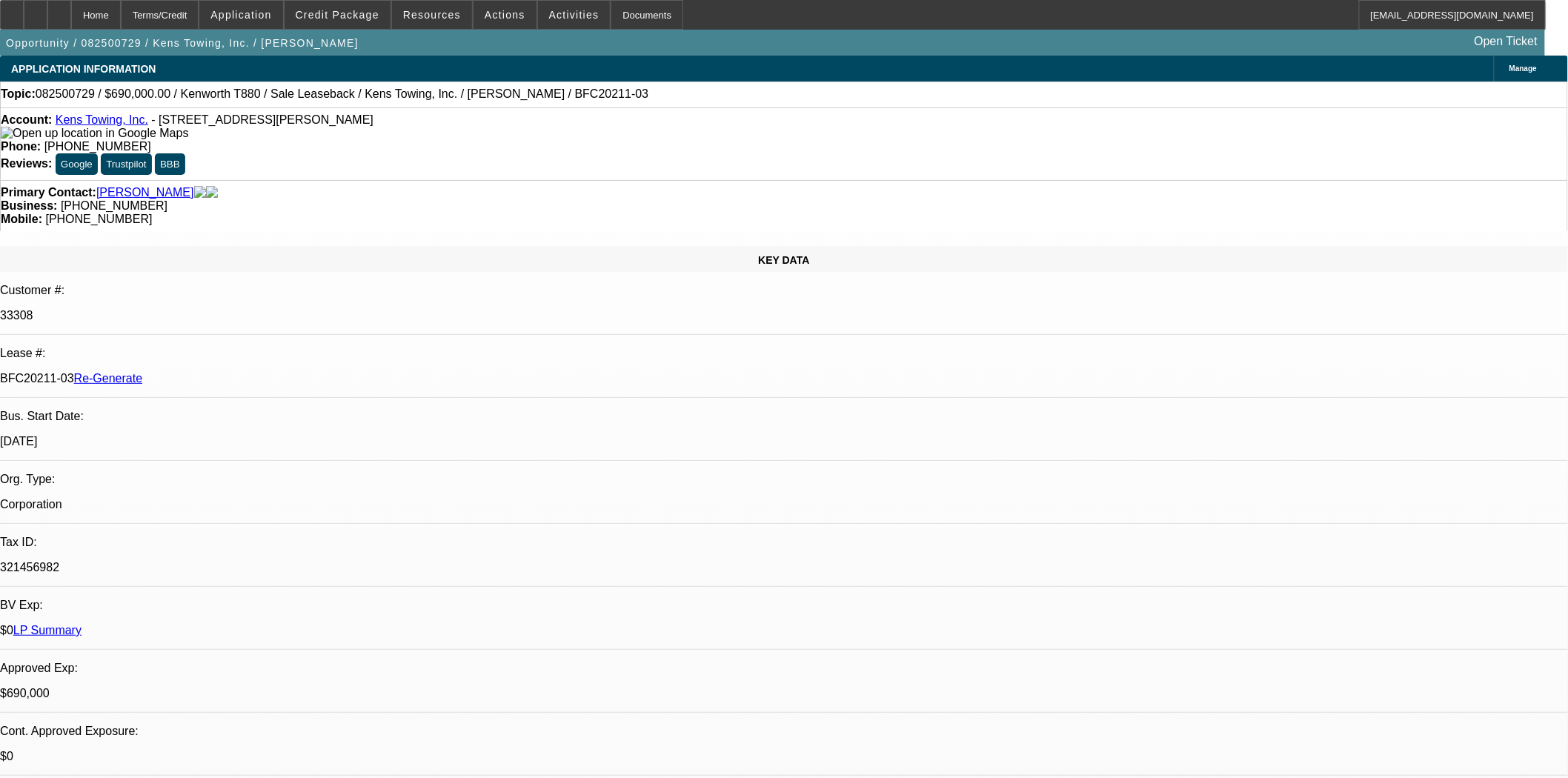
select select "0"
select select "2"
select select "0"
select select "2"
select select "6"
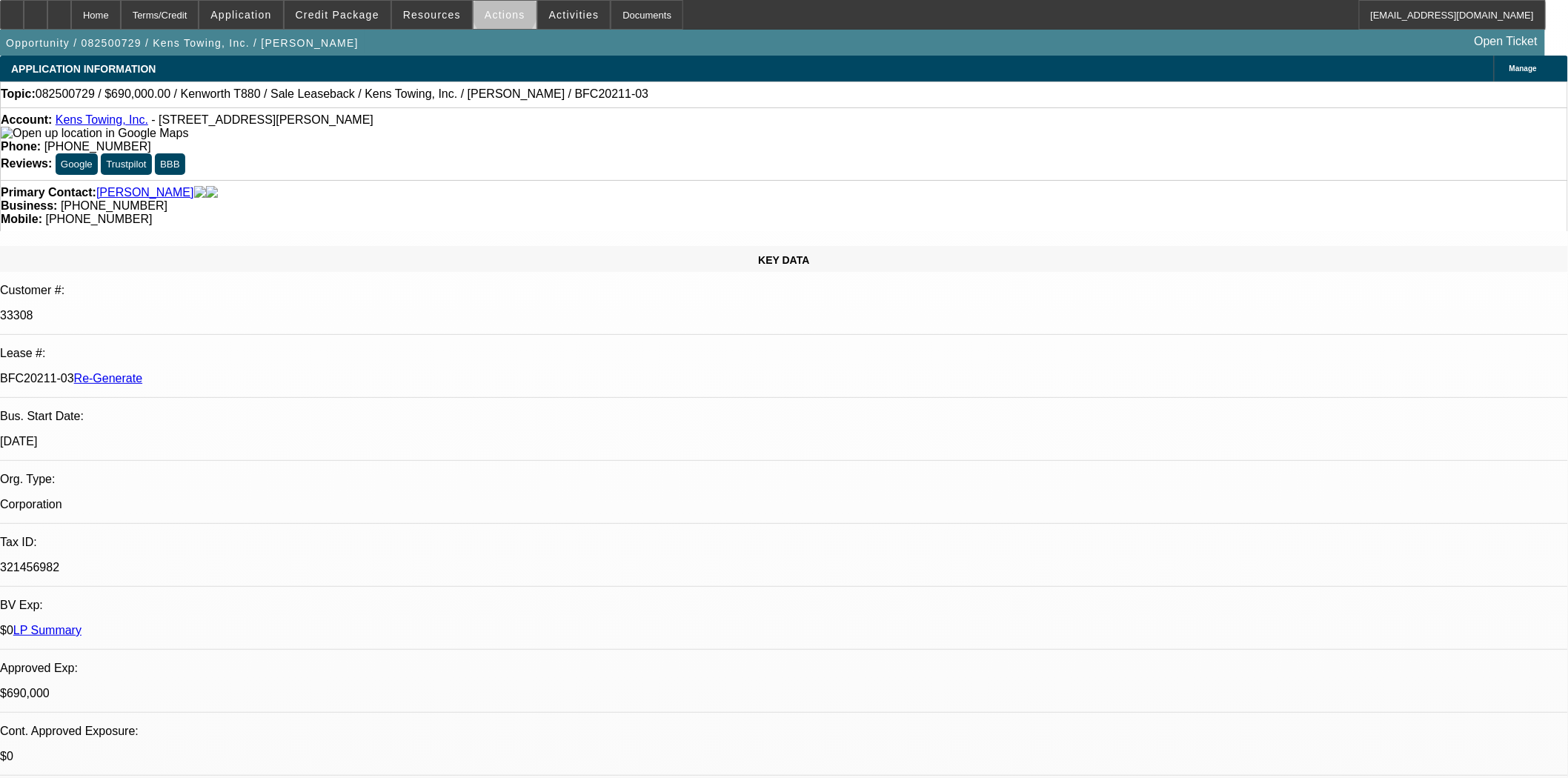
click at [499, 13] on span "Actions" at bounding box center [505, 15] width 40 height 12
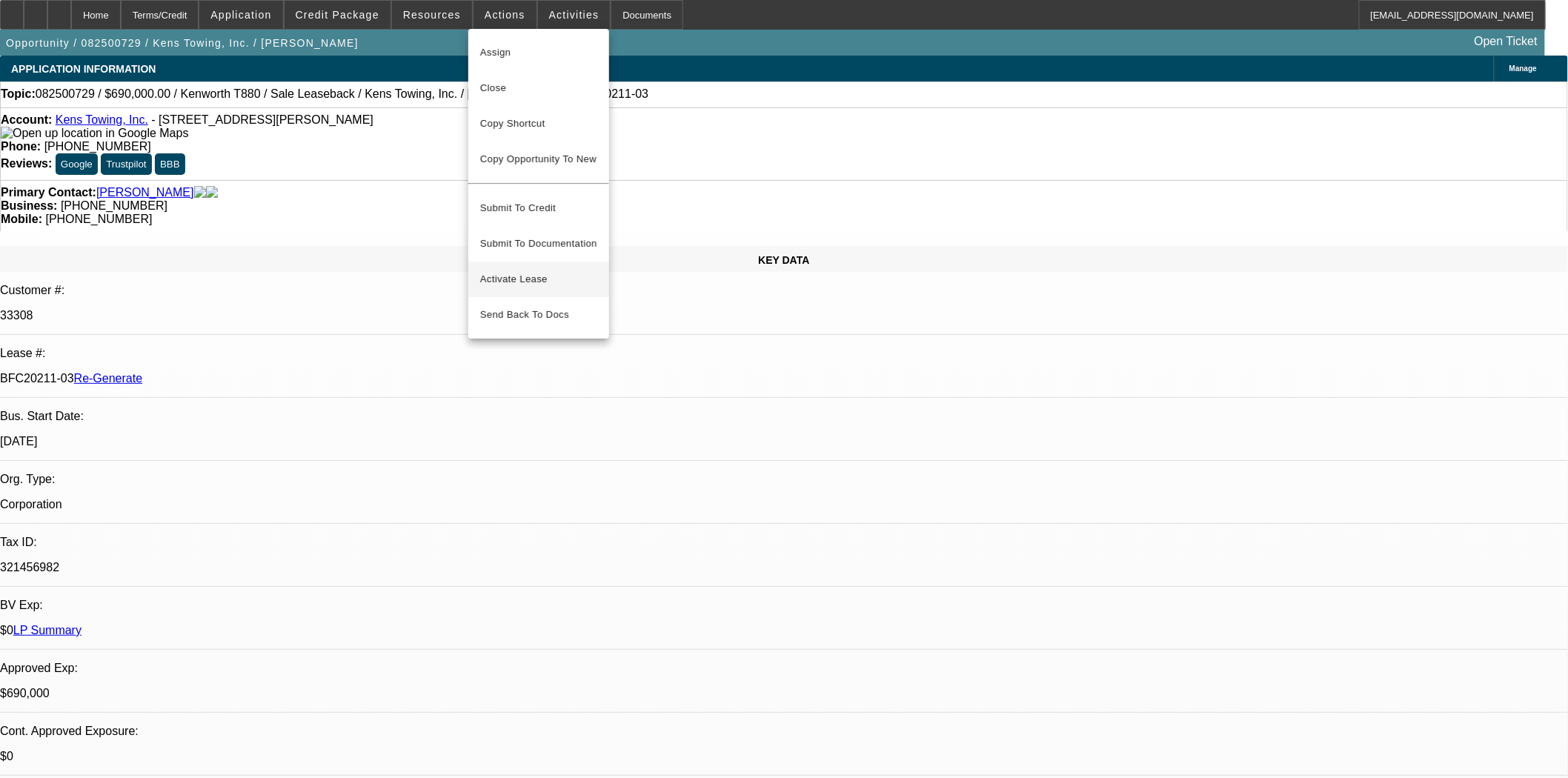
click at [546, 276] on span "Activate Lease" at bounding box center [538, 279] width 117 height 18
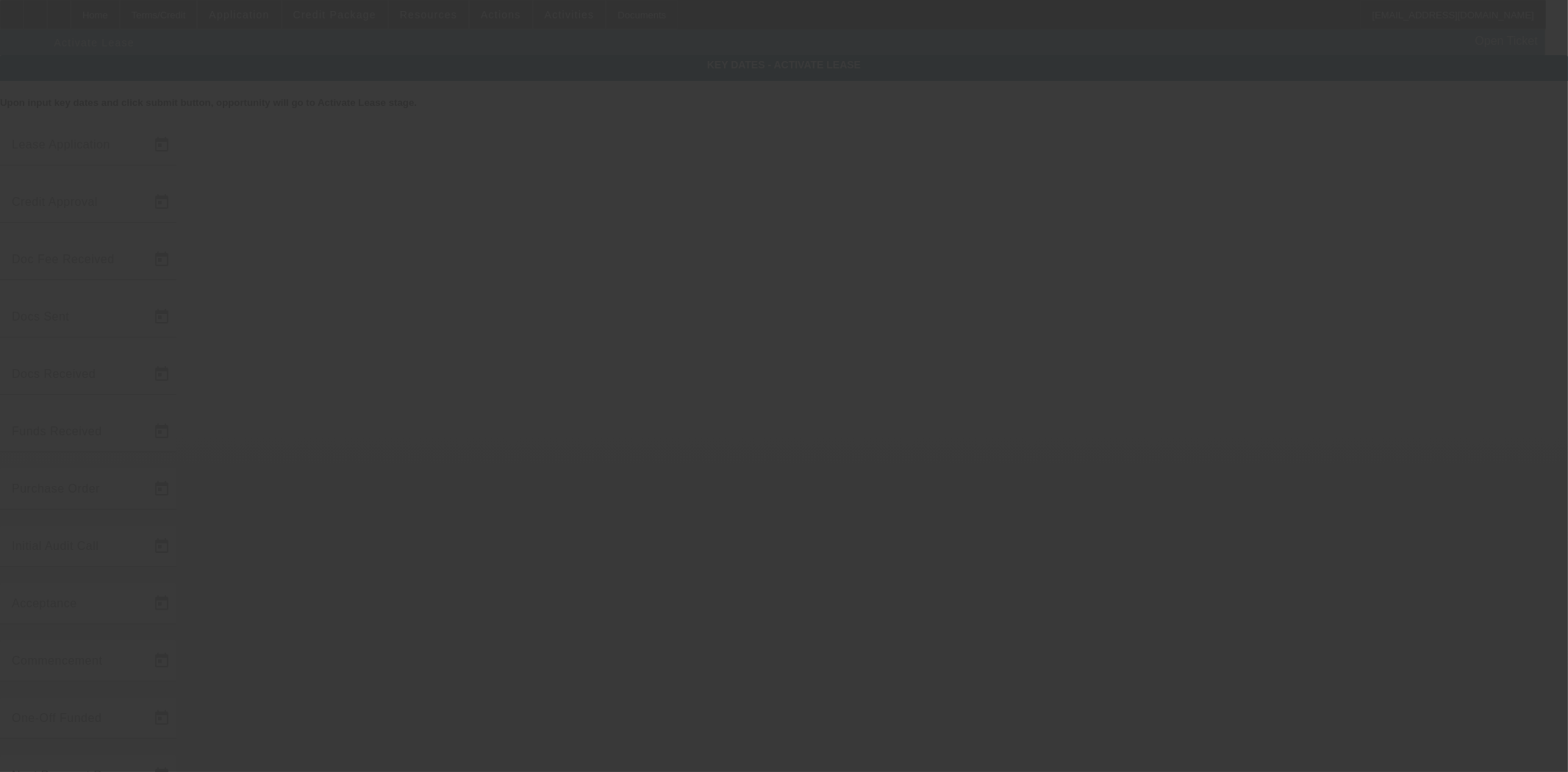
type input "8/27/2025"
type input "8/28/2025"
type input "9/3/2025"
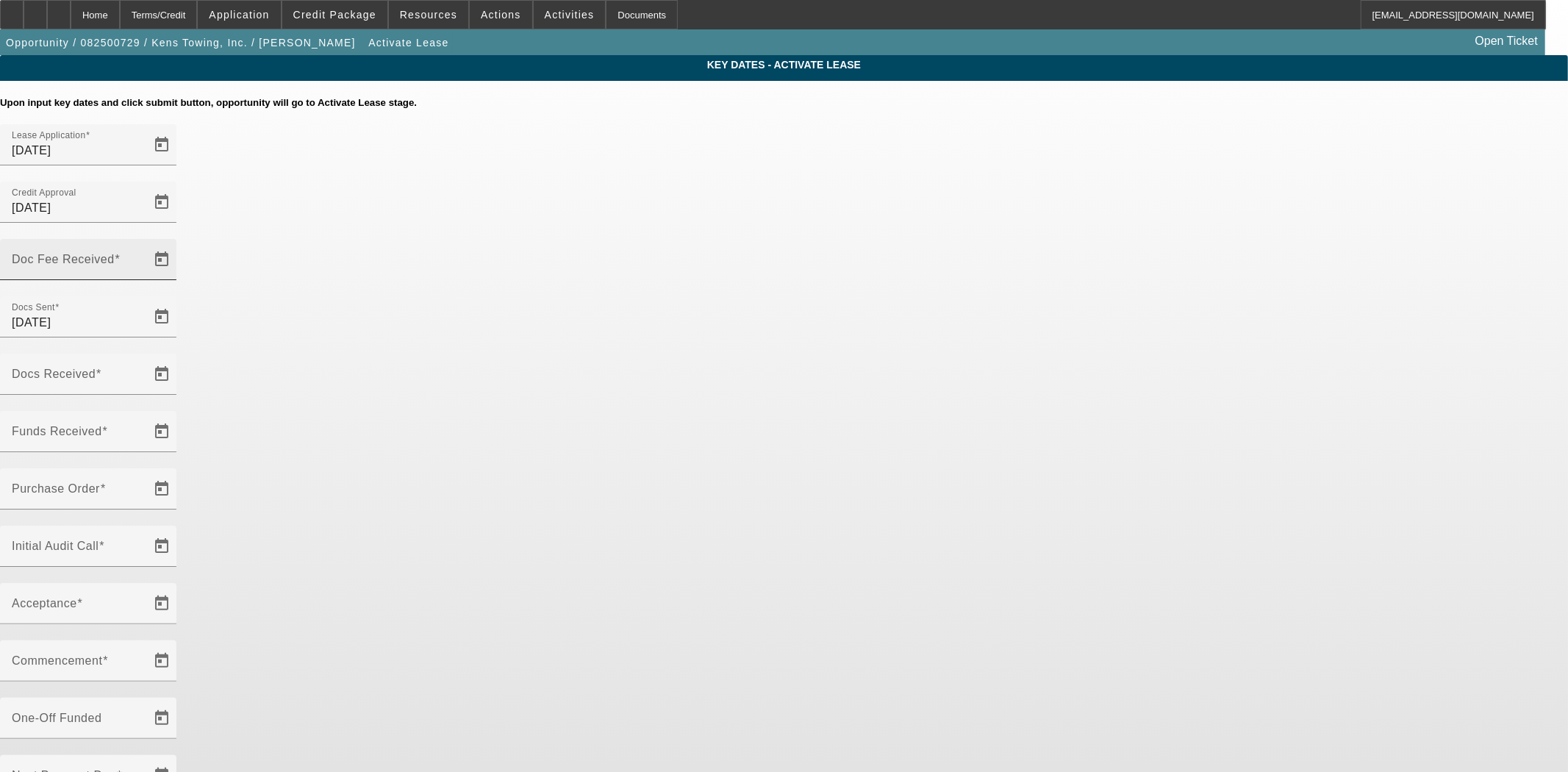
click at [144, 239] on div "Doc Fee Received" at bounding box center [78, 259] width 133 height 41
type input "9/11/2025"
click at [144, 429] on input "Funds Received" at bounding box center [78, 437] width 133 height 17
type input "9/11/2025"
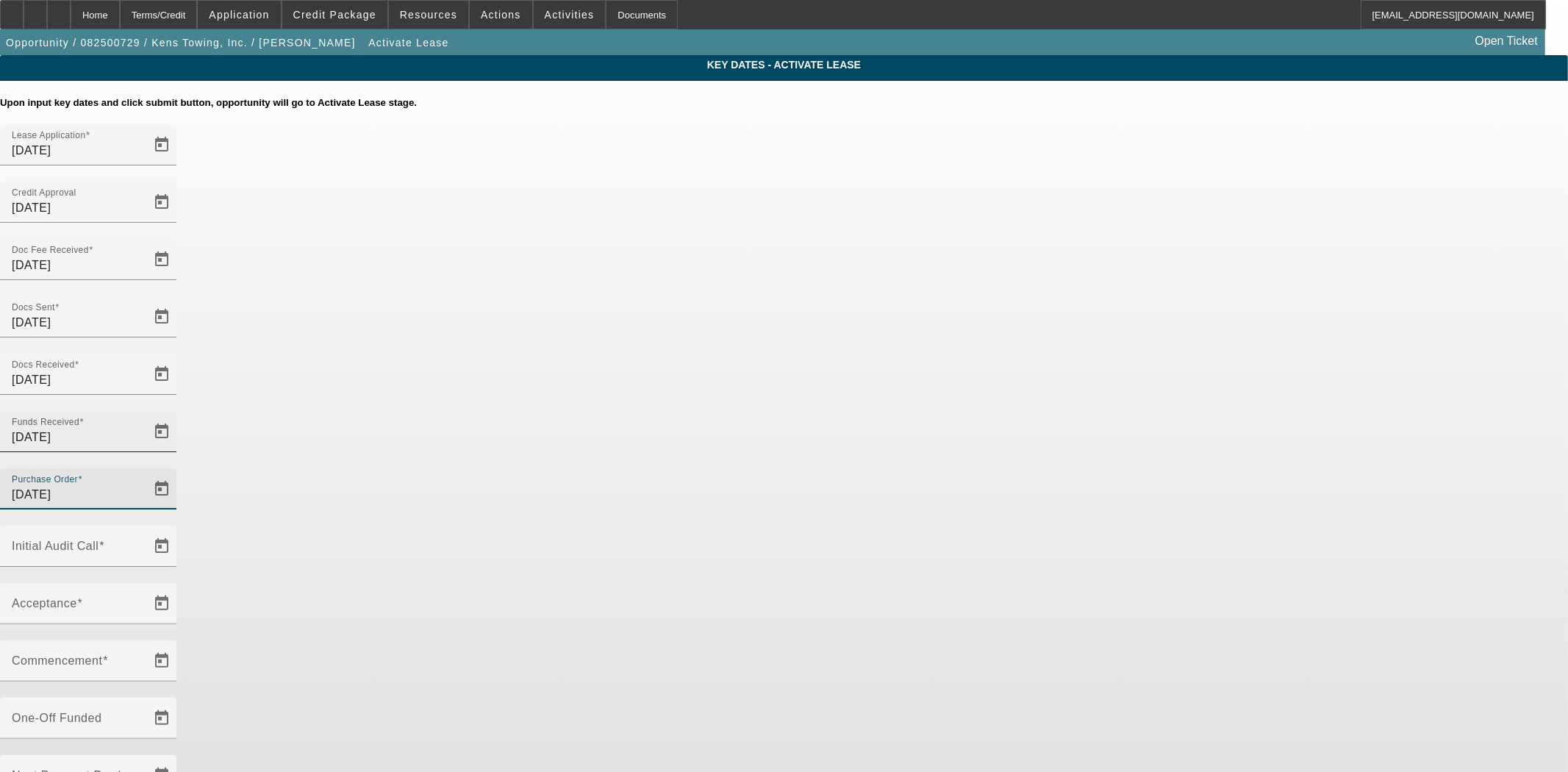
type input "9/11/2025"
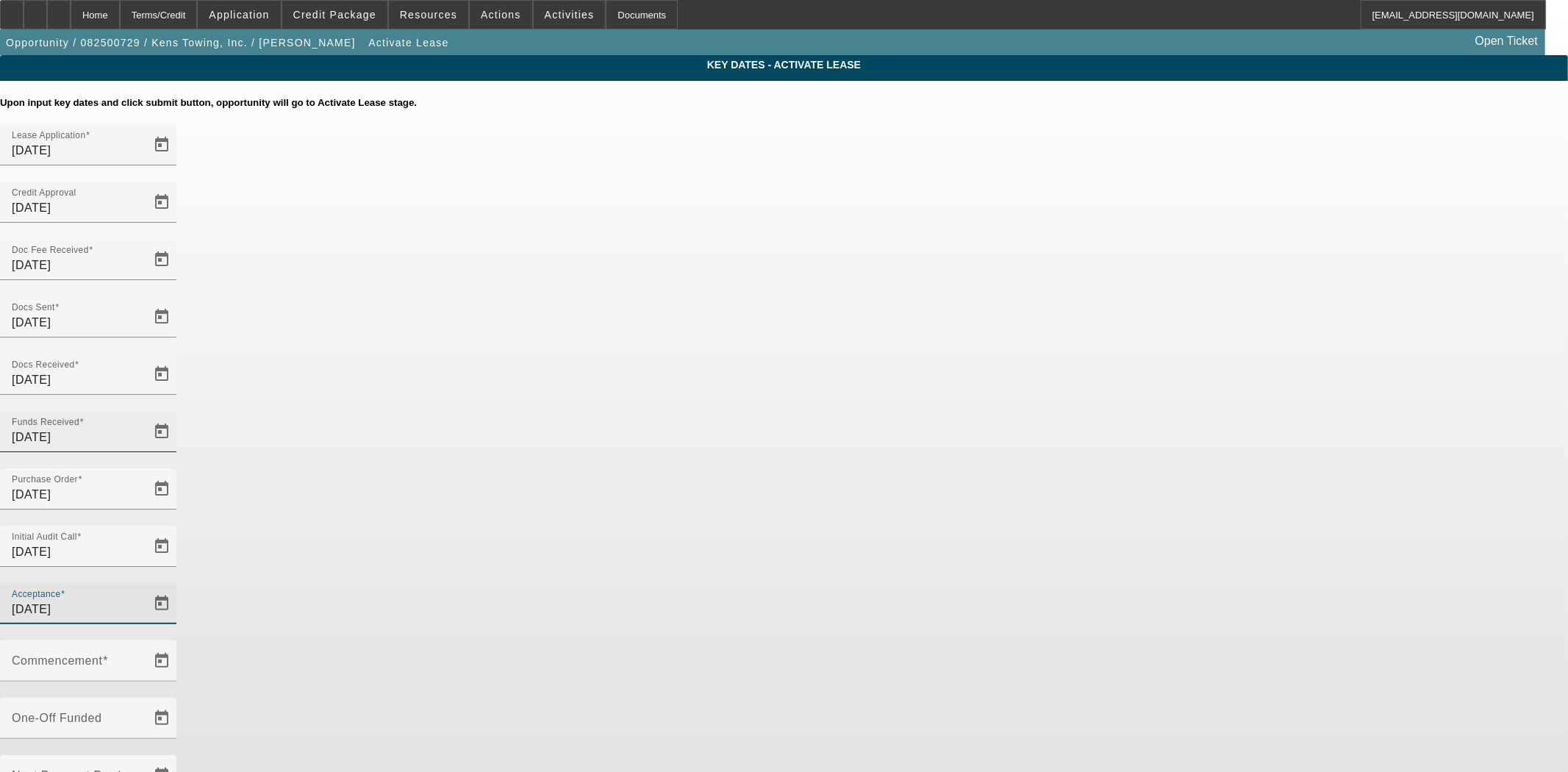
type input "9/11/2025"
type input "10/1/2025"
type input "11/1/2025"
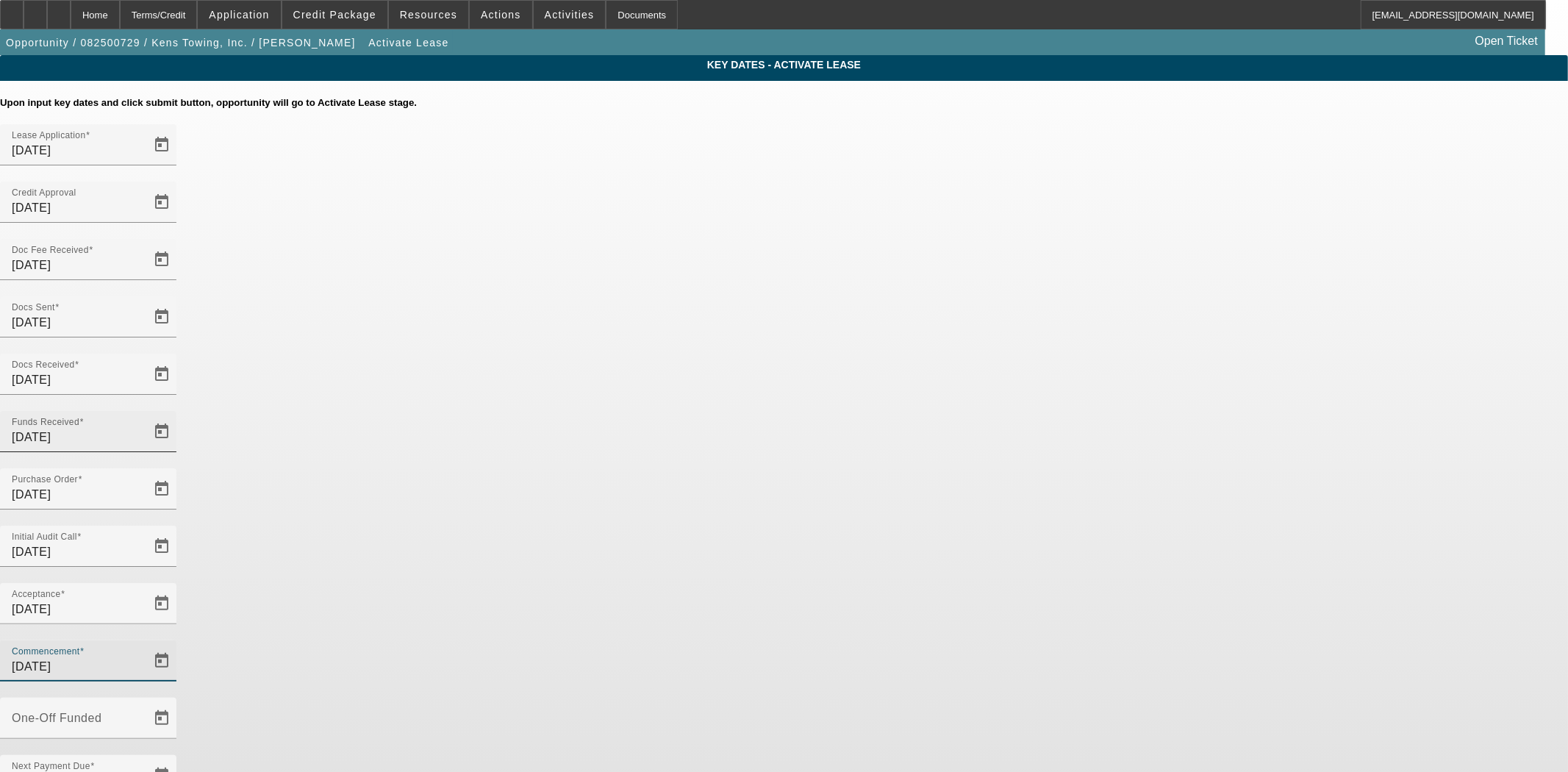
type input "9/15/2025"
type input "10/15/2025"
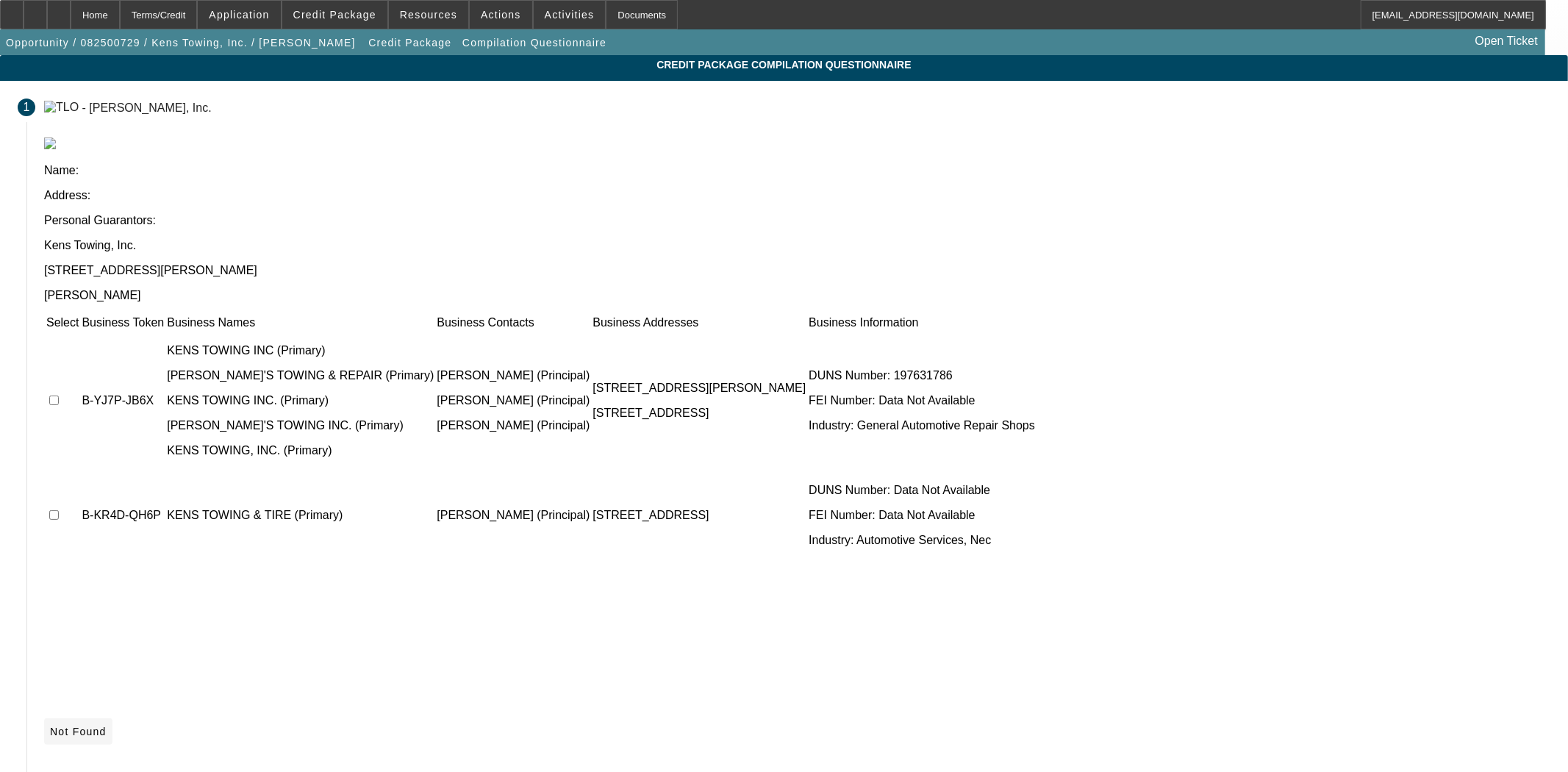
click at [112, 714] on span at bounding box center [78, 731] width 68 height 36
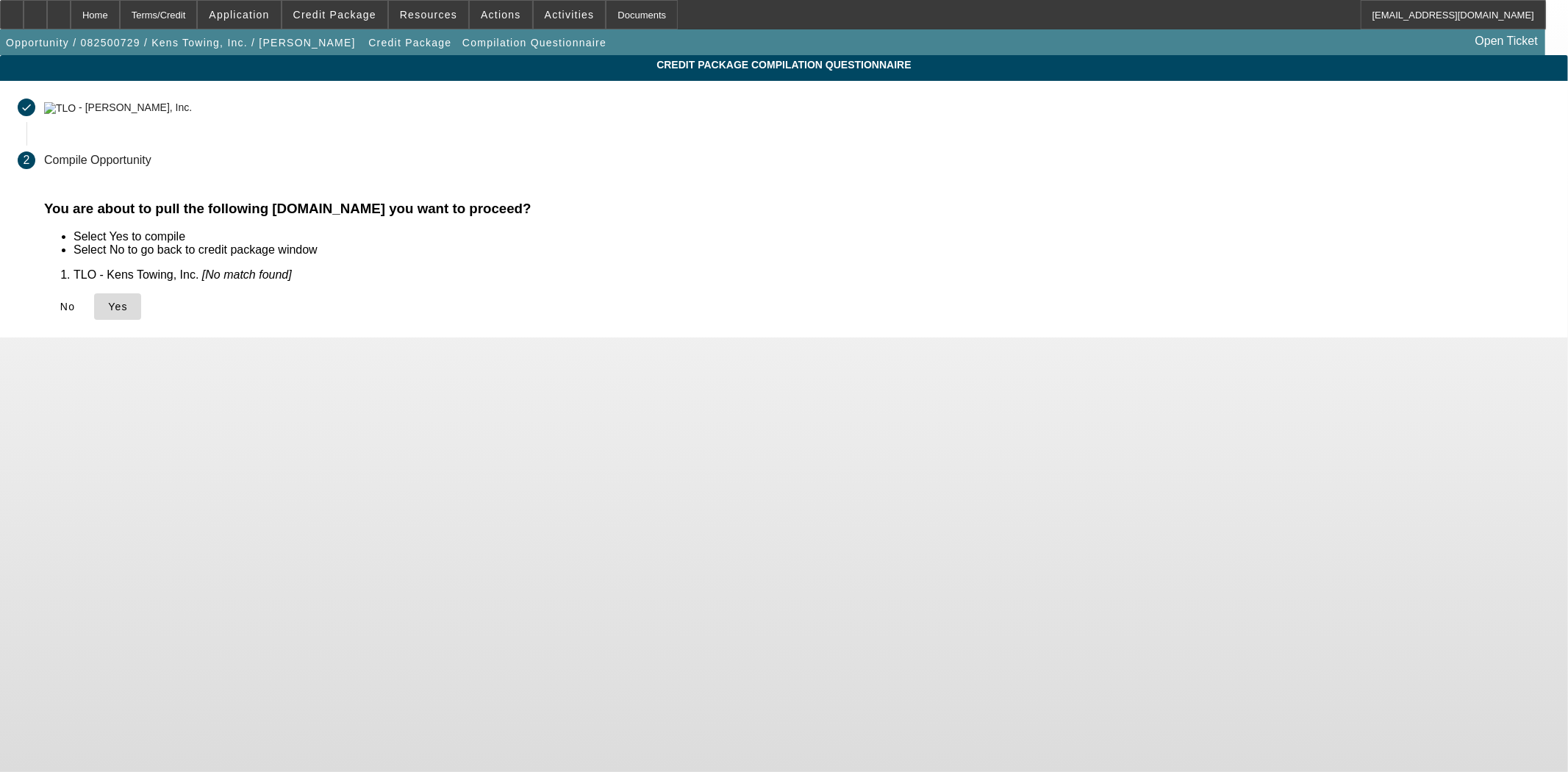
click at [108, 305] on icon at bounding box center [108, 307] width 0 height 12
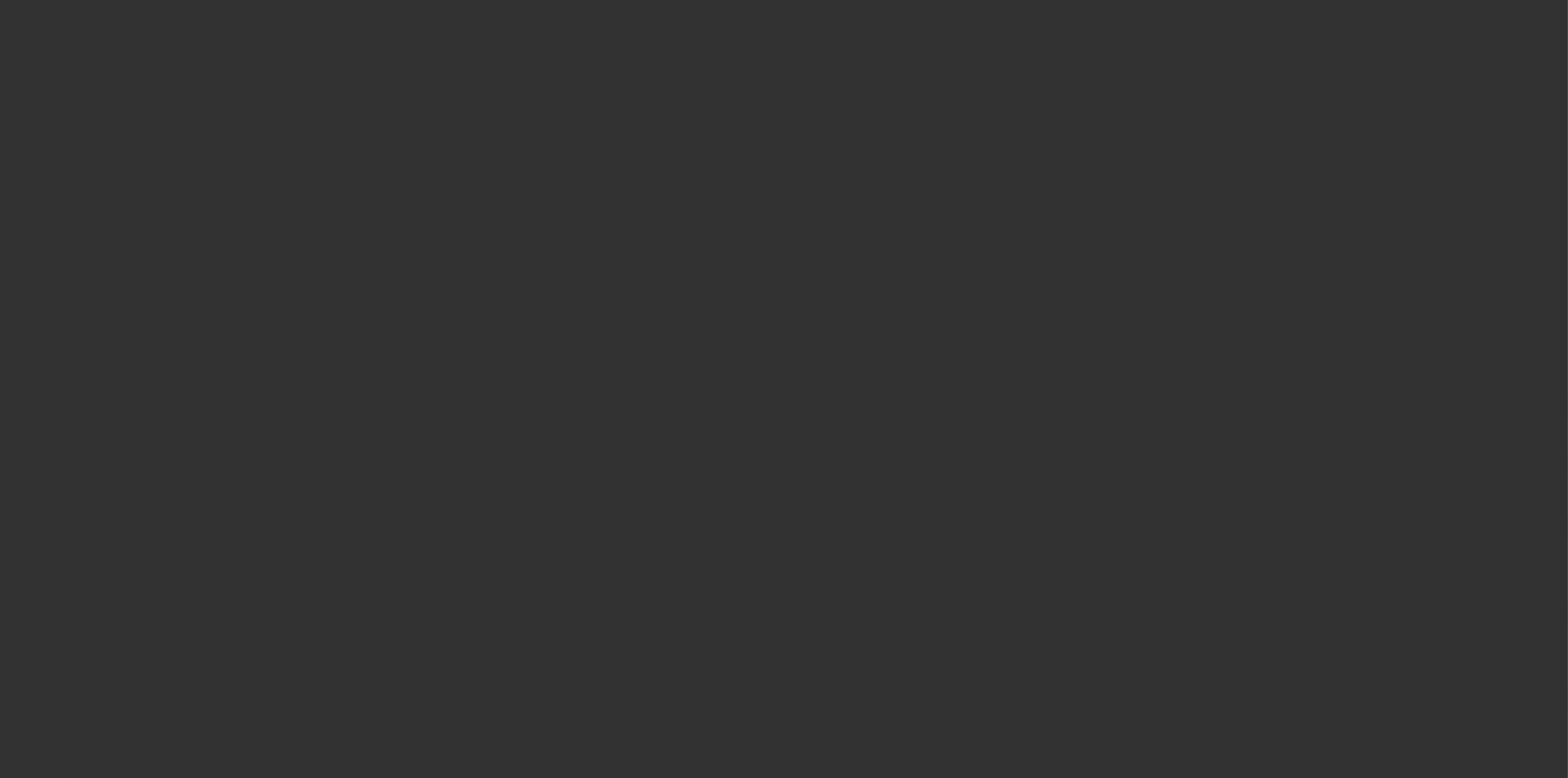
select select "4"
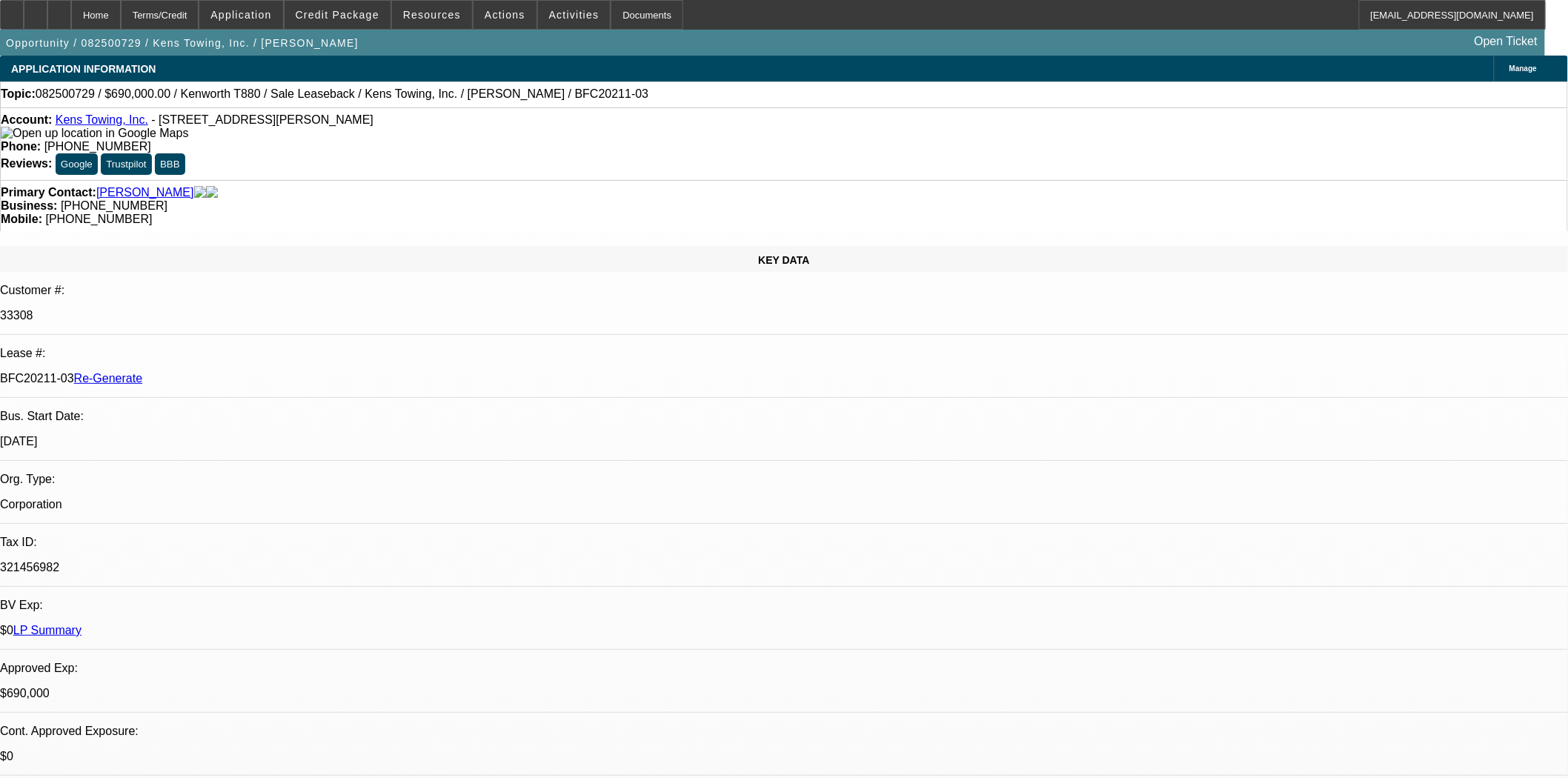
select select "0"
select select "2"
select select "0"
select select "6"
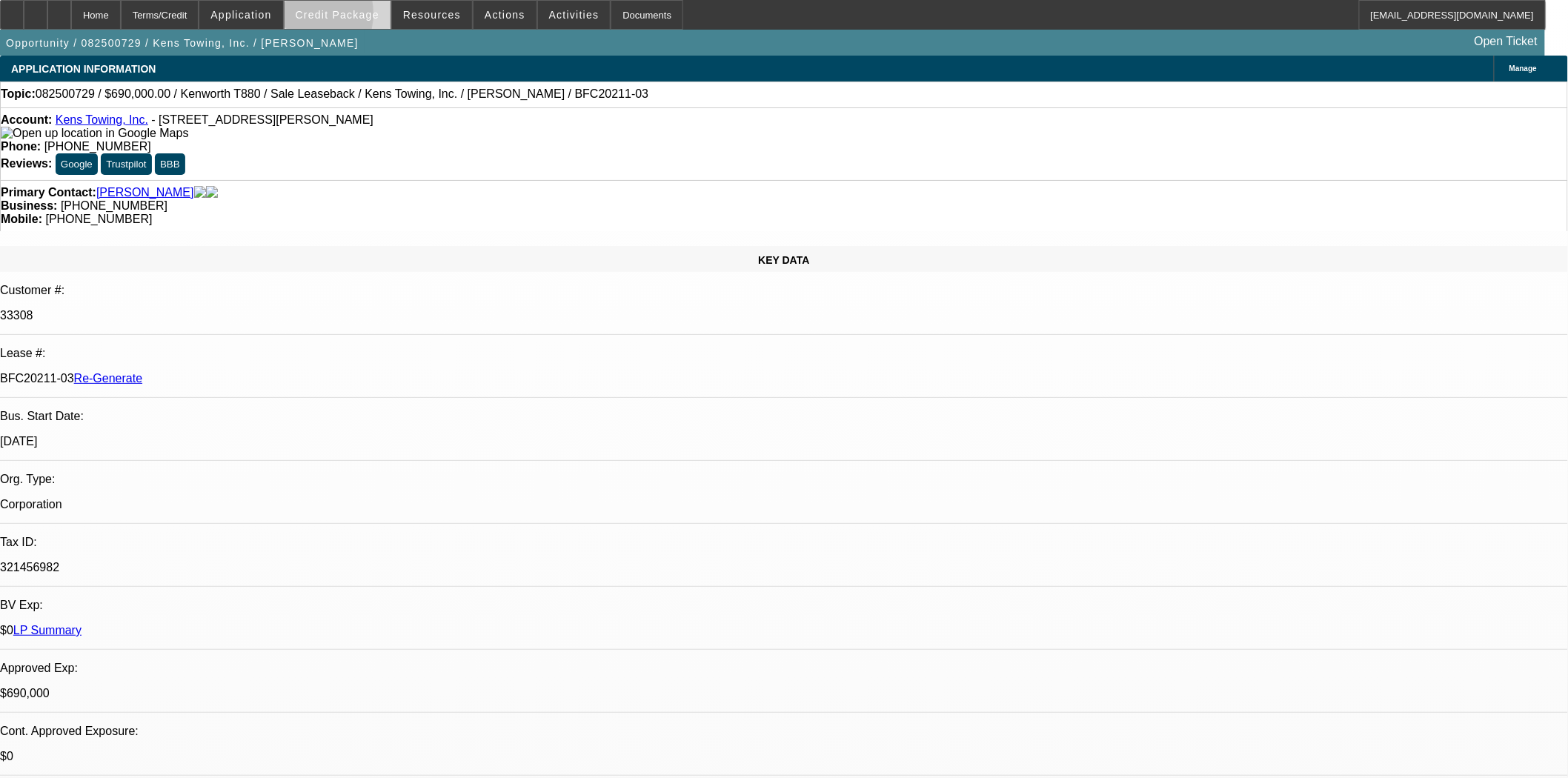
click at [321, 17] on span "Credit Package" at bounding box center [337, 15] width 84 height 12
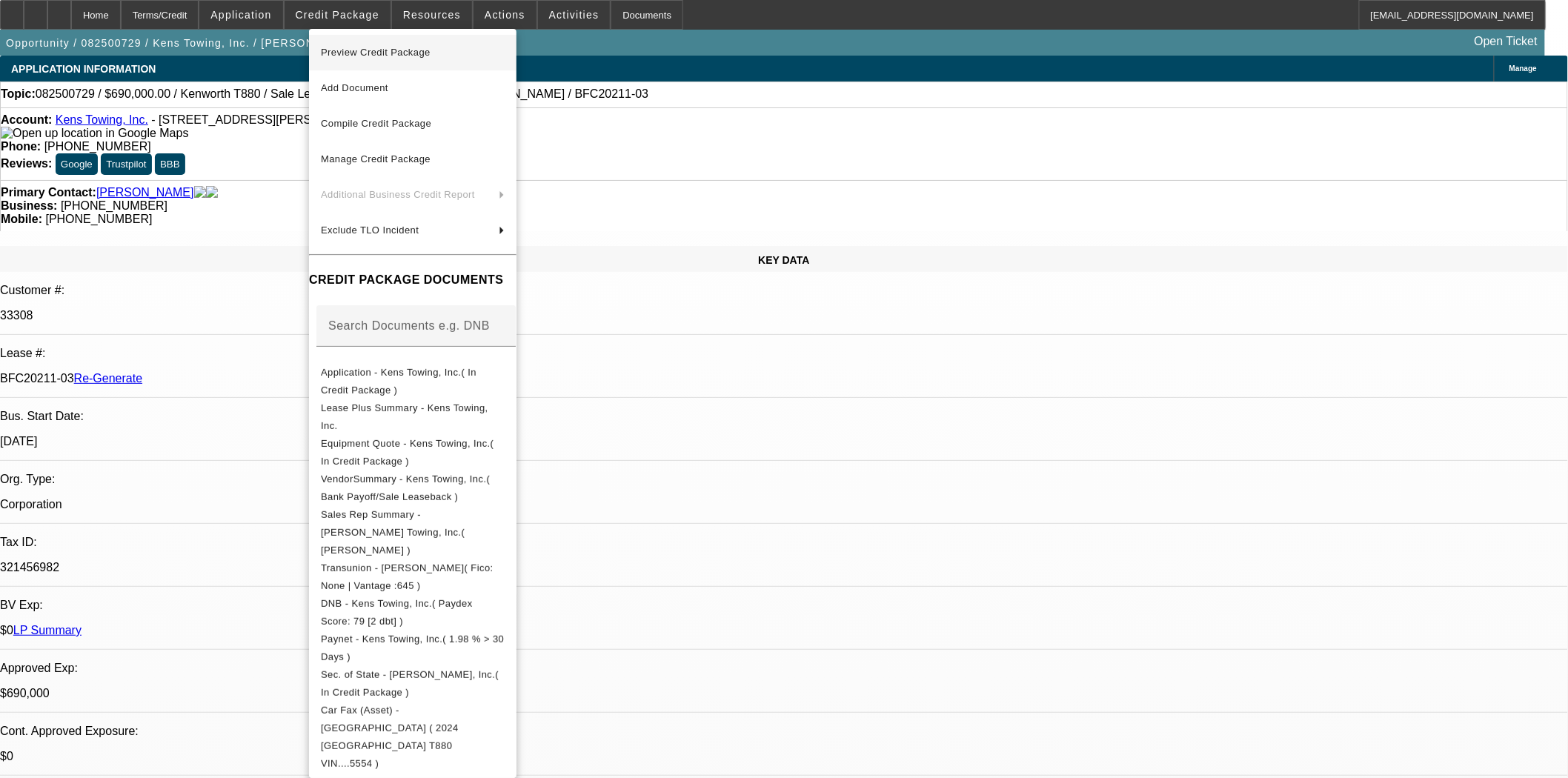
click at [353, 47] on span "Preview Credit Package" at bounding box center [376, 52] width 110 height 11
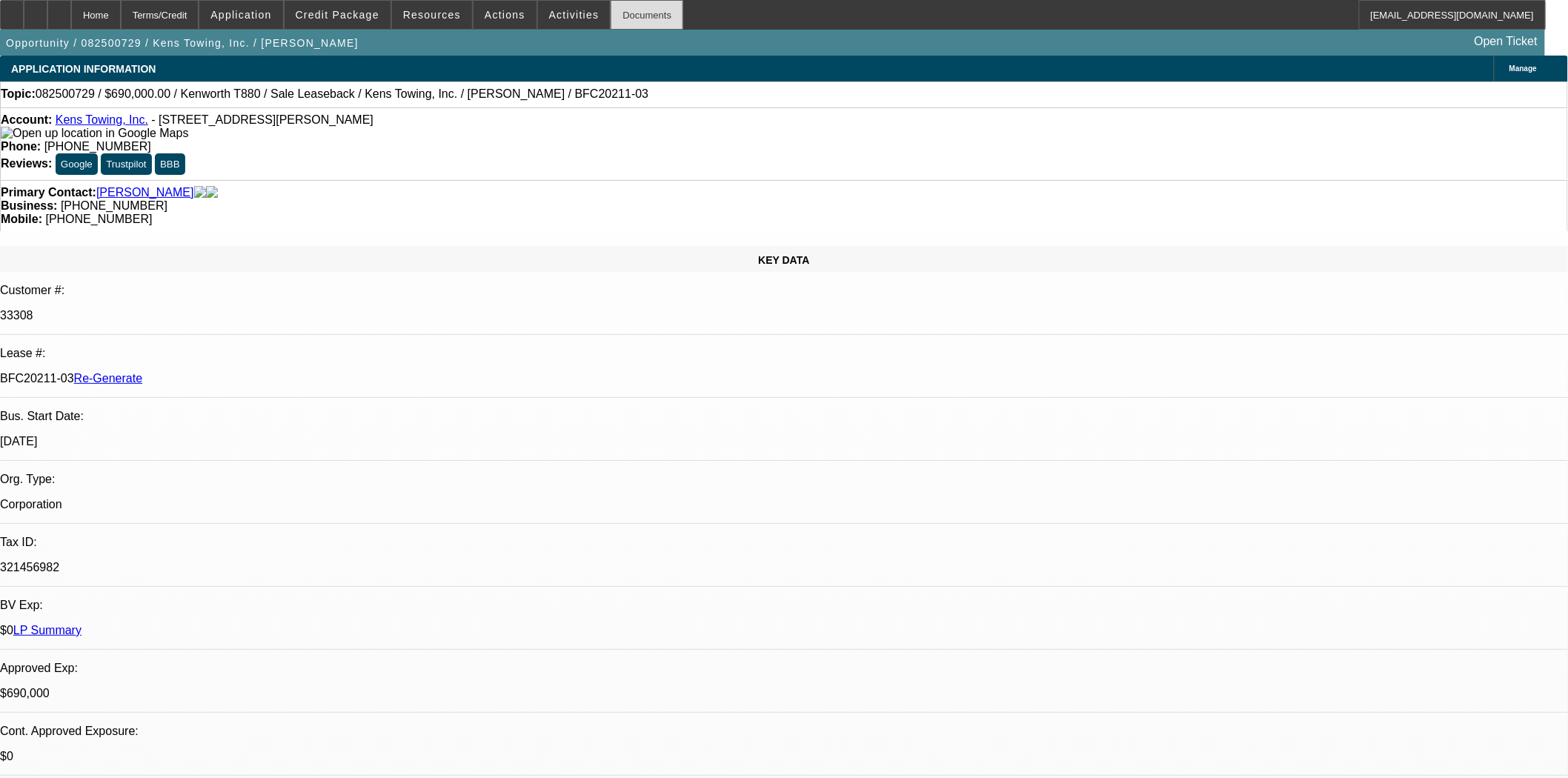
click at [611, 18] on div "Documents" at bounding box center [647, 15] width 73 height 30
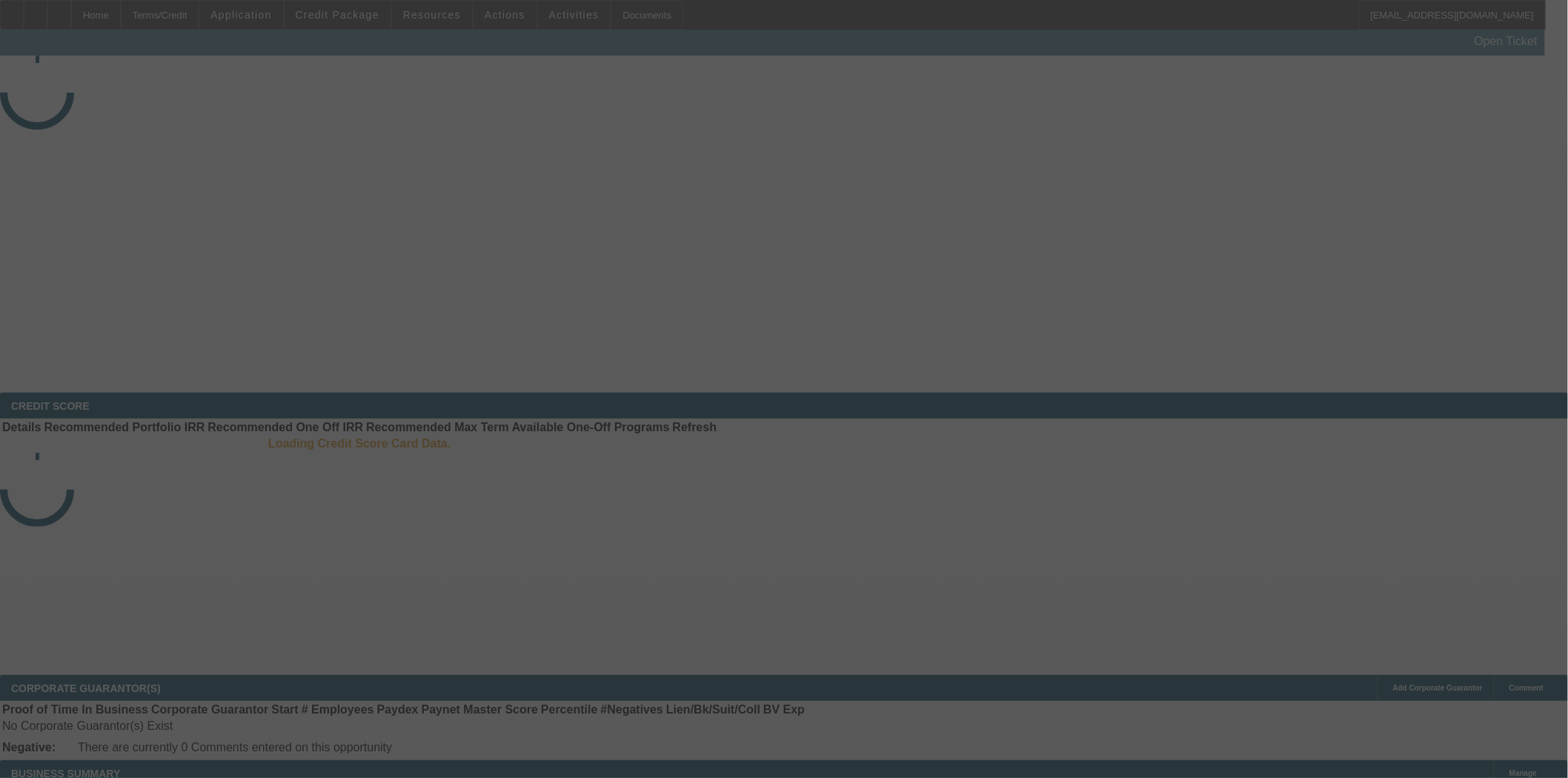
select select "4"
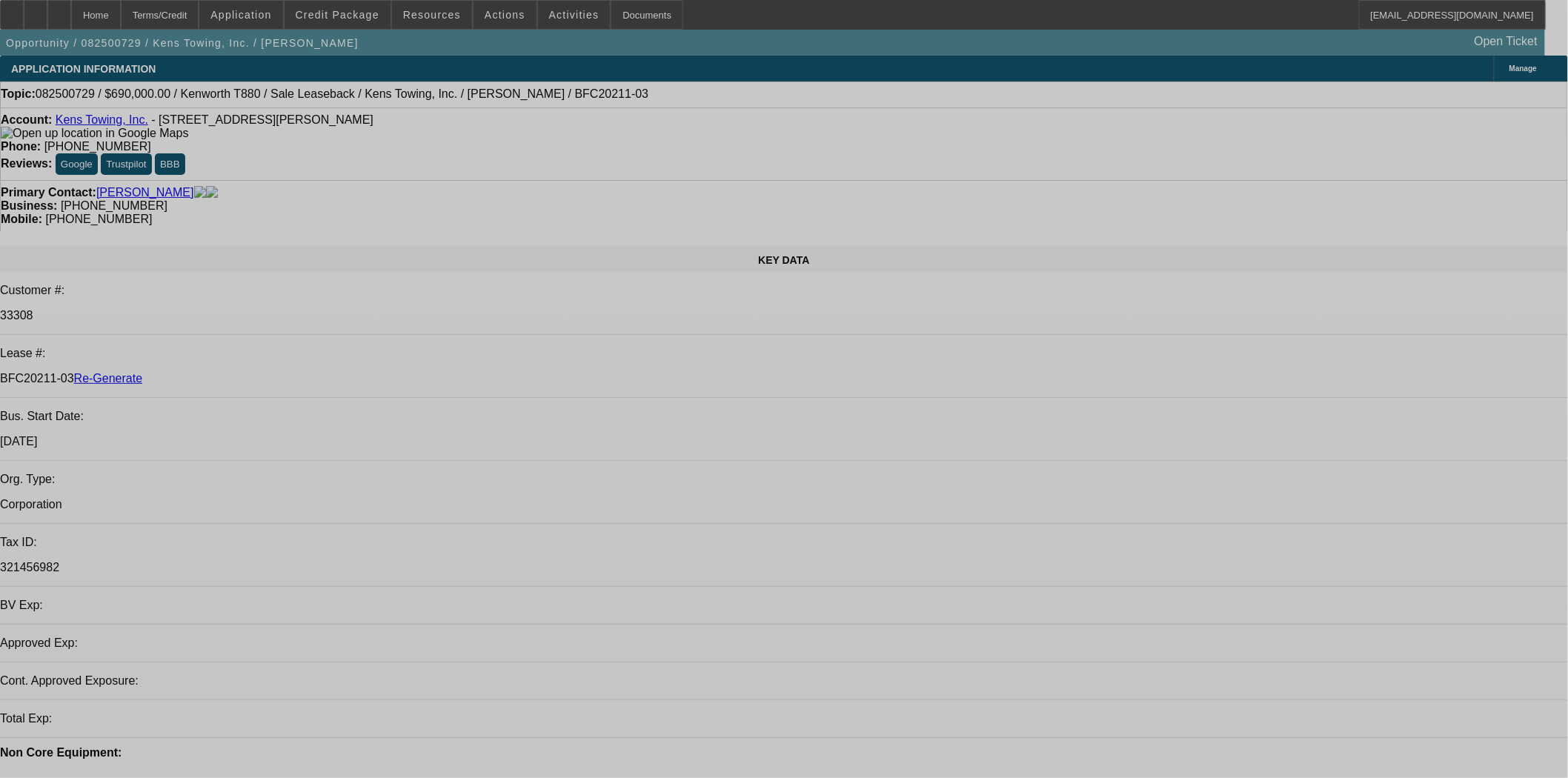
select select "0"
select select "2"
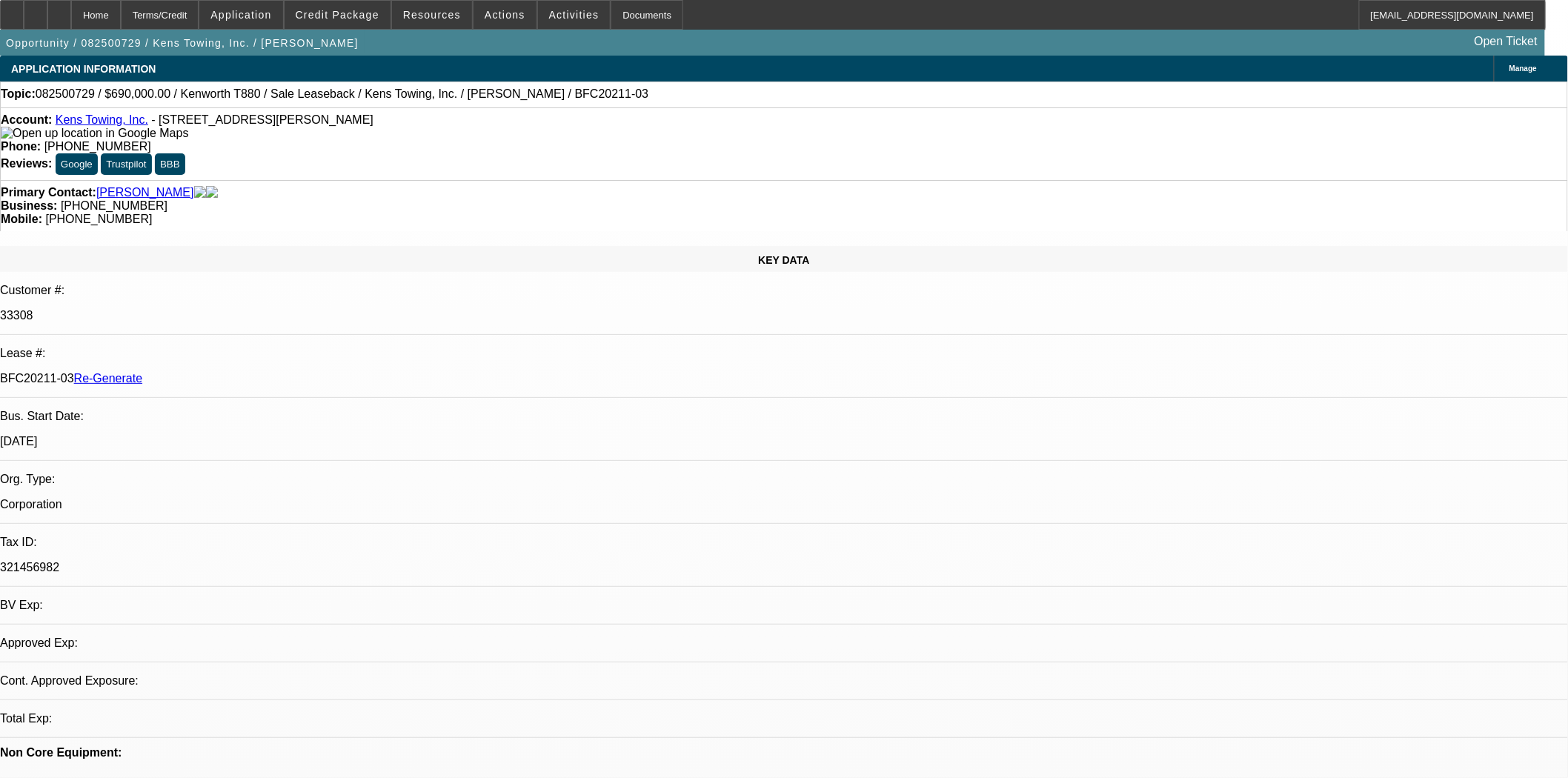
select select "2"
select select "0"
select select "6"
click at [634, 3] on div "Documents" at bounding box center [647, 15] width 73 height 30
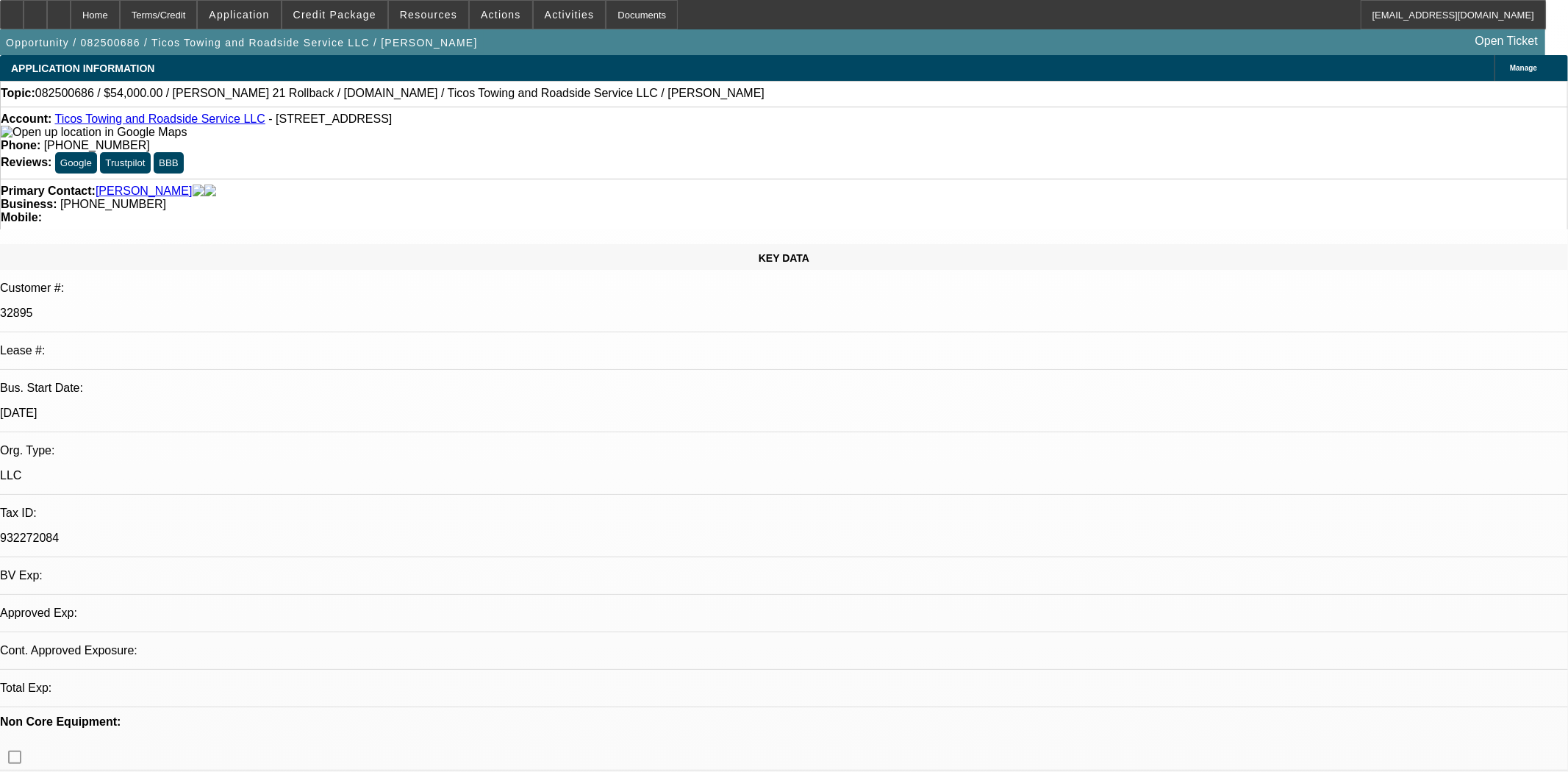
select select "0"
select select "2"
select select "0.1"
select select "4"
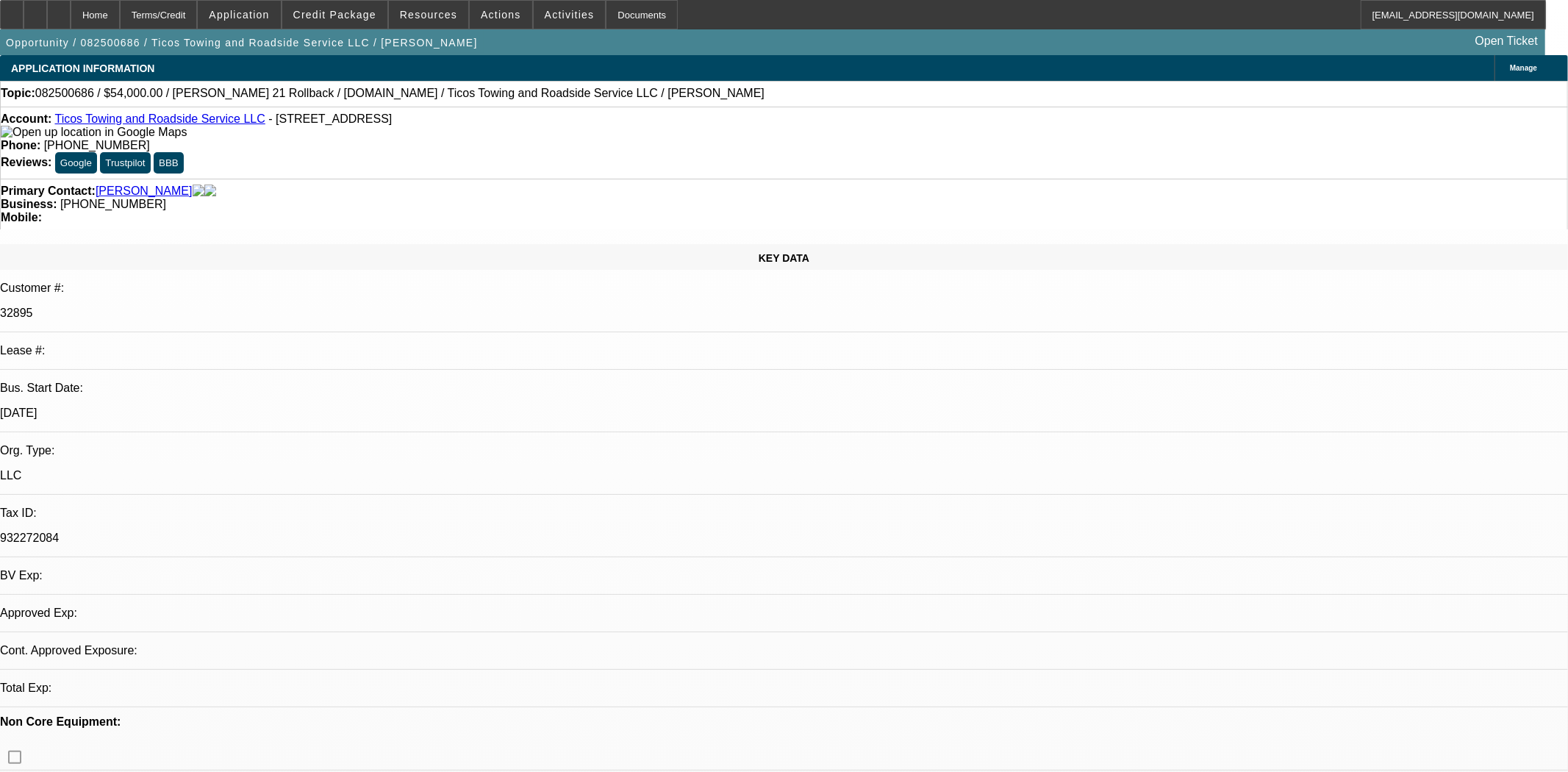
select select "0"
select select "2"
select select "0.1"
select select "4"
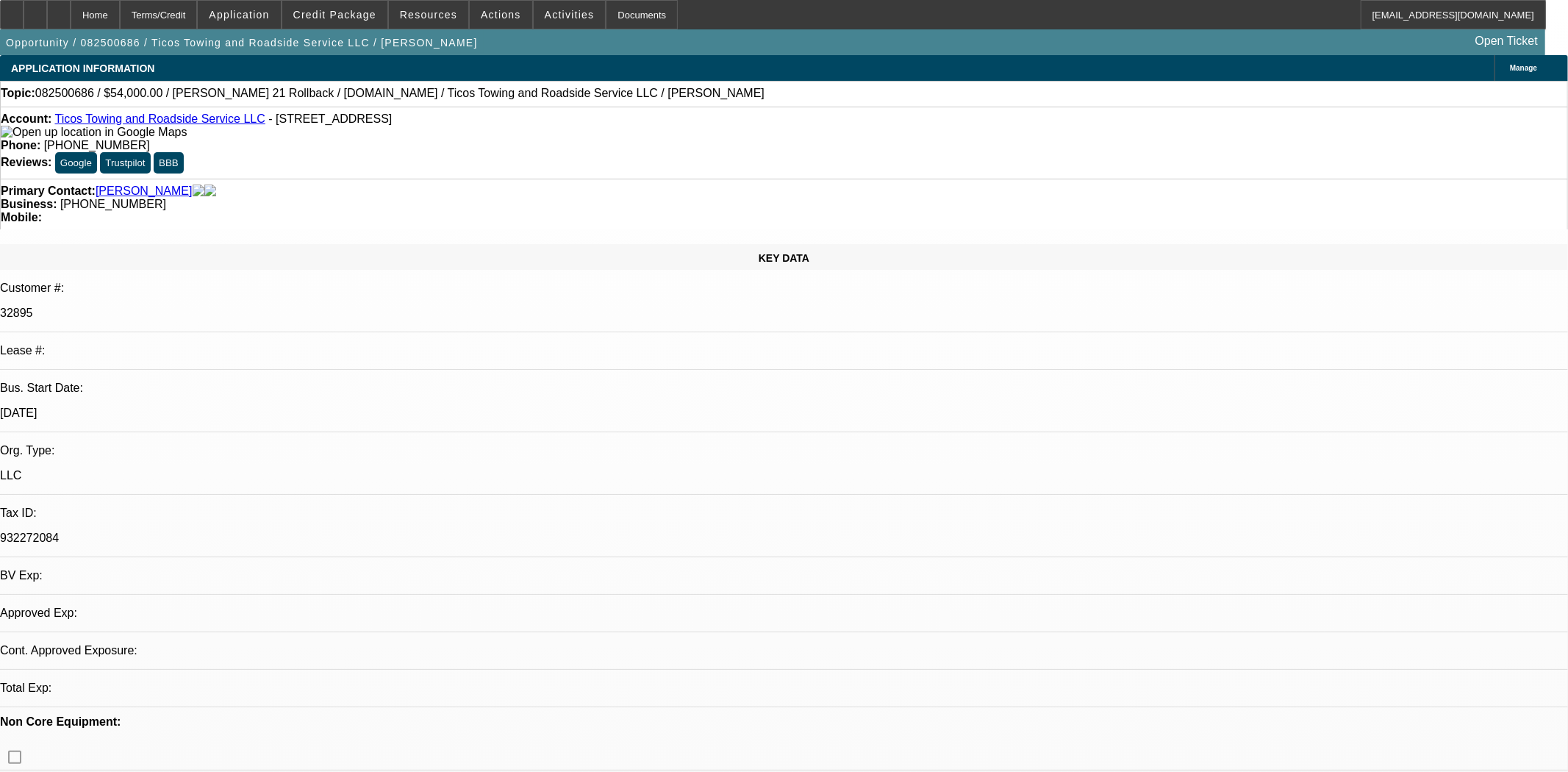
select select "0.15"
select select "2"
select select "0.1"
select select "4"
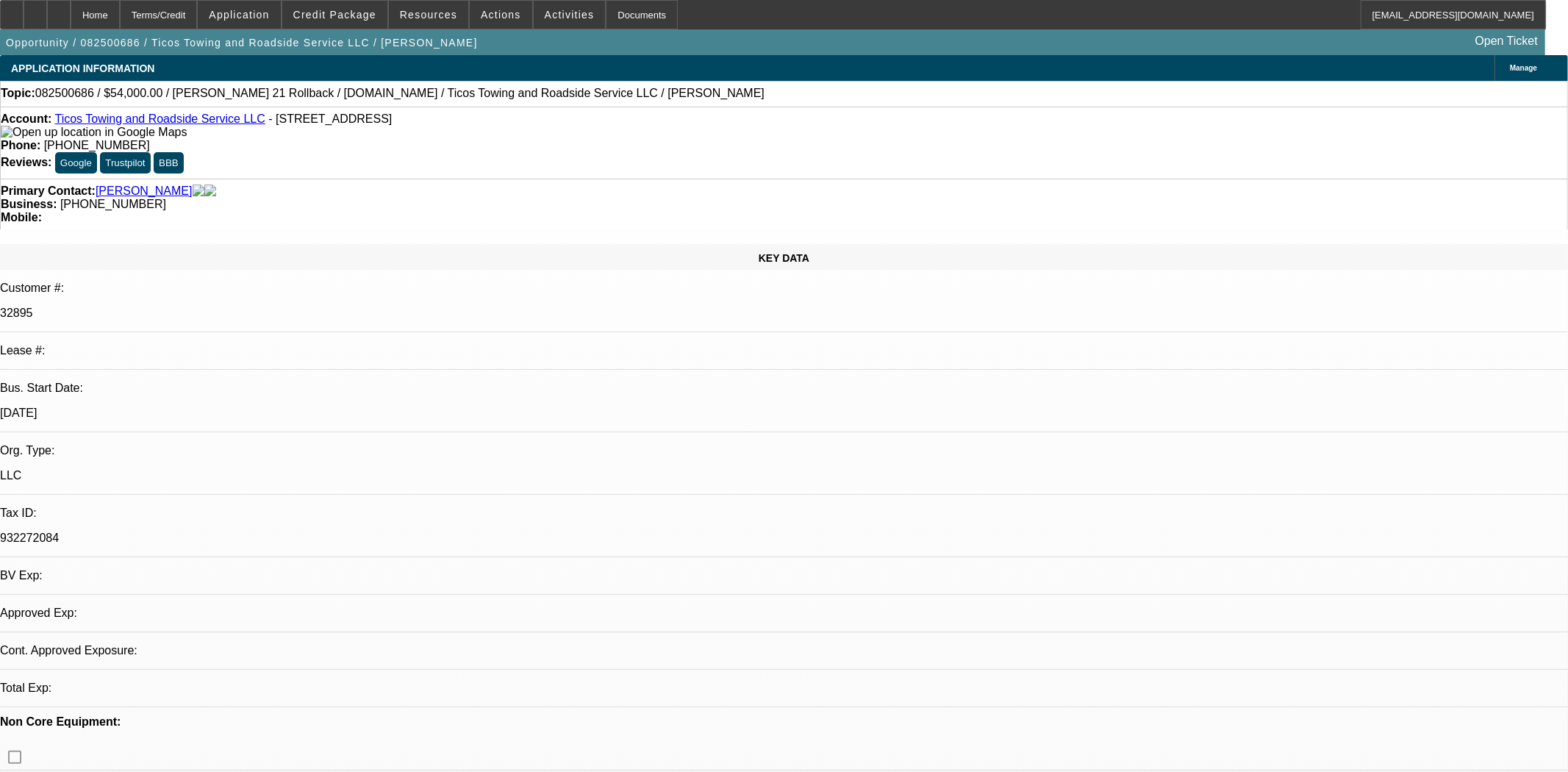
select select "0.15"
select select "2"
select select "0.1"
select select "4"
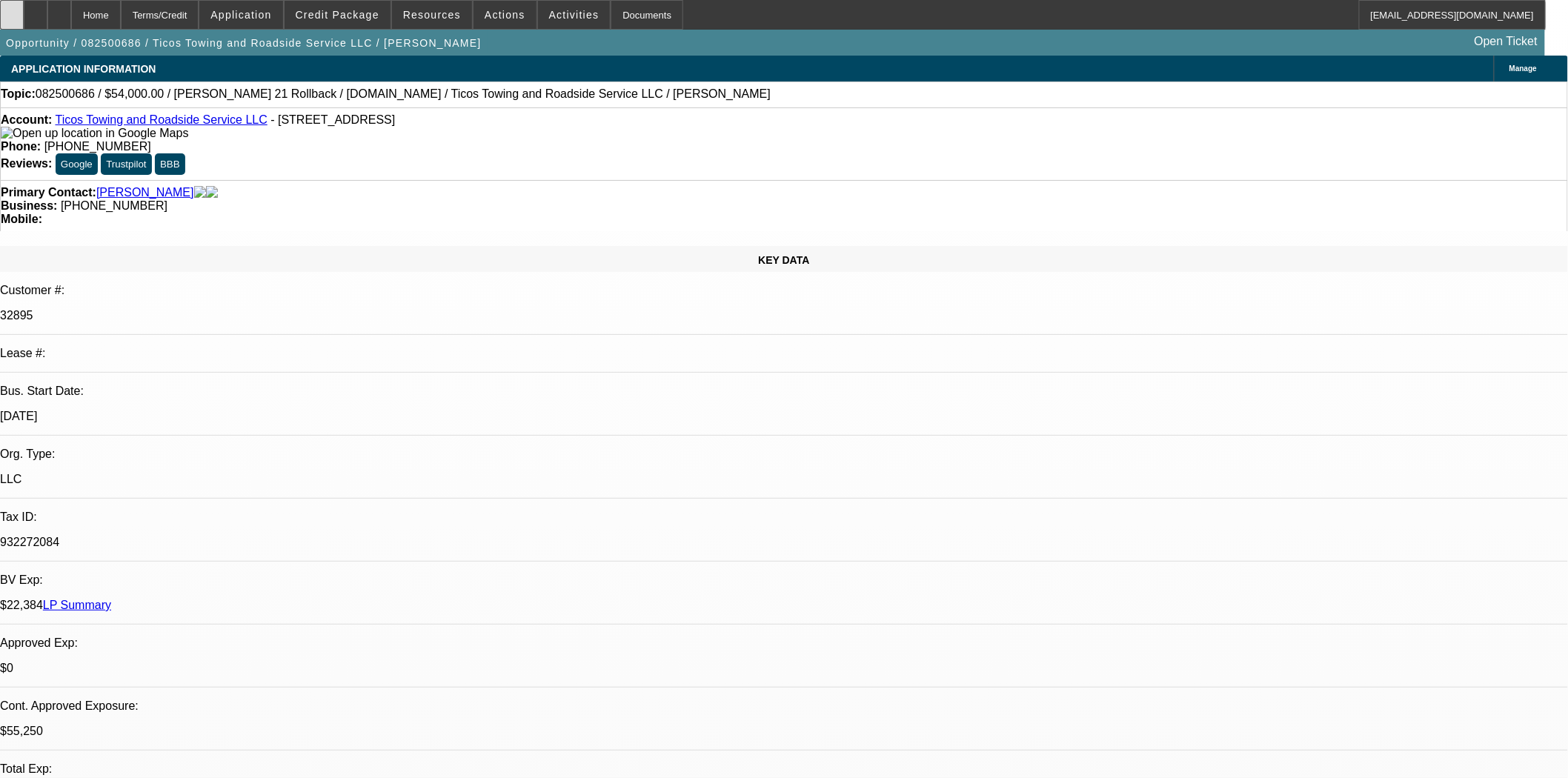
click at [12, 10] on icon at bounding box center [12, 10] width 0 height 0
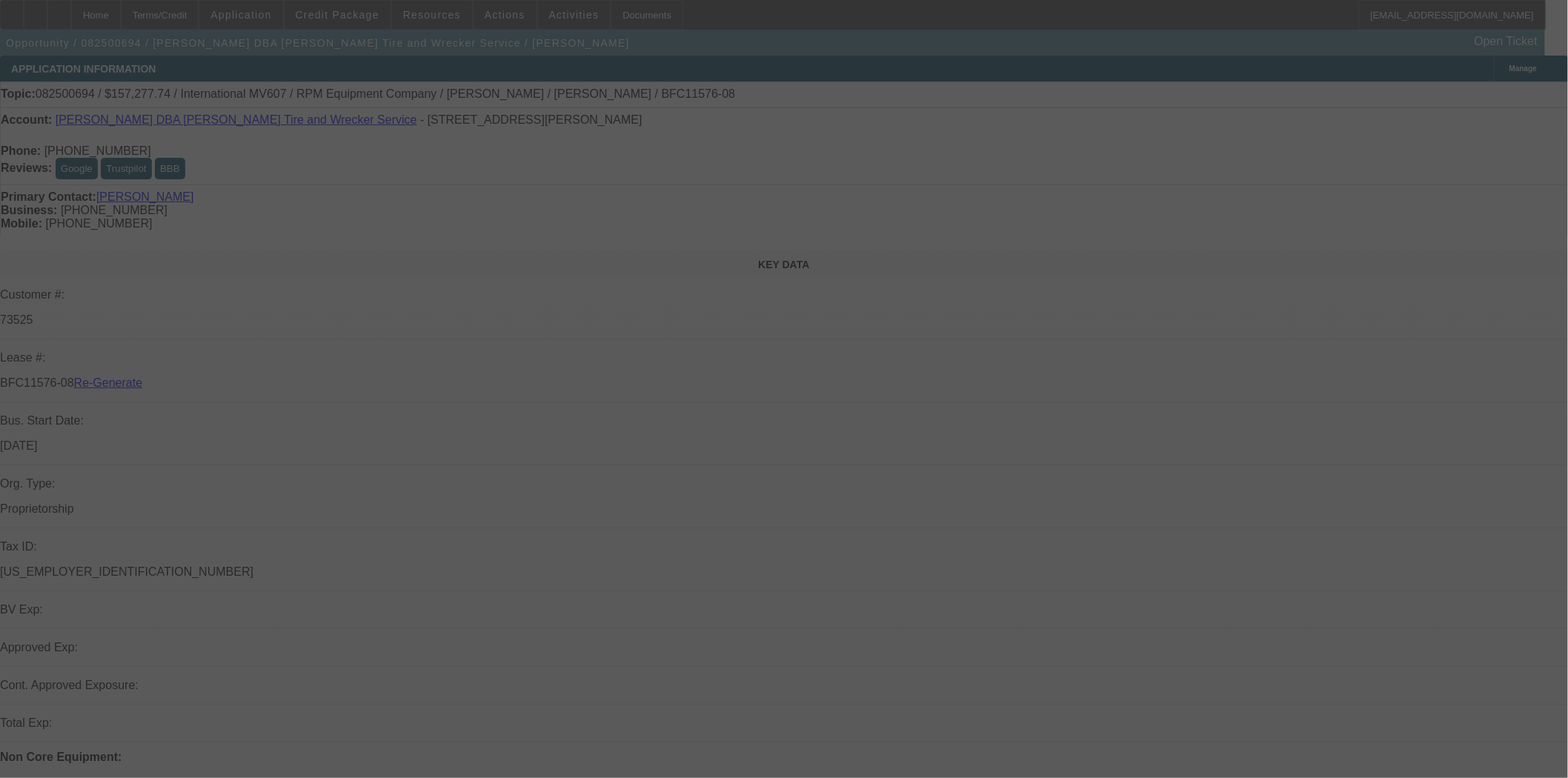
select select "4"
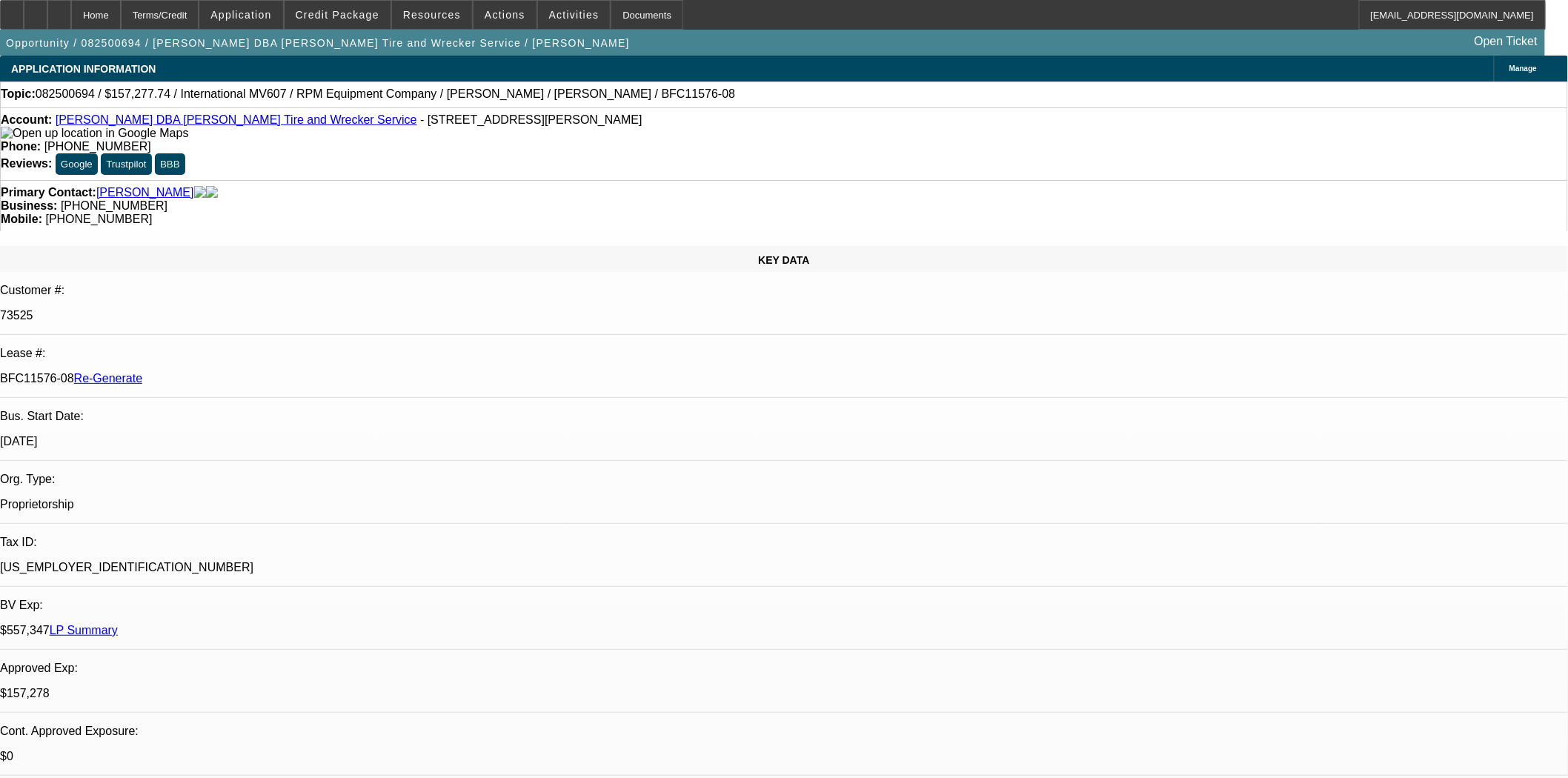
select select "0"
select select "2"
select select "0"
select select "6"
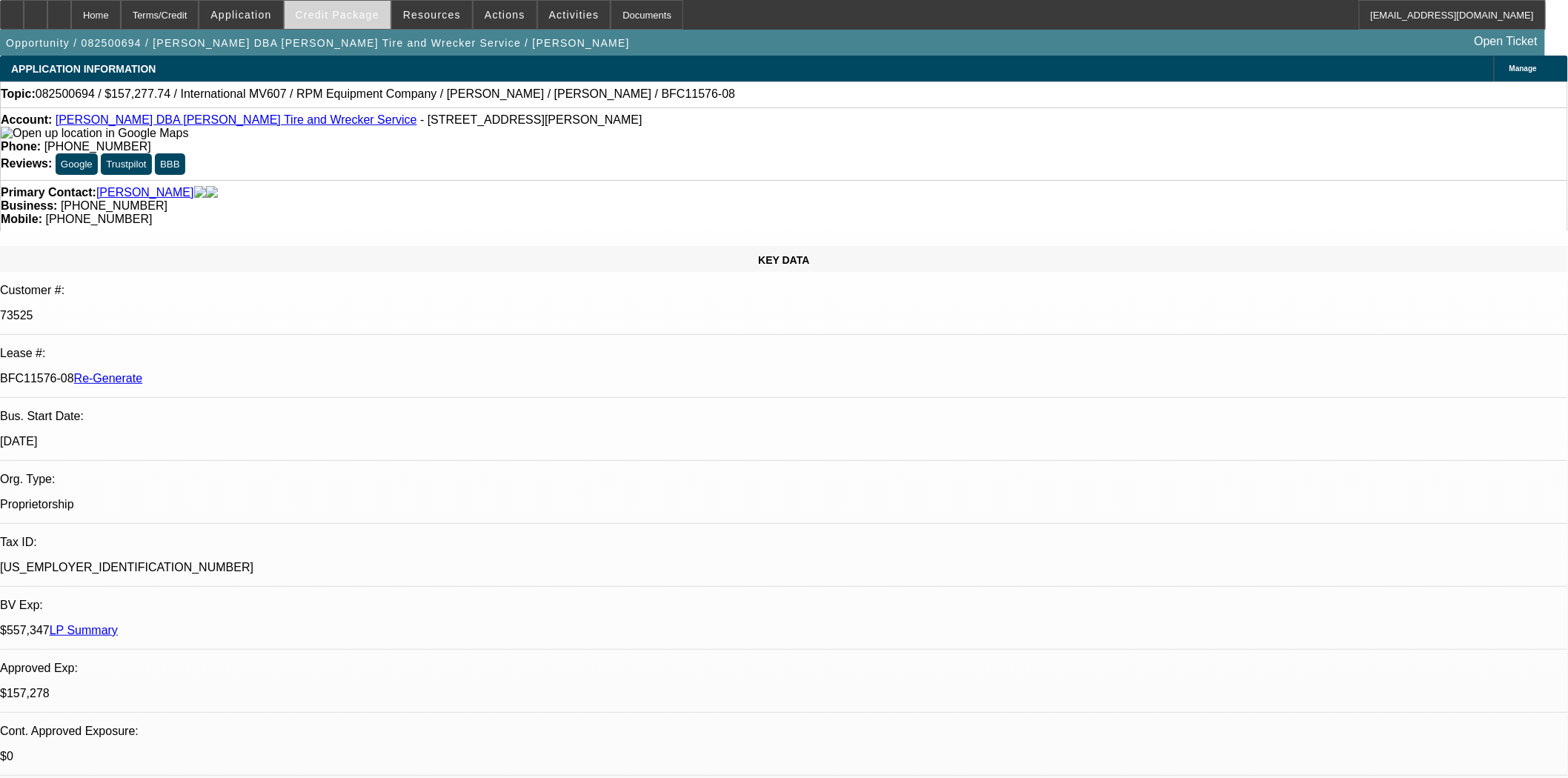
click at [327, 12] on span "Credit Package" at bounding box center [337, 15] width 84 height 12
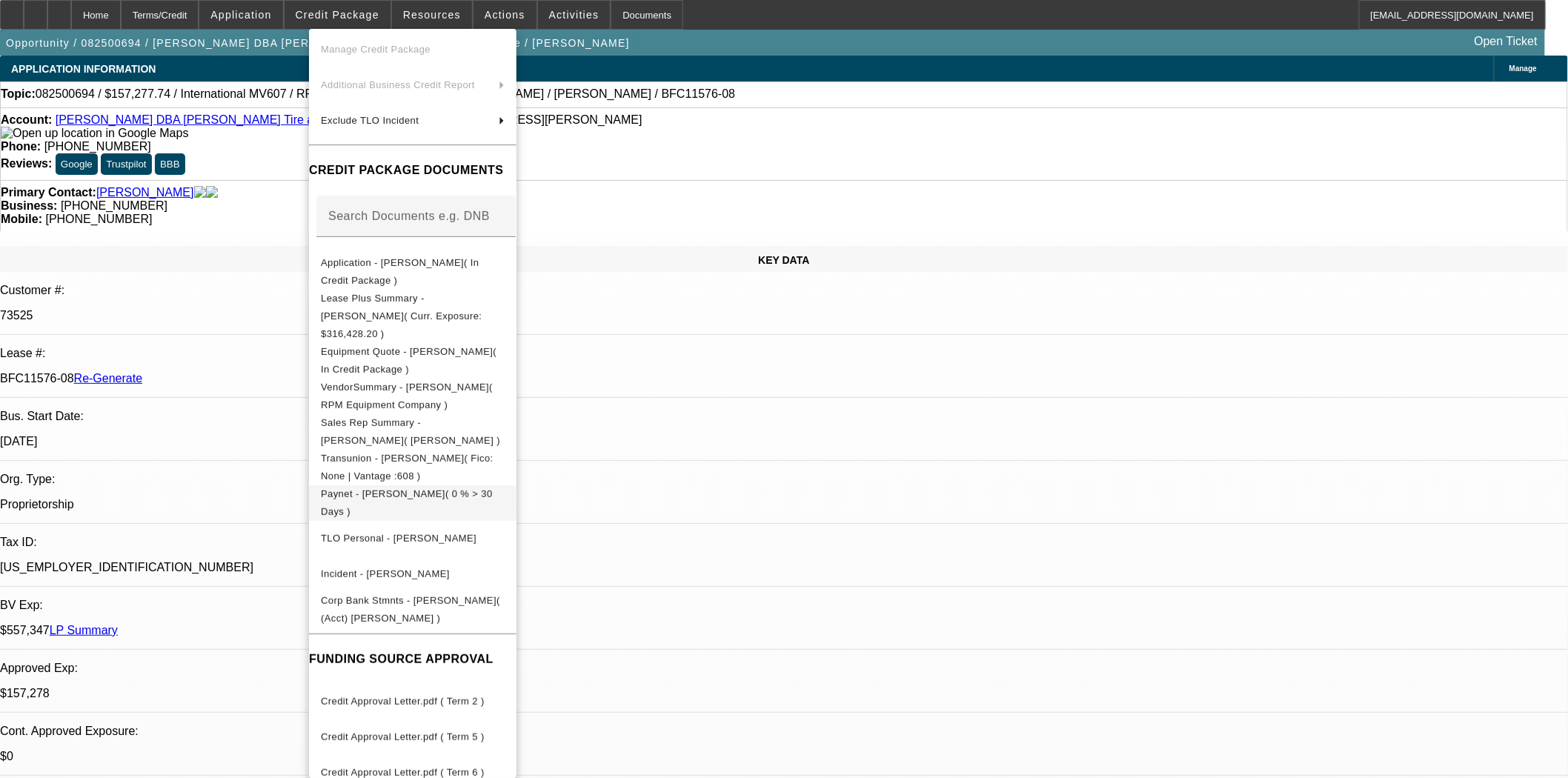
scroll to position [111, 0]
click at [403, 592] on span "Corp Bank Stmnts - Baldemar Cantu( (Acct) Baldemar Cantu )" at bounding box center [410, 607] width 179 height 29
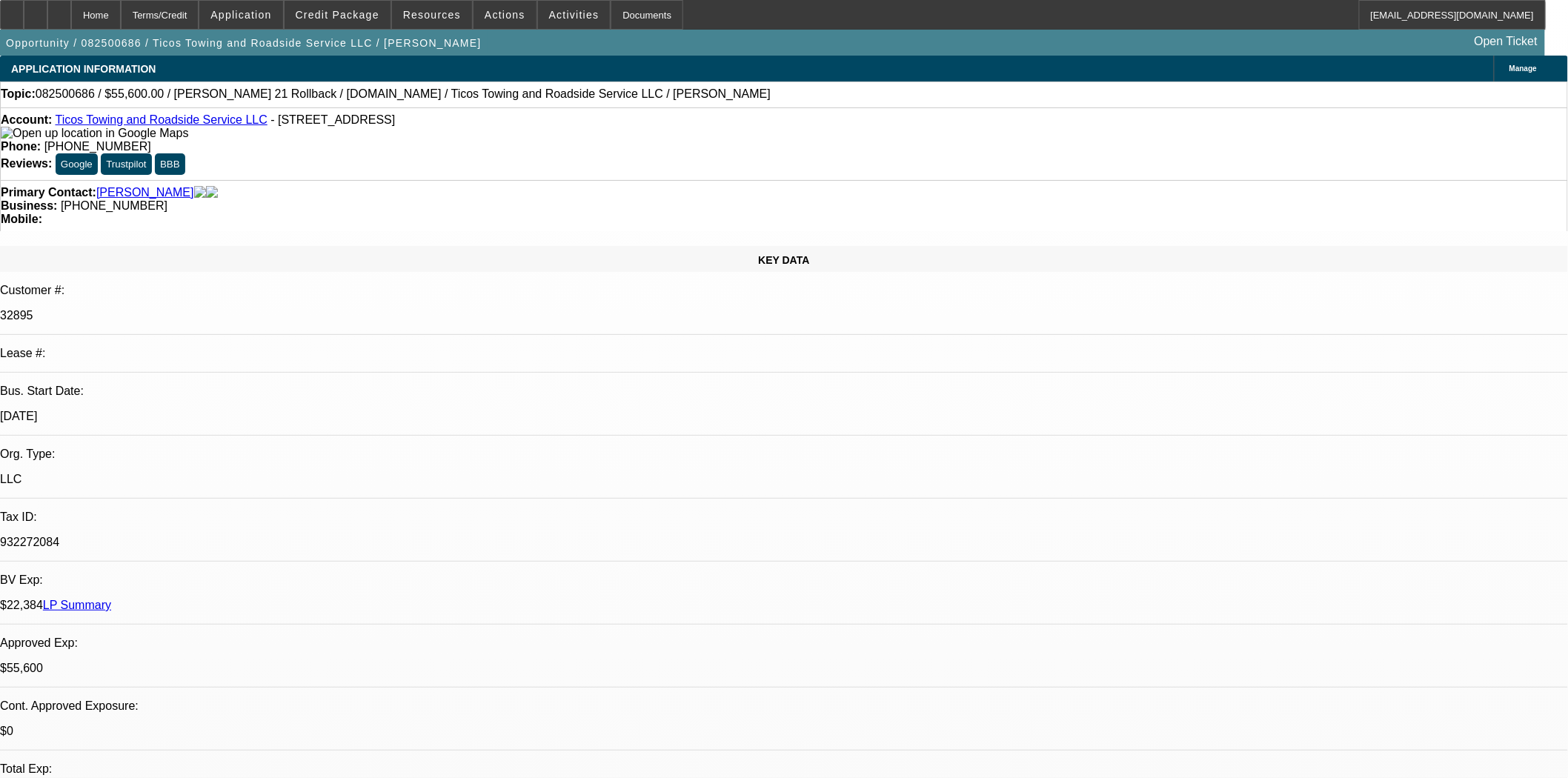
select select "0"
select select "2"
select select "0.1"
select select "4"
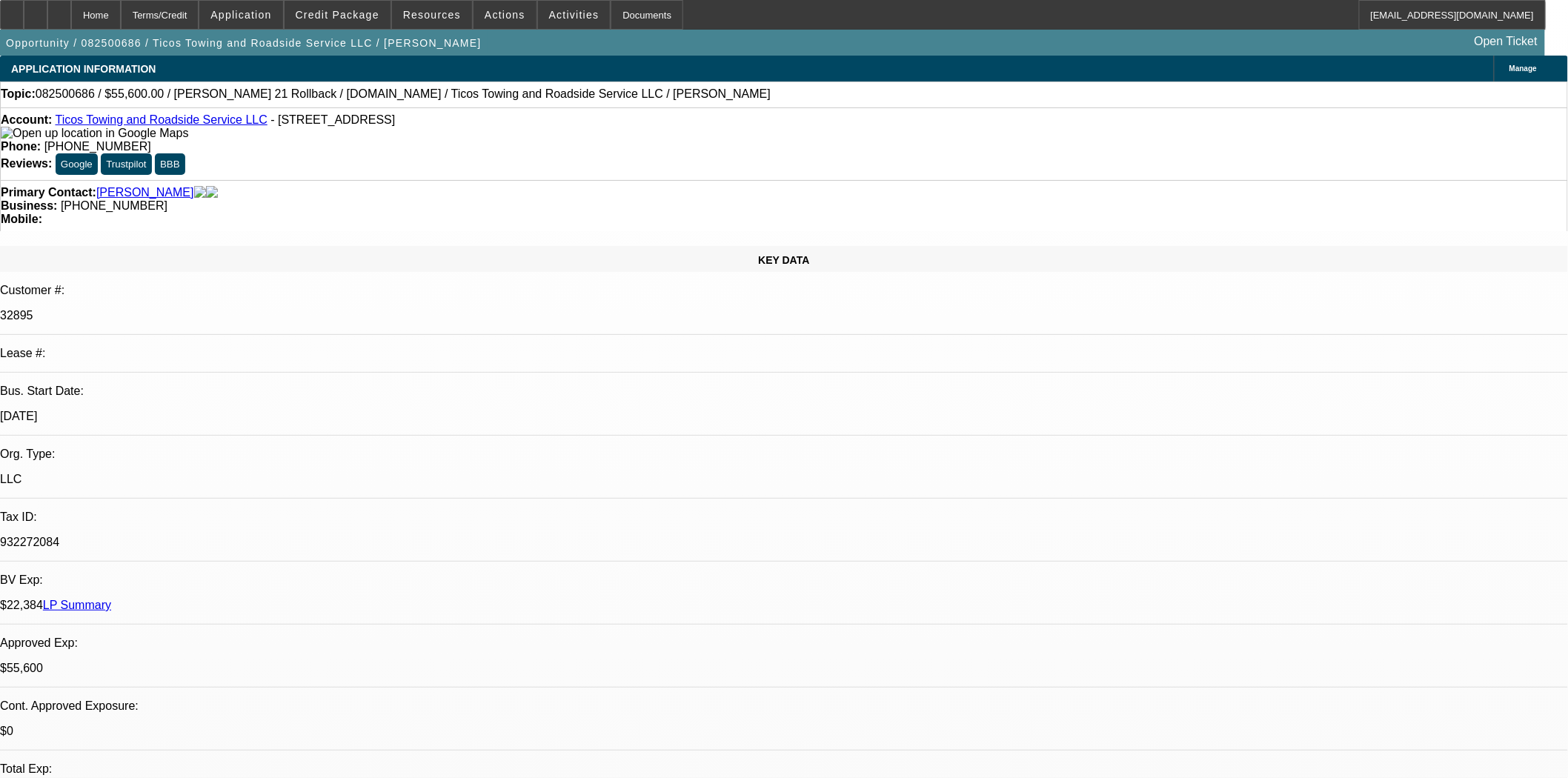
select select "0"
select select "2"
select select "0.1"
select select "4"
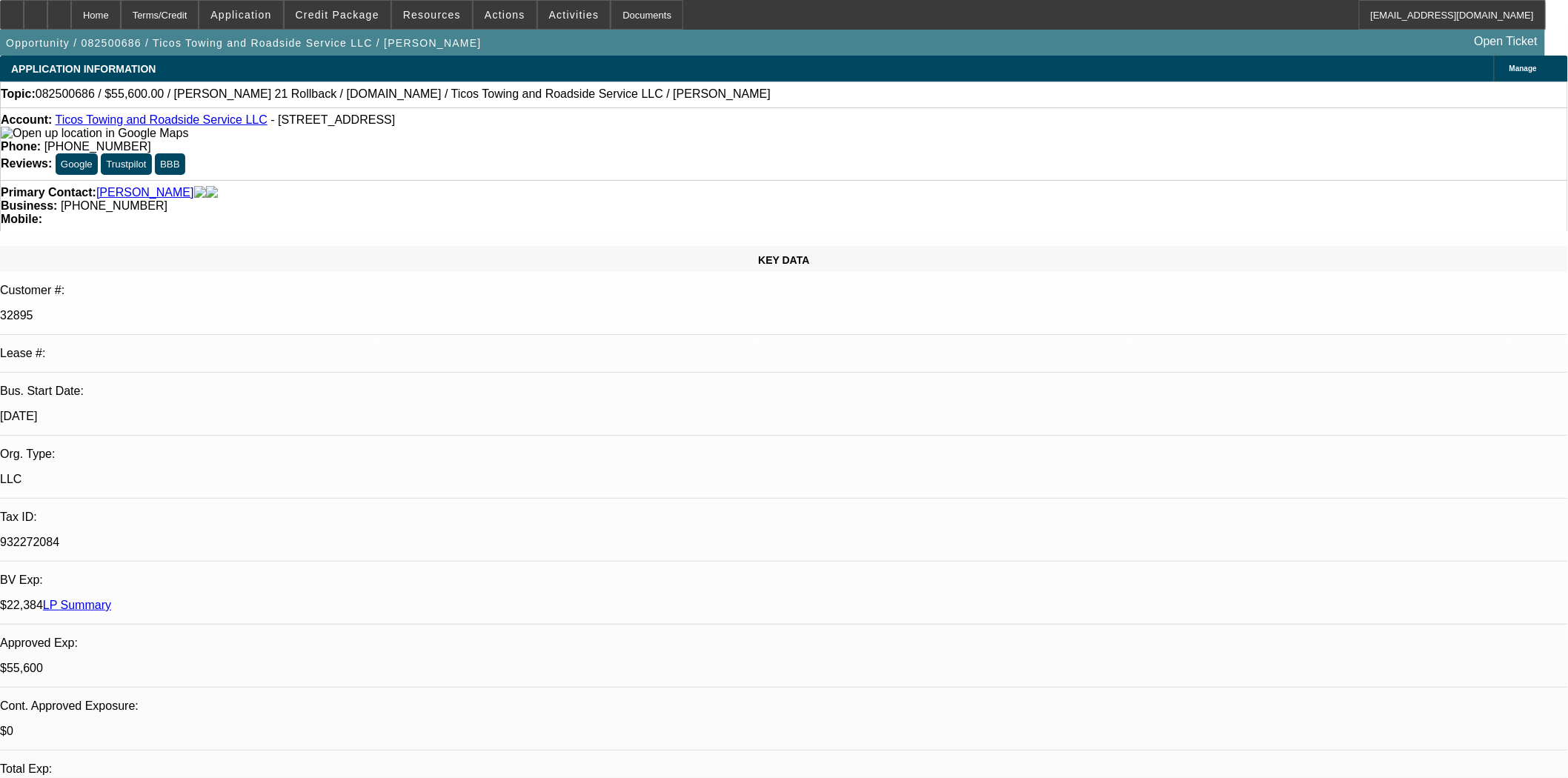
select select "0"
select select "2"
select select "0.1"
select select "4"
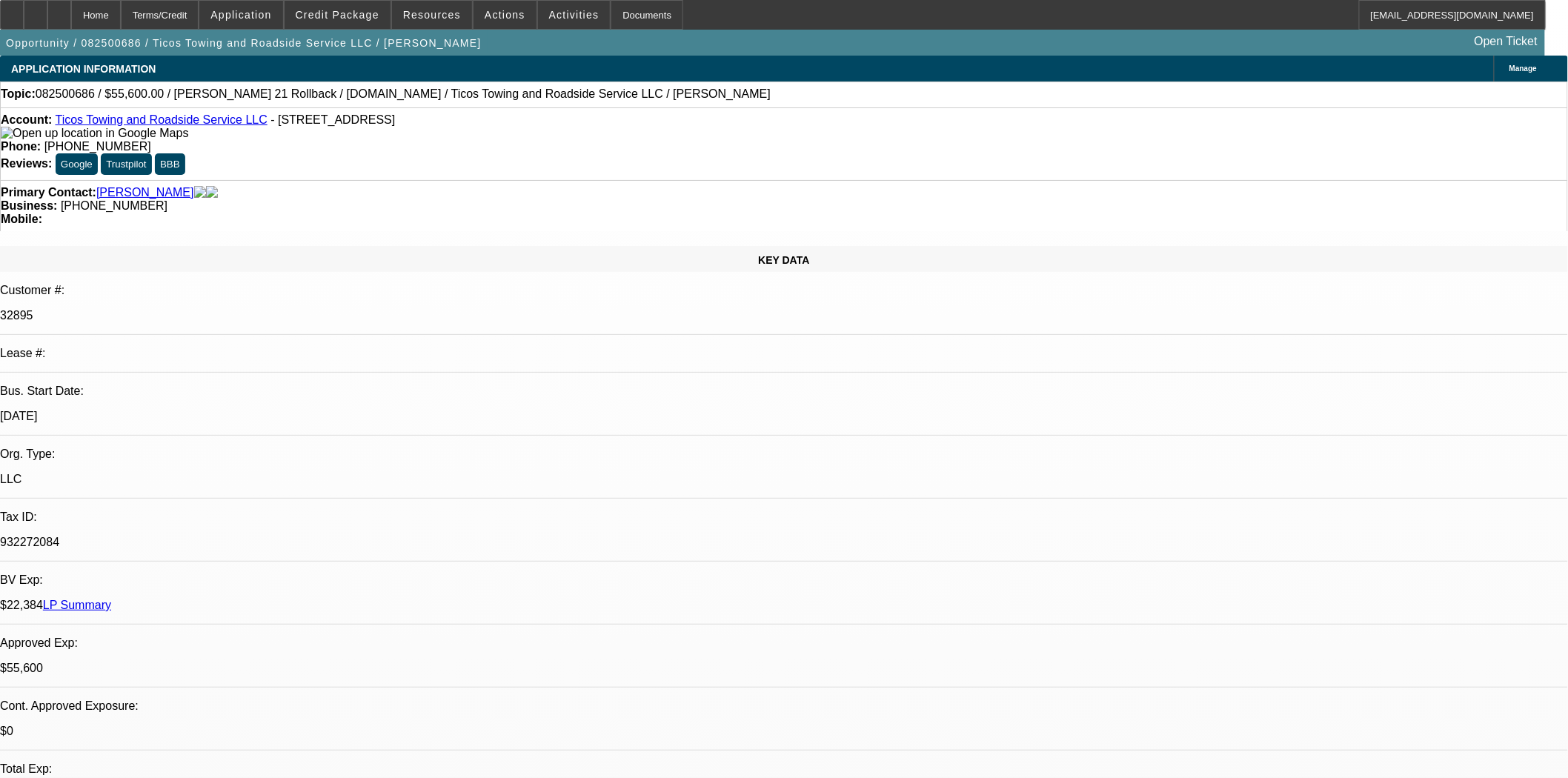
select select "0"
select select "2"
select select "0.1"
select select "4"
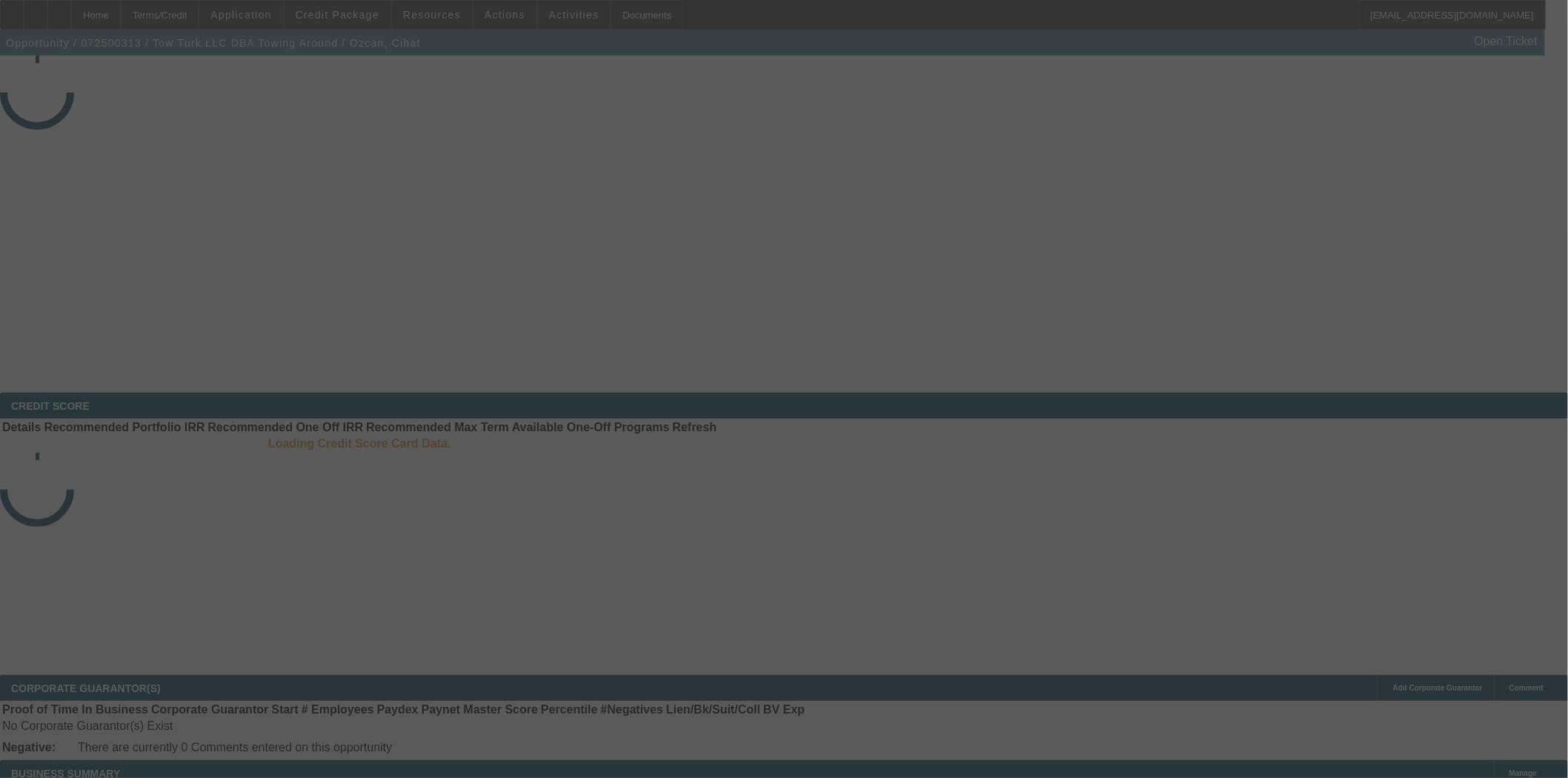
select select "4"
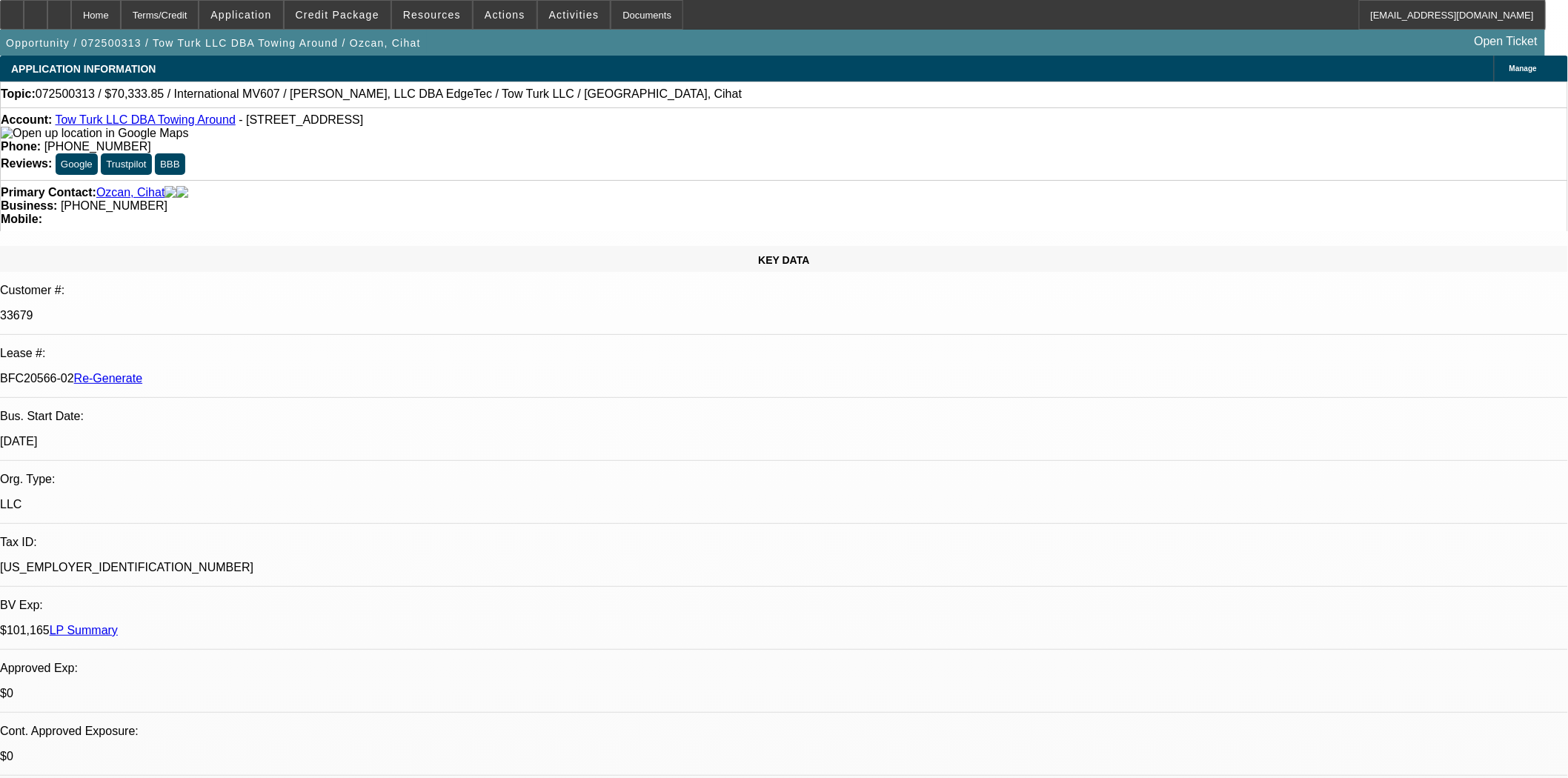
select select "0.15"
select select "2"
select select "0"
select select "6"
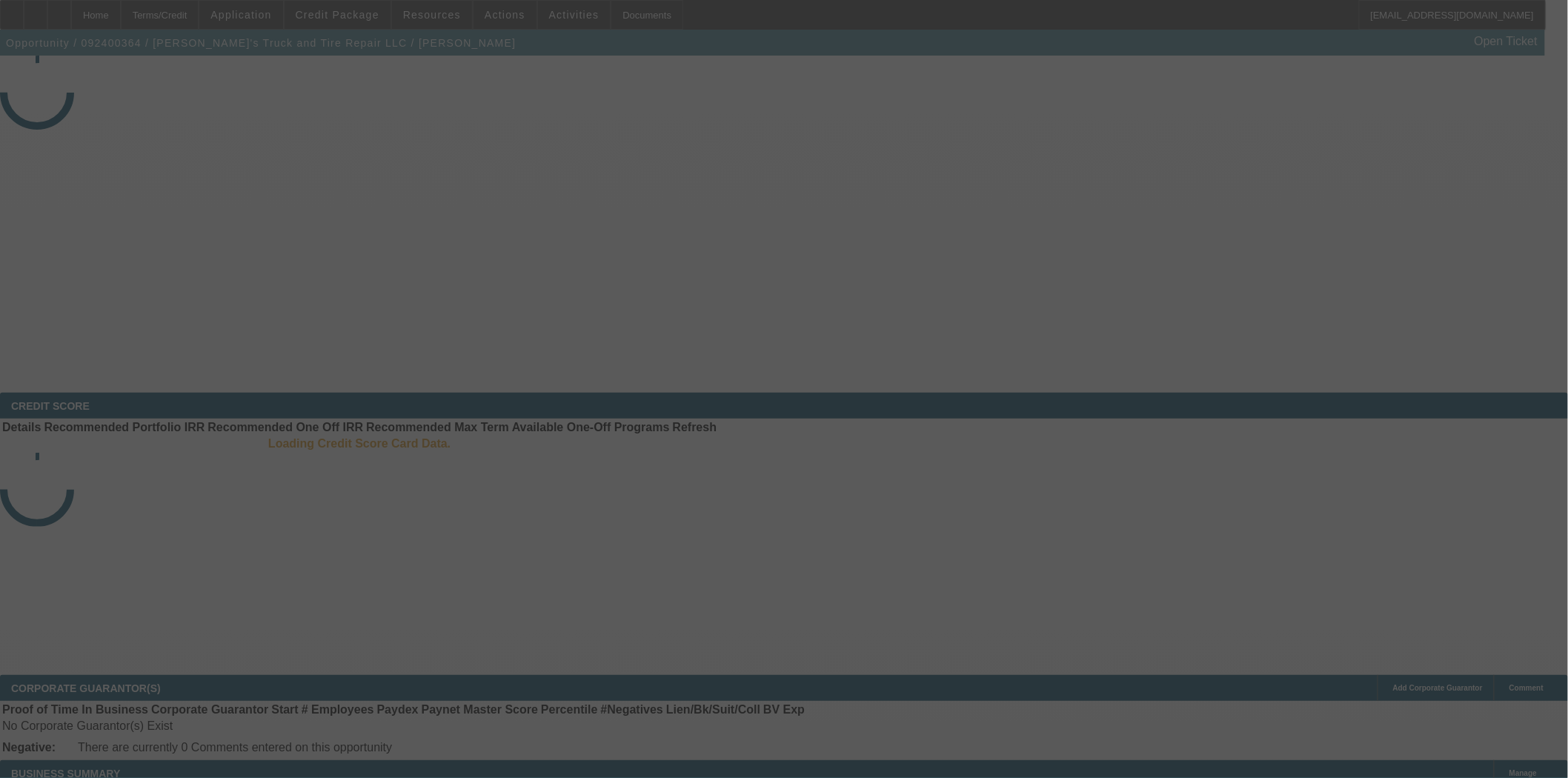
select select "4"
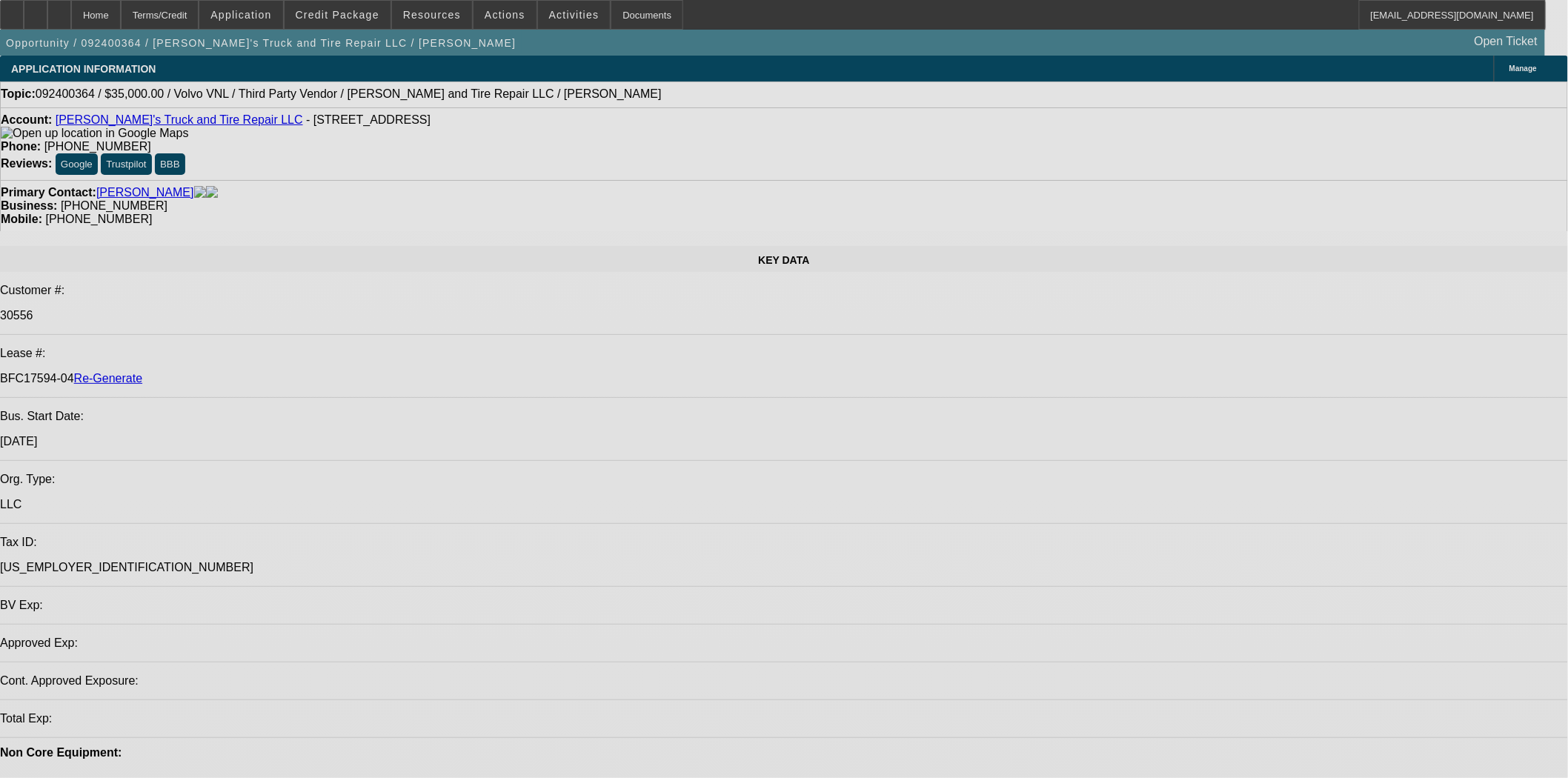
select select "0"
select select "2"
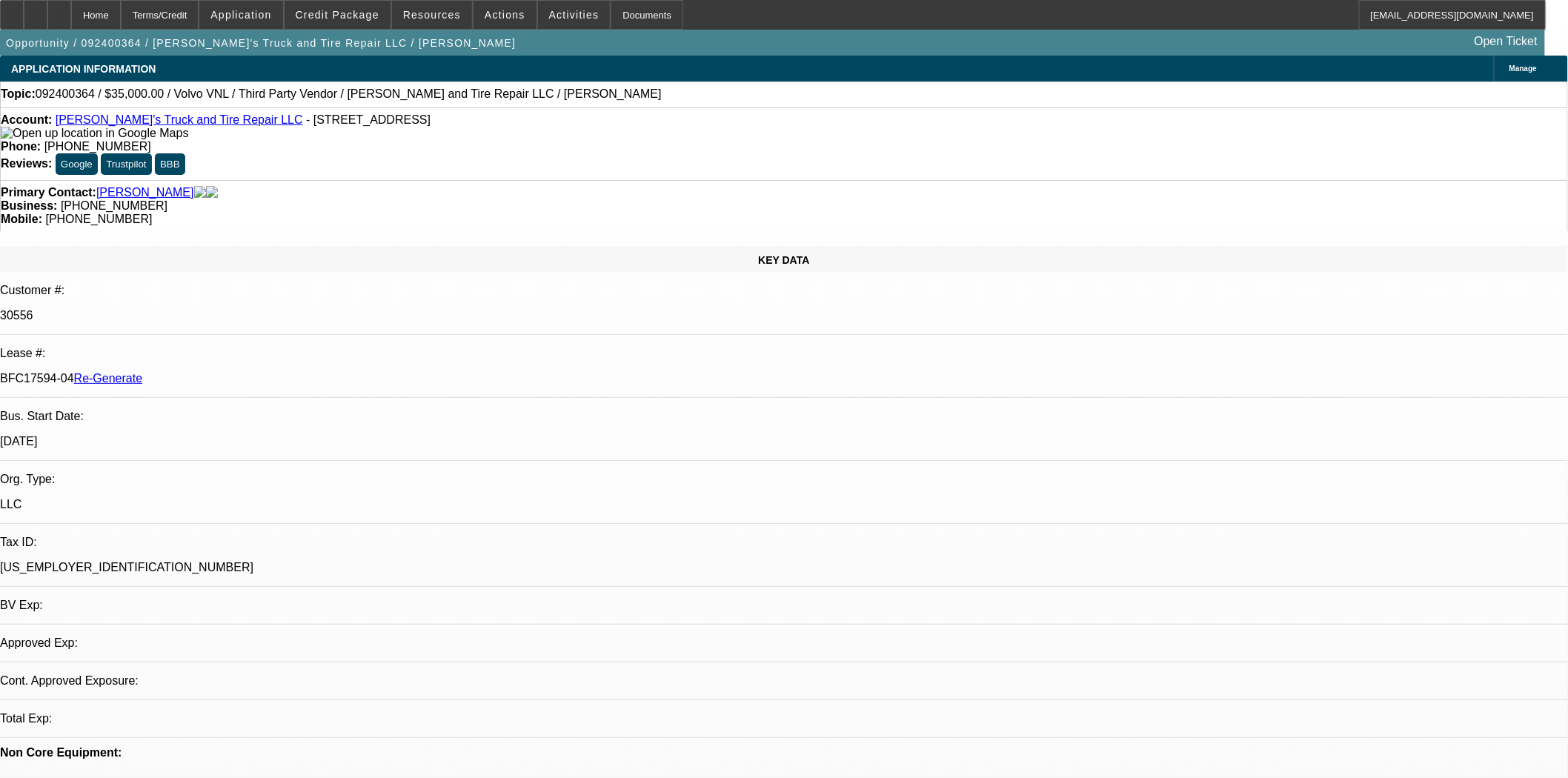
select select "2"
select select "0"
select select "6"
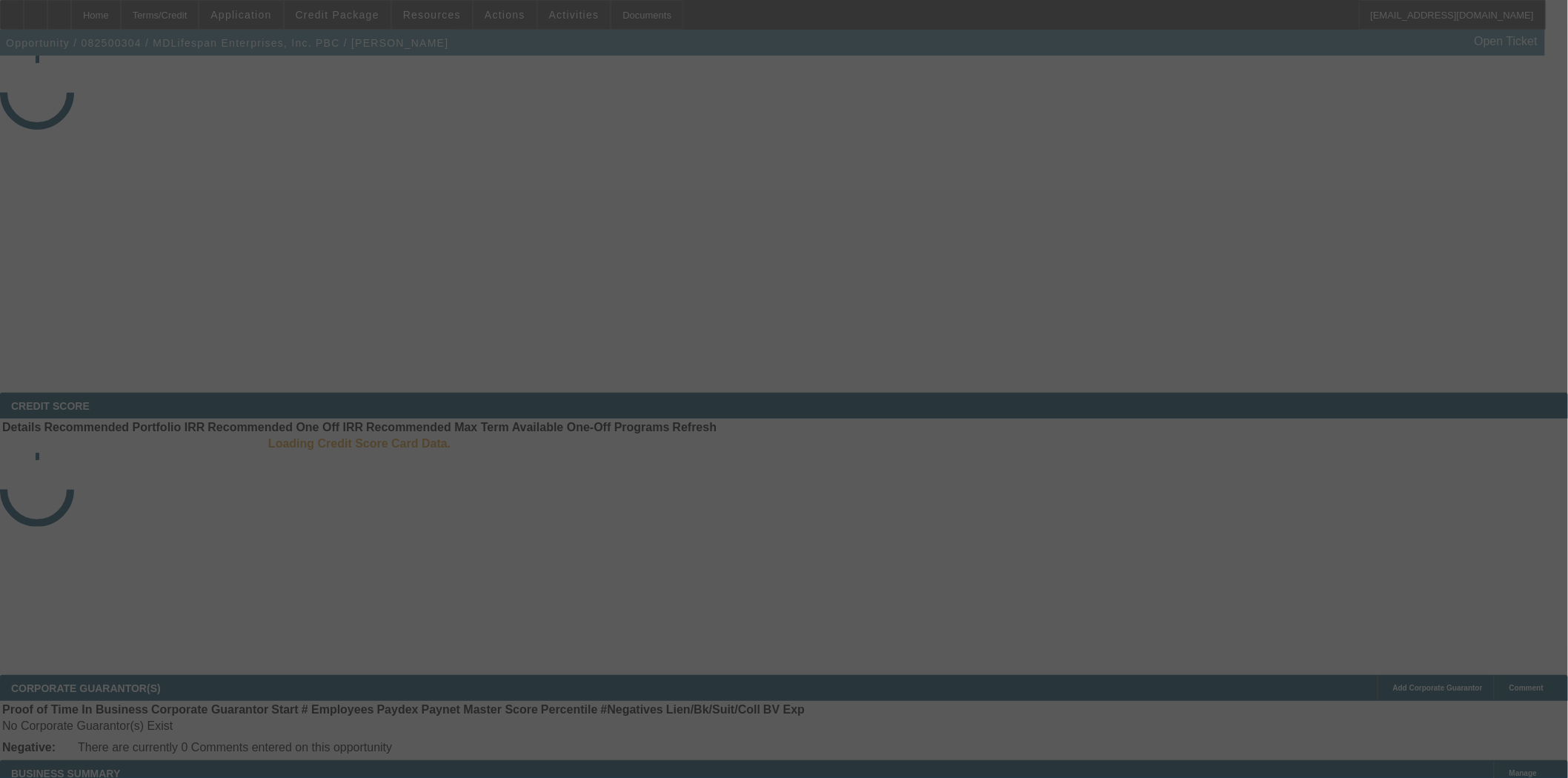
select select "3"
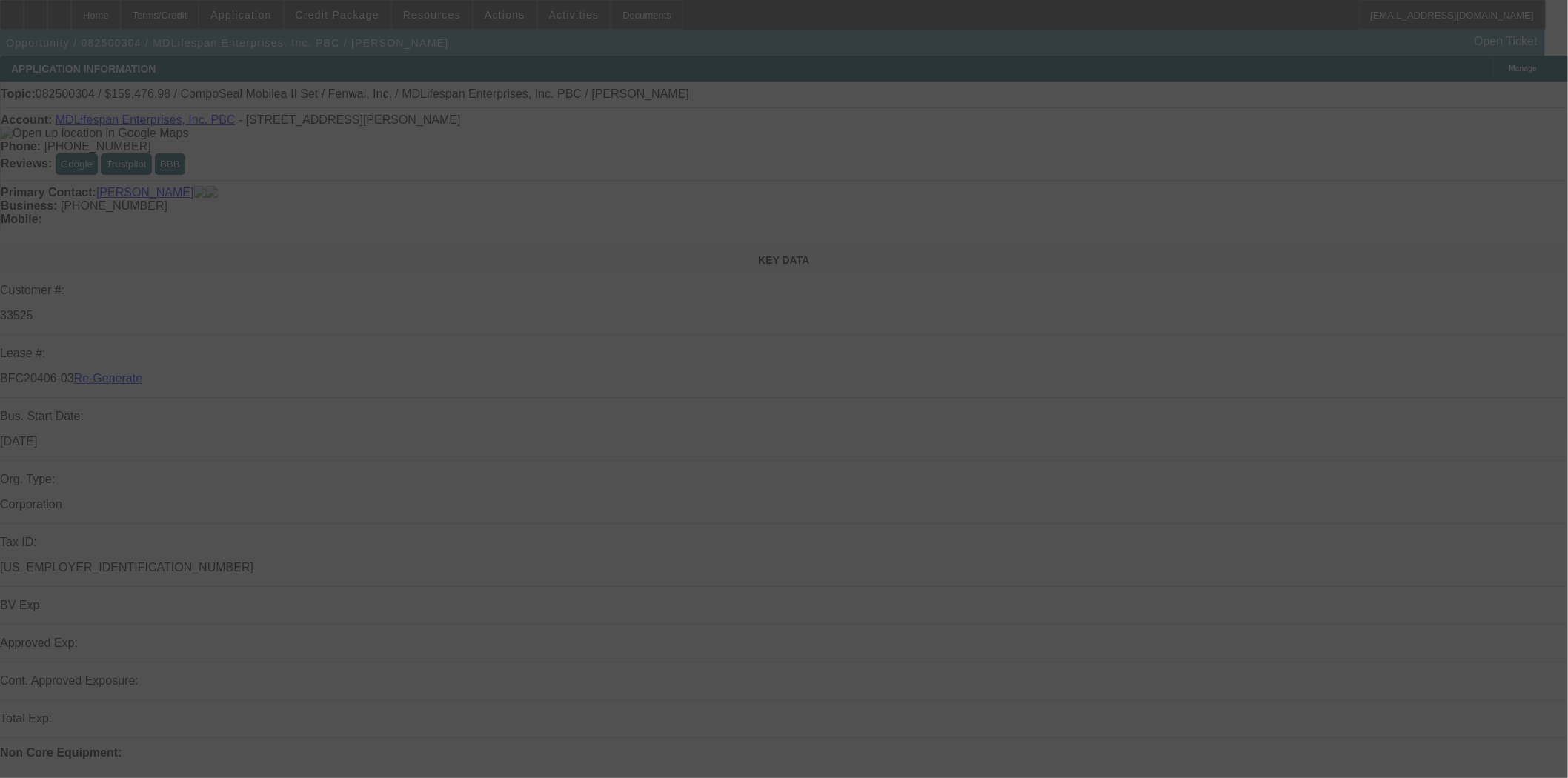
select select "0"
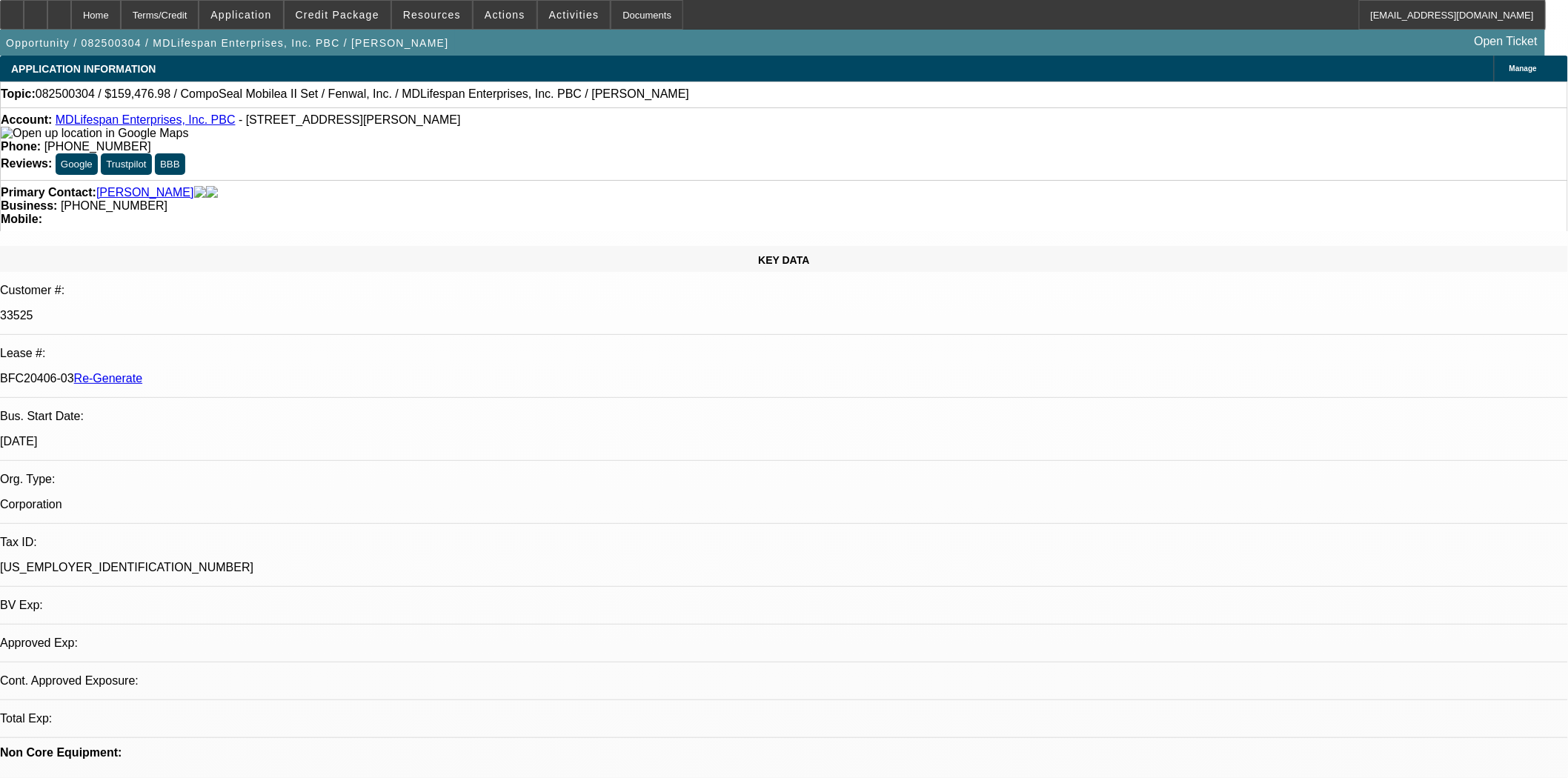
select select "2"
select select "0"
select select "6"
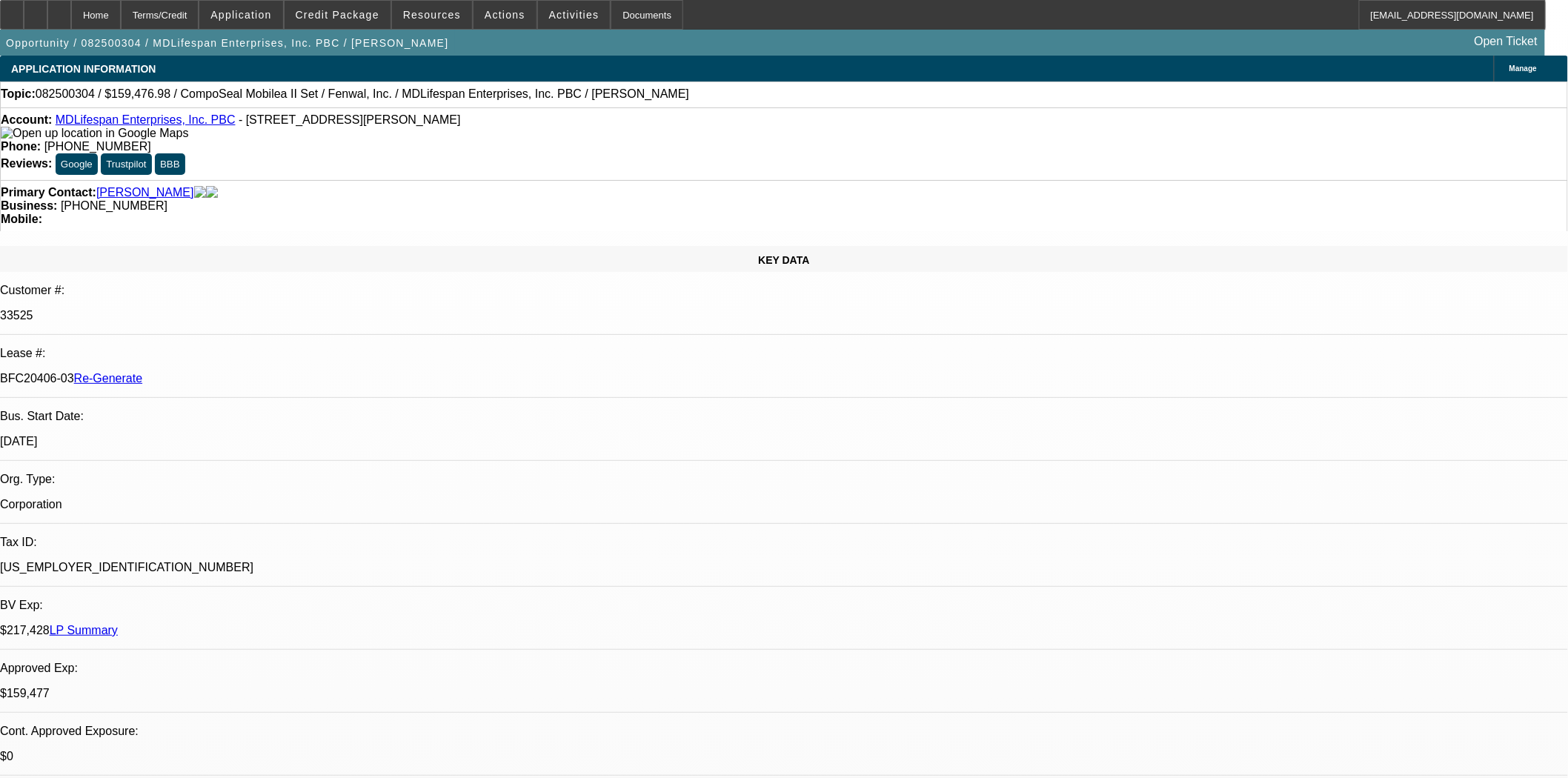
drag, startPoint x: 1239, startPoint y: 364, endPoint x: 1239, endPoint y: 356, distance: 8.0
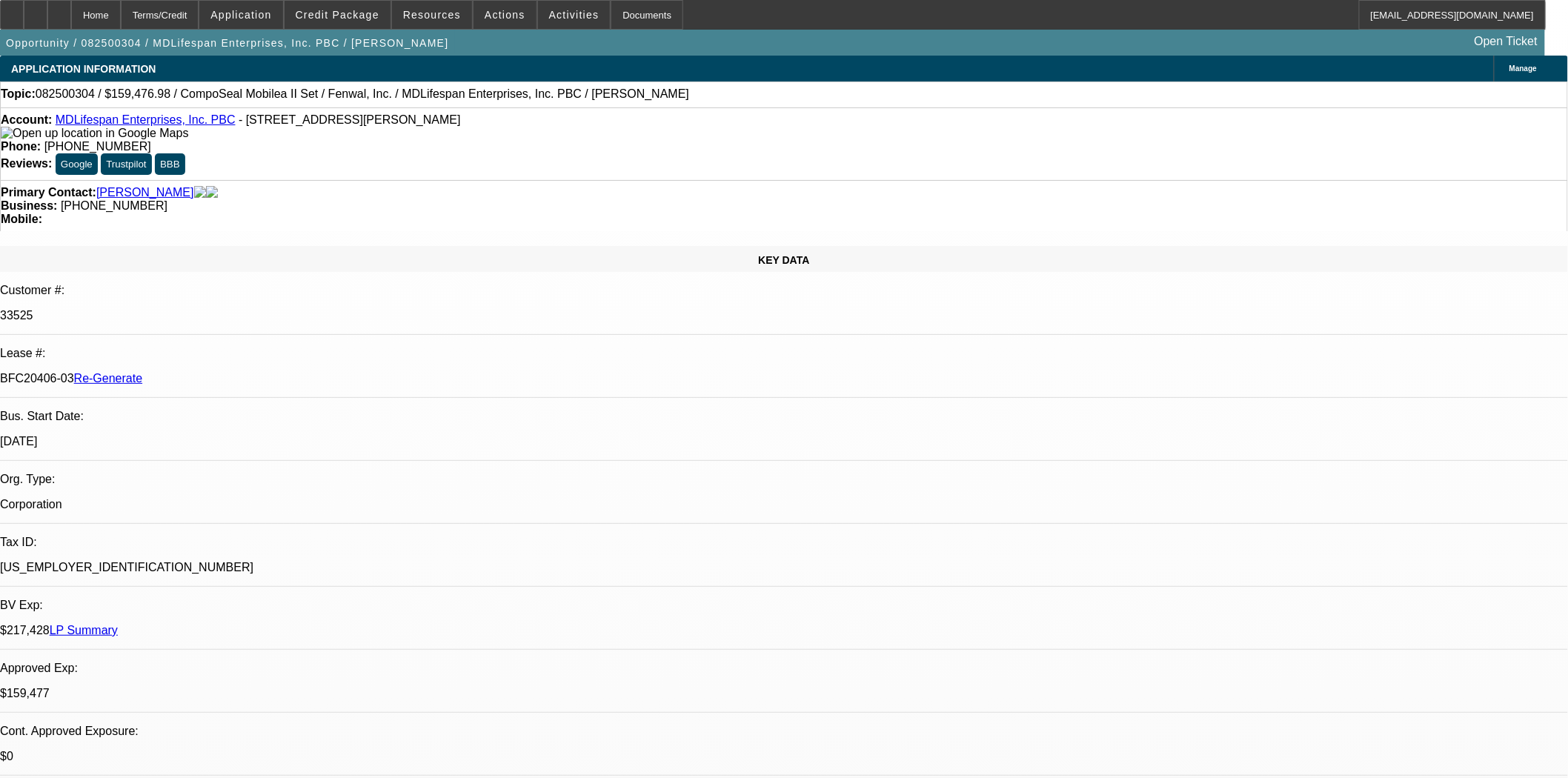
scroll to position [1625, 0]
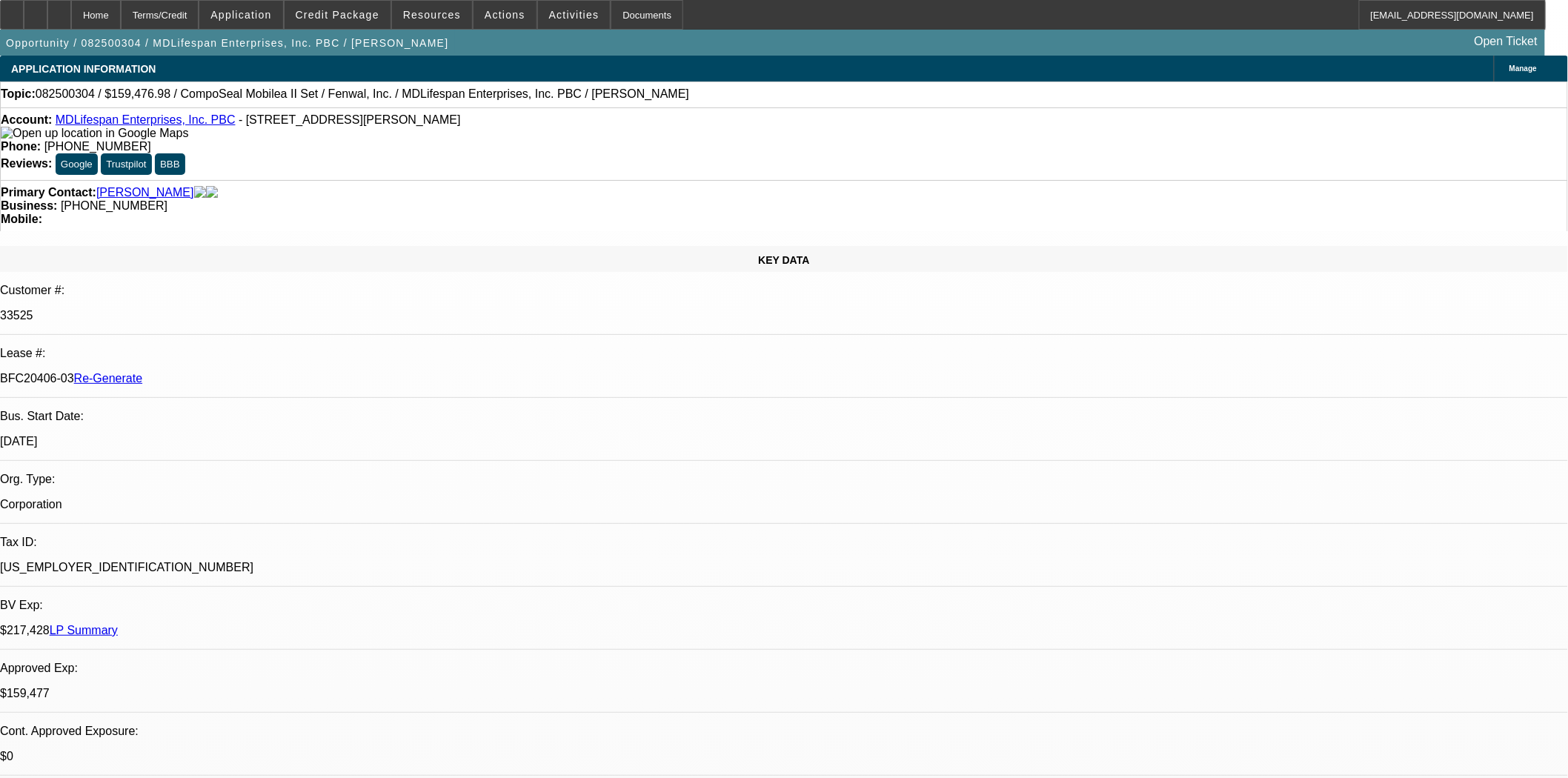
scroll to position [1543, 0]
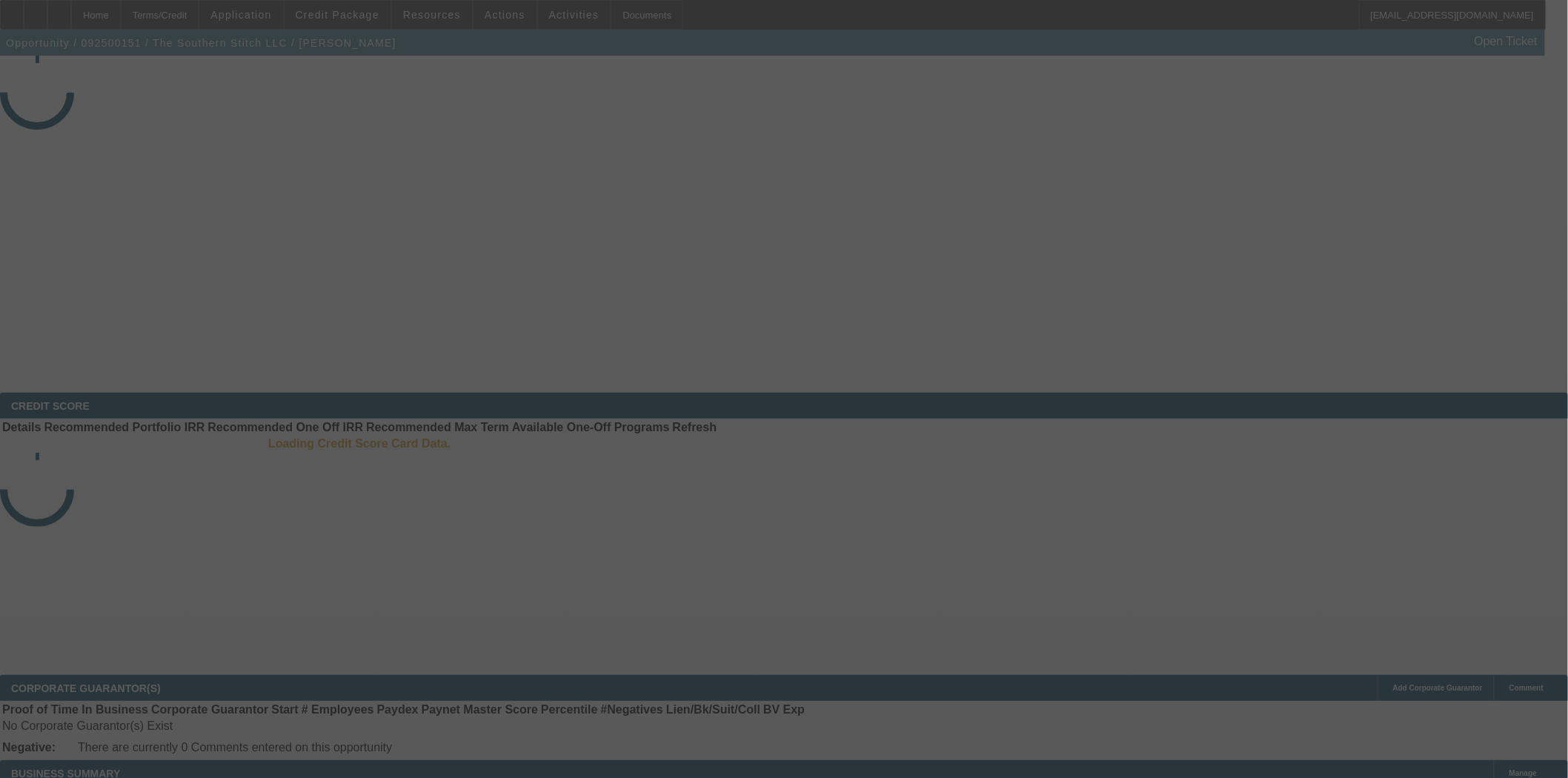
select select "3"
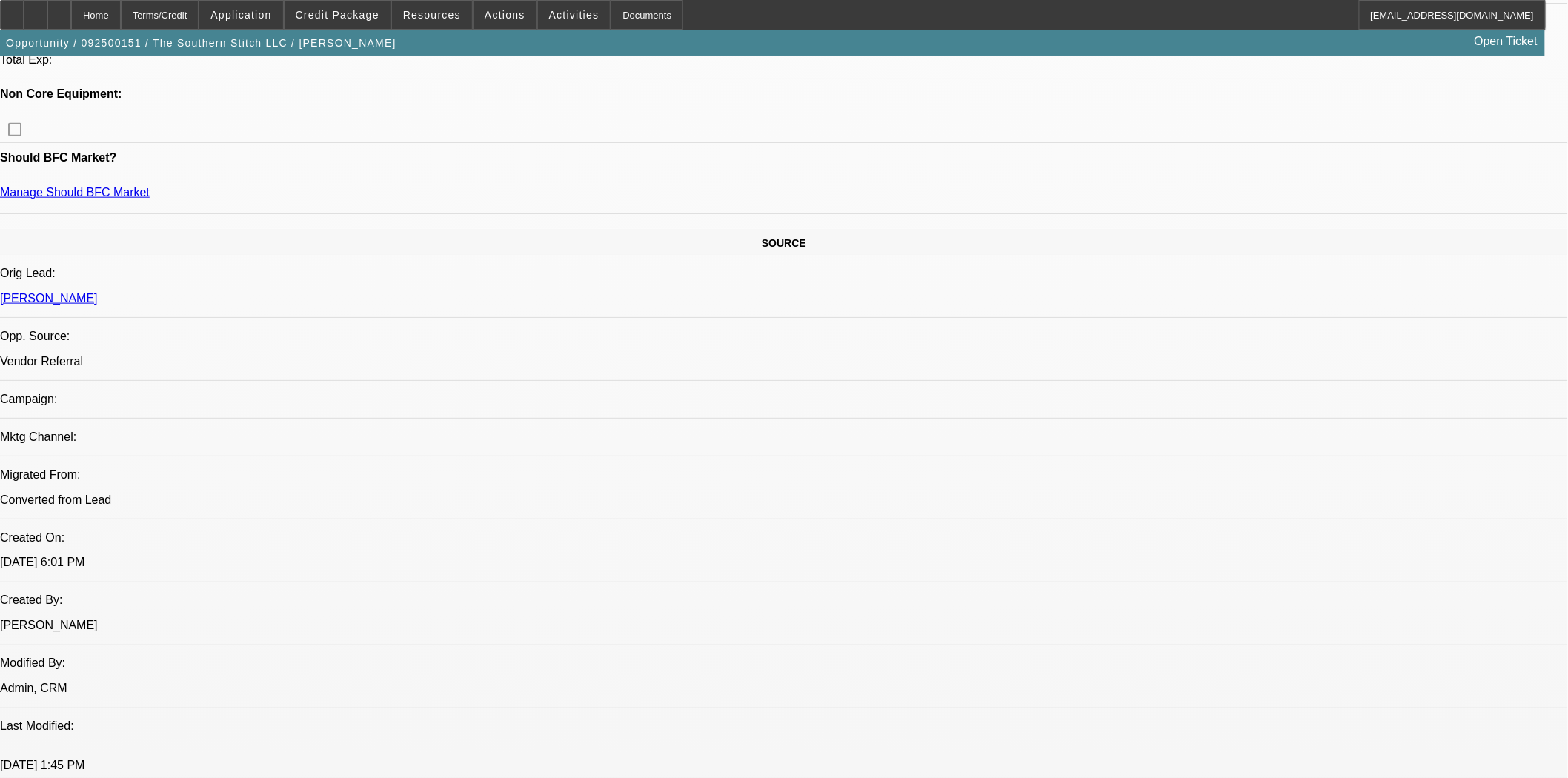
select select "0.2"
select select "2"
select select "0.1"
select select "4"
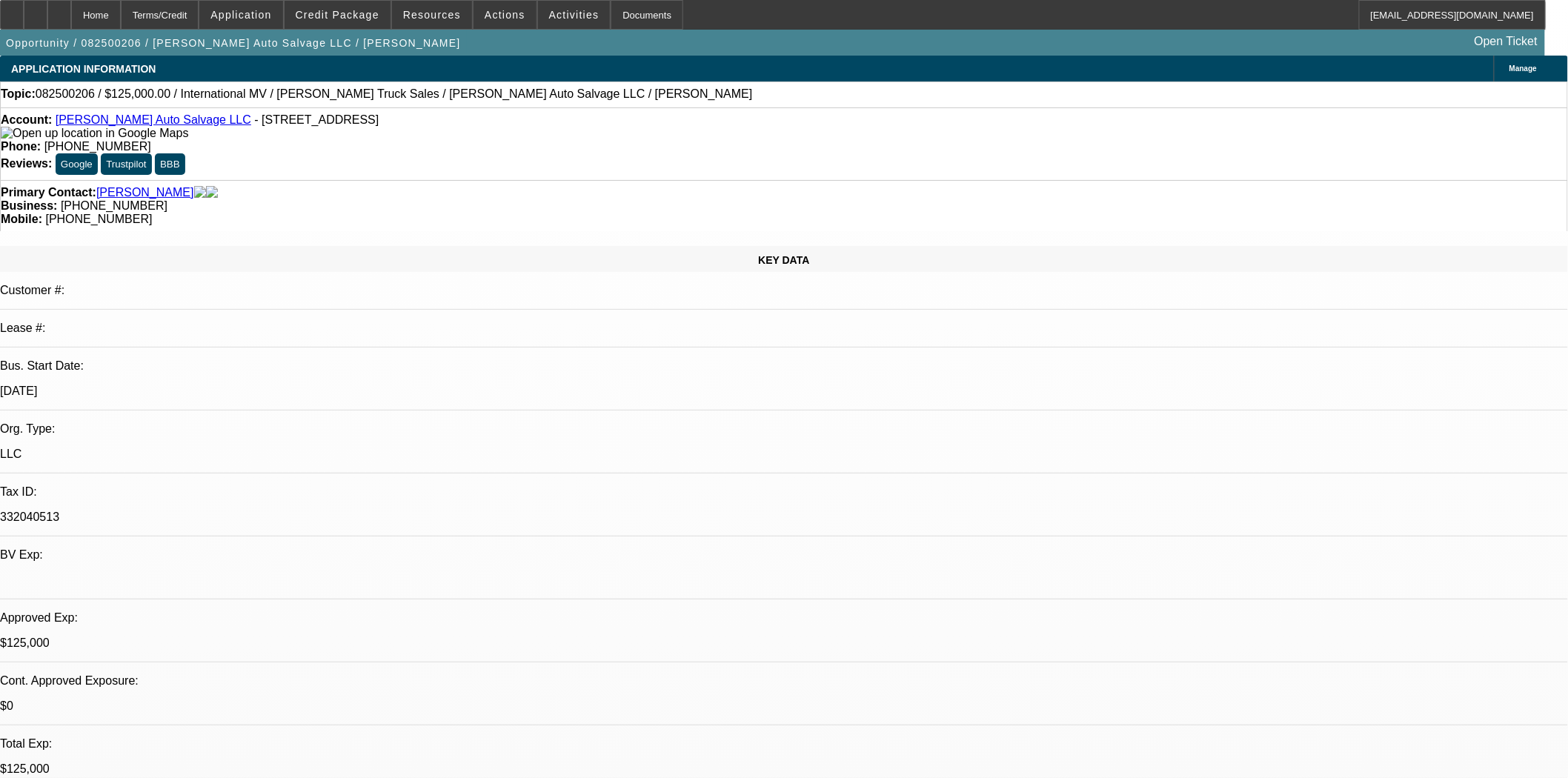
select select "0"
select select "2"
select select "0"
select select "6"
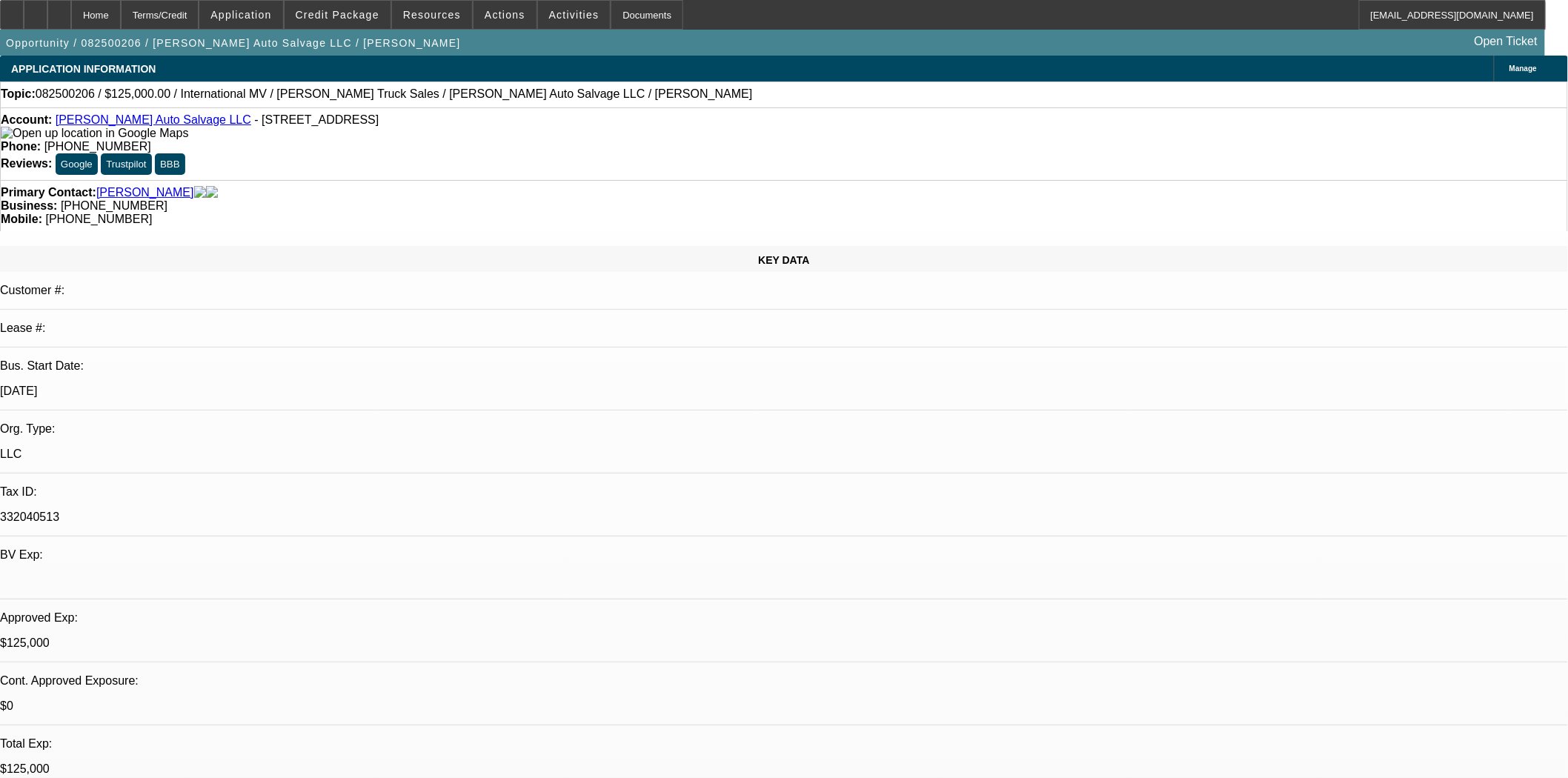
select select "0"
select select "2"
select select "0"
select select "6"
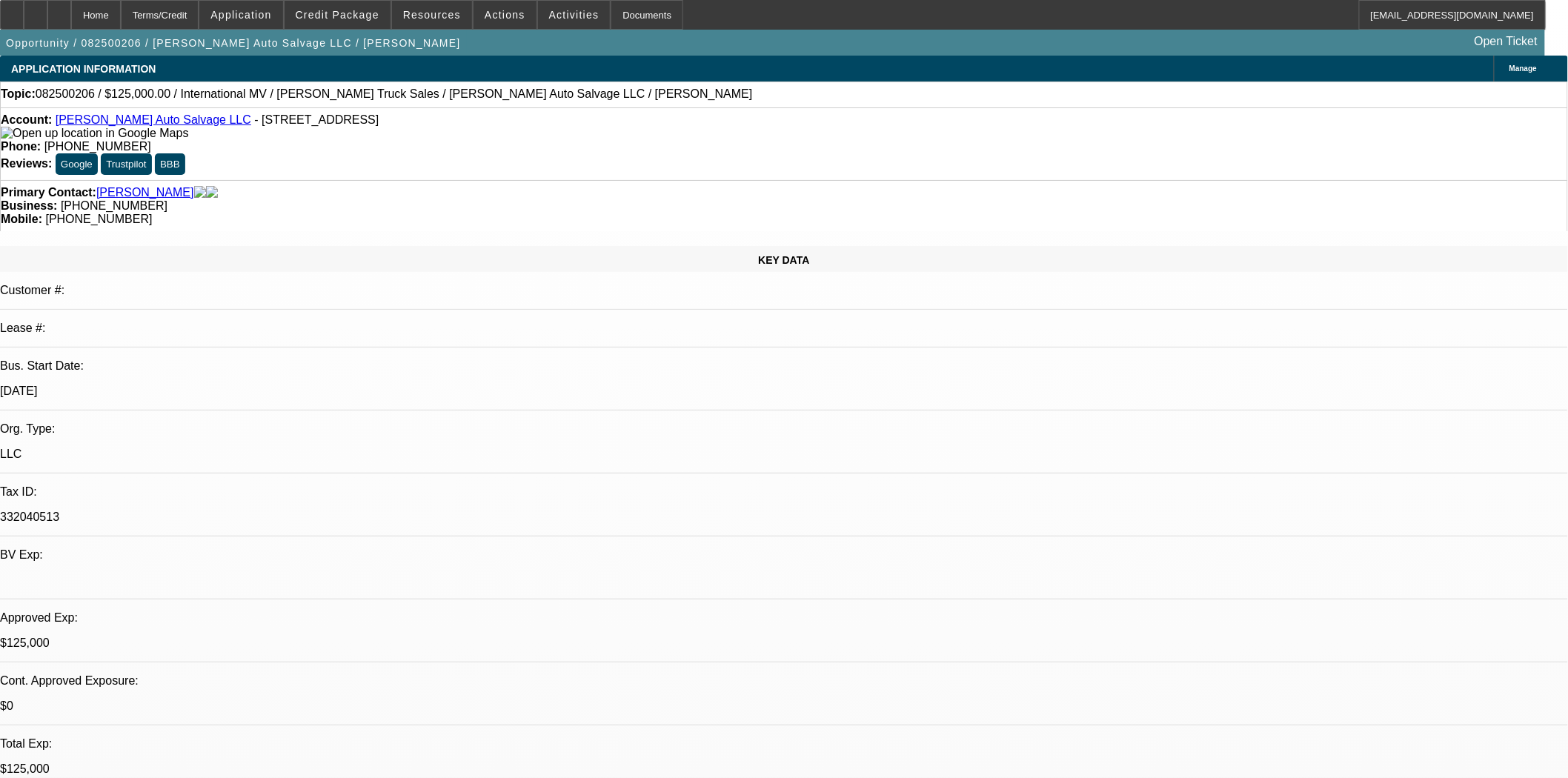
select select "0"
select select "2"
select select "0"
select select "6"
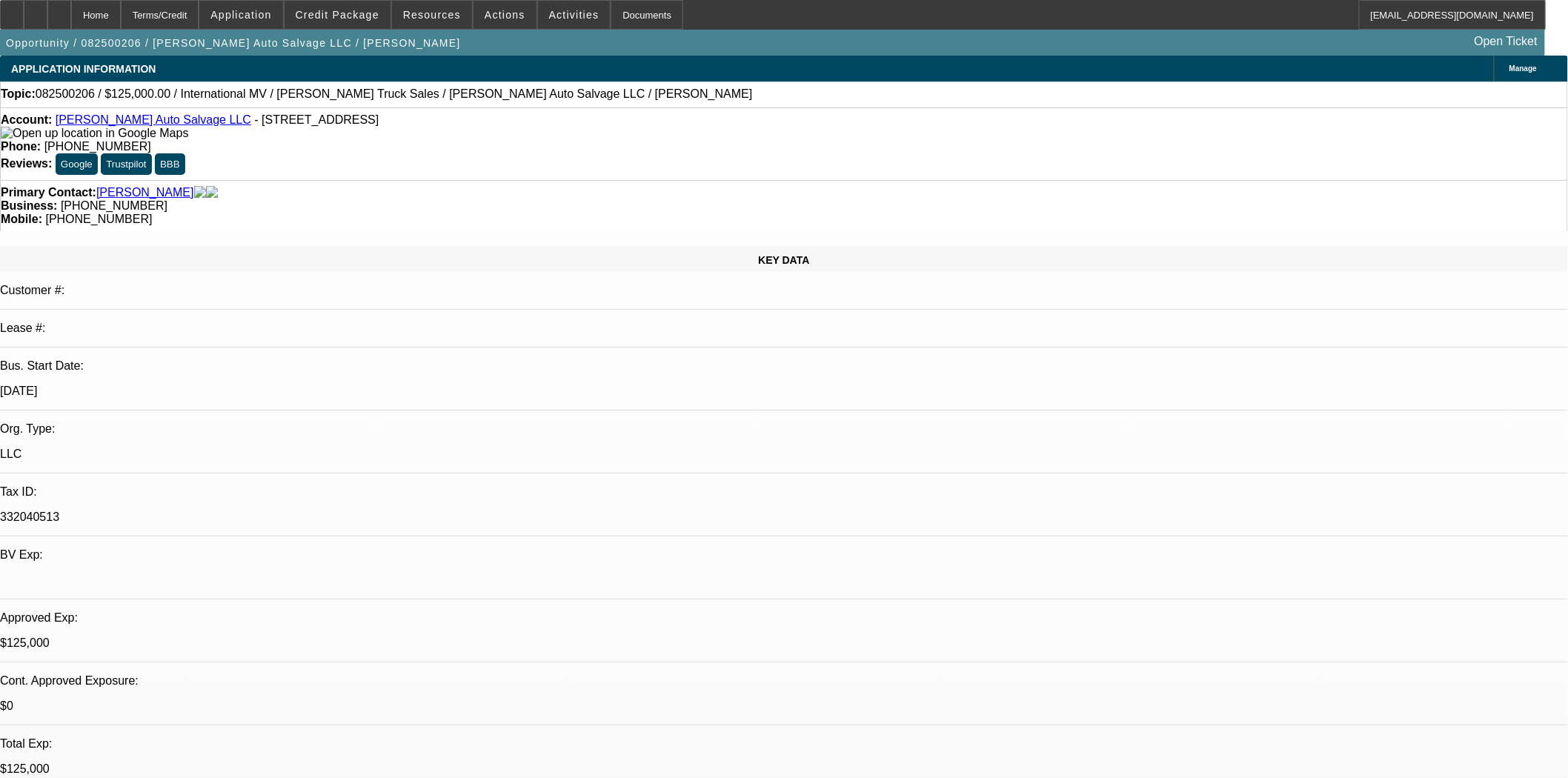
select select "0"
select select "2"
select select "0"
select select "6"
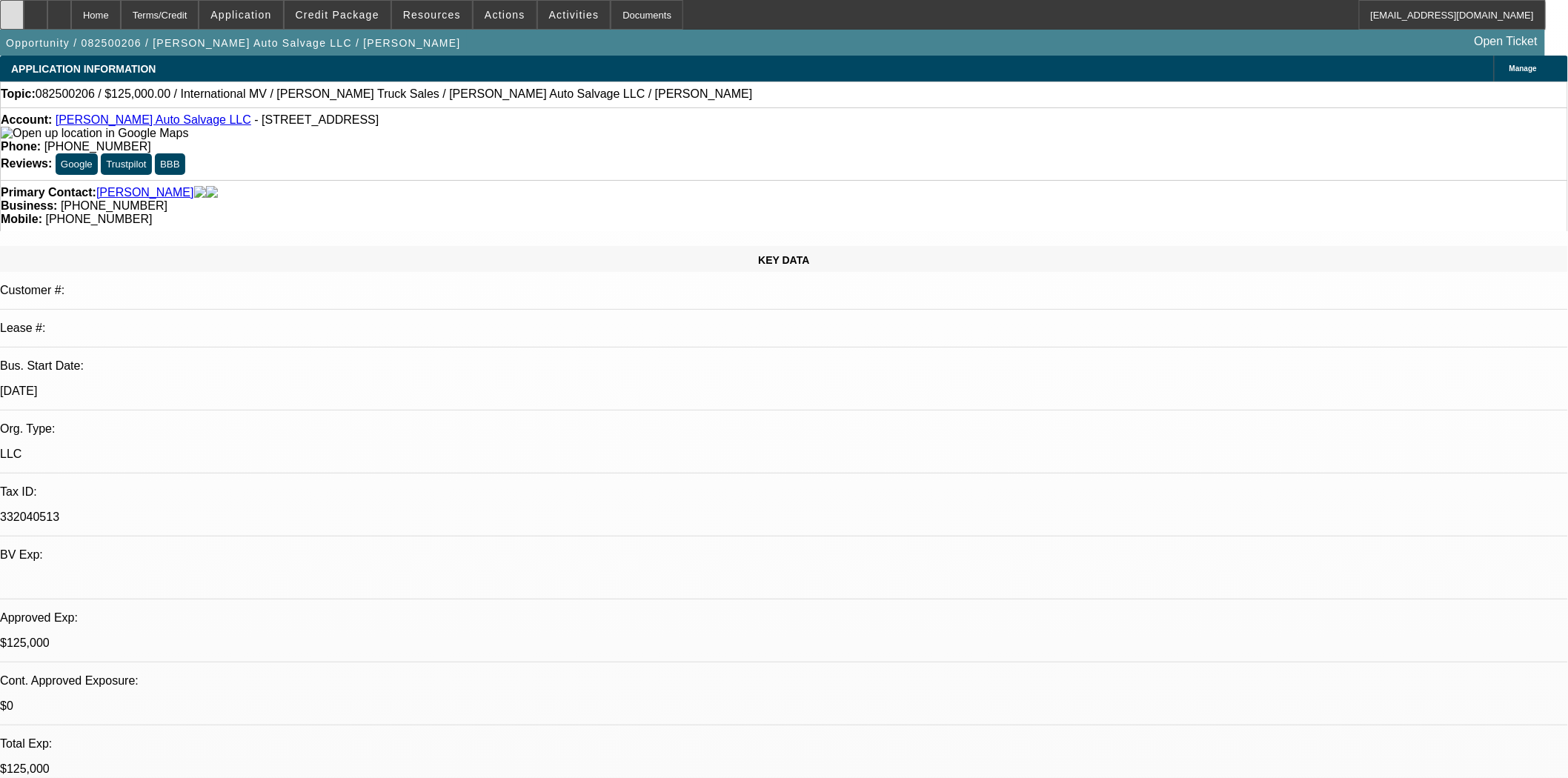
click at [12, 10] on icon at bounding box center [12, 10] width 0 height 0
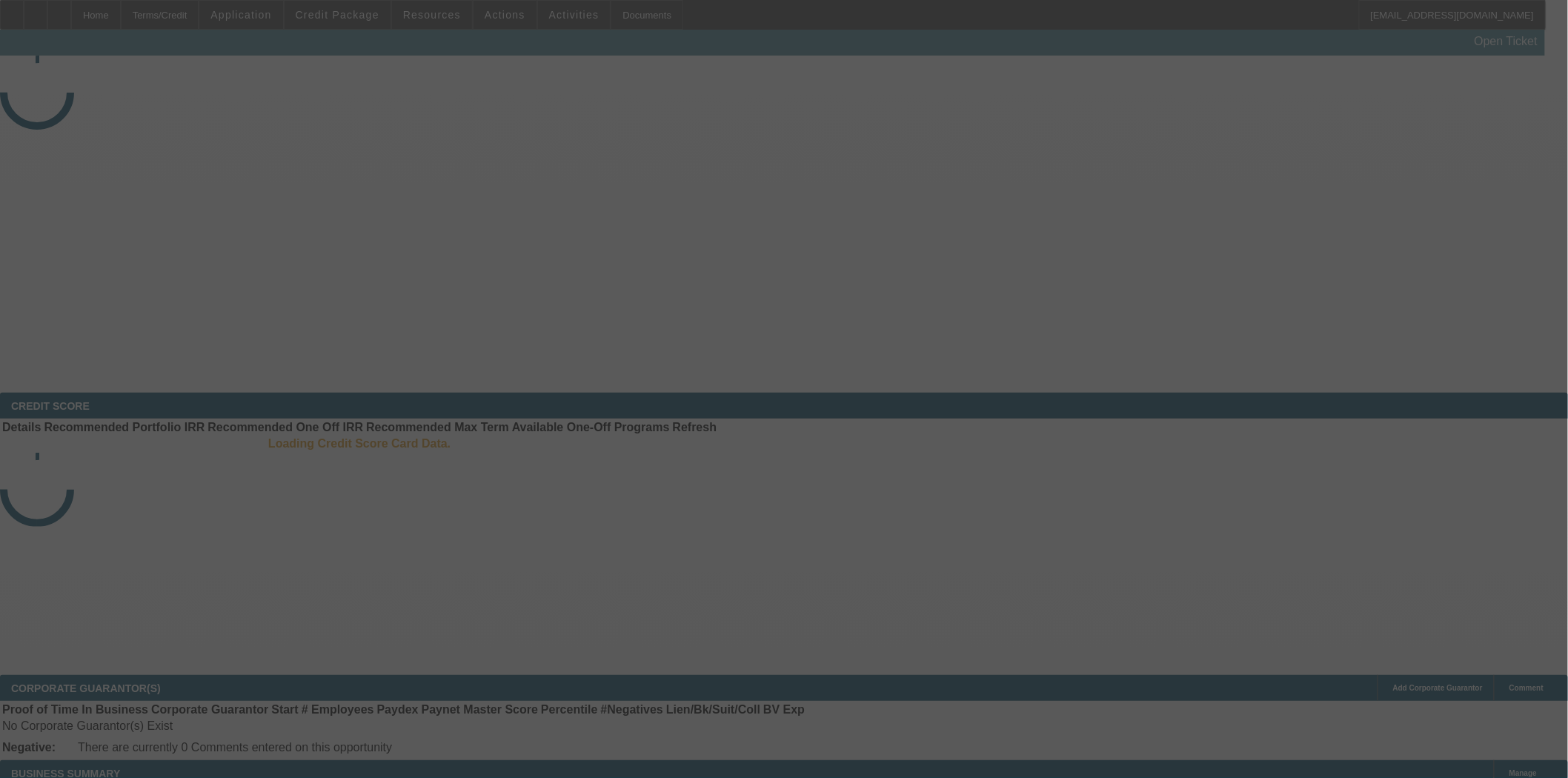
select select "3"
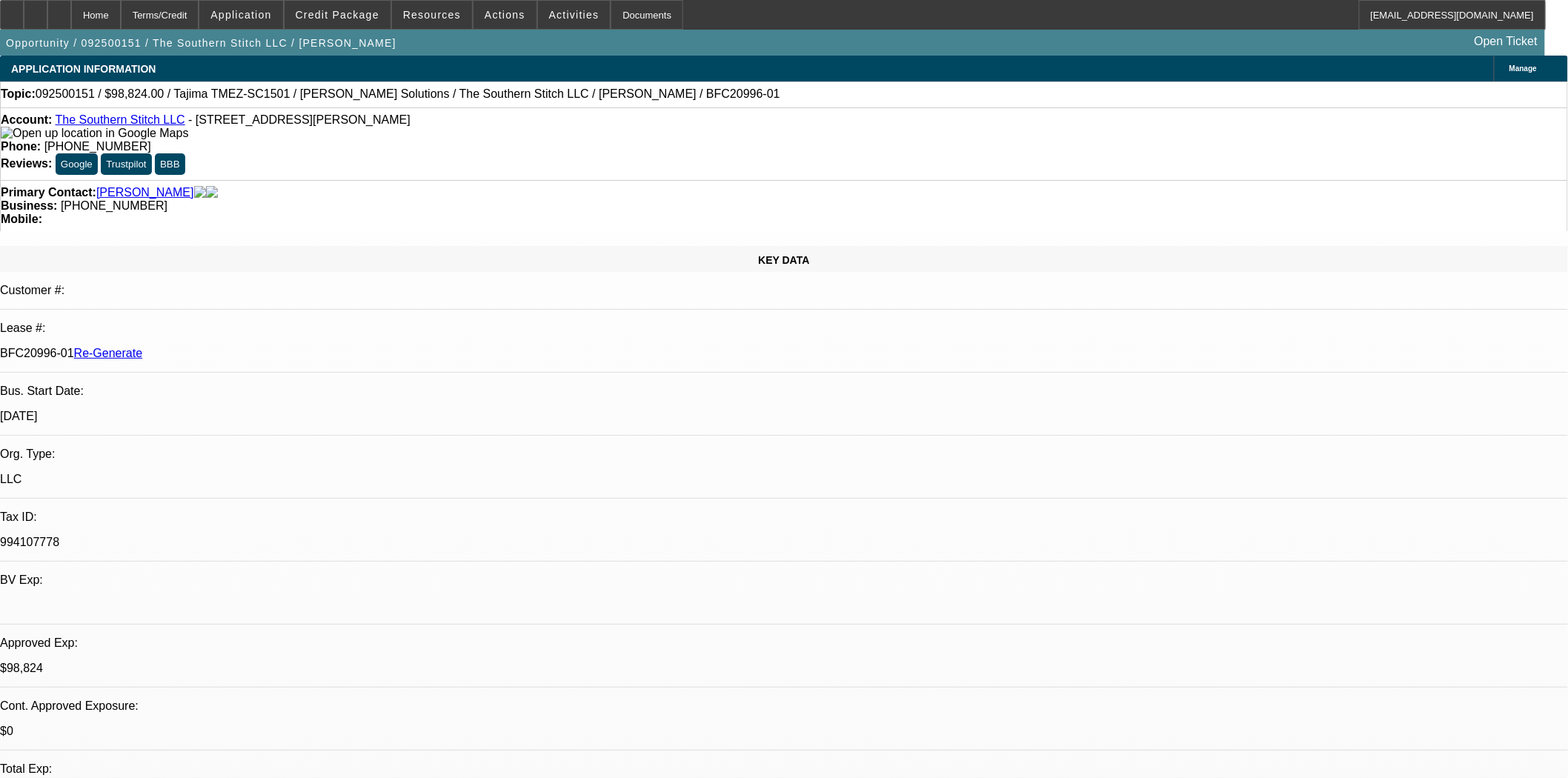
select select "0.2"
select select "2"
select select "0.1"
select select "4"
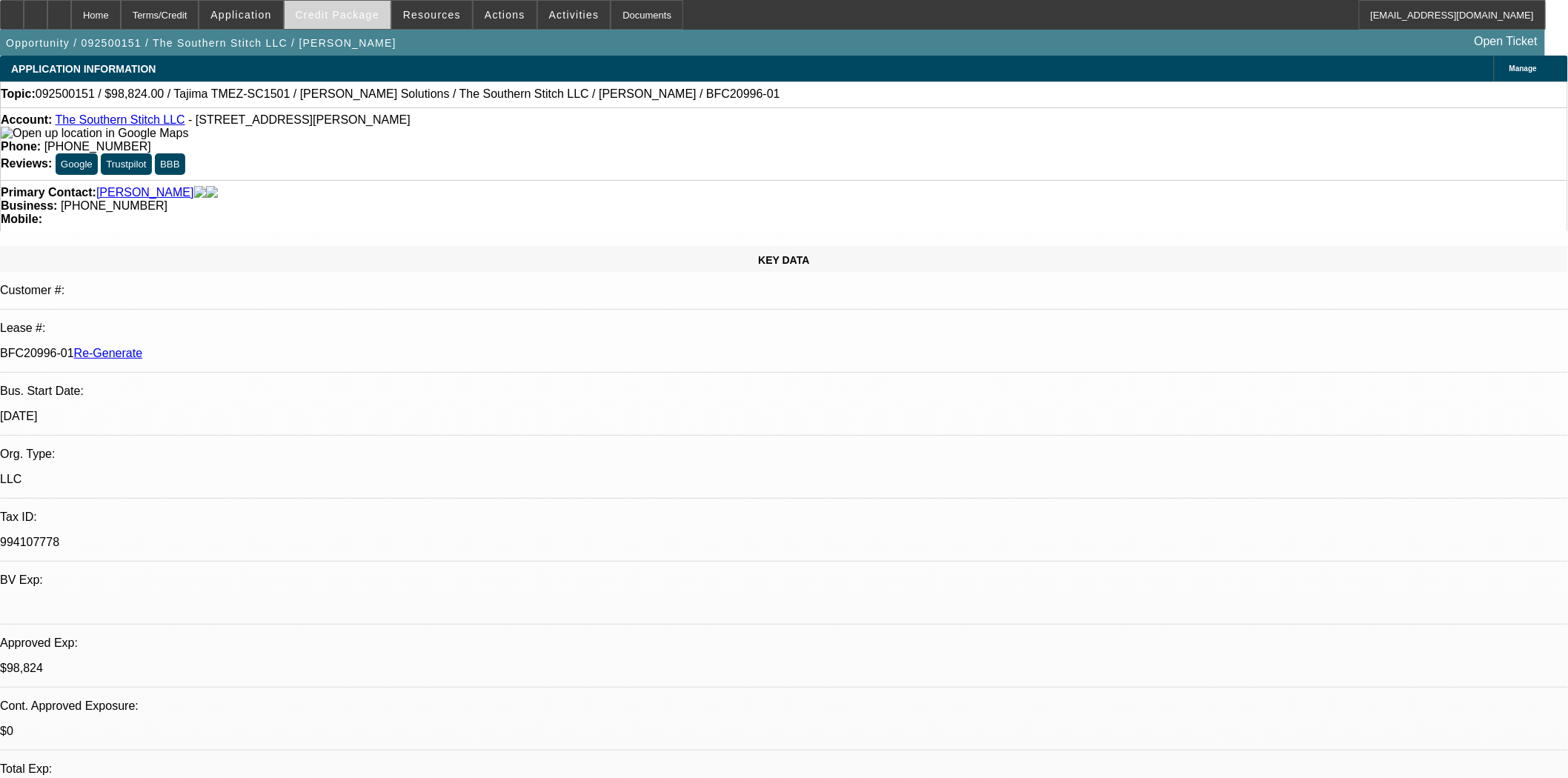
click at [378, 15] on span "Credit Package" at bounding box center [337, 15] width 84 height 12
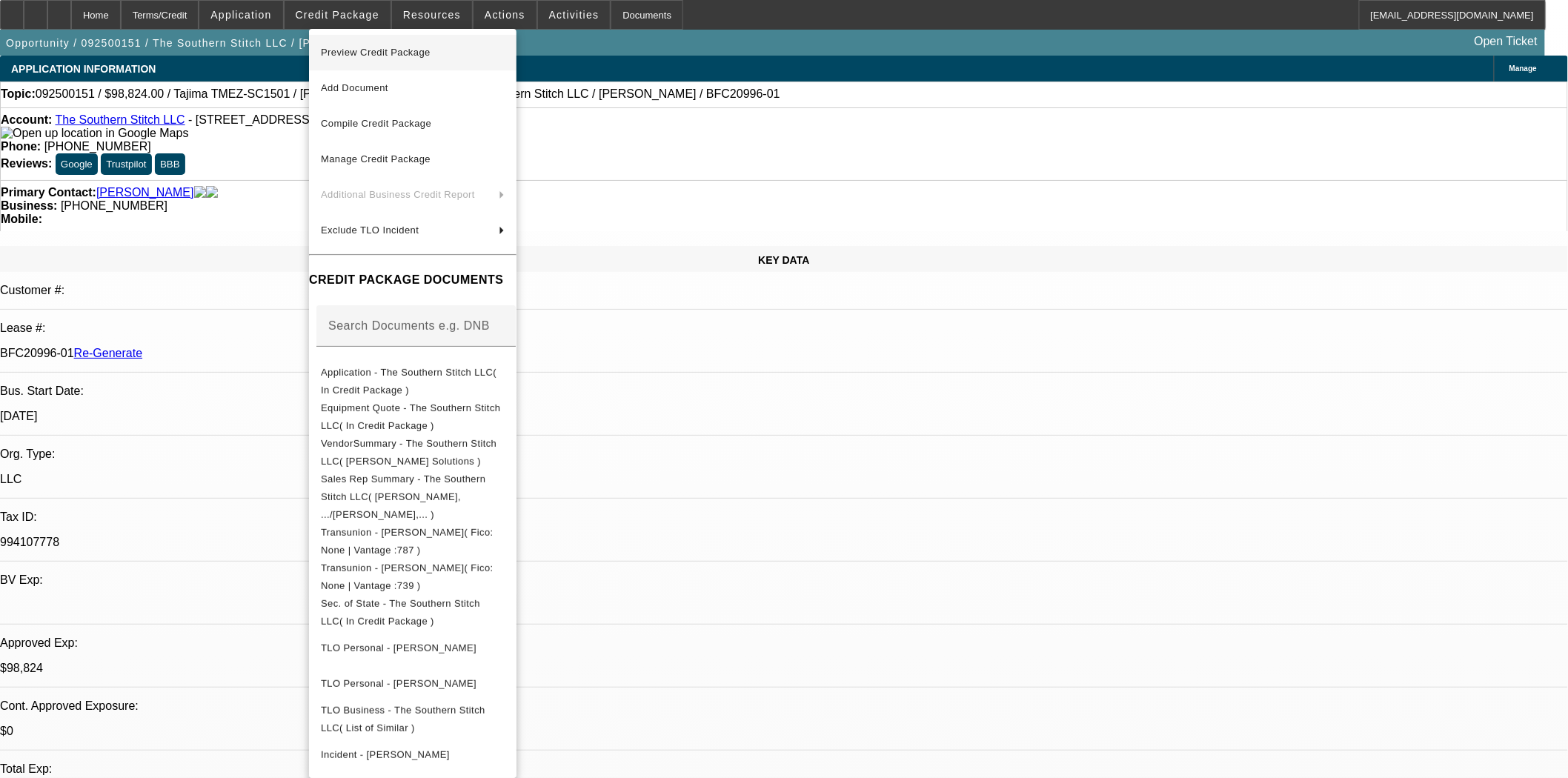
click at [369, 53] on span "Preview Credit Package" at bounding box center [376, 52] width 110 height 11
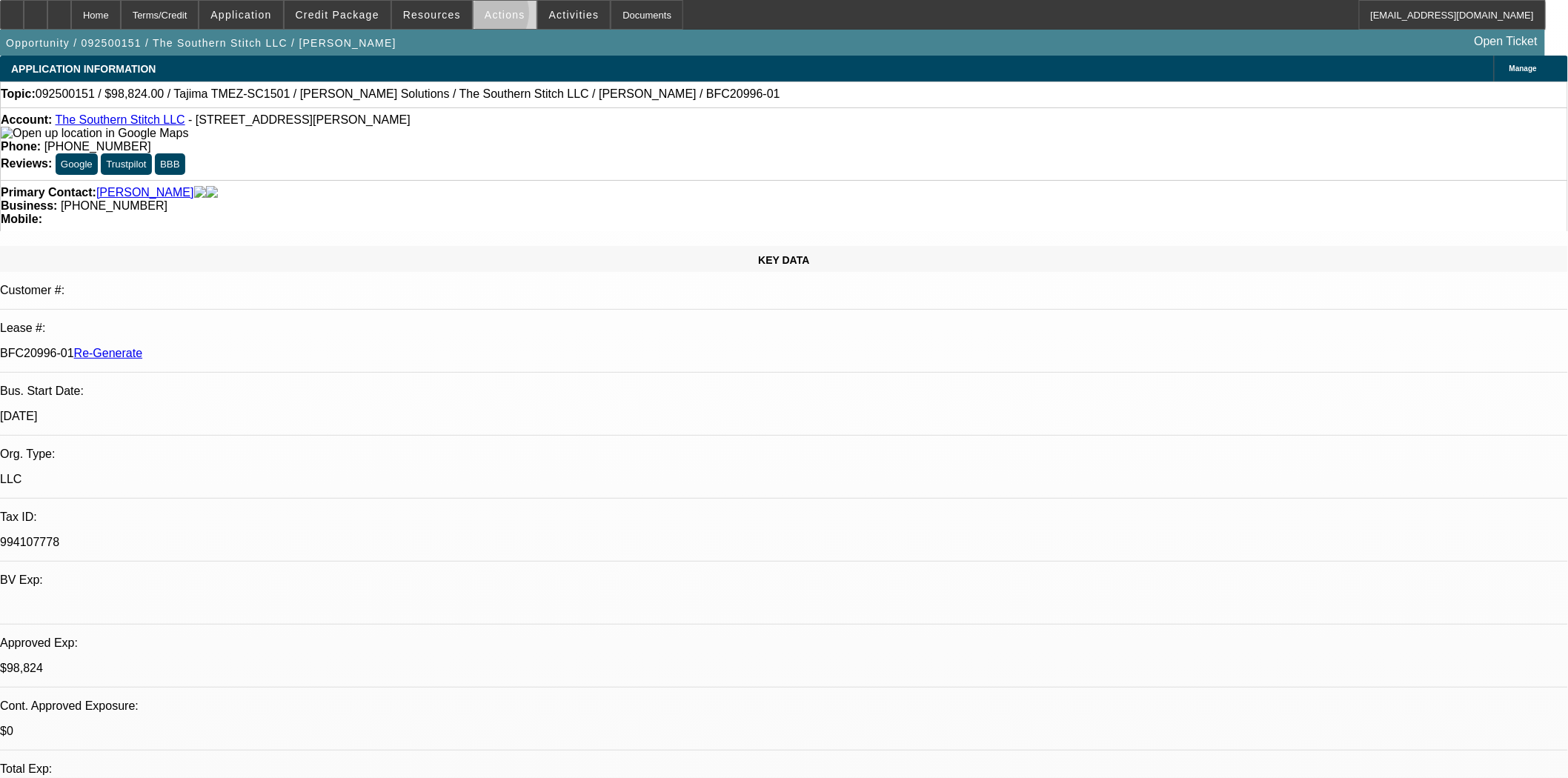
click at [478, 16] on span at bounding box center [505, 15] width 63 height 36
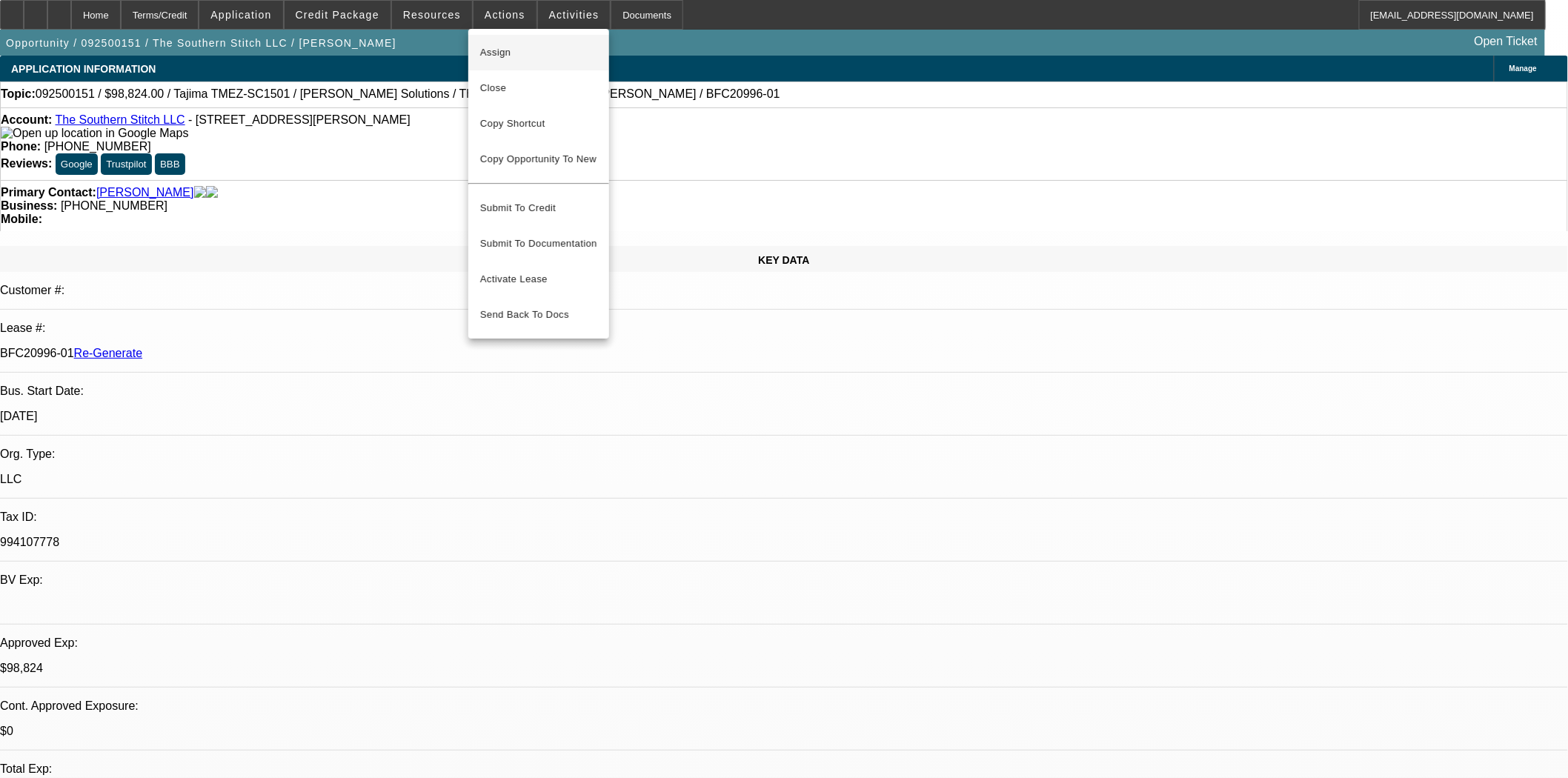
click at [500, 50] on span "Assign" at bounding box center [538, 52] width 117 height 18
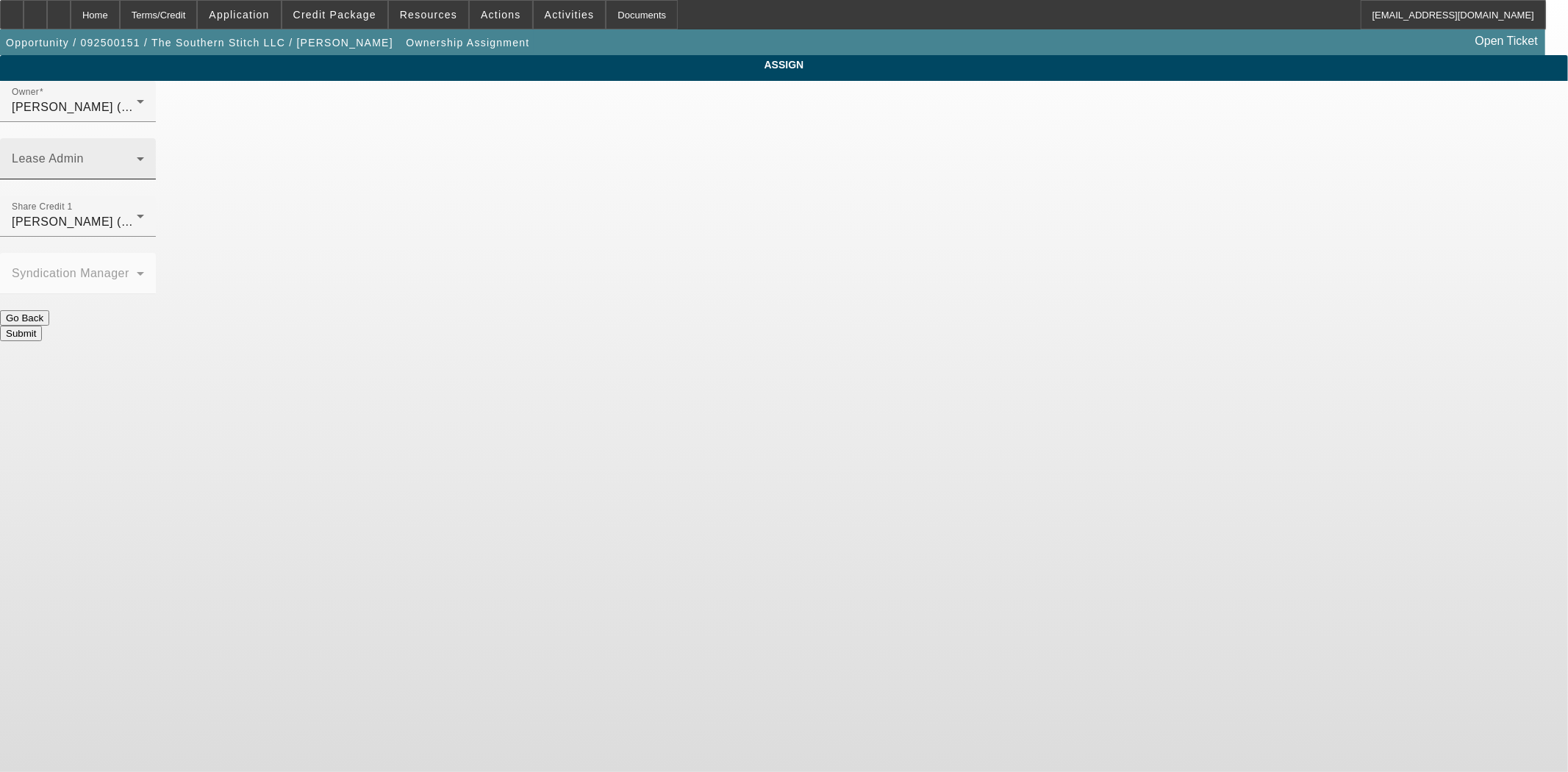
click at [84, 152] on mat-label "Lease Admin" at bounding box center [48, 158] width 72 height 12
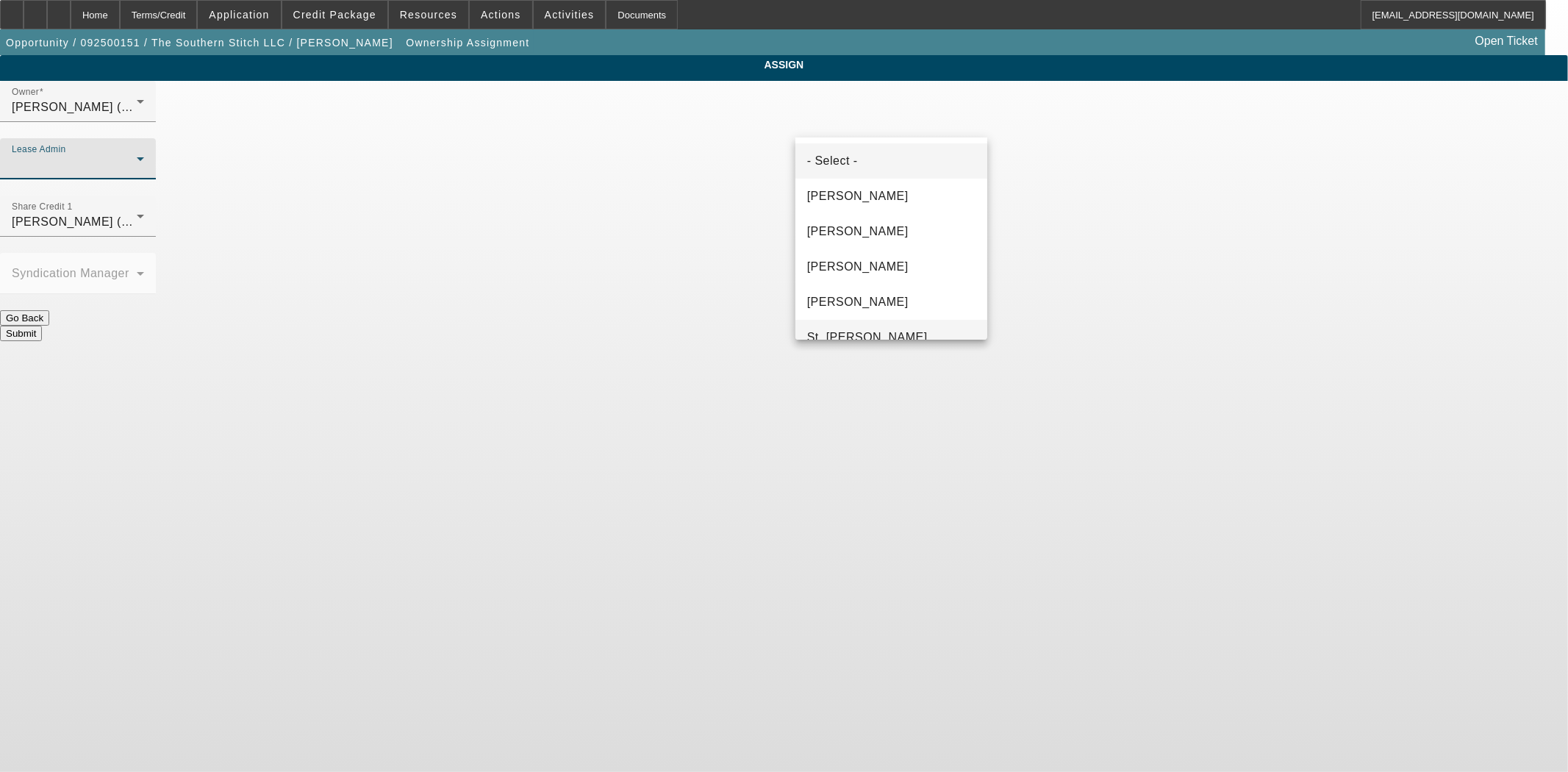
click at [848, 327] on mat-option "St. [PERSON_NAME]" at bounding box center [891, 337] width 192 height 36
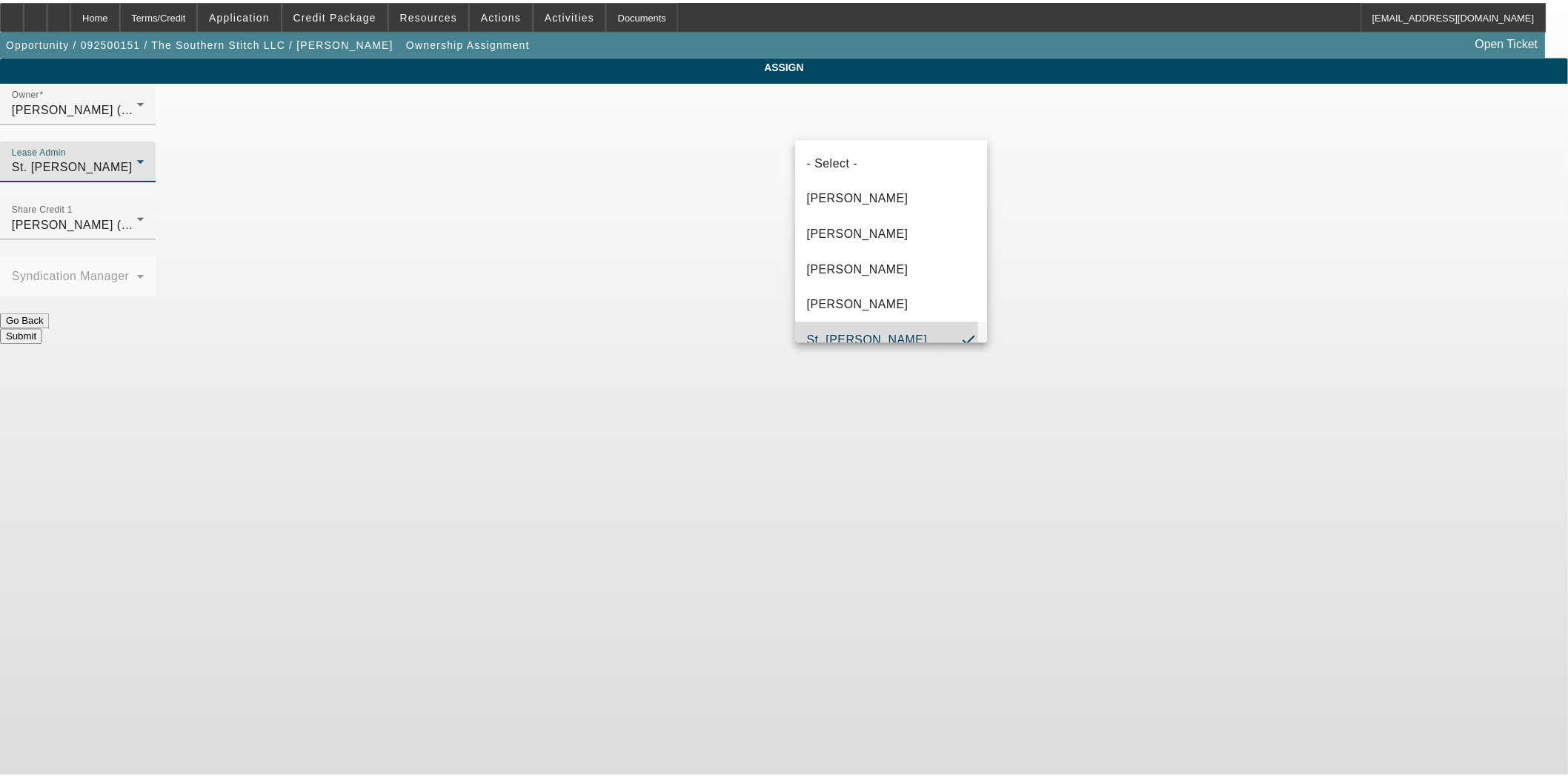
scroll to position [15, 0]
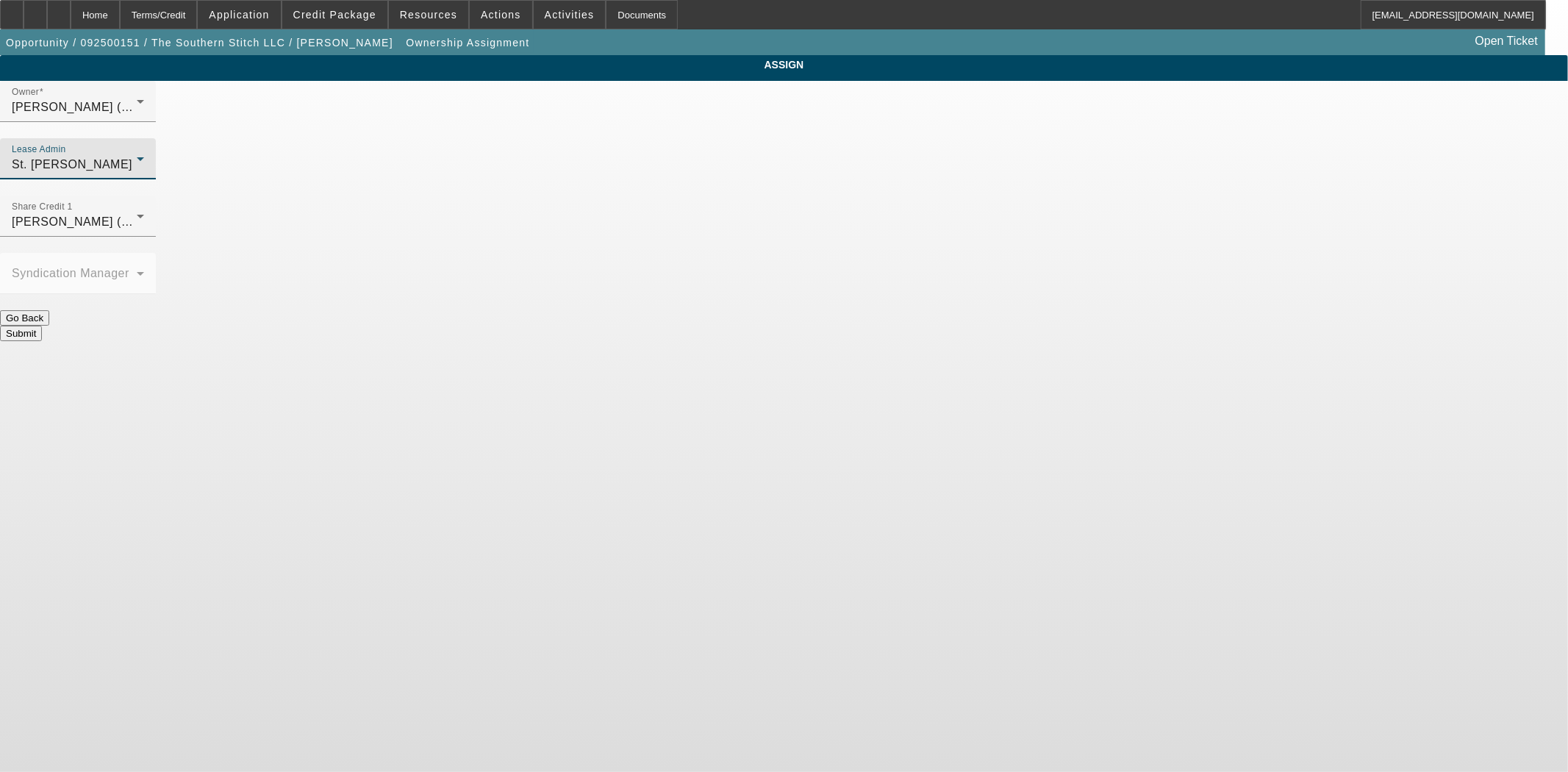
click at [42, 326] on button "Submit" at bounding box center [20, 333] width 42 height 15
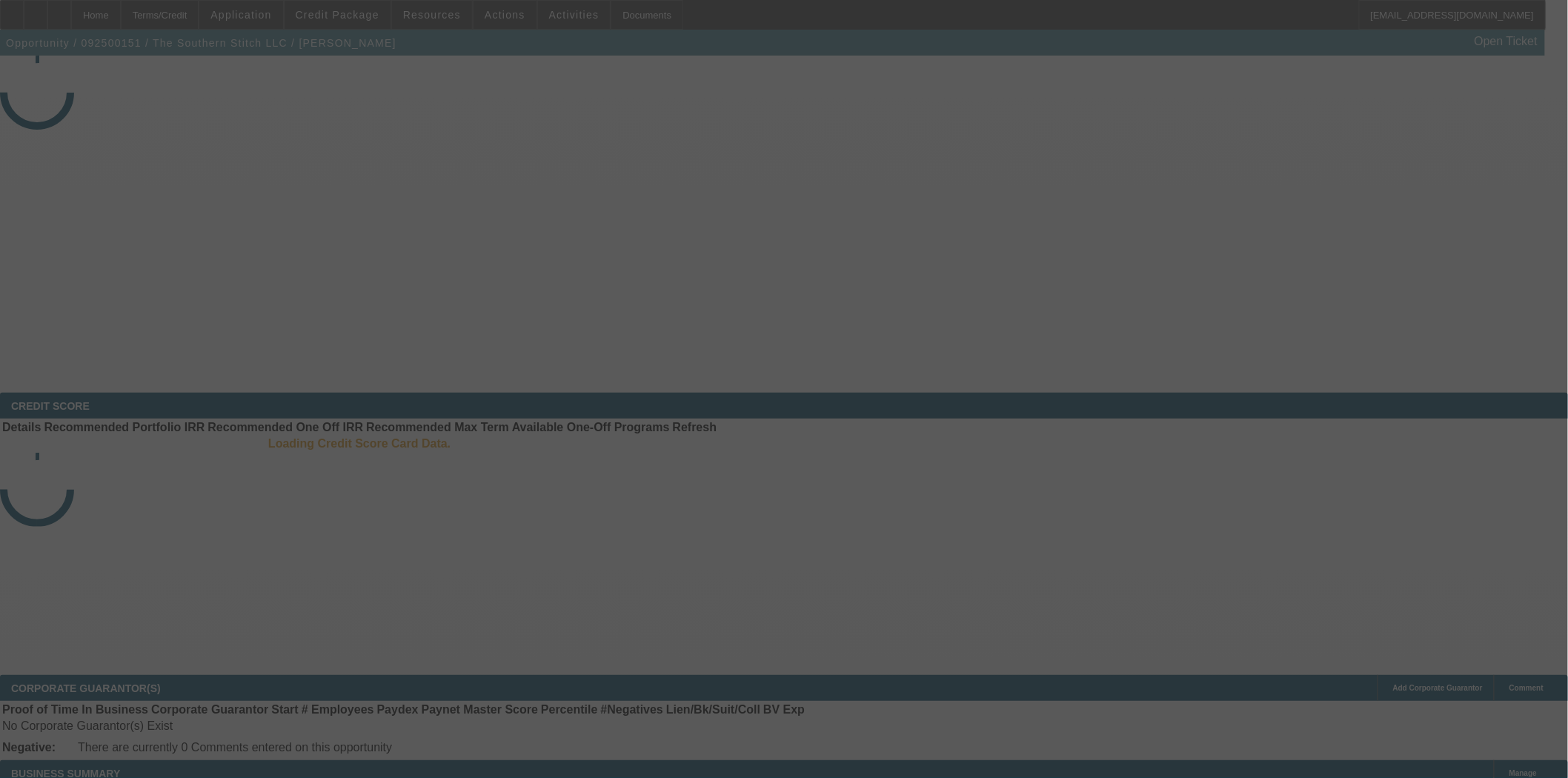
select select "3"
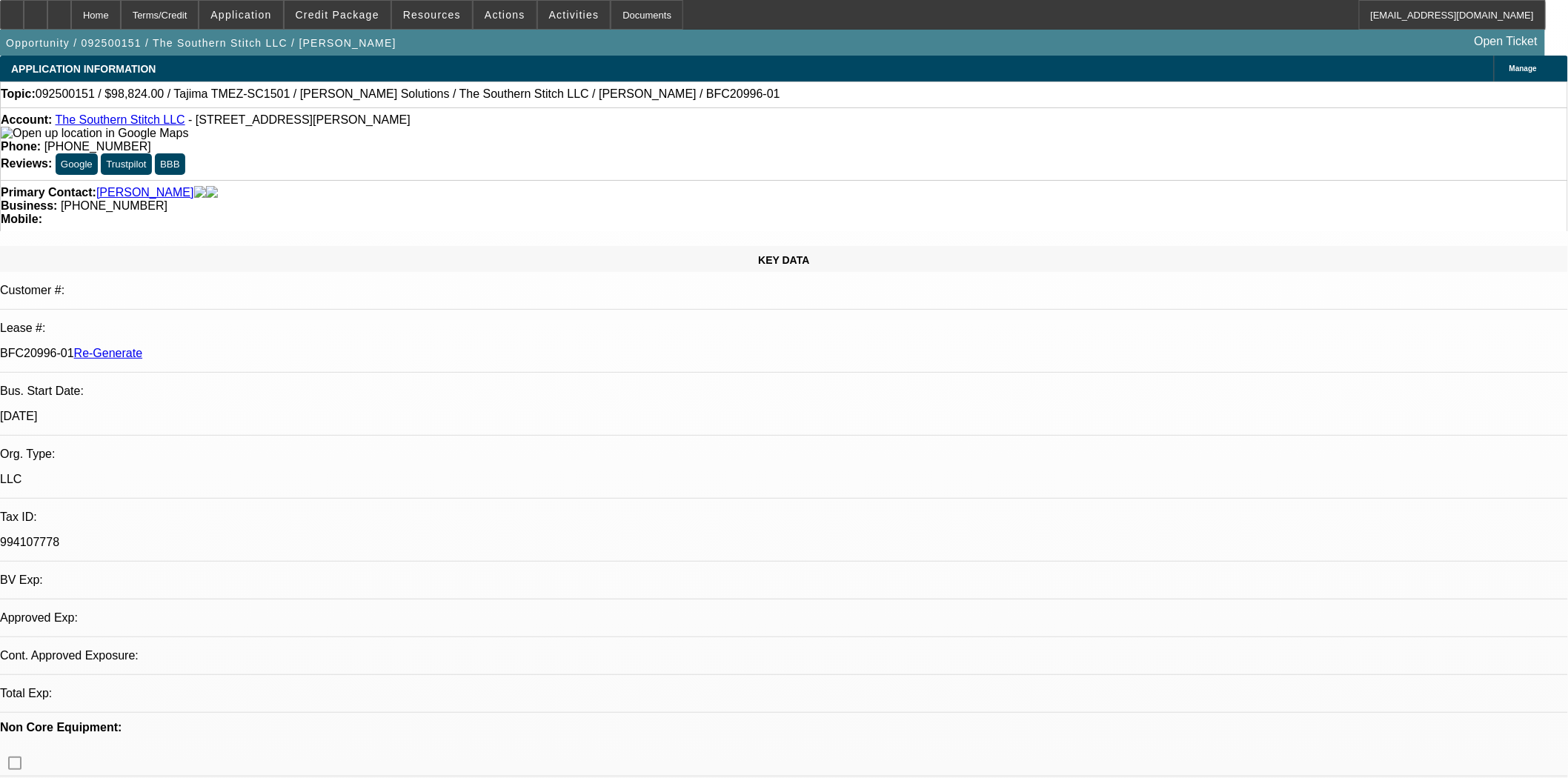
select select "0.2"
select select "2"
select select "0.1"
select select "4"
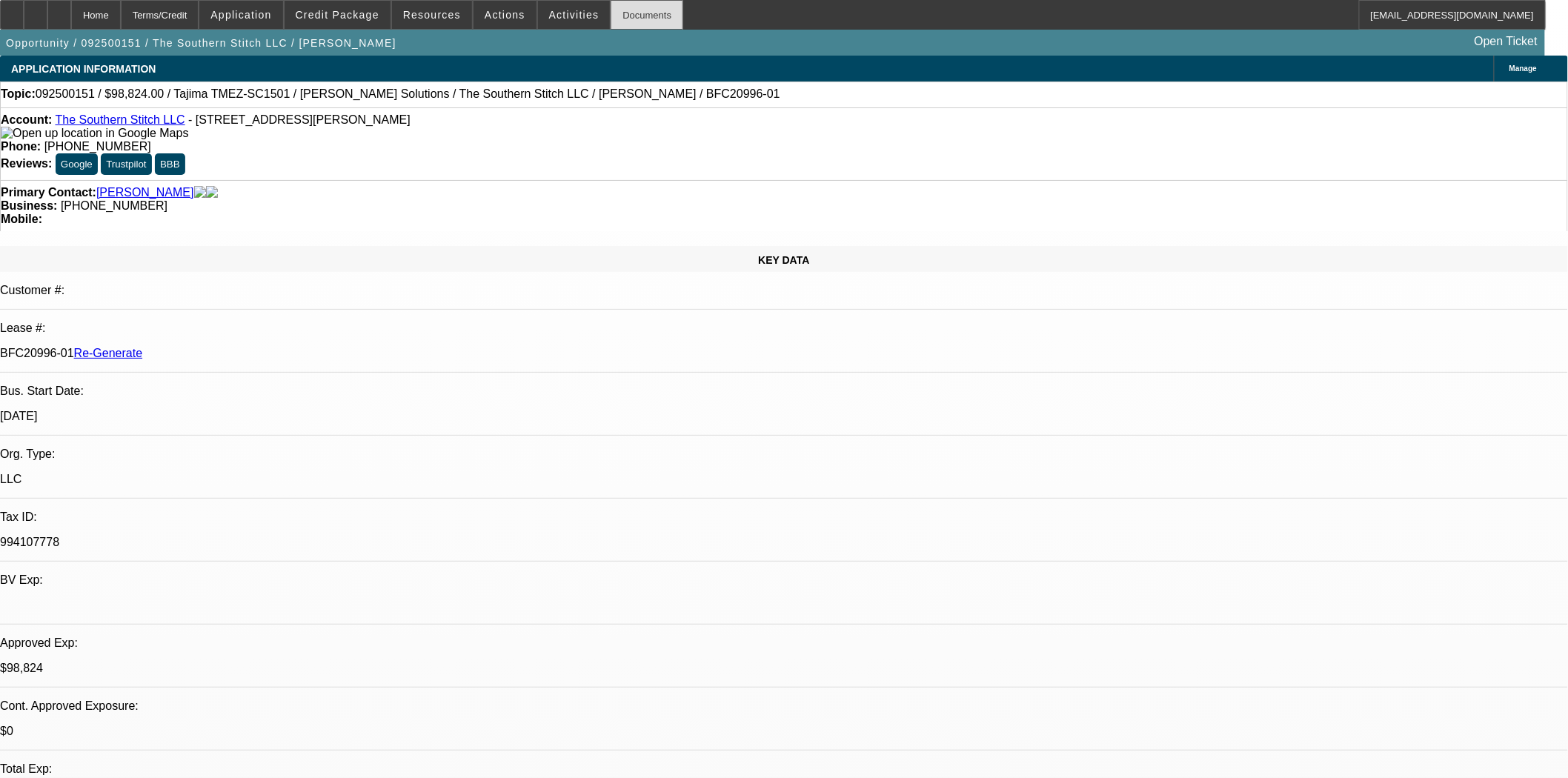
click at [612, 18] on div "Documents" at bounding box center [647, 15] width 73 height 30
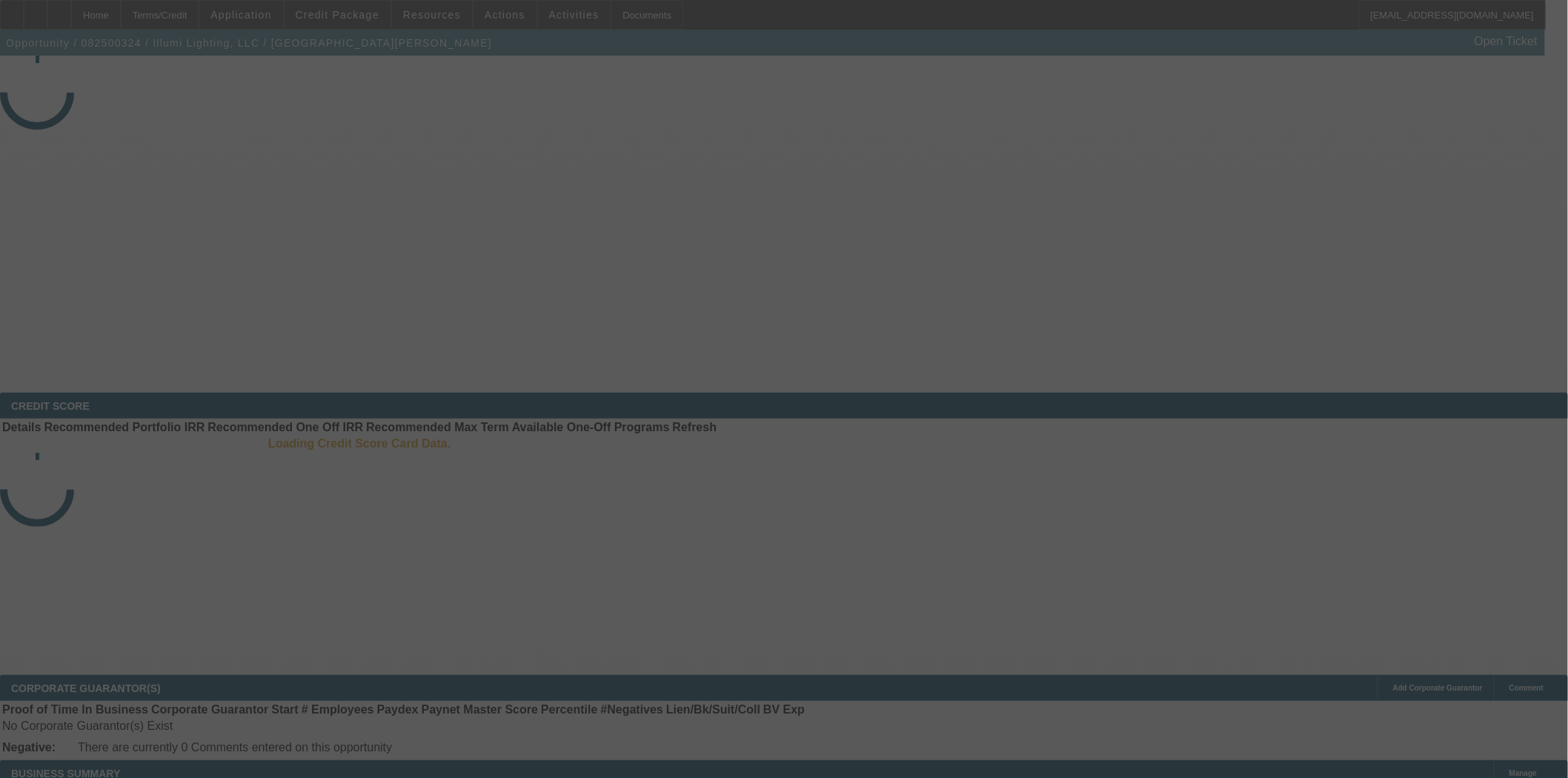
select select "3"
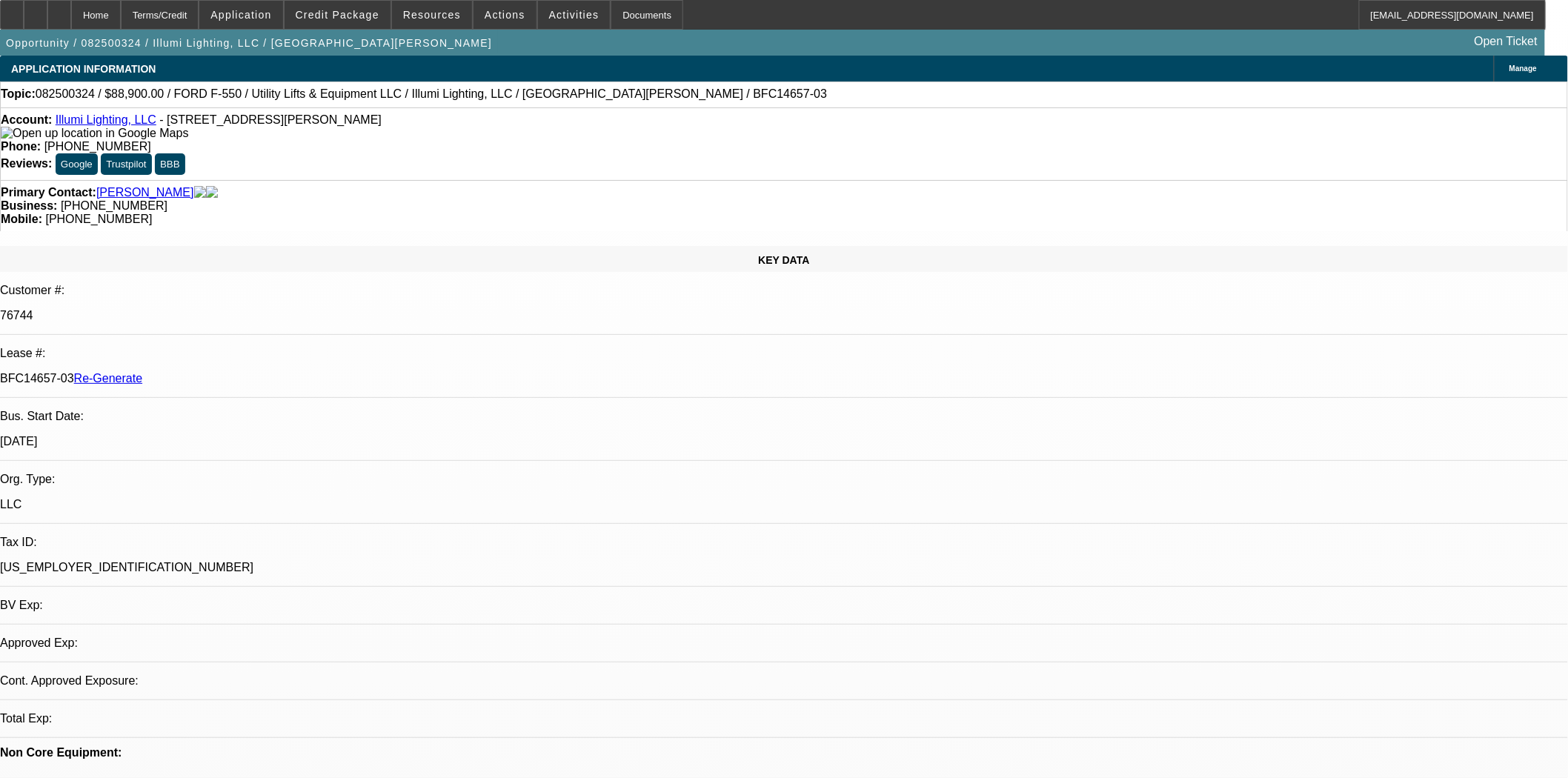
select select "0"
select select "3"
select select "0"
select select "6"
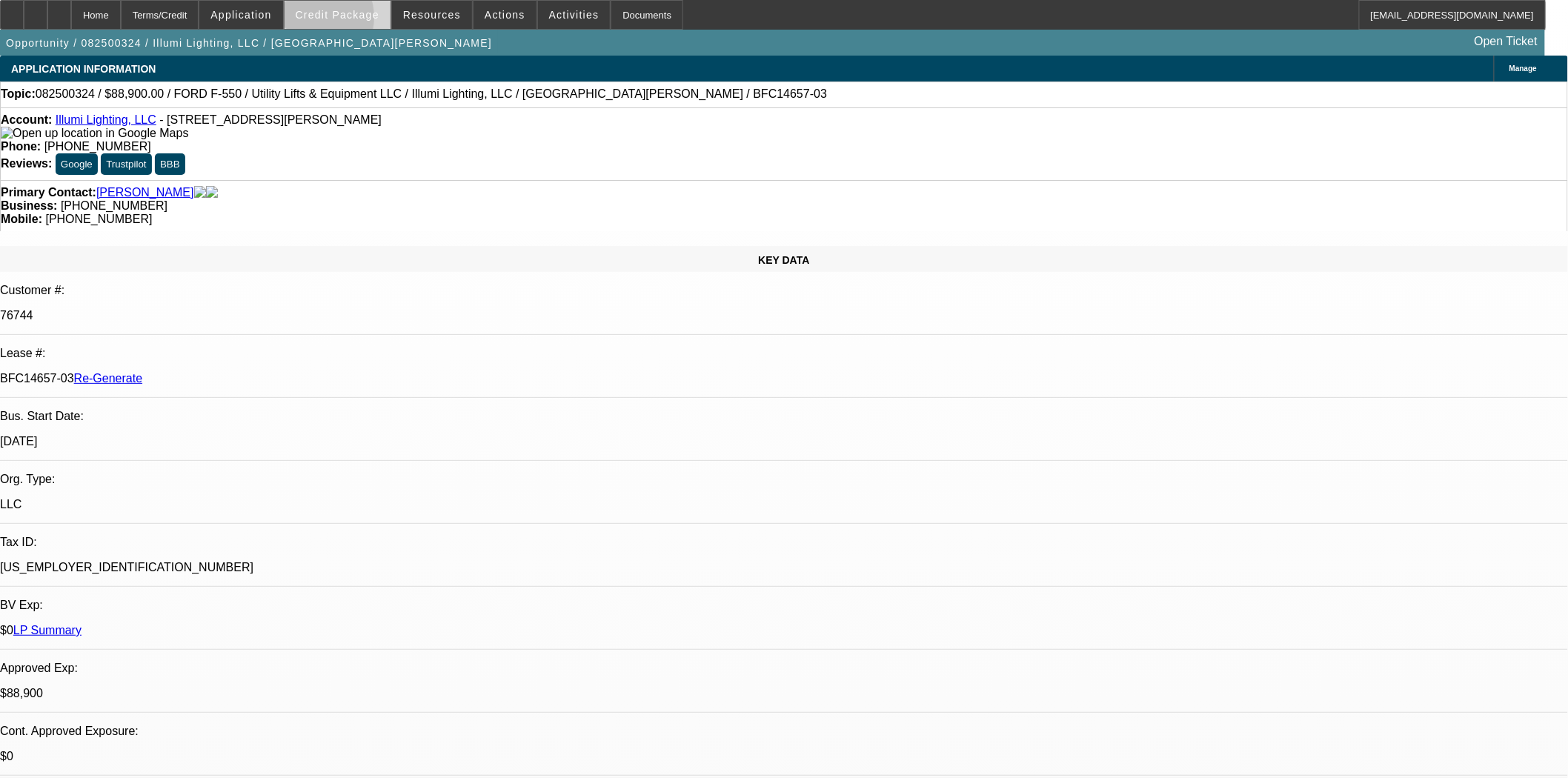
click at [335, 21] on span at bounding box center [337, 15] width 106 height 36
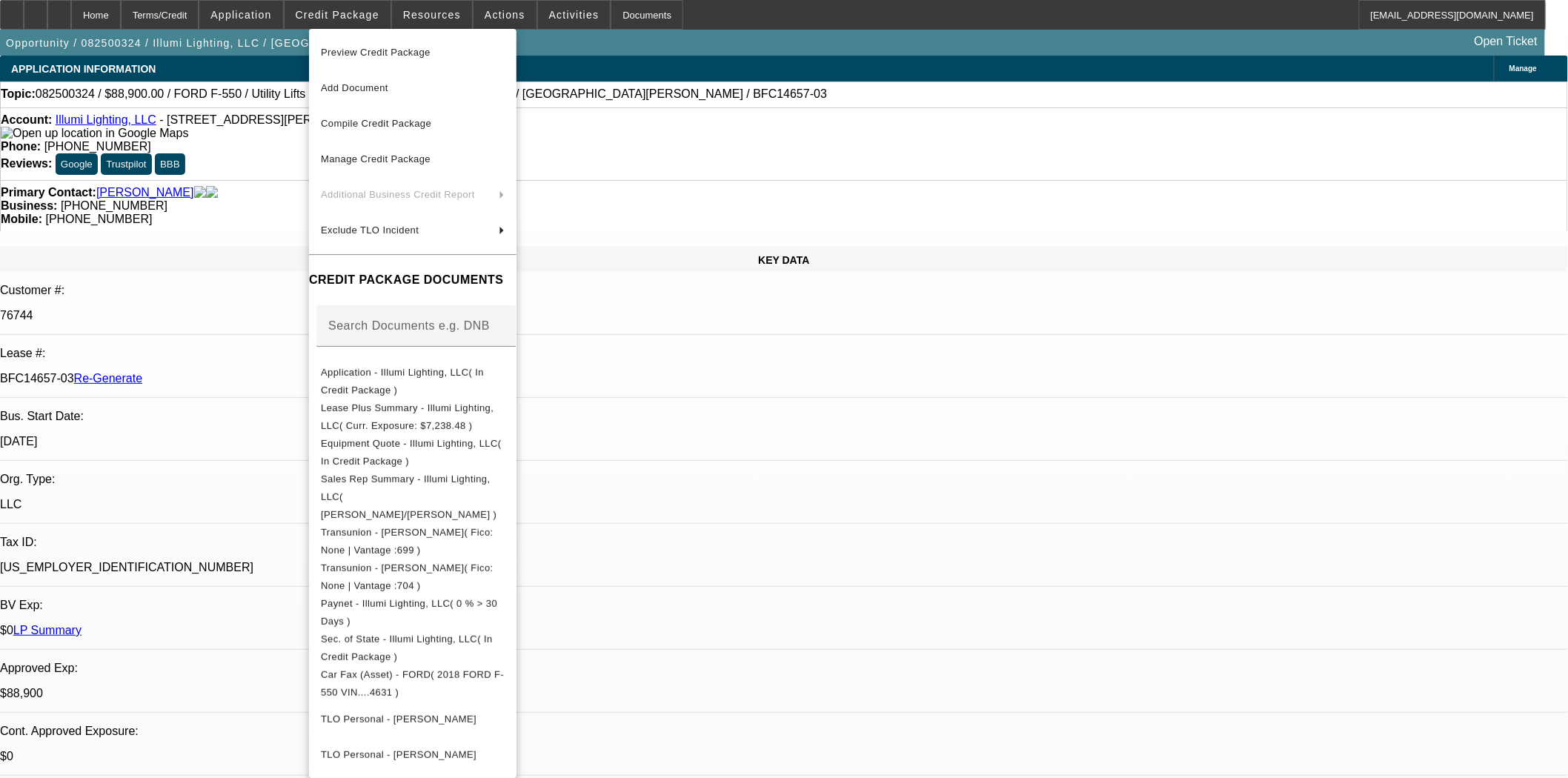
click at [357, 50] on span "Preview Credit Package" at bounding box center [376, 52] width 110 height 11
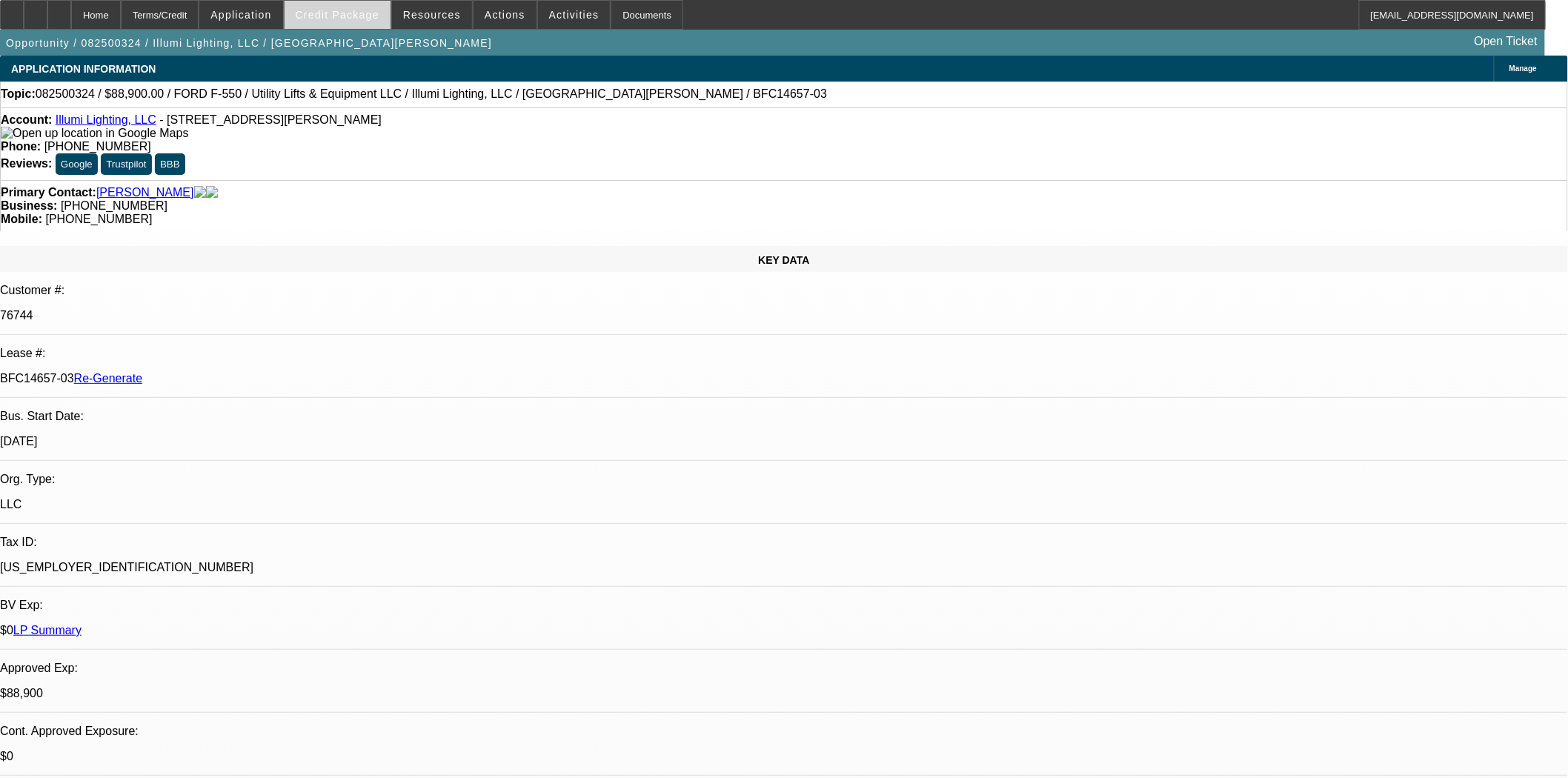
click at [330, 5] on span at bounding box center [337, 15] width 106 height 36
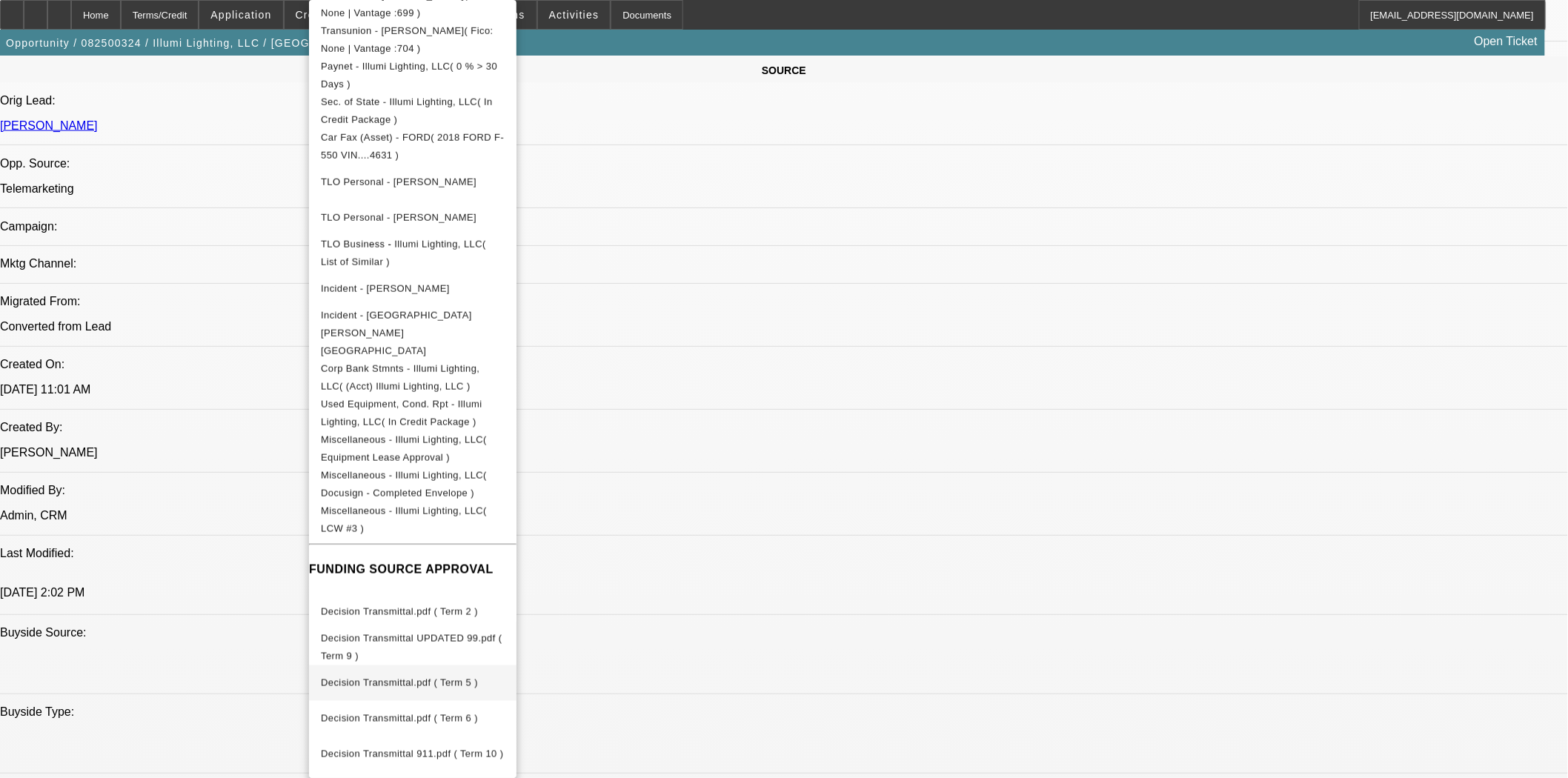
scroll to position [1152, 0]
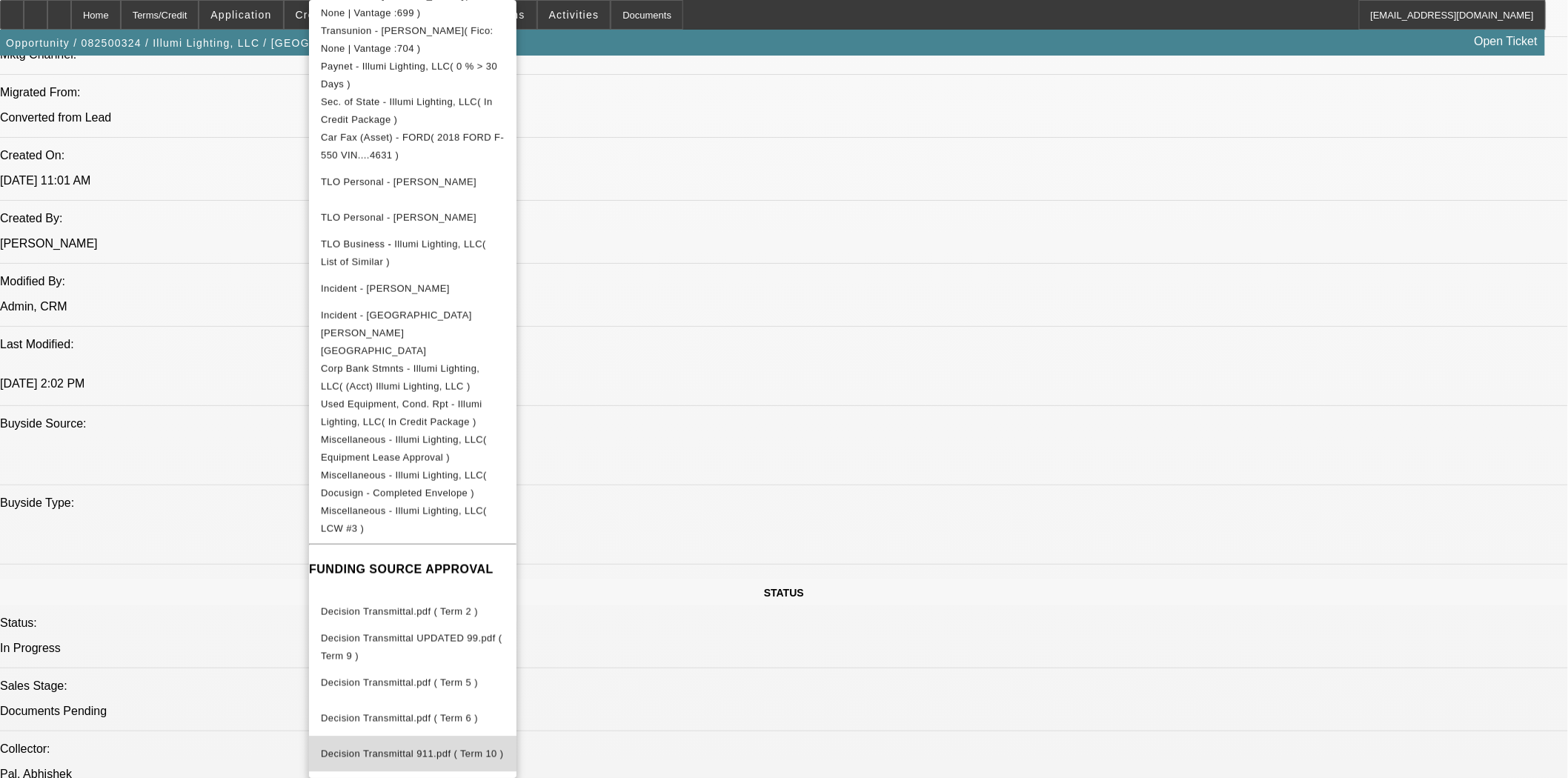
click at [453, 748] on span "Decision Transmittal 911.pdf ( Term 10 )" at bounding box center [412, 754] width 183 height 11
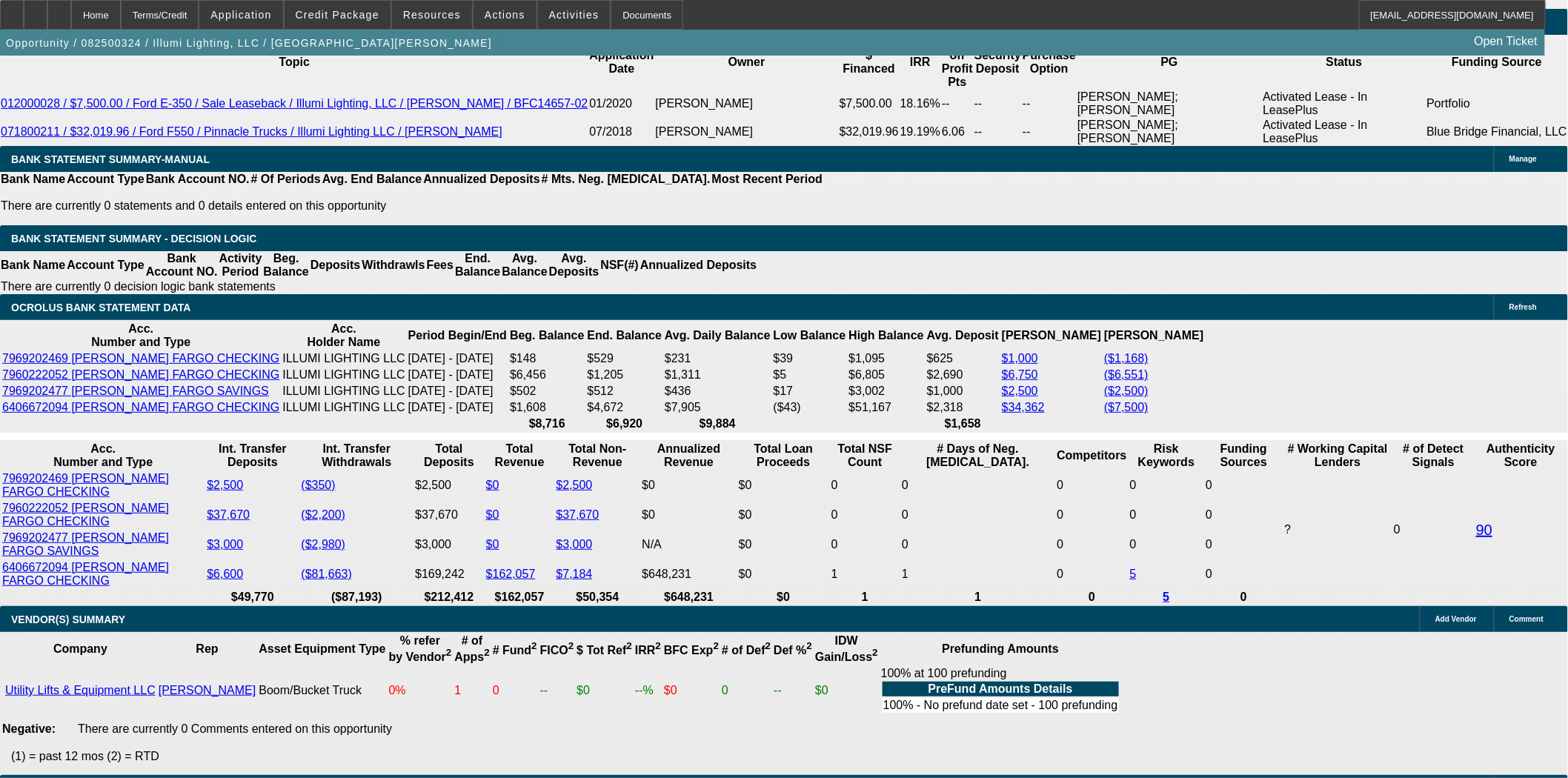
scroll to position [2634, 0]
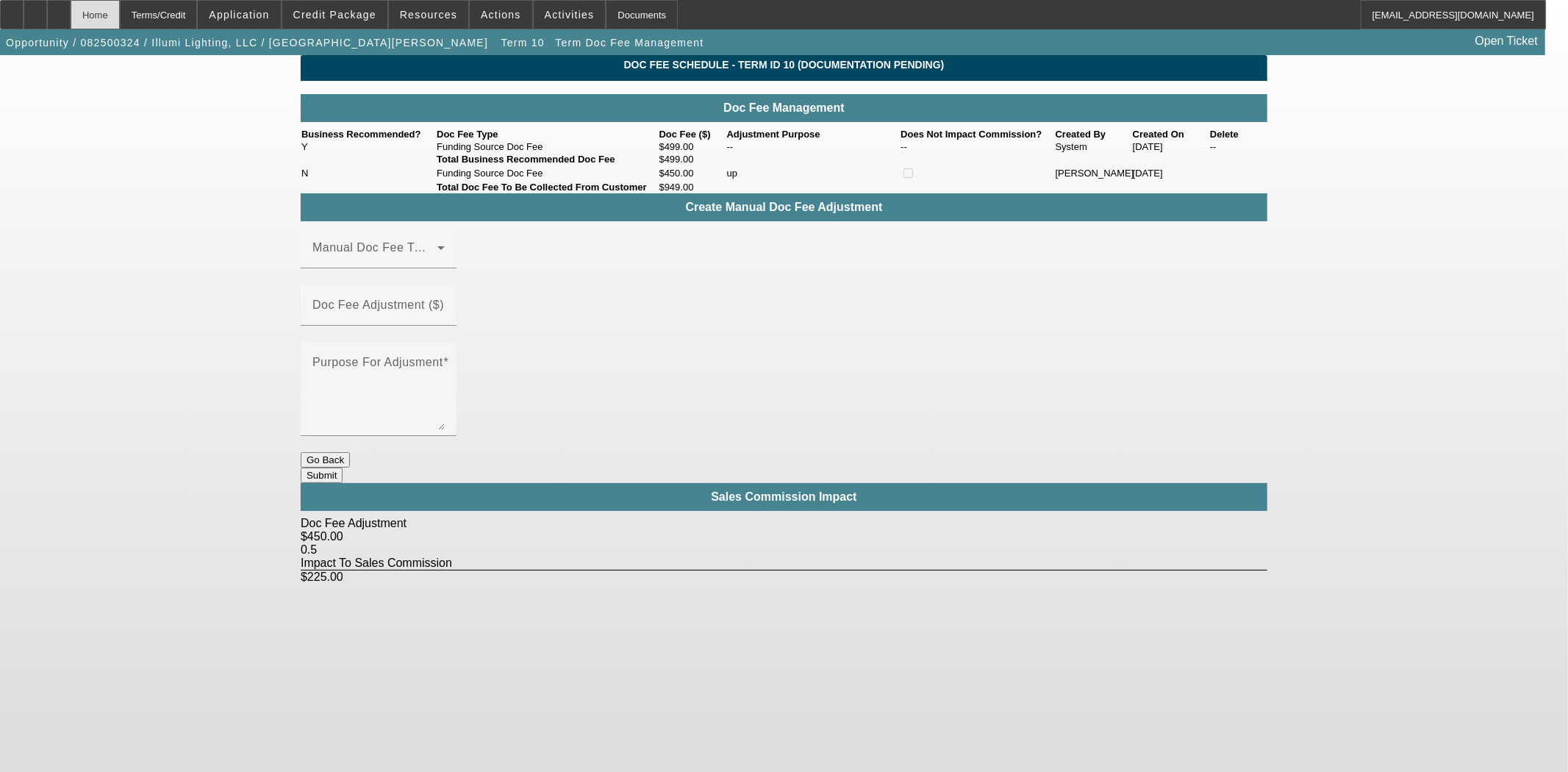
click at [119, 11] on div "Home" at bounding box center [95, 14] width 49 height 30
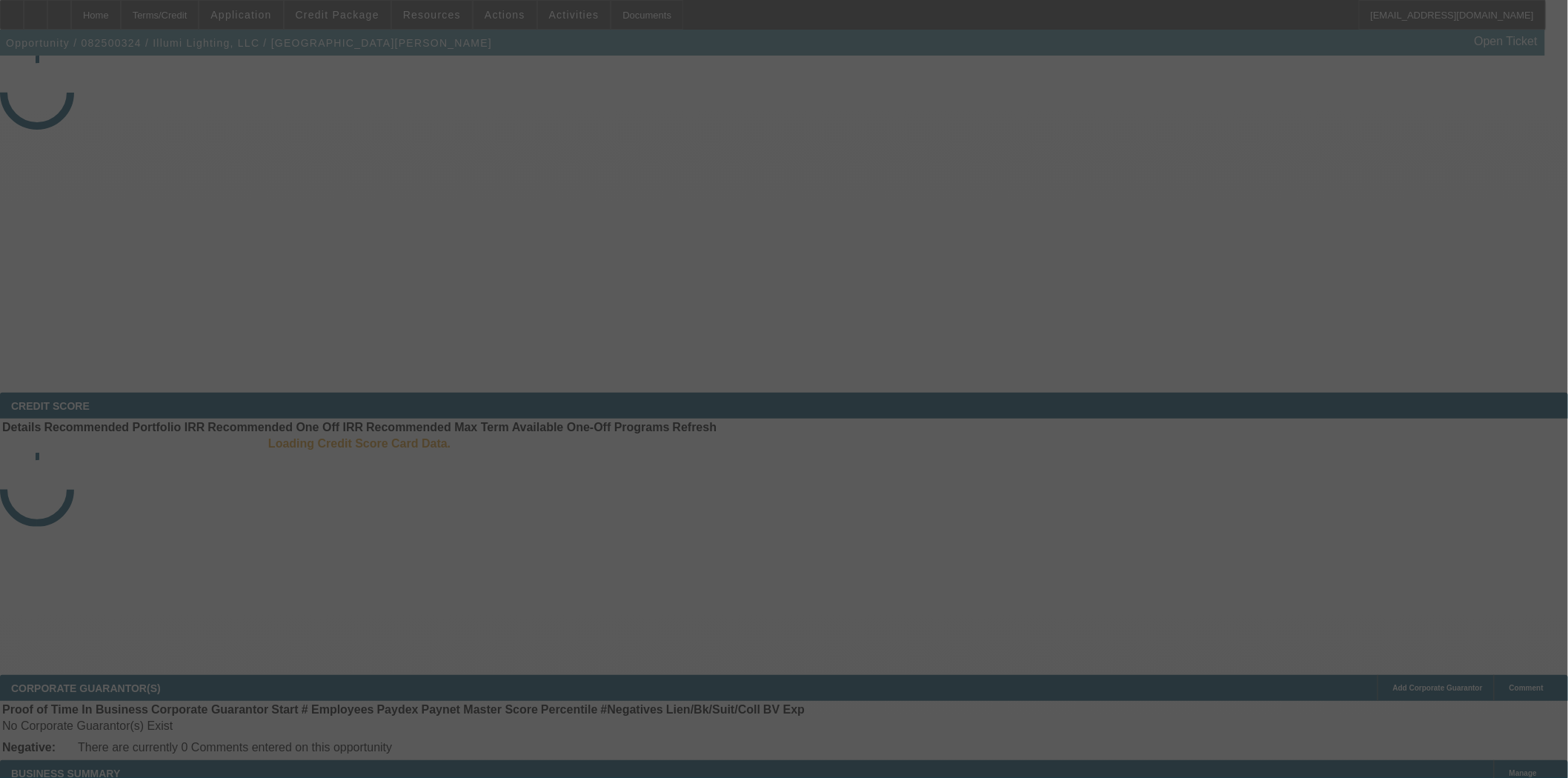
select select "3"
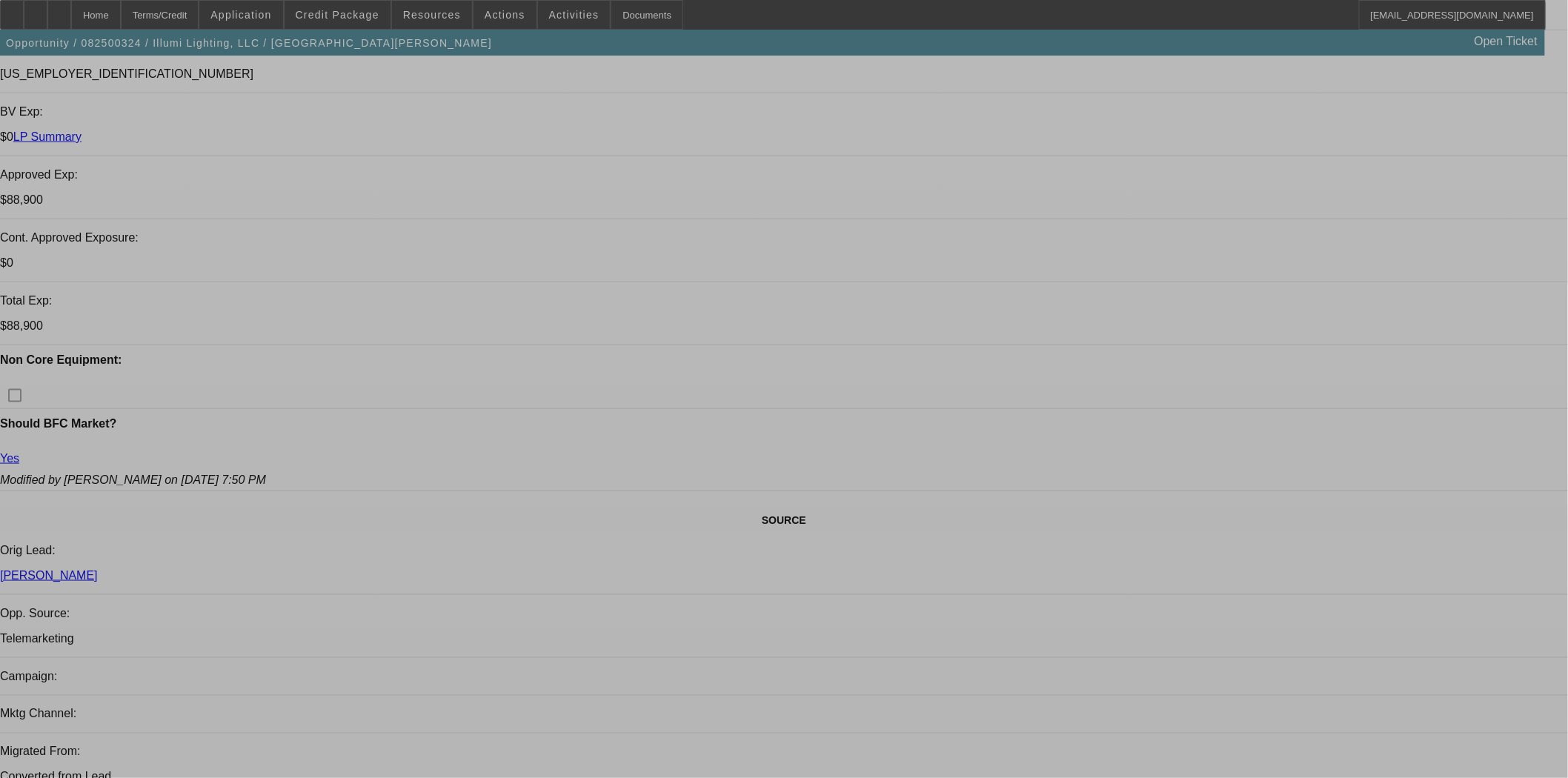
select select "0"
select select "3"
select select "0"
select select "6"
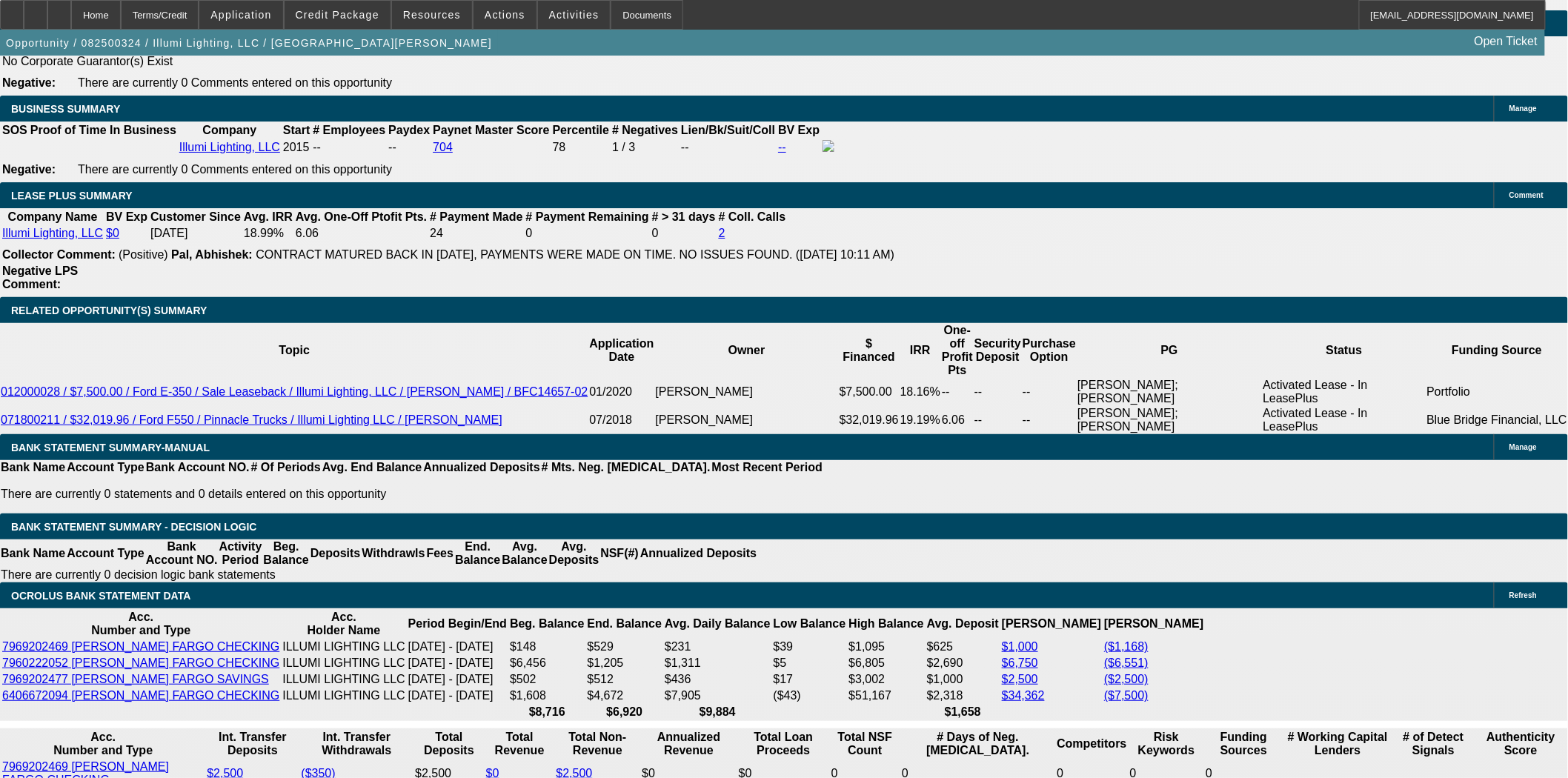
scroll to position [2492, 0]
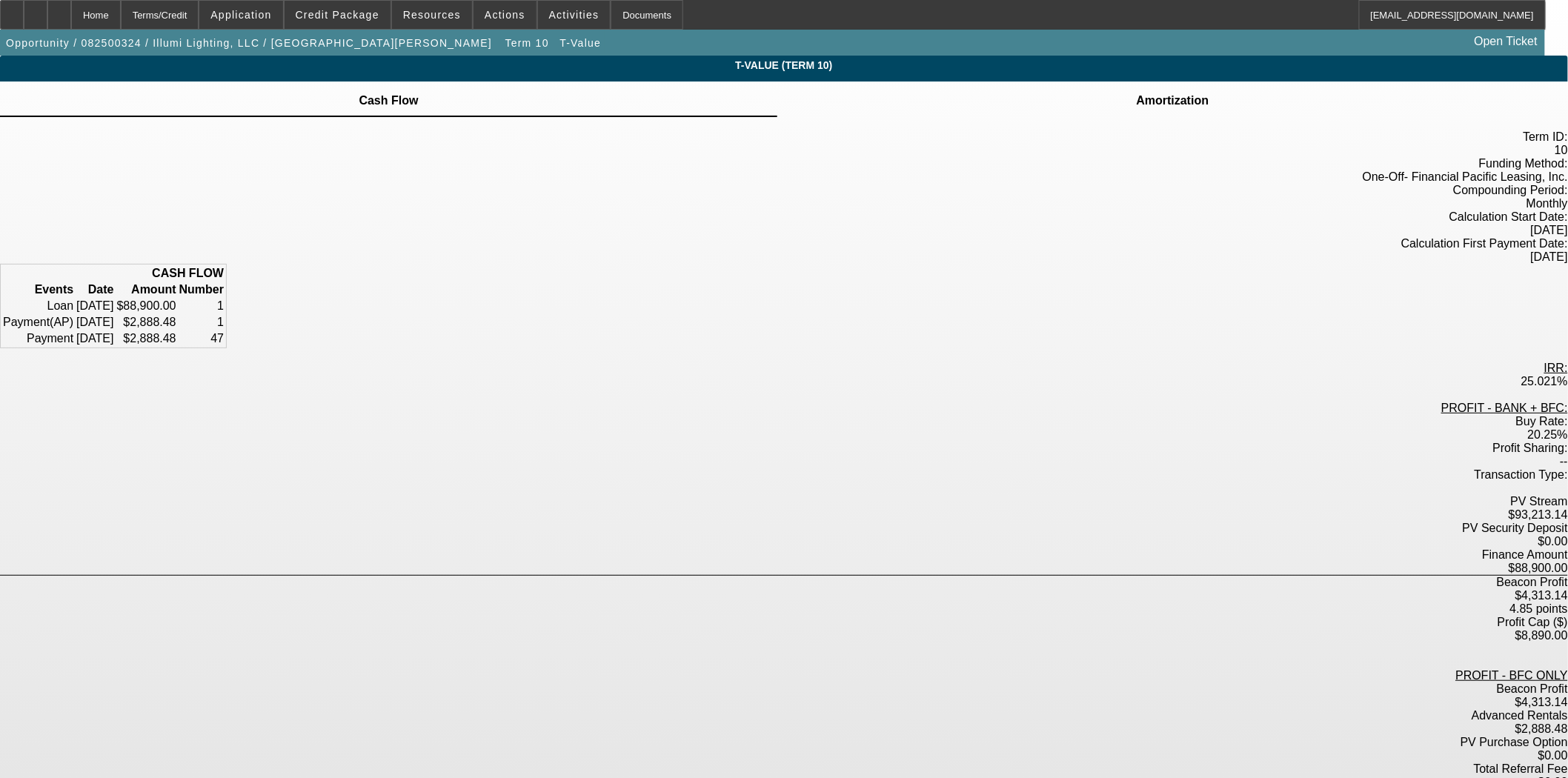
scroll to position [5, 0]
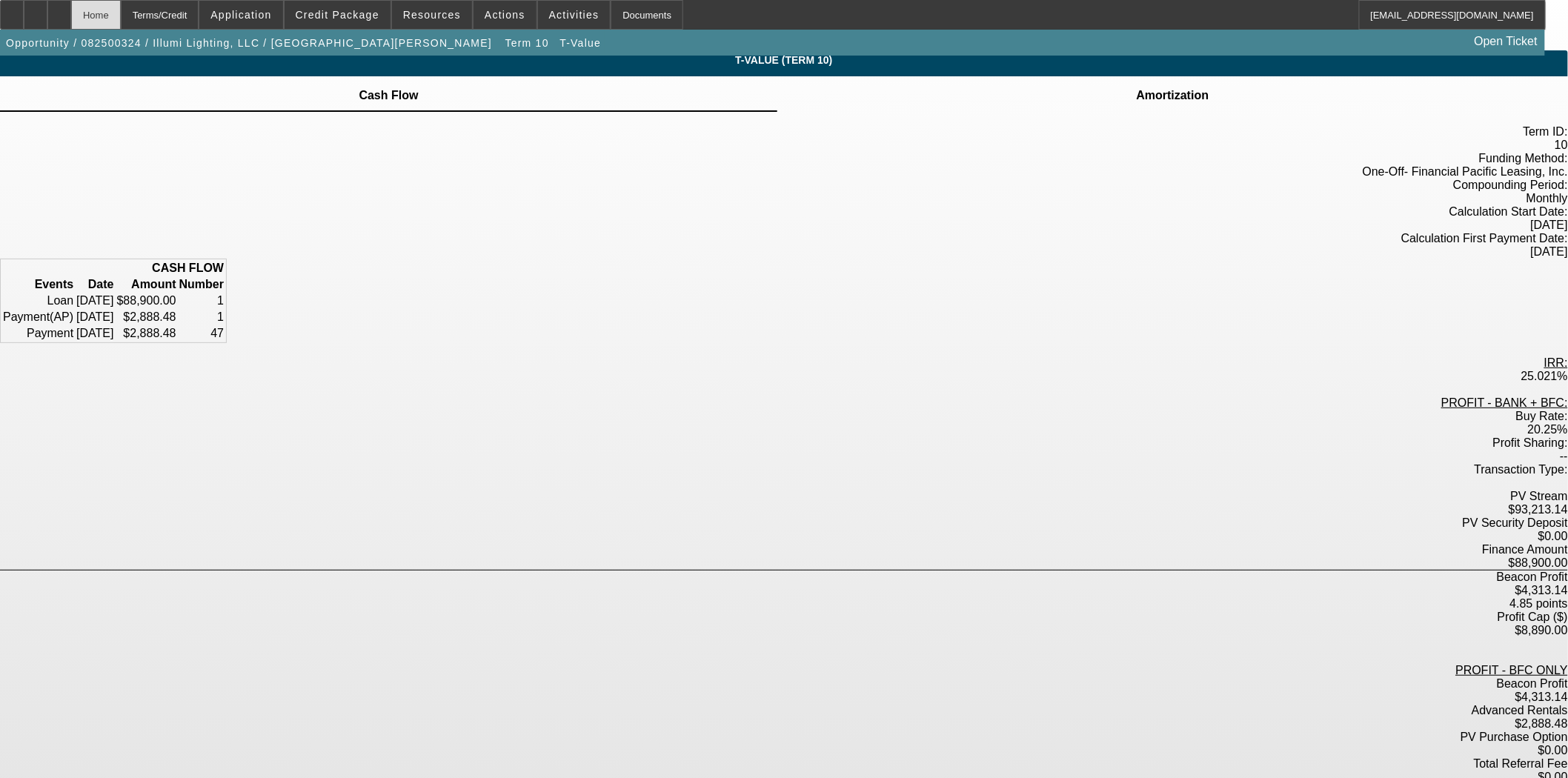
click at [121, 16] on div "Home" at bounding box center [95, 15] width 50 height 30
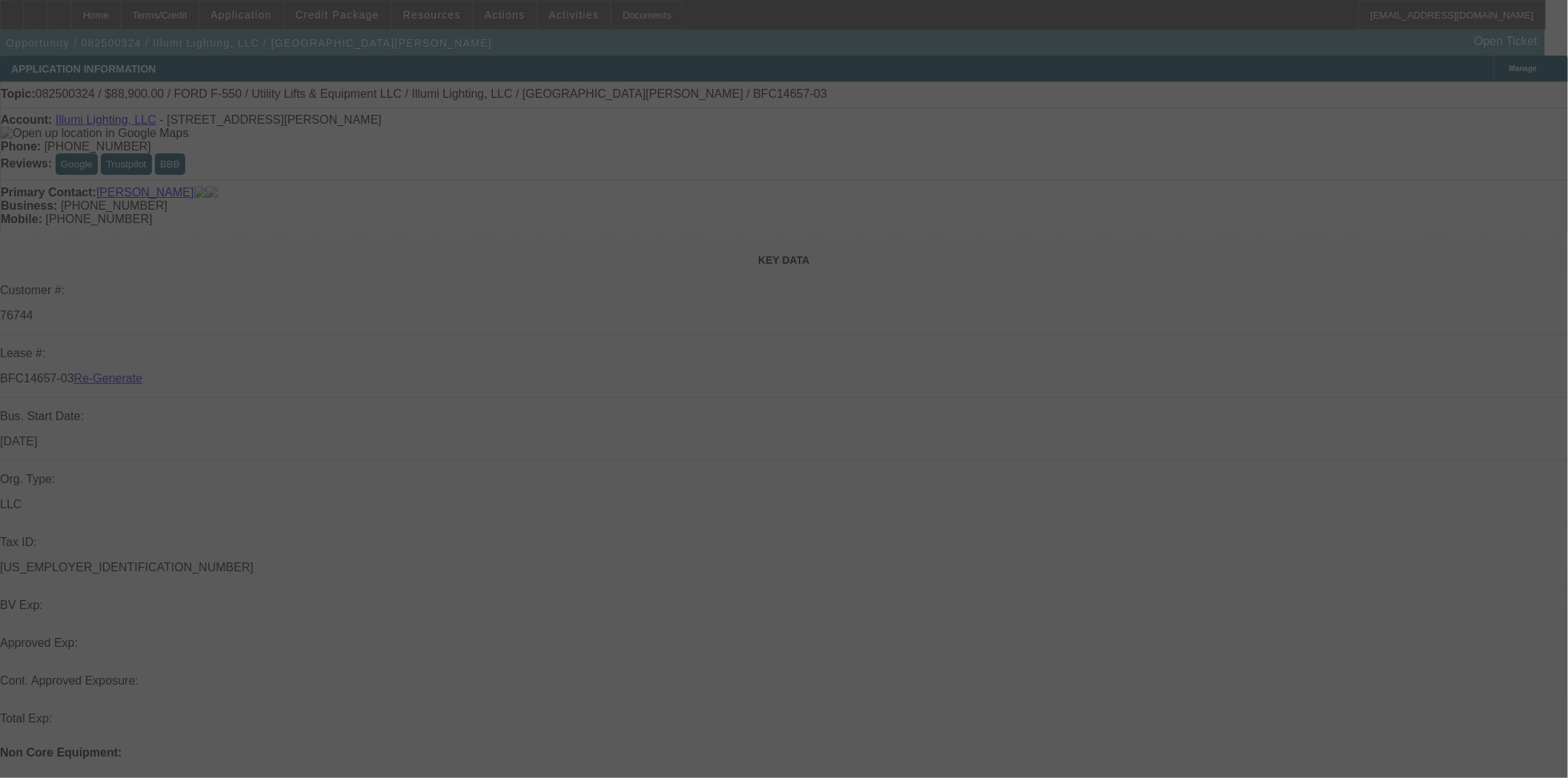
select select "3"
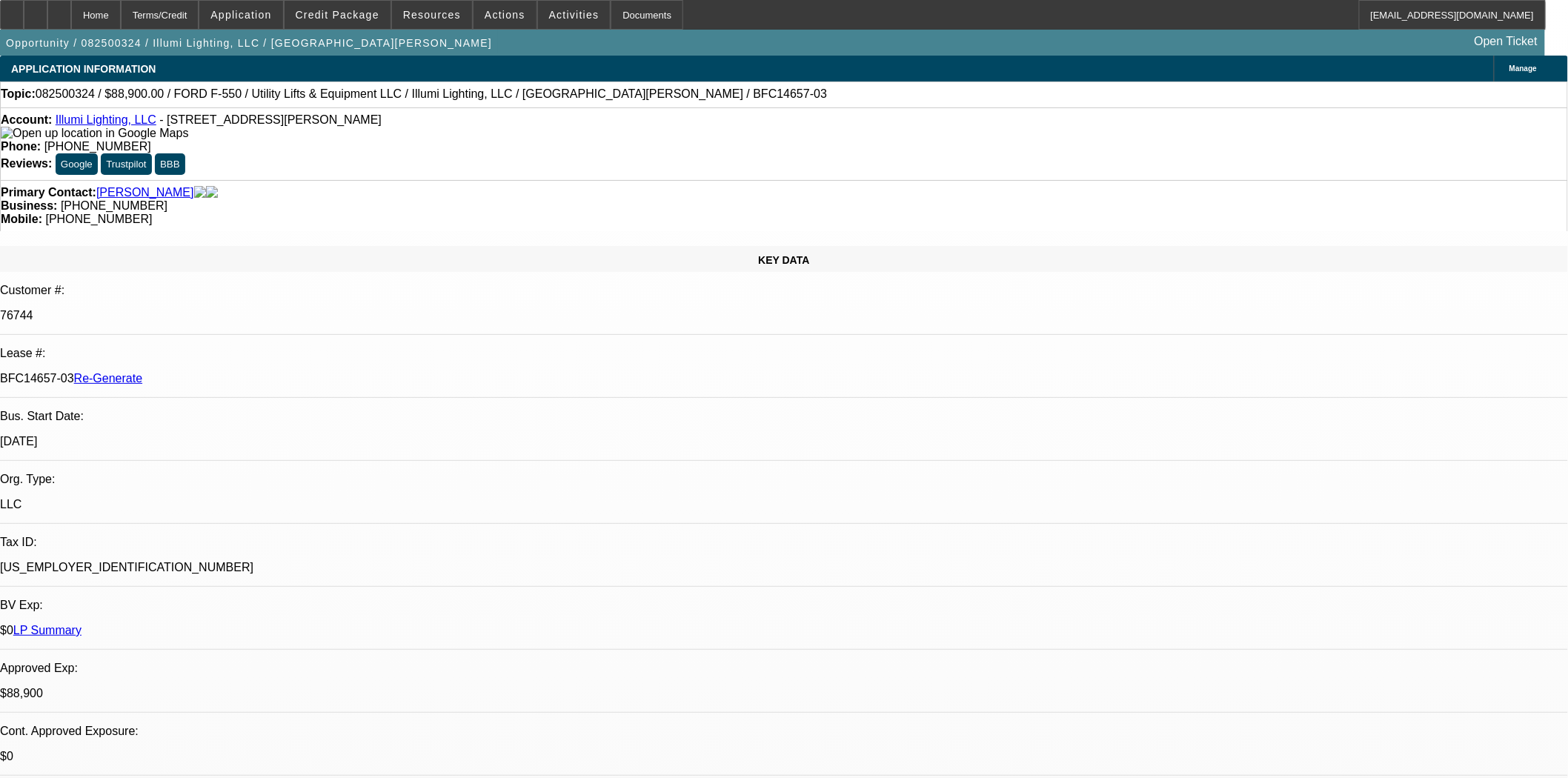
select select "0"
select select "3"
select select "0"
select select "6"
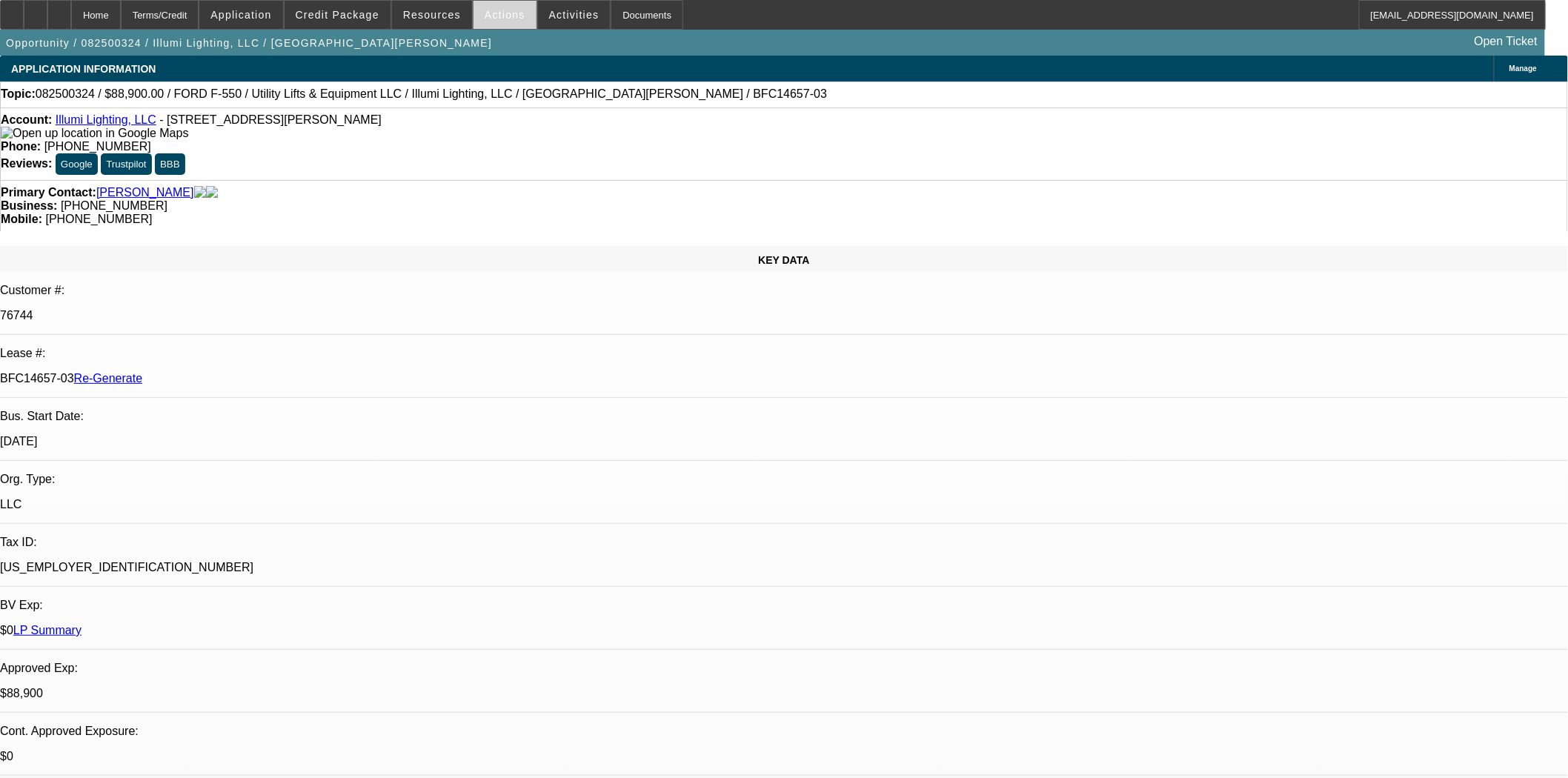
click at [491, 11] on span "Actions" at bounding box center [505, 15] width 40 height 12
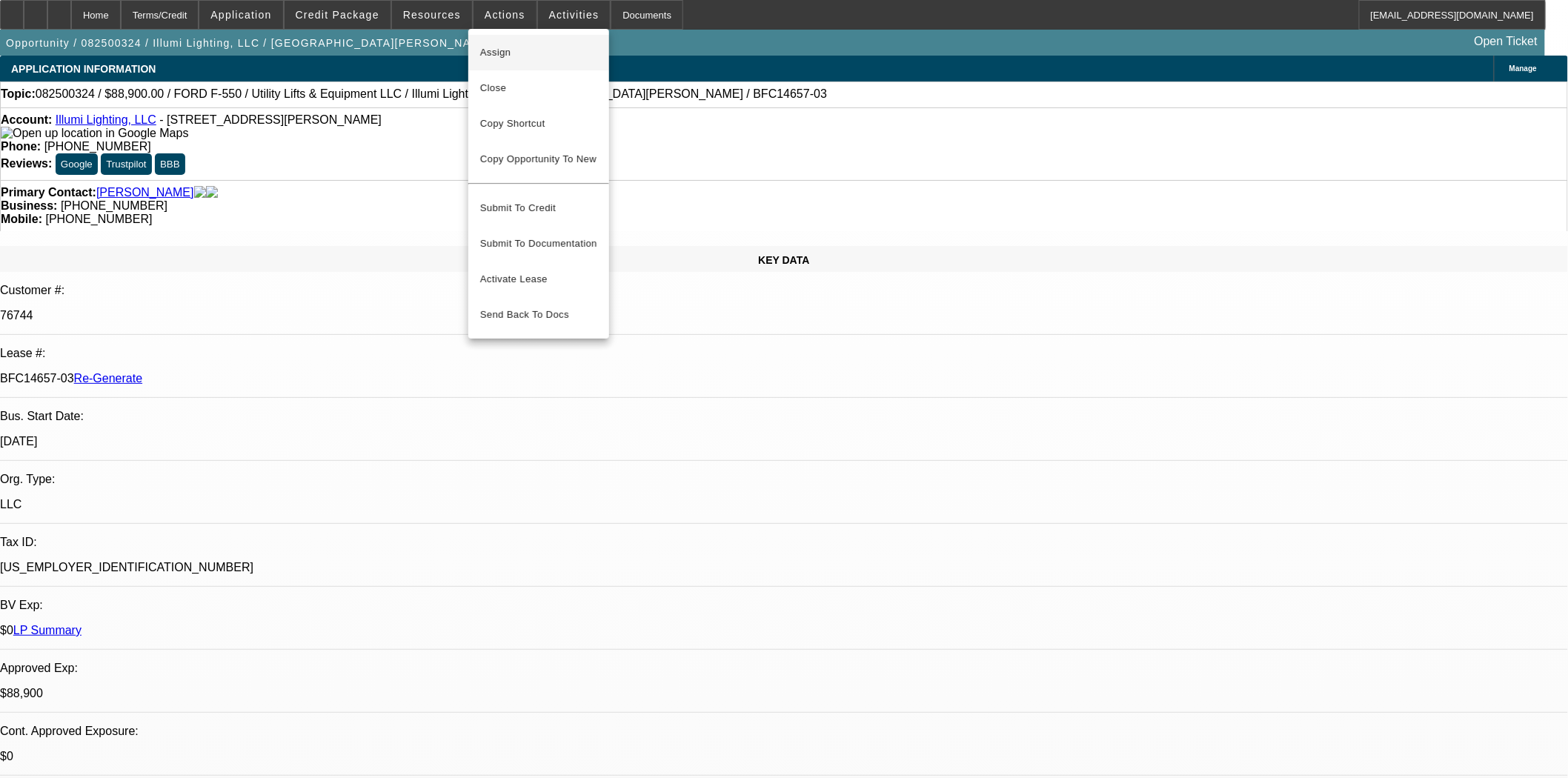
click at [494, 44] on span "Assign" at bounding box center [538, 52] width 117 height 18
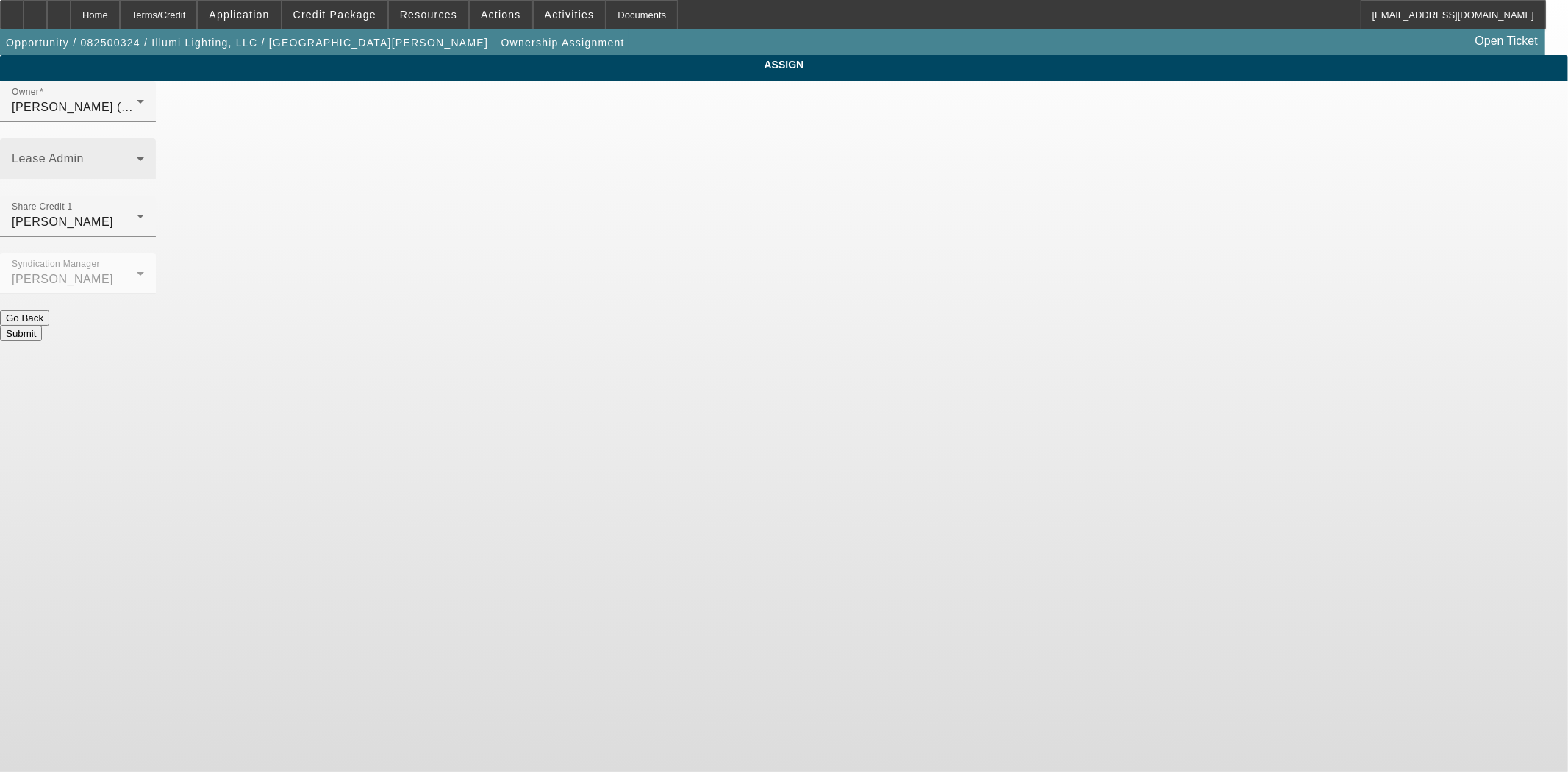
click at [156, 138] on div "Lease Admin" at bounding box center [78, 158] width 156 height 41
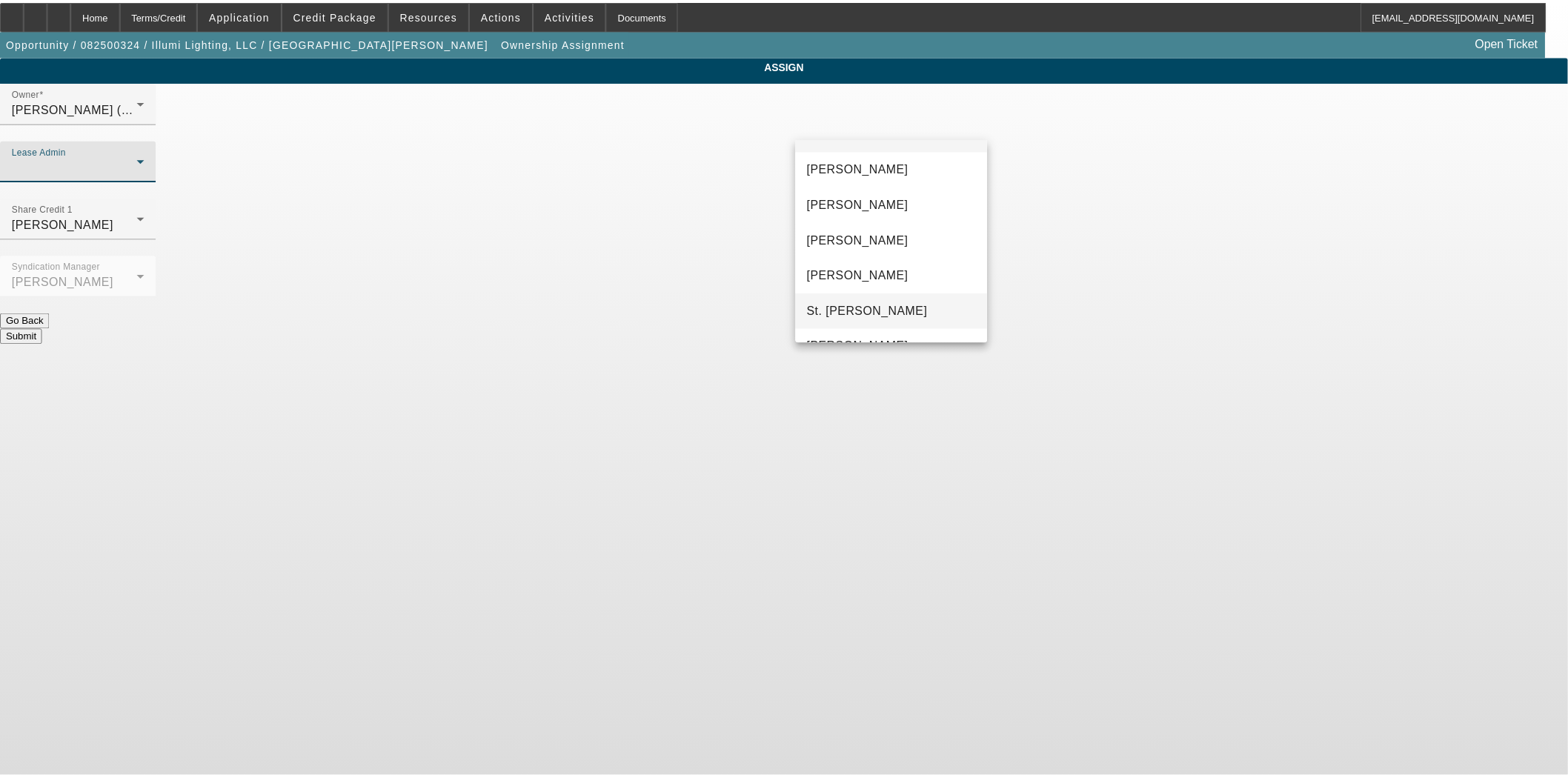
scroll to position [56, 0]
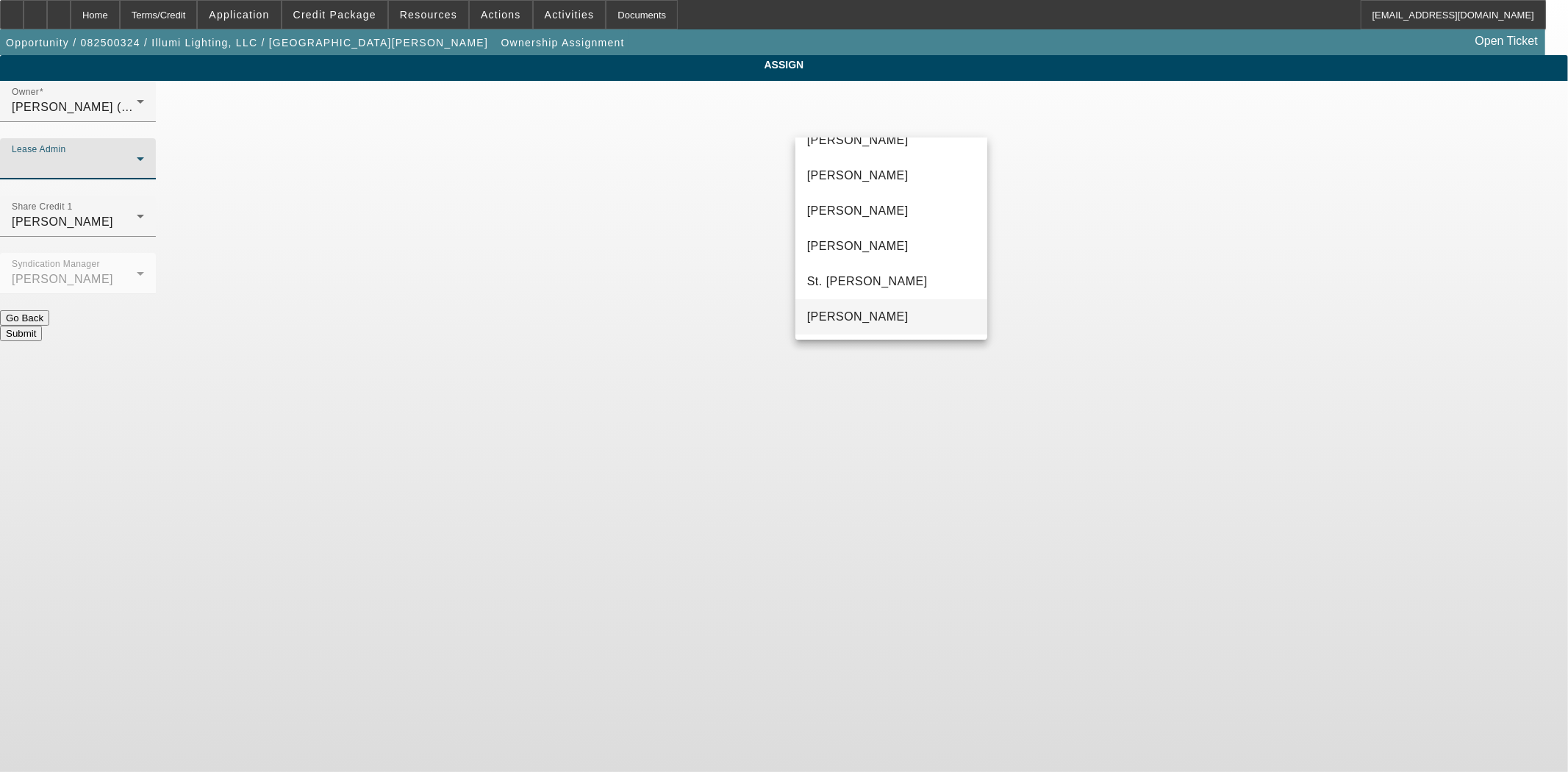
click at [844, 309] on span "[PERSON_NAME]" at bounding box center [858, 317] width 102 height 17
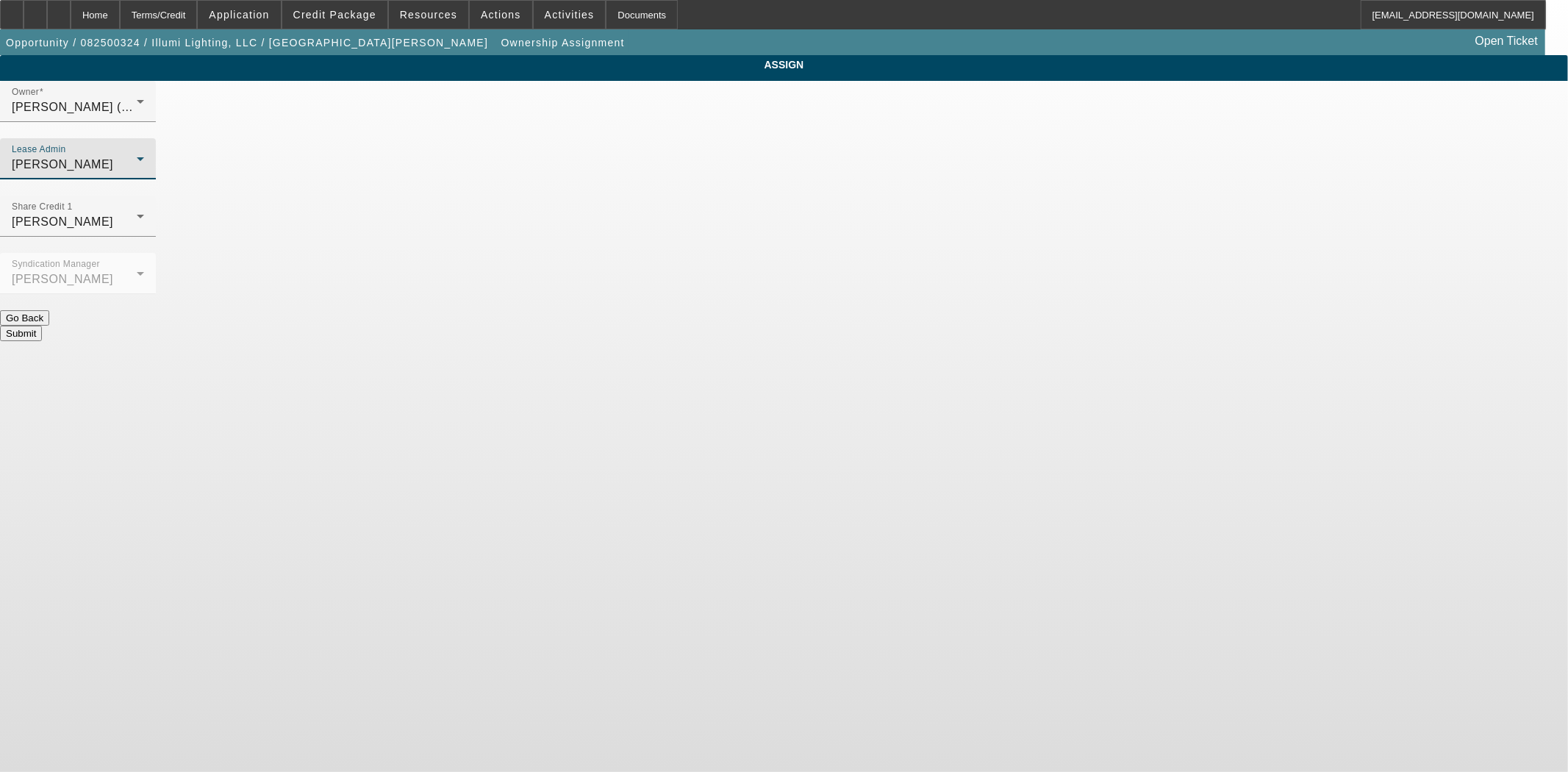
click at [42, 326] on button "Submit" at bounding box center [20, 333] width 42 height 15
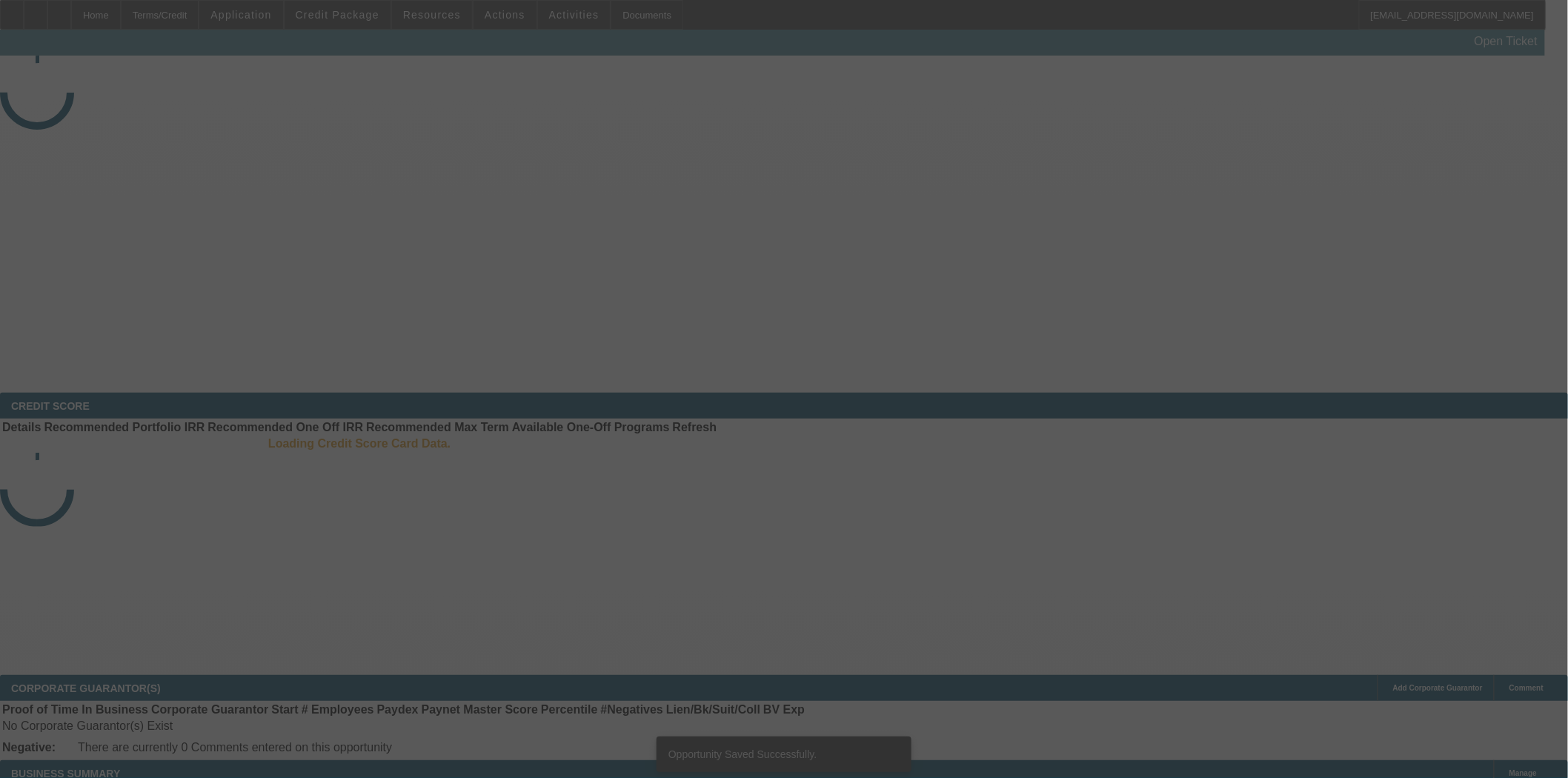
select select "3"
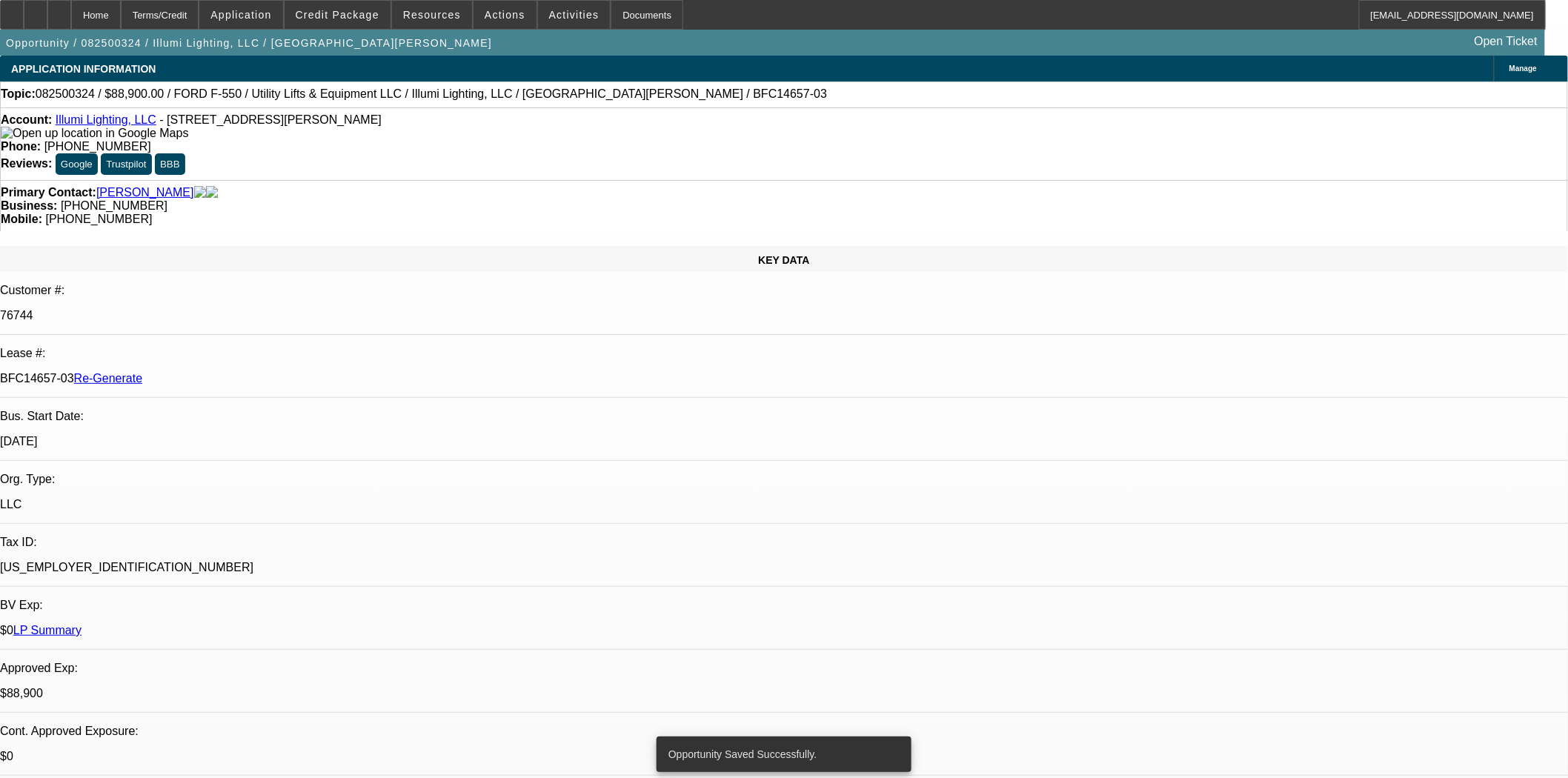
select select "0"
select select "3"
select select "0"
select select "6"
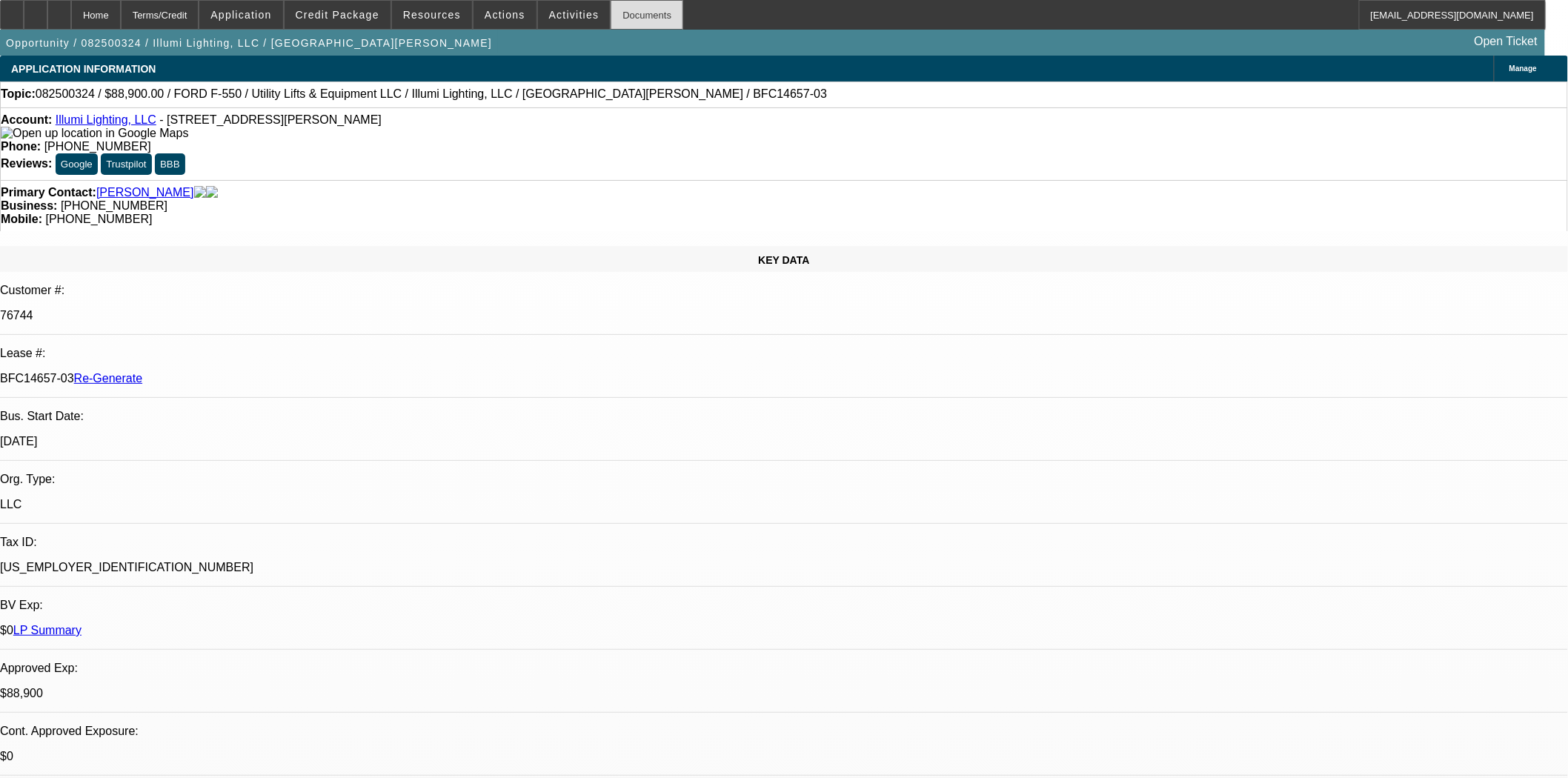
click at [624, 24] on div "Documents" at bounding box center [647, 15] width 73 height 30
click at [354, 27] on span at bounding box center [337, 15] width 106 height 36
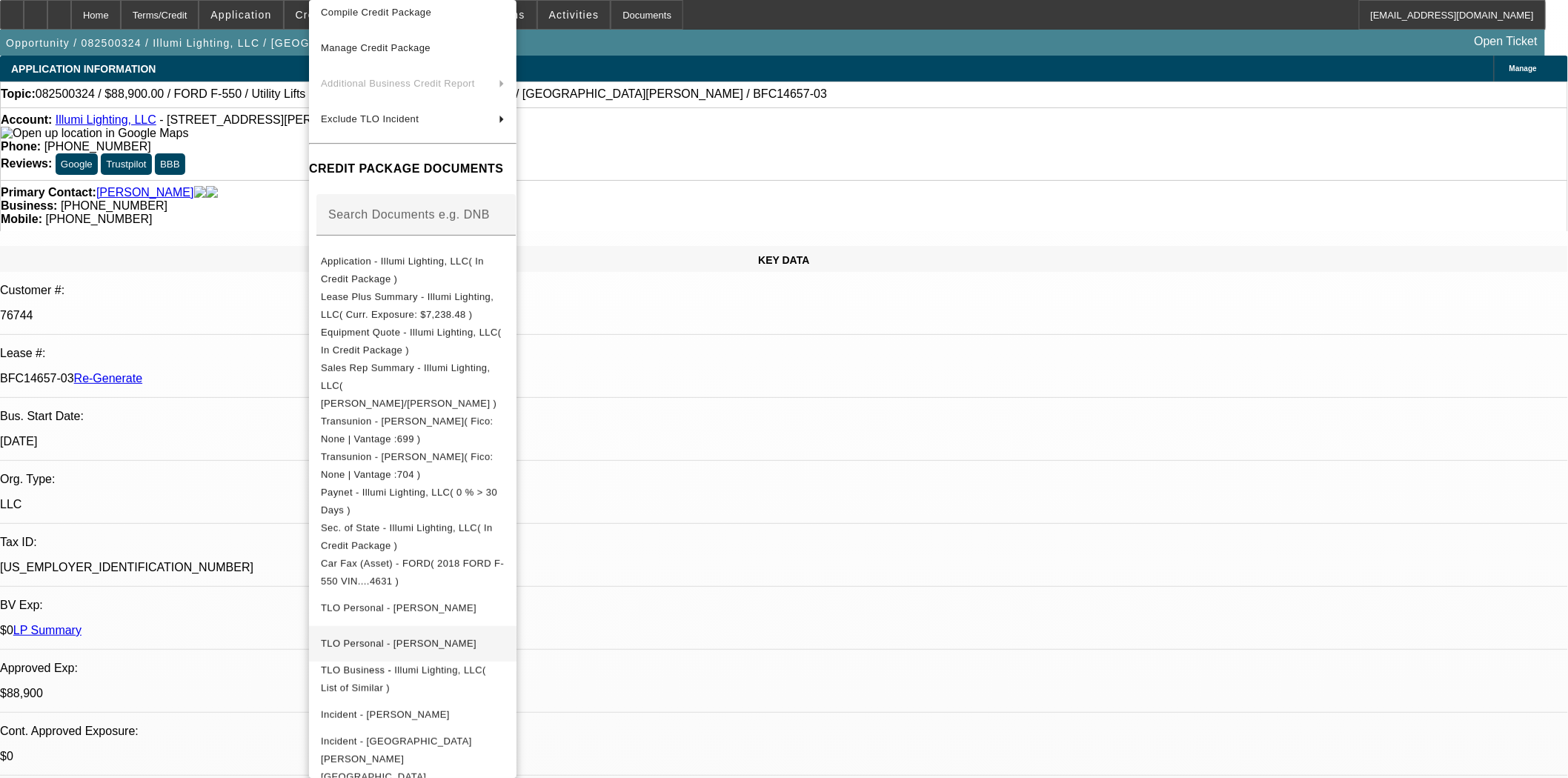
scroll to position [164, 0]
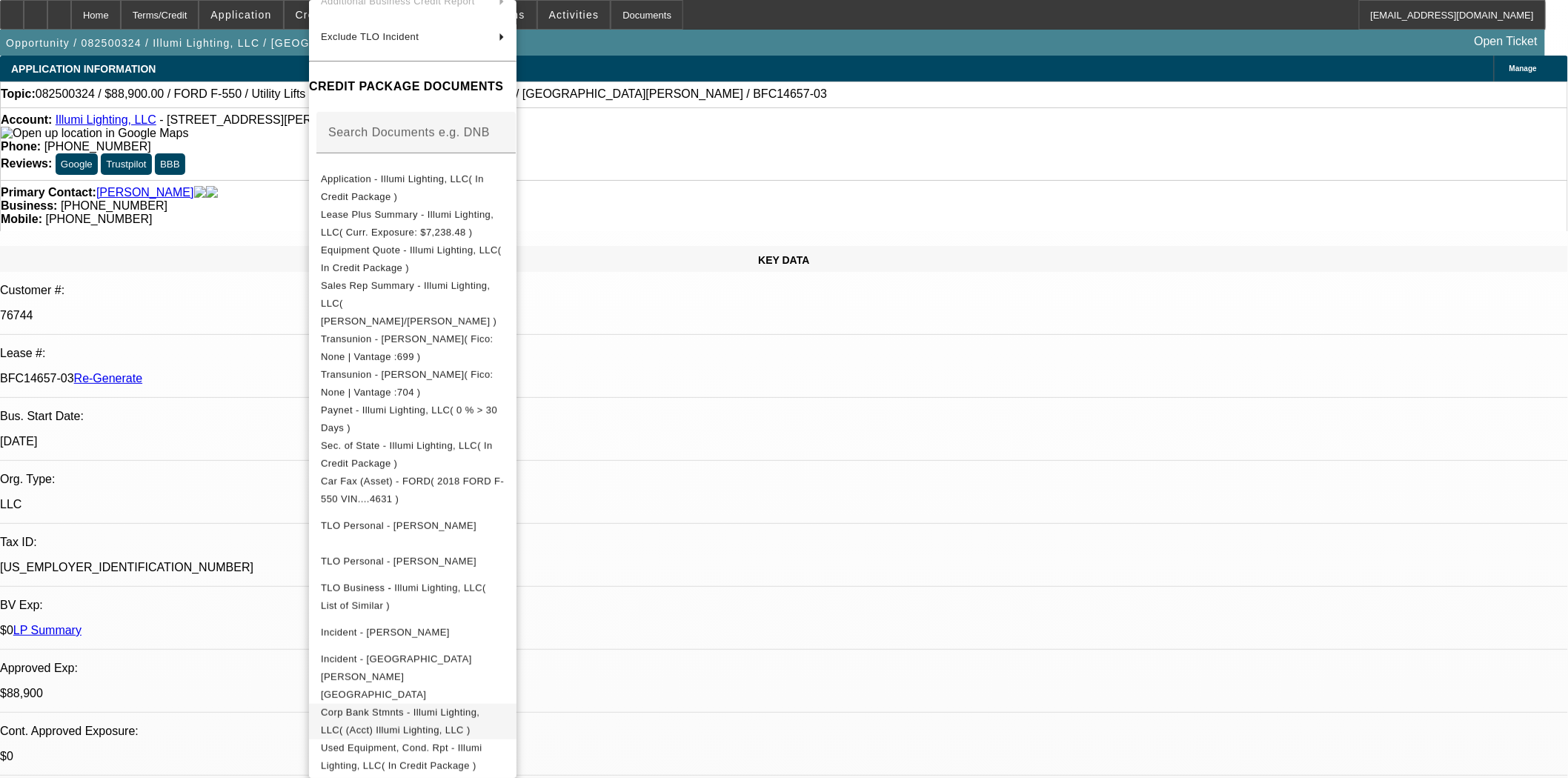
click at [440, 707] on span "Corp Bank Stmnts - Illumi Lighting, LLC( (Acct) Illumi Lighting, LLC )" at bounding box center [400, 722] width 159 height 29
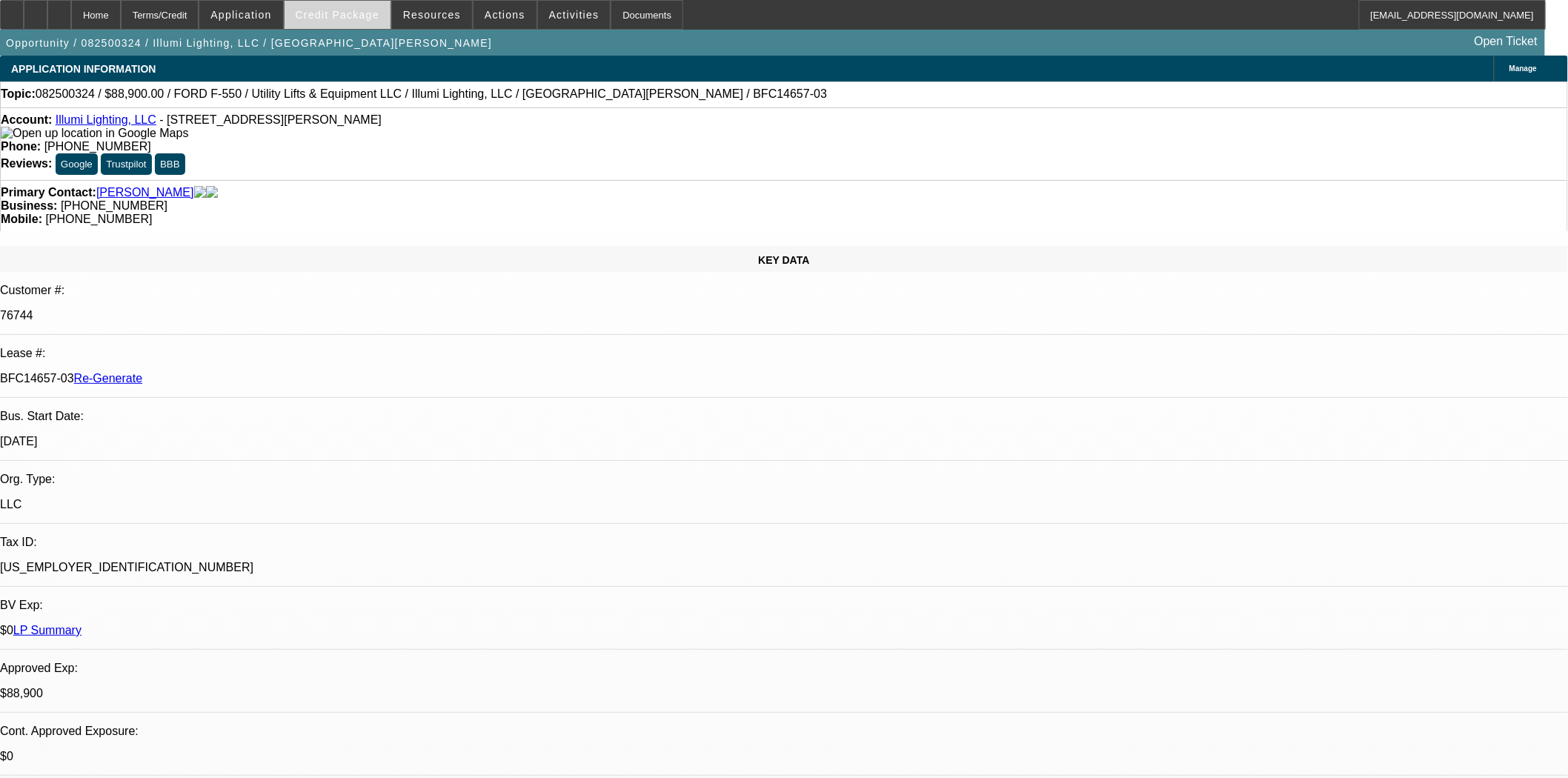
click at [330, 24] on span at bounding box center [337, 15] width 106 height 36
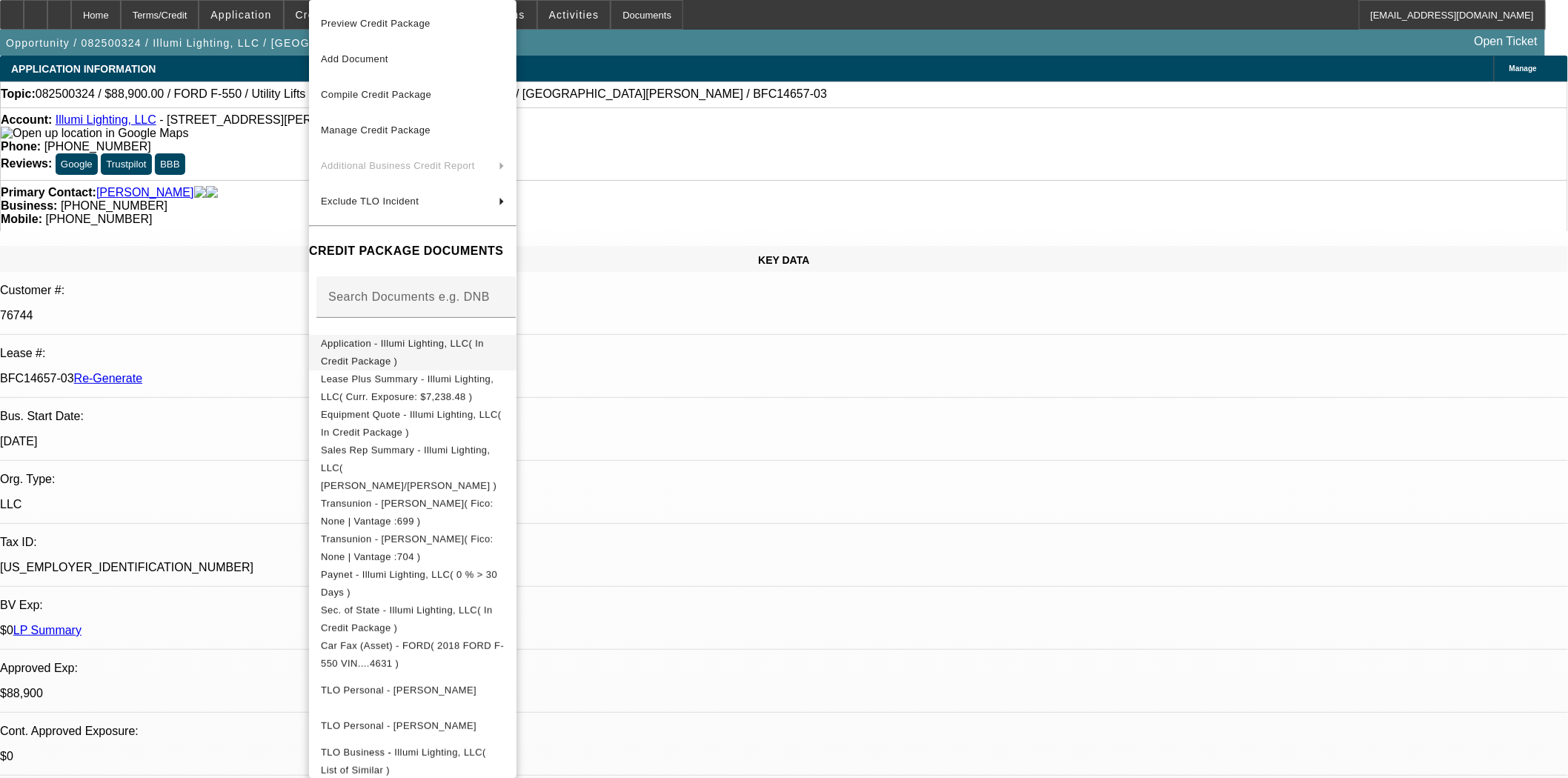
click at [448, 356] on button "Application - Illumi Lighting, LLC( In Credit Package )" at bounding box center [413, 353] width 208 height 36
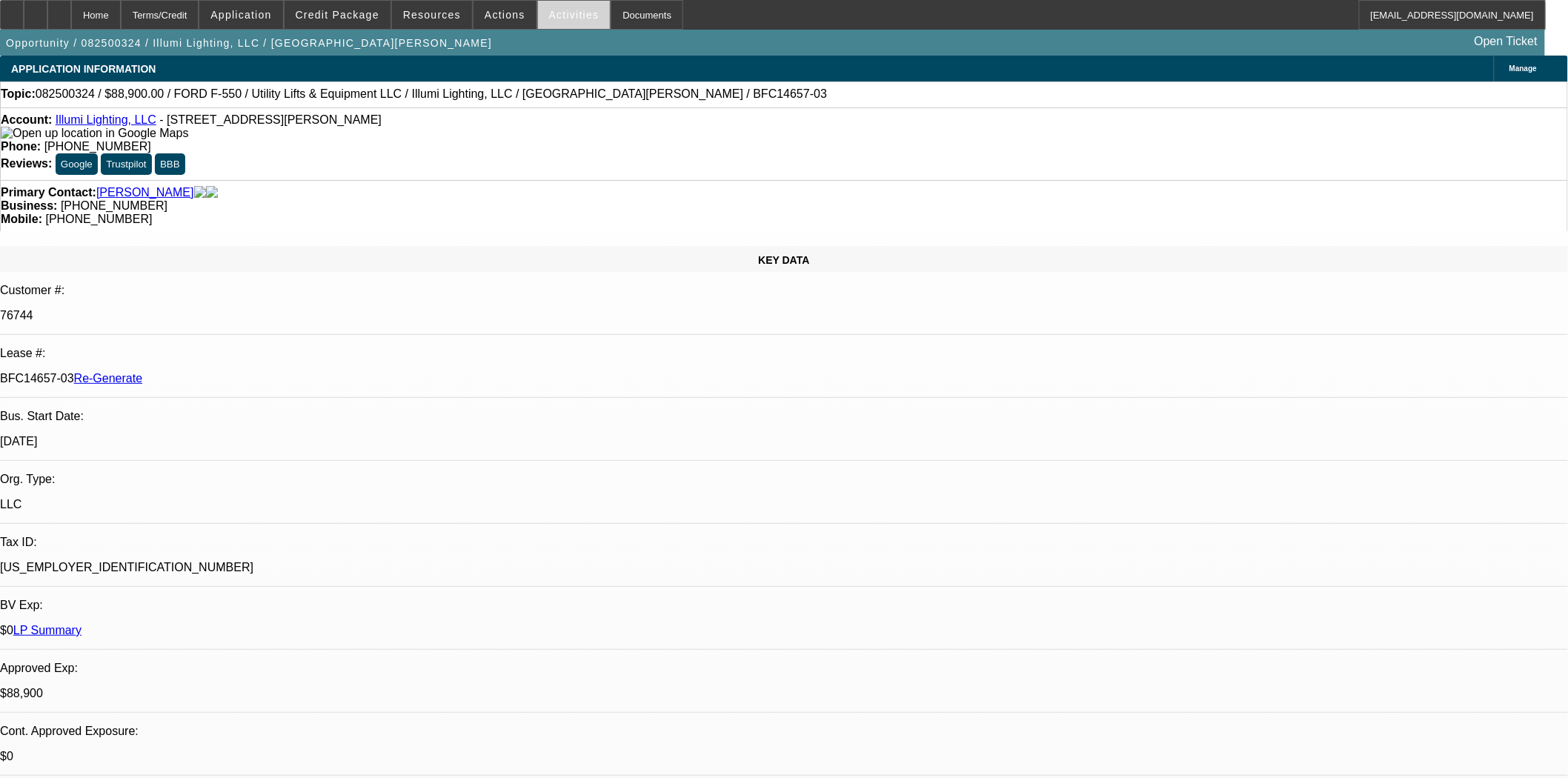
click at [538, 11] on span at bounding box center [574, 15] width 73 height 36
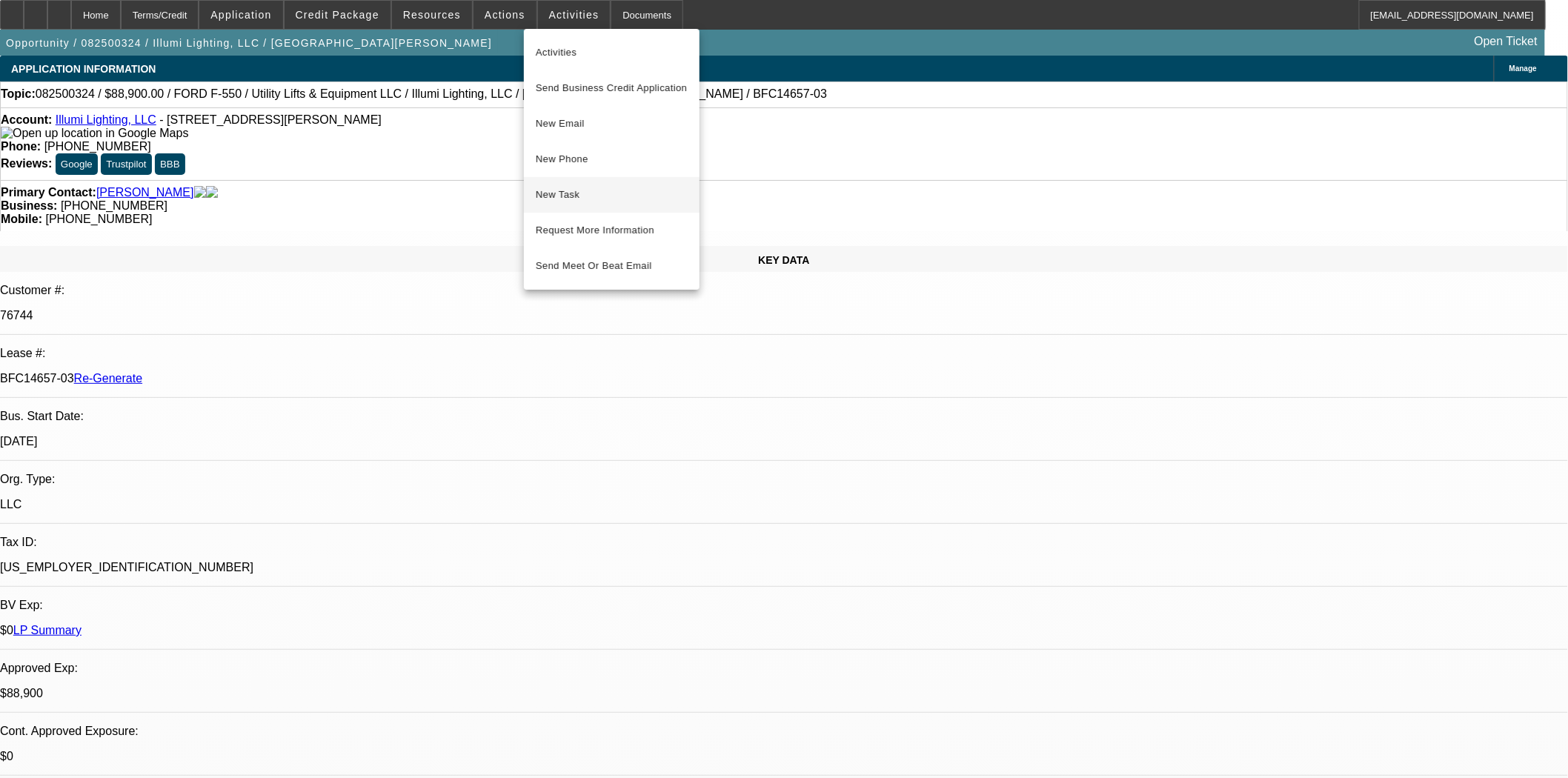
click at [559, 187] on span "New Task" at bounding box center [611, 195] width 152 height 18
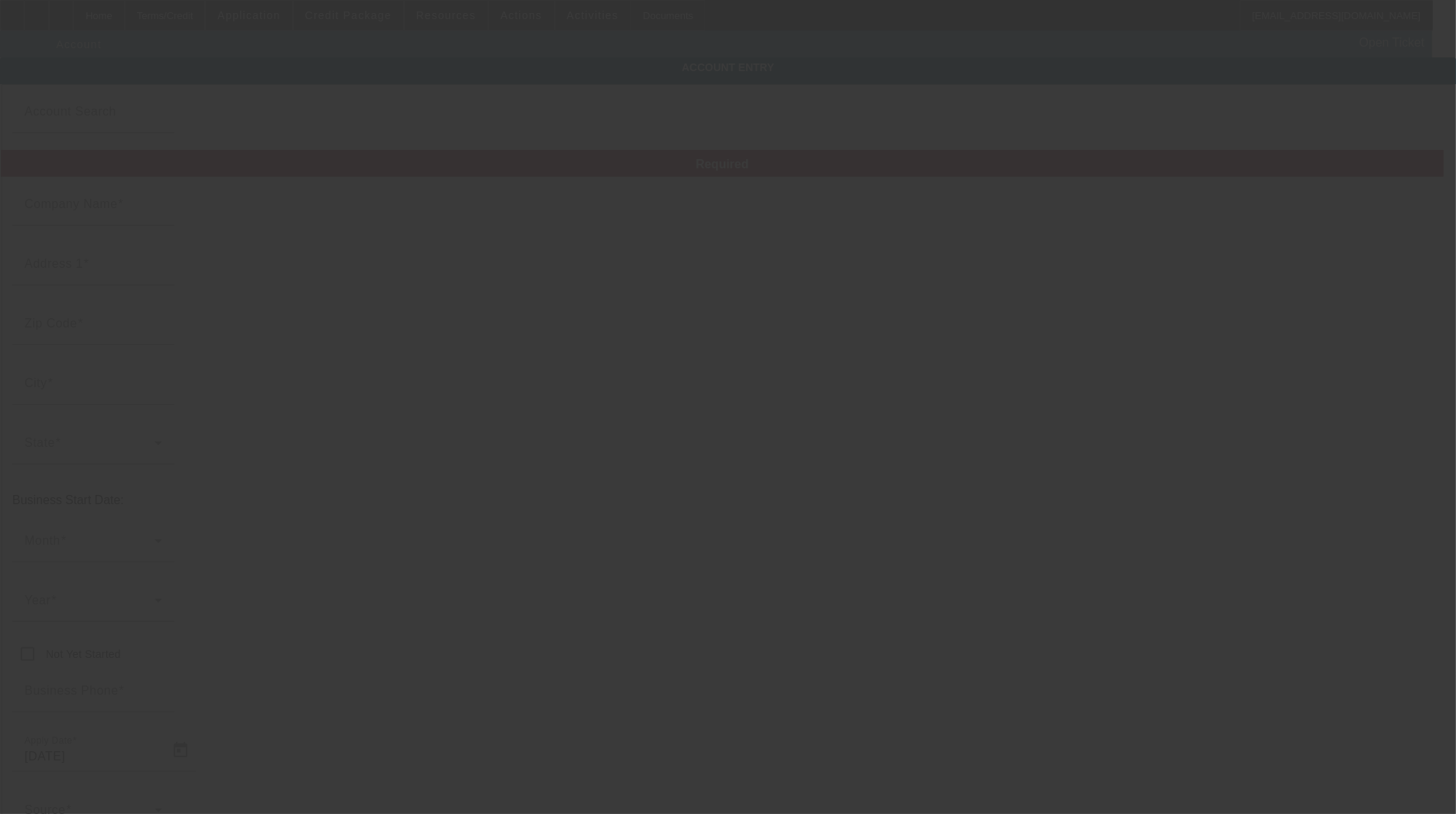
type input "Illumi Lighting, LLC"
type input "12649 E Caley Ave"
type input "80111"
type input "Centennial"
type input "(720) 428-8931"
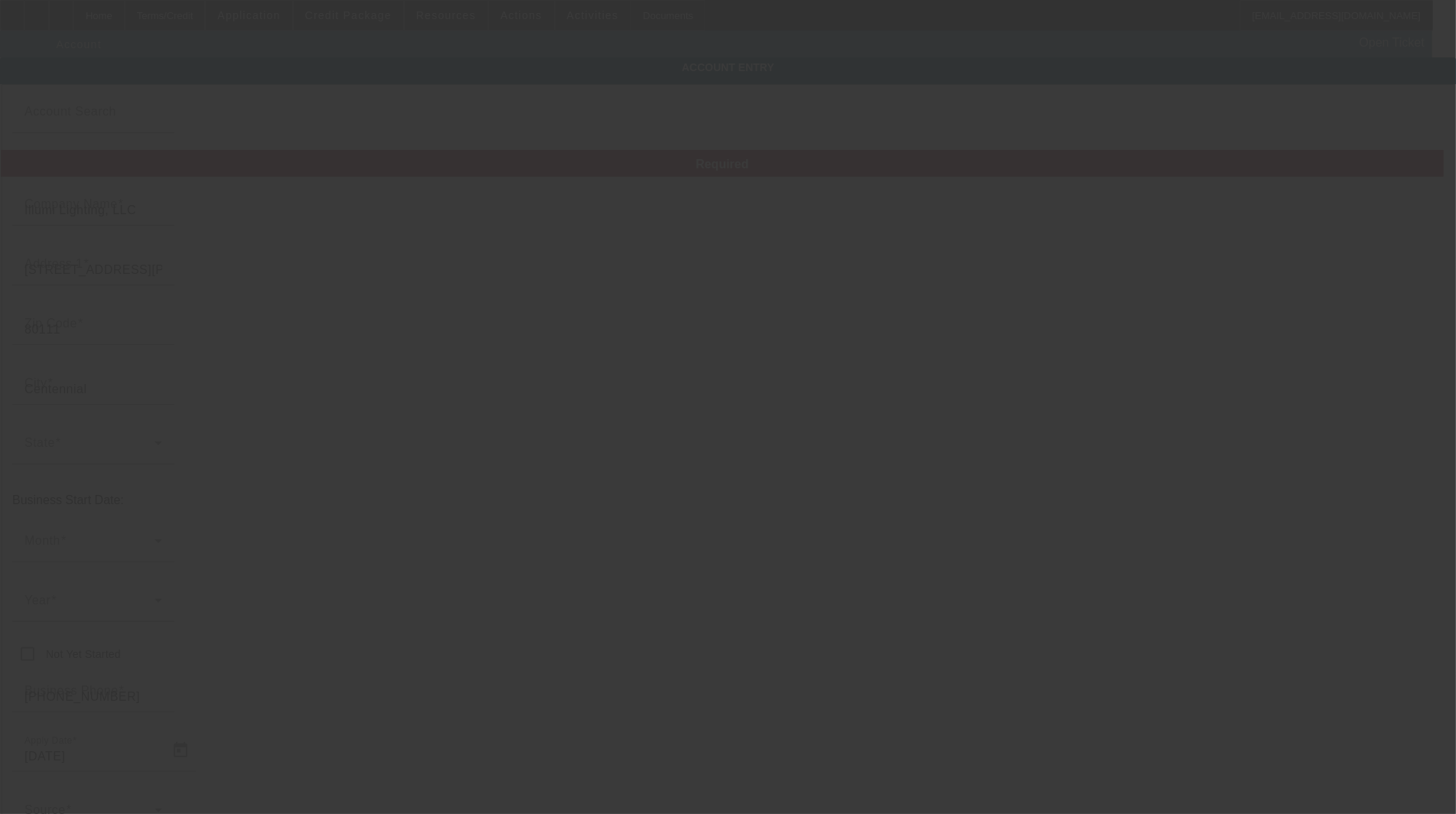
type input "Ste 102"
type input "jennifer@illumilighting.com"
type input "Arapahoe"
type input "47-3204413"
type input "https://illumilighting.com/"
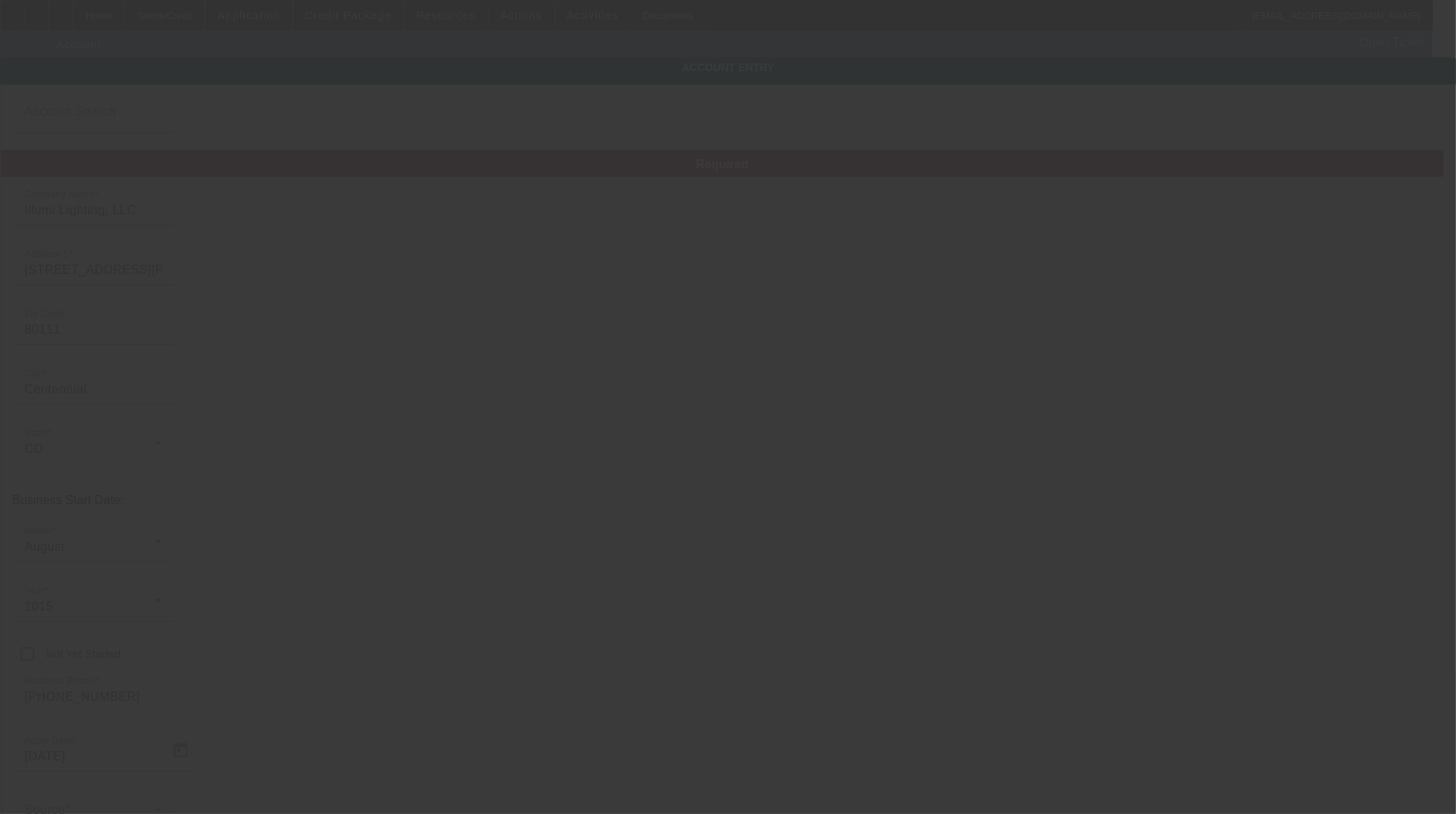
type input "8/13/2025"
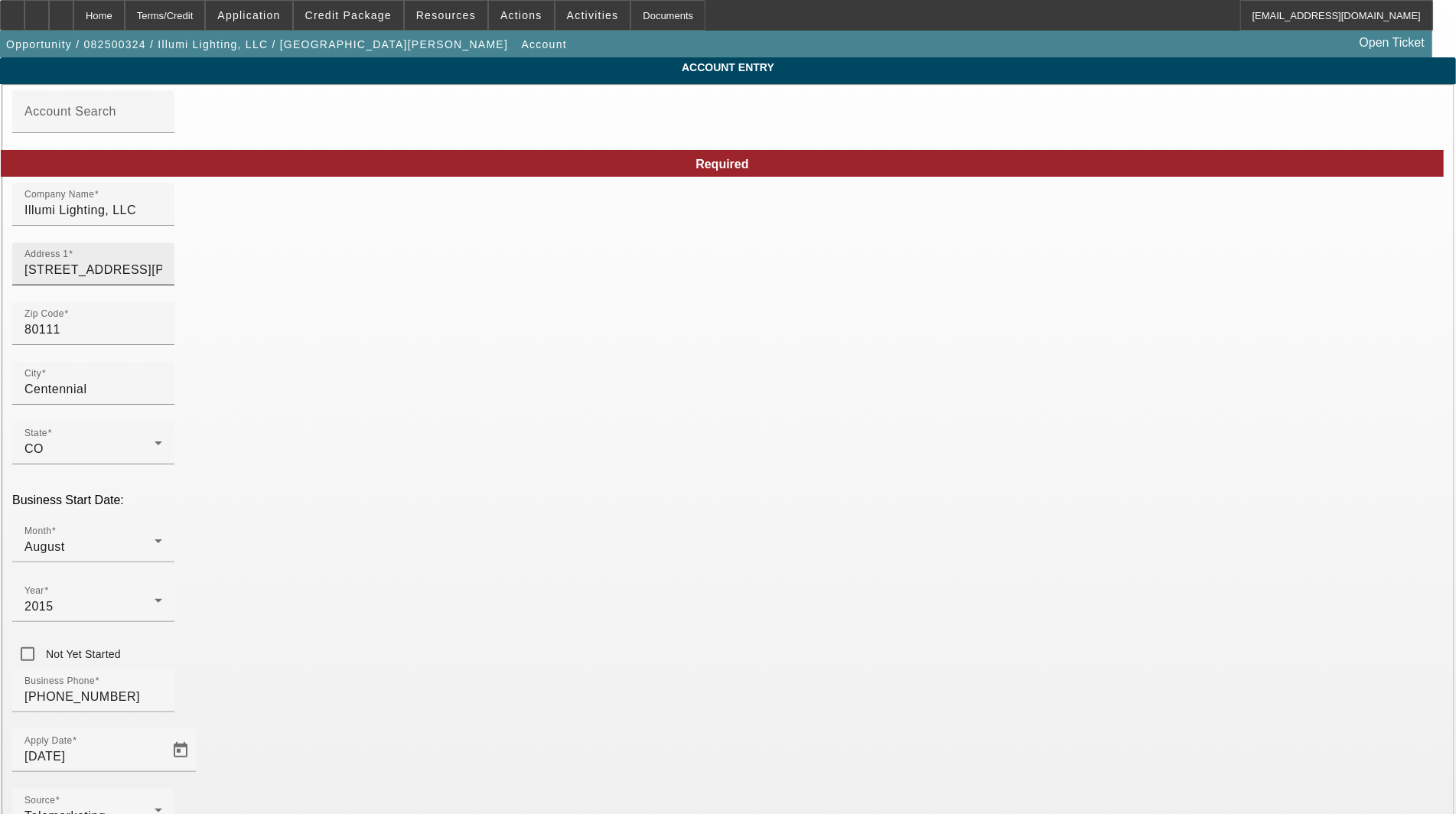
click at [162, 277] on input "12649 E Caley Ave" at bounding box center [93, 269] width 138 height 18
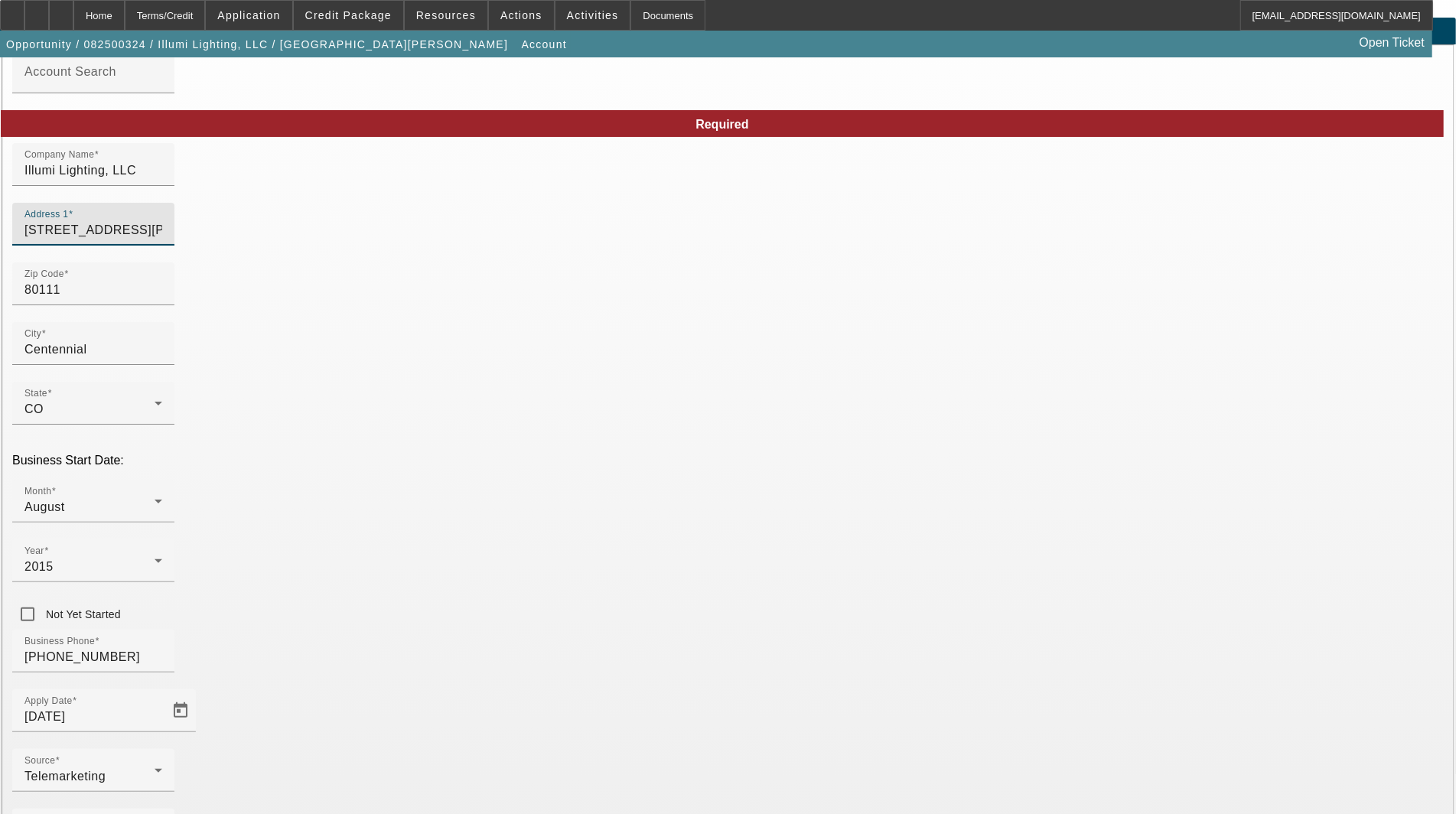
scroll to position [74, 0]
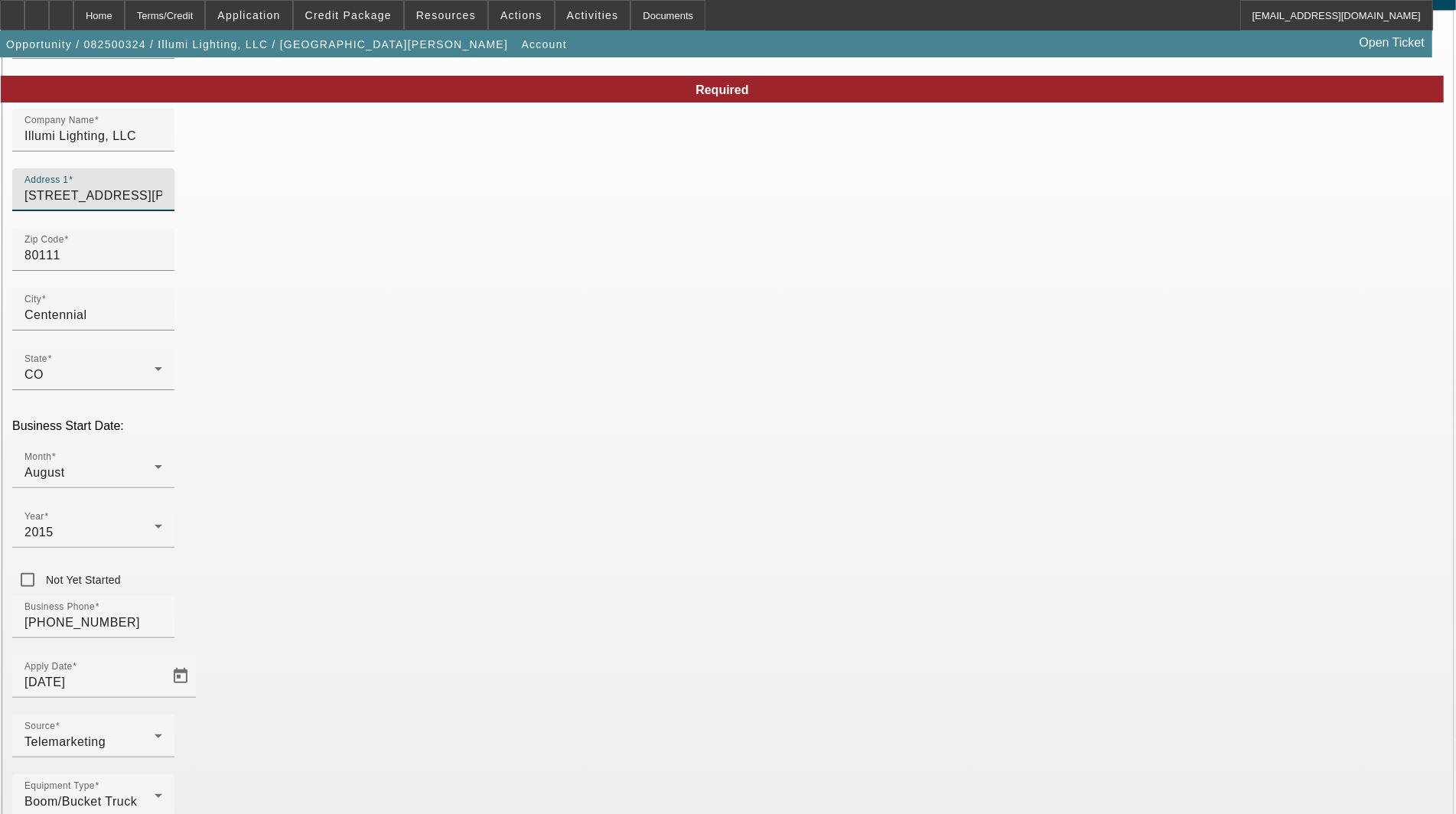
type input "12649 E Caley Avenue"
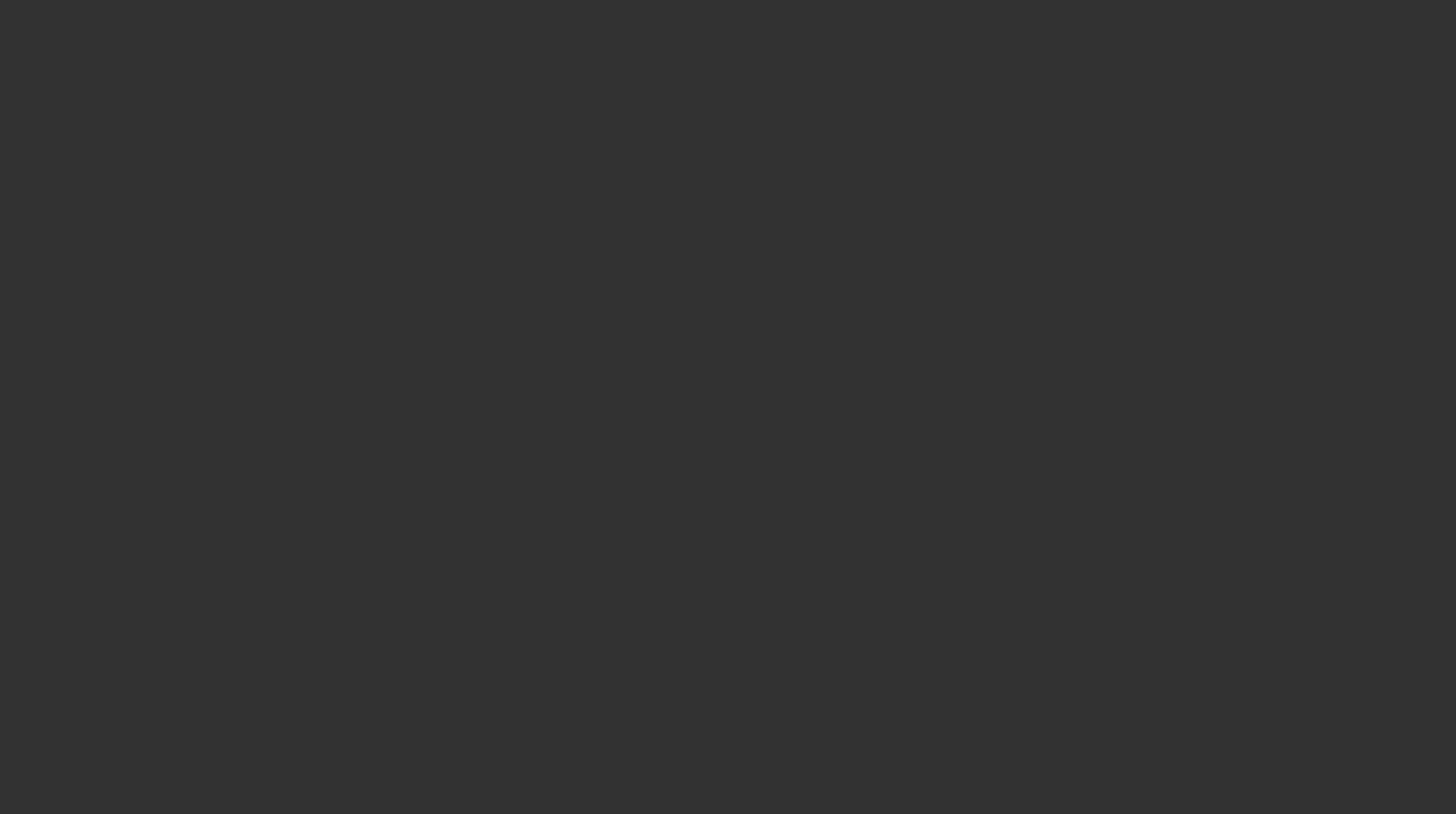
select select "3"
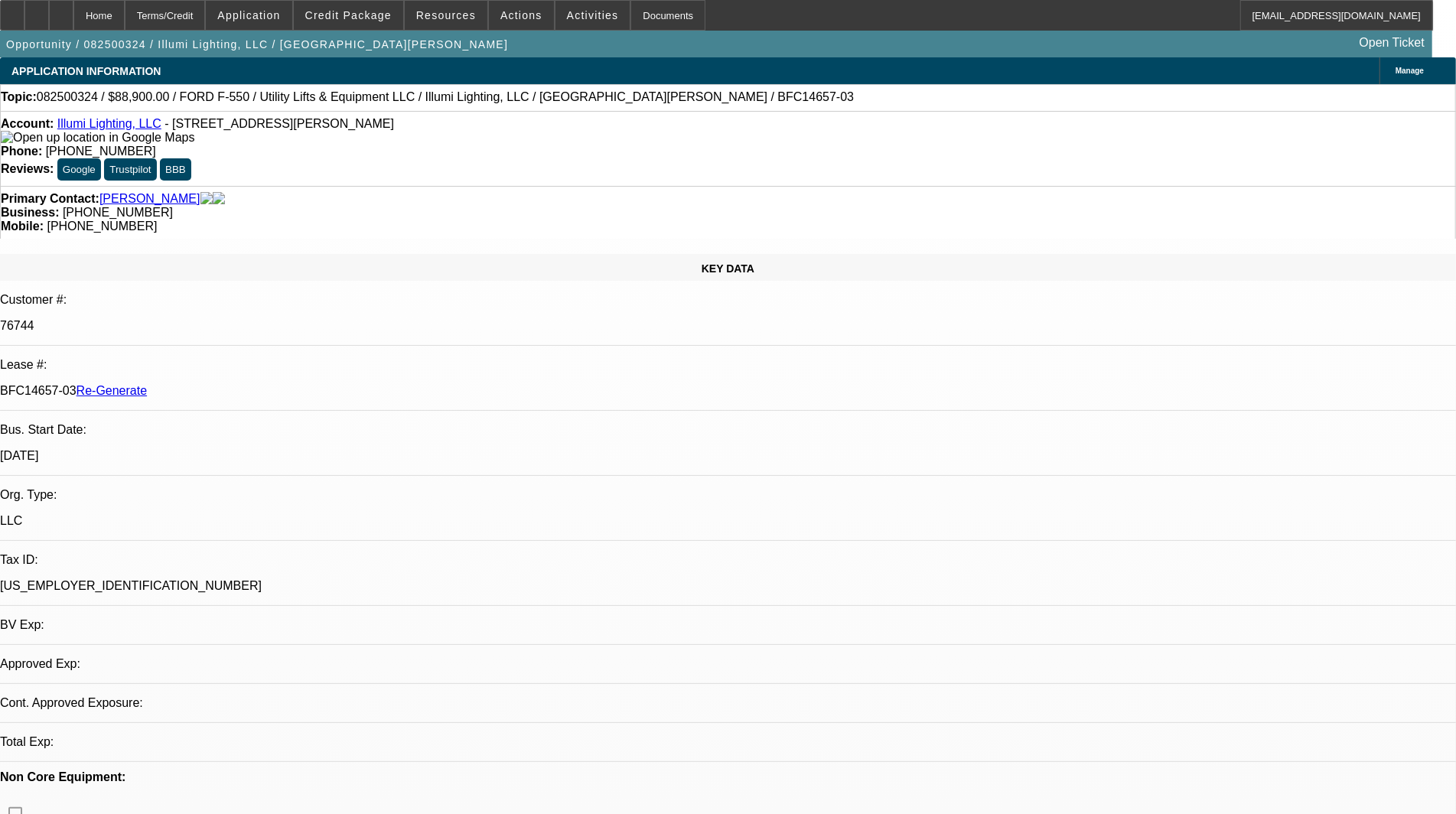
select select "0"
select select "3"
select select "0"
select select "6"
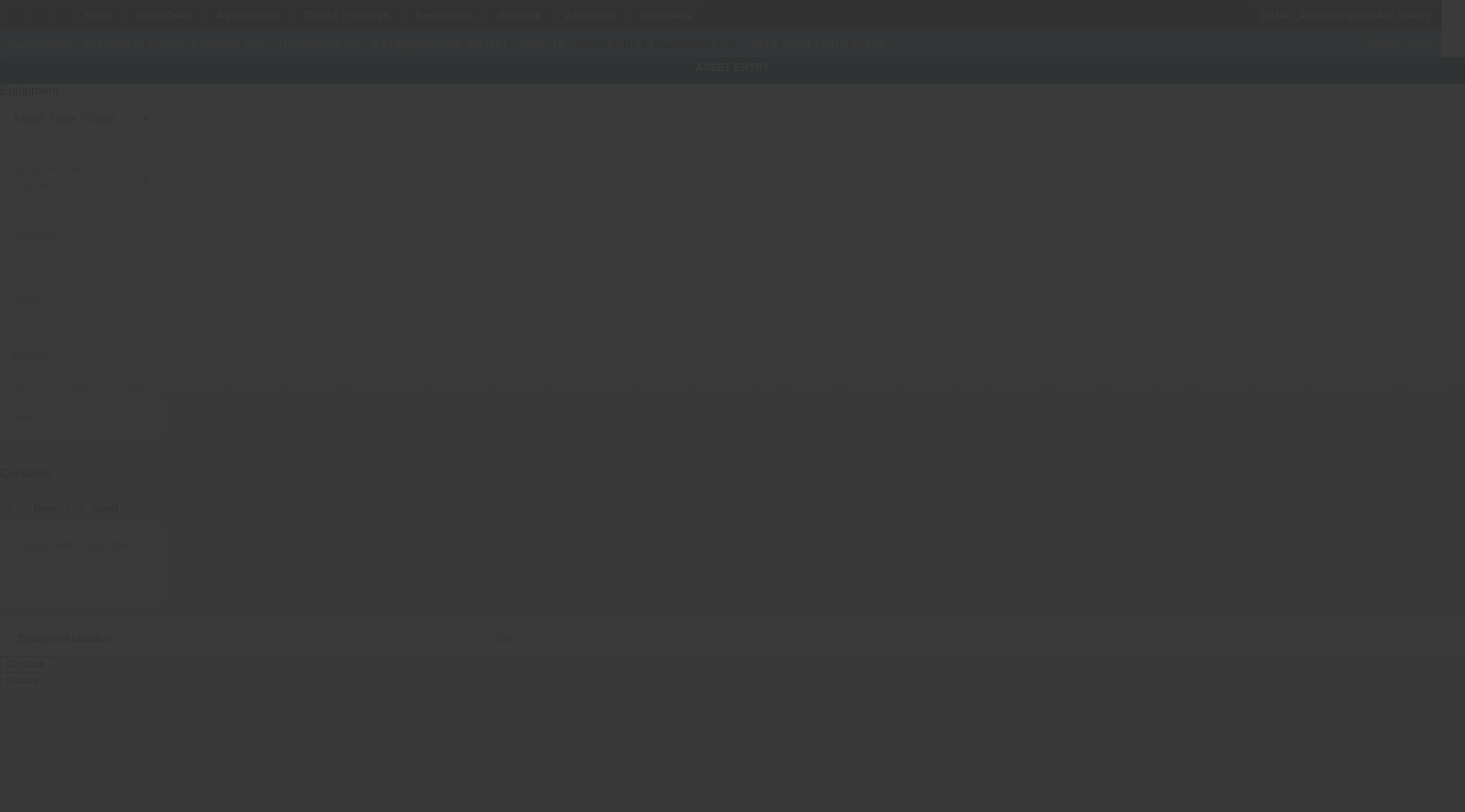
type input "[US_VEHICLE_IDENTIFICATION_NUMBER]"
type input "Ford"
type input "F-550"
radio input "true"
type textarea "AT40G"
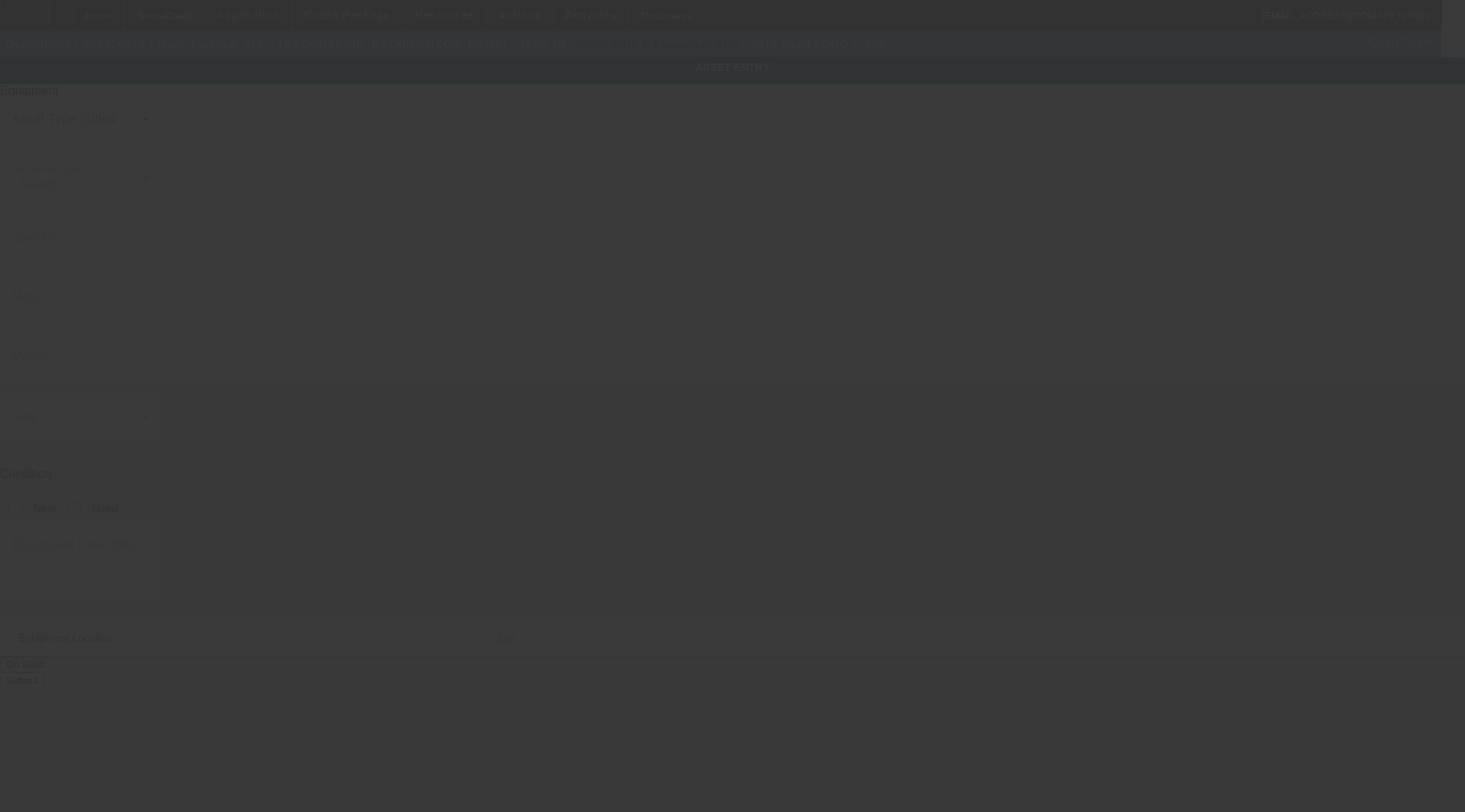
type input "[STREET_ADDRESS][PERSON_NAME]"
type input "Ste 102"
type input "Centennial"
type input "80111"
type input "Arapahoe"
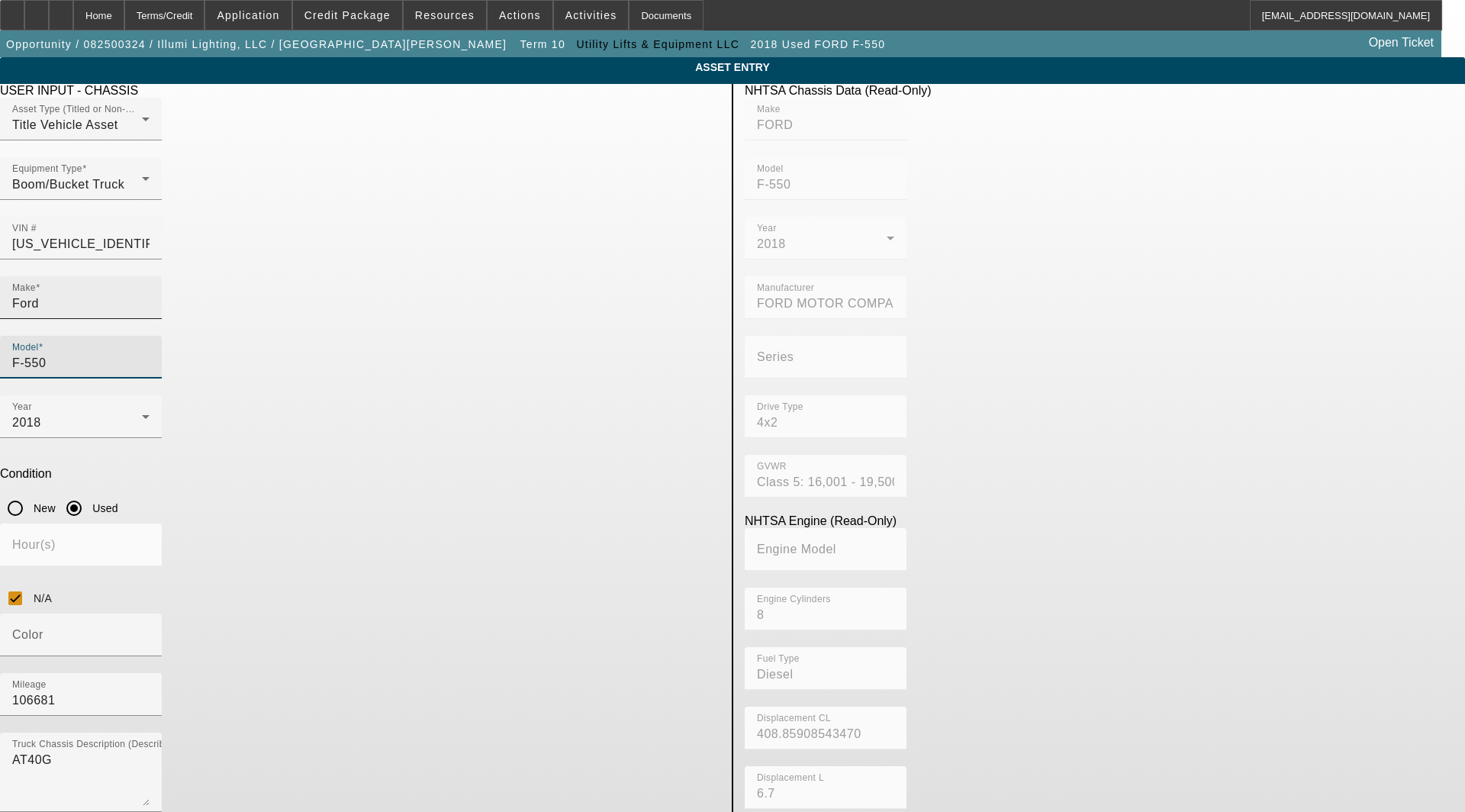
drag, startPoint x: 607, startPoint y: 269, endPoint x: 314, endPoint y: 274, distance: 293.0
click at [314, 276] on div "Make Ford Model F-550" at bounding box center [360, 335] width 720 height 119
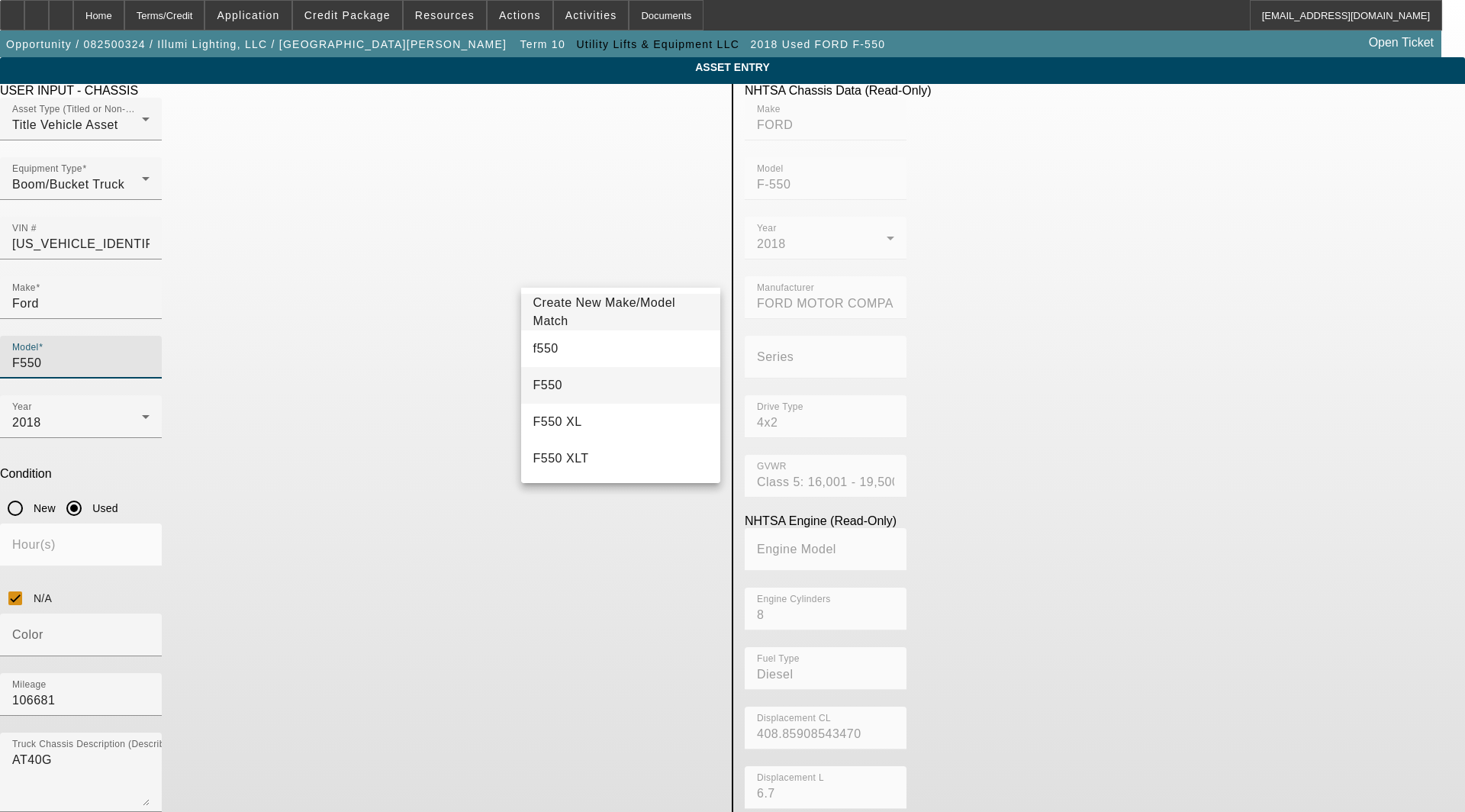
type input "F550"
click at [539, 387] on span "F550" at bounding box center [547, 384] width 29 height 13
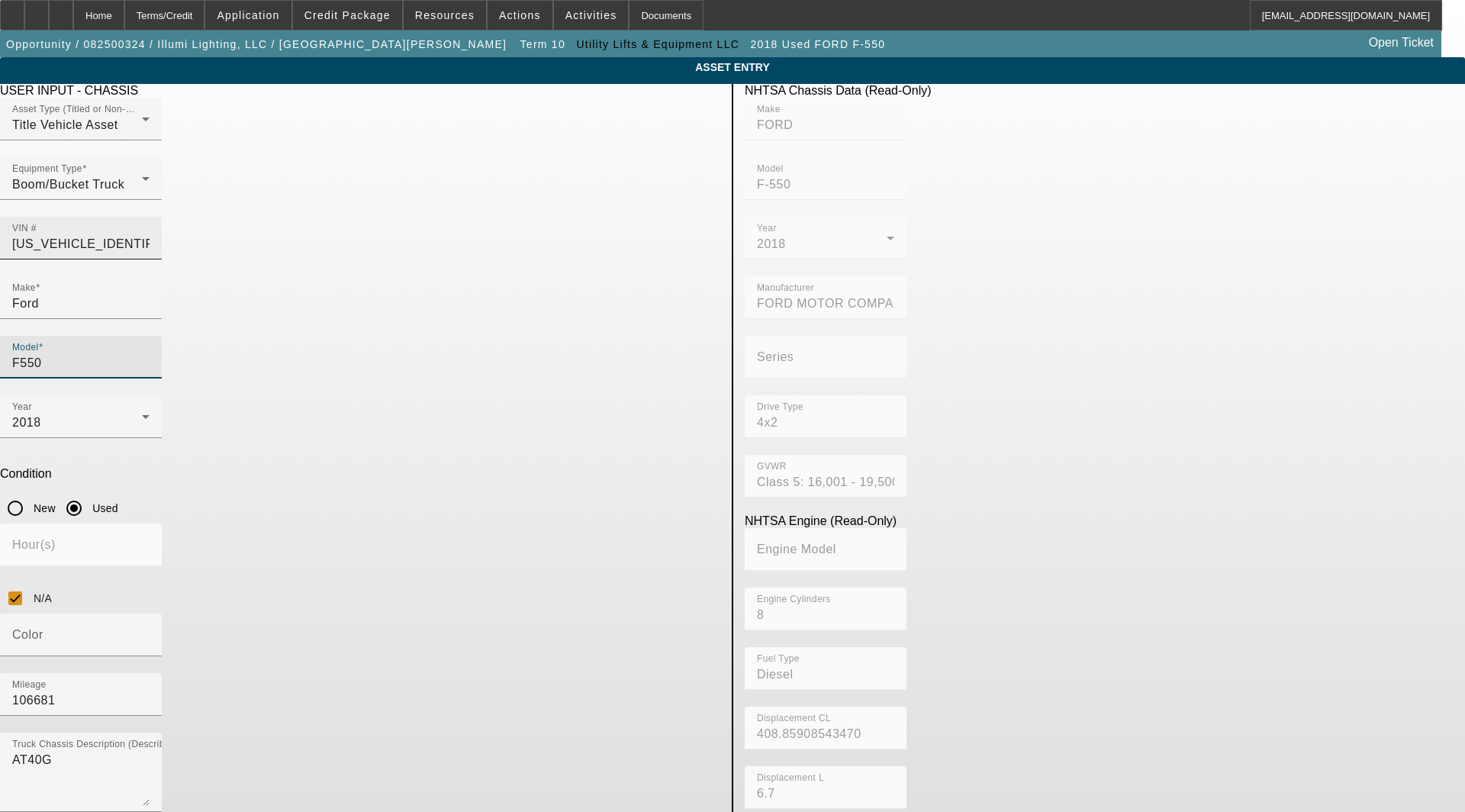
click at [149, 235] on input "1FDUF5GT6JEB54631" at bounding box center [81, 244] width 138 height 18
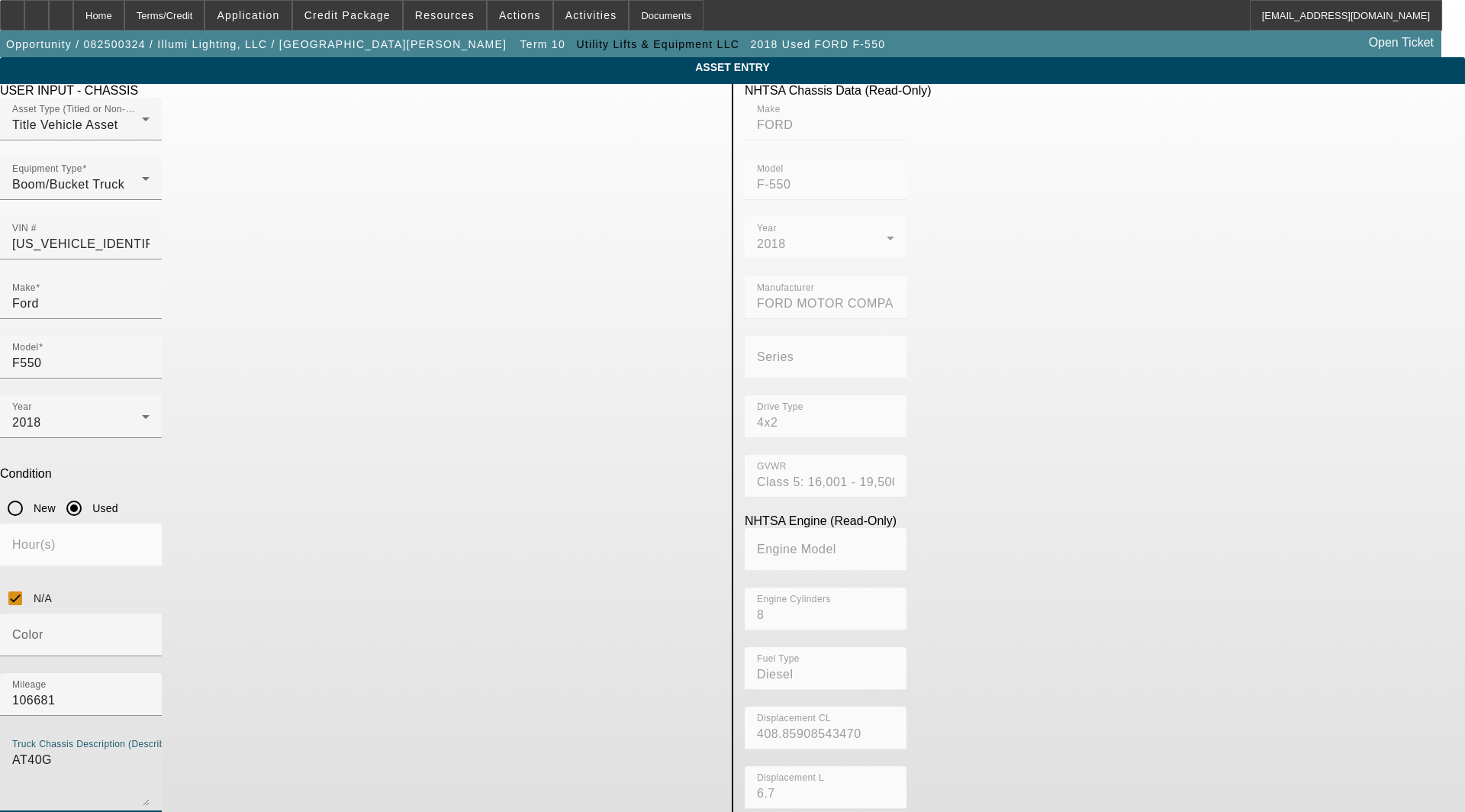
drag, startPoint x: 356, startPoint y: 512, endPoint x: 222, endPoint y: 504, distance: 134.2
click at [222, 504] on app-asset-collateral-manage "ASSET ENTRY Delete asset USER INPUT - CHASSIS Asset Type (Titled or Non-Titled)…" at bounding box center [732, 484] width 1465 height 854
type textarea "with:"
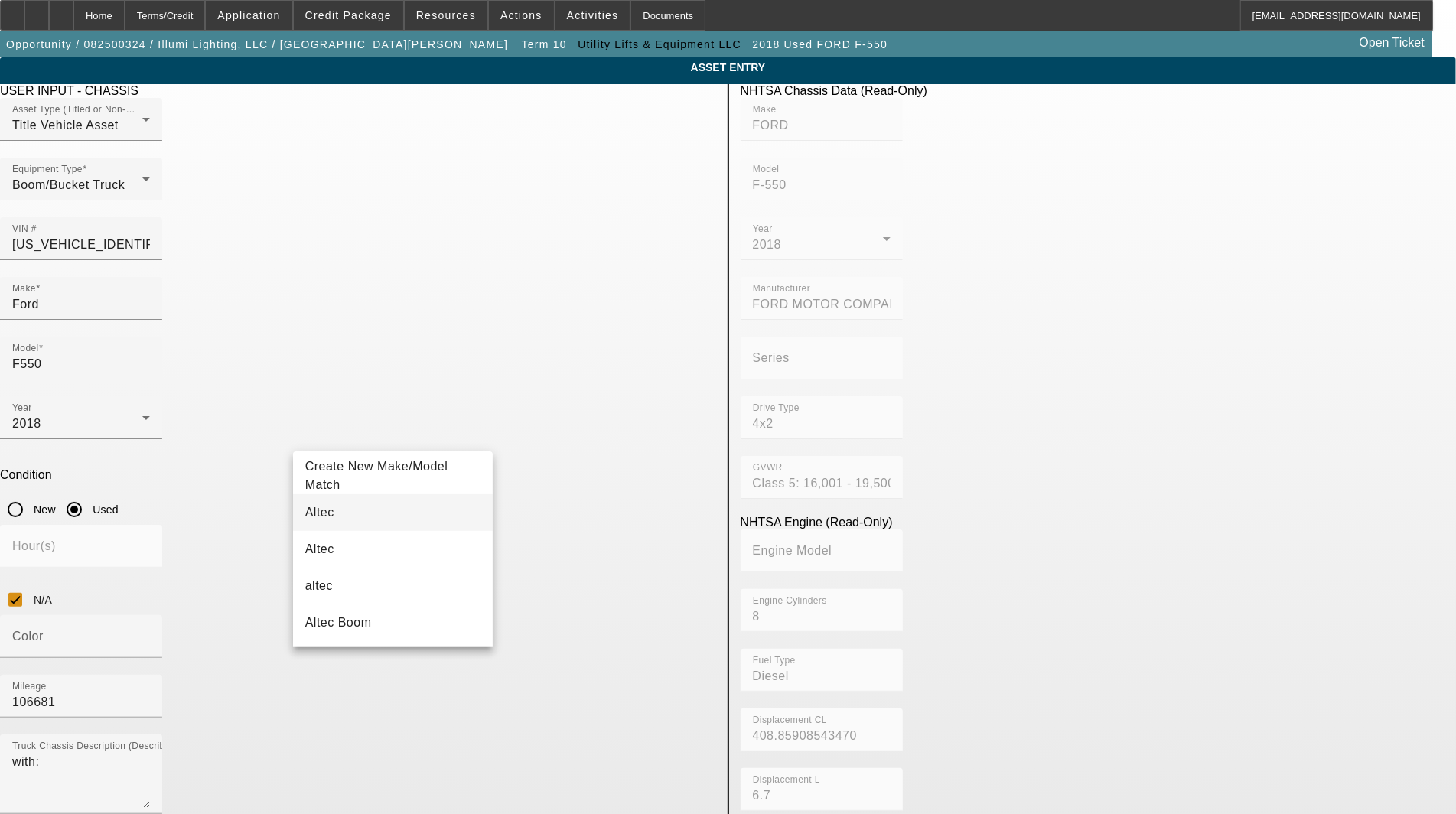
type input "Altec"
click at [317, 514] on span "Altec" at bounding box center [319, 511] width 29 height 13
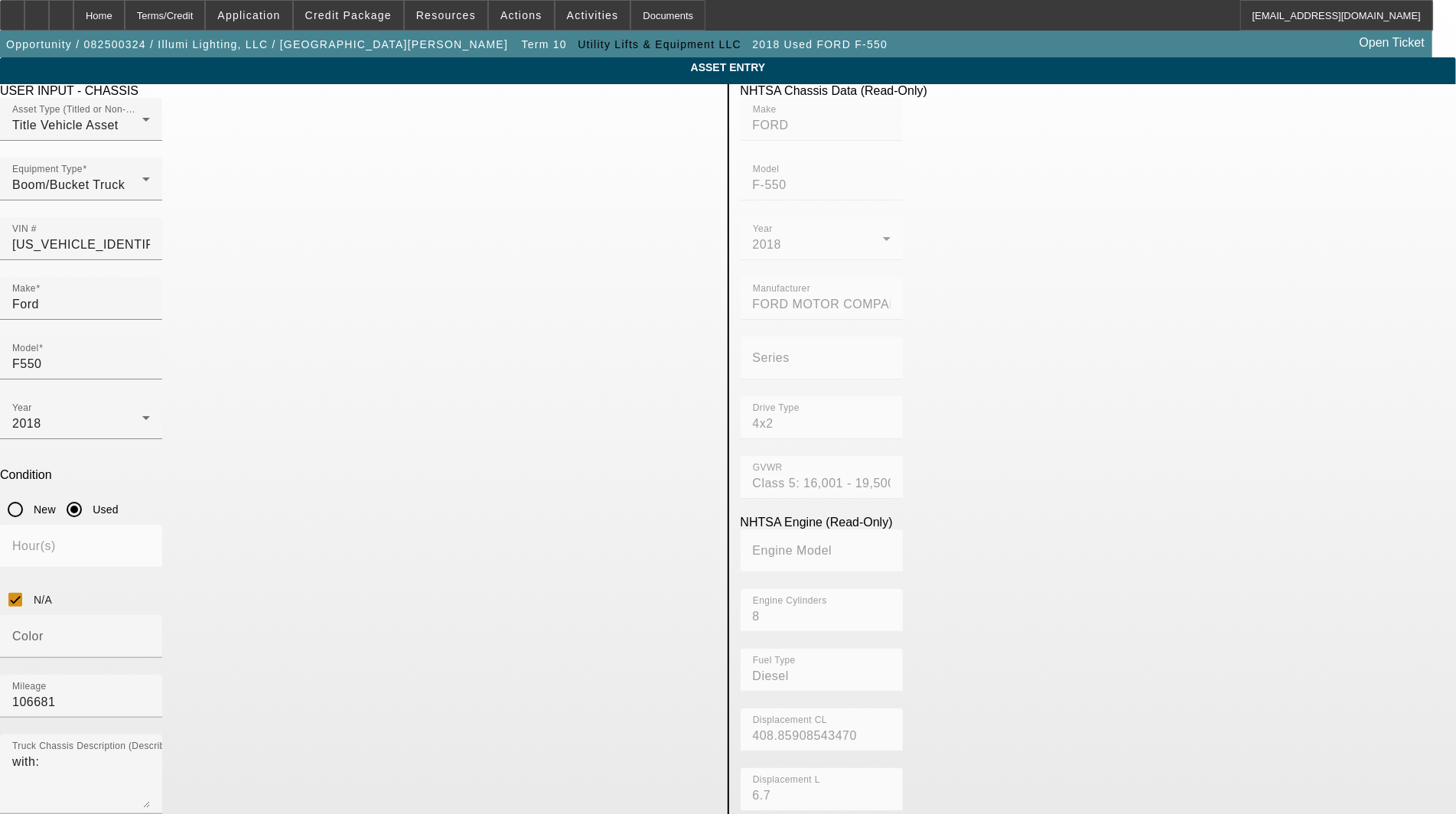
click at [556, 788] on span "AT40G Lift" at bounding box center [559, 787] width 61 height 13
type input "AT40G Lift"
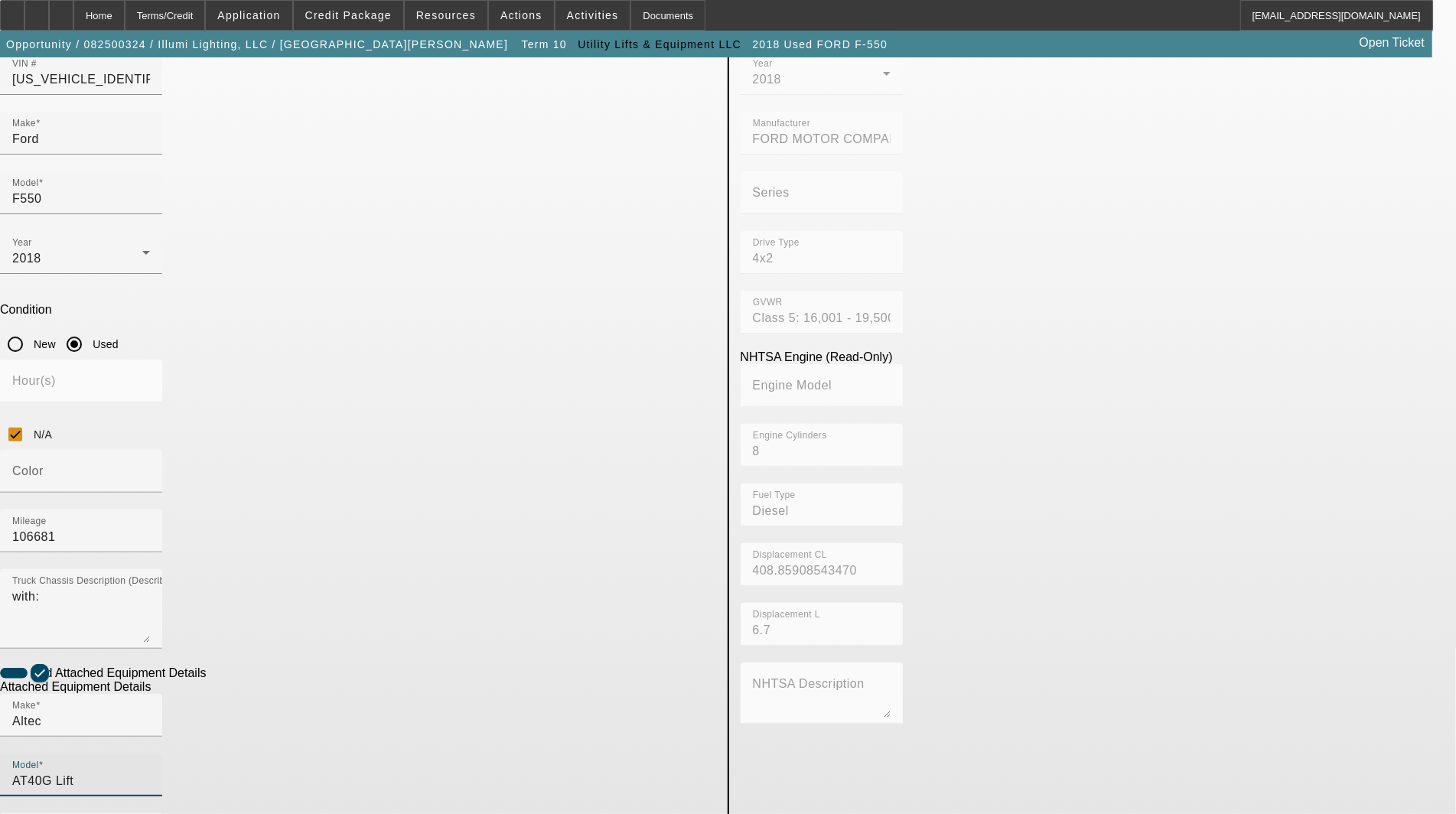
scroll to position [169, 0]
radio input "true"
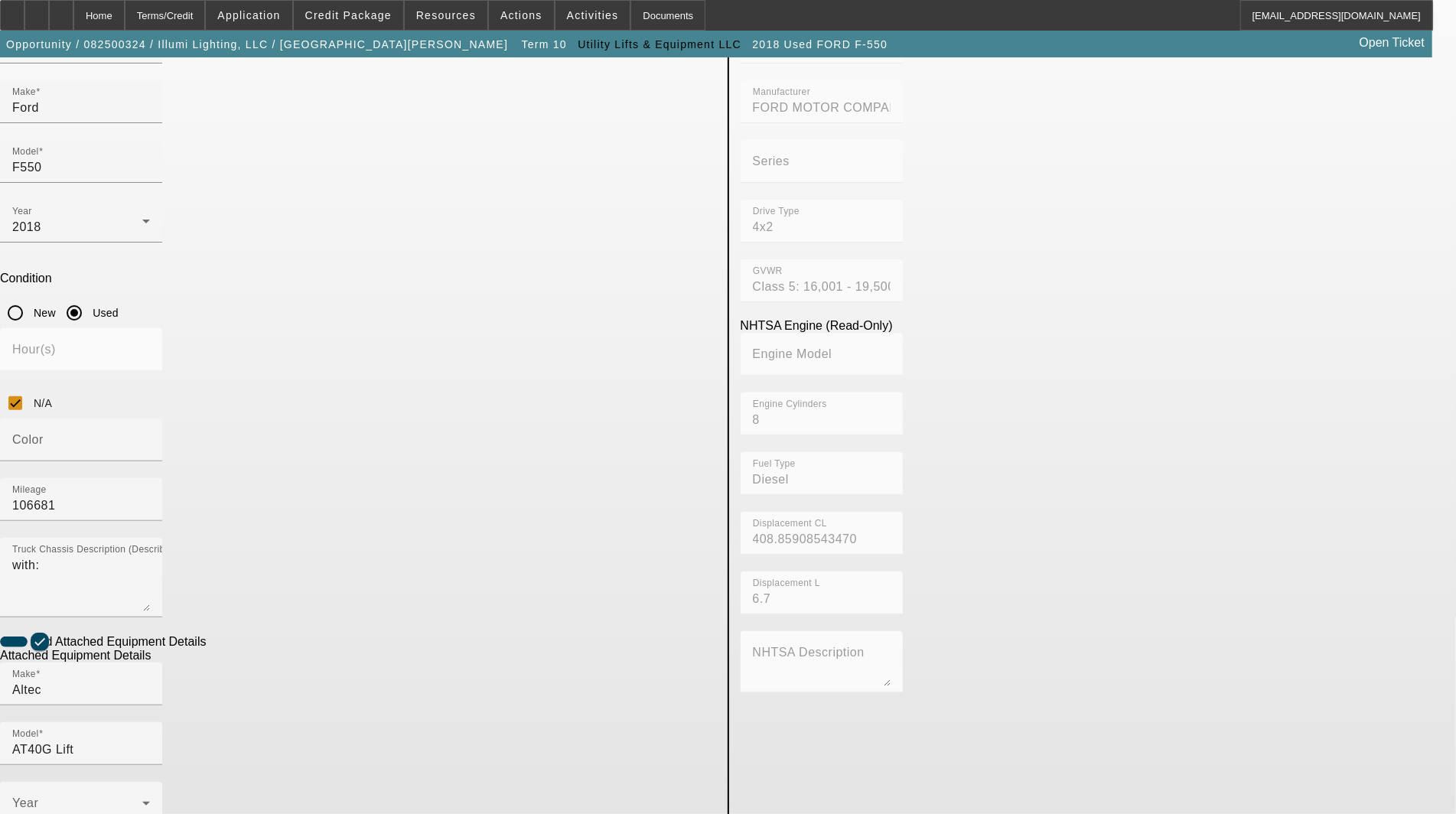
scroll to position [221, 0]
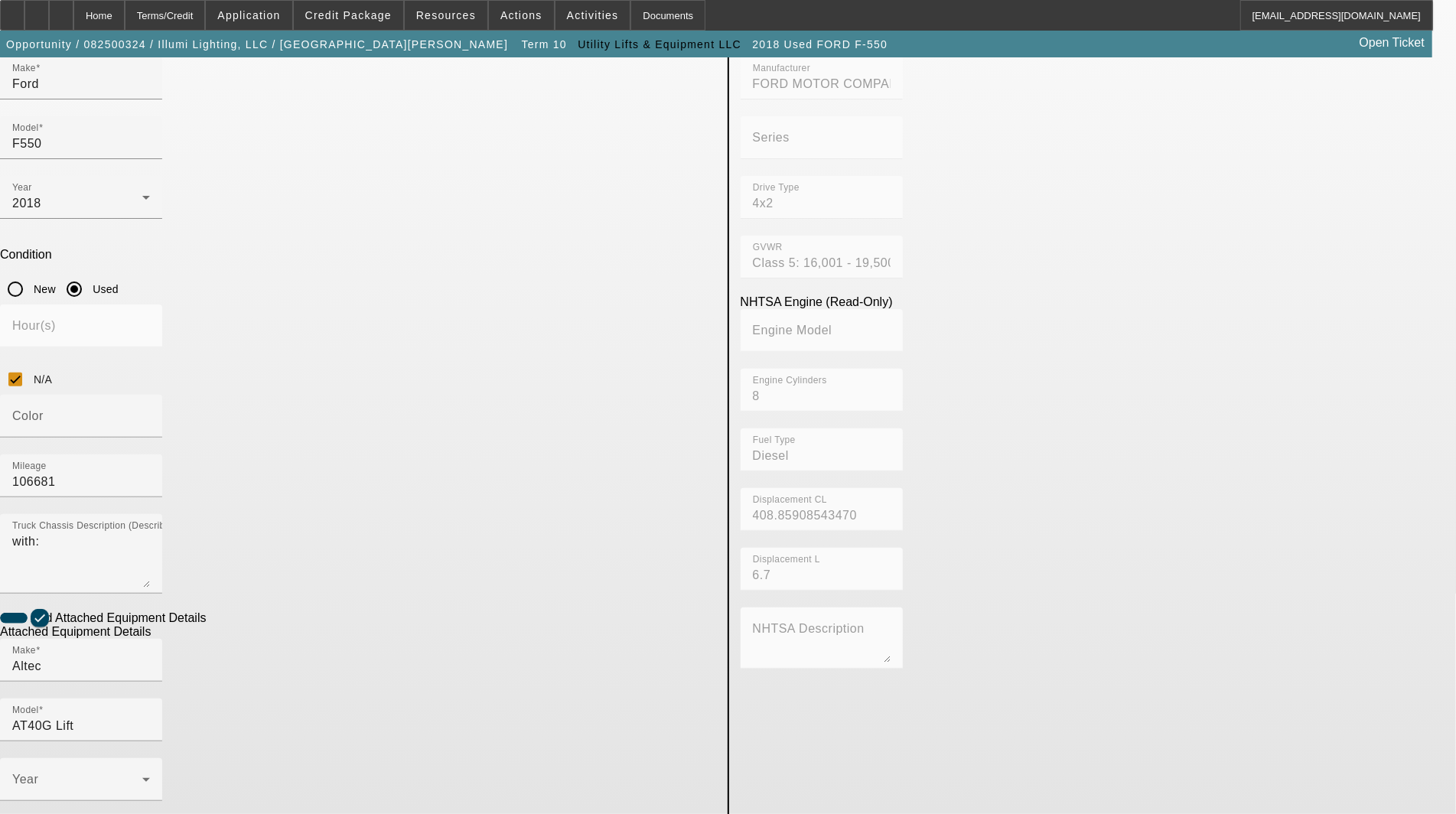
type textarea "includes: all options, attachments and accessories"
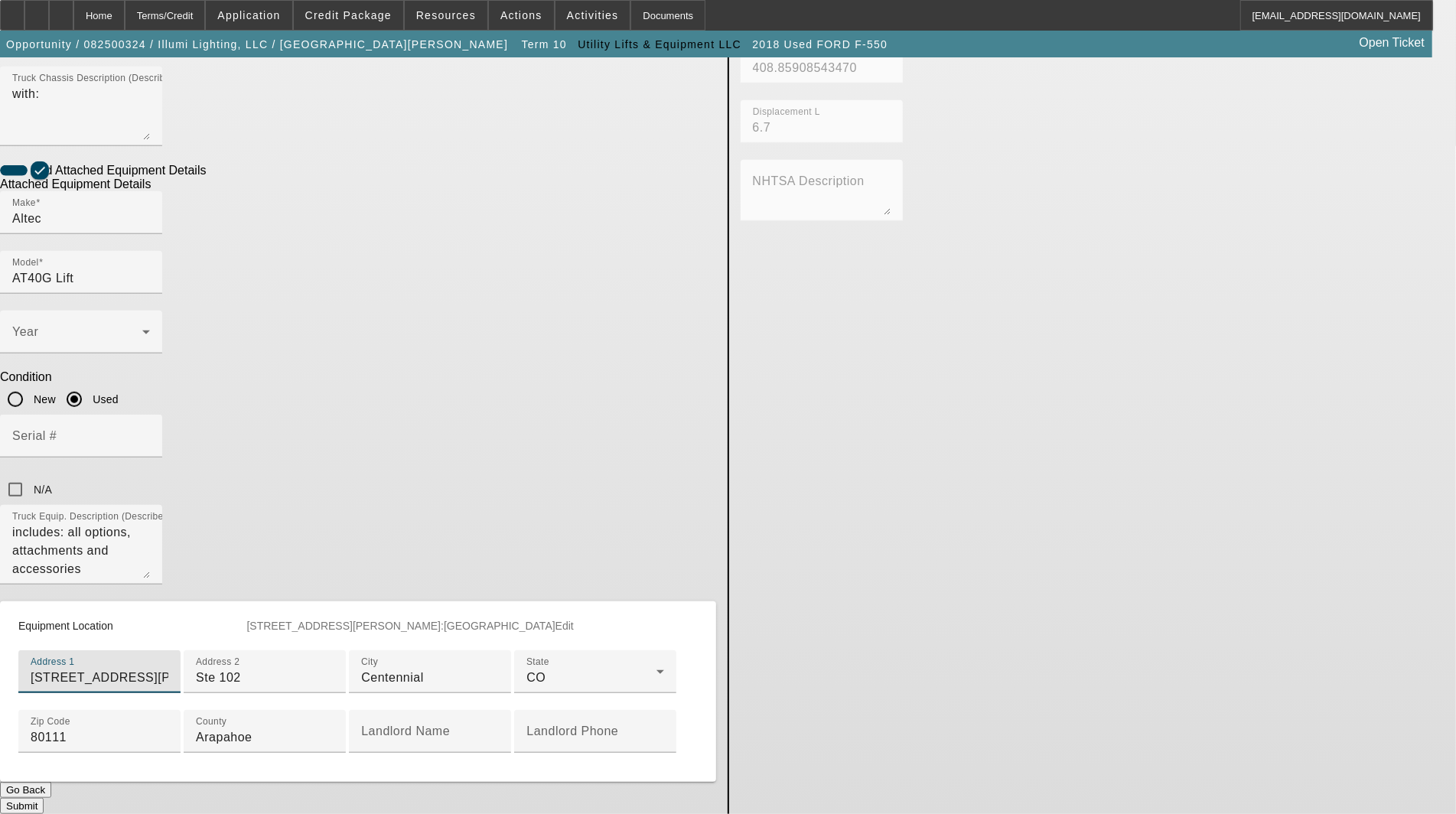
scroll to position [735, 0]
type input "12649 E Caley Avenue"
click at [43, 797] on button "Submit" at bounding box center [21, 805] width 43 height 16
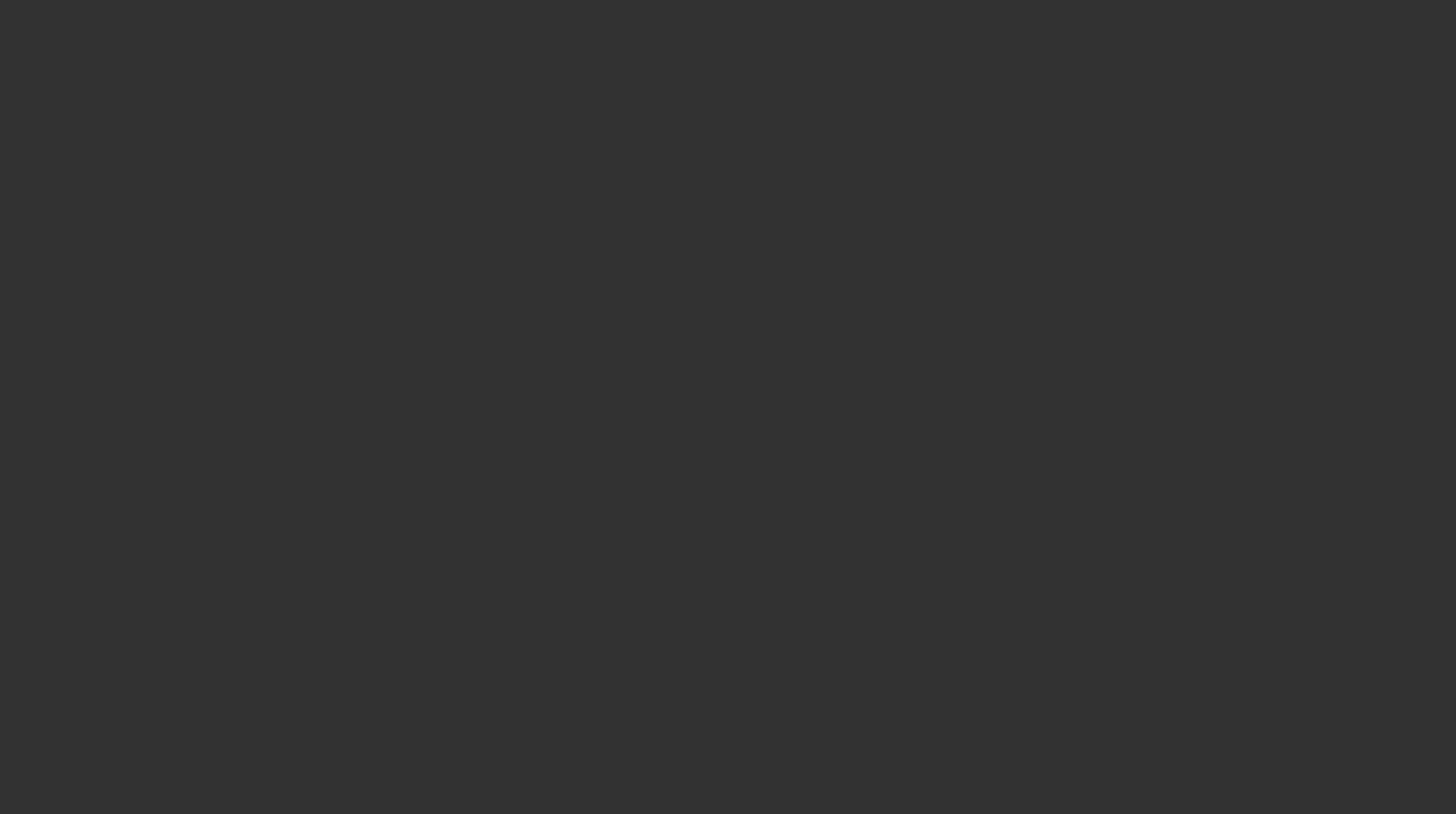
select select "3"
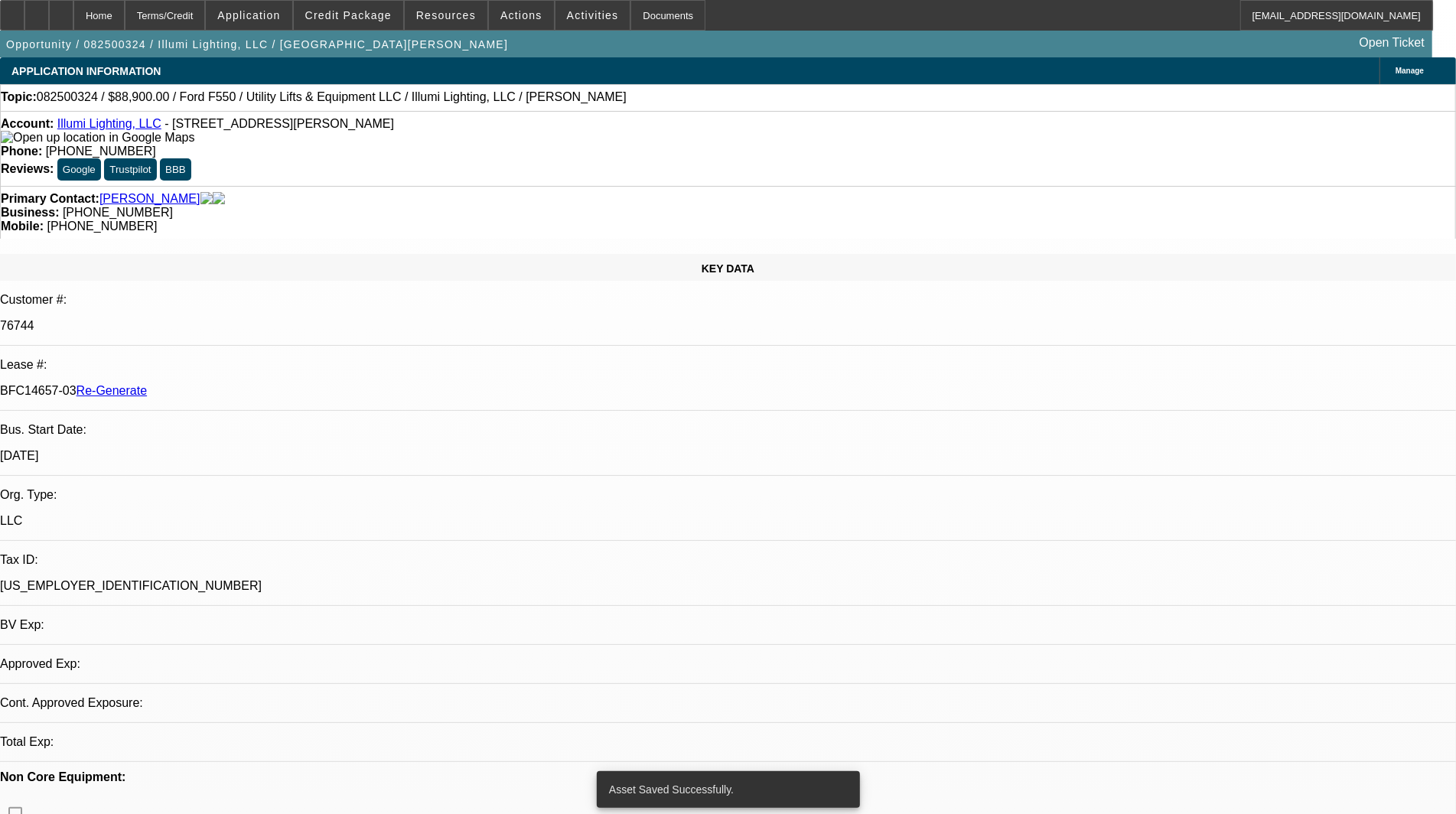
select select "0"
select select "3"
select select "0"
select select "6"
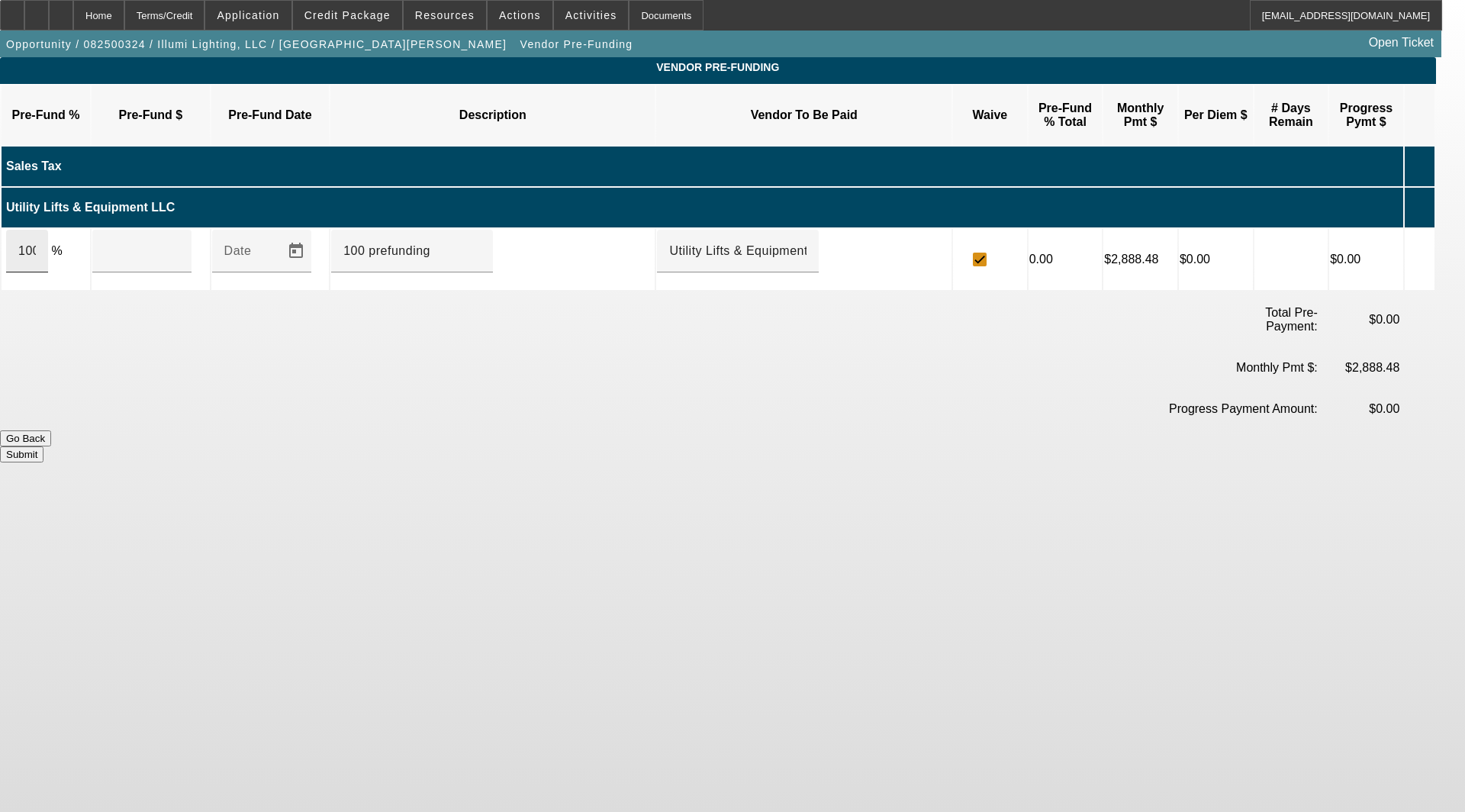
click at [48, 230] on div "100" at bounding box center [27, 251] width 42 height 42
type input "$83,500.00"
type input "upon execution of this Agreement"
click at [43, 446] on button "Submit" at bounding box center [21, 454] width 43 height 16
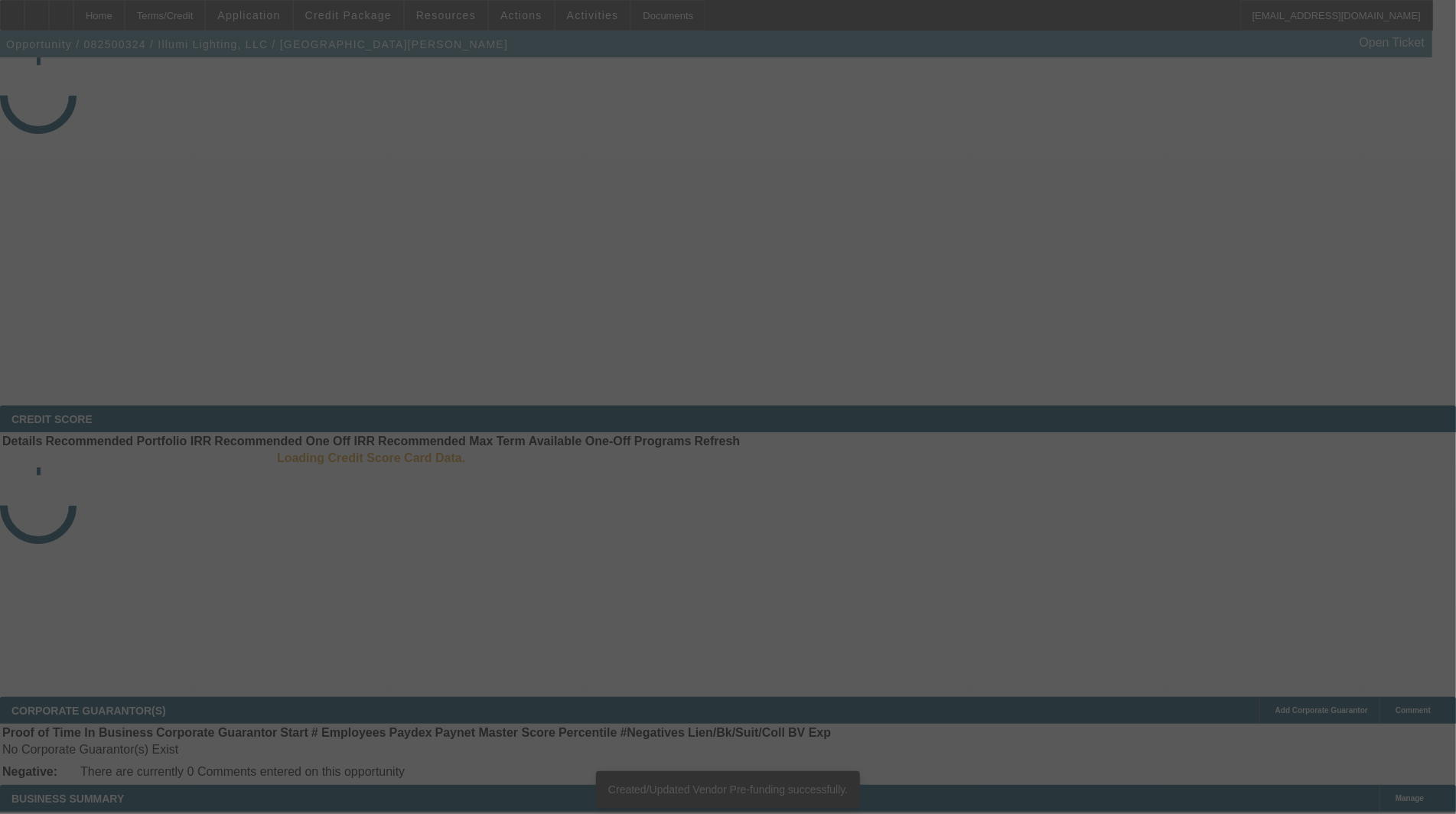
select select "3"
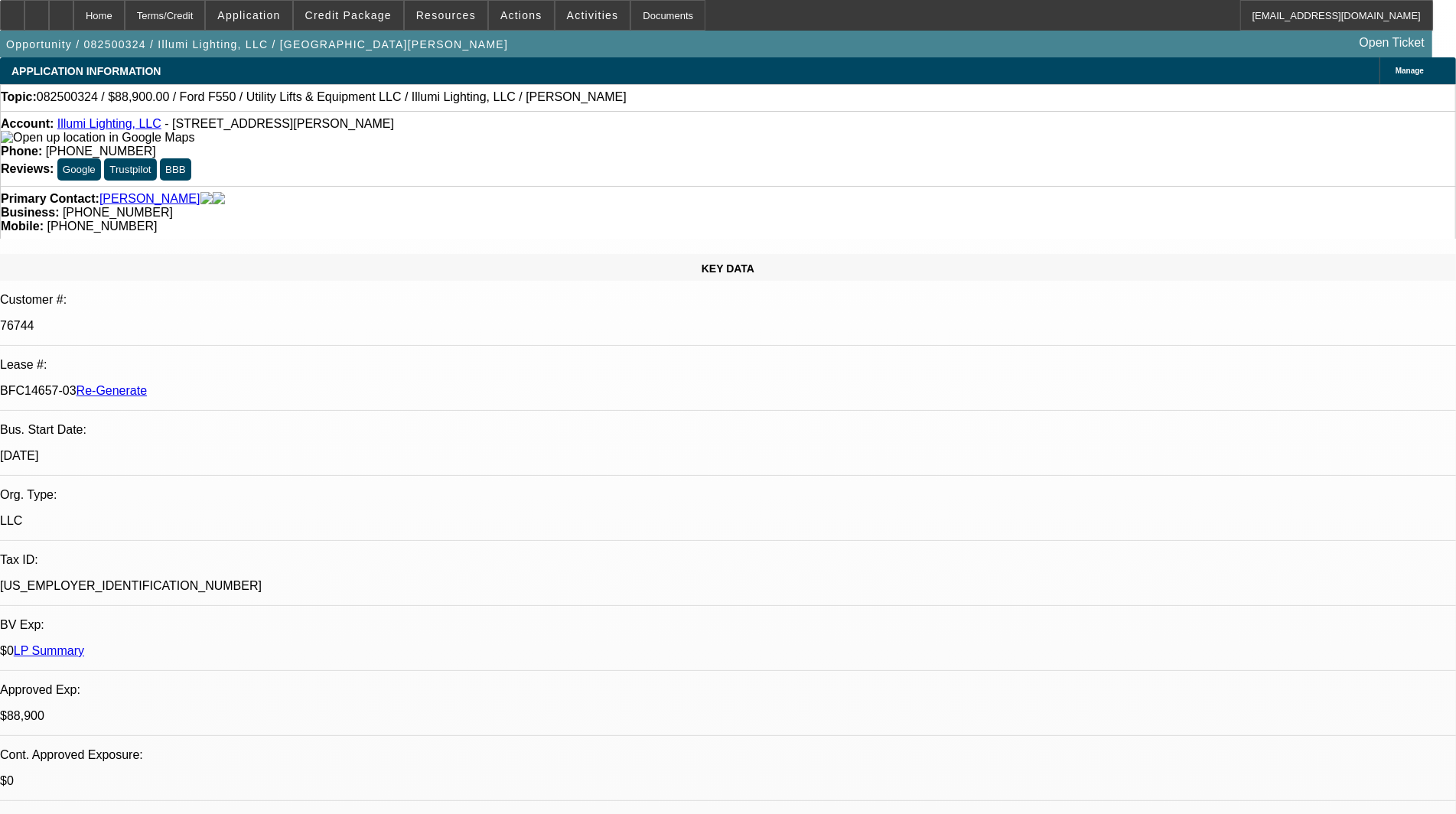
select select "0"
select select "3"
select select "0"
select select "6"
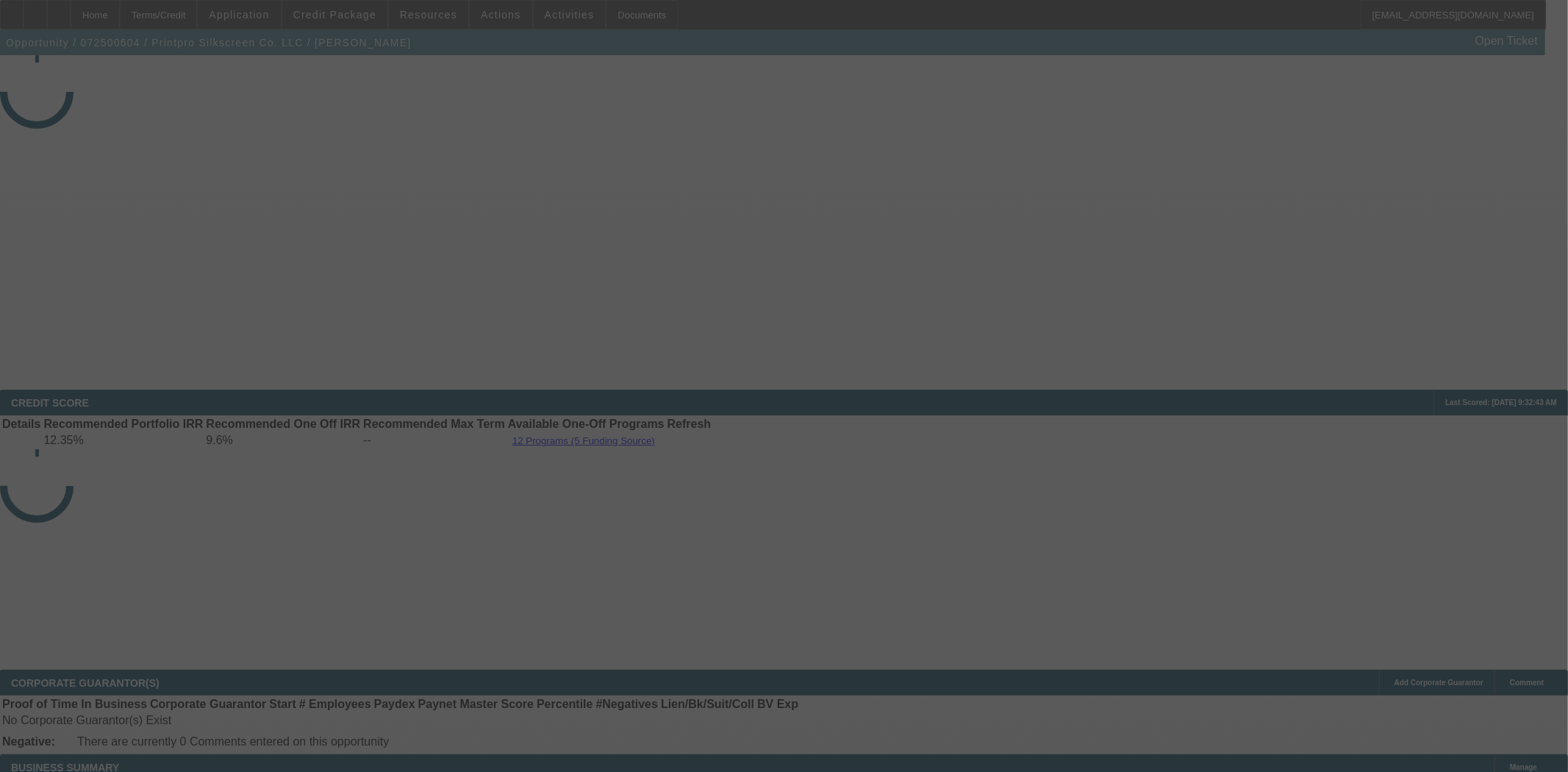
select select "3"
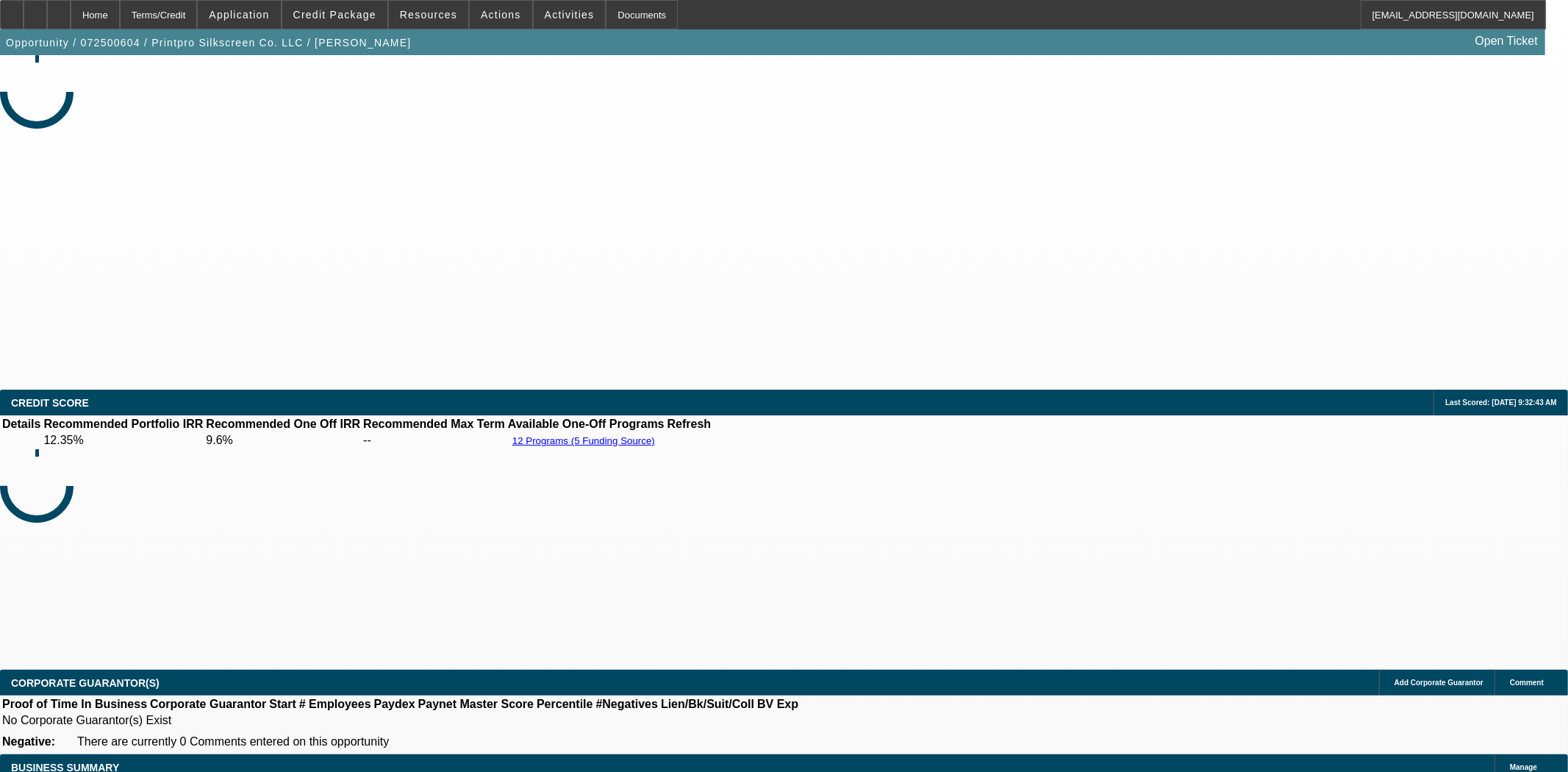
select select "0"
select select "6"
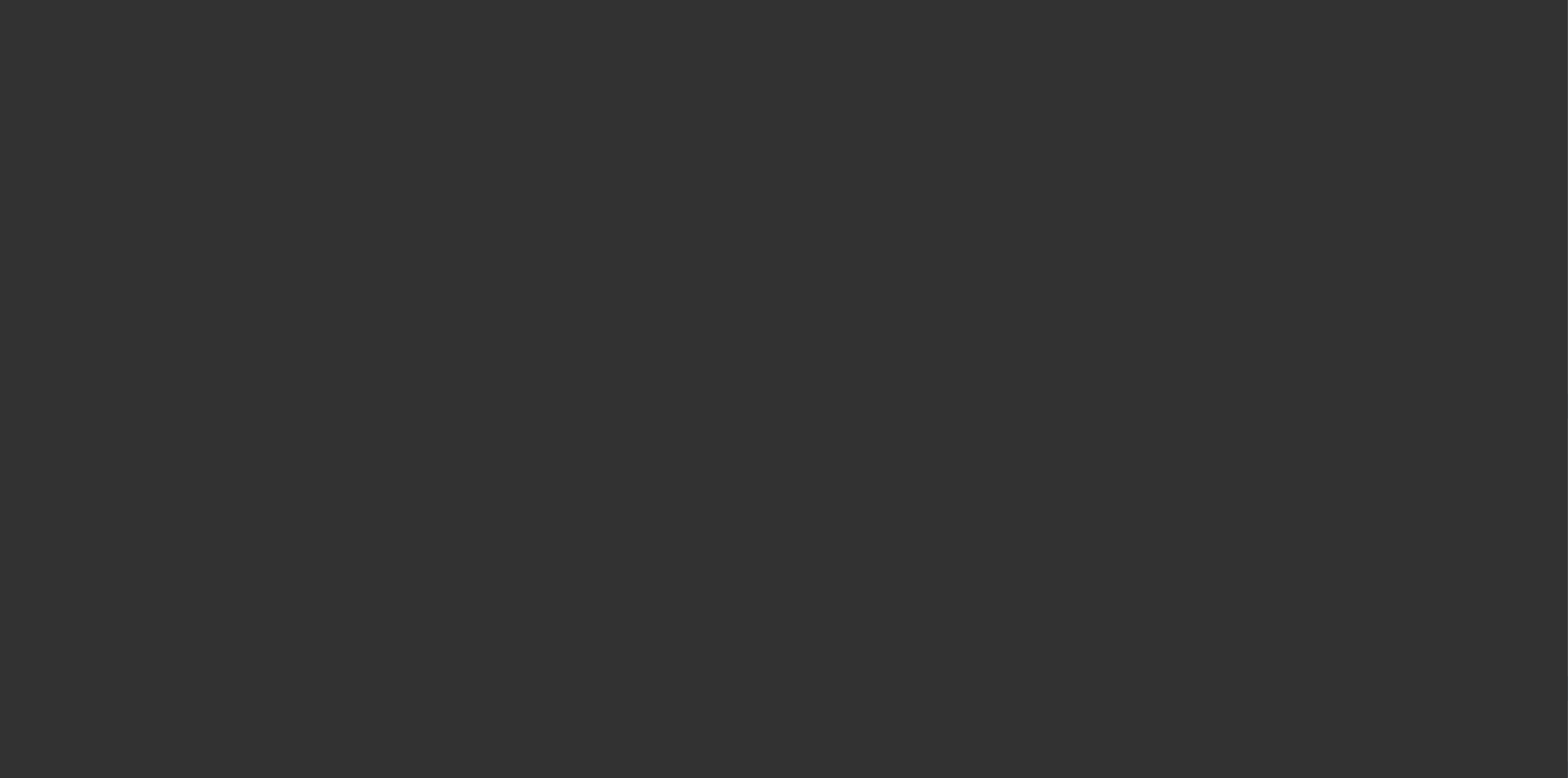
select select "3"
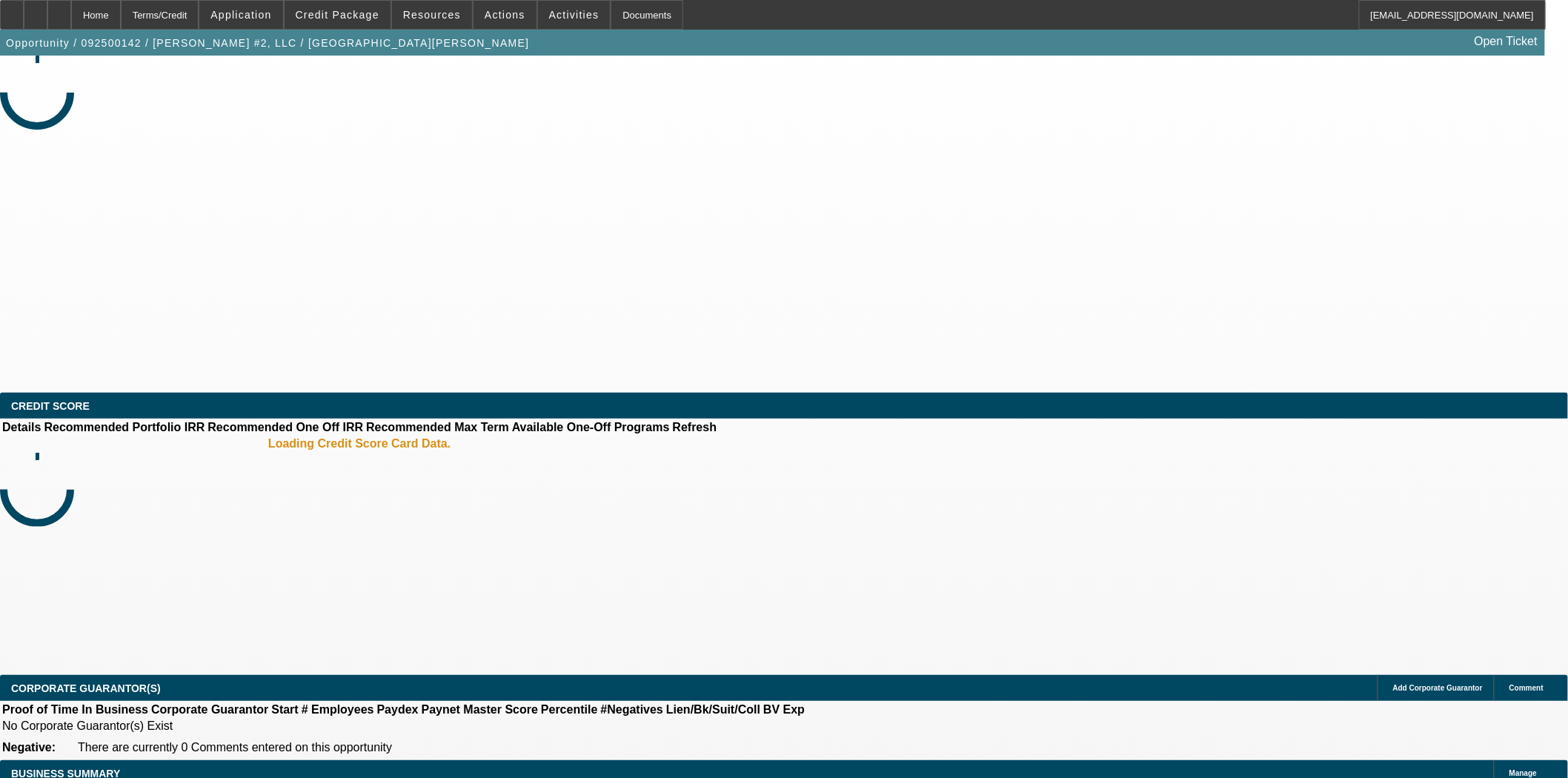
select select "0.1"
select select "1.5"
select select "2"
select select "0"
select select "2"
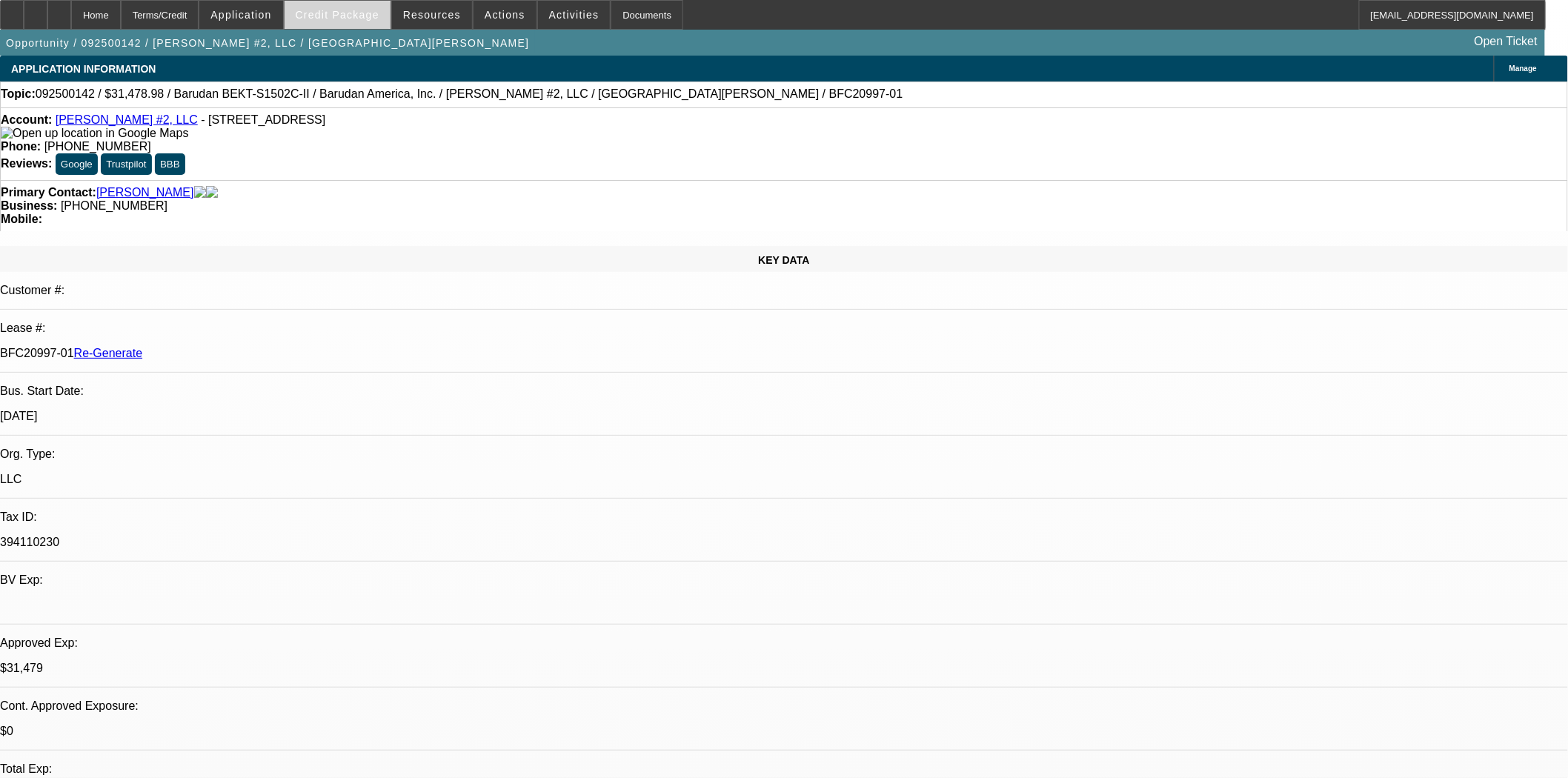
click at [379, 12] on span "Credit Package" at bounding box center [337, 15] width 84 height 12
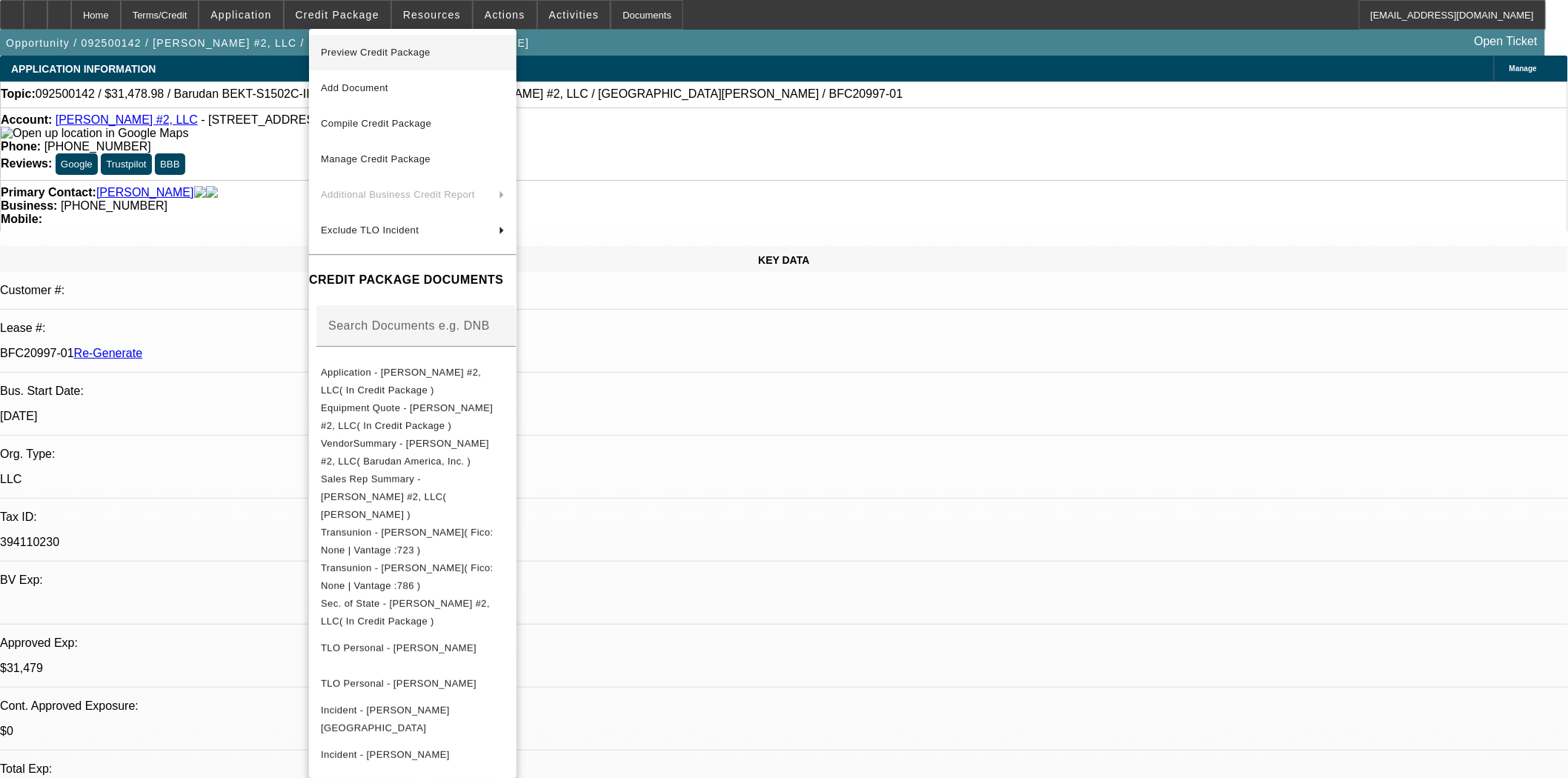
click at [389, 53] on span "Preview Credit Package" at bounding box center [376, 52] width 110 height 11
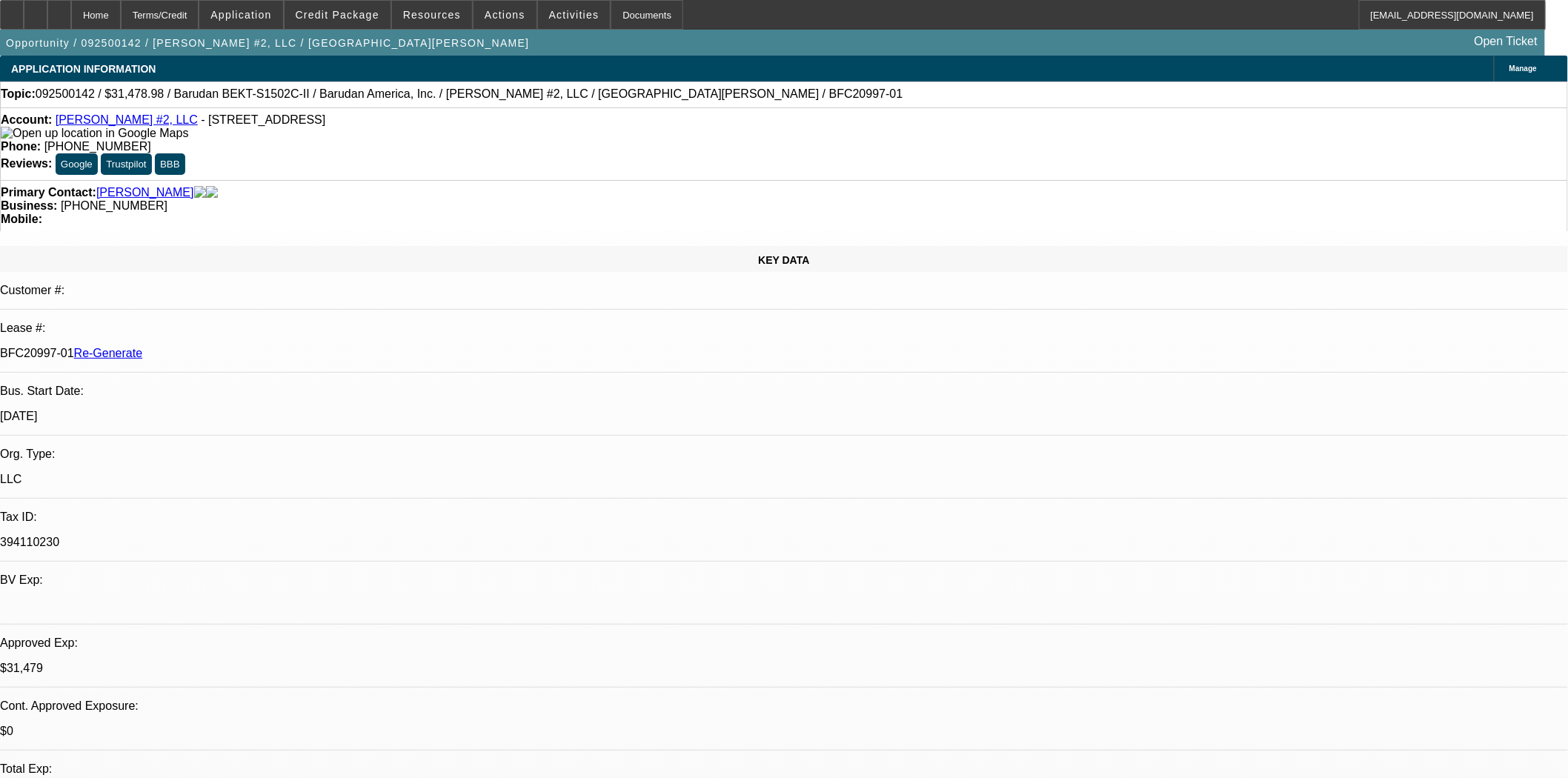
click at [1158, 192] on mat-icon "reply" at bounding box center [1155, 189] width 18 height 18
click at [479, 27] on span at bounding box center [505, 15] width 63 height 36
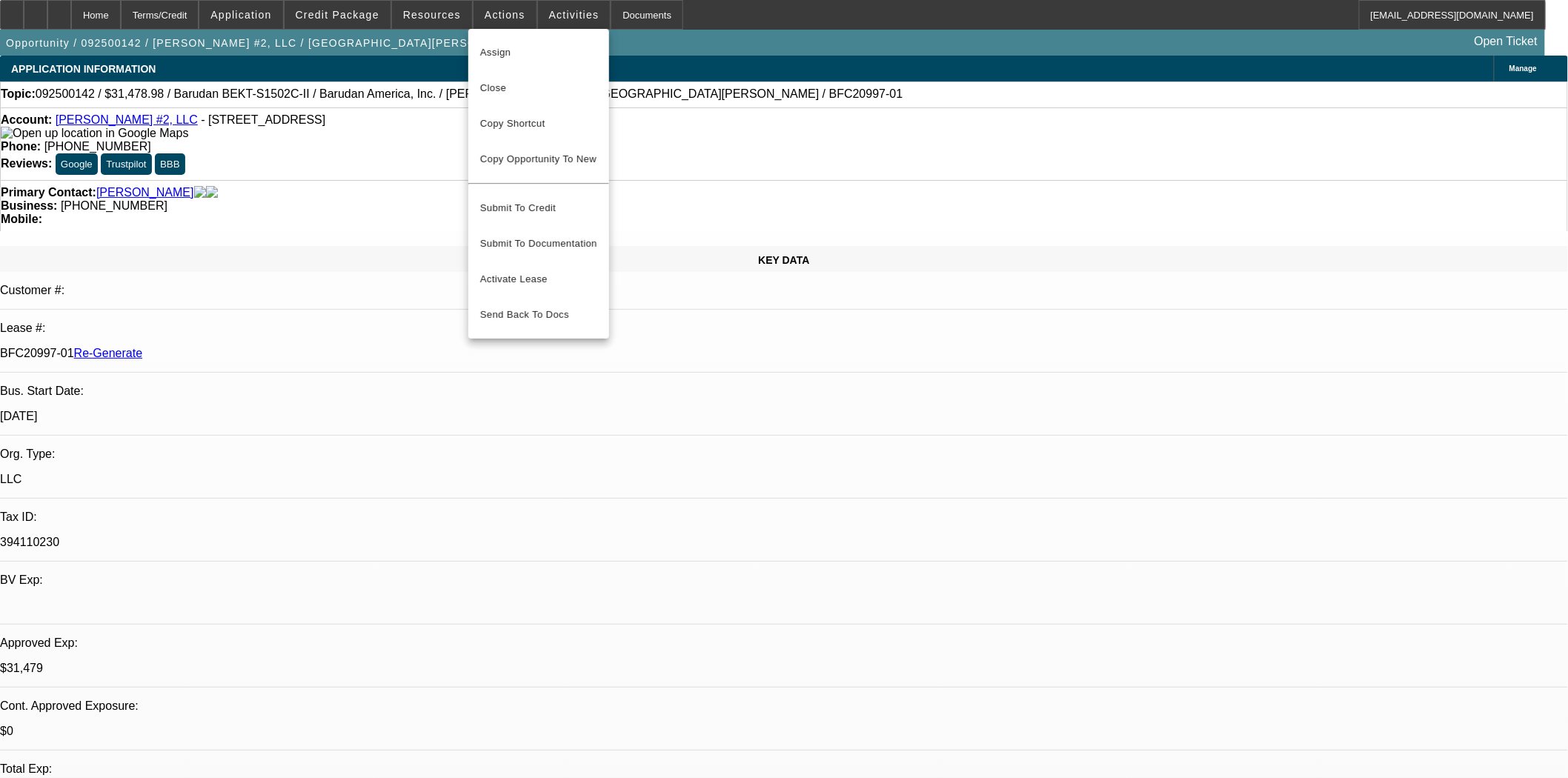
click at [479, 41] on button "Assign" at bounding box center [538, 53] width 140 height 36
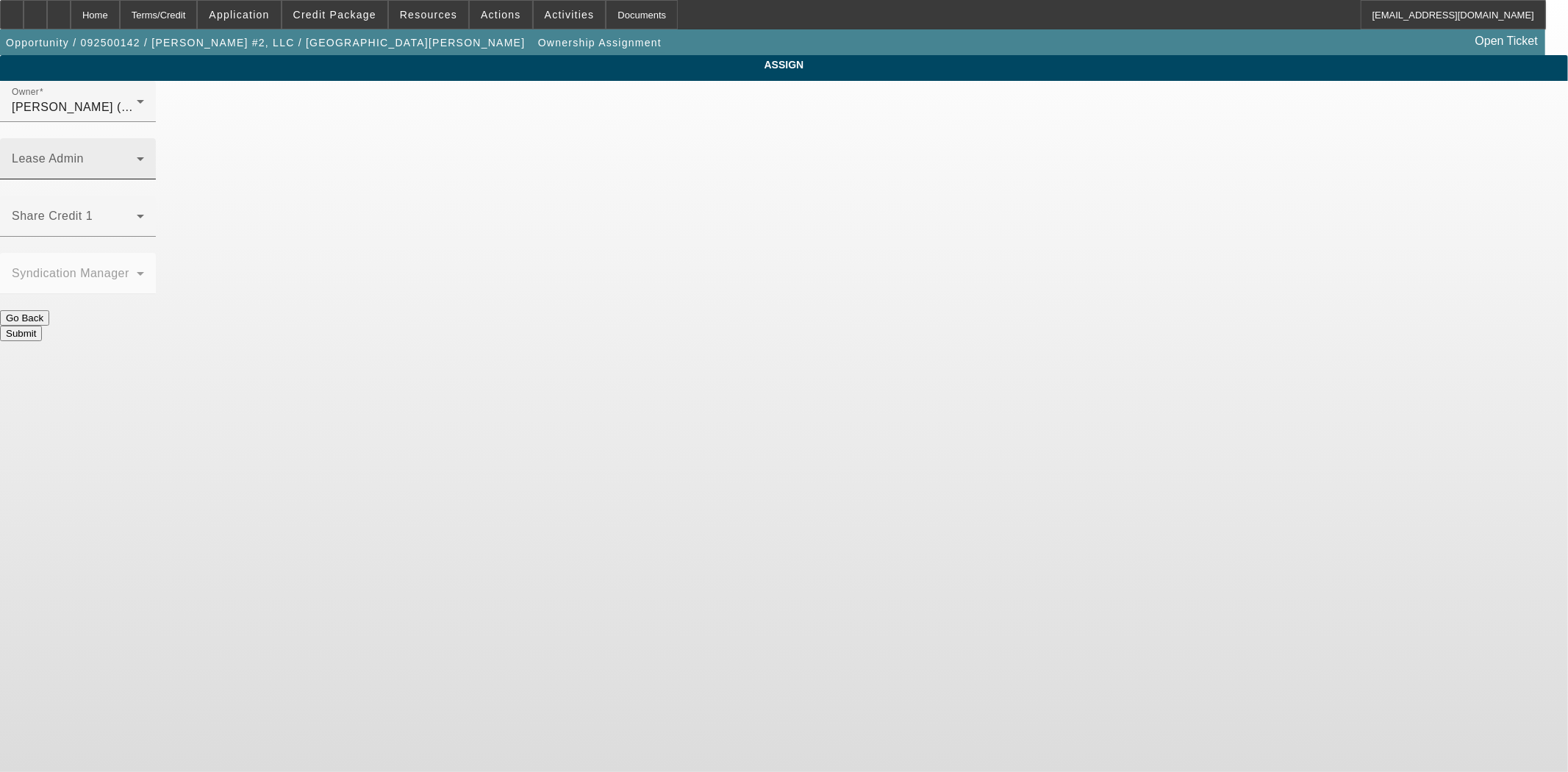
click at [137, 156] on span at bounding box center [74, 164] width 125 height 17
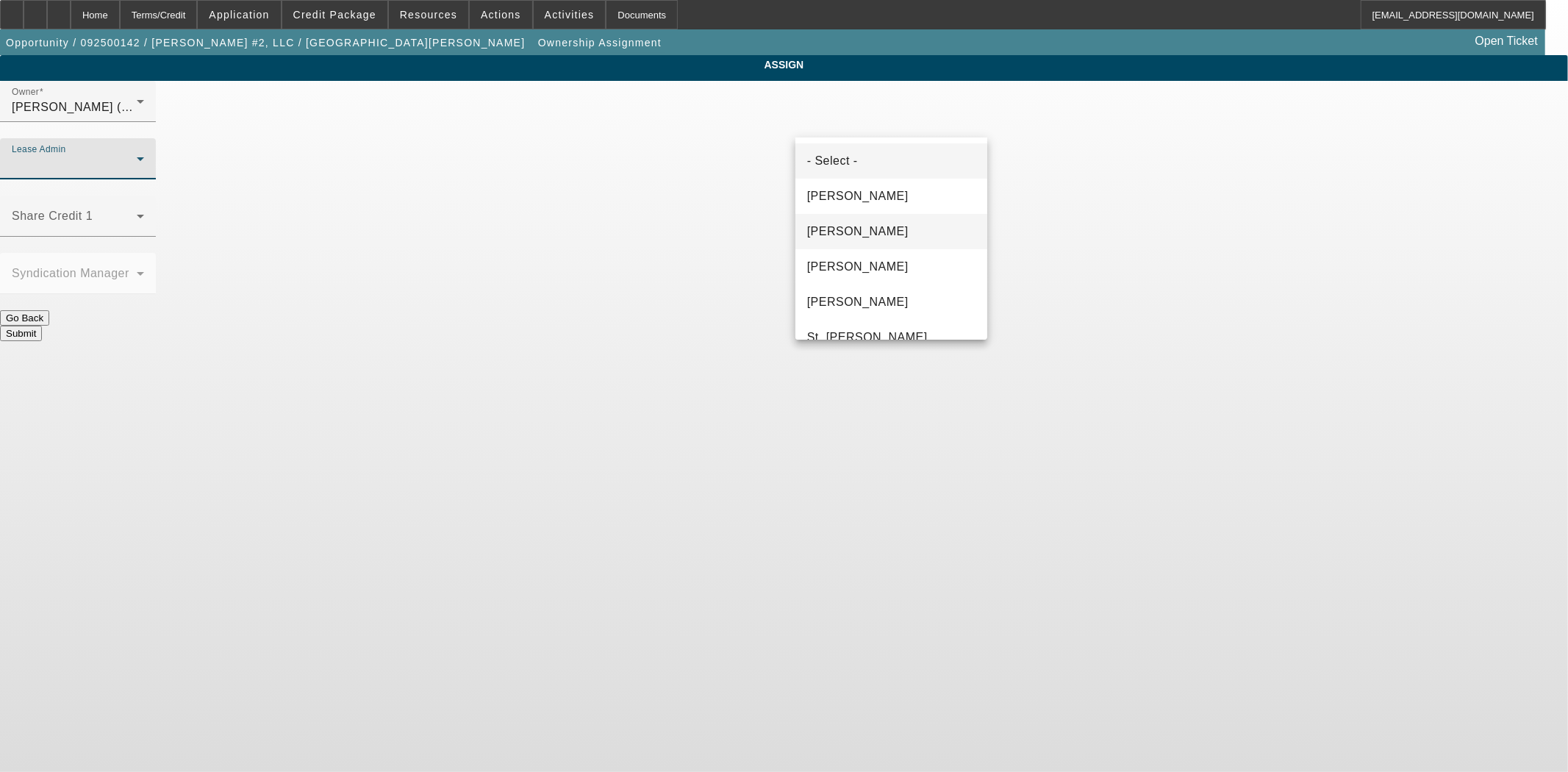
click at [835, 233] on span "[PERSON_NAME]" at bounding box center [858, 231] width 102 height 17
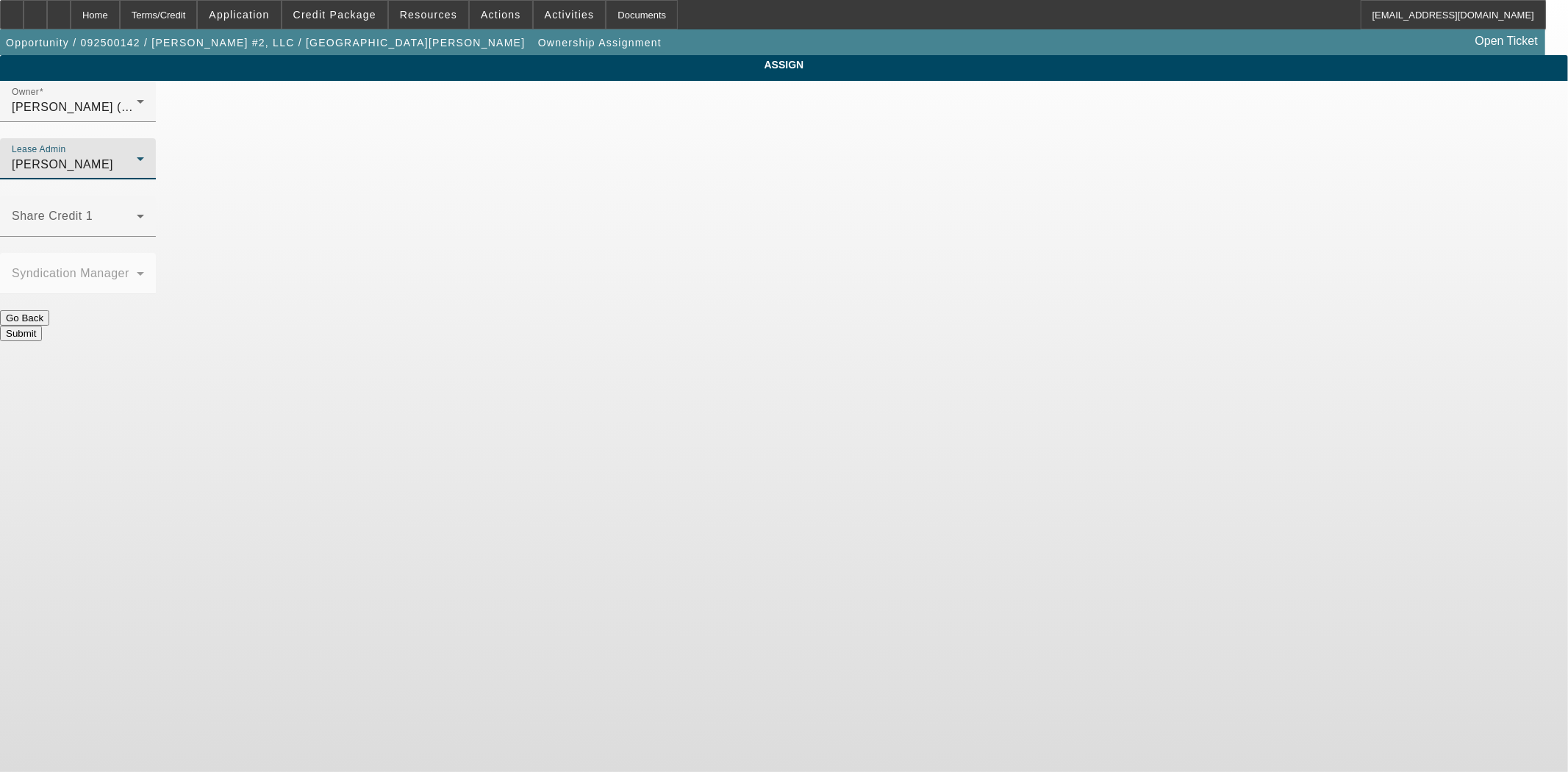
click at [42, 326] on button "Submit" at bounding box center [20, 333] width 42 height 15
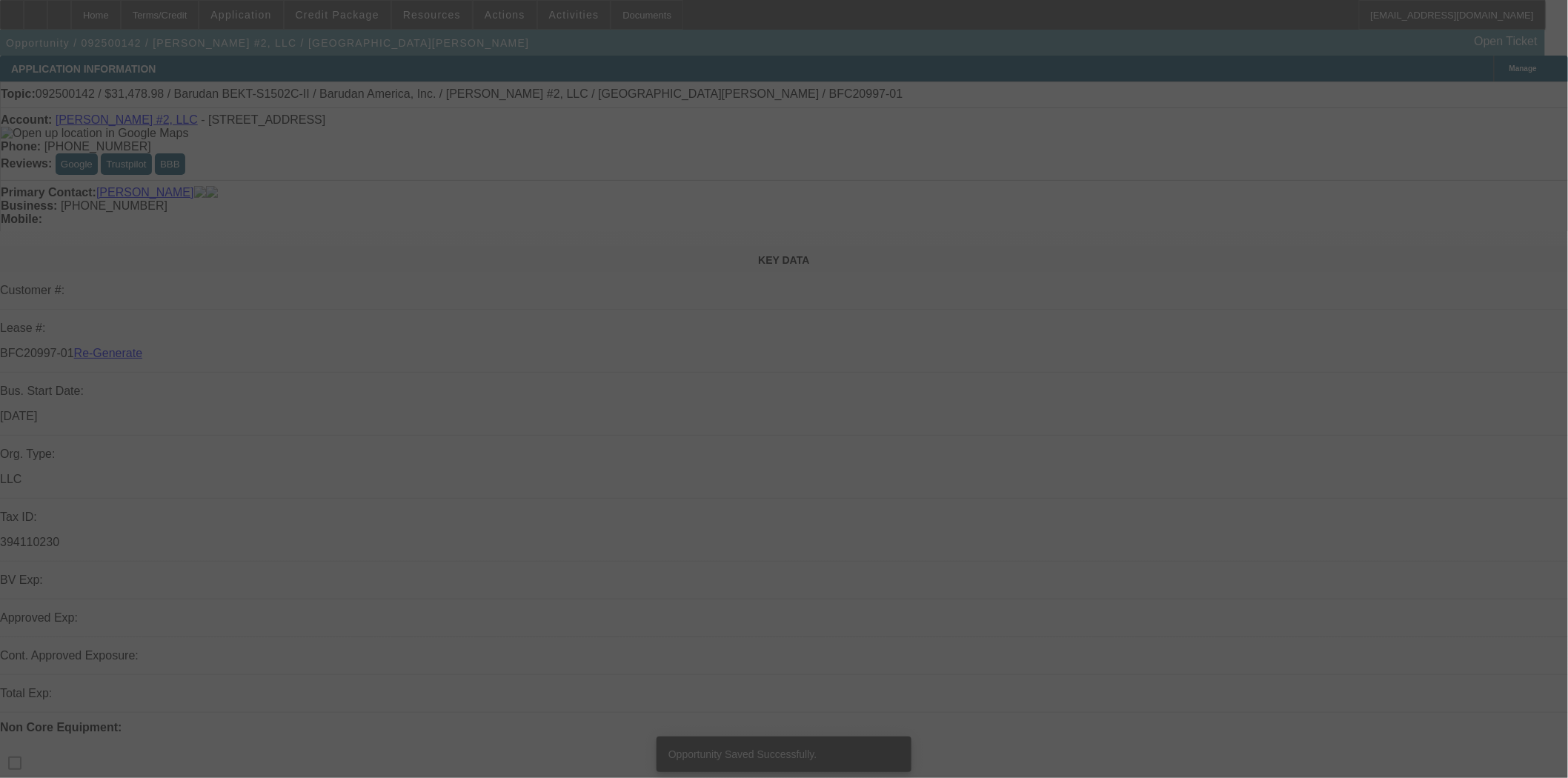
select select "3"
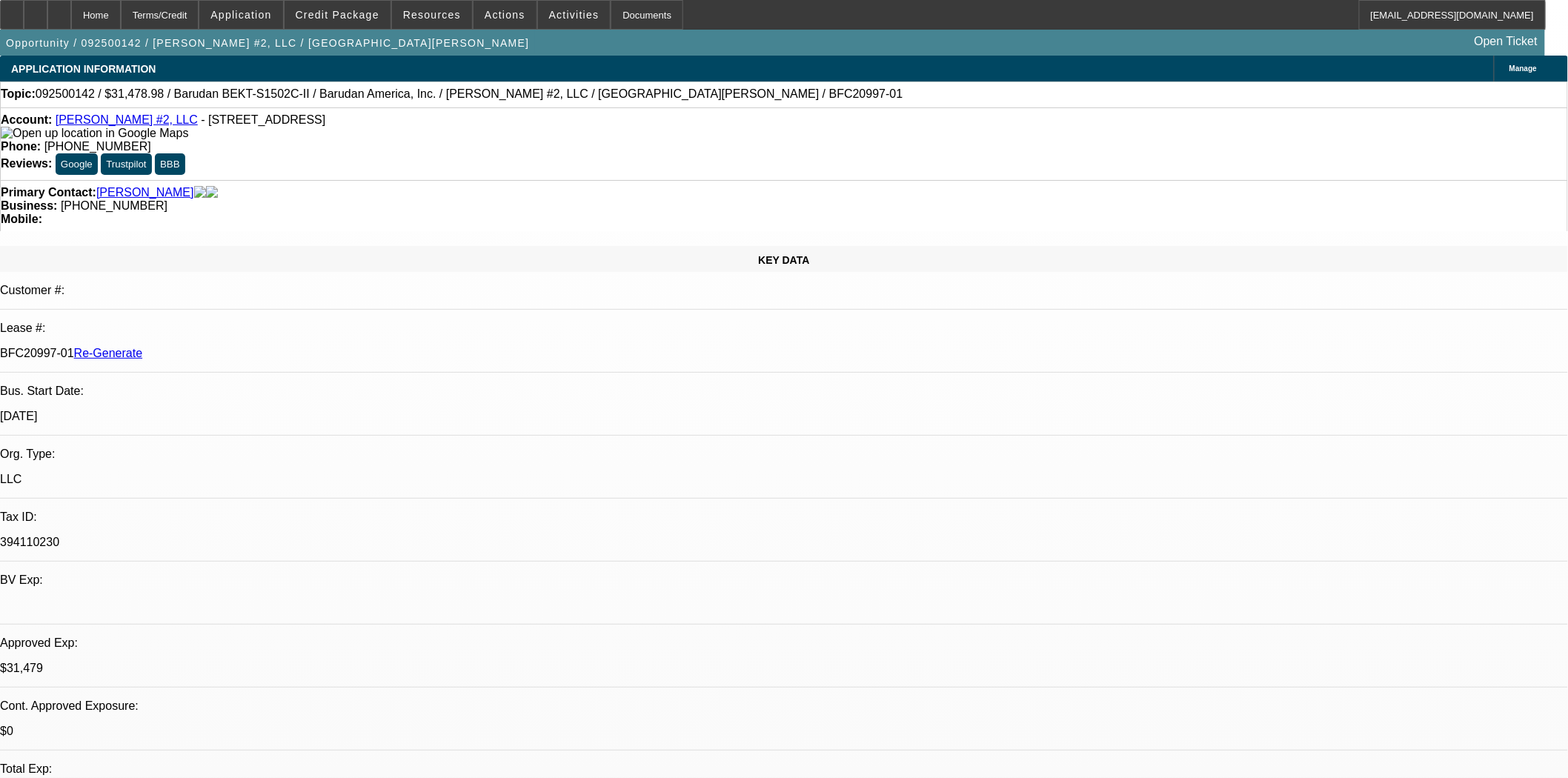
select select "0.1"
select select "1.5"
select select "2"
select select "0"
select select "2"
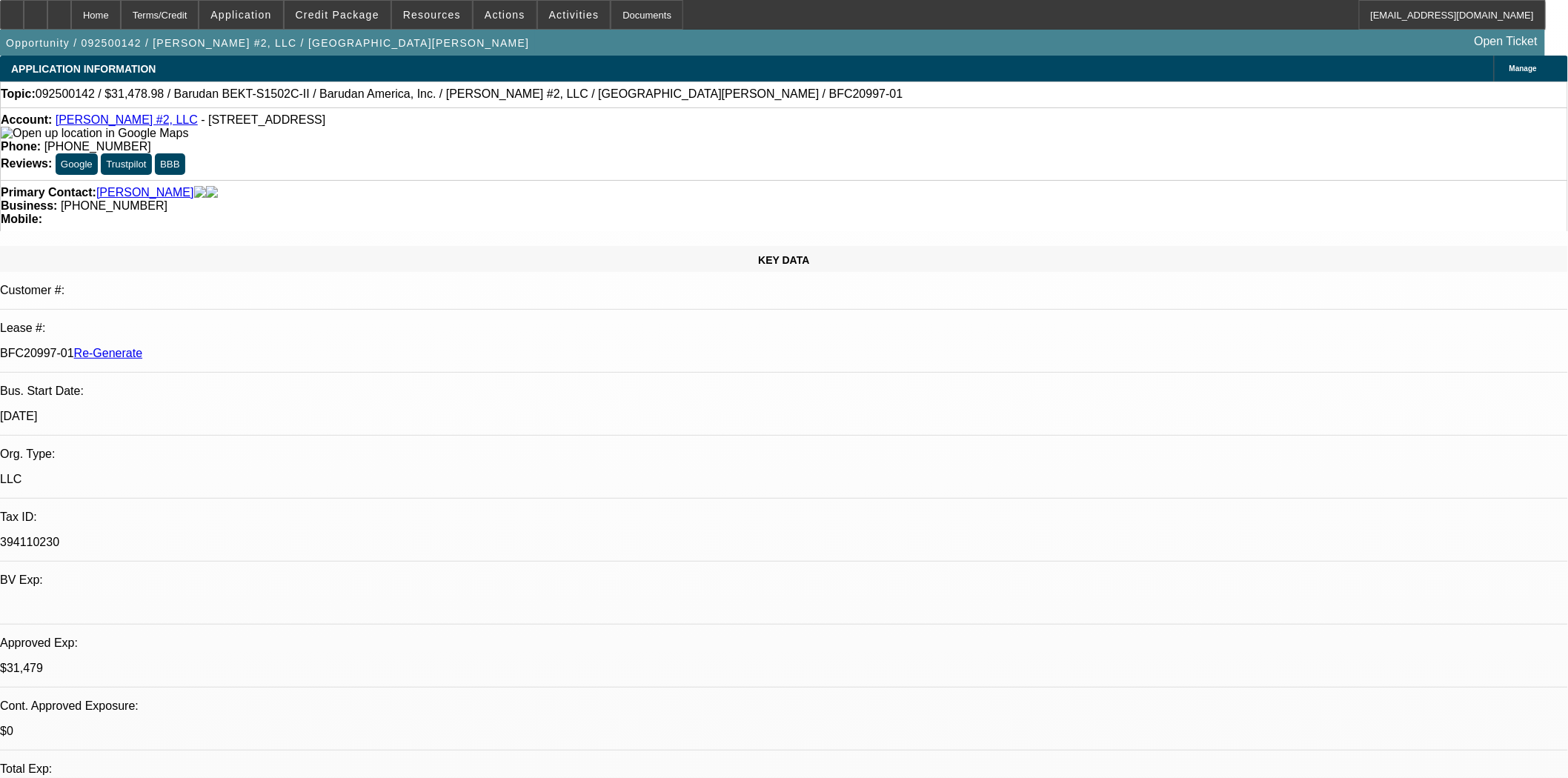
click at [611, 15] on div "Documents" at bounding box center [647, 15] width 73 height 30
